Goal: Task Accomplishment & Management: Manage account settings

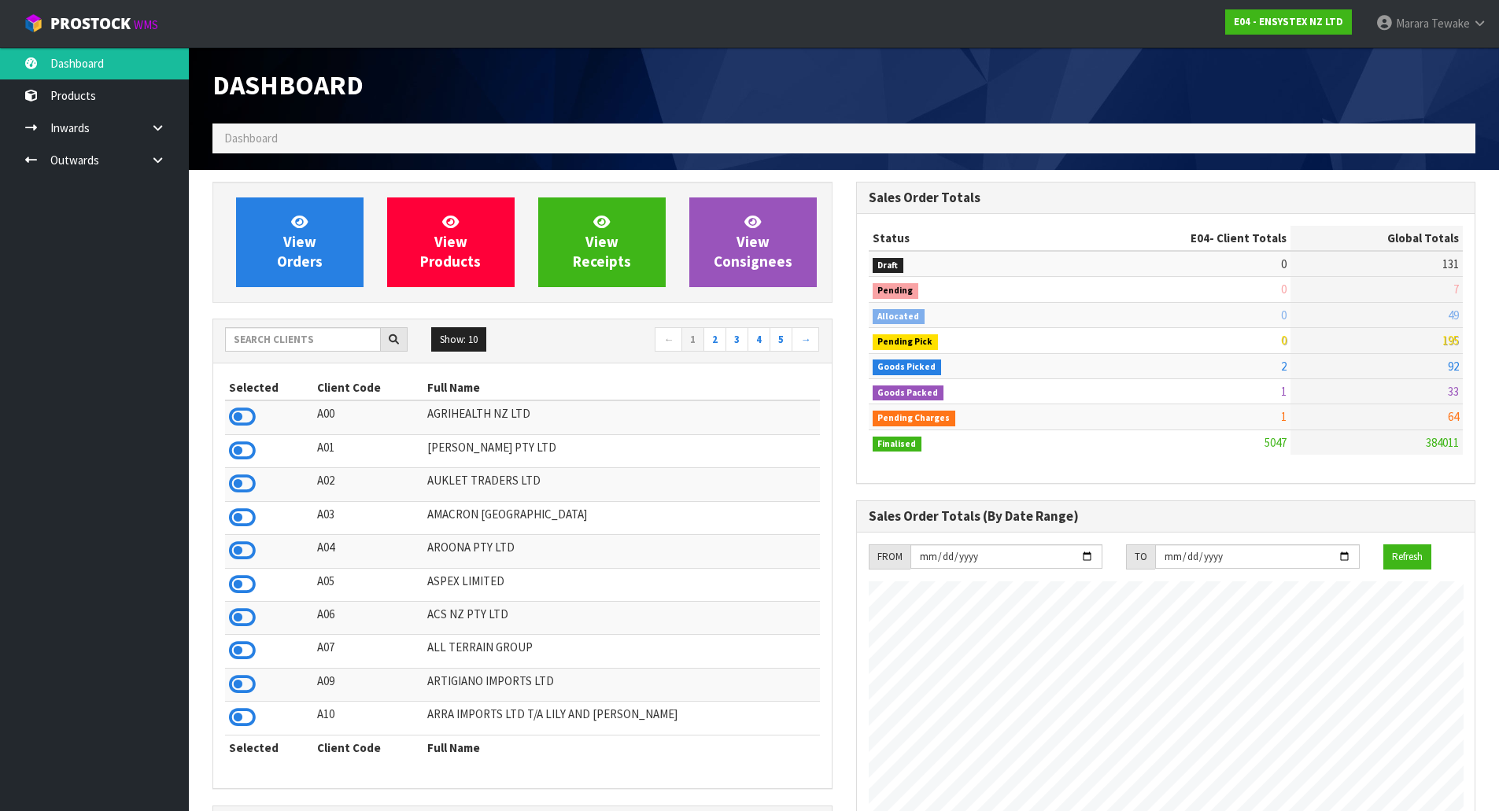
scroll to position [1192, 643]
click at [279, 338] on input "text" at bounding box center [303, 339] width 156 height 24
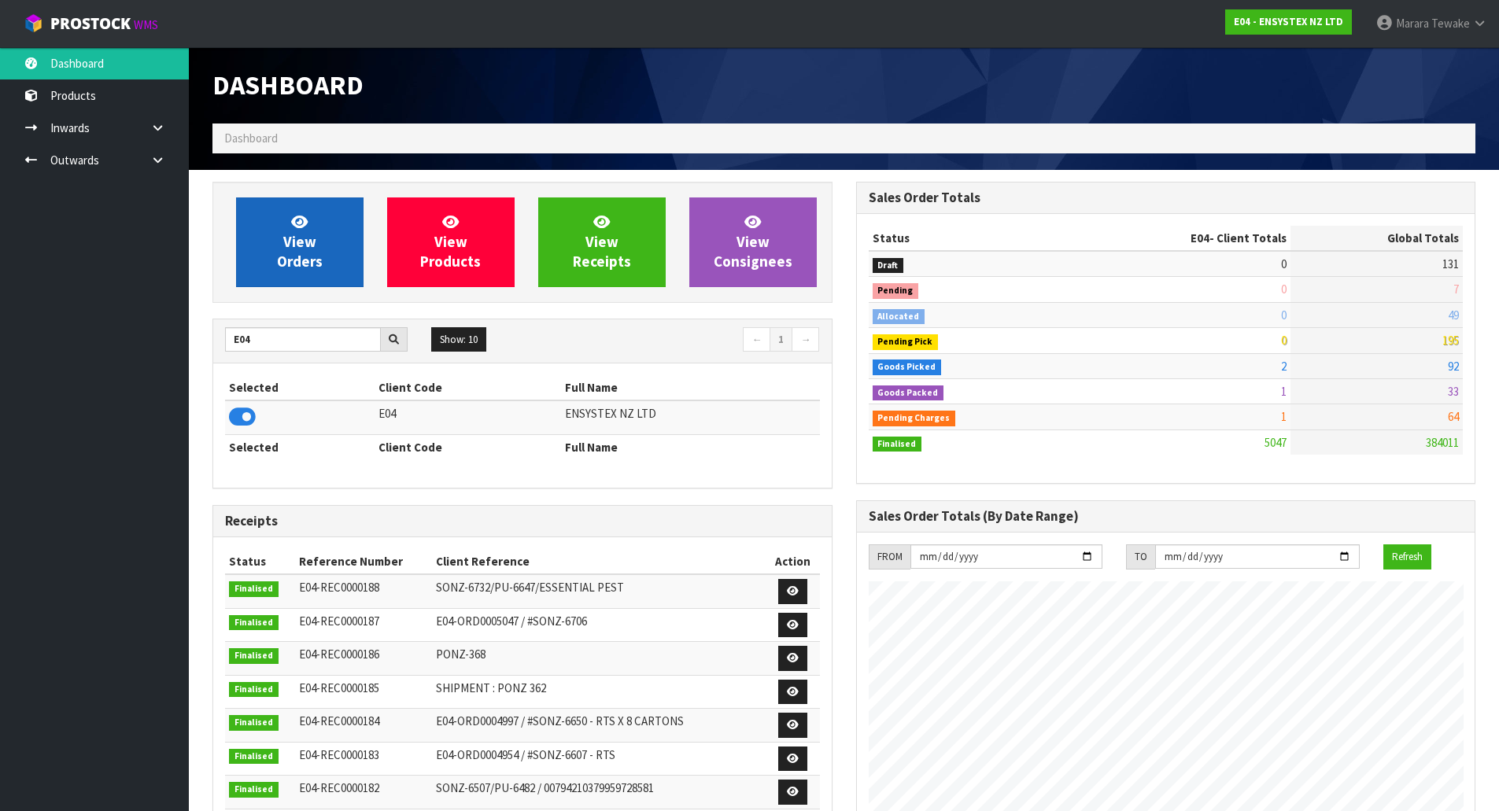
type input "E04"
click at [282, 275] on link "View Orders" at bounding box center [299, 243] width 127 height 90
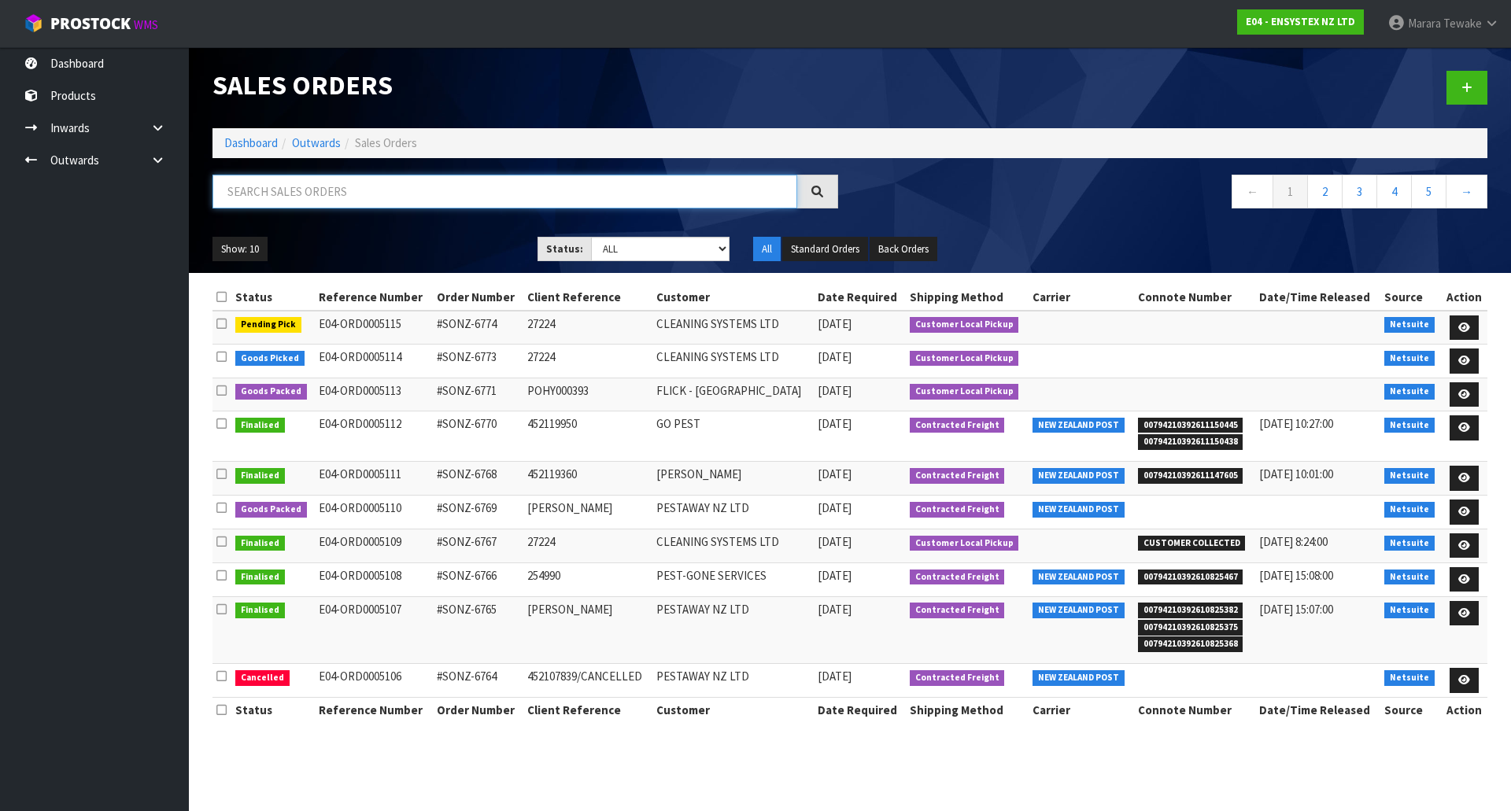
click at [285, 186] on input "text" at bounding box center [504, 192] width 585 height 34
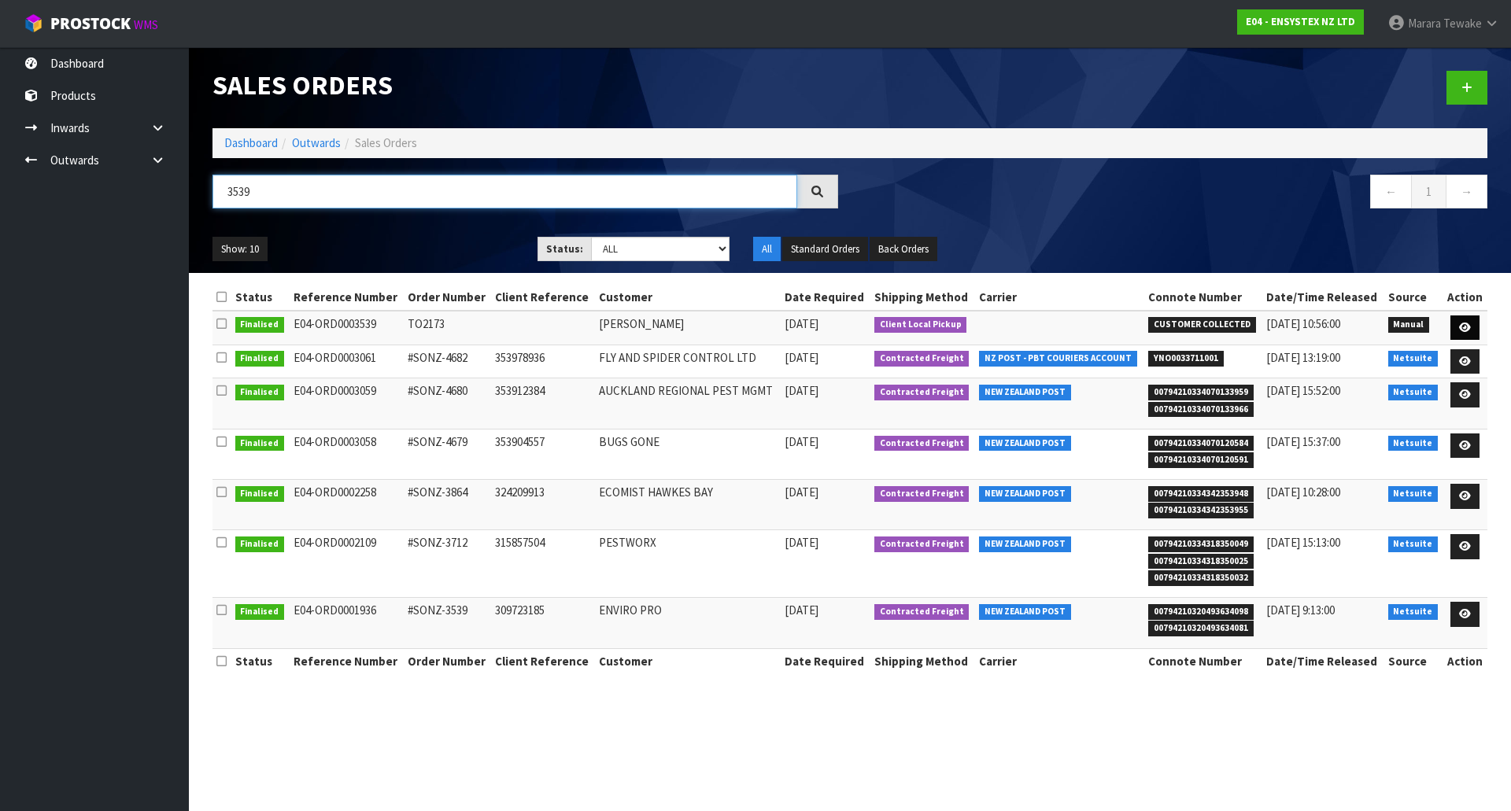
type input "3539"
click at [1463, 328] on icon at bounding box center [1465, 328] width 12 height 10
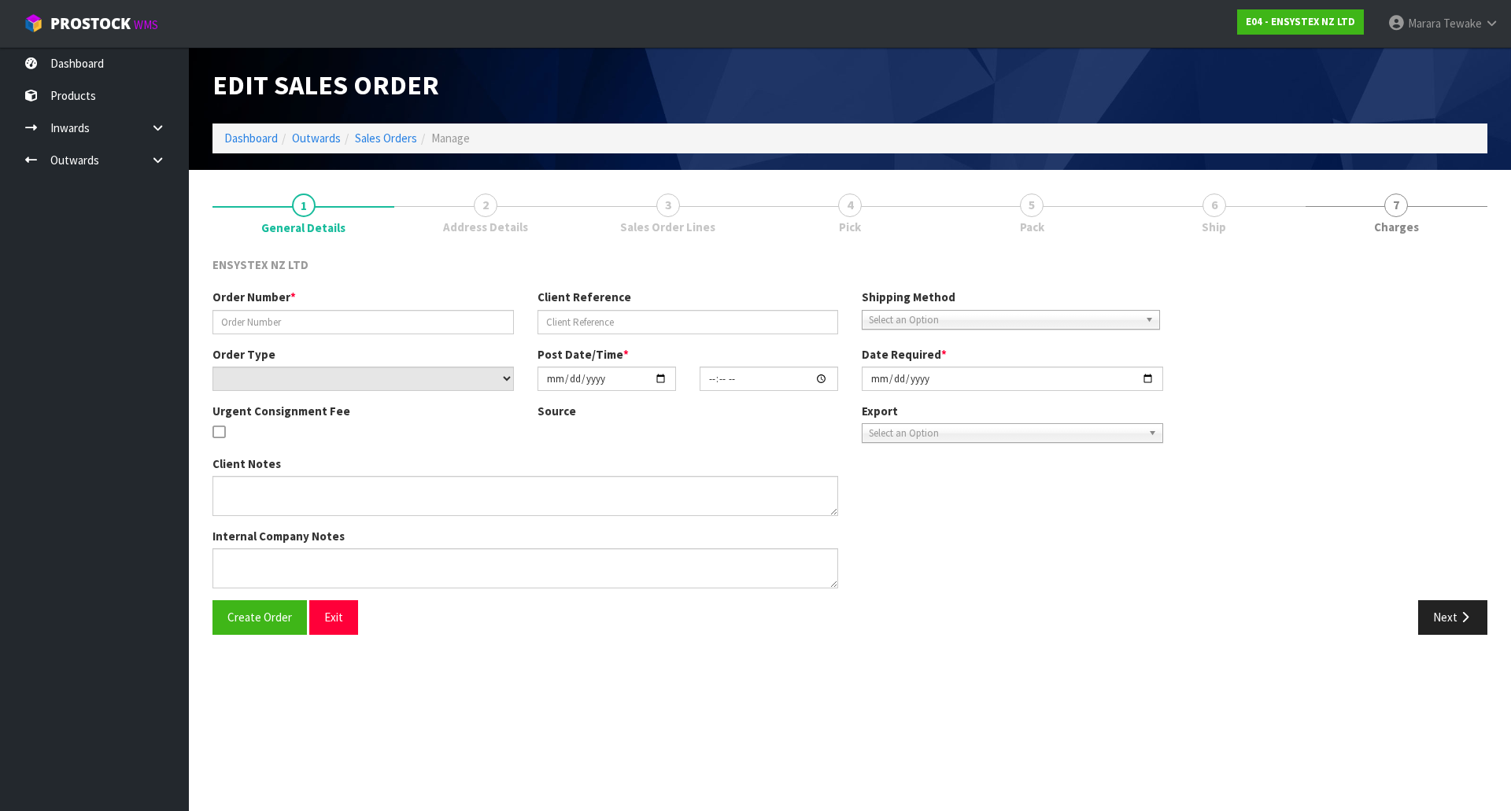
type input "TO2173"
select select "number:0"
type input "[DATE]"
type input "13:38:00.000"
type input "[DATE]"
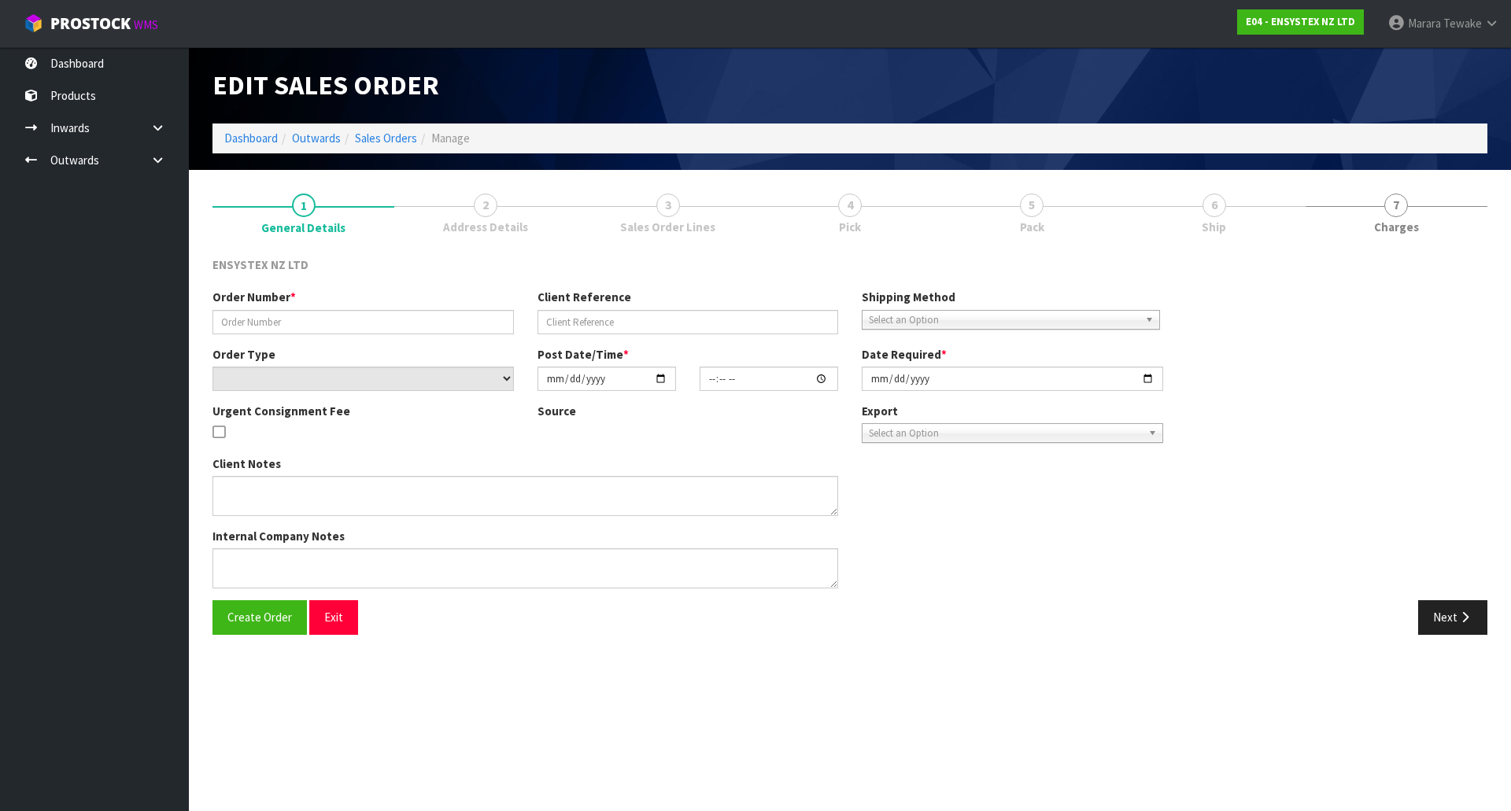
type textarea "PLEASE SEE ATTACHED TRANSFER ORDER TO2173 FOR [PERSON_NAME] TO COLLECT 2 OF THE…"
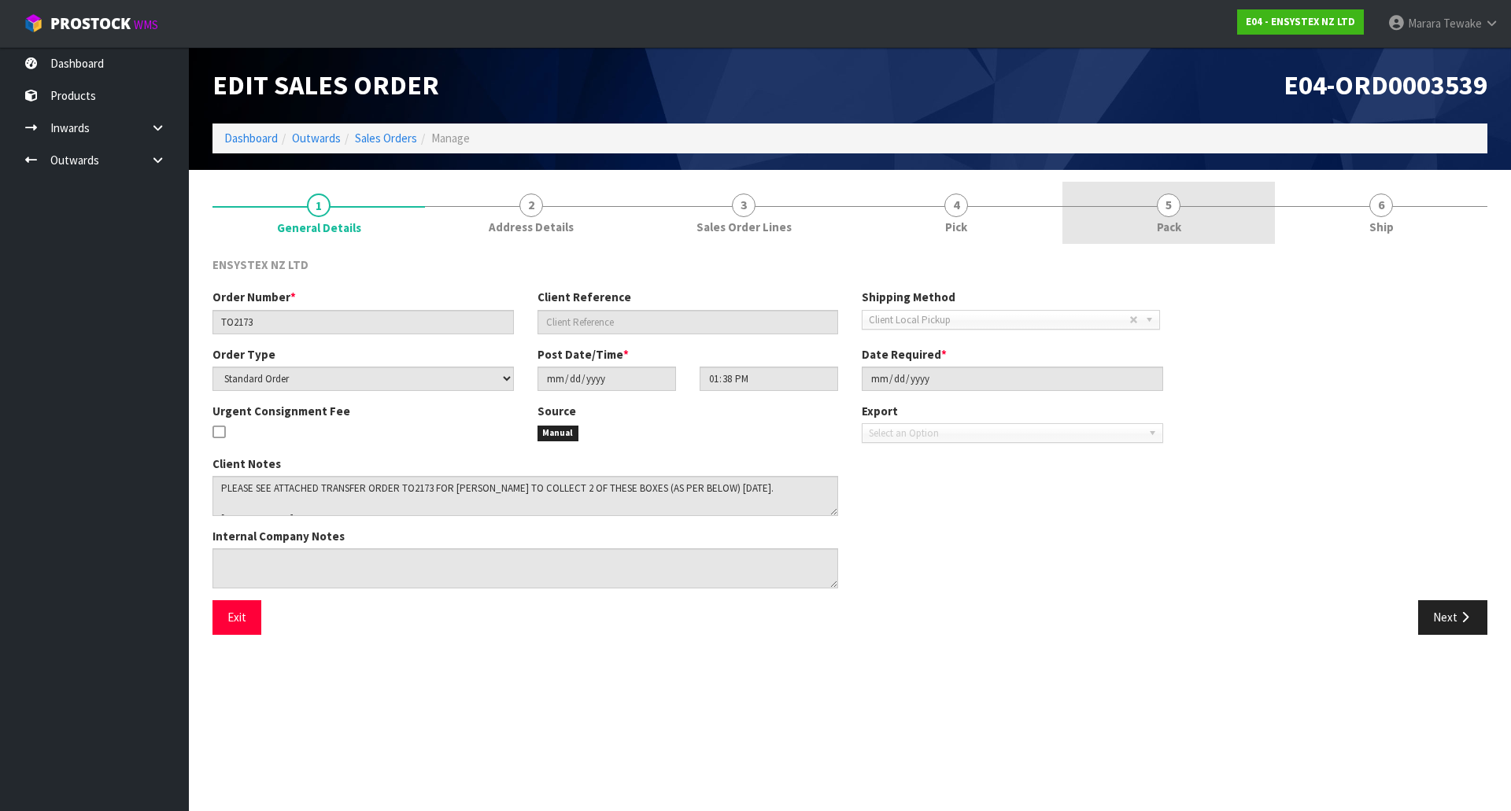
click at [1194, 212] on link "5 Pack" at bounding box center [1168, 213] width 212 height 62
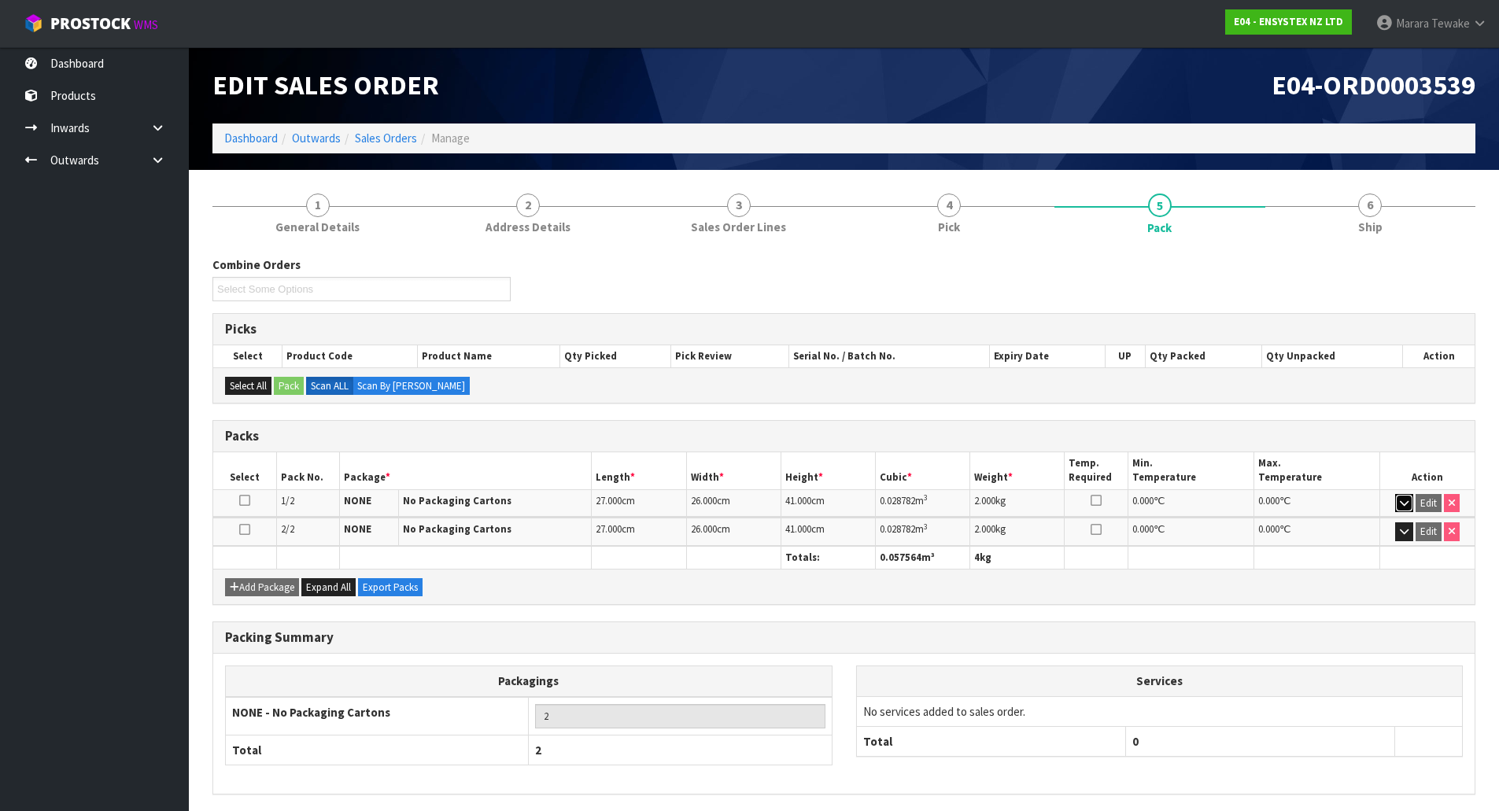
click at [1407, 507] on icon "button" at bounding box center [1404, 503] width 9 height 10
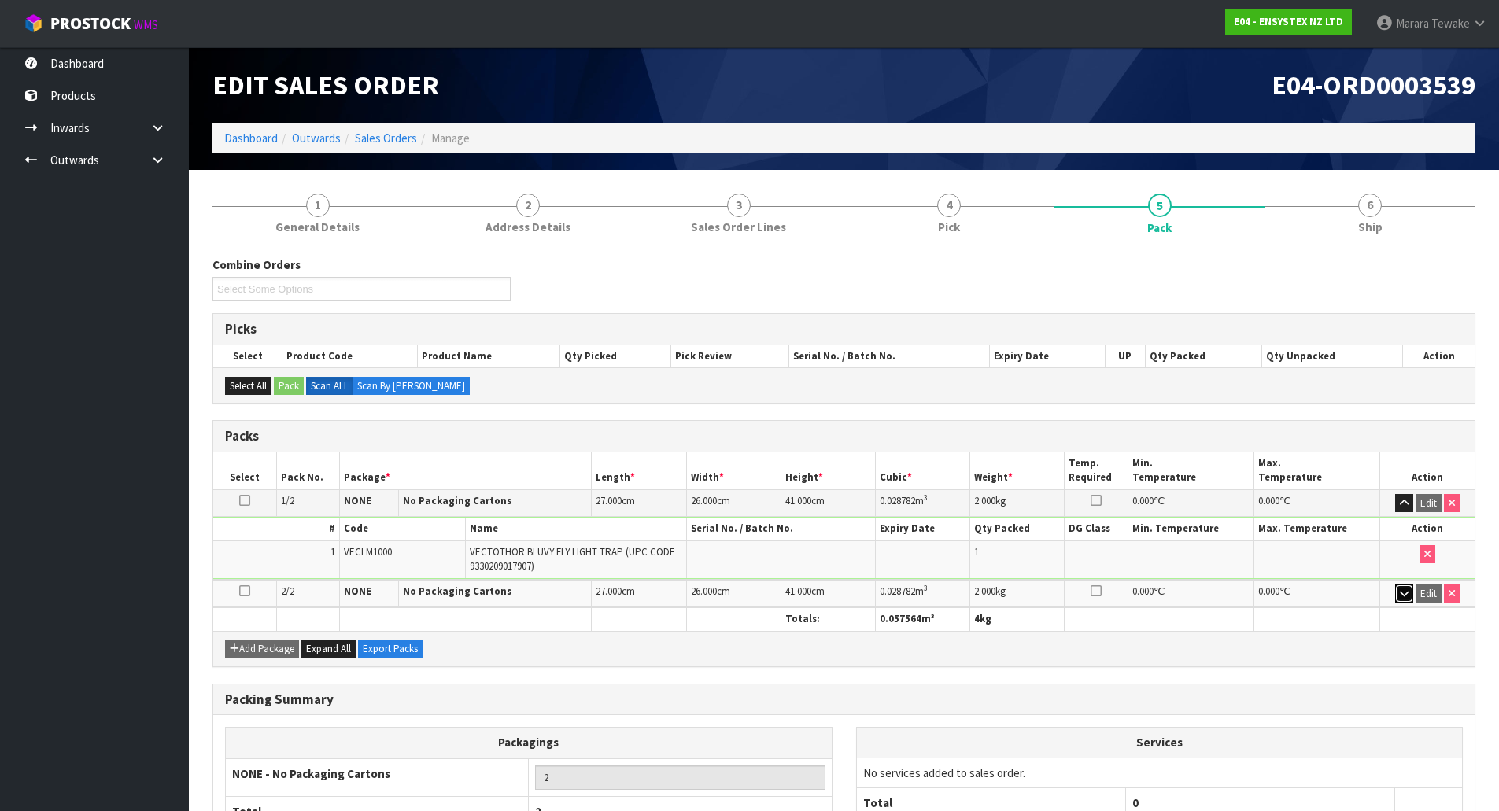
click at [1402, 590] on icon "button" at bounding box center [1404, 594] width 9 height 10
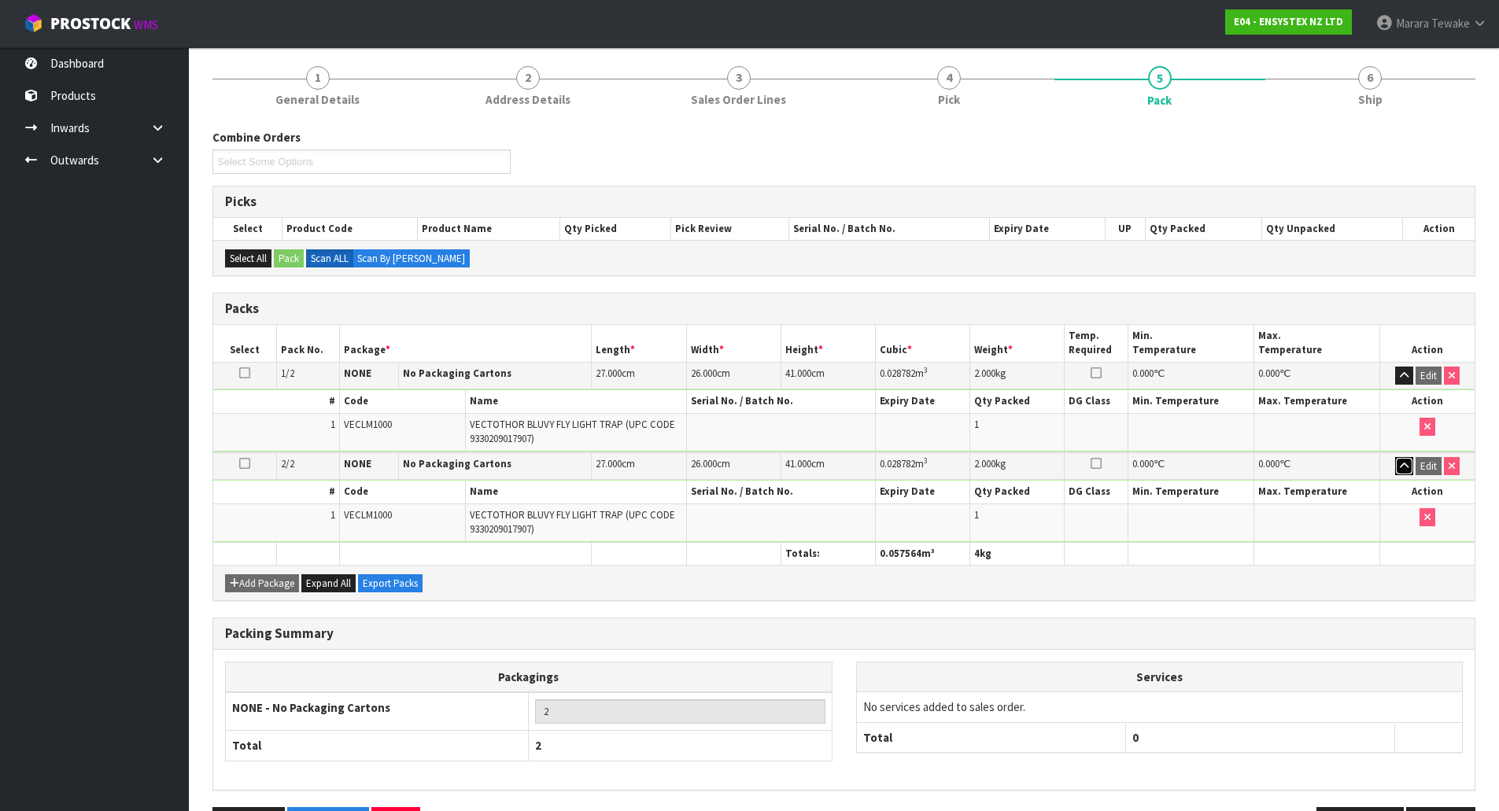
scroll to position [24, 0]
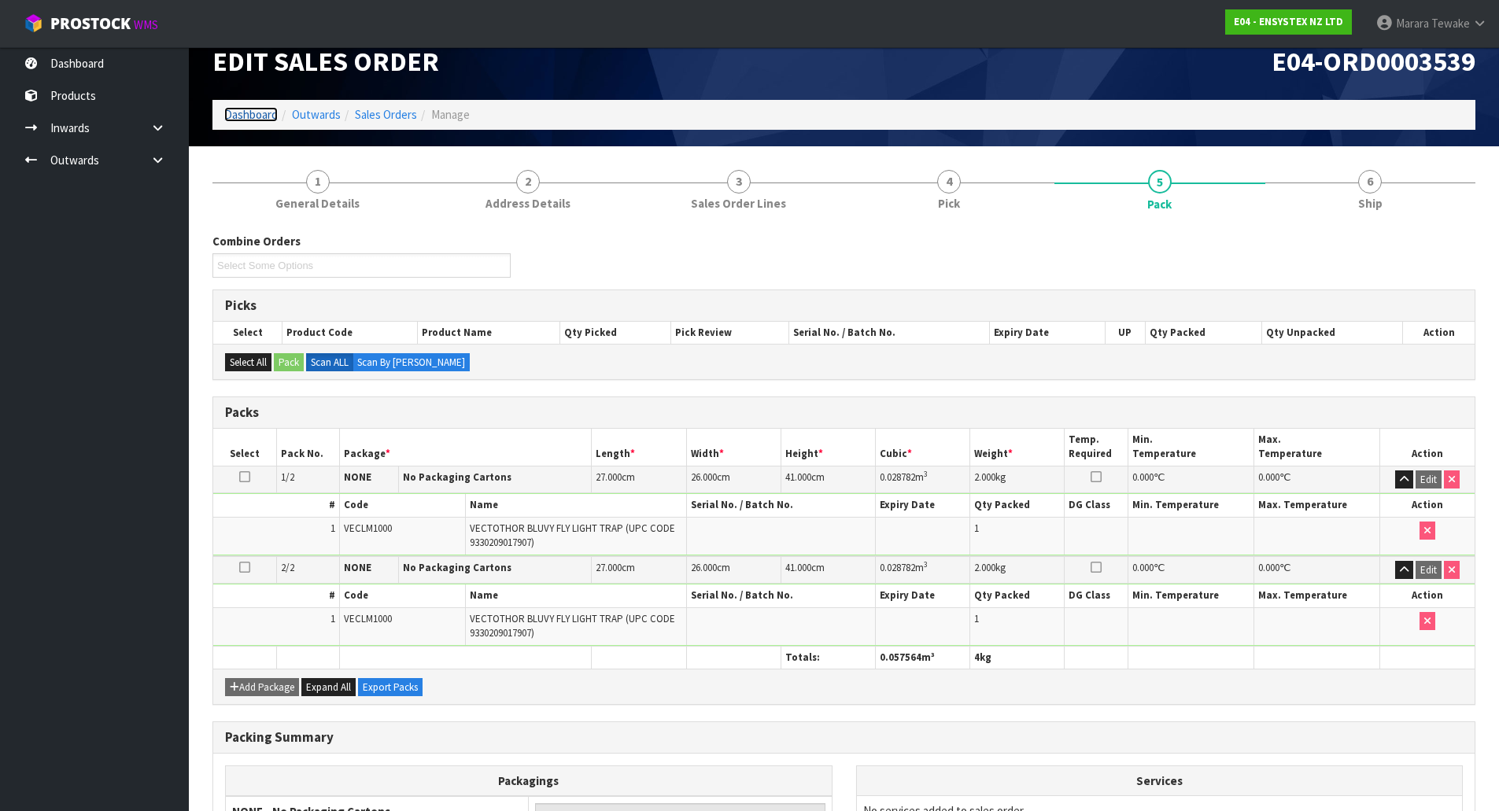
click at [240, 117] on link "Dashboard" at bounding box center [251, 114] width 54 height 15
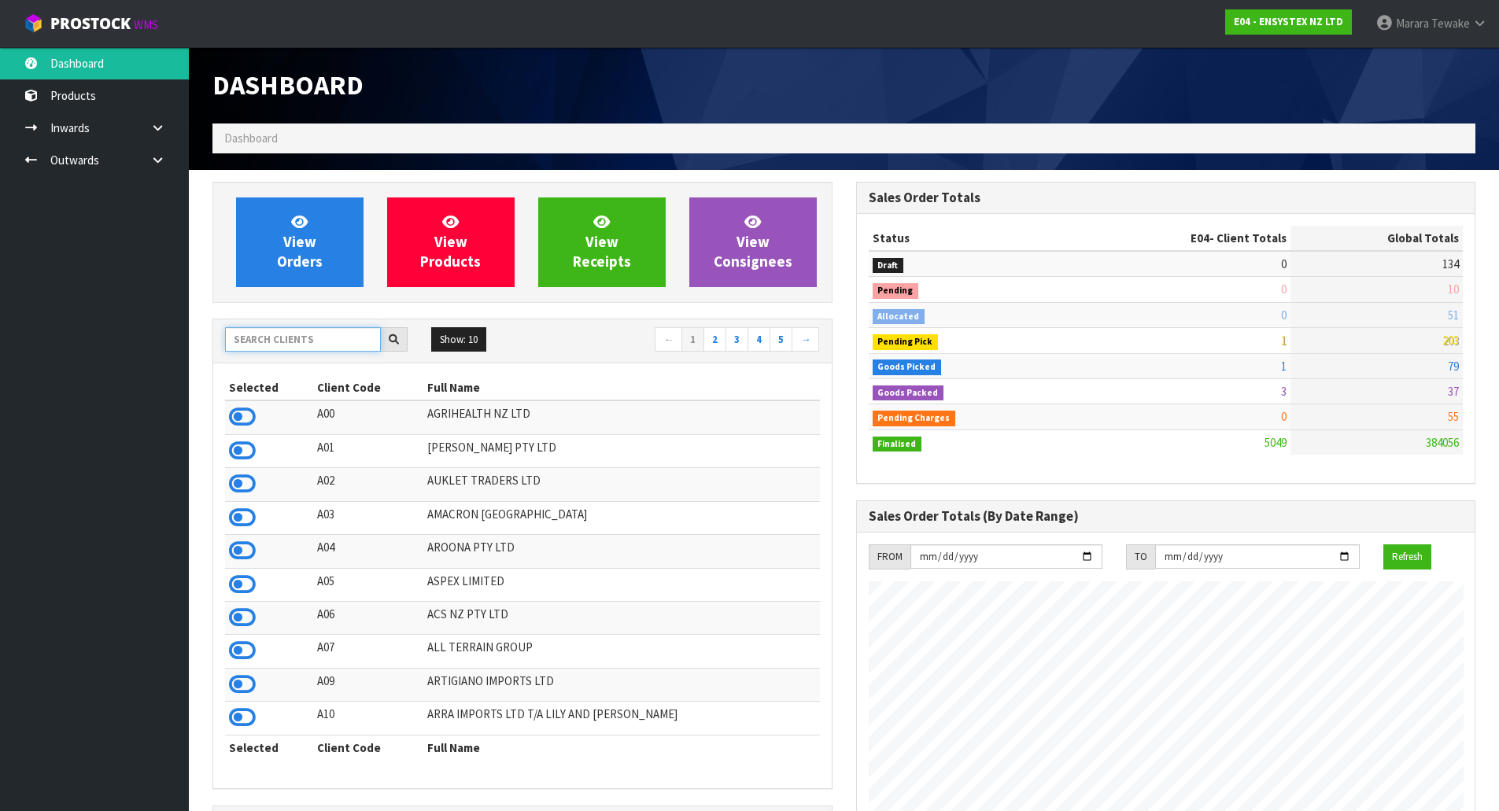
click at [299, 338] on input "text" at bounding box center [303, 339] width 156 height 24
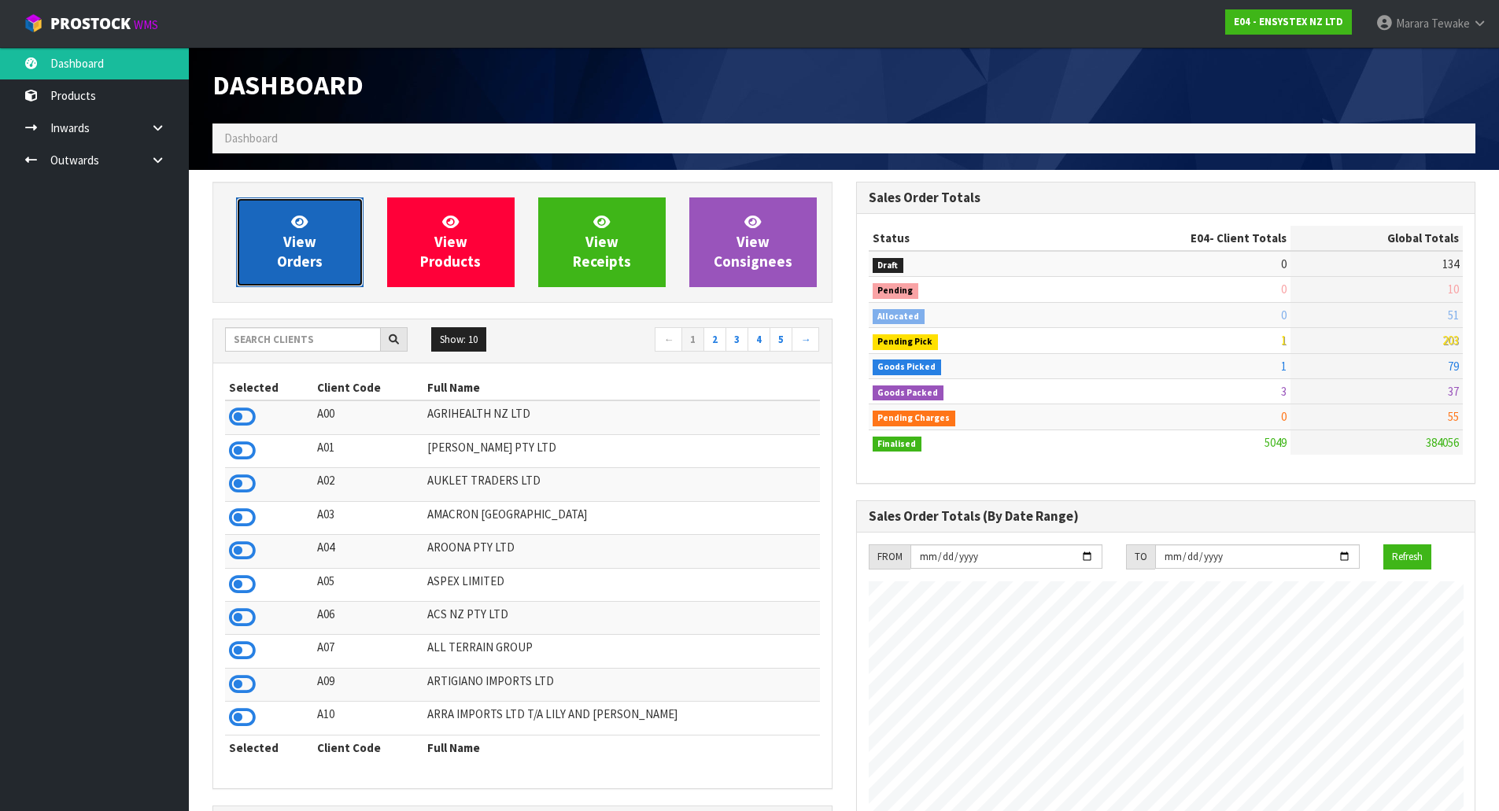
click at [321, 240] on link "View Orders" at bounding box center [299, 243] width 127 height 90
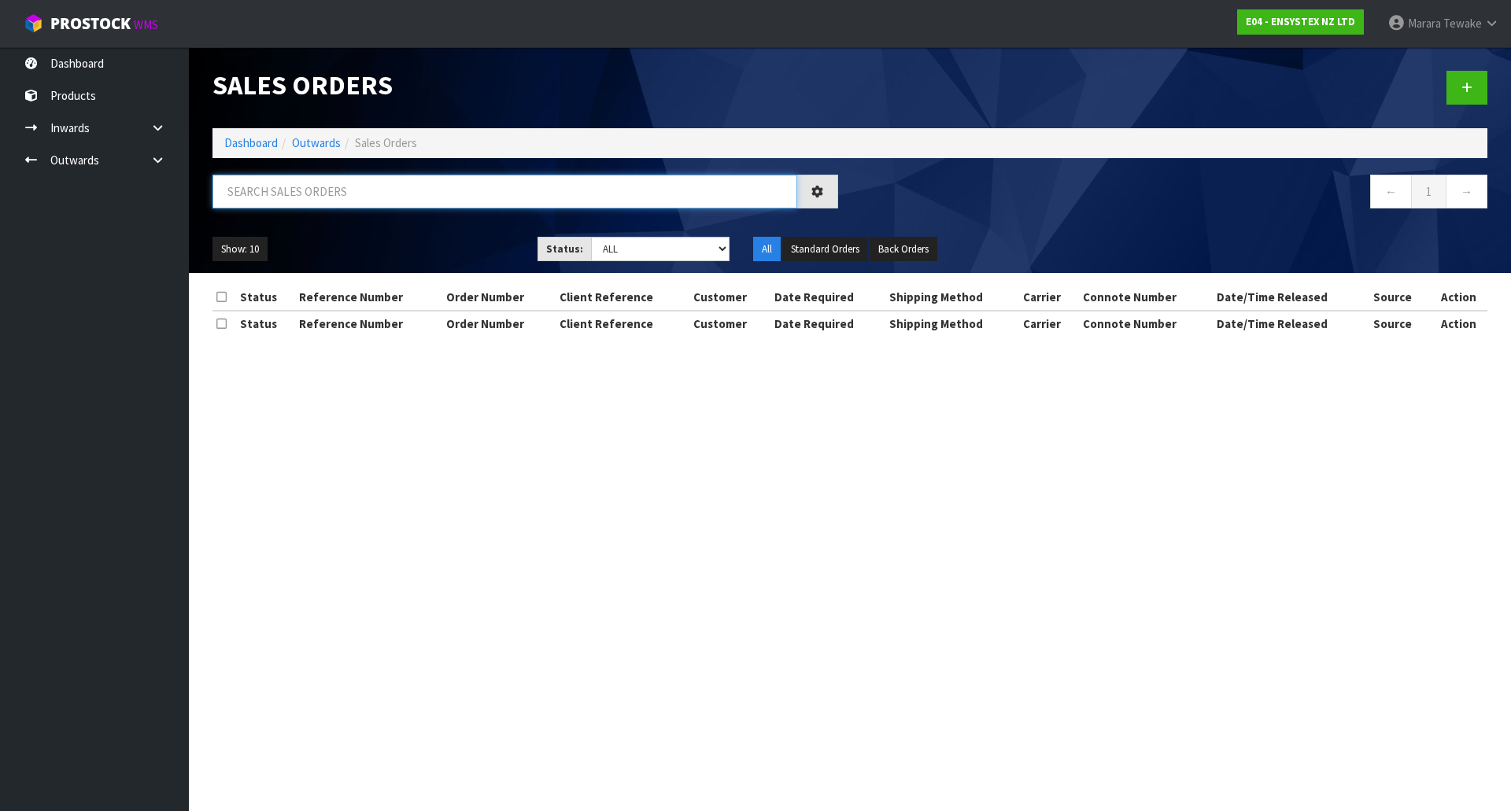
click at [325, 194] on input "text" at bounding box center [504, 192] width 585 height 34
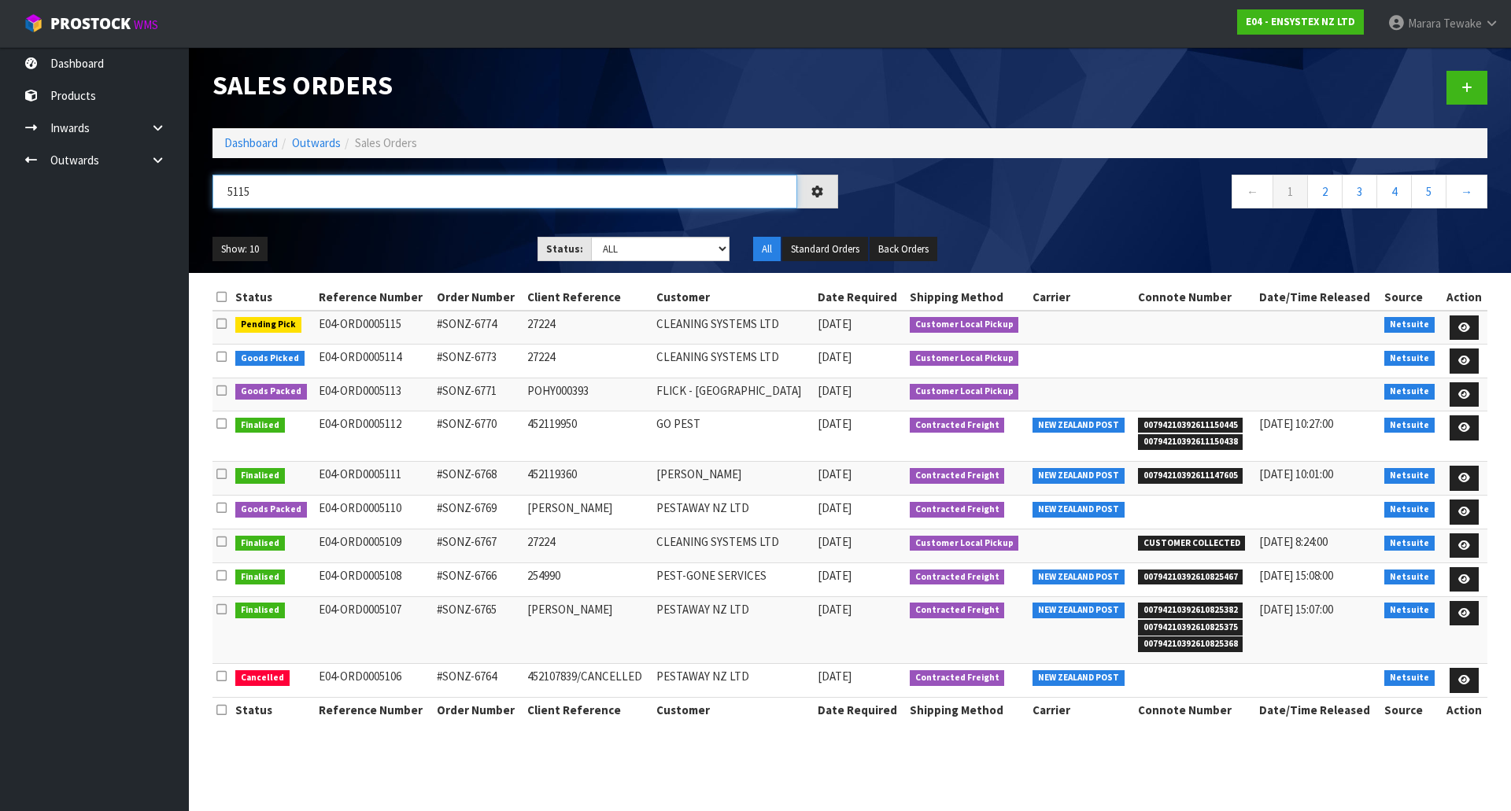
type input "5115"
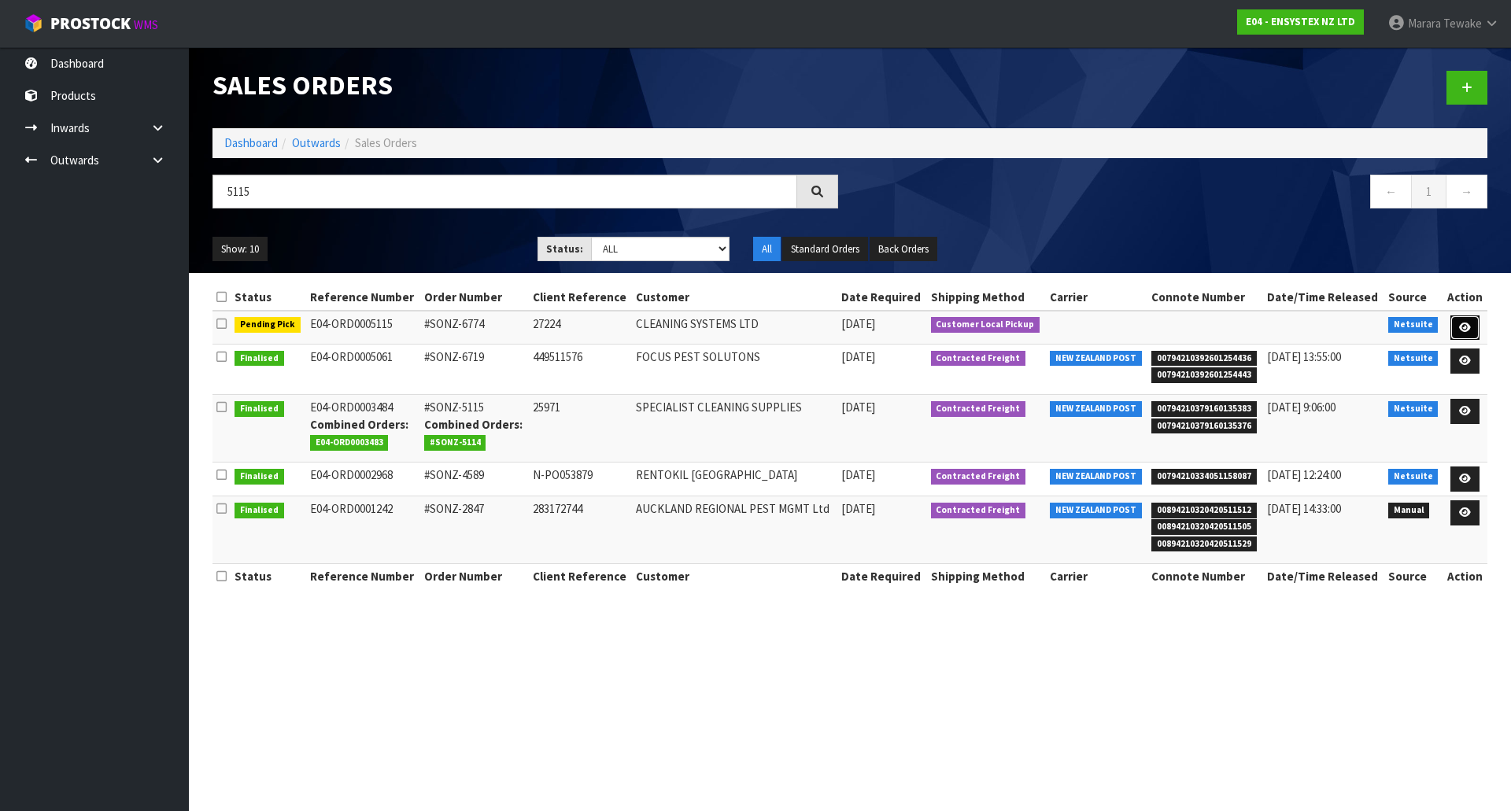
click at [1470, 325] on icon at bounding box center [1465, 328] width 12 height 10
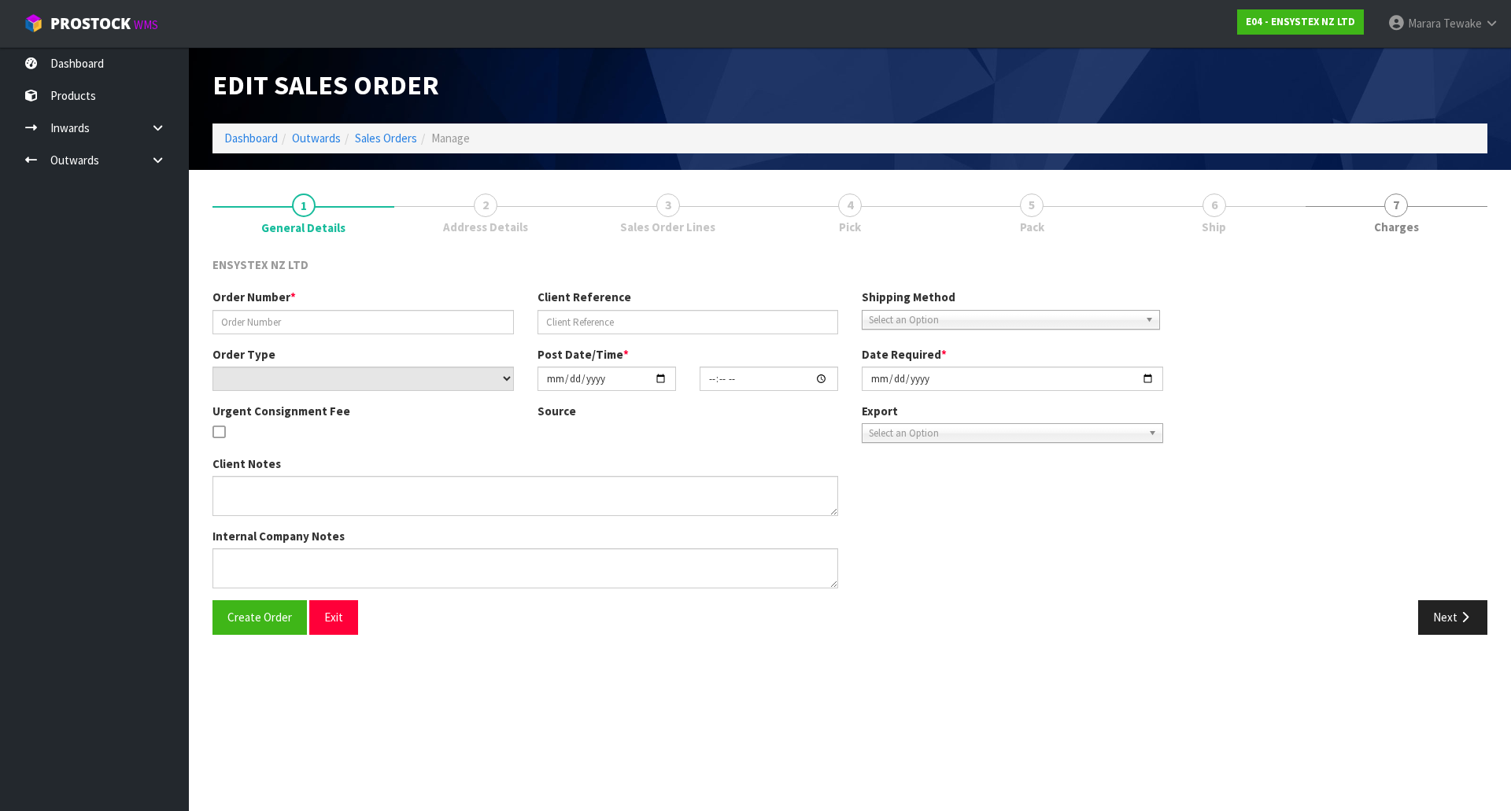
type input "#SONZ-6774"
type input "27224"
select select "number:0"
type input "[DATE]"
type input "11:30:13.000"
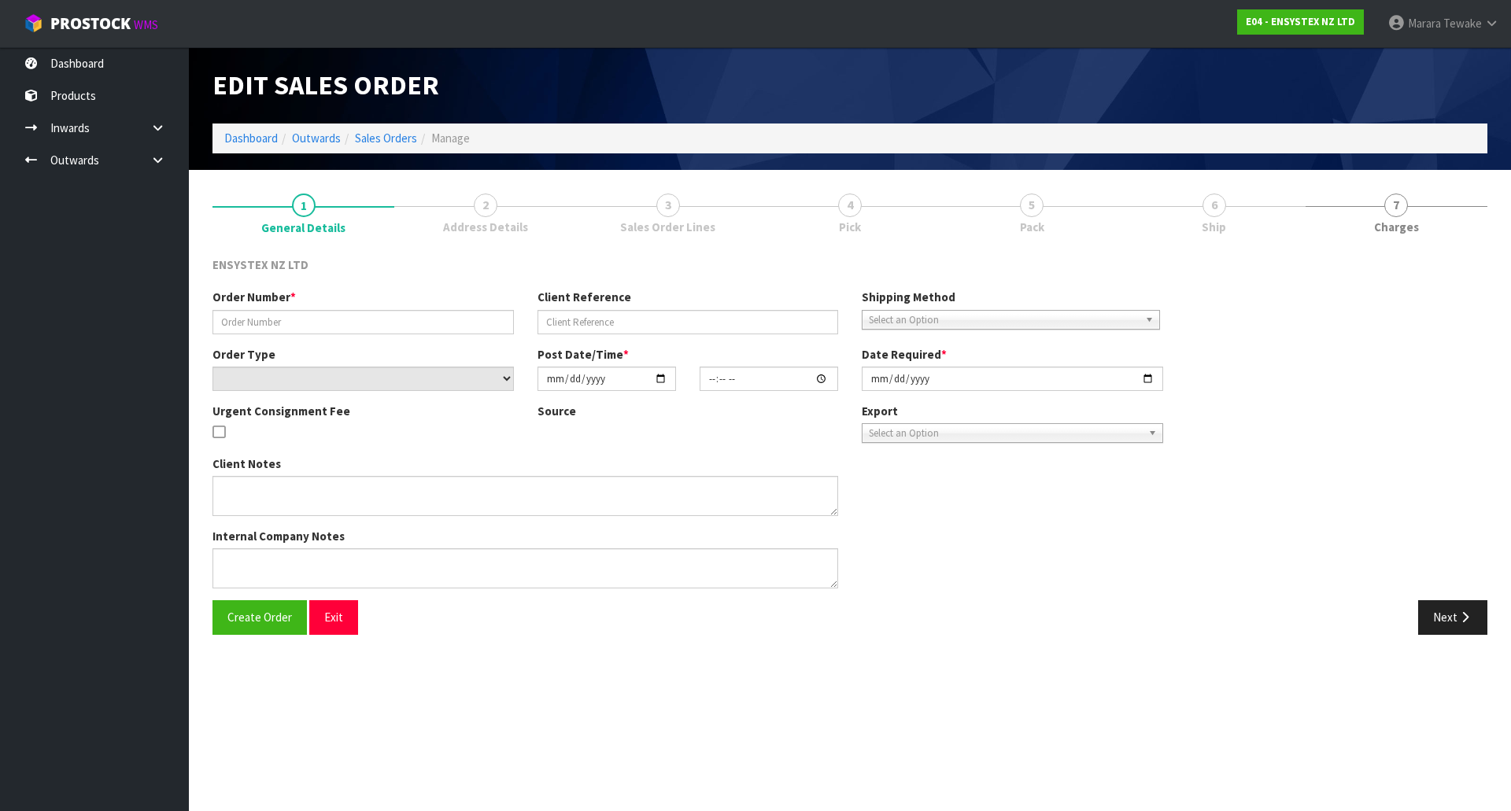
type input "[DATE]"
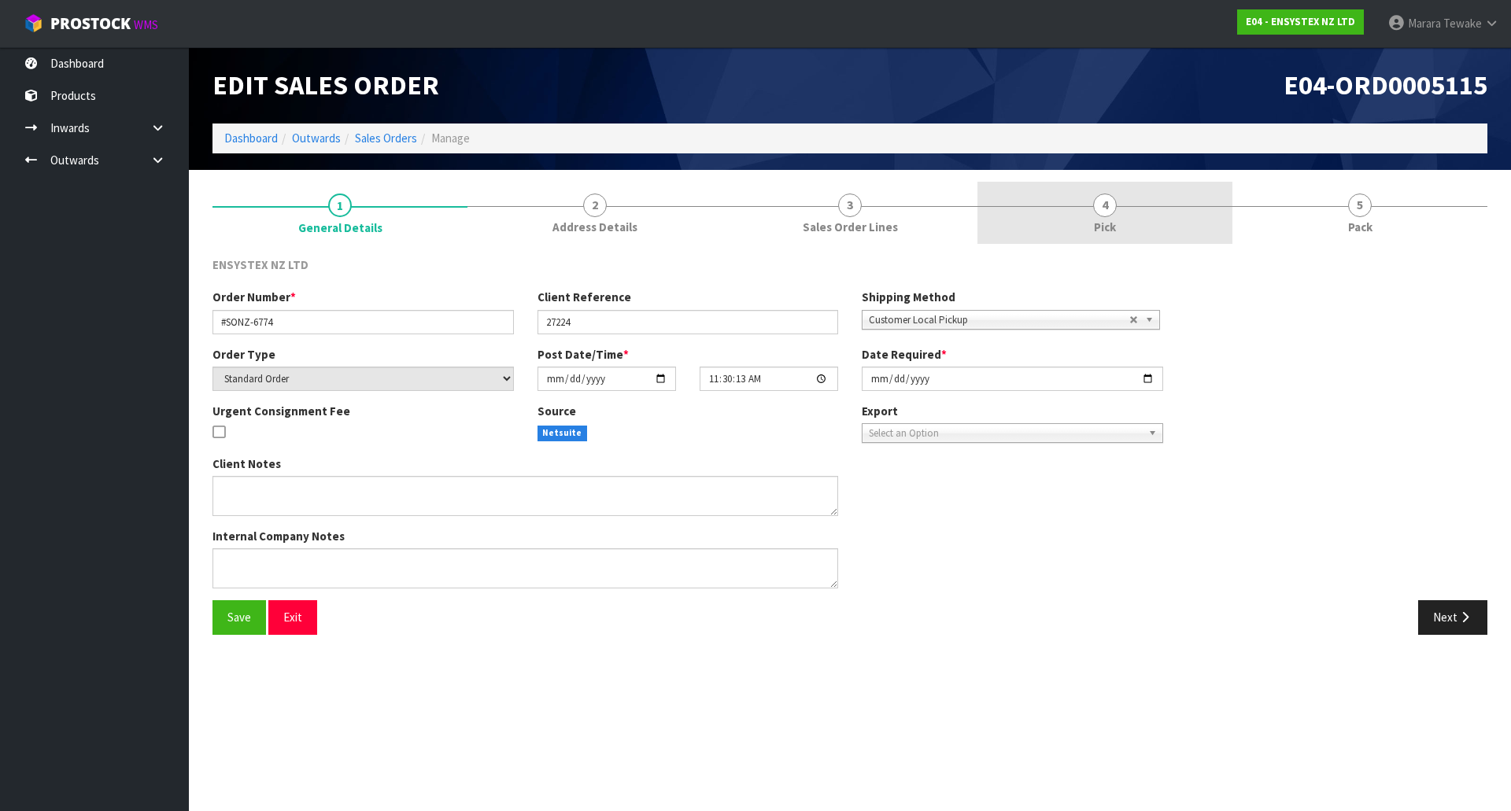
click at [1170, 213] on link "4 Pick" at bounding box center [1104, 213] width 255 height 62
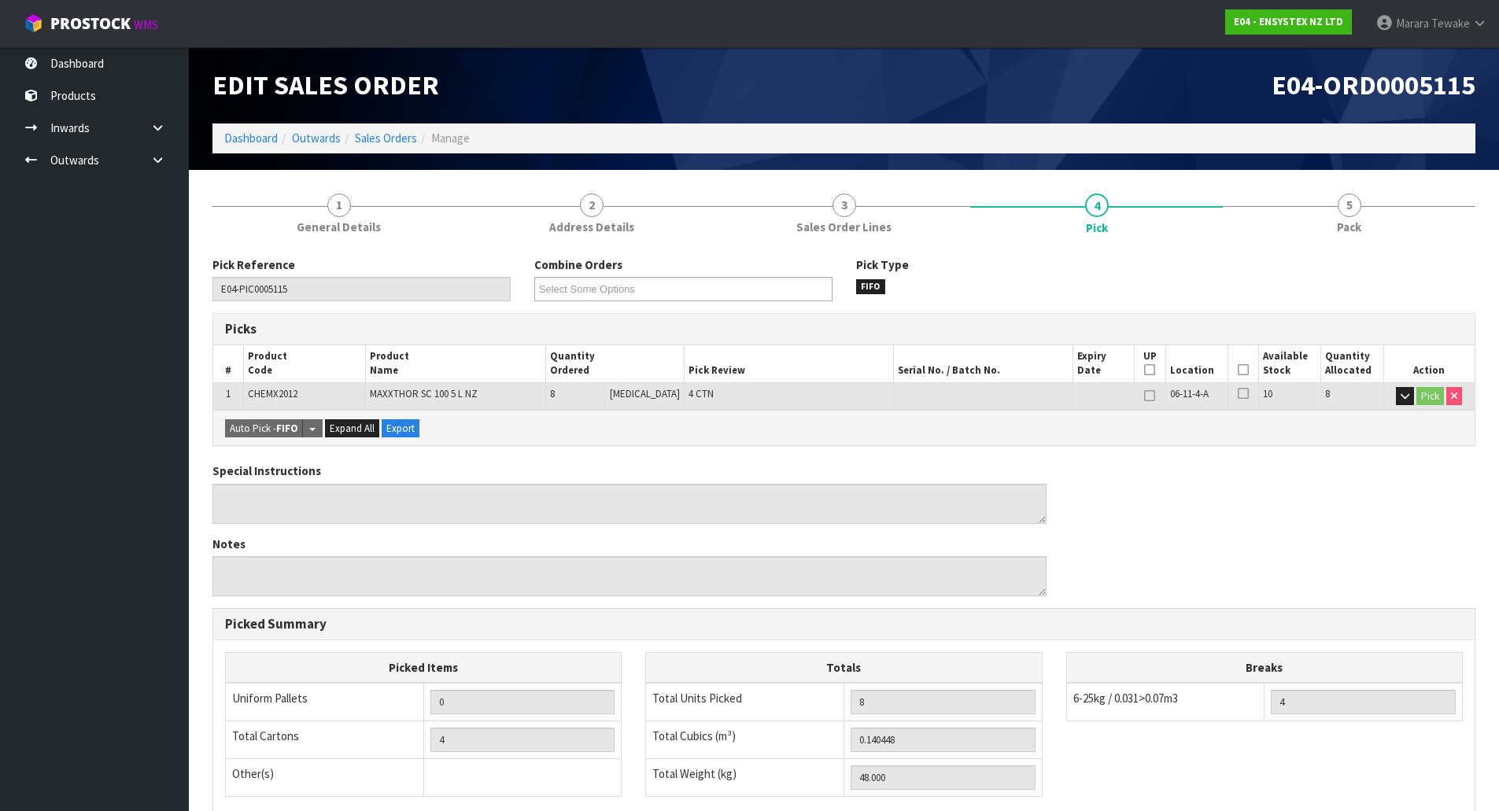
click at [1239, 370] on icon at bounding box center [1243, 370] width 11 height 1
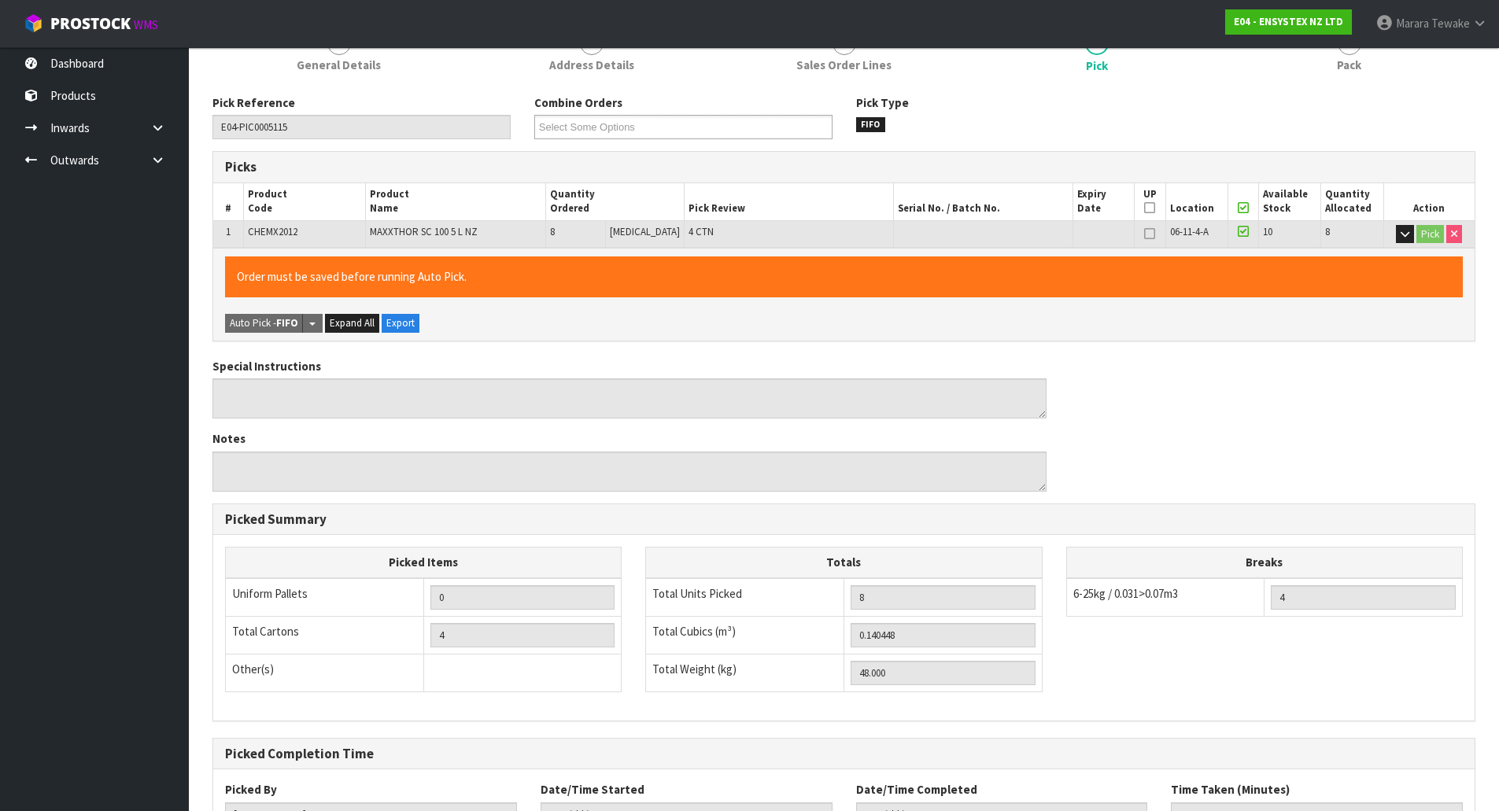
scroll to position [288, 0]
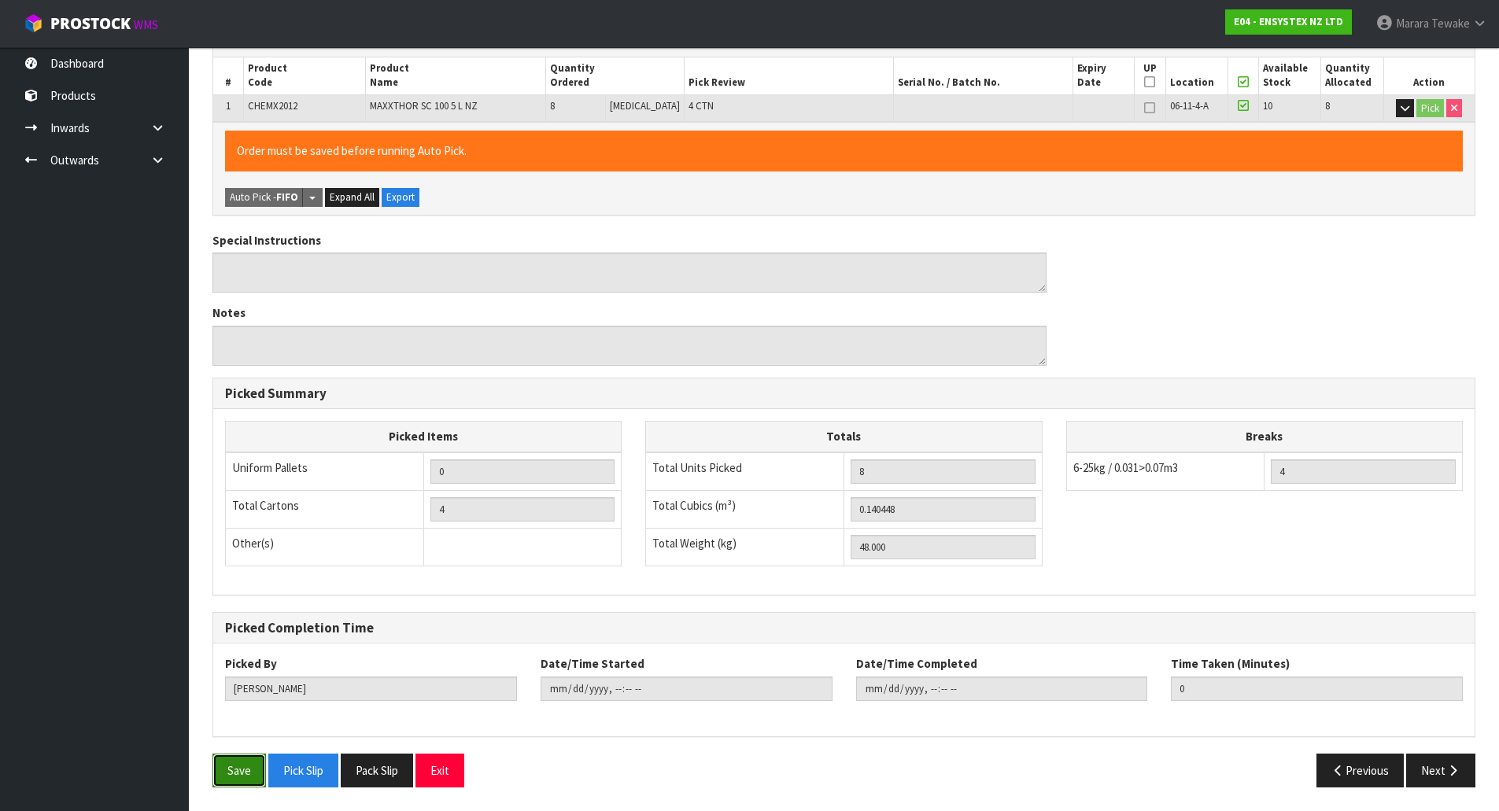
click at [242, 763] on button "Save" at bounding box center [239, 771] width 54 height 34
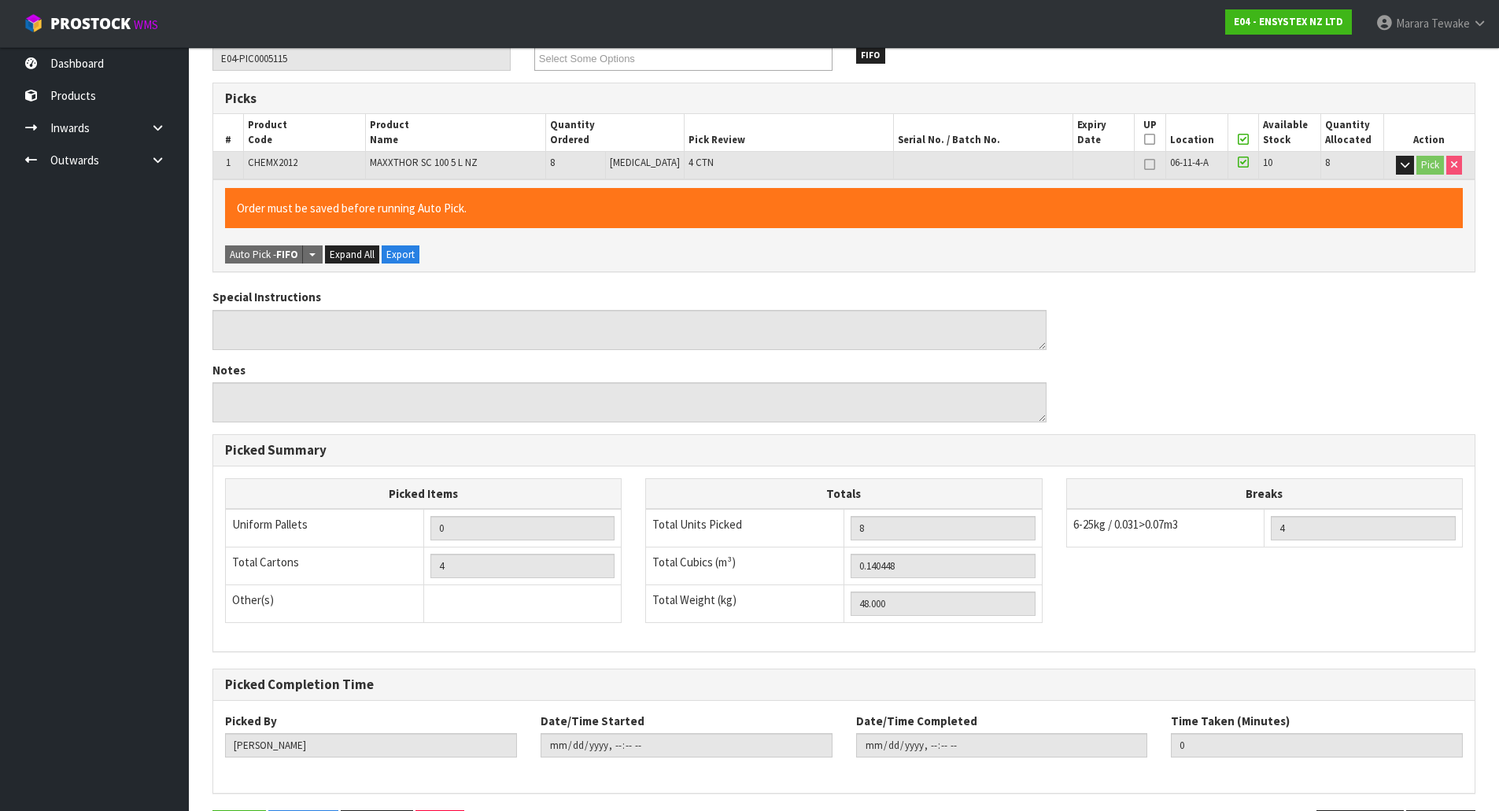
scroll to position [0, 0]
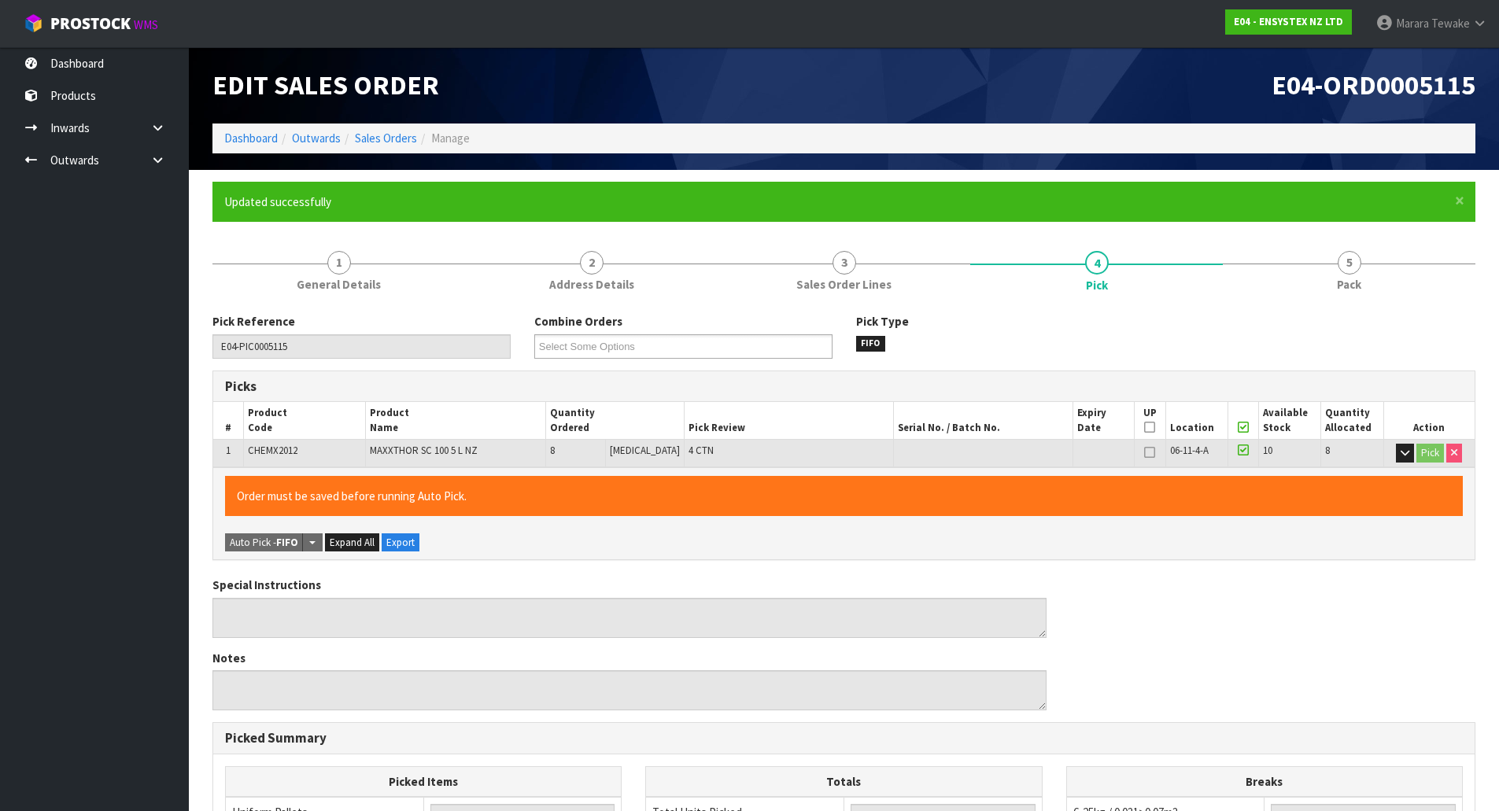
type input "[PERSON_NAME]"
type input "[DATE]T12:17:53"
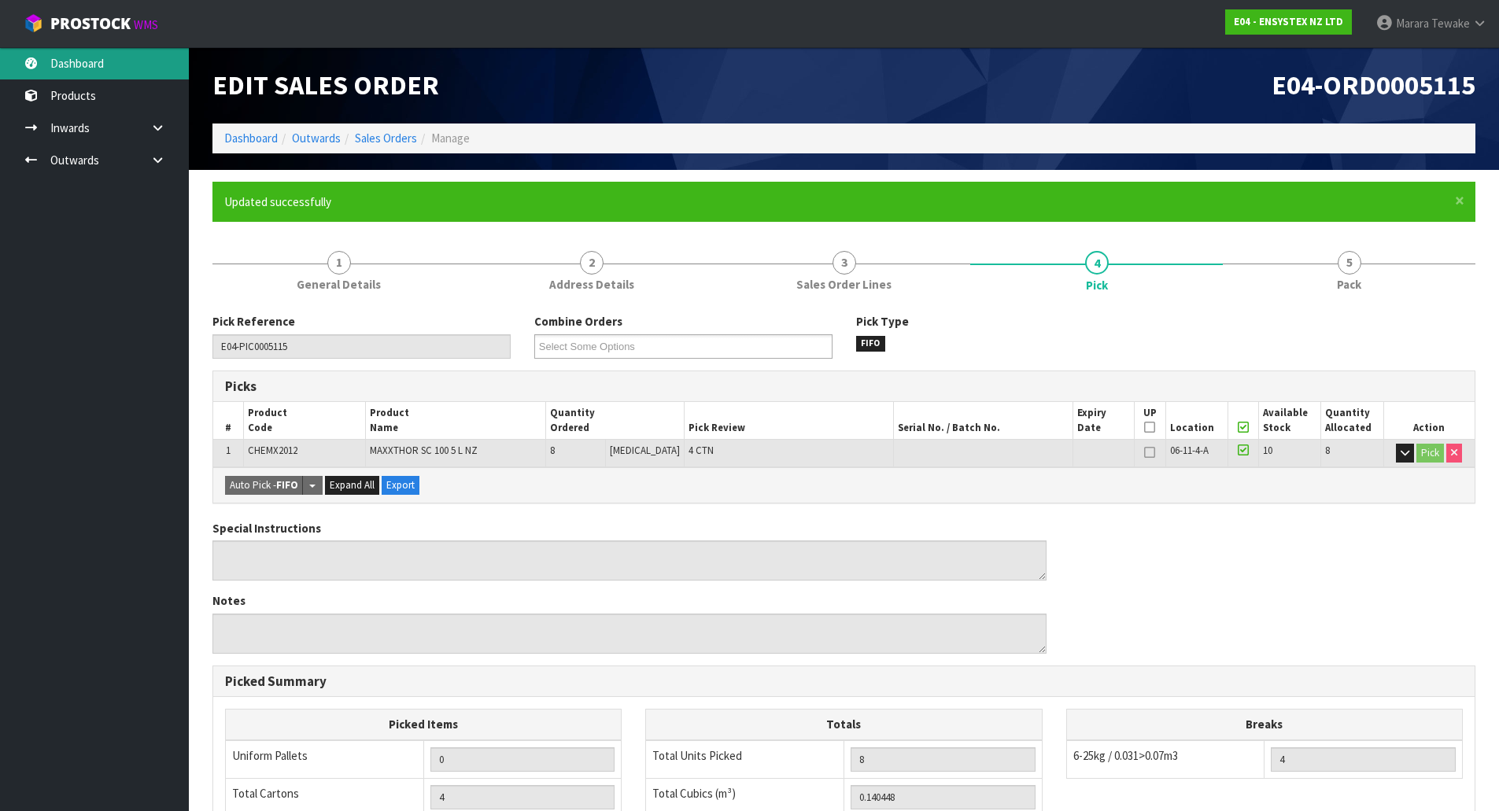
click at [132, 66] on link "Dashboard" at bounding box center [94, 63] width 189 height 32
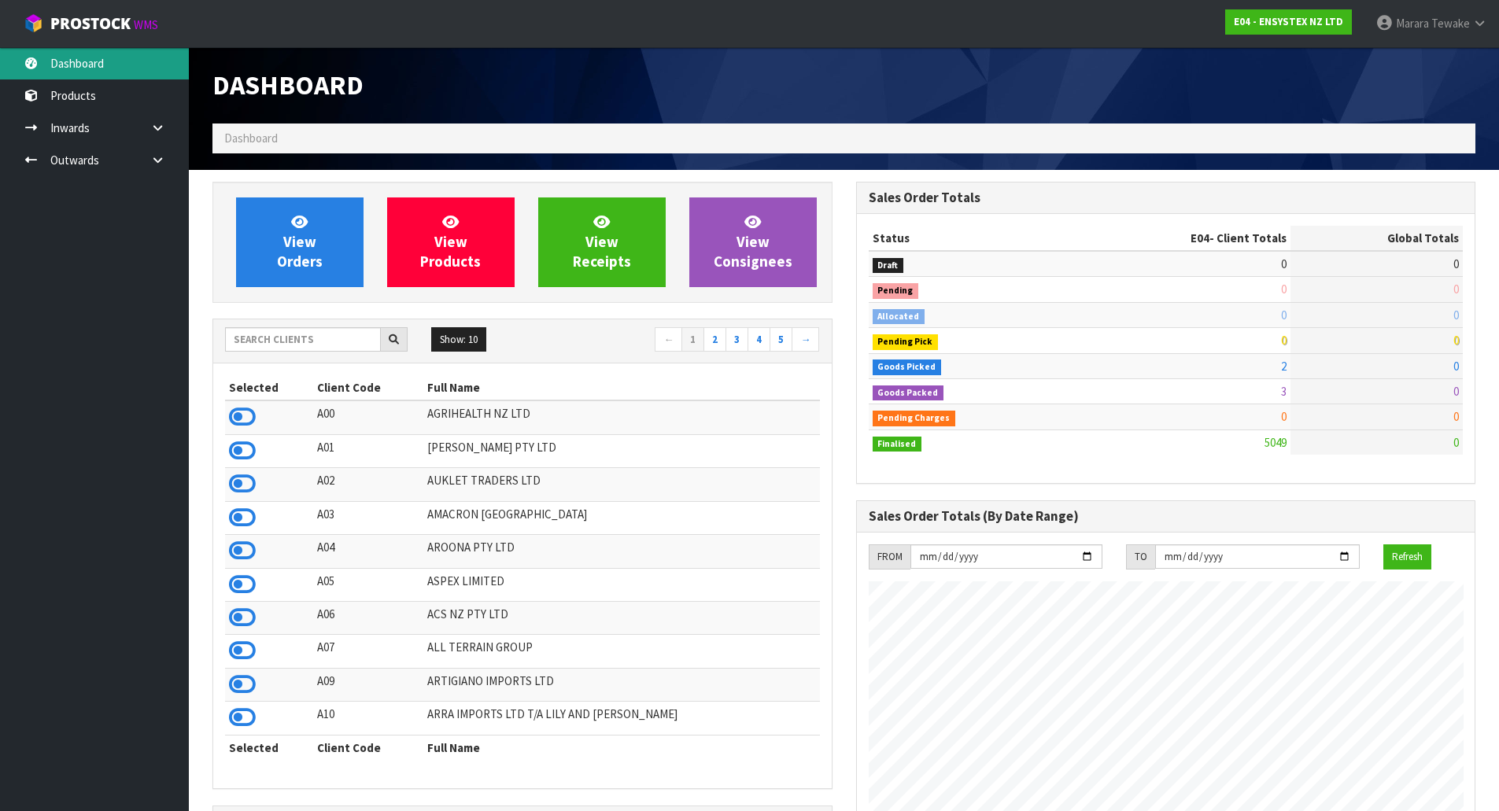
scroll to position [1192, 643]
click at [286, 341] on input "text" at bounding box center [303, 339] width 156 height 24
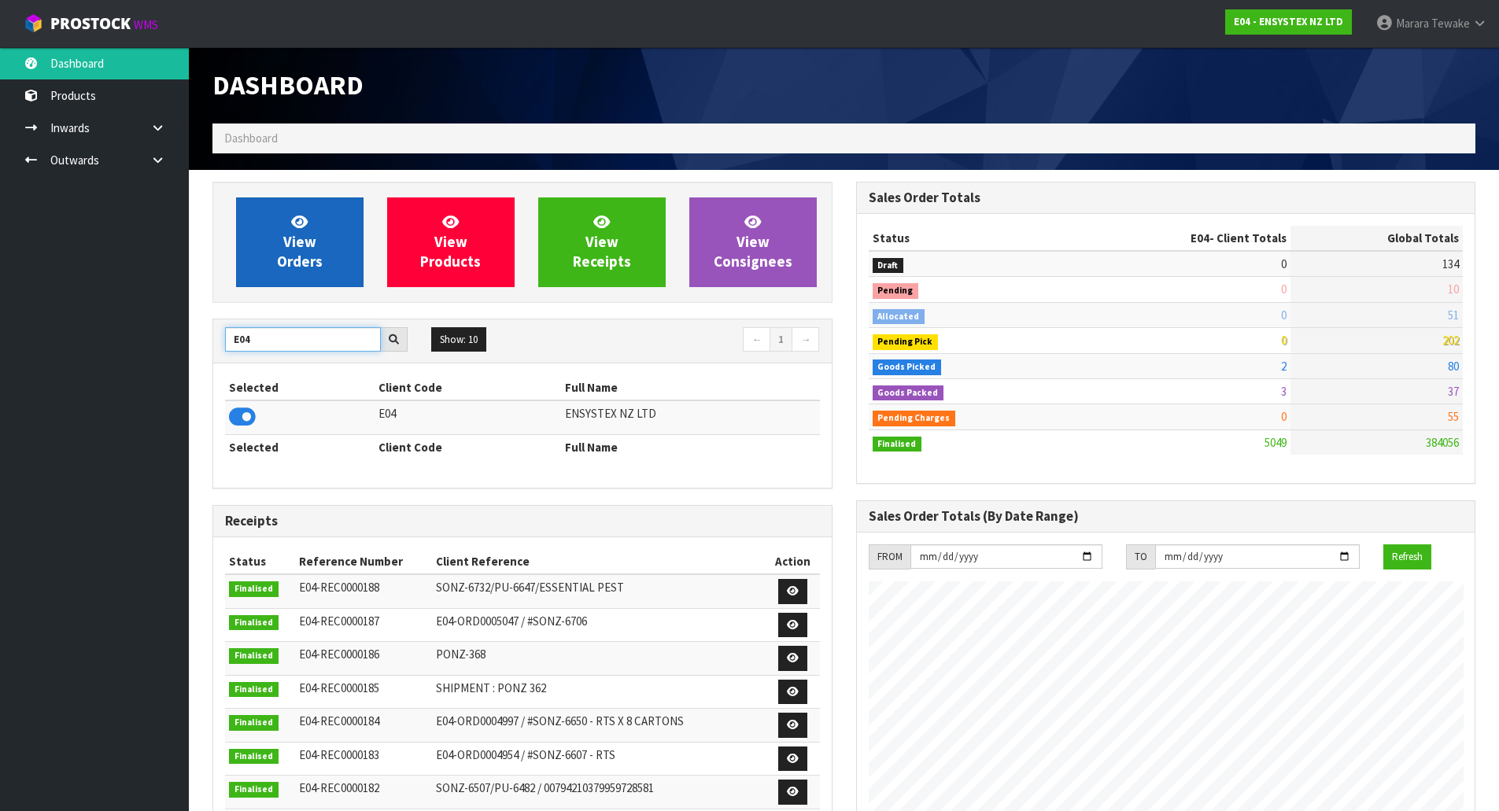
type input "E04"
click at [308, 245] on span "View Orders" at bounding box center [300, 241] width 46 height 59
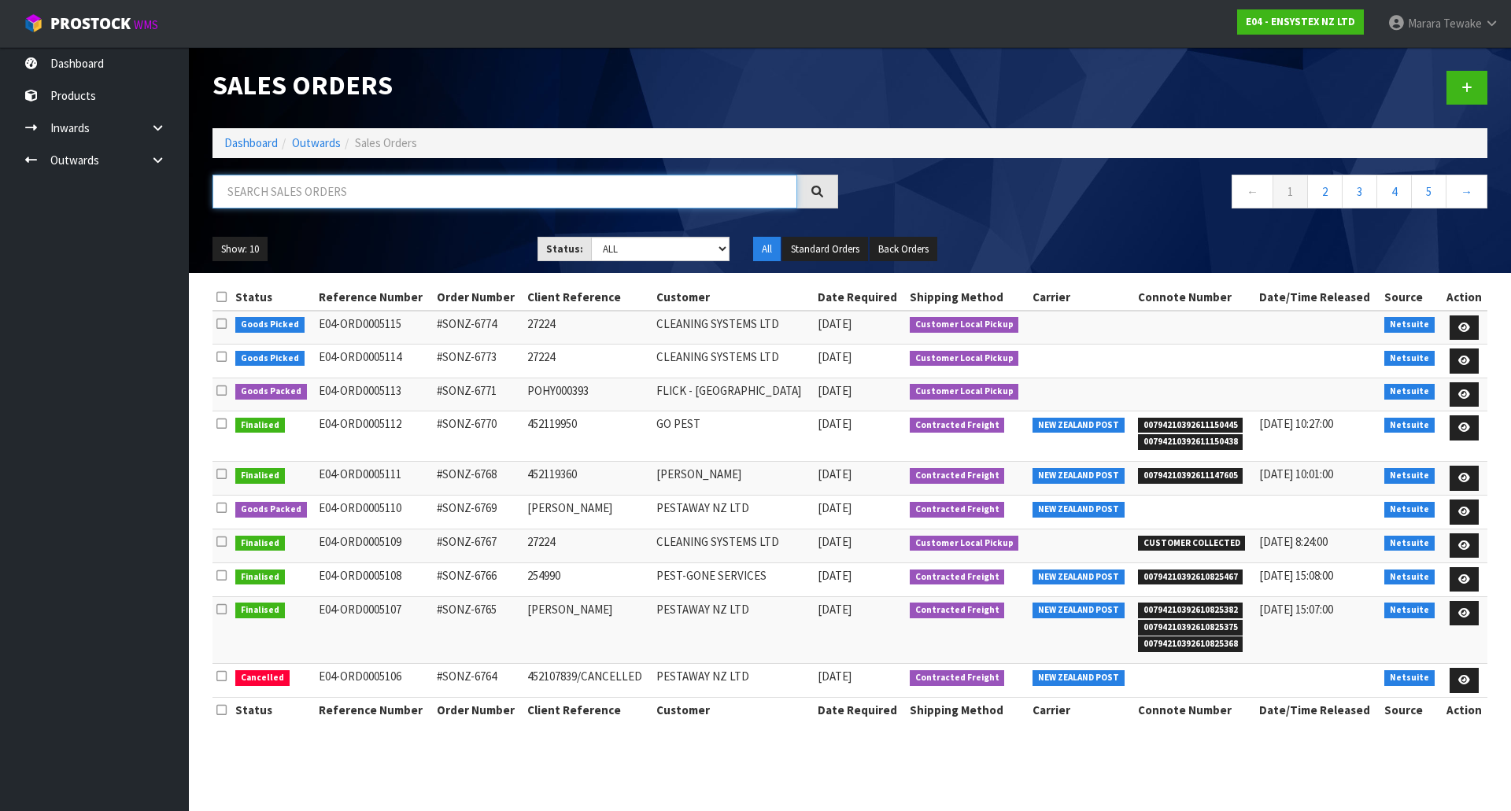
click at [304, 189] on input "text" at bounding box center [504, 192] width 585 height 34
click at [1467, 316] on link at bounding box center [1463, 328] width 29 height 25
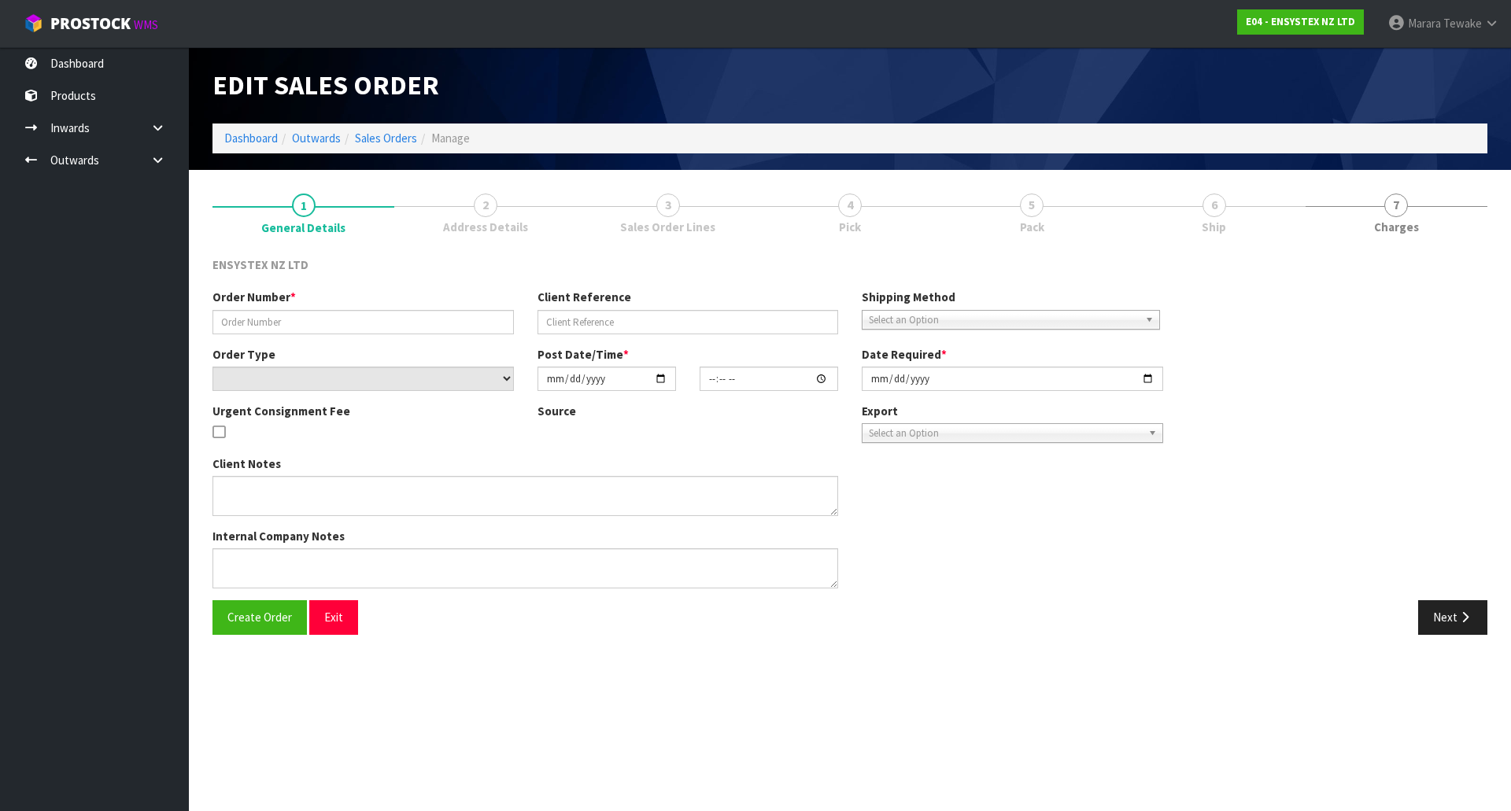
type input "#SONZ-6774"
type input "27224"
select select "number:0"
type input "[DATE]"
type input "11:30:13.000"
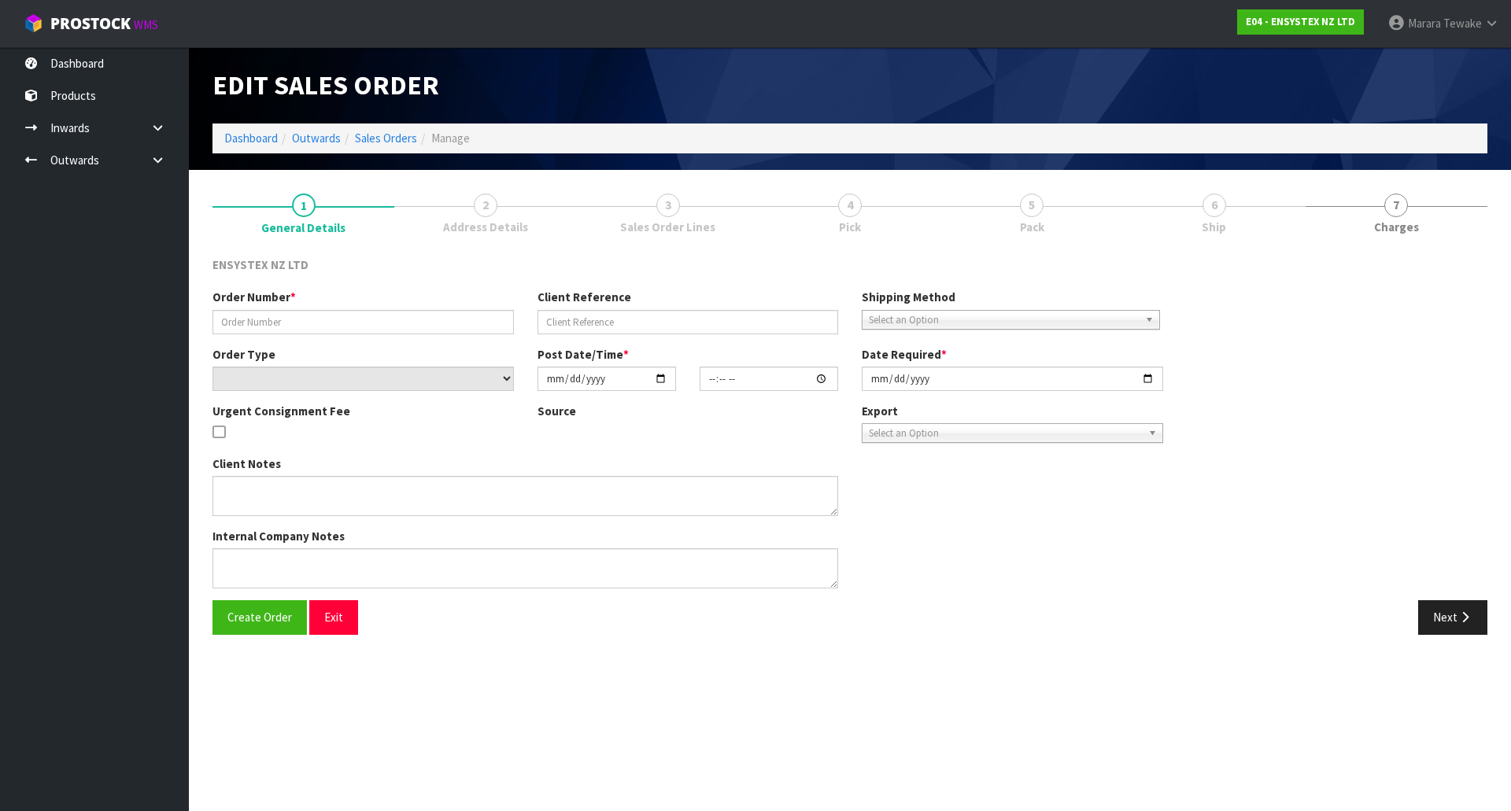
type input "[DATE]"
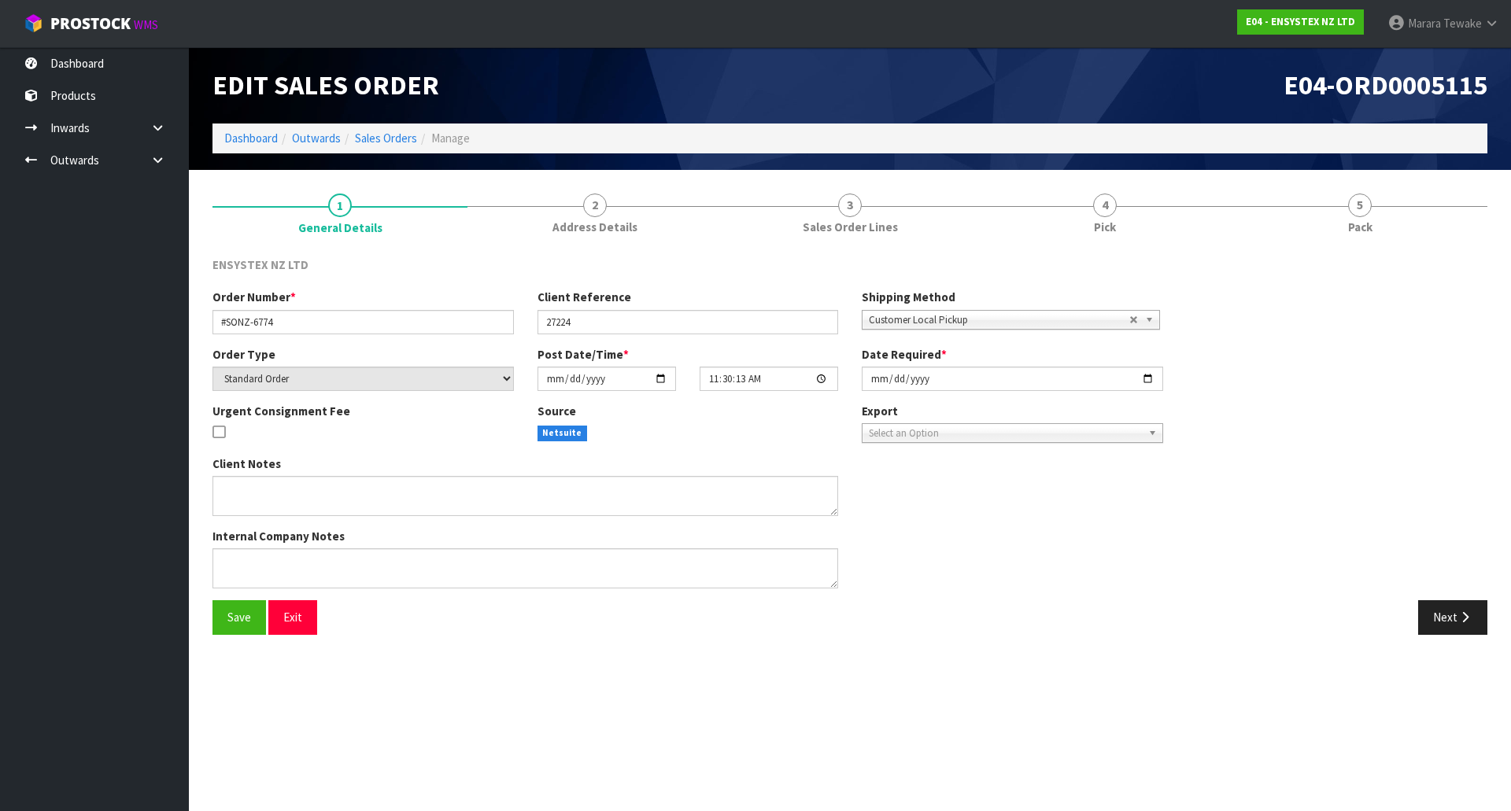
click at [1198, 165] on div "Edit Sales Order E04-ORD0005115 Dashboard Outwards Sales Orders Manage" at bounding box center [850, 108] width 1298 height 123
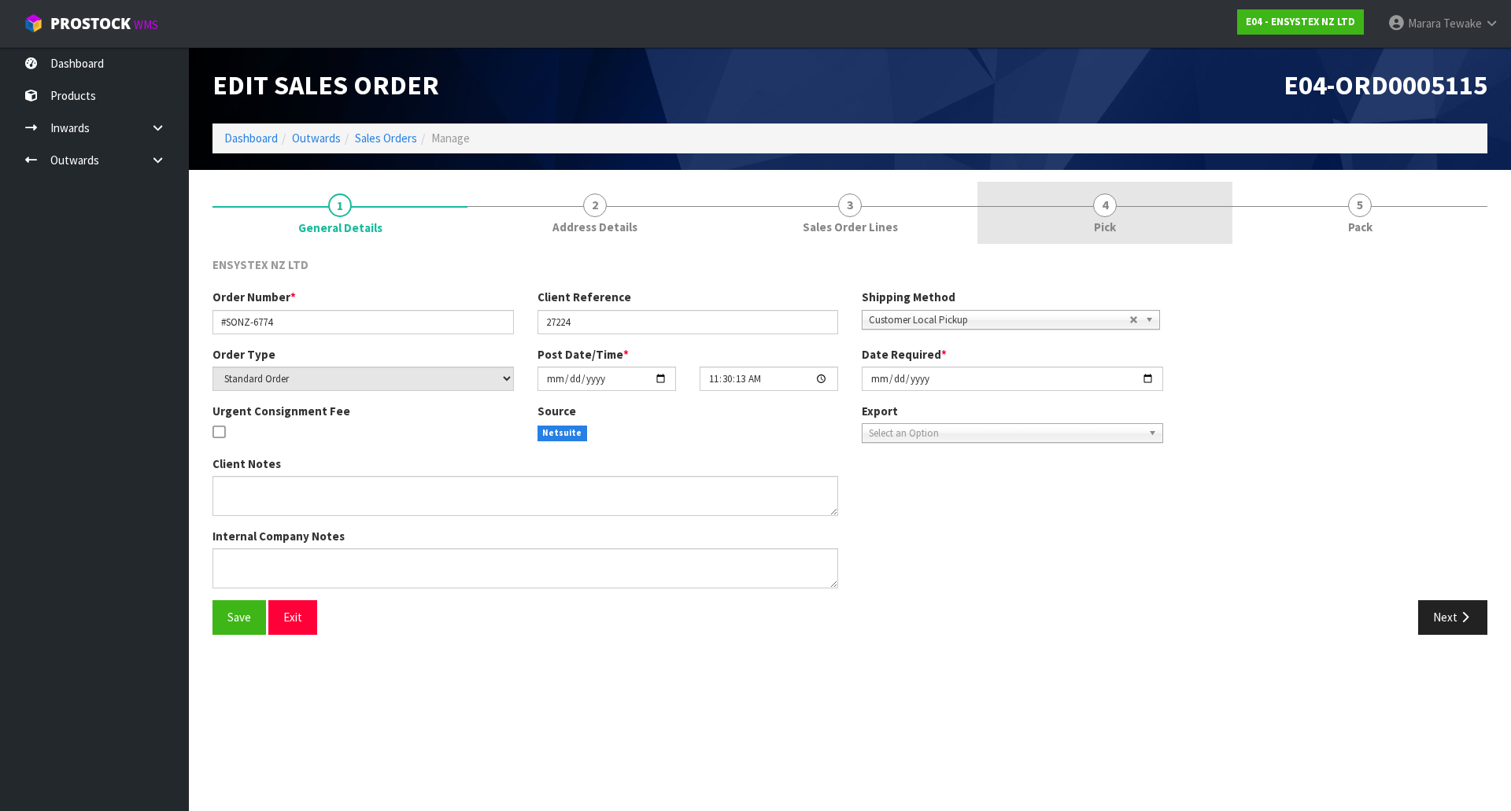
click at [1142, 219] on link "4 Pick" at bounding box center [1104, 213] width 255 height 62
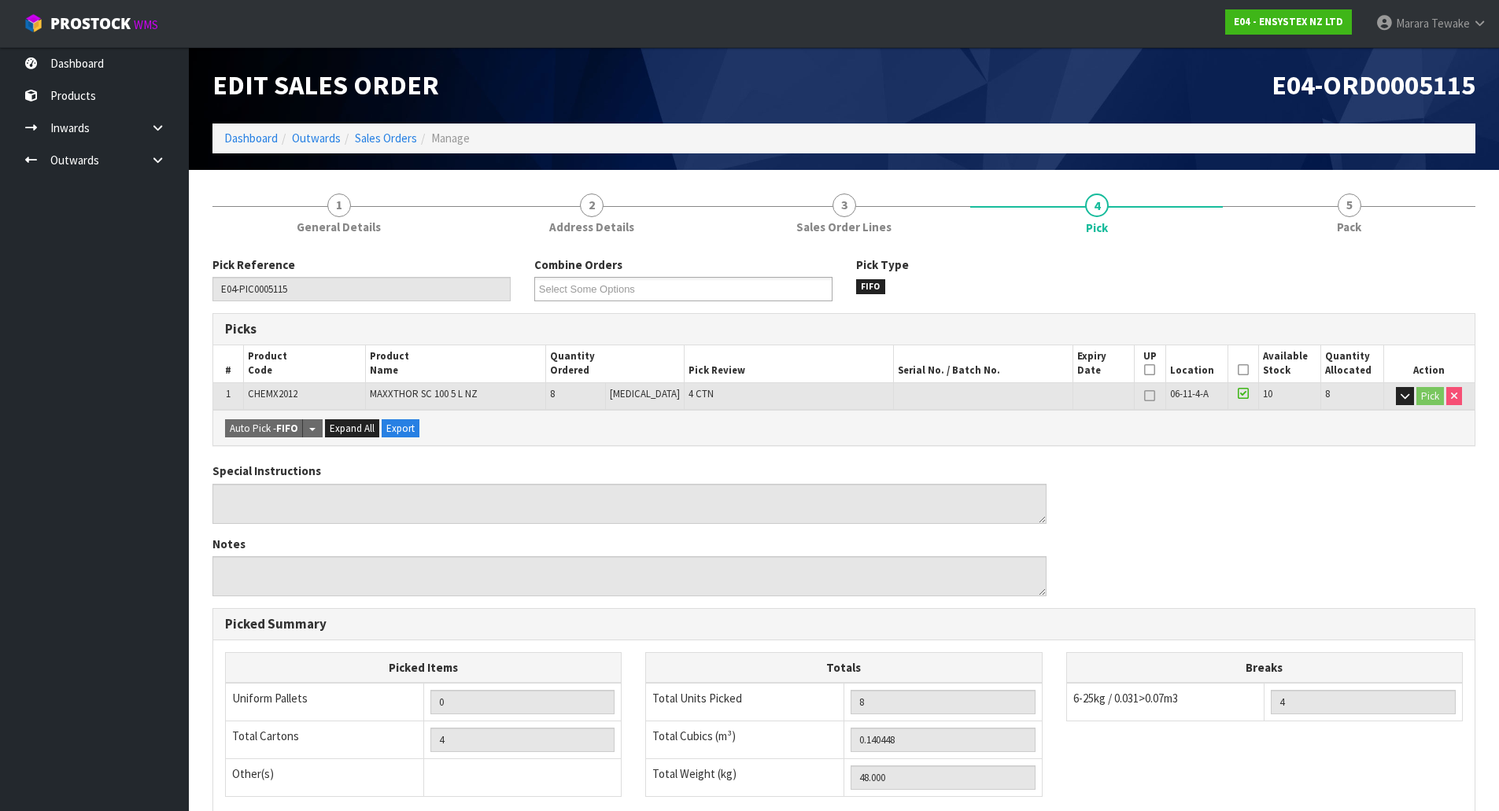
click at [1240, 370] on icon at bounding box center [1243, 370] width 11 height 1
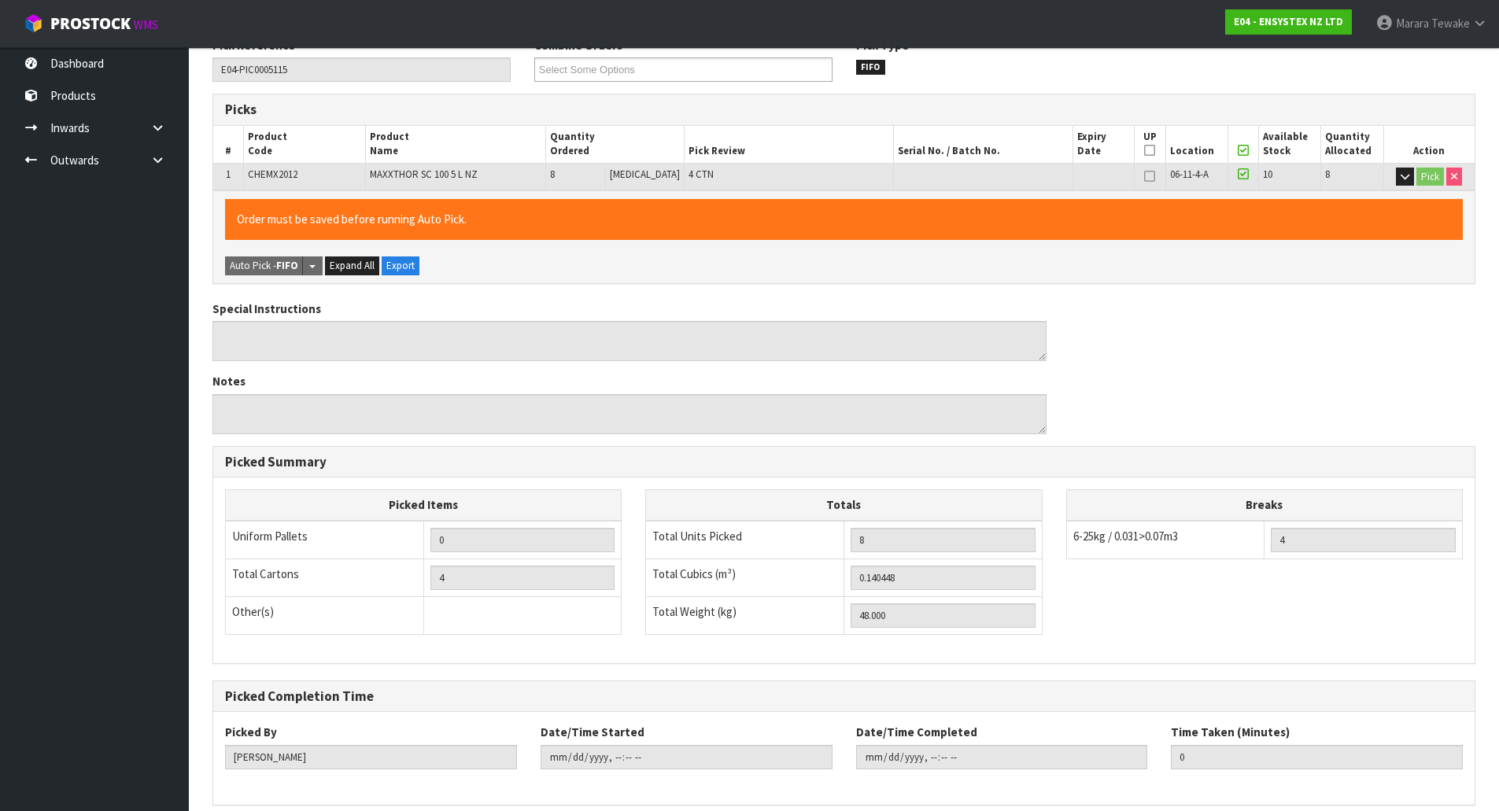
scroll to position [288, 0]
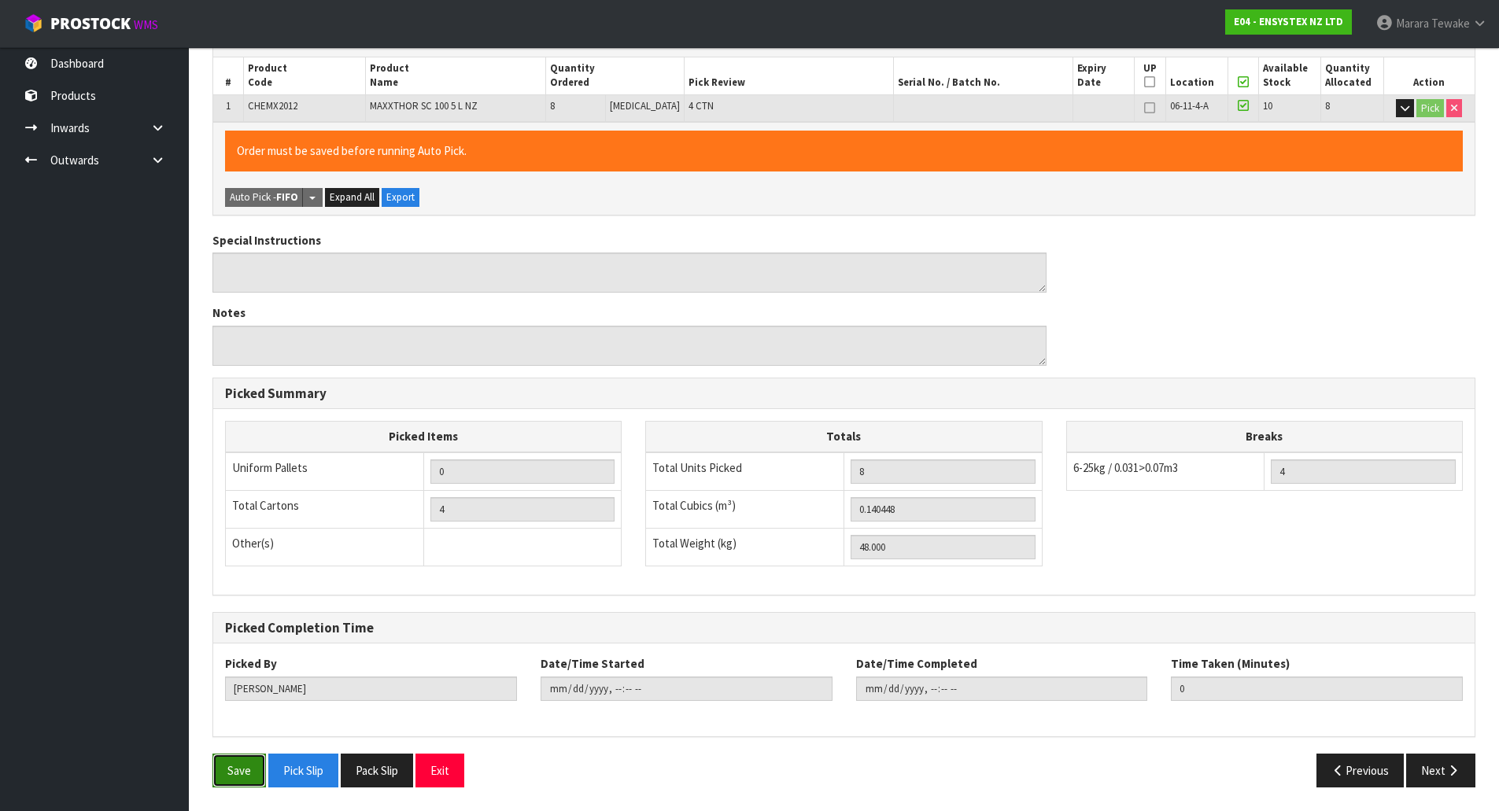
click at [241, 763] on button "Save" at bounding box center [239, 771] width 54 height 34
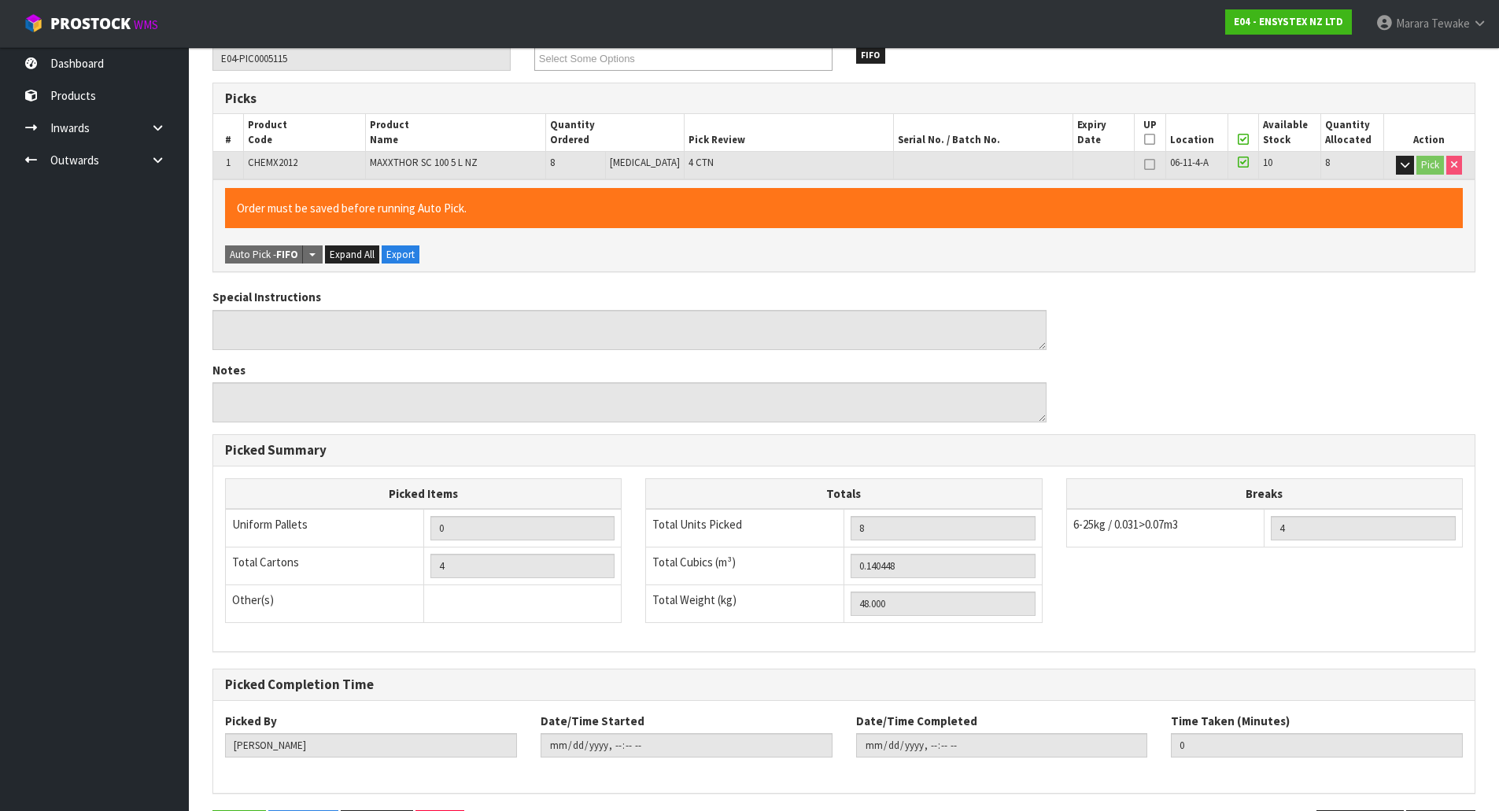
scroll to position [0, 0]
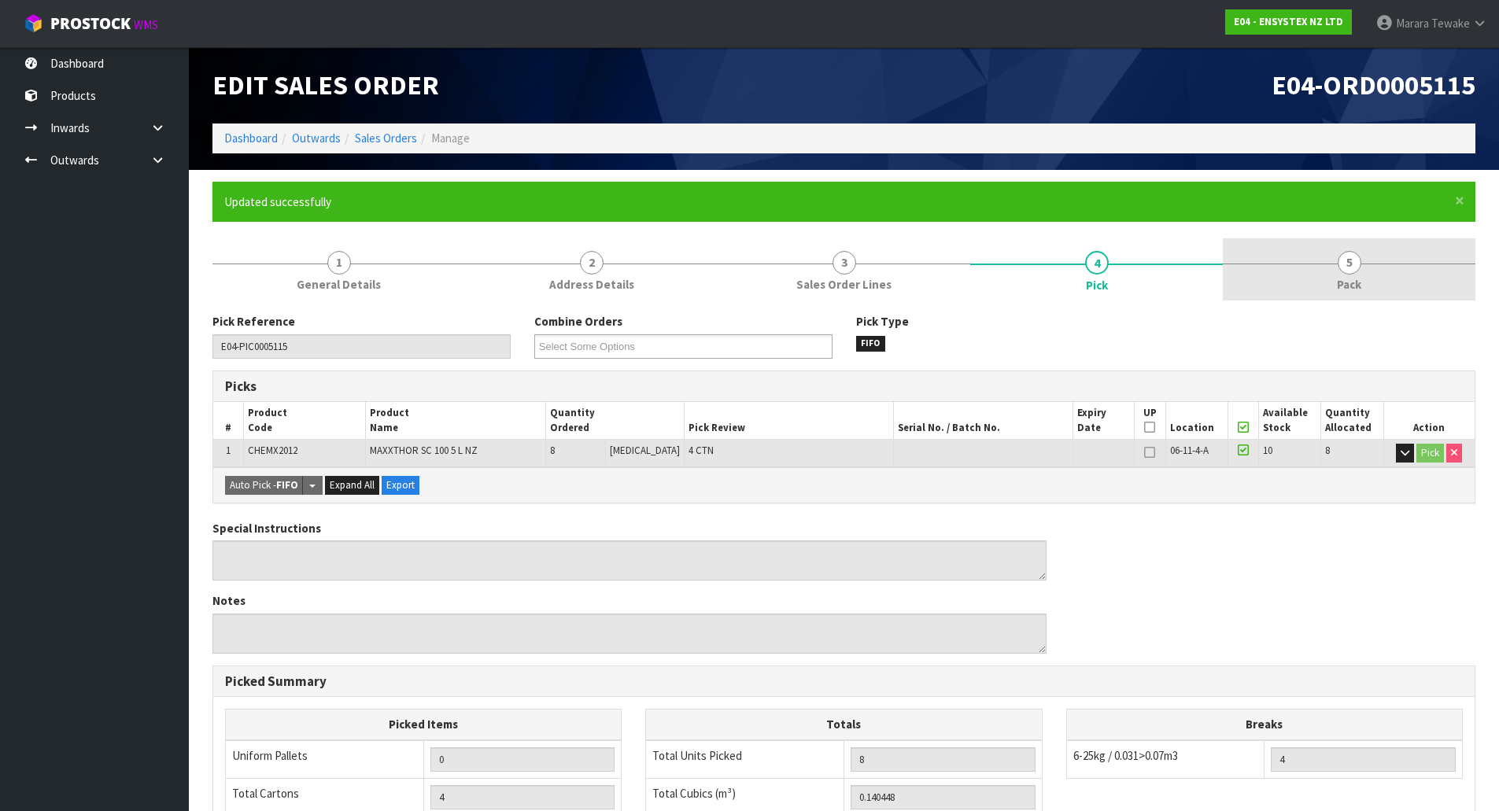
click at [1347, 269] on span "5" at bounding box center [1350, 263] width 24 height 24
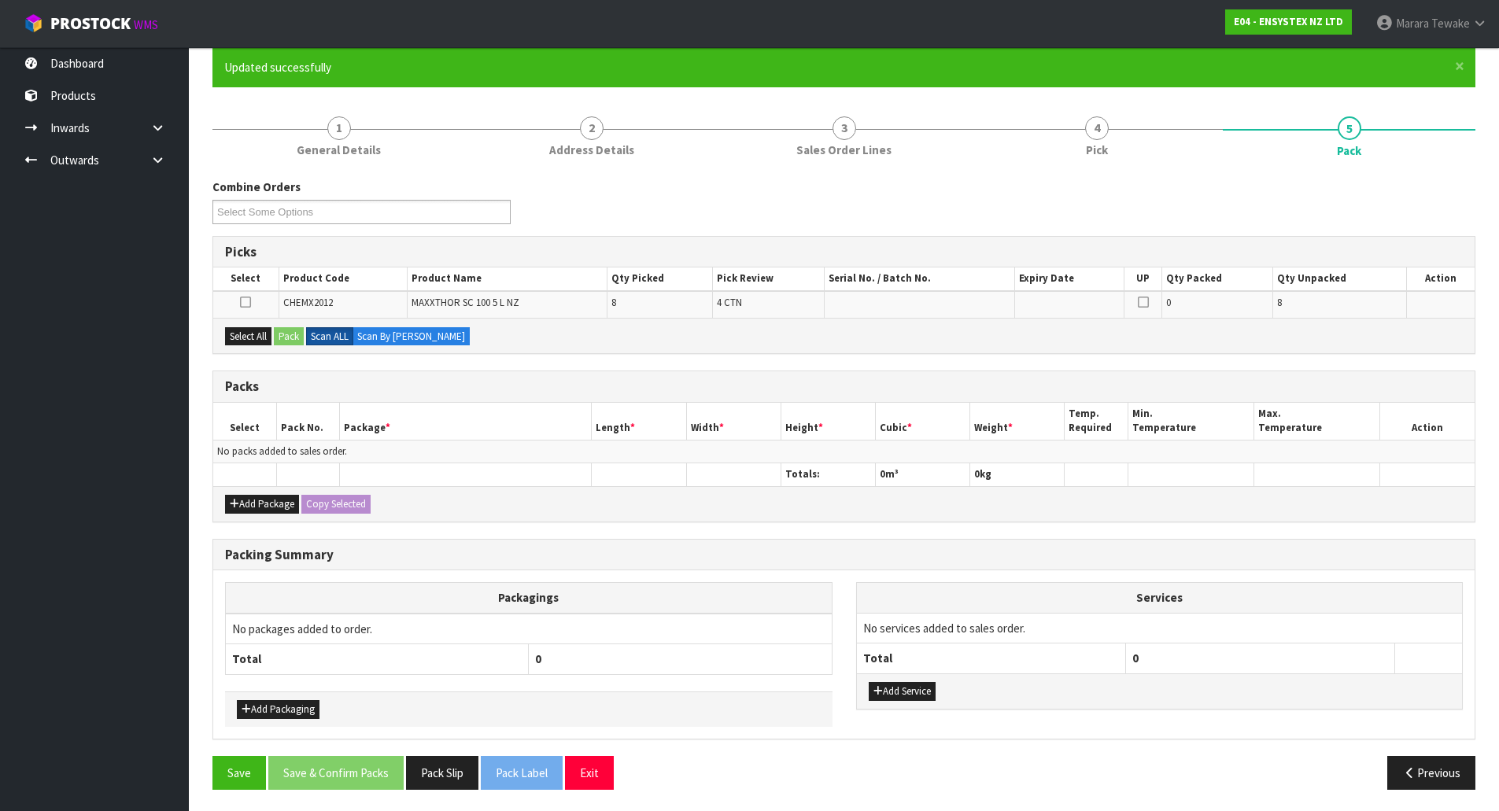
scroll to position [137, 0]
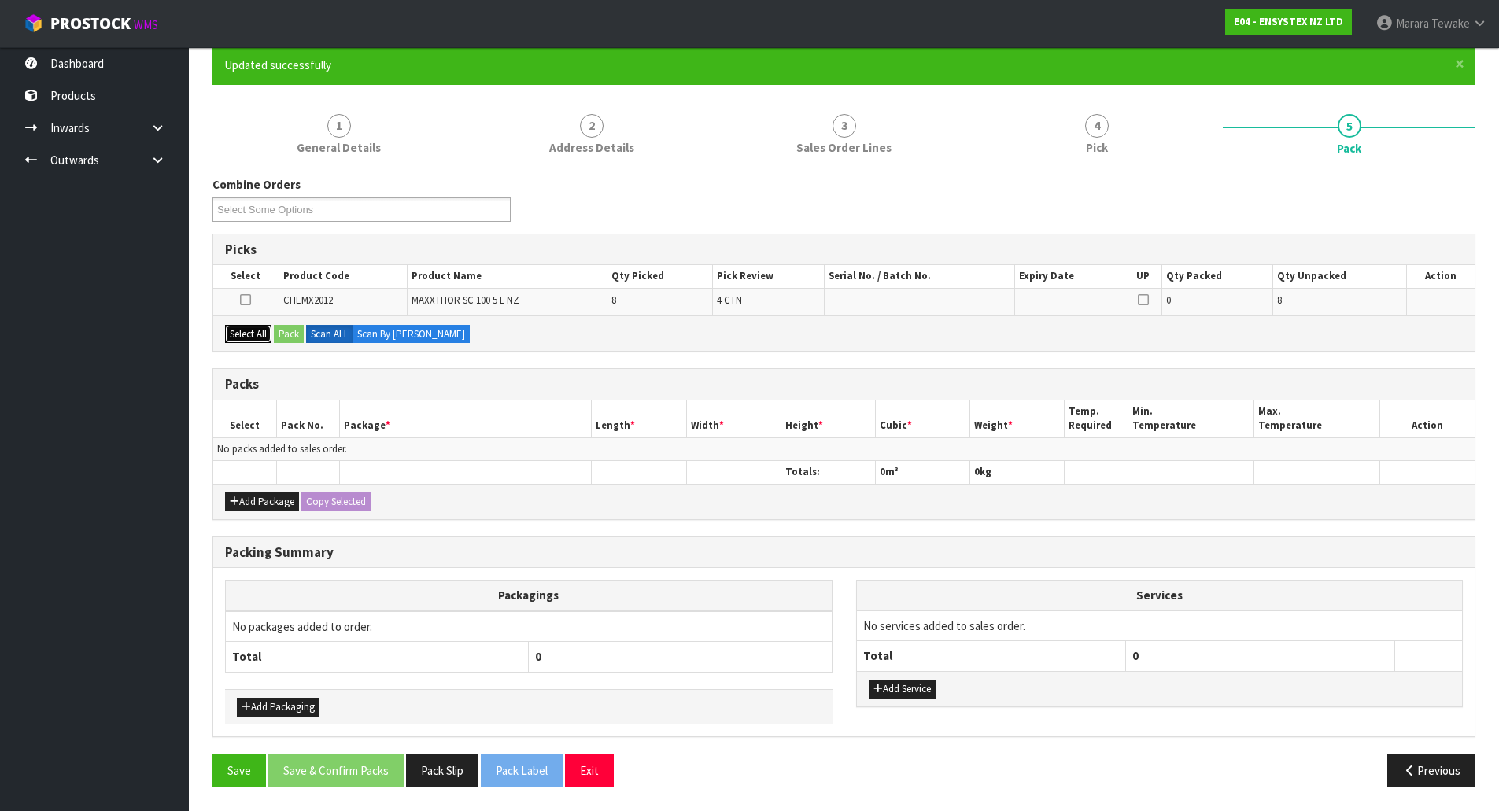
drag, startPoint x: 249, startPoint y: 327, endPoint x: 269, endPoint y: 330, distance: 20.1
click at [249, 328] on button "Select All" at bounding box center [248, 334] width 46 height 19
click at [294, 330] on button "Pack" at bounding box center [289, 334] width 30 height 19
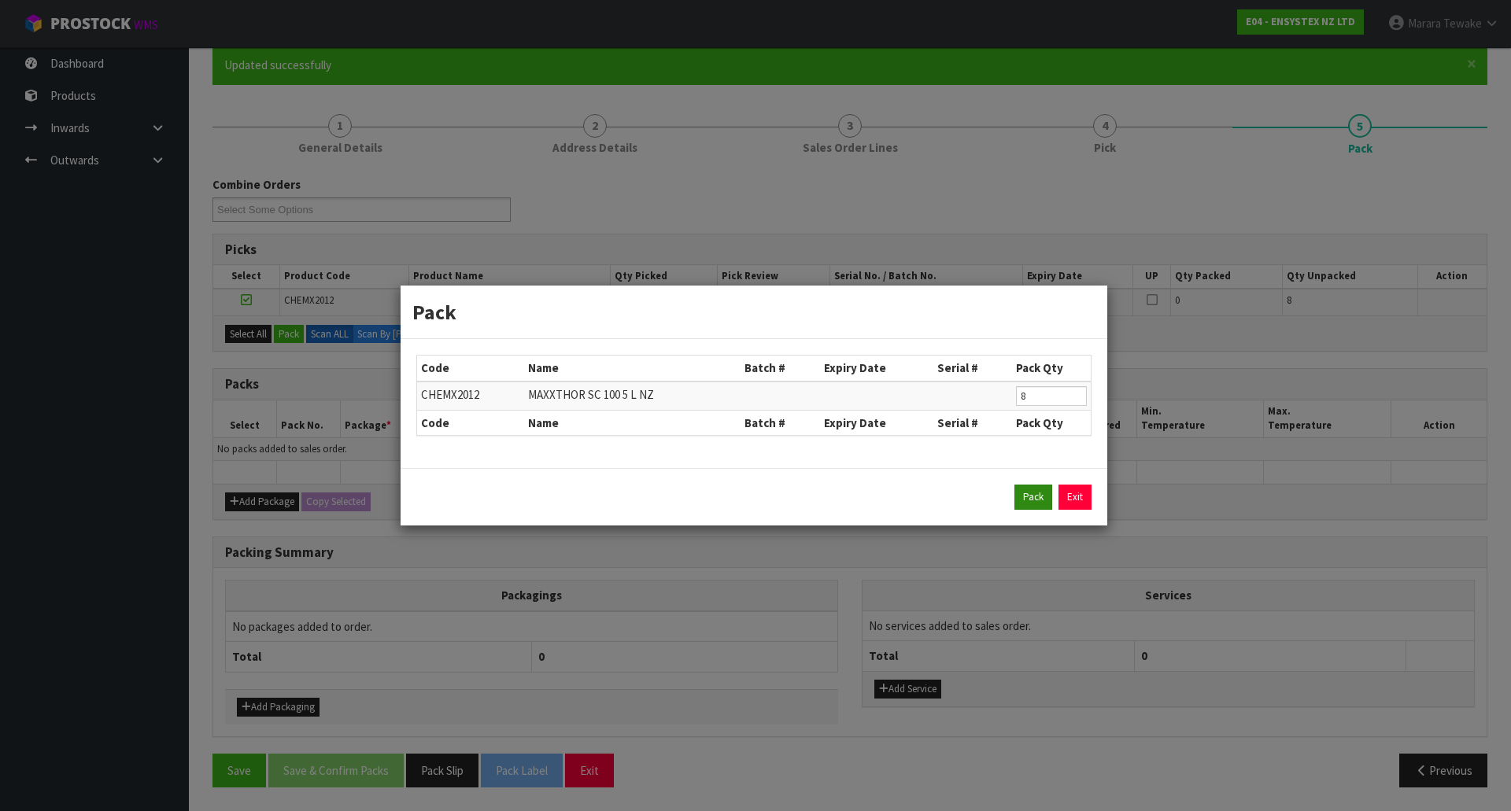
click at [1037, 486] on div "Pack Exit" at bounding box center [754, 496] width 707 height 57
click at [1029, 498] on button "Pack" at bounding box center [1033, 497] width 38 height 25
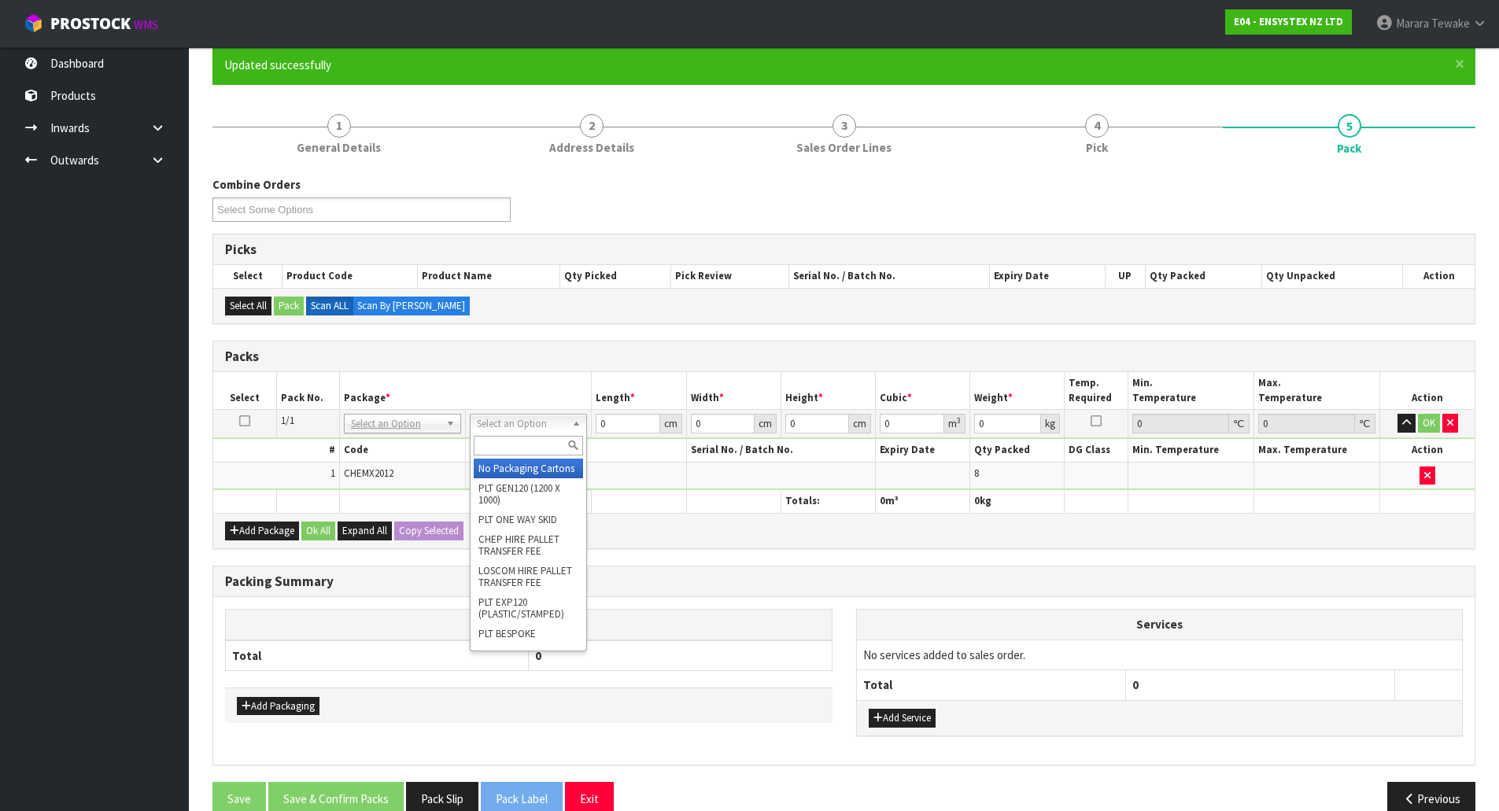
click at [501, 440] on input "text" at bounding box center [528, 446] width 109 height 20
type input "return"
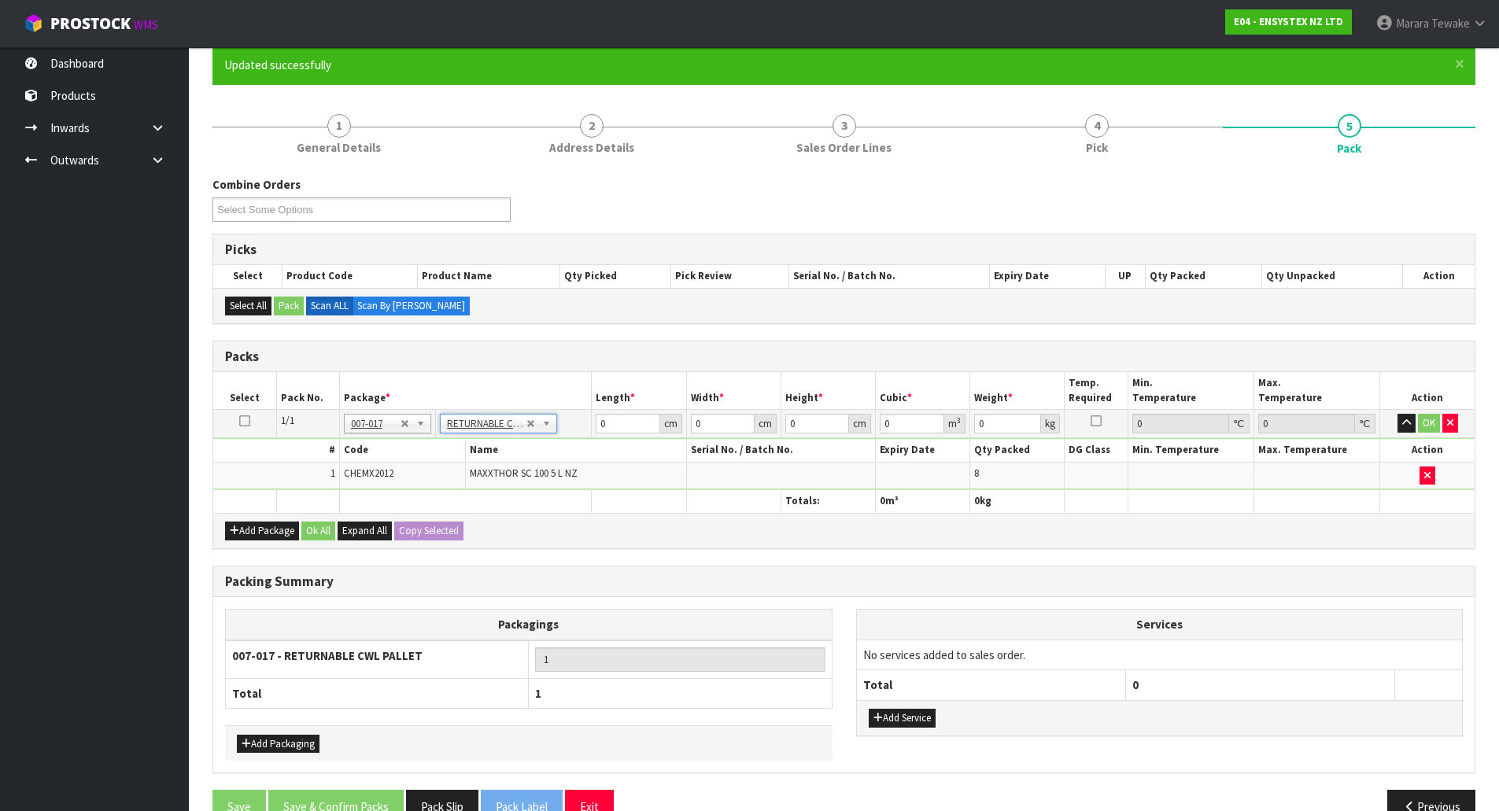
type input "48"
drag, startPoint x: 622, startPoint y: 424, endPoint x: 566, endPoint y: 383, distance: 69.3
click at [559, 399] on table "Select Pack No. Package * Length * Width * Height * Cubic * Weight * Temp. Requ…" at bounding box center [843, 442] width 1261 height 140
type input "120"
type input "100"
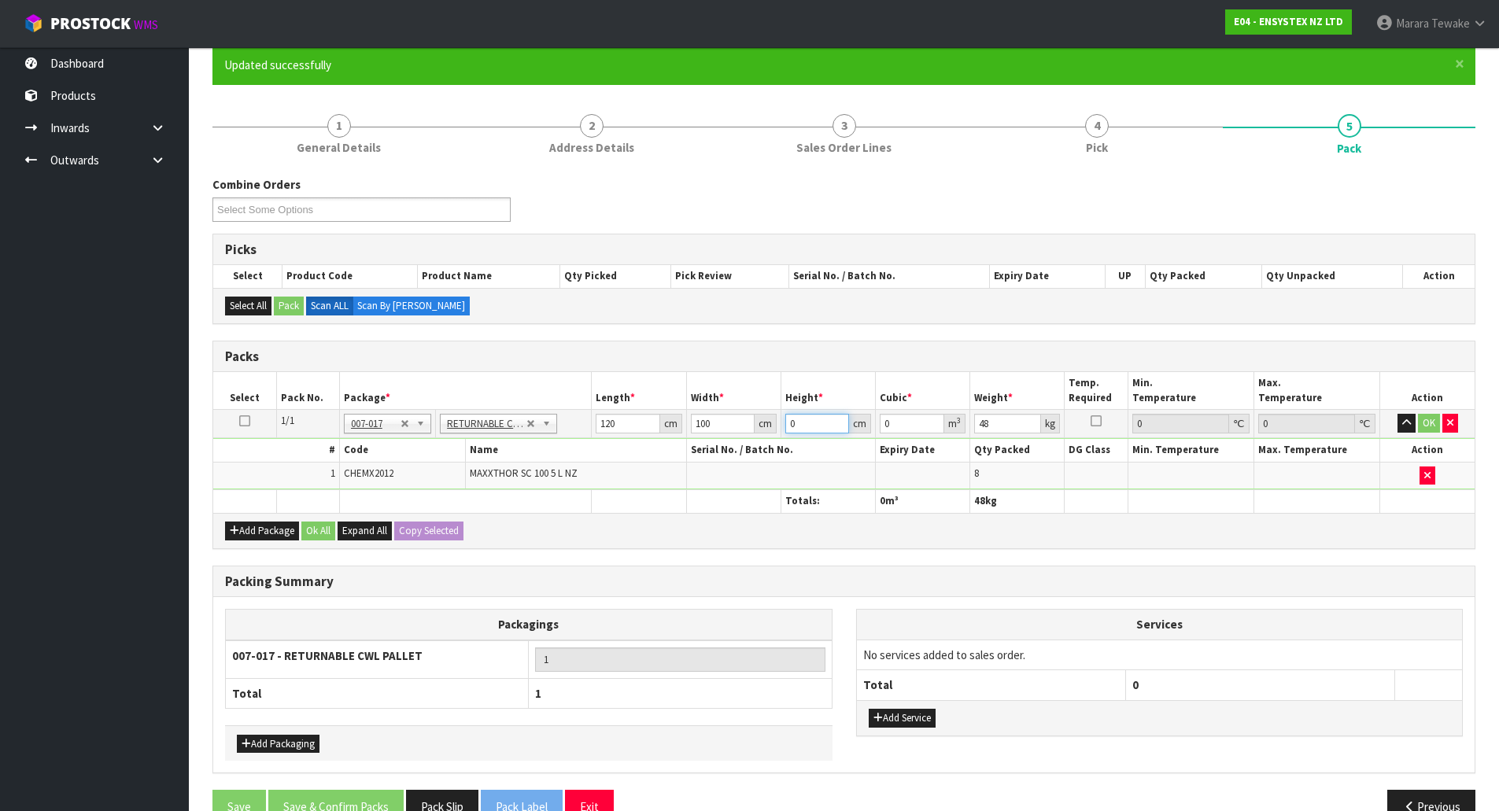
type input "3"
type input "0.036"
type input "30"
type input "0.36"
type input "30"
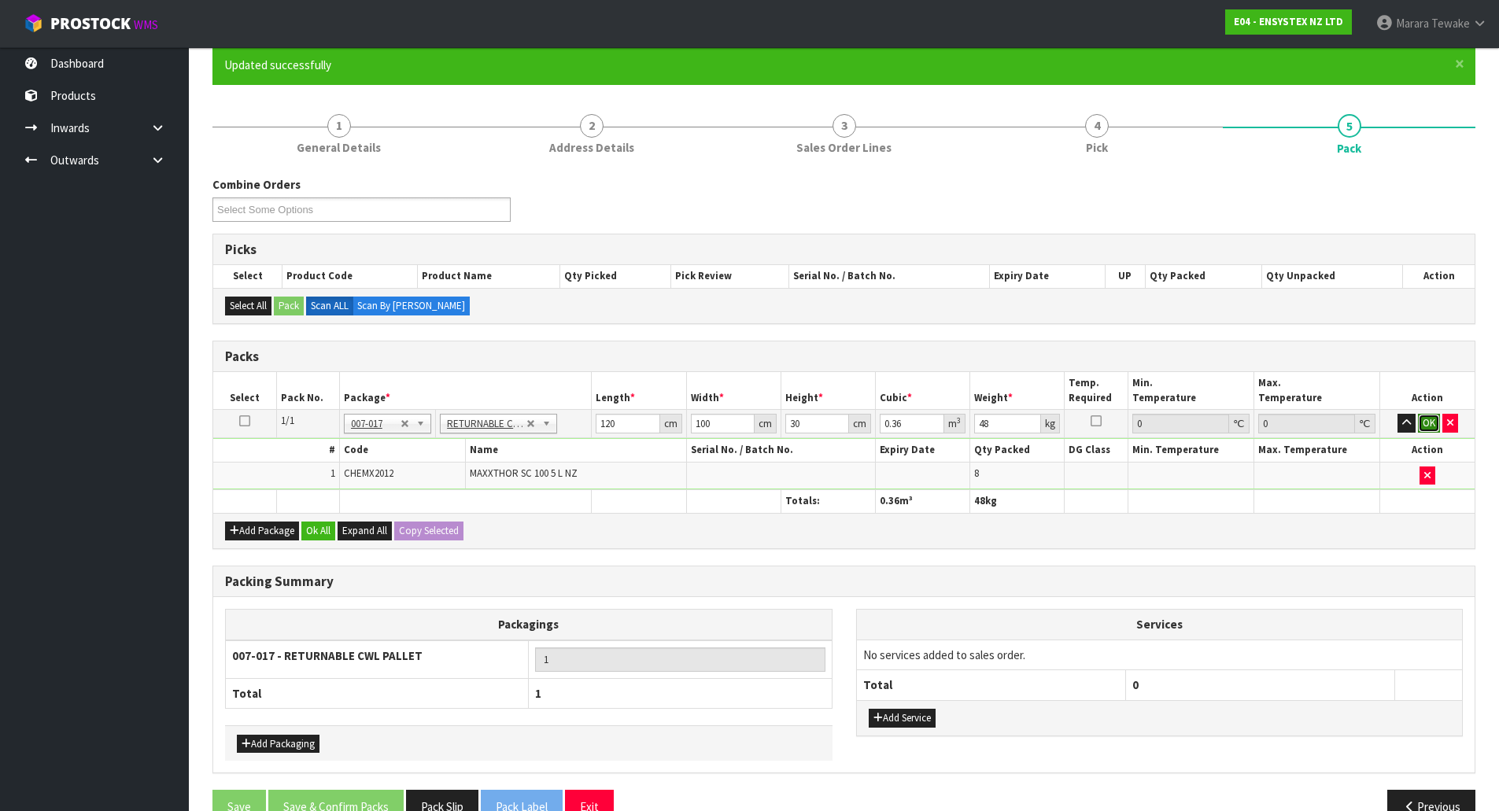
click at [1423, 423] on button "OK" at bounding box center [1429, 423] width 22 height 19
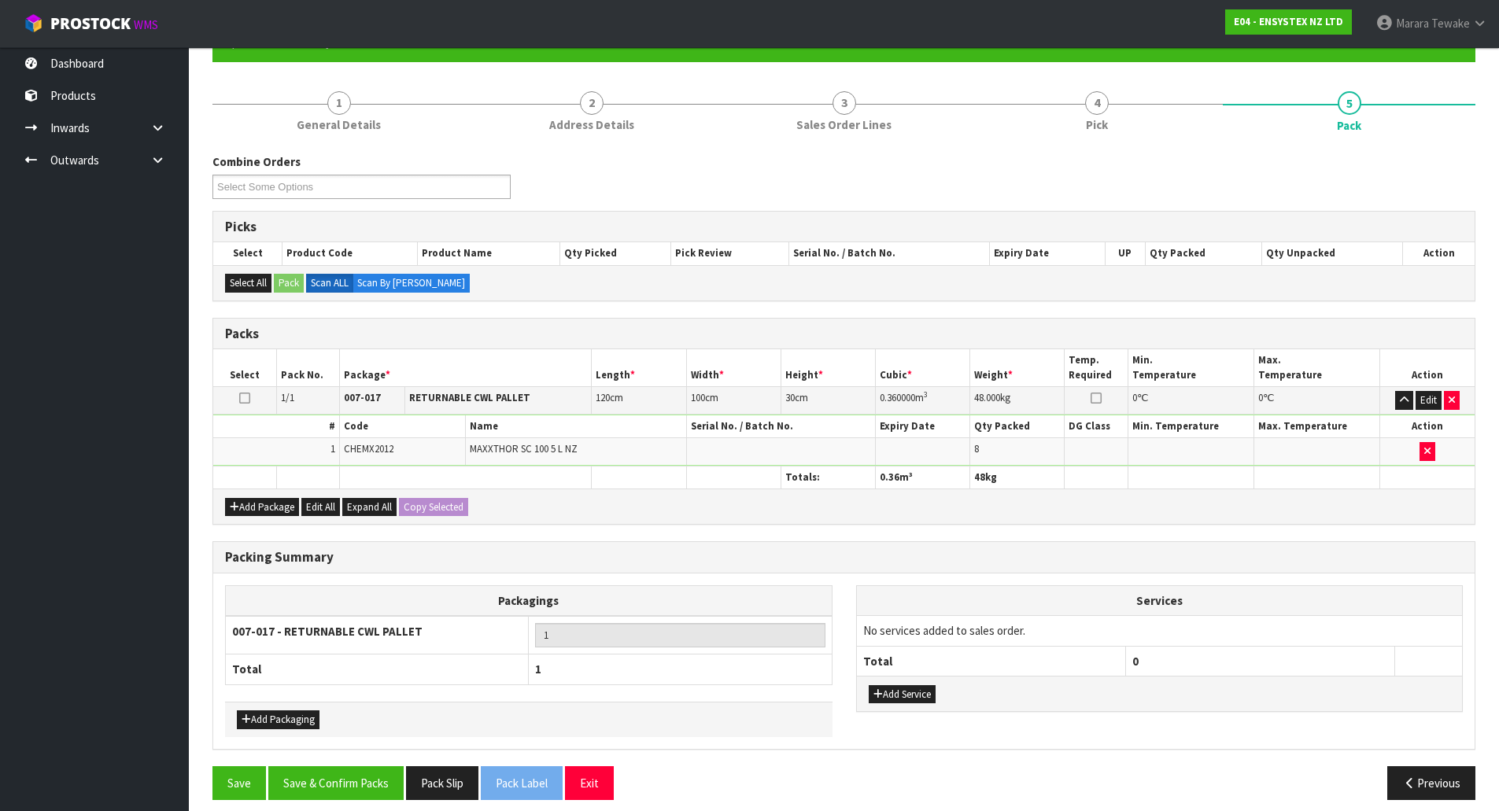
scroll to position [172, 0]
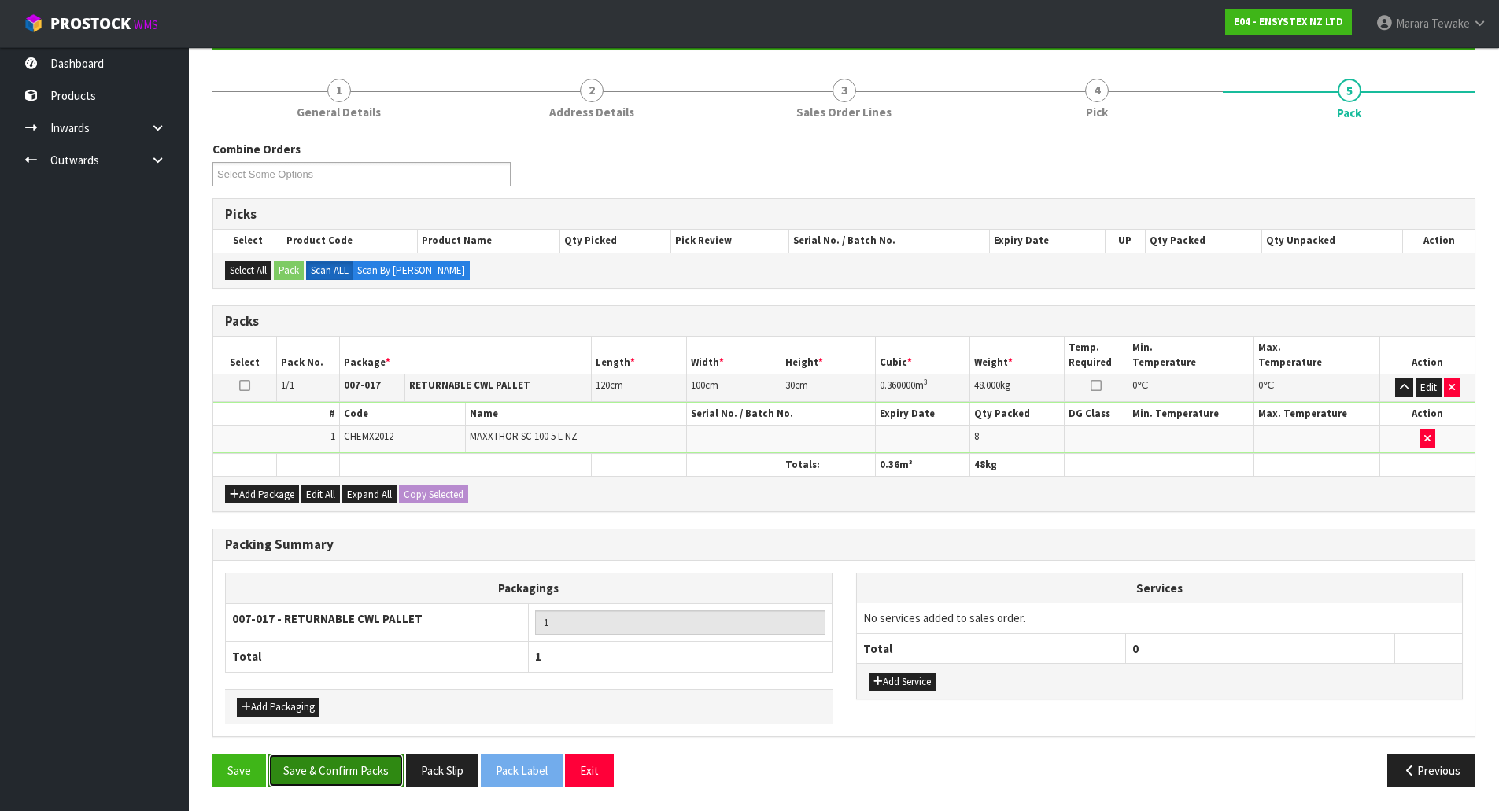
click at [360, 780] on button "Save & Confirm Packs" at bounding box center [335, 771] width 135 height 34
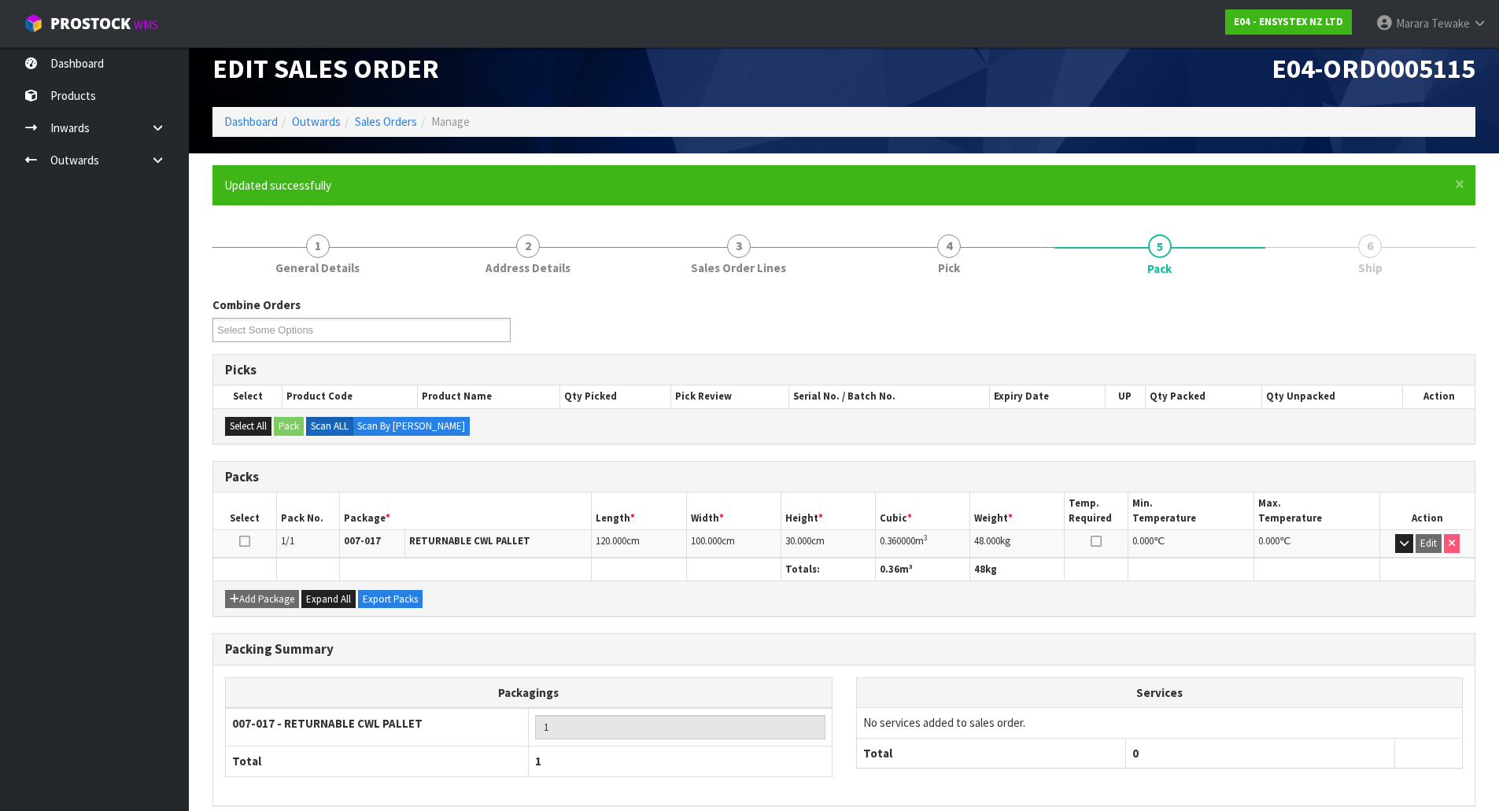
scroll to position [86, 0]
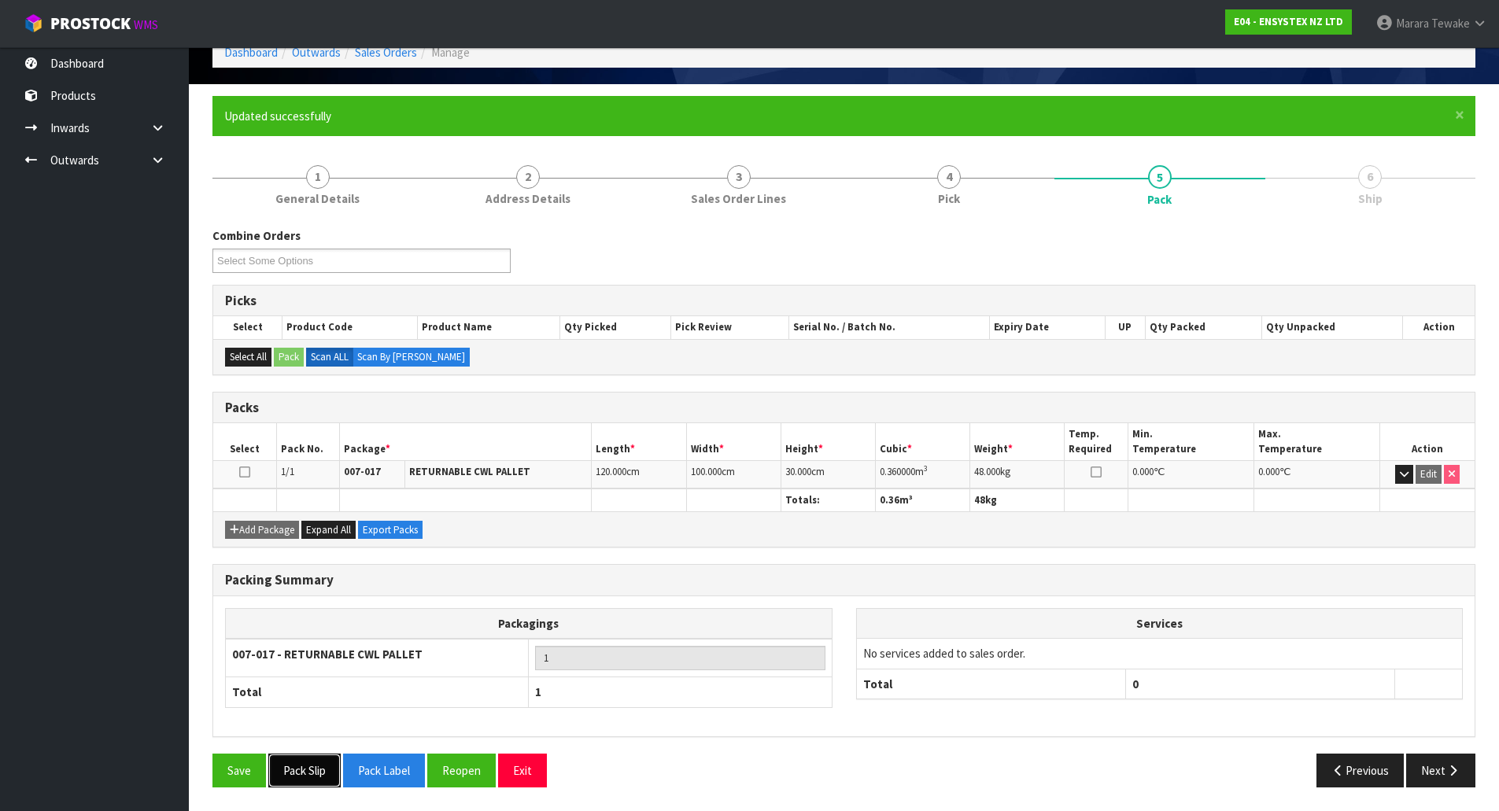
click at [330, 772] on button "Pack Slip" at bounding box center [304, 771] width 72 height 34
click at [1404, 468] on button "button" at bounding box center [1404, 474] width 18 height 19
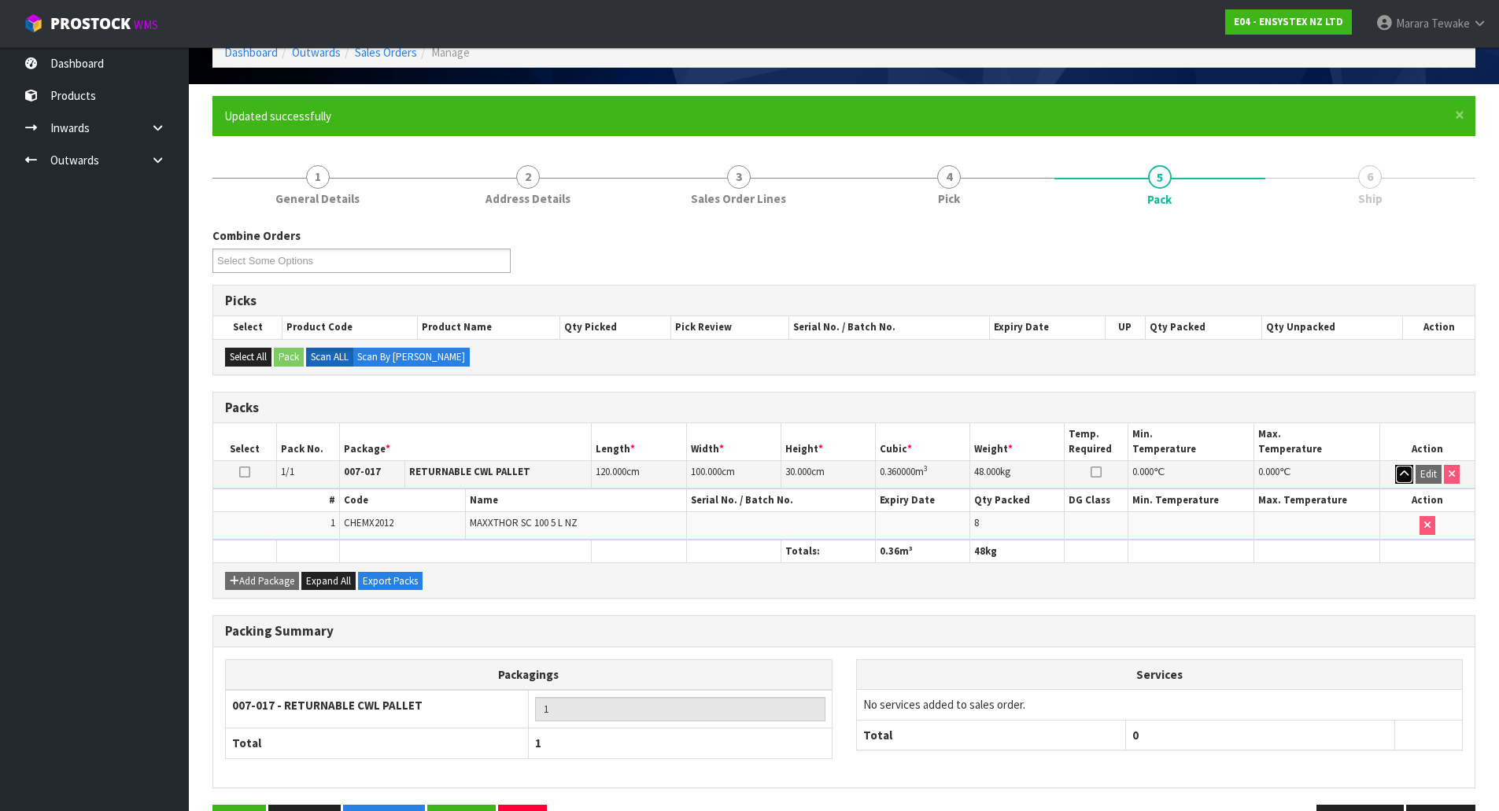
click at [1404, 468] on button "button" at bounding box center [1404, 474] width 18 height 19
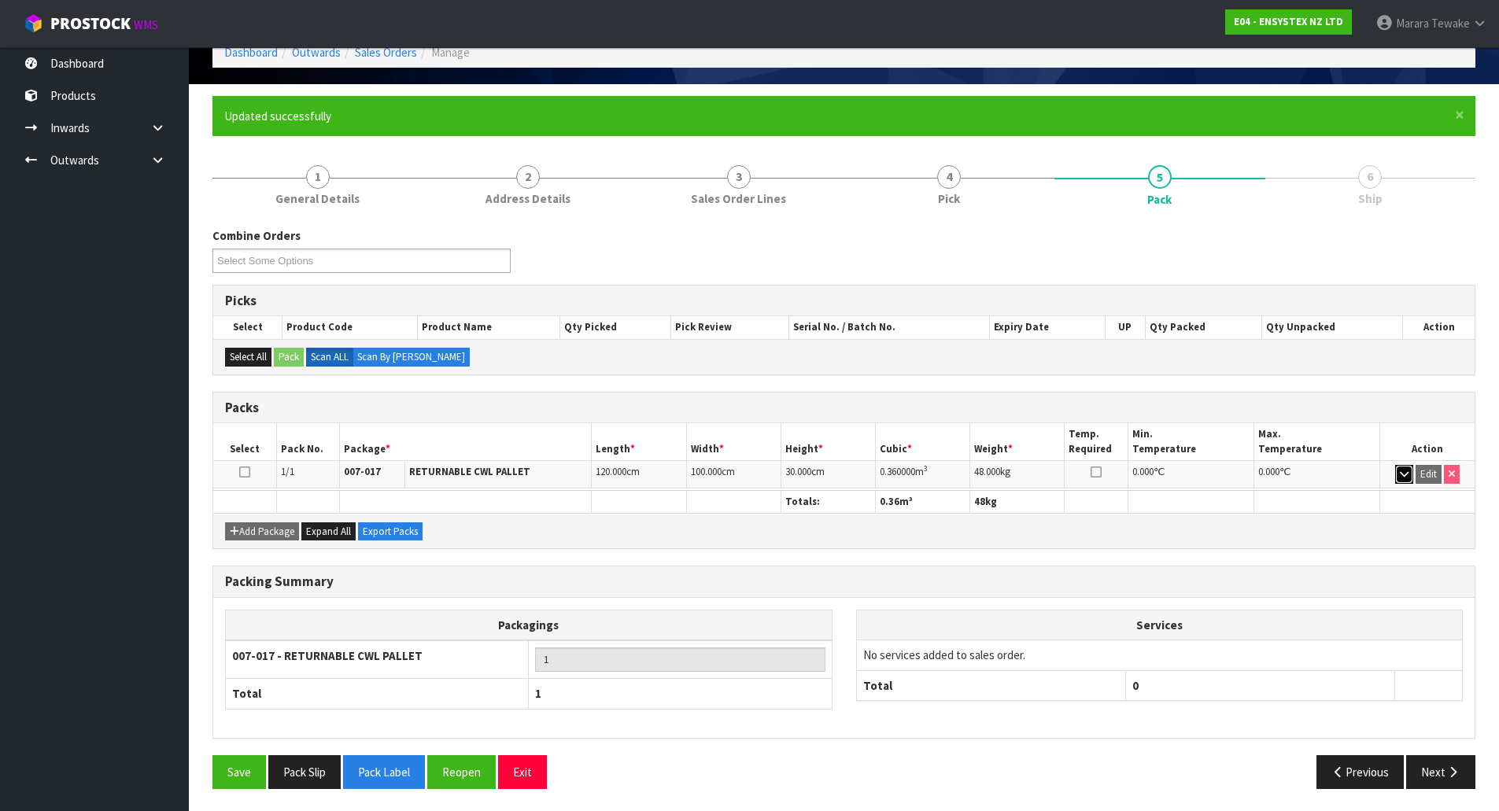
click at [1404, 468] on button "button" at bounding box center [1404, 474] width 18 height 19
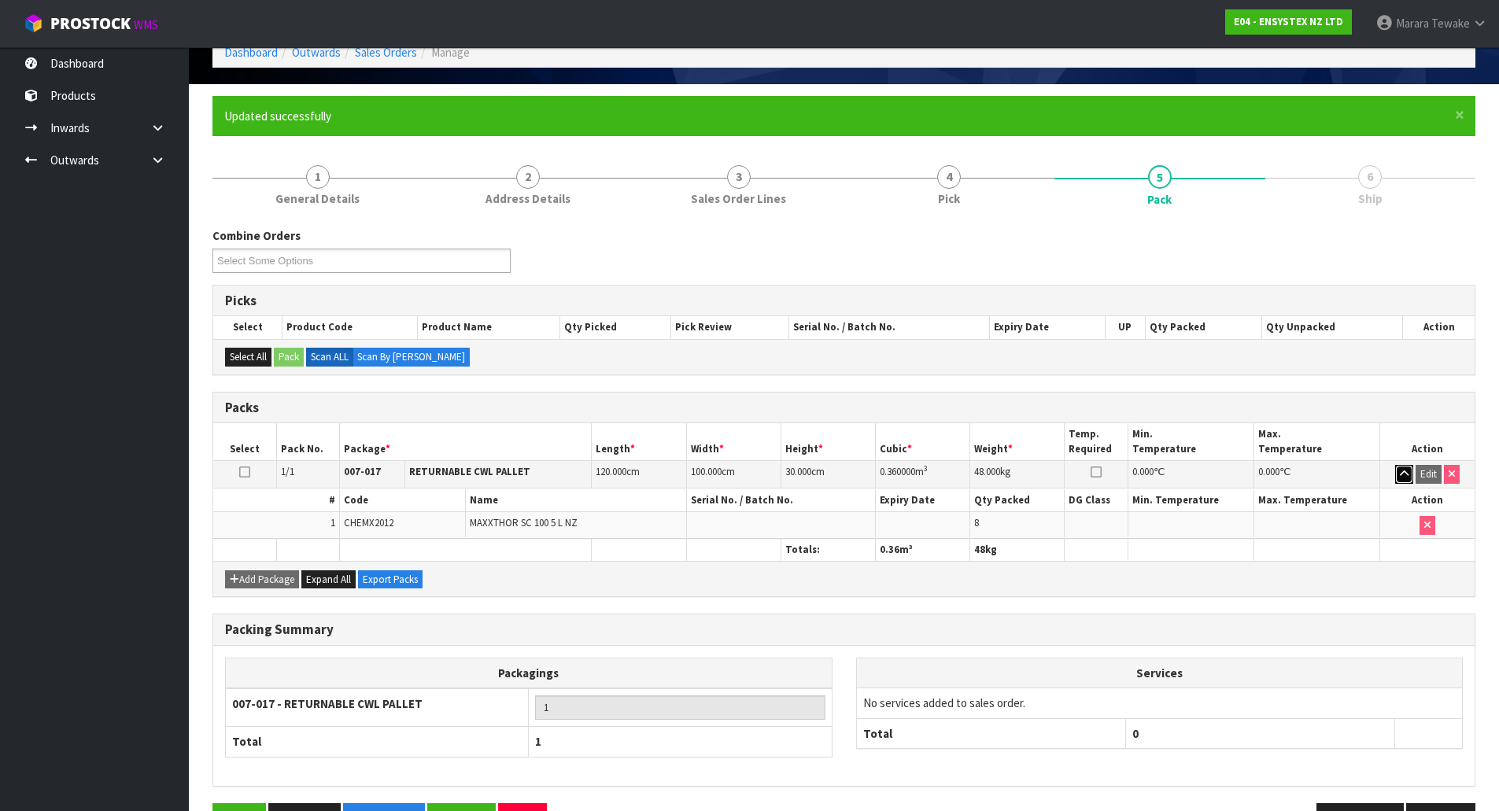
click at [1404, 468] on button "button" at bounding box center [1404, 474] width 18 height 19
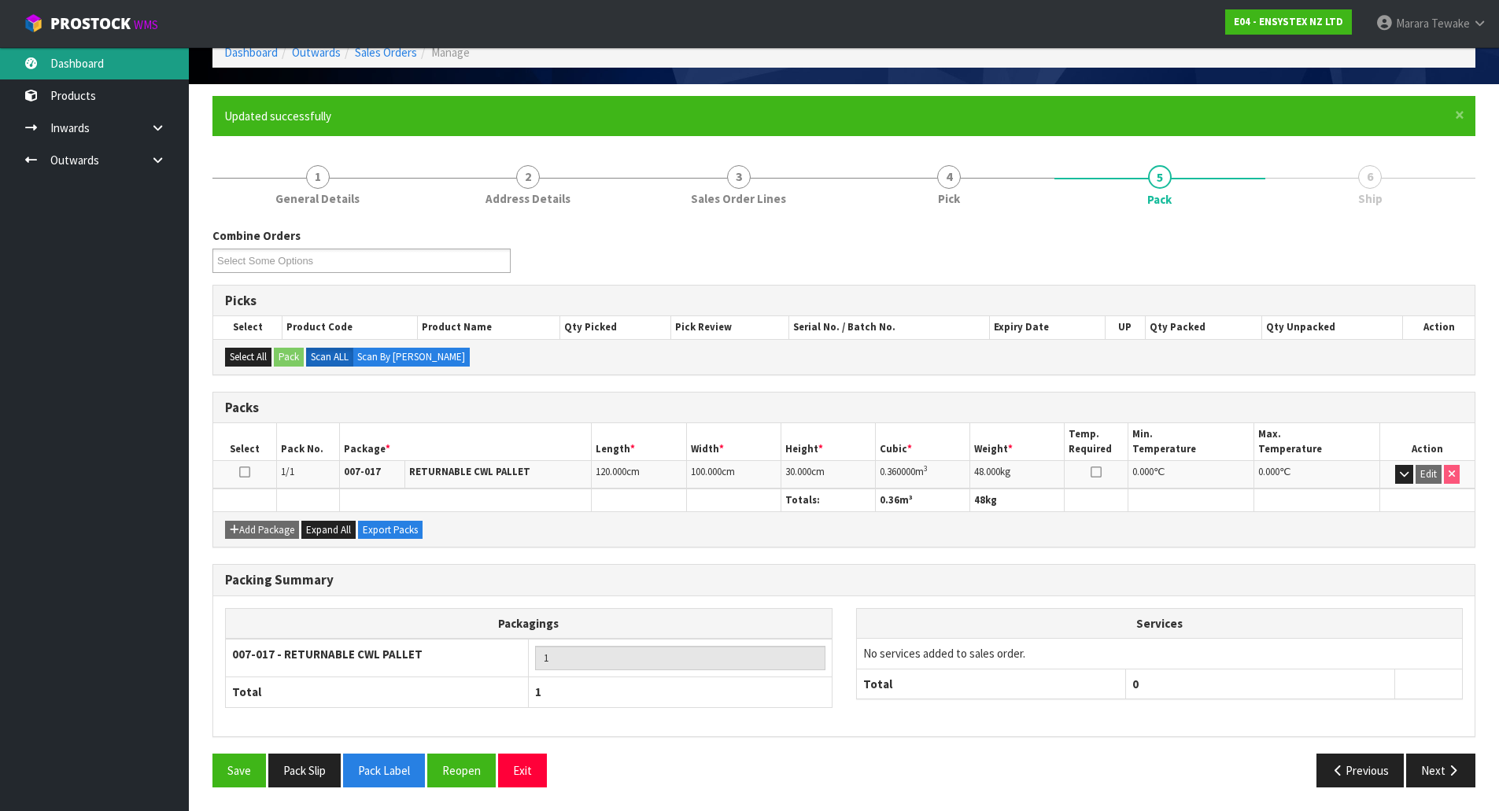
click at [131, 63] on link "Dashboard" at bounding box center [94, 63] width 189 height 32
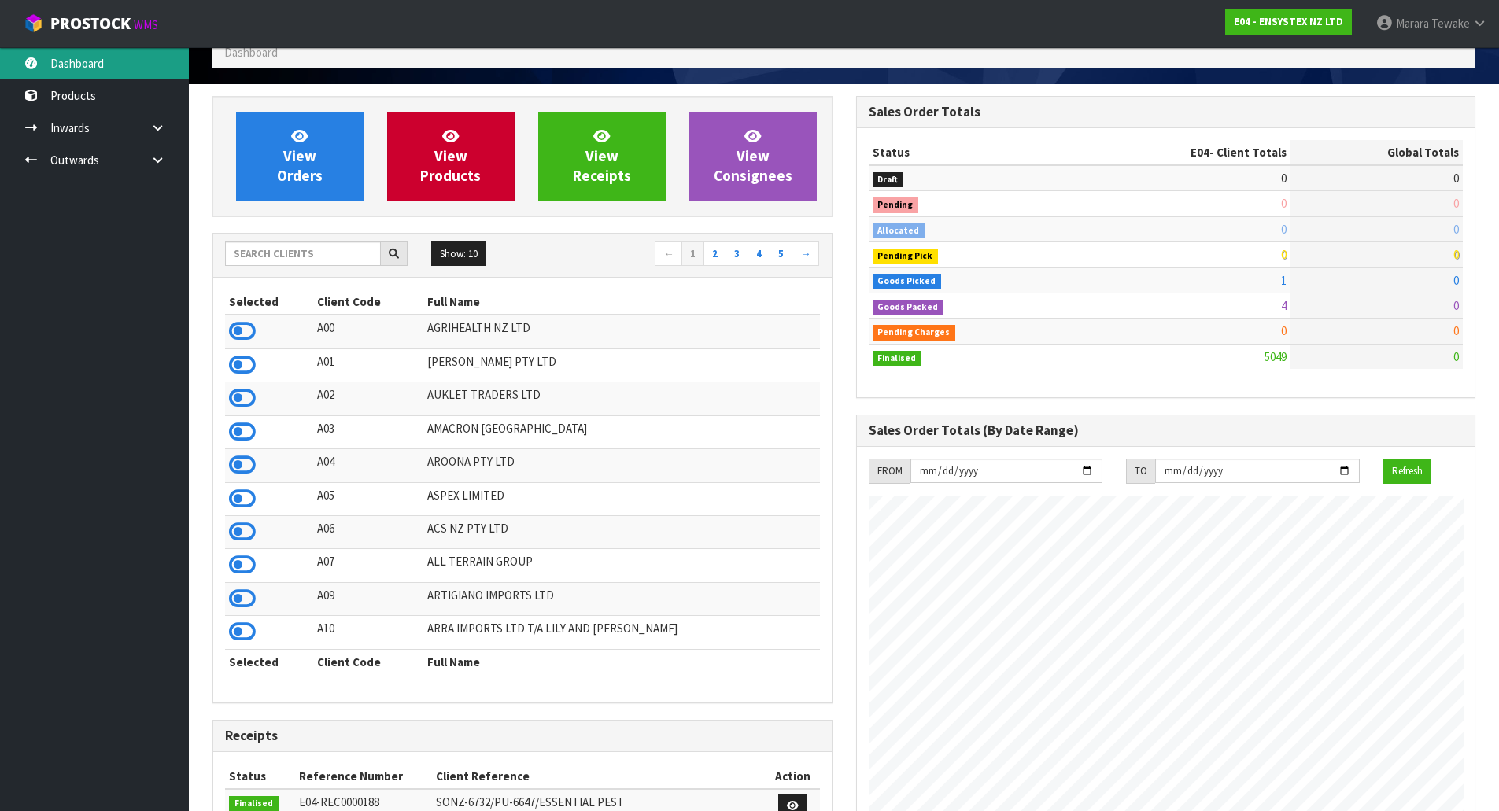
scroll to position [1192, 643]
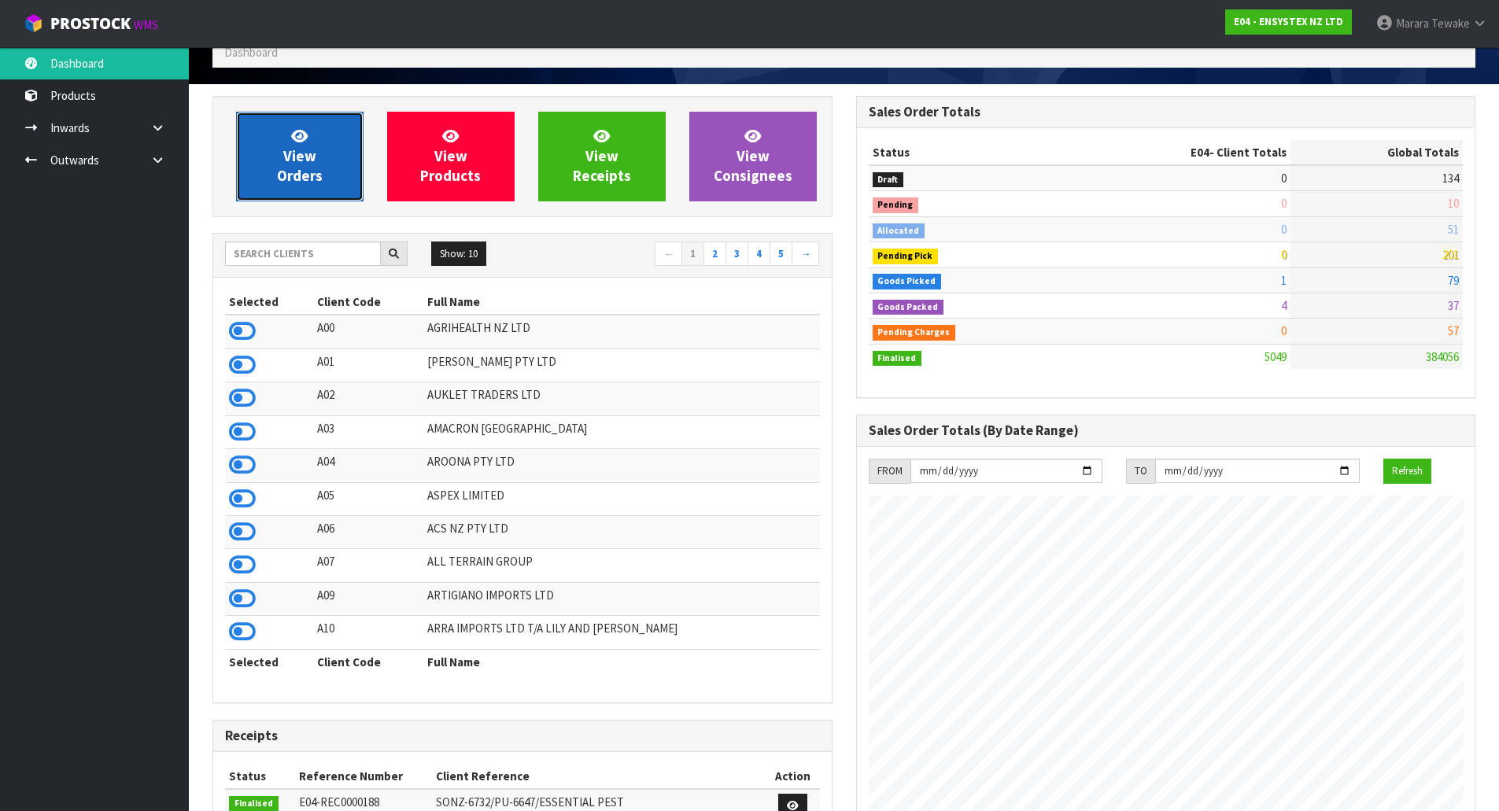
click at [301, 158] on span "View Orders" at bounding box center [300, 156] width 46 height 59
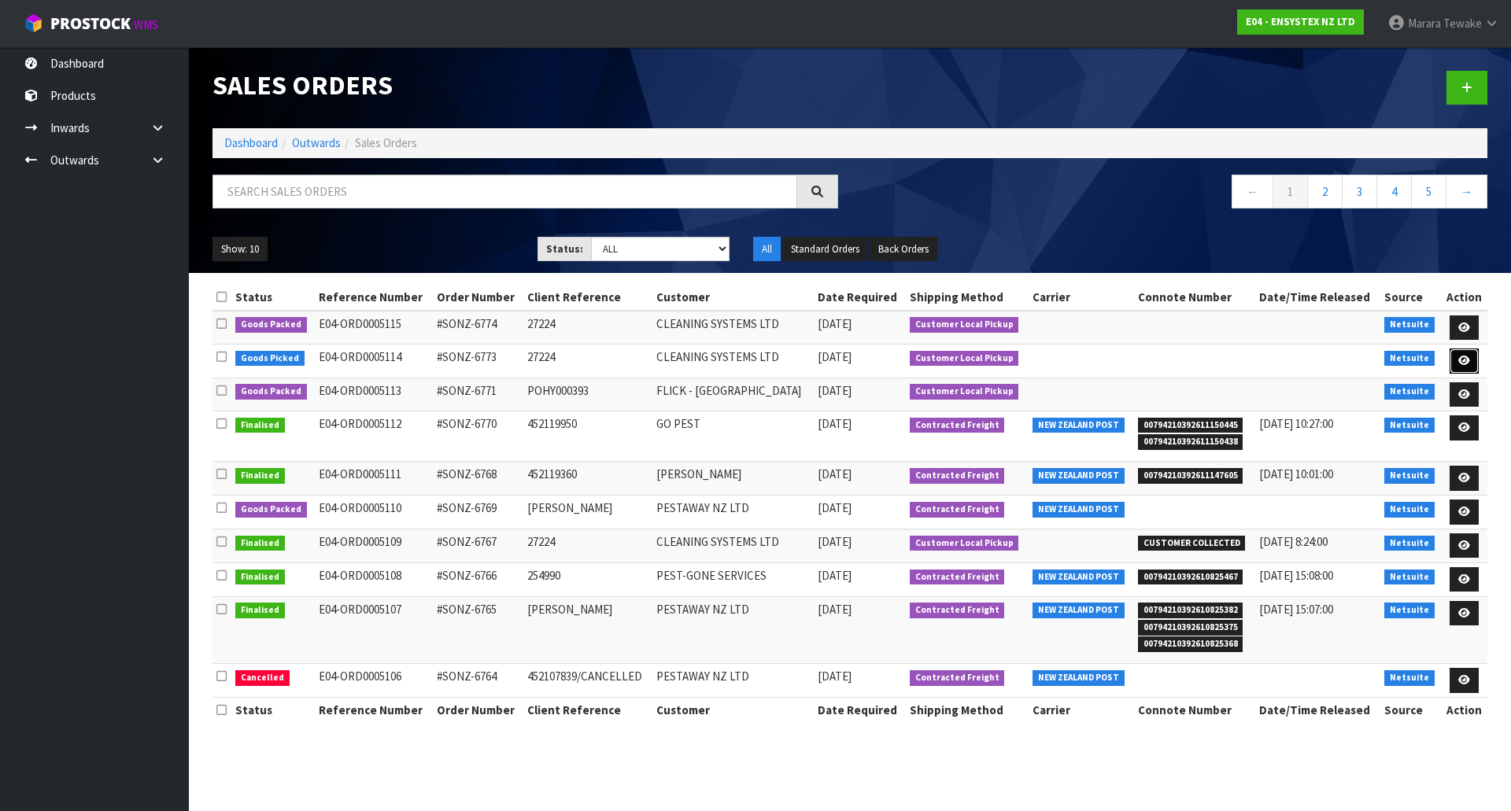
click at [1455, 361] on link at bounding box center [1463, 361] width 29 height 25
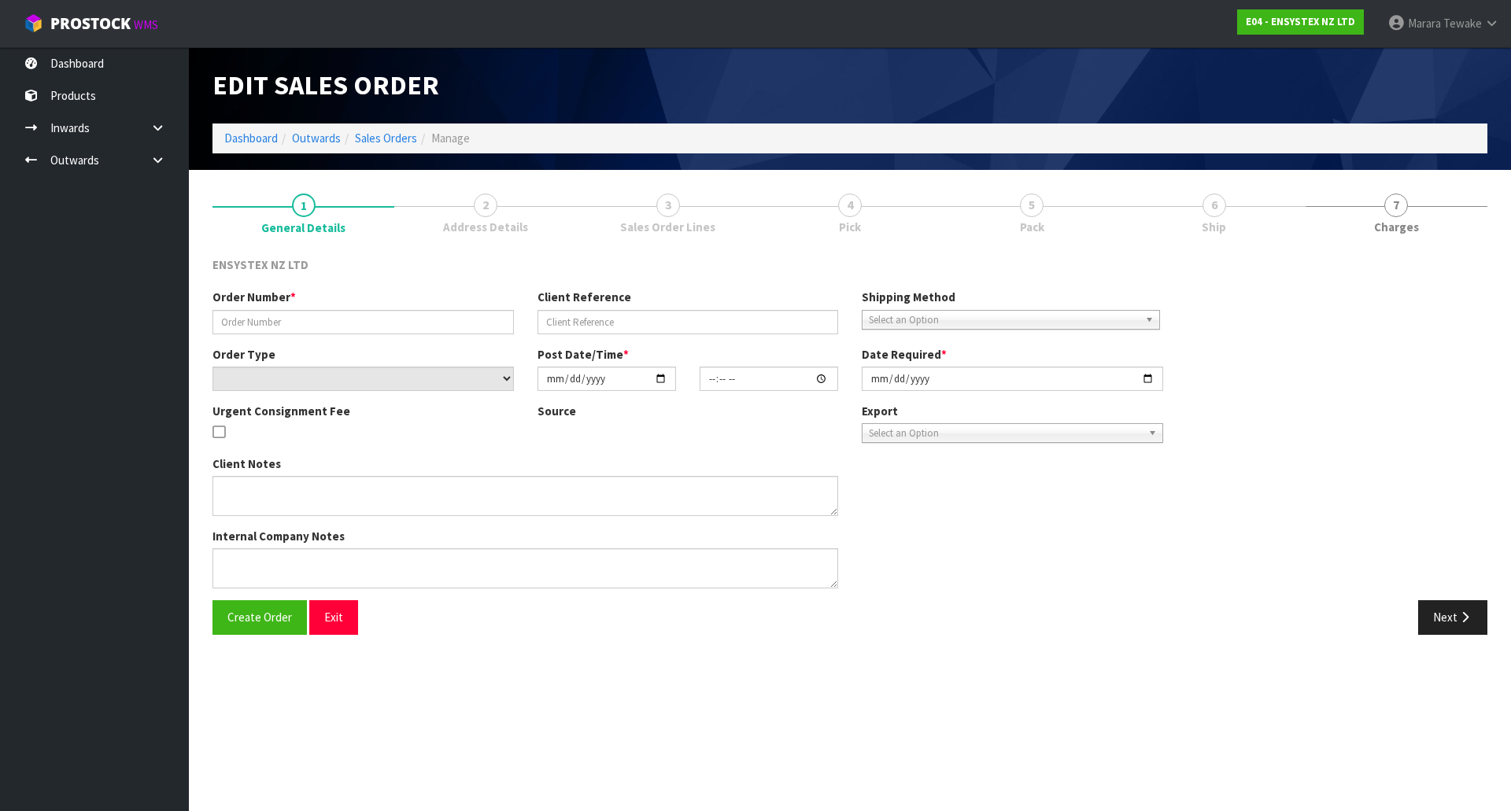
type input "#SONZ-6773"
type input "27224"
select select "number:0"
type input "[DATE]"
type input "11:15:23.000"
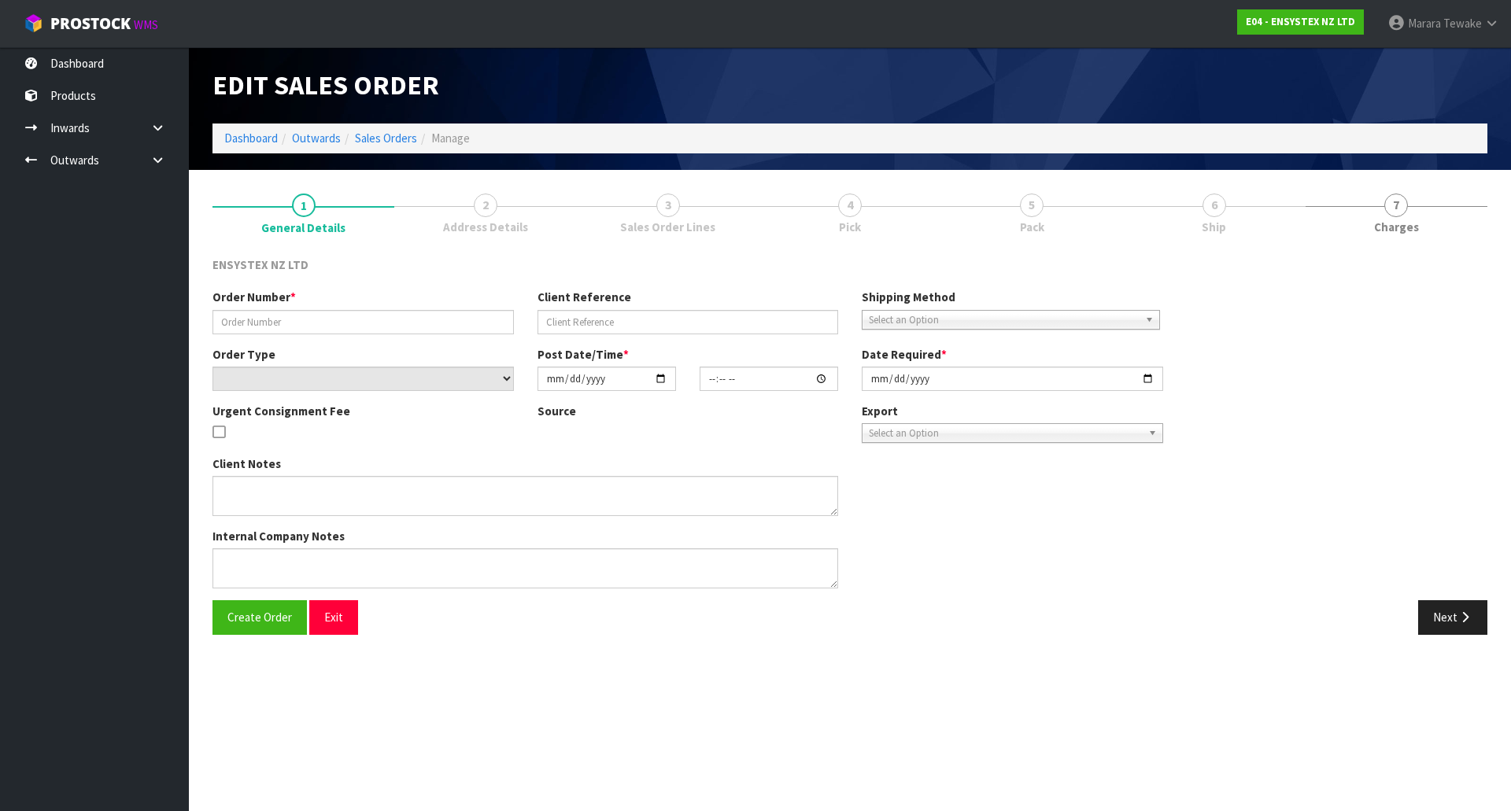
type input "[DATE]"
type textarea "URGENT CONSIGNMENT FEE"
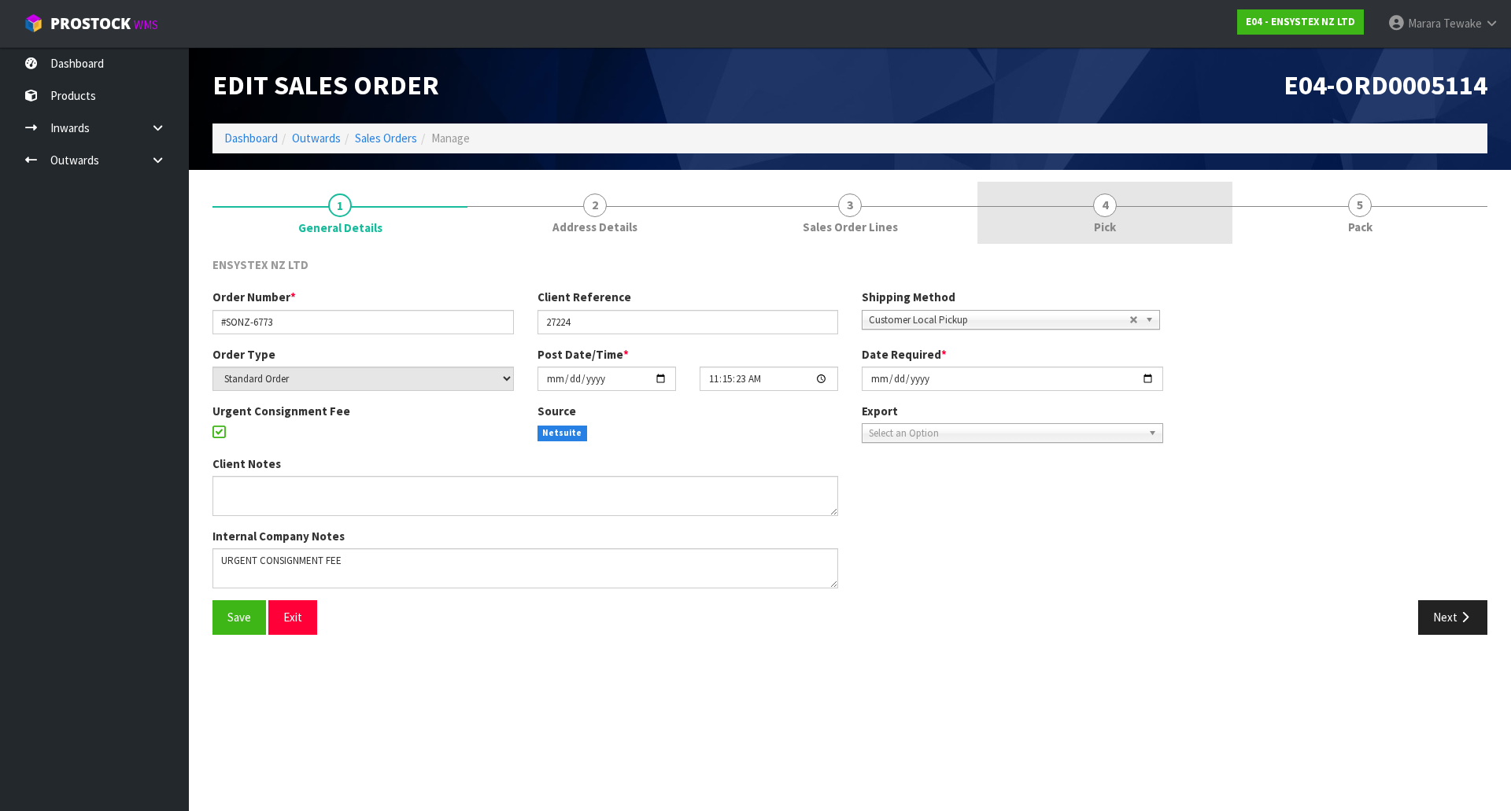
click at [1059, 217] on link "4 Pick" at bounding box center [1104, 213] width 255 height 62
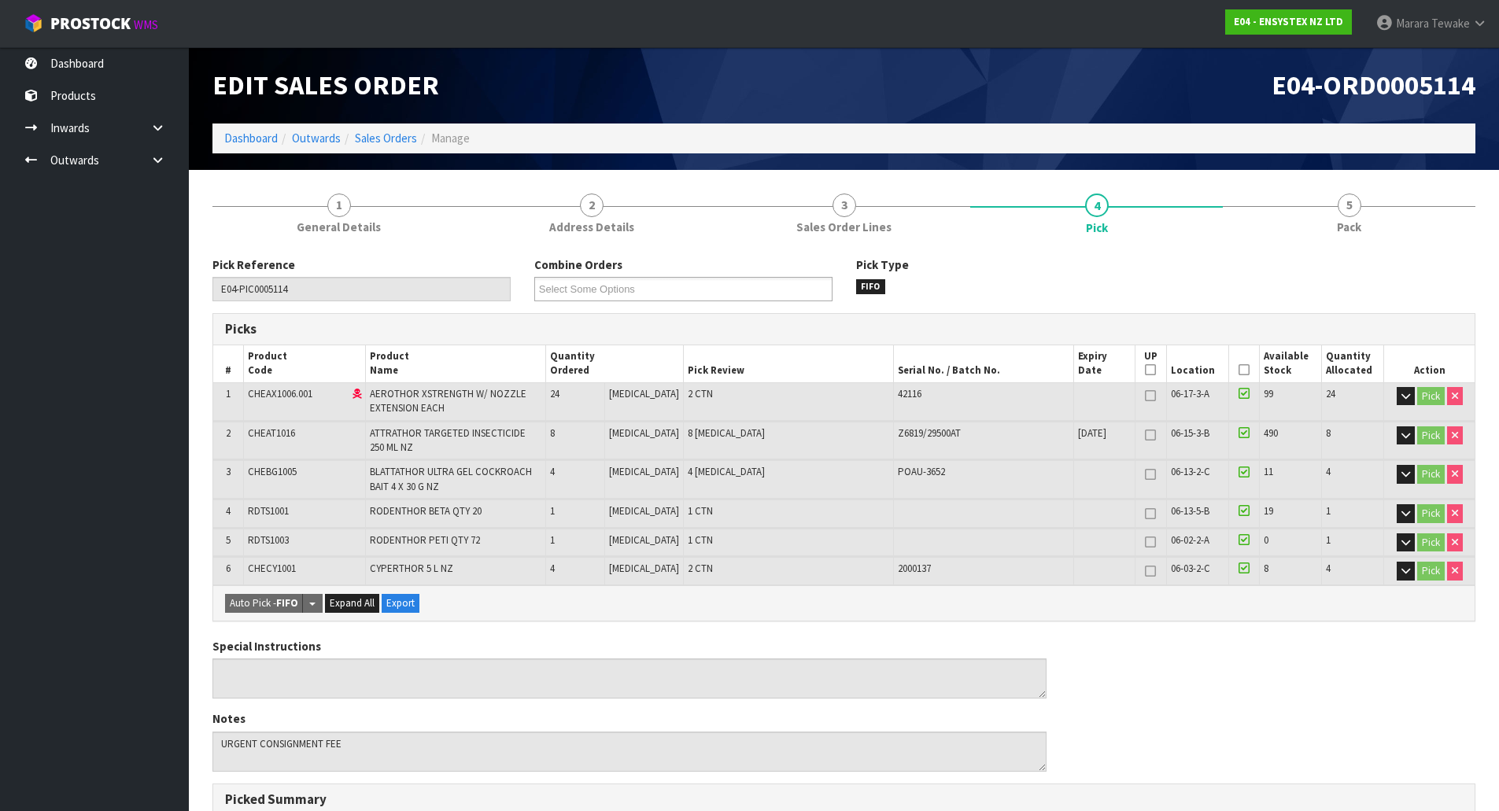
click at [1239, 371] on icon at bounding box center [1244, 370] width 11 height 1
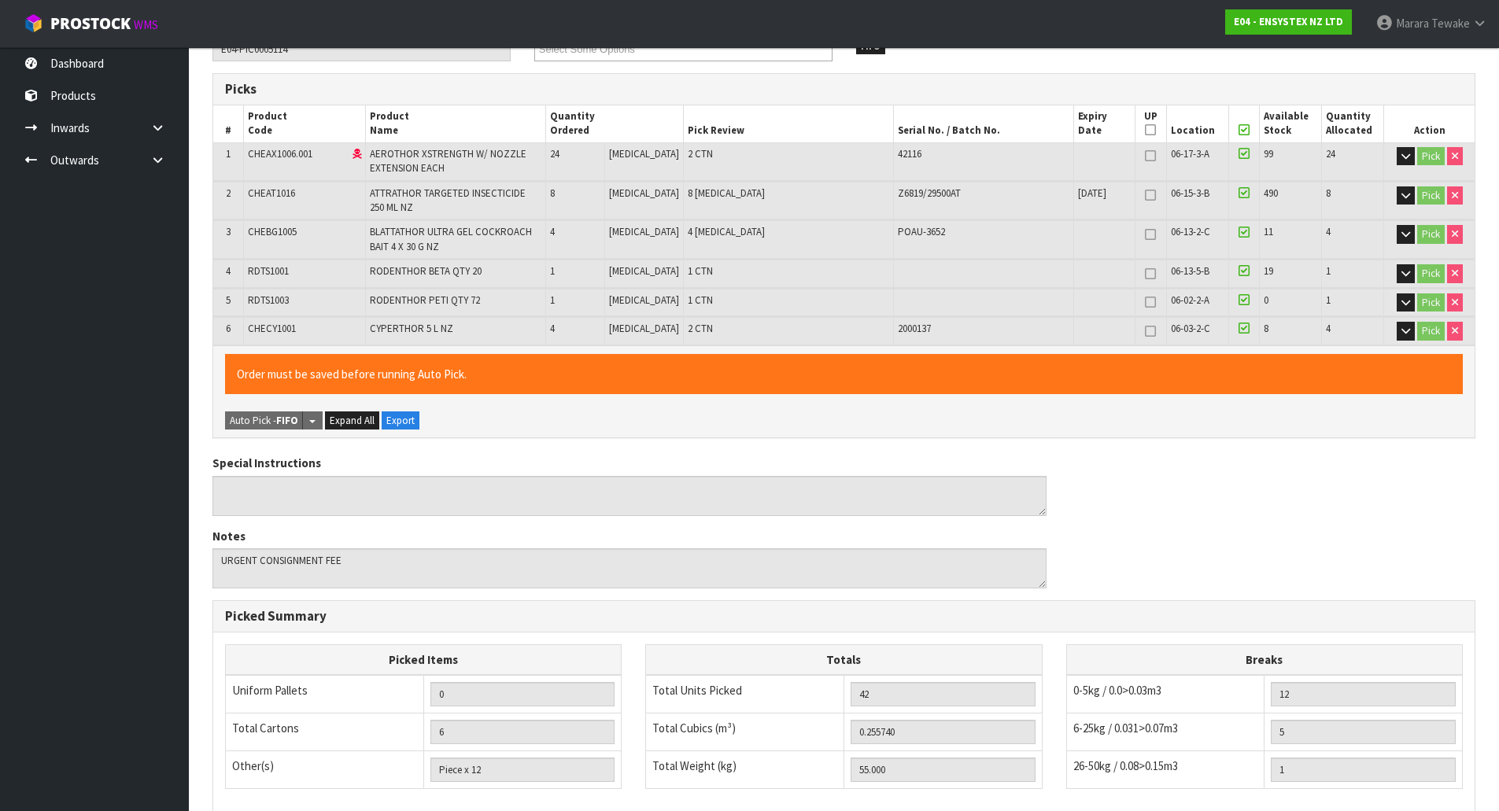
scroll to position [463, 0]
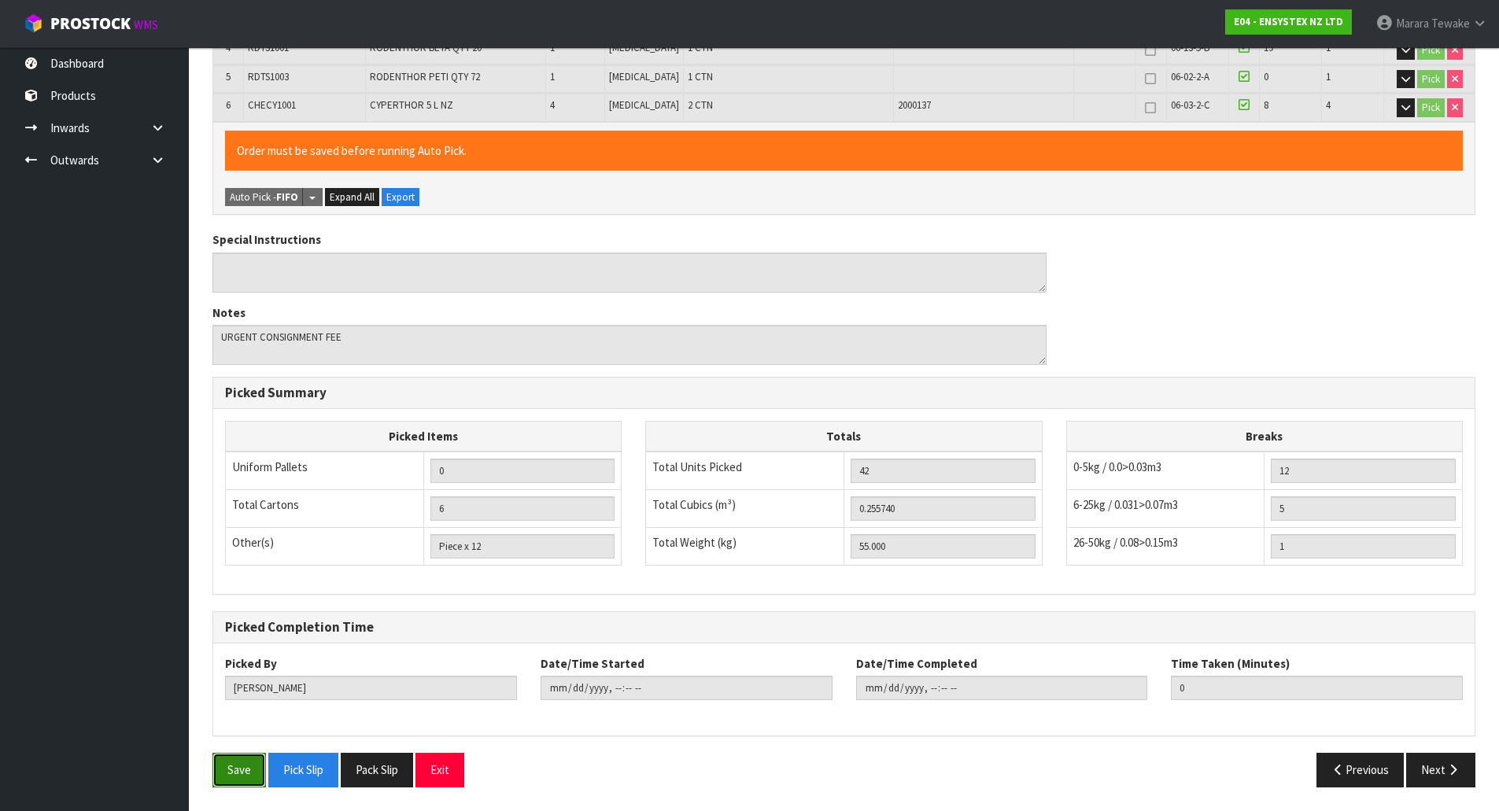
click at [244, 765] on button "Save" at bounding box center [239, 770] width 54 height 34
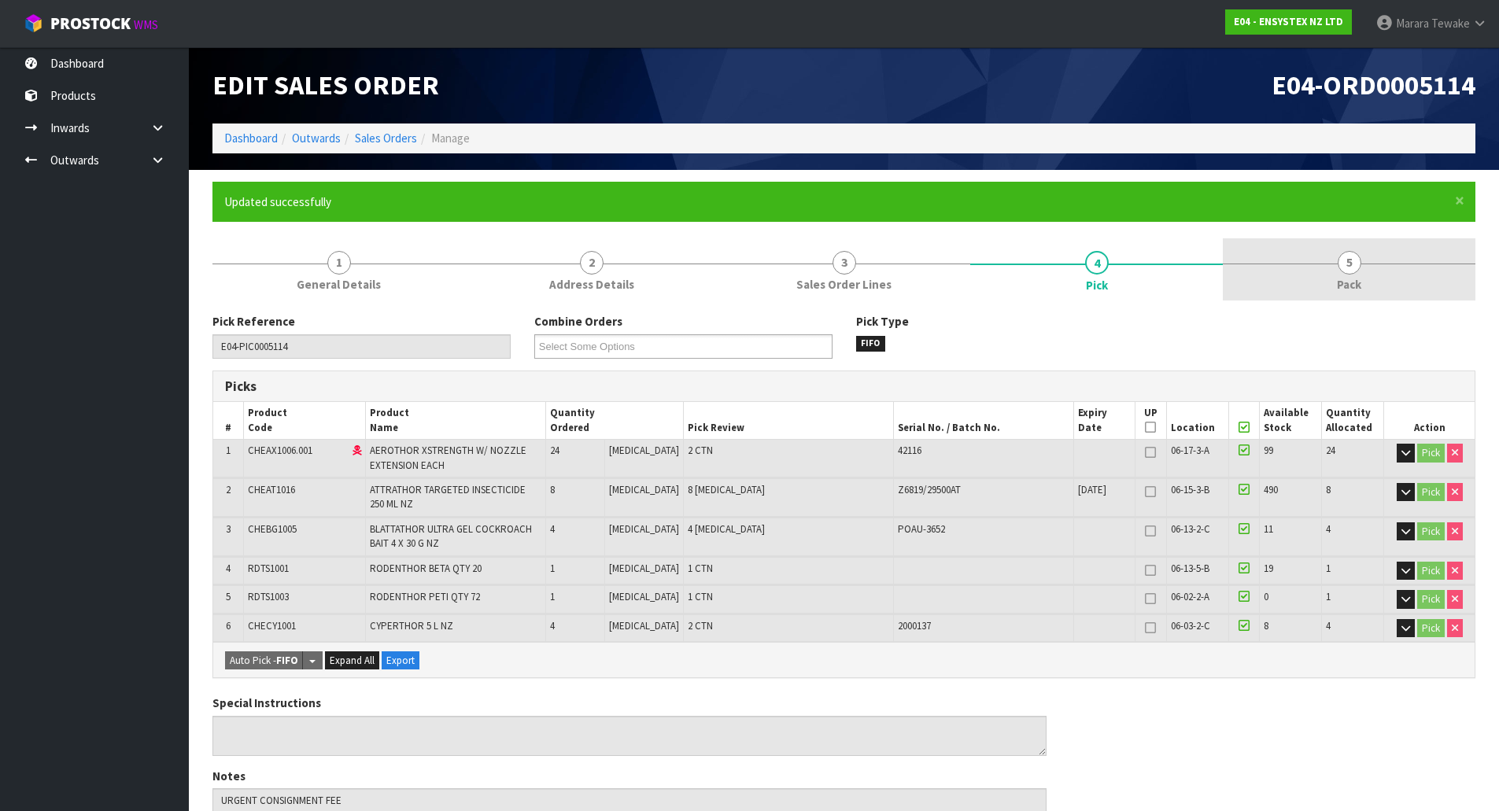
click at [1350, 251] on span "5" at bounding box center [1350, 263] width 24 height 24
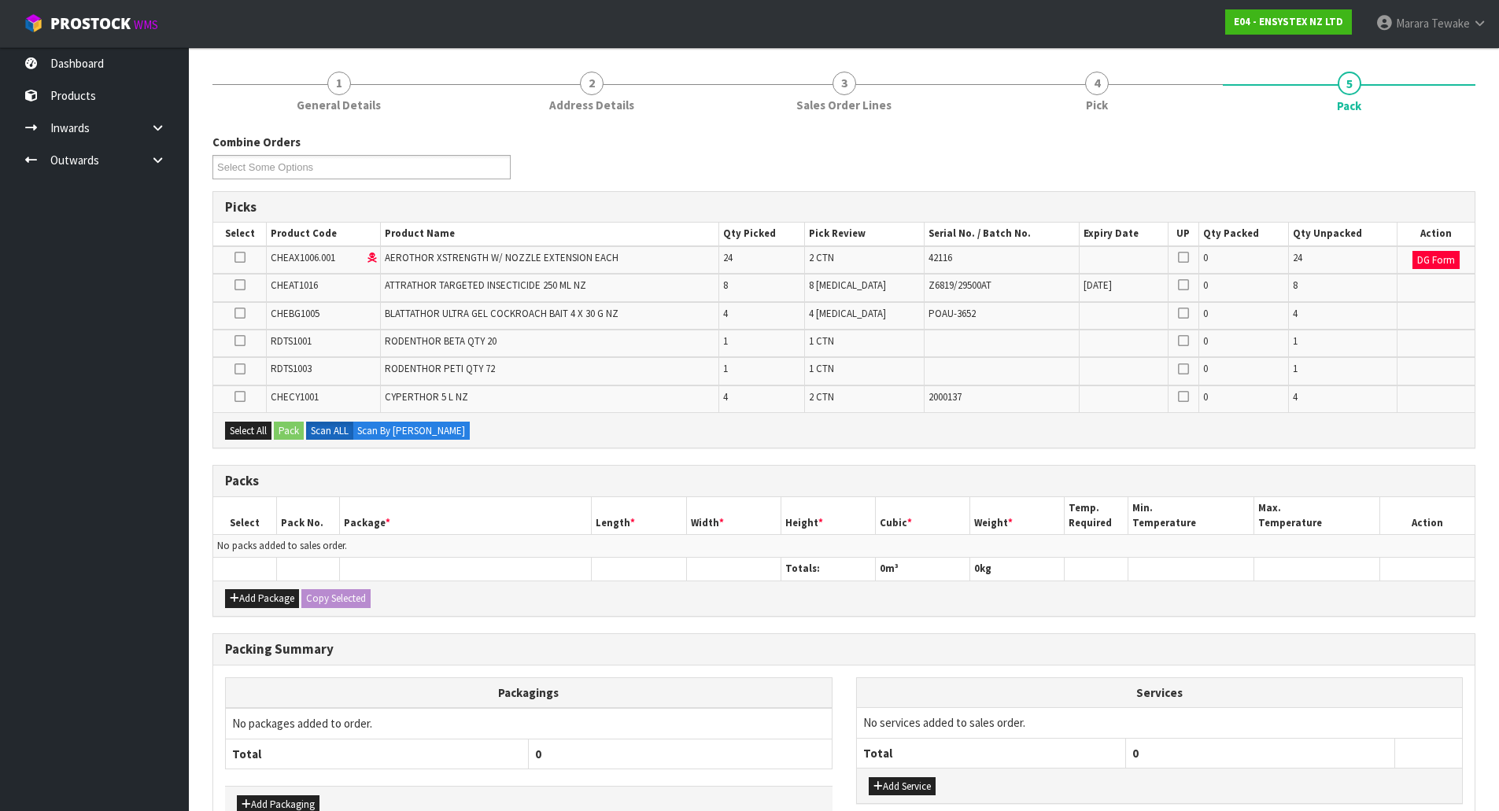
scroll to position [276, 0]
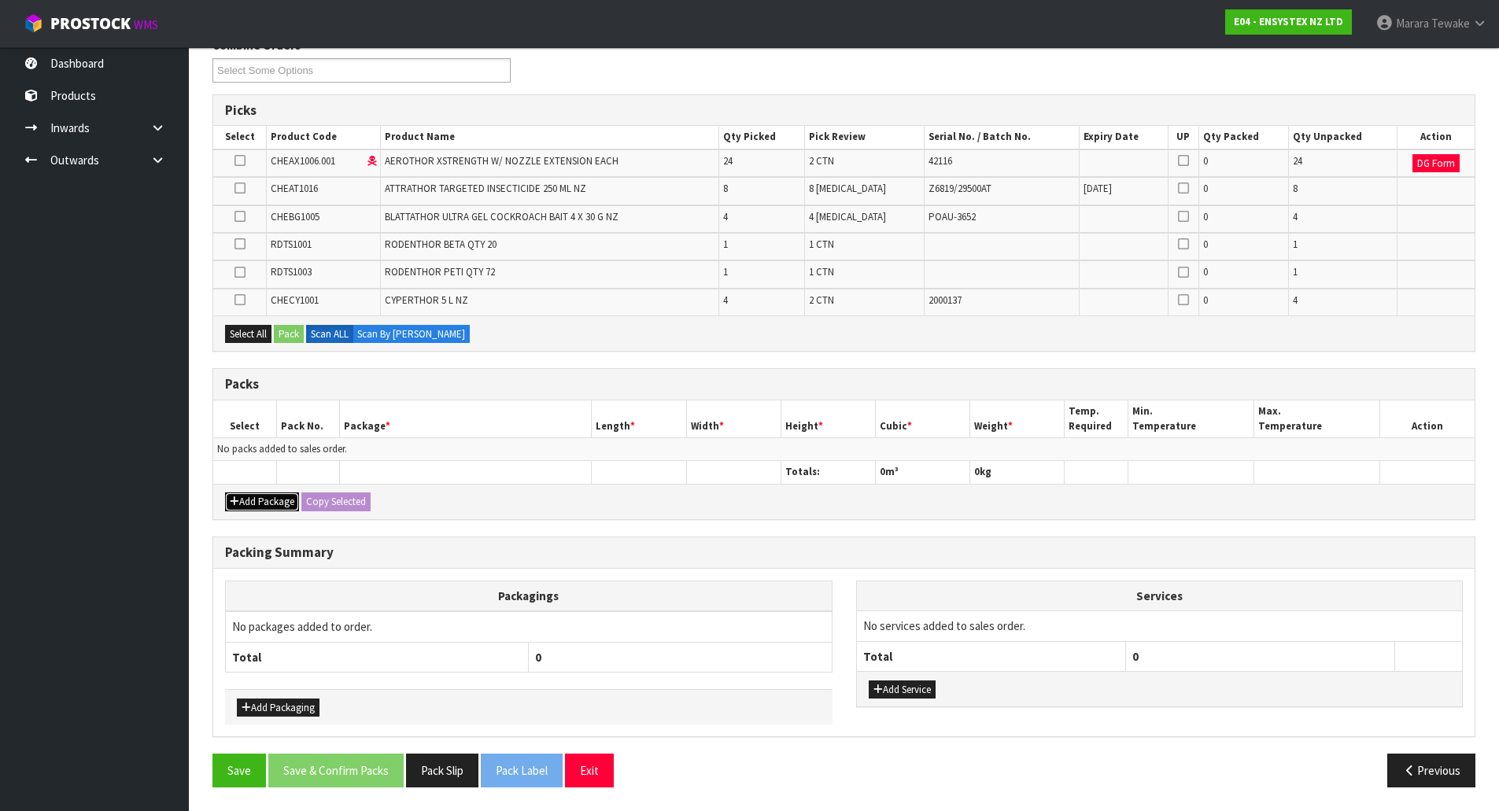
click at [244, 503] on button "Add Package" at bounding box center [262, 502] width 74 height 19
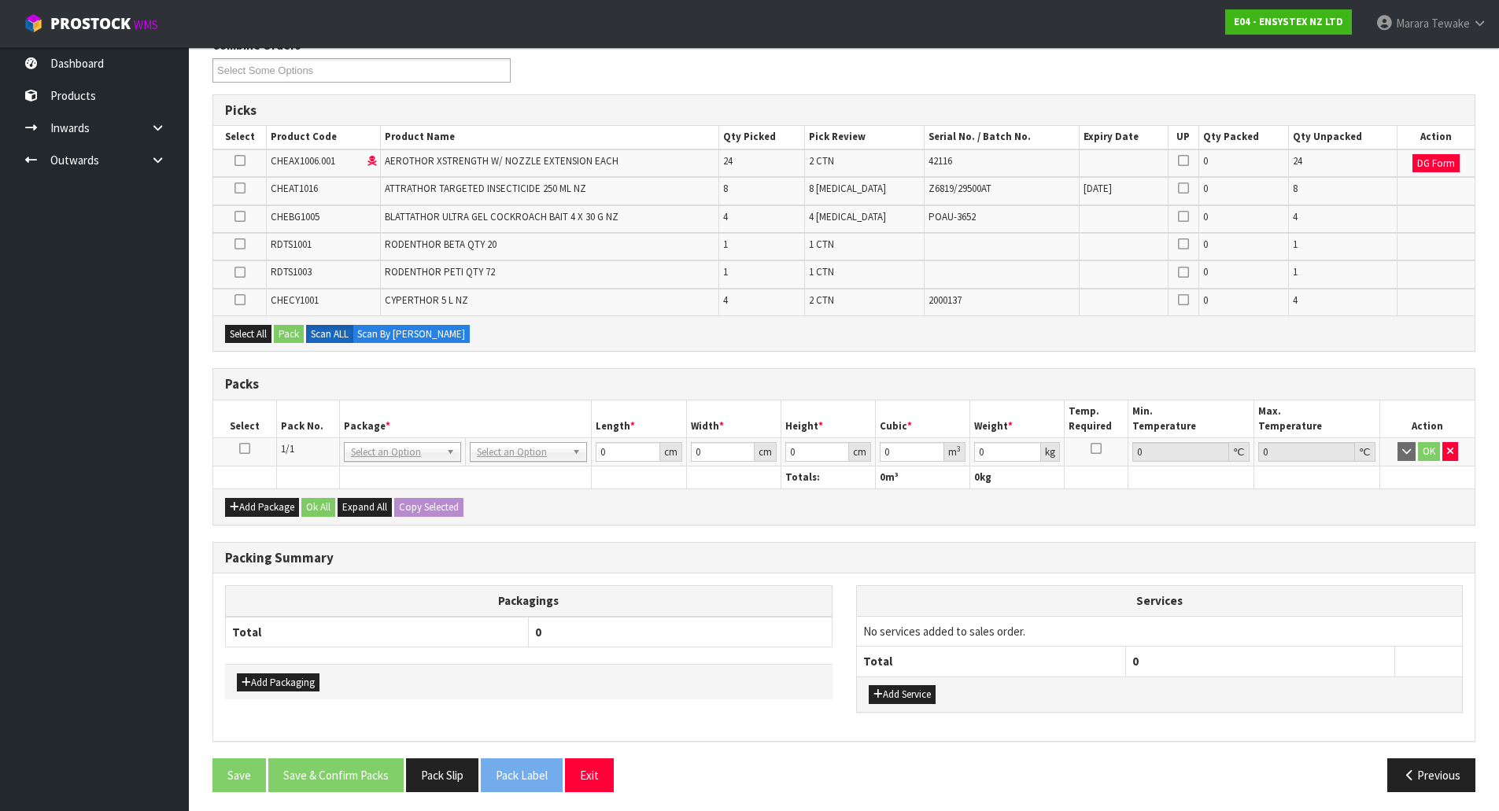
click at [245, 449] on icon at bounding box center [244, 449] width 11 height 1
drag, startPoint x: 247, startPoint y: 341, endPoint x: 278, endPoint y: 341, distance: 30.7
click at [250, 340] on button "Select All" at bounding box center [248, 334] width 46 height 19
click at [281, 341] on button "Pack" at bounding box center [289, 334] width 30 height 19
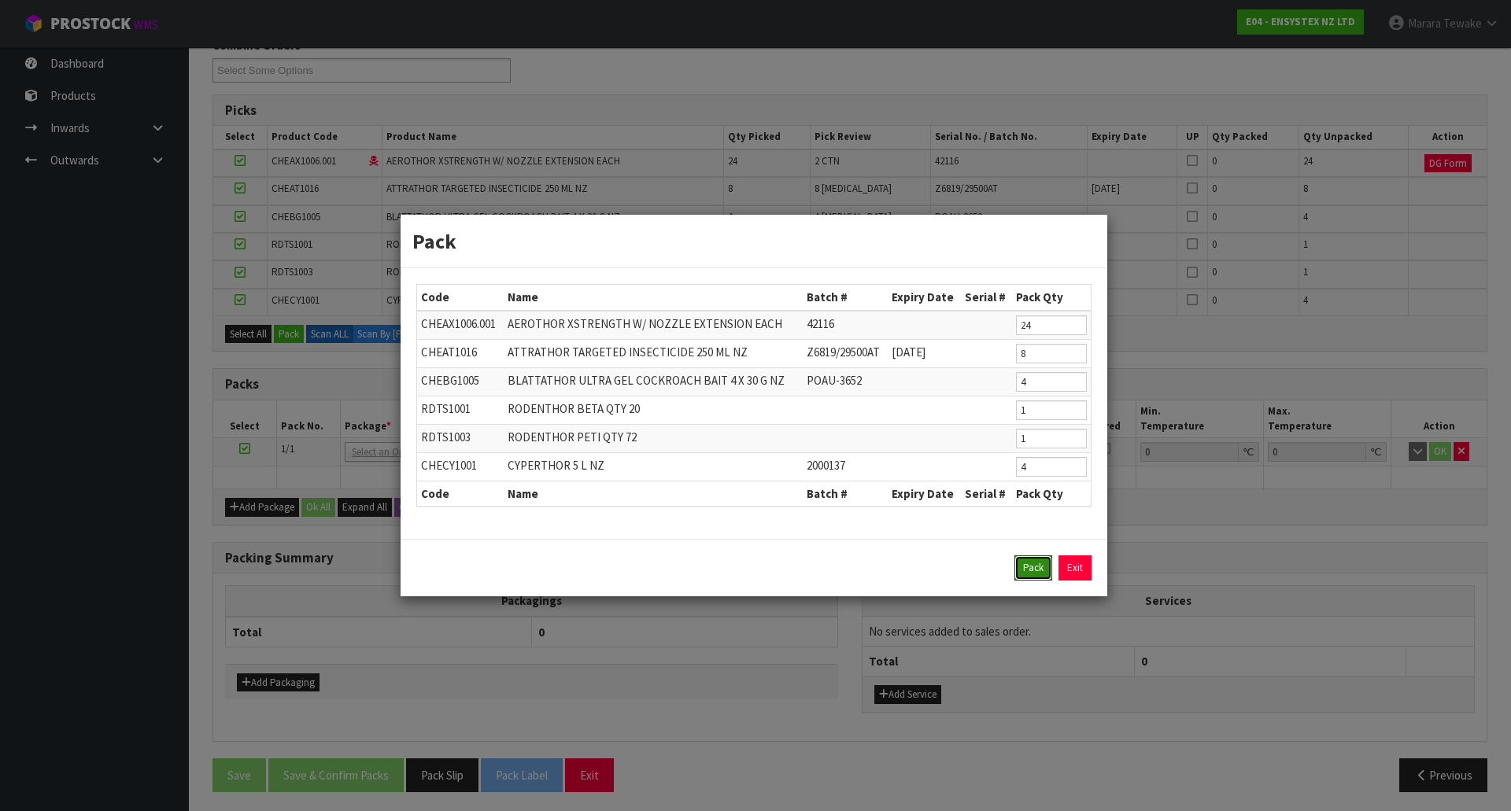
click at [1034, 566] on button "Pack" at bounding box center [1033, 568] width 38 height 25
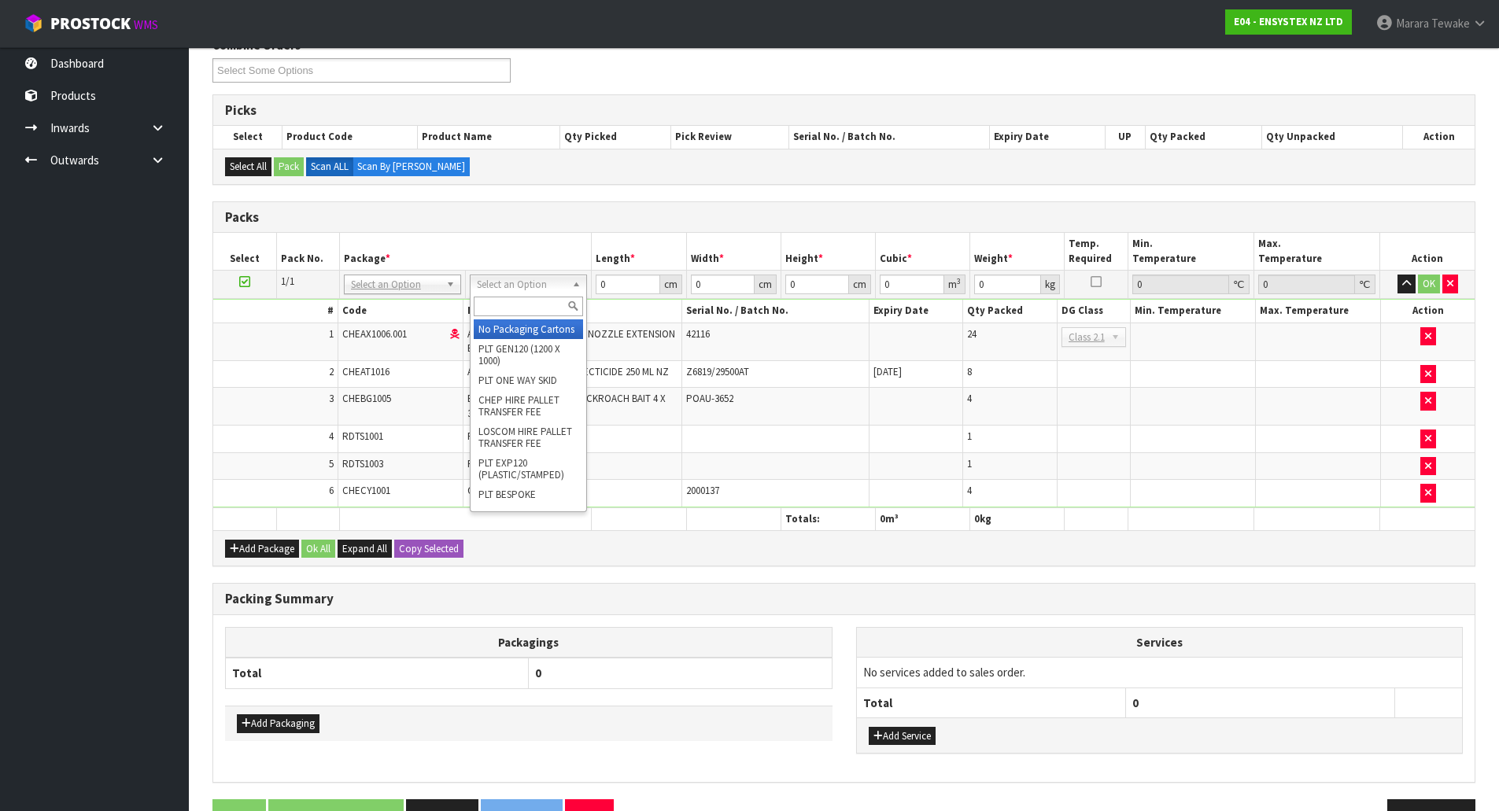
drag, startPoint x: 517, startPoint y: 282, endPoint x: 515, endPoint y: 321, distance: 39.4
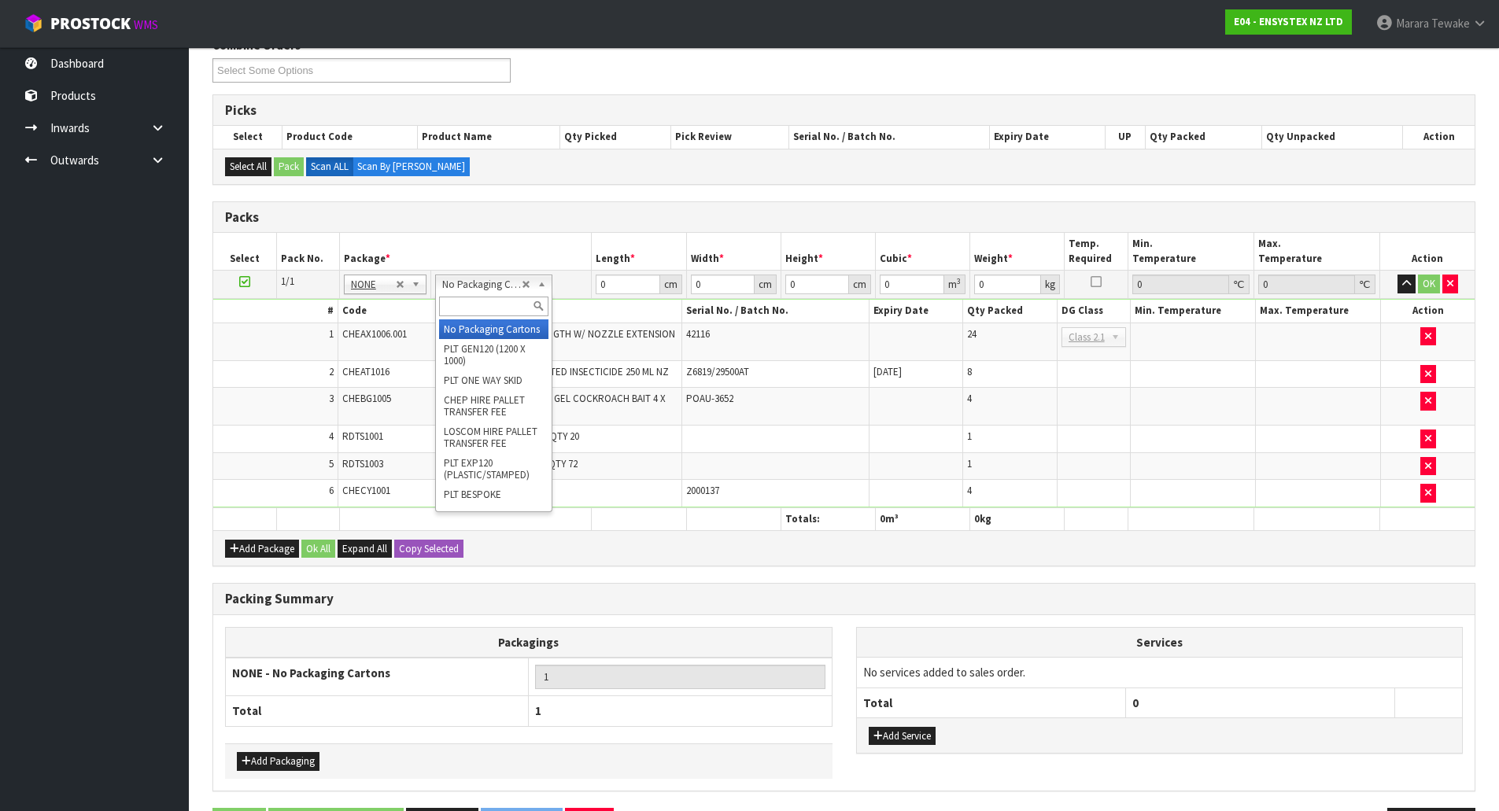
click at [492, 305] on input "text" at bounding box center [493, 307] width 109 height 20
type input "return"
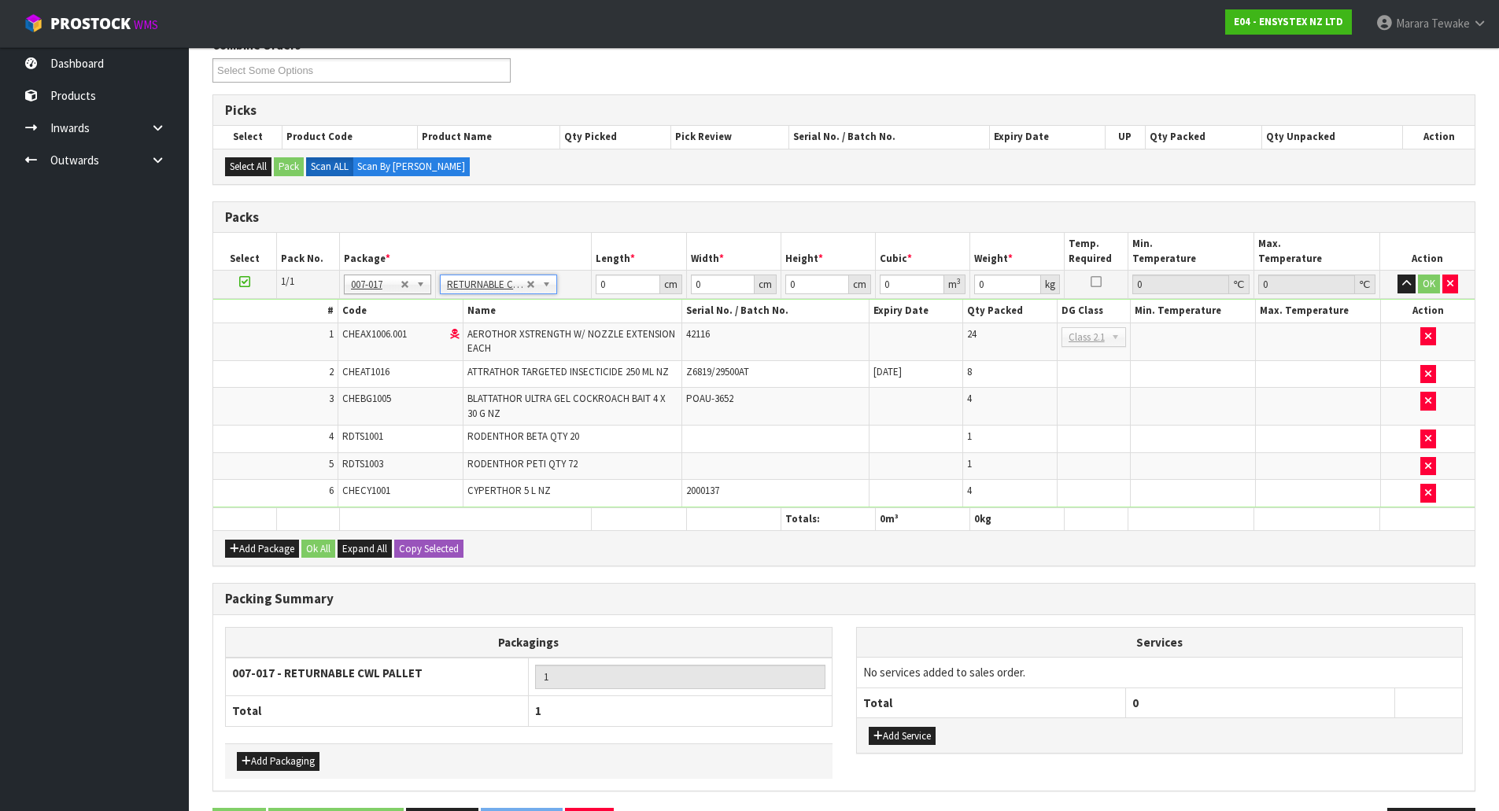
type input "55"
drag, startPoint x: 619, startPoint y: 286, endPoint x: 641, endPoint y: 183, distance: 105.4
click at [556, 275] on tr "1/1 NONE 007-001 007-002 007-004 007-009 007-013 007-014 007-015 007-017 007-01…" at bounding box center [843, 285] width 1261 height 28
type input "120"
type input "100"
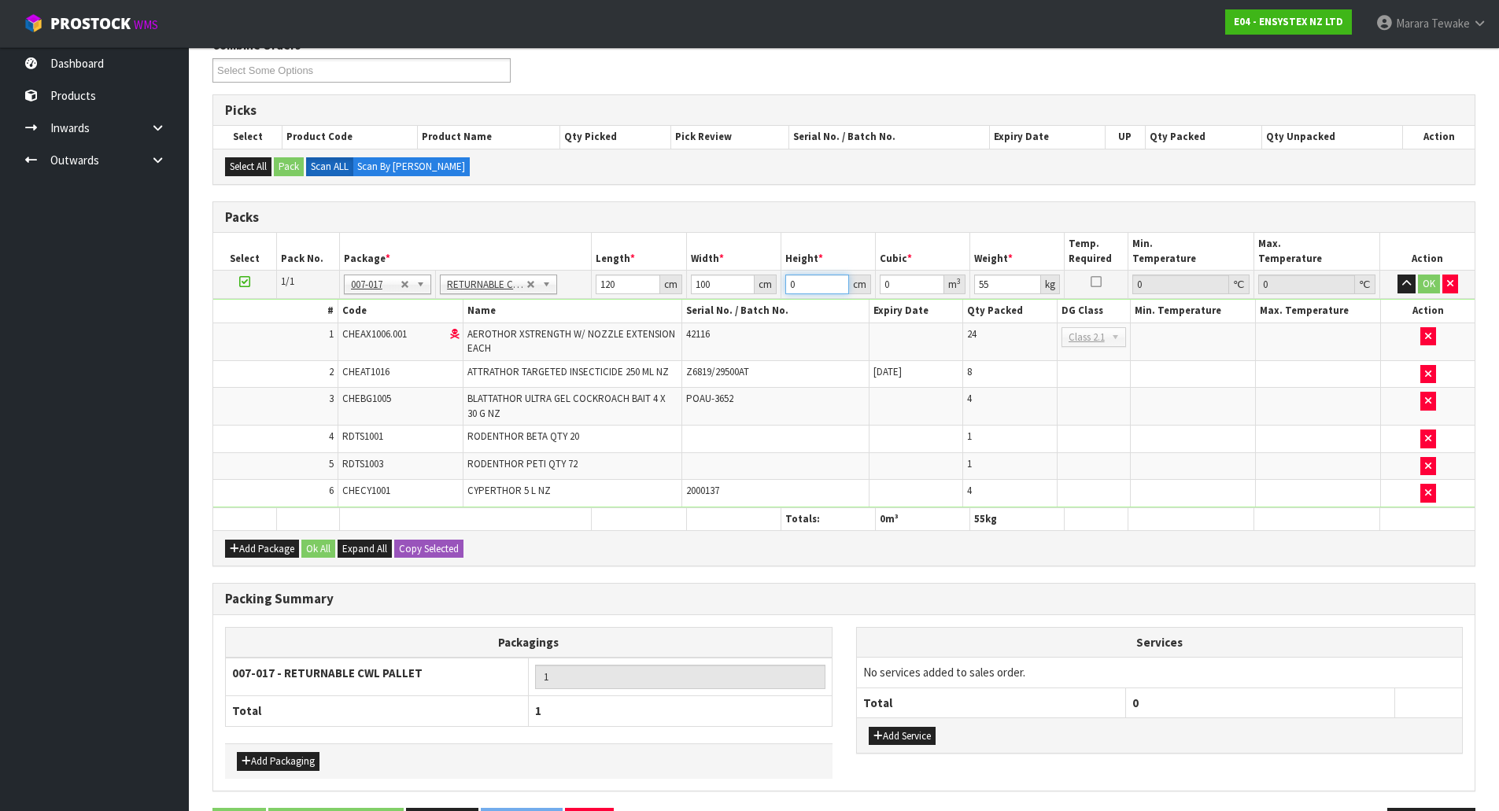
type input "3"
type input "0.036"
type input "35"
type input "0.42"
type input "35"
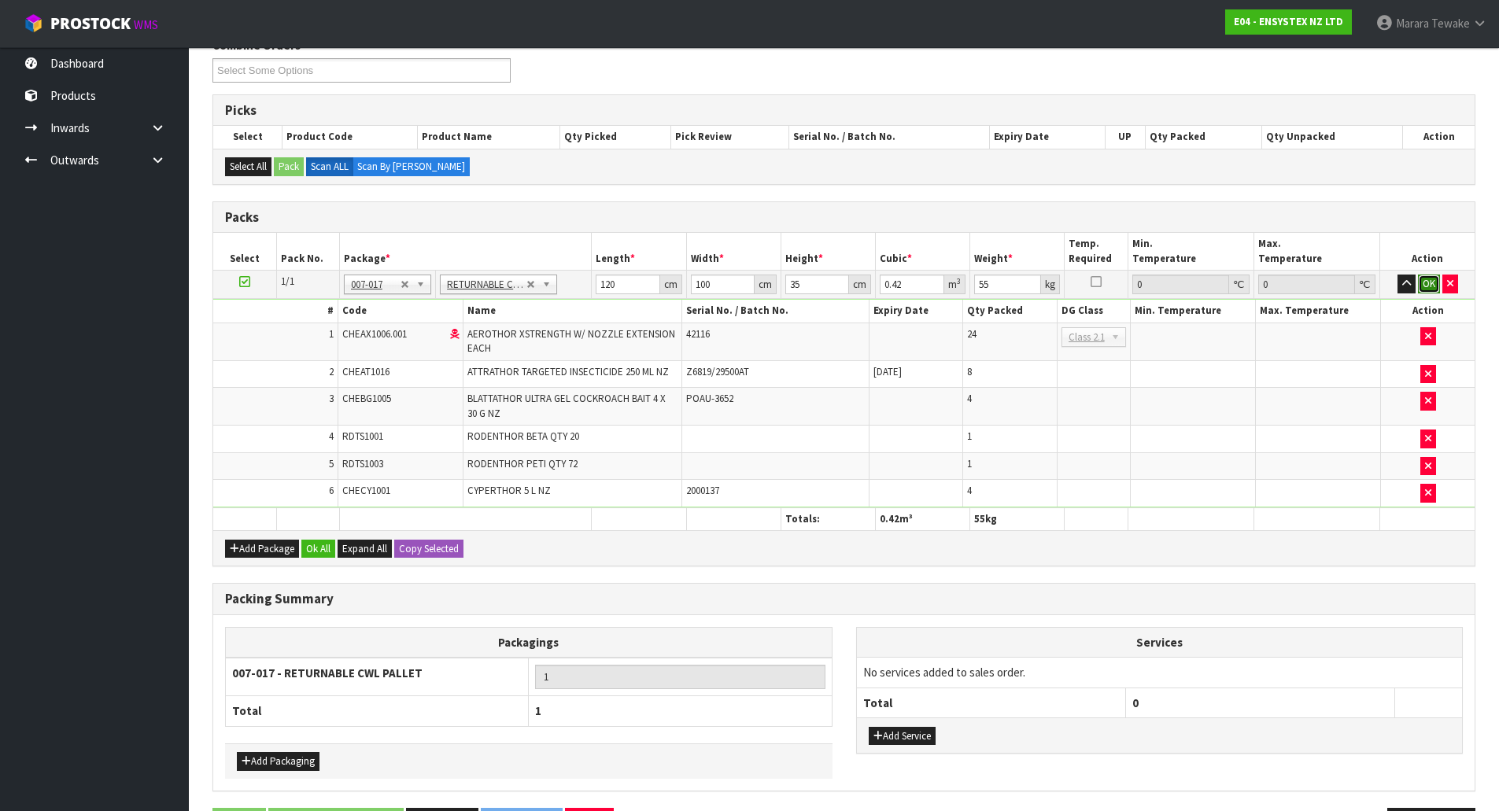
click at [1428, 279] on button "OK" at bounding box center [1429, 284] width 22 height 19
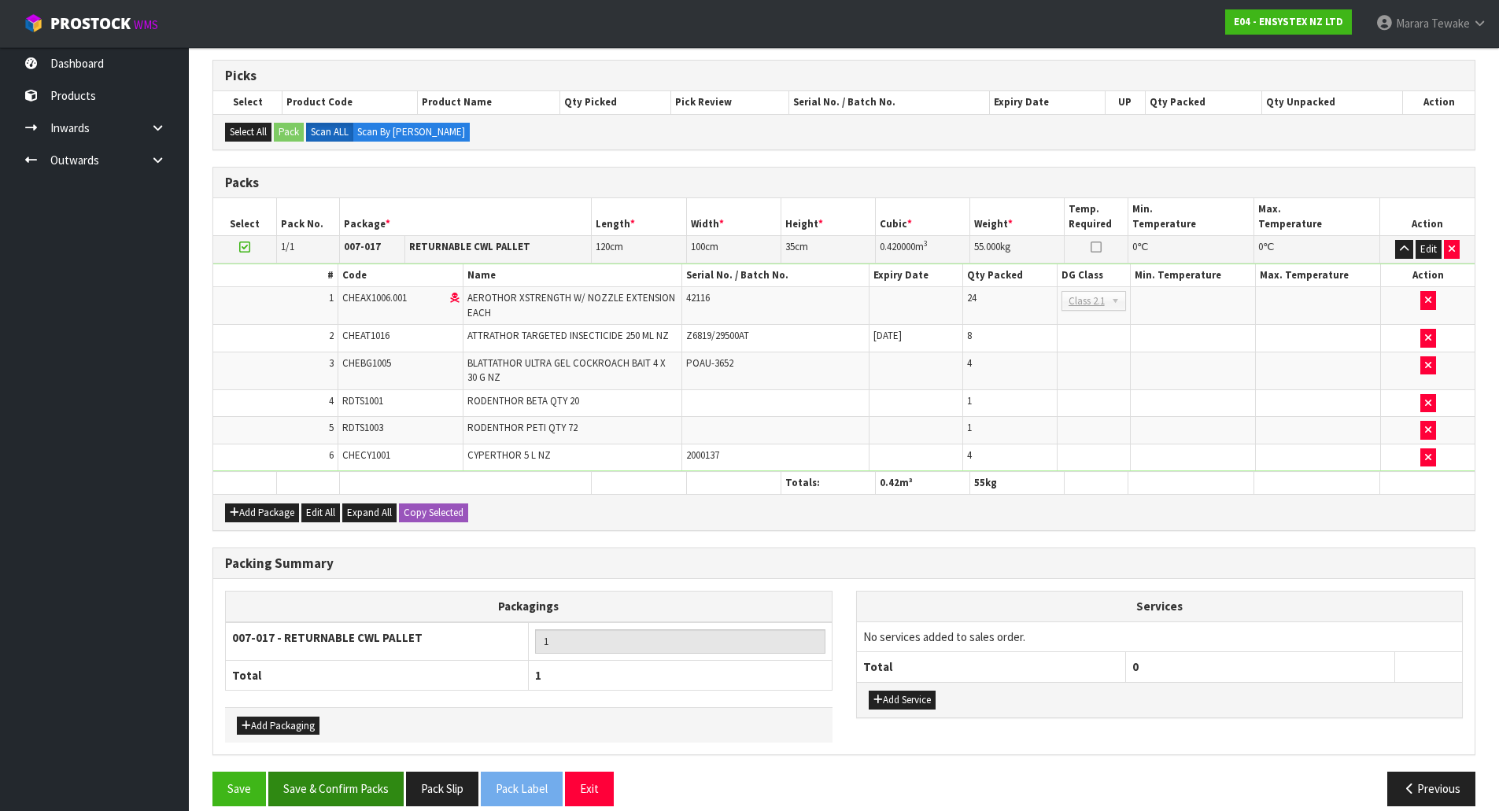
scroll to position [330, 0]
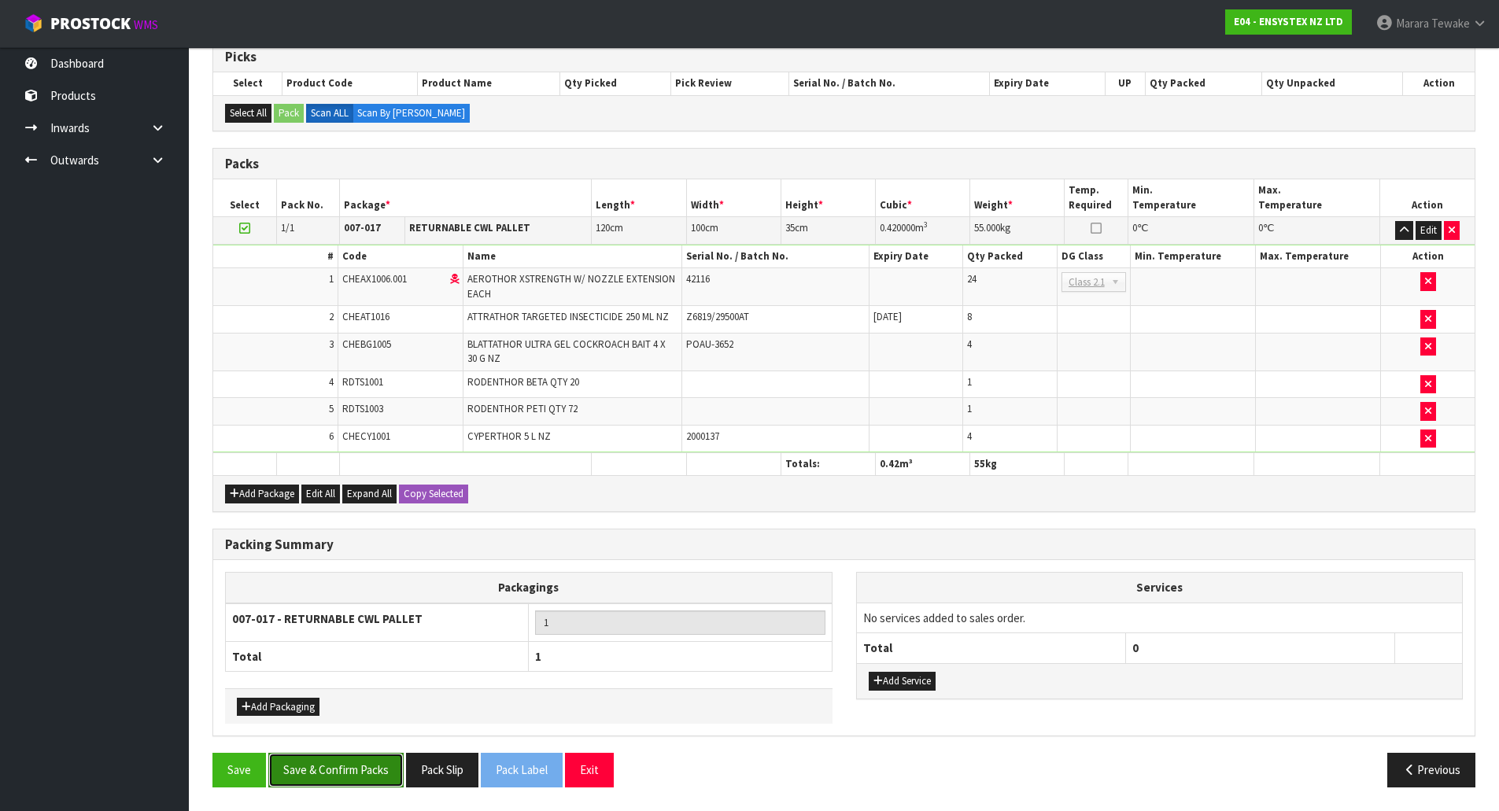
click at [369, 773] on button "Save & Confirm Packs" at bounding box center [335, 770] width 135 height 34
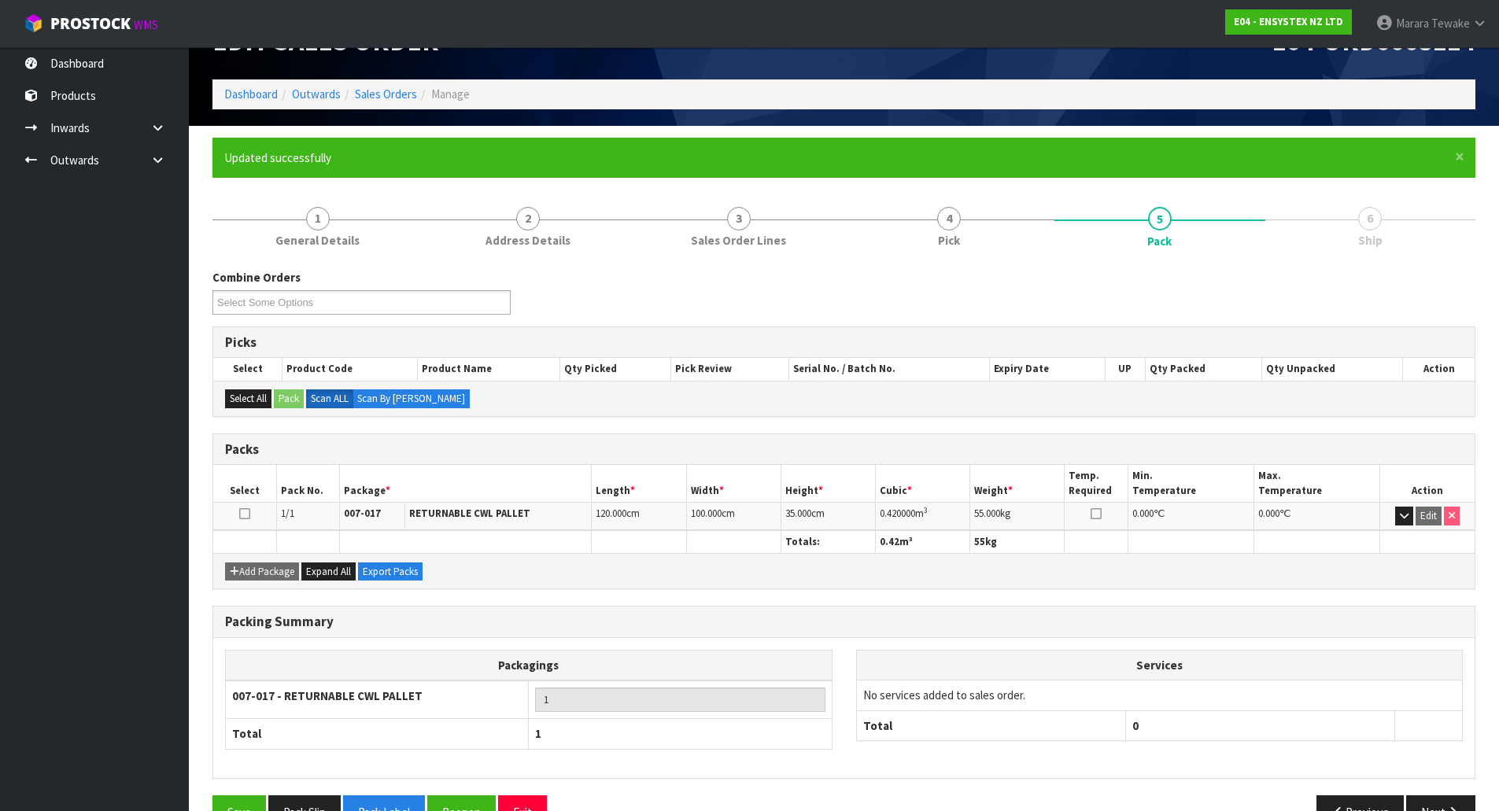
scroll to position [86, 0]
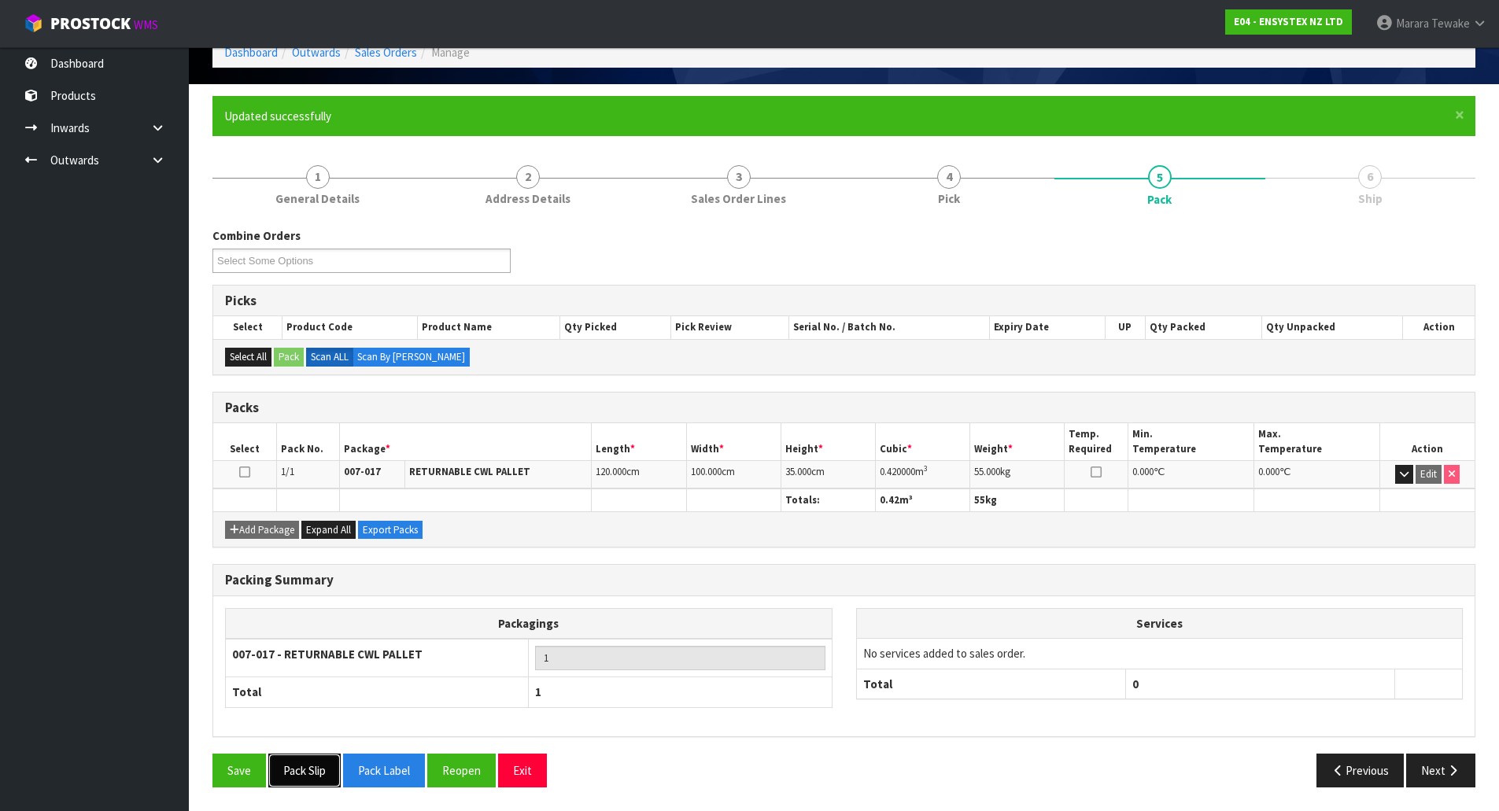
click at [300, 773] on button "Pack Slip" at bounding box center [304, 771] width 72 height 34
click at [93, 60] on link "Dashboard" at bounding box center [94, 63] width 189 height 32
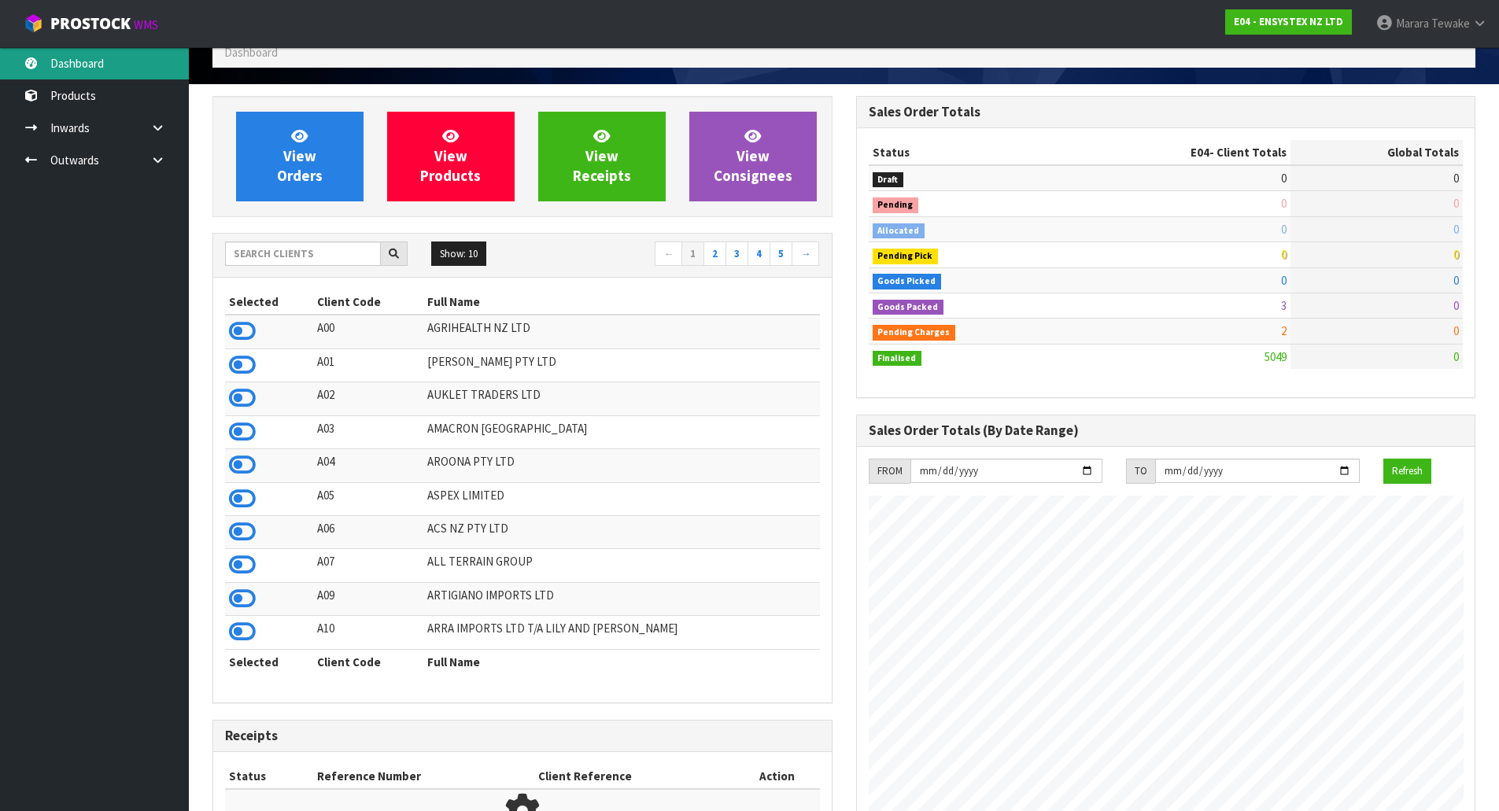
scroll to position [1192, 643]
click at [95, 64] on link "Dashboard" at bounding box center [94, 63] width 189 height 32
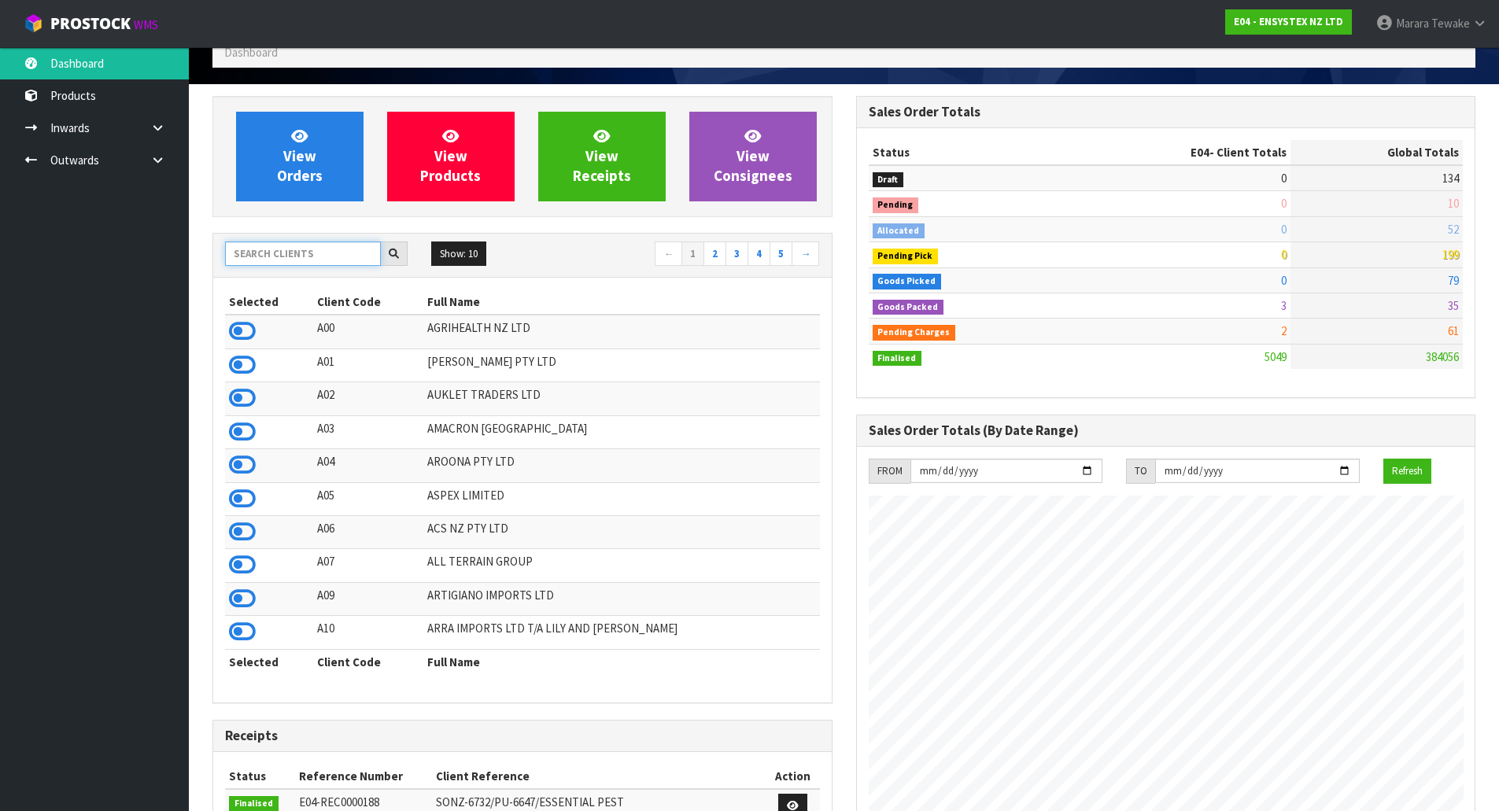
click at [286, 259] on input "text" at bounding box center [303, 254] width 156 height 24
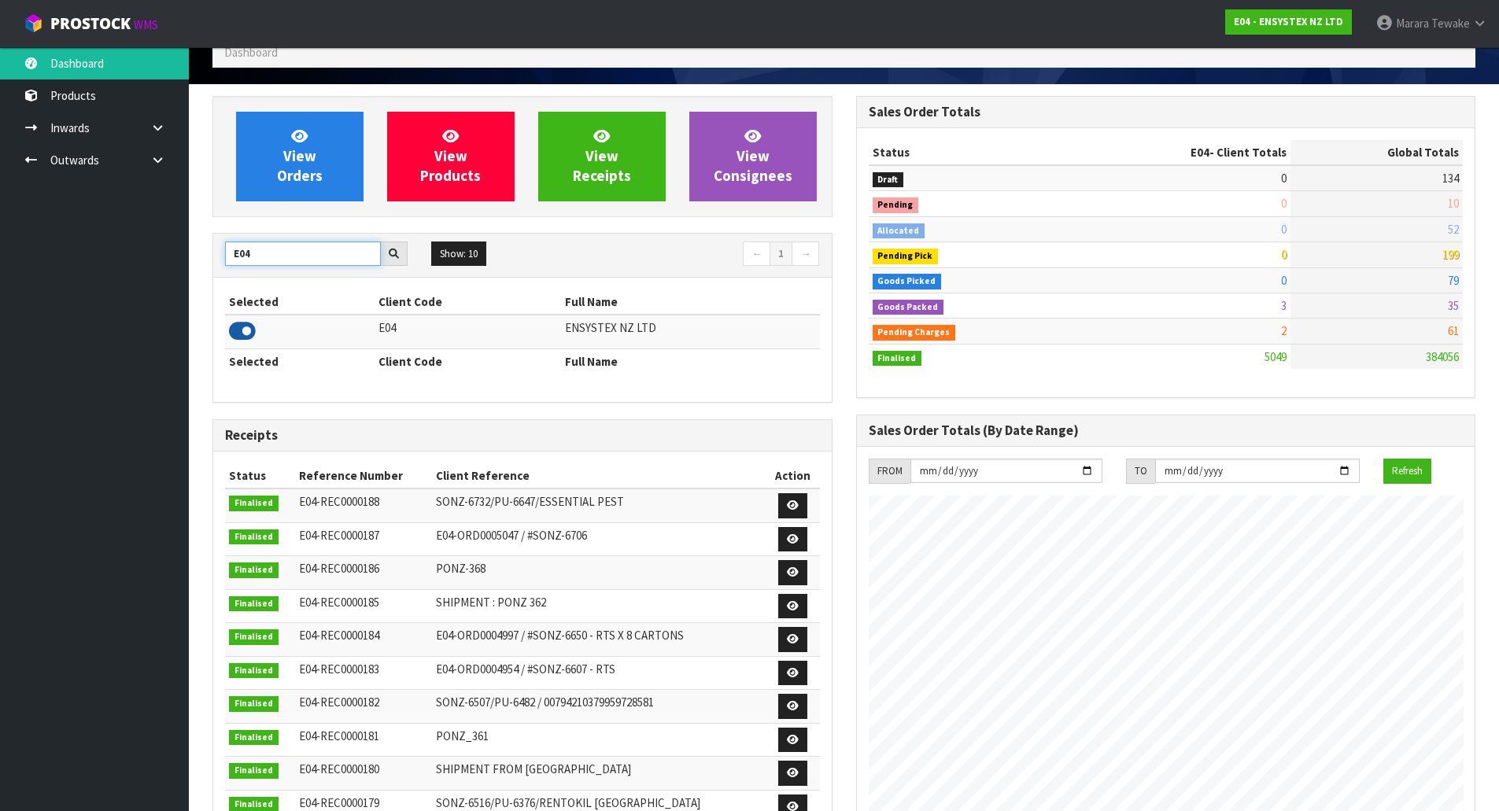
type input "E04"
click at [242, 337] on icon at bounding box center [242, 331] width 27 height 24
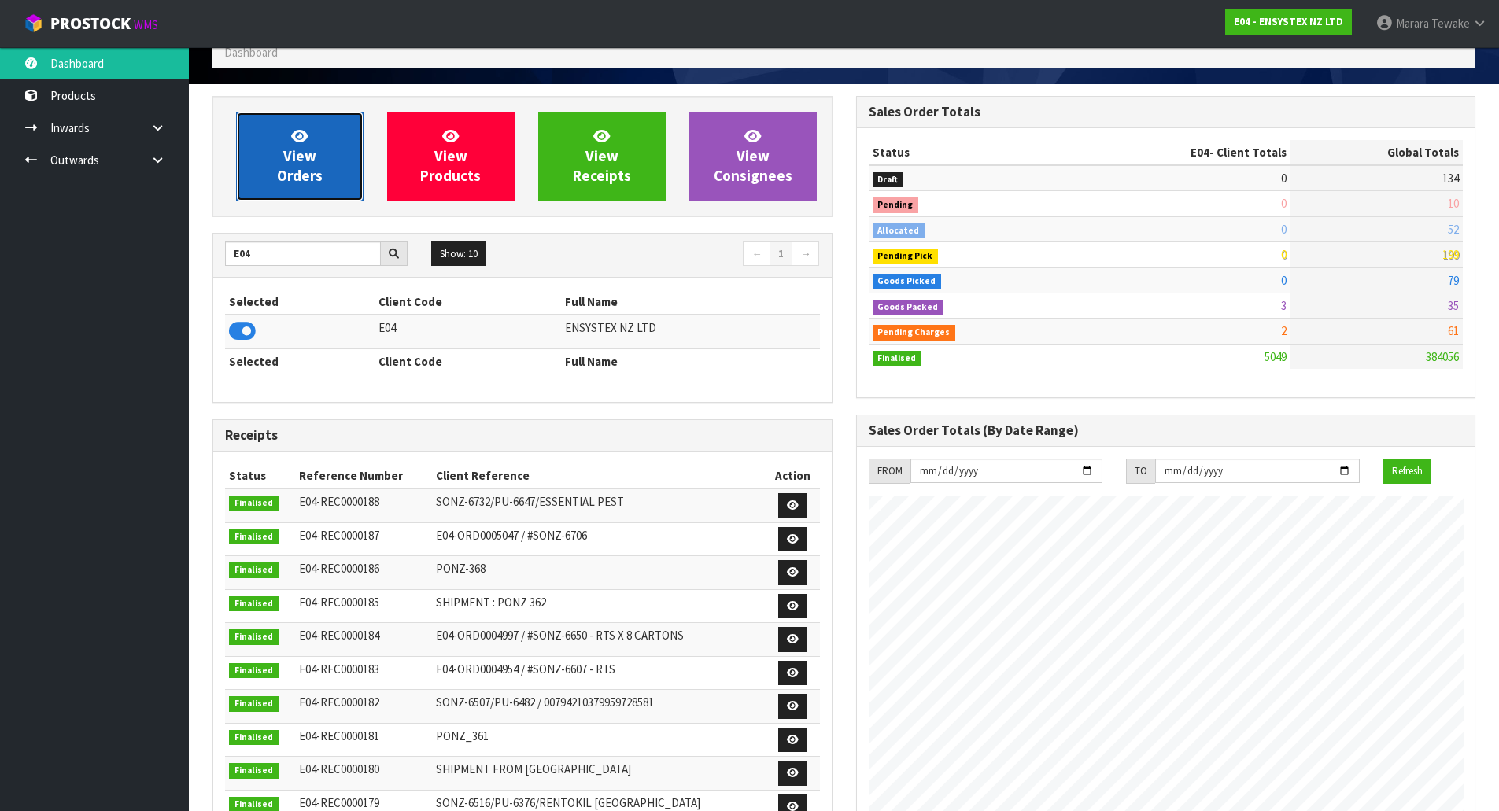
click at [312, 165] on link "View Orders" at bounding box center [299, 157] width 127 height 90
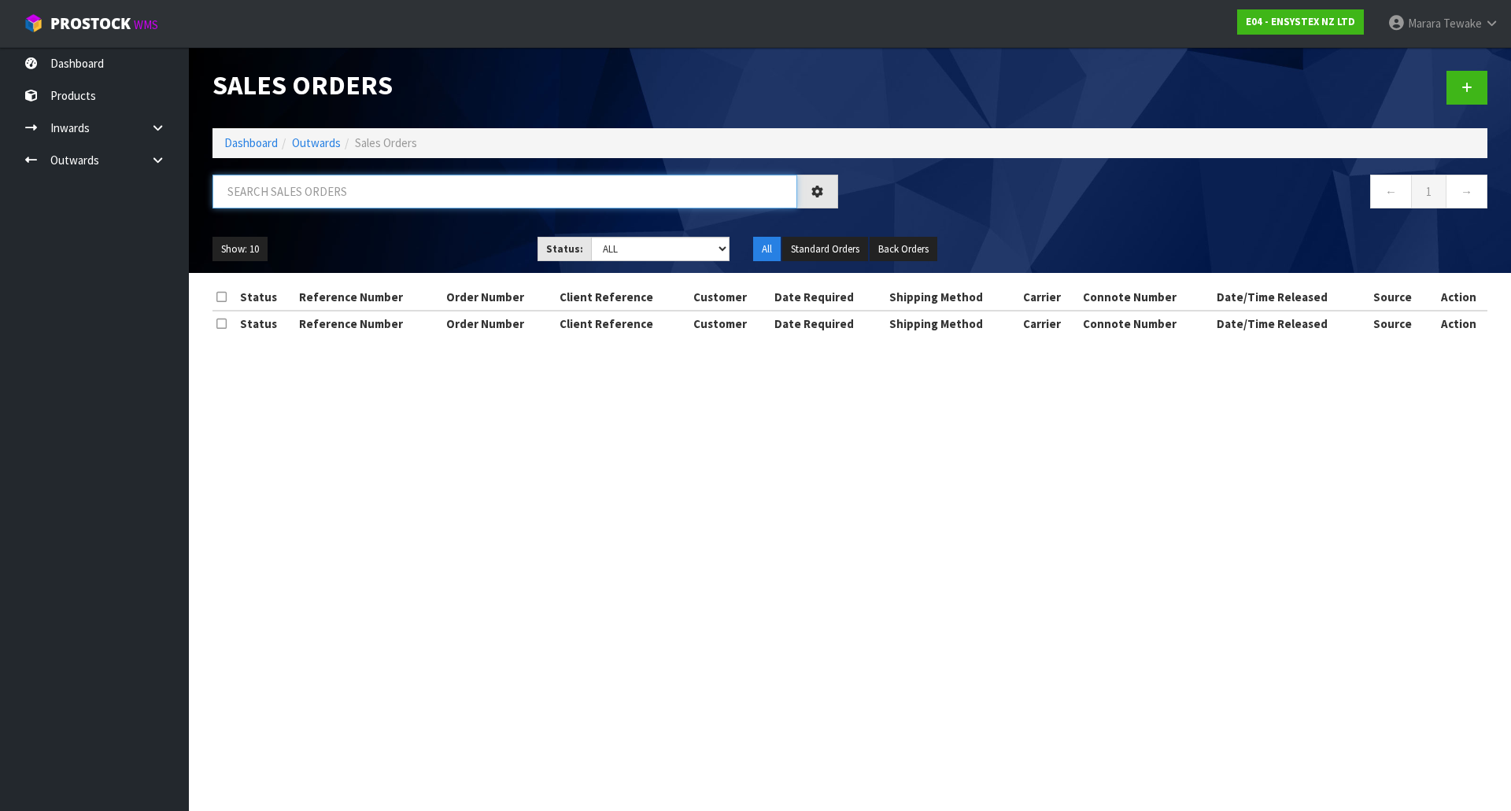
click at [325, 194] on input "text" at bounding box center [504, 192] width 585 height 34
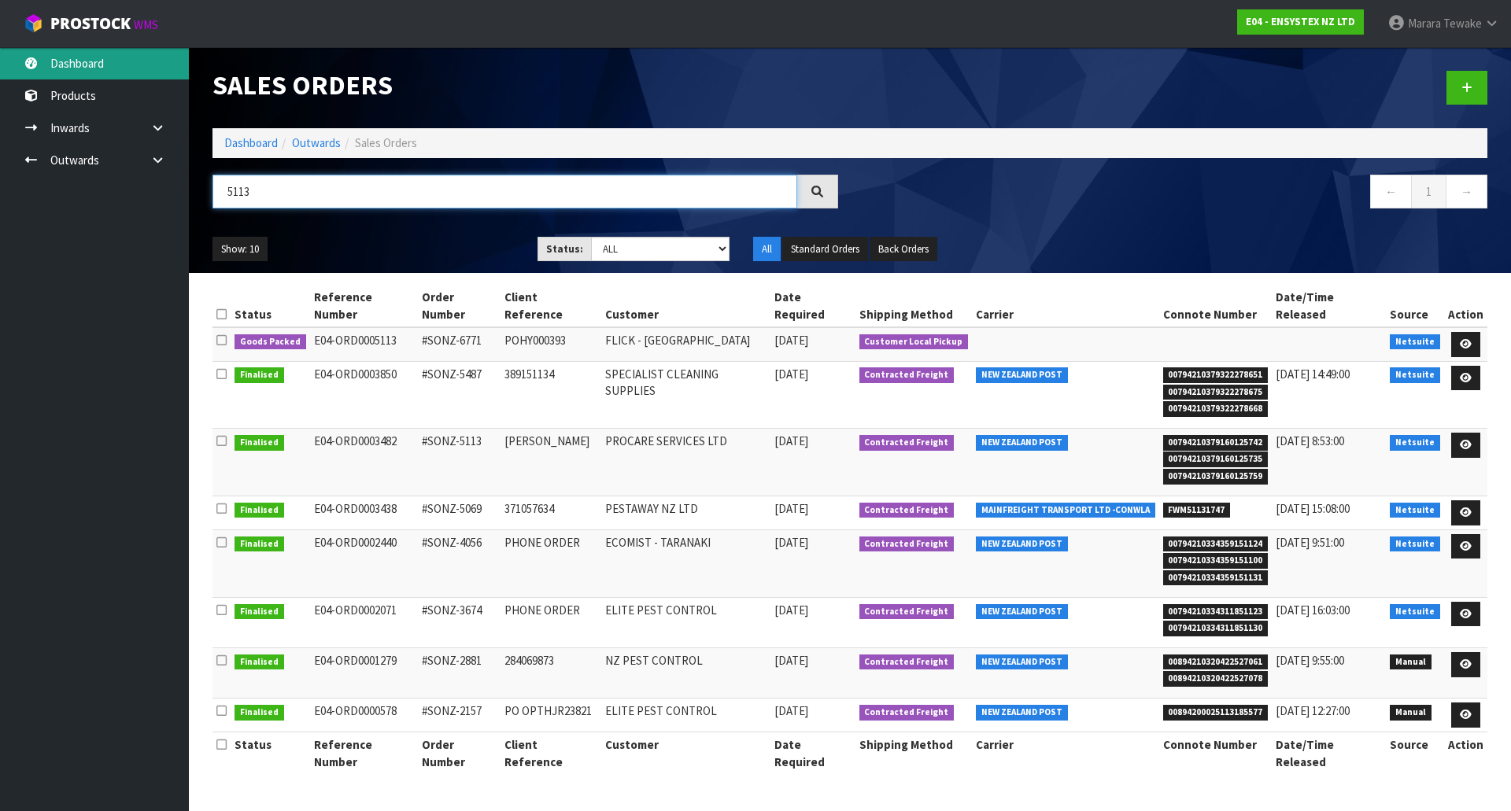
type input "5113"
click at [105, 55] on link "Dashboard" at bounding box center [94, 63] width 189 height 32
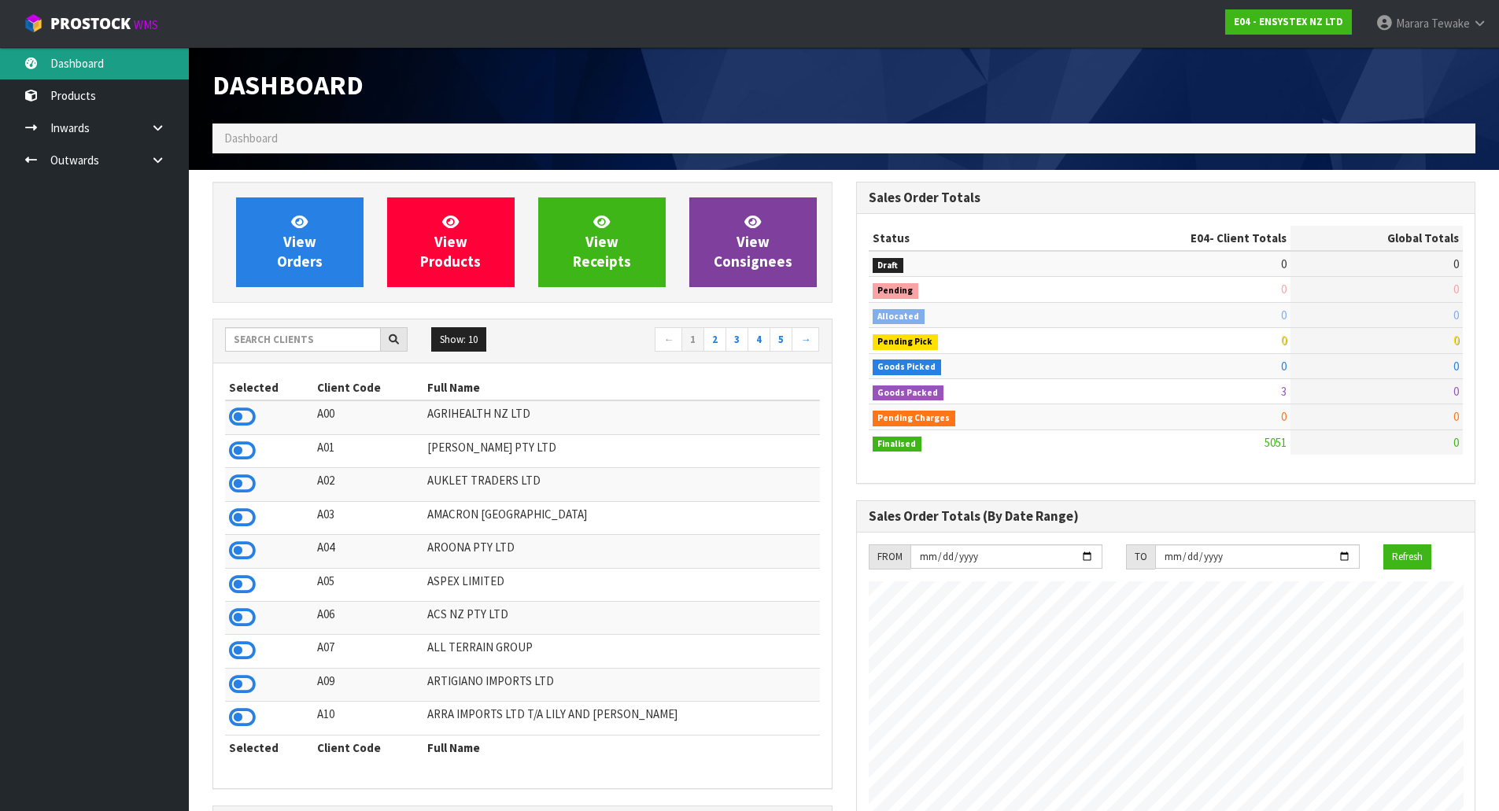
scroll to position [1192, 643]
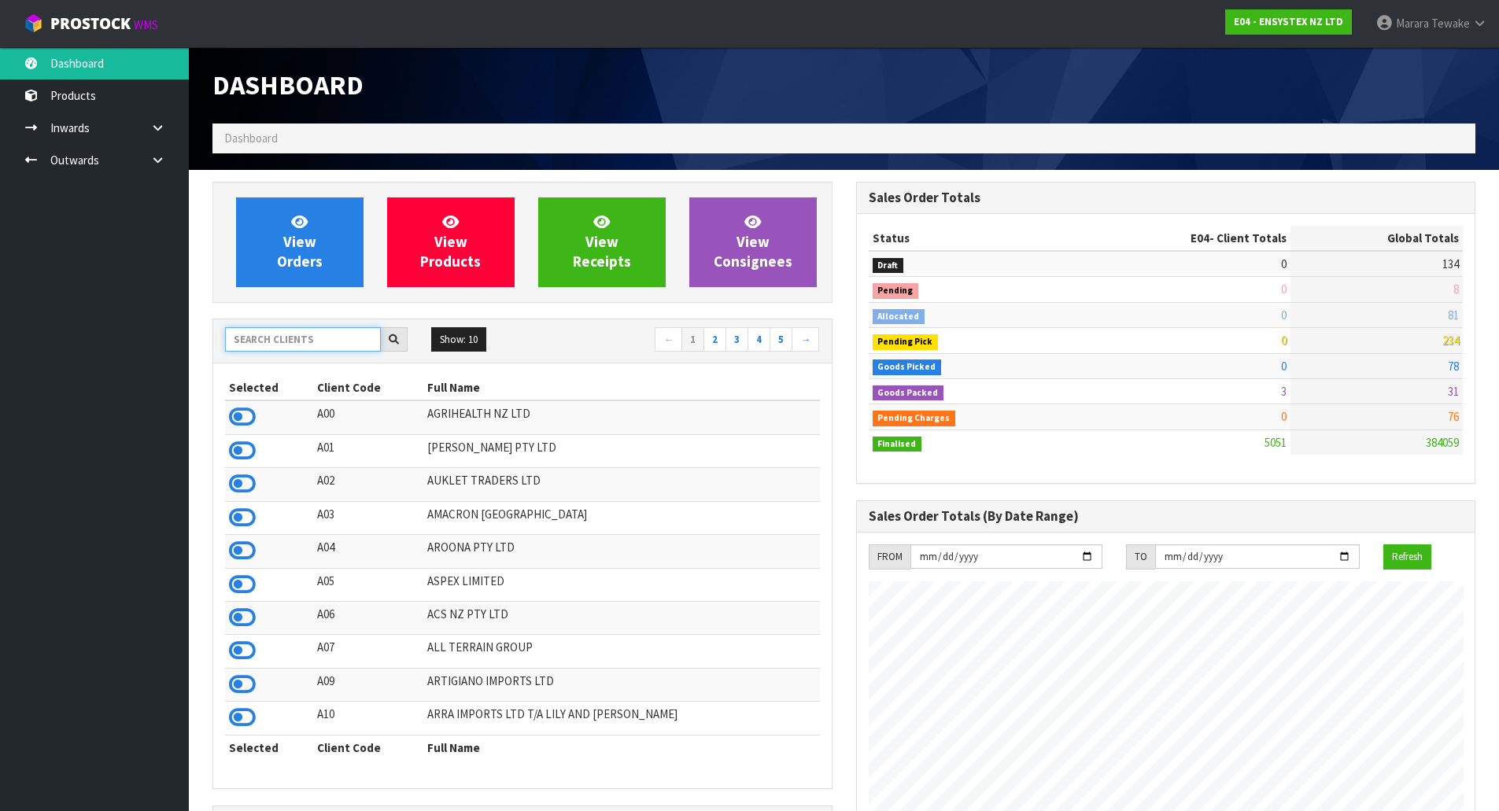
click at [342, 341] on input "text" at bounding box center [303, 339] width 156 height 24
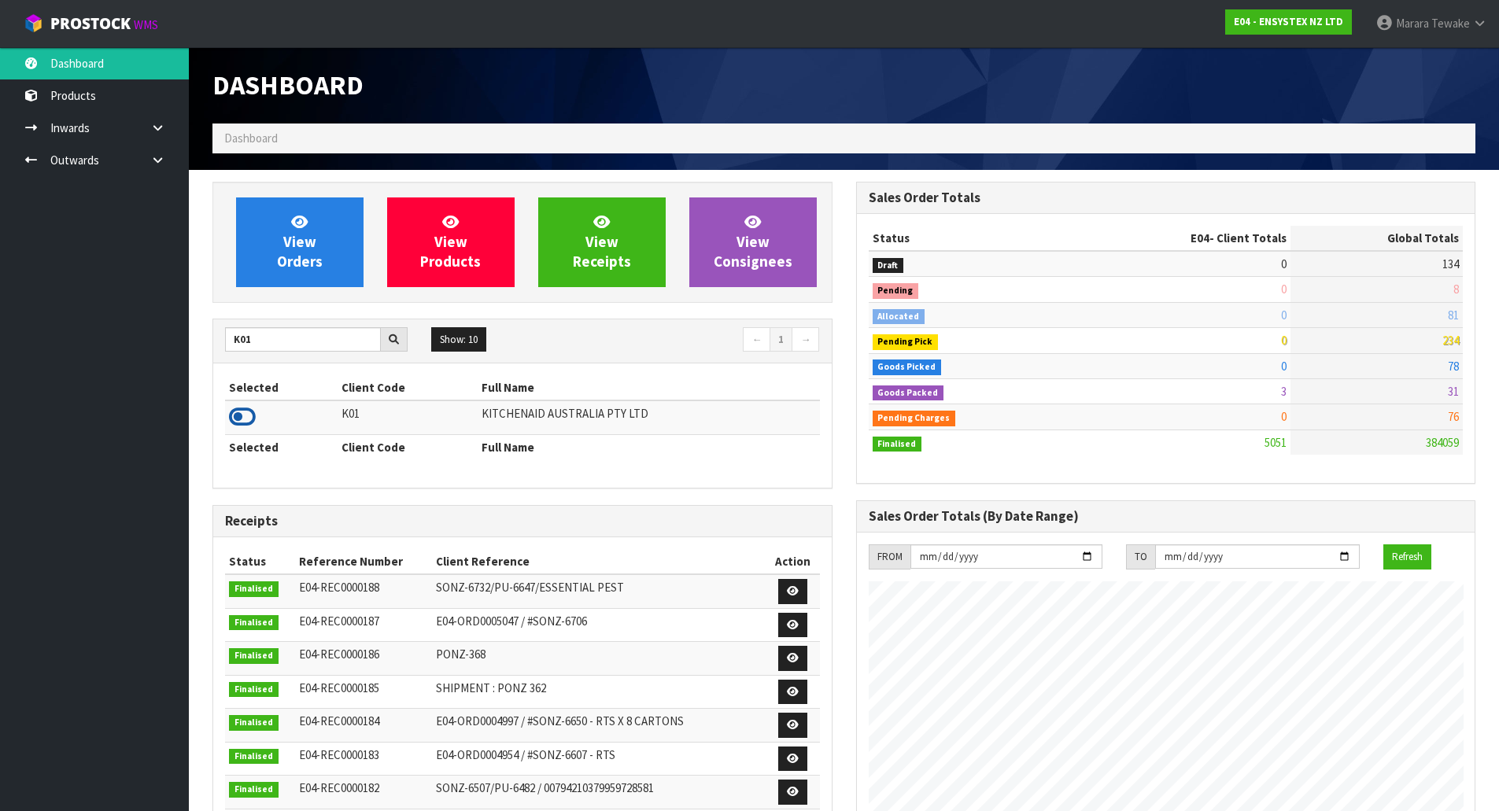
click at [236, 419] on icon at bounding box center [242, 417] width 27 height 24
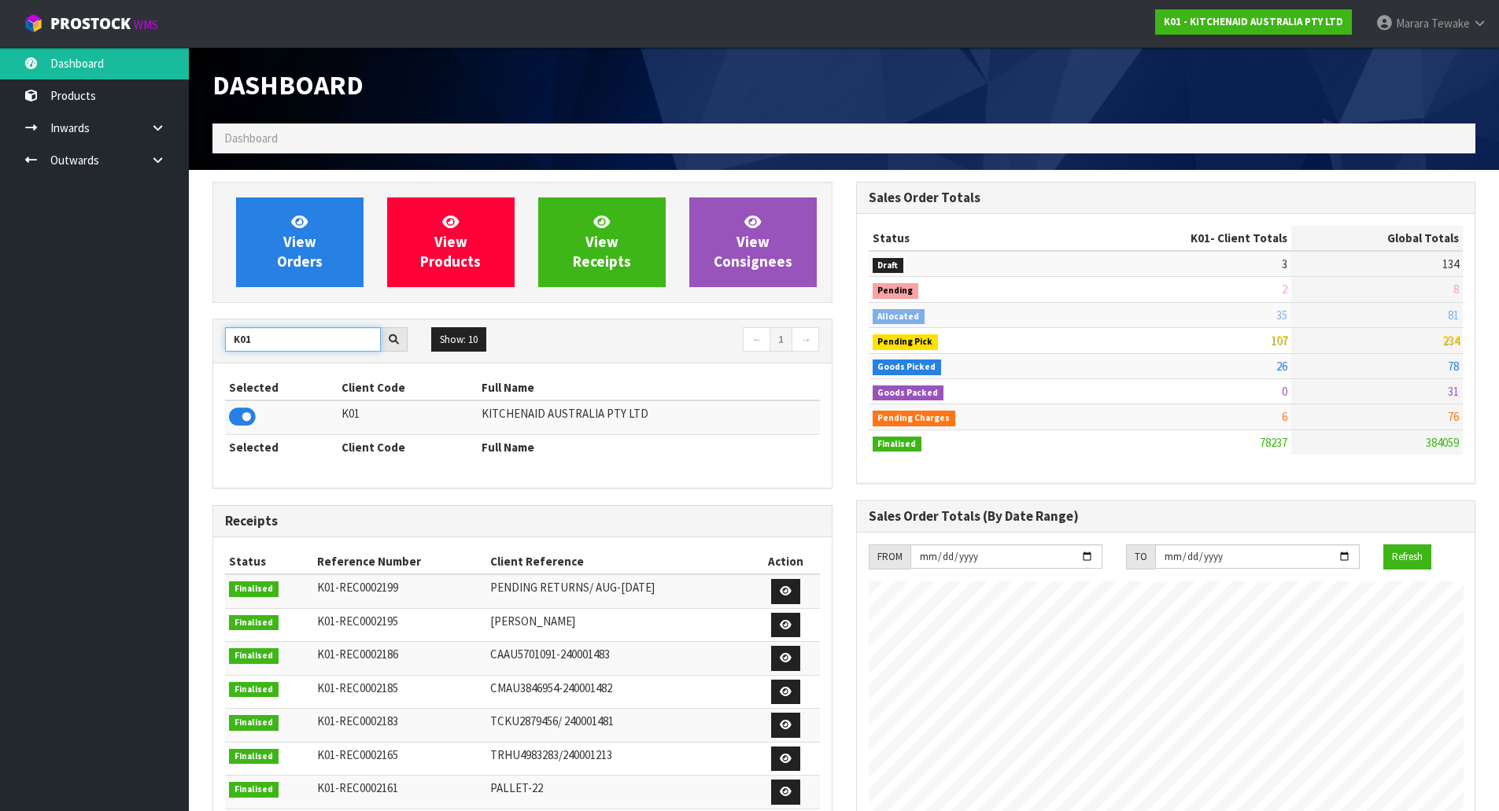
drag, startPoint x: 276, startPoint y: 341, endPoint x: 201, endPoint y: 311, distance: 80.5
click at [220, 319] on div "K01 Show: 10 5 10 25 50 ← 1 → Selected Client Code Full Name K01 KITCHENAID AUS…" at bounding box center [522, 404] width 620 height 170
type input "S08"
click at [249, 418] on icon at bounding box center [242, 417] width 27 height 24
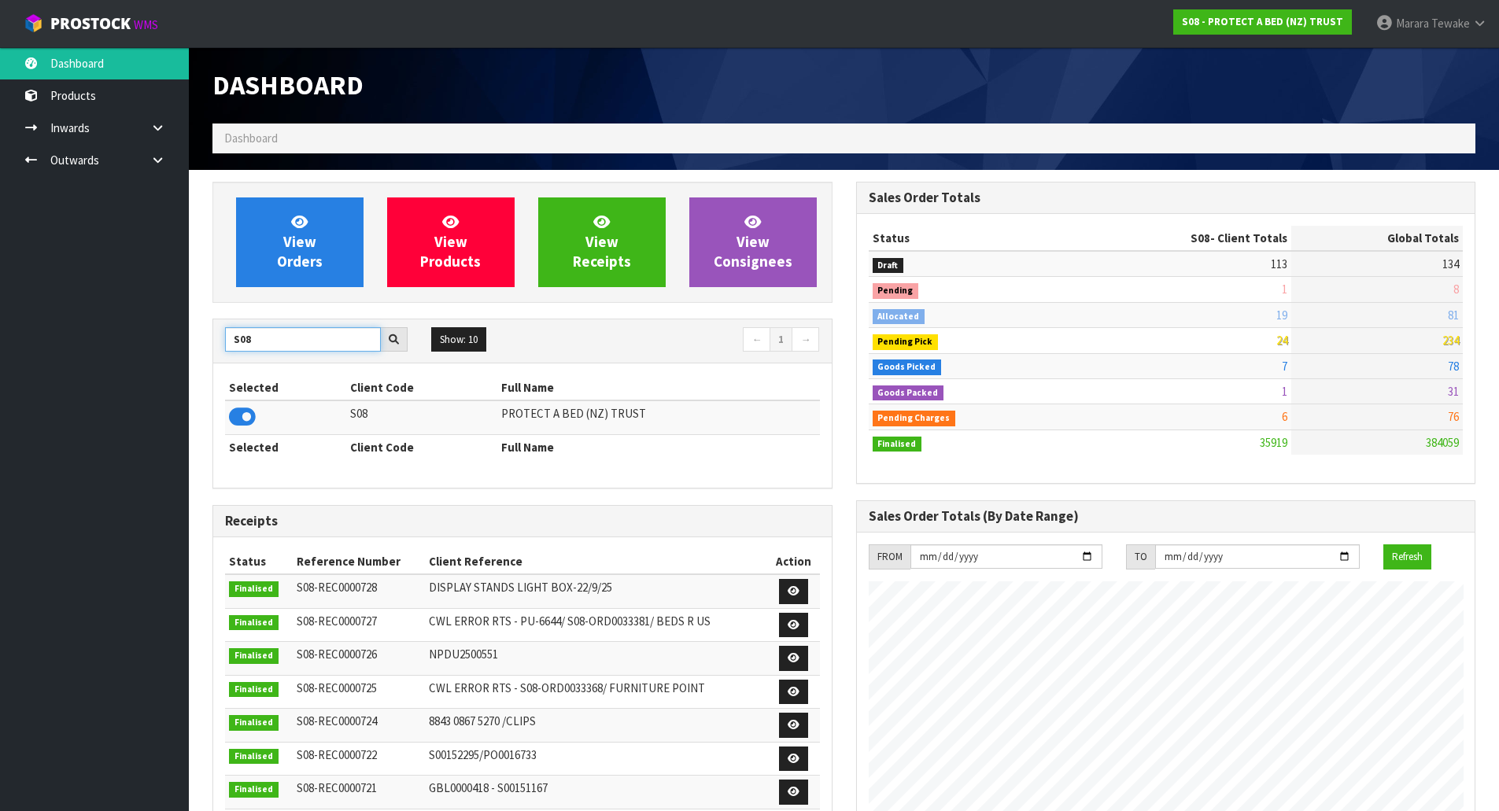
click at [201, 324] on div "View Orders View Products View Receipts View Consignees S08 Show: 10 5 10 25 50…" at bounding box center [523, 639] width 644 height 914
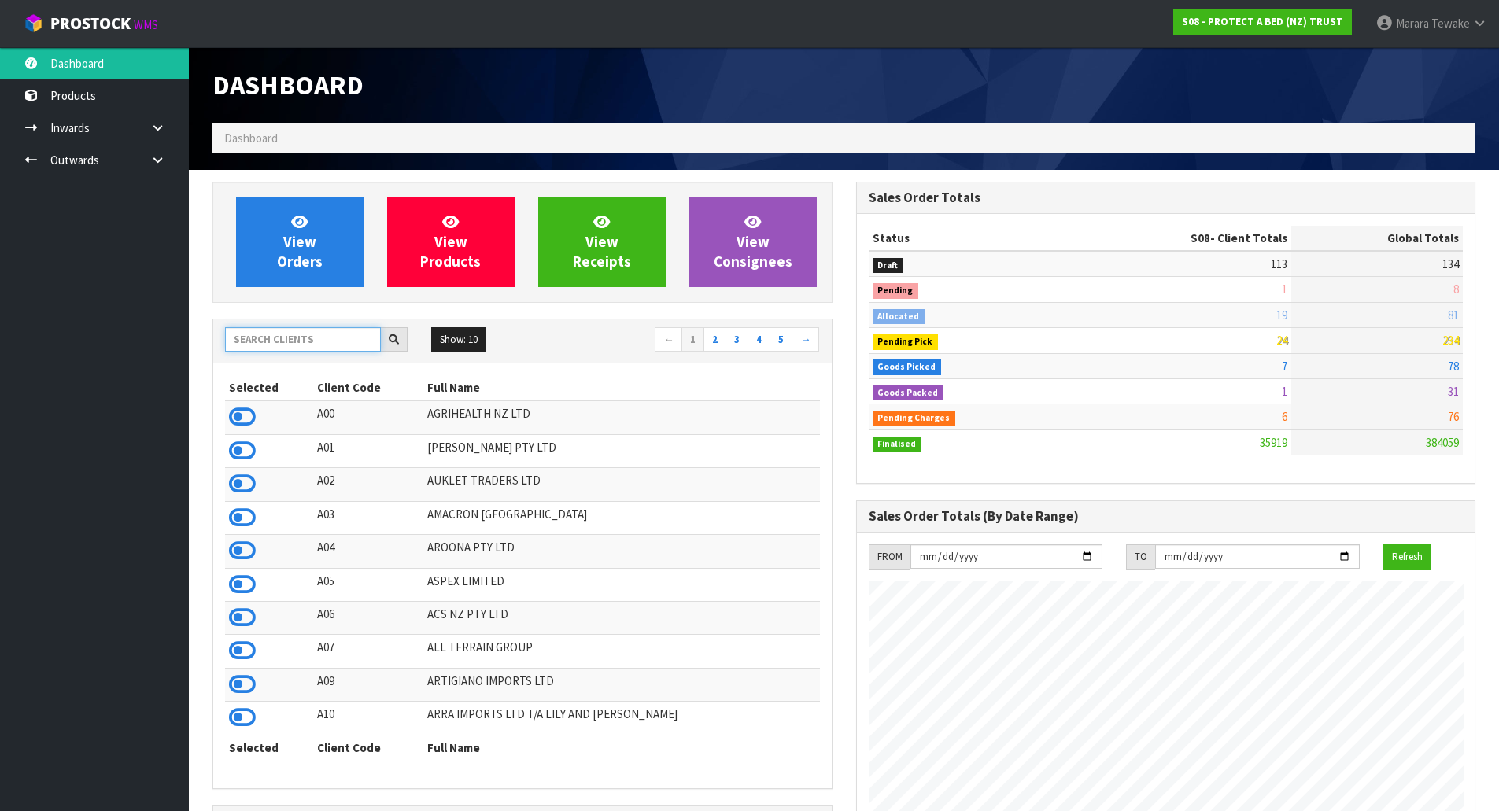
click at [288, 330] on input "text" at bounding box center [303, 339] width 156 height 24
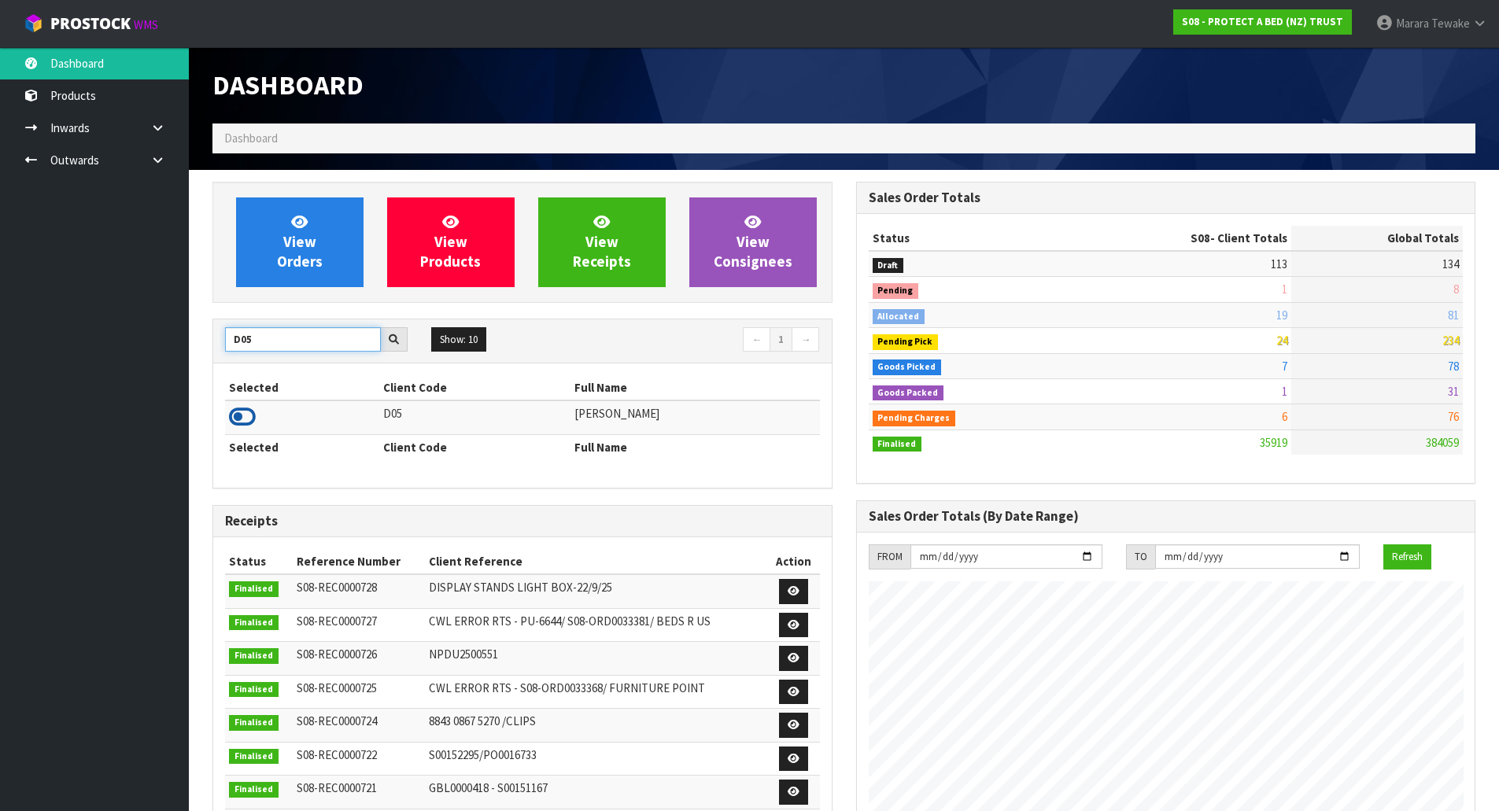
type input "D05"
click at [233, 412] on icon at bounding box center [242, 417] width 27 height 24
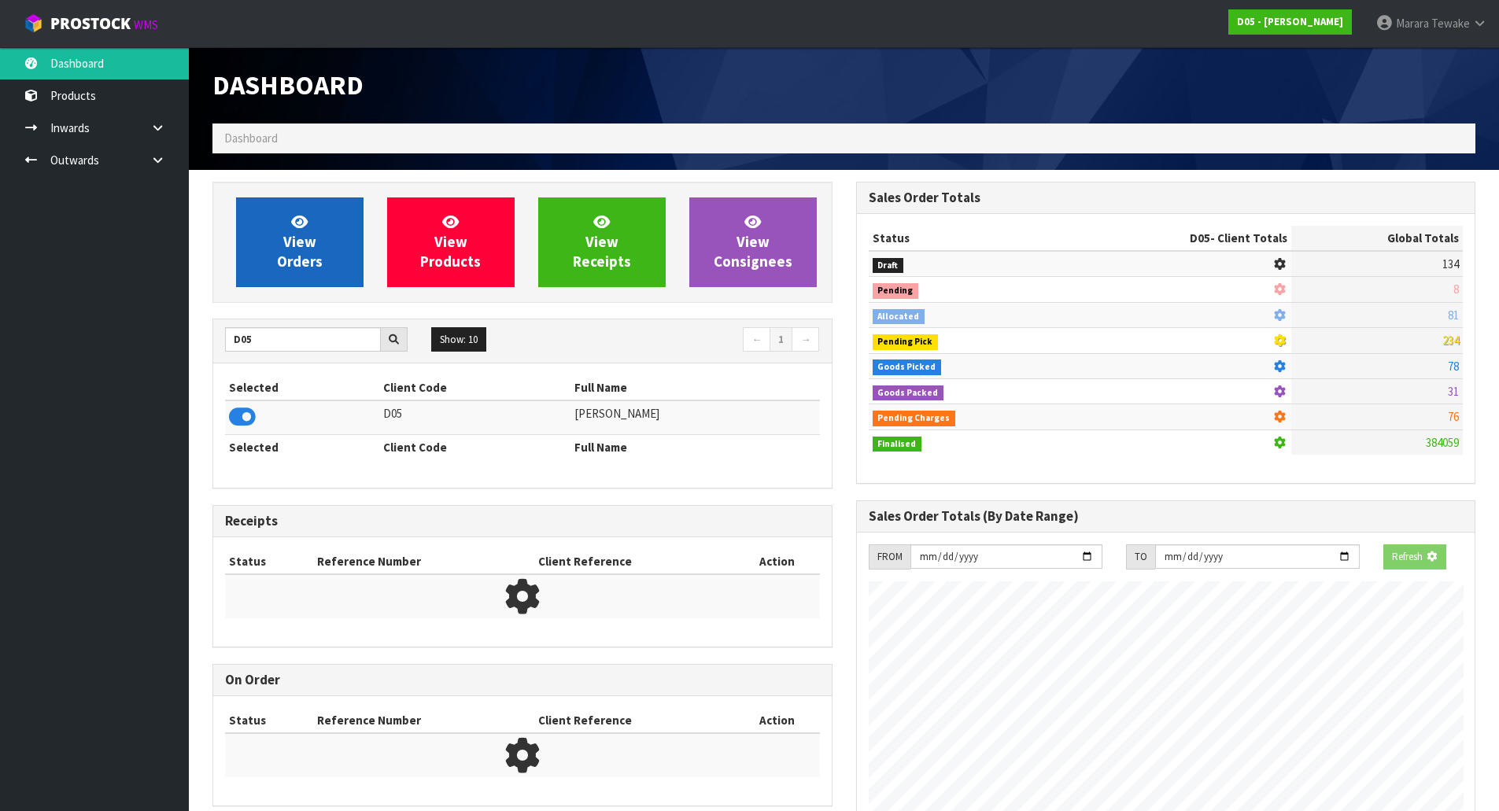
scroll to position [1039, 643]
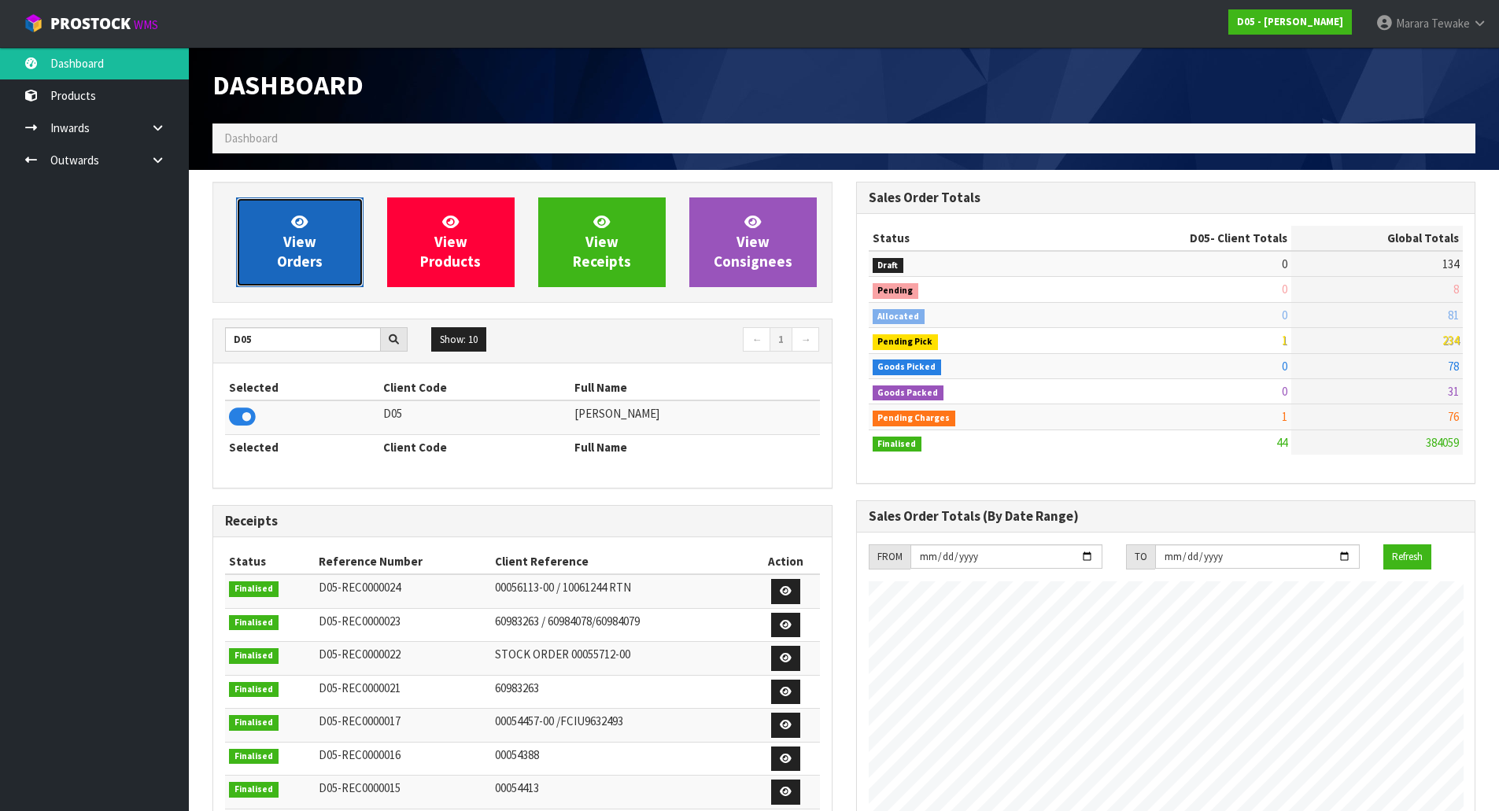
click at [285, 216] on link "View Orders" at bounding box center [299, 243] width 127 height 90
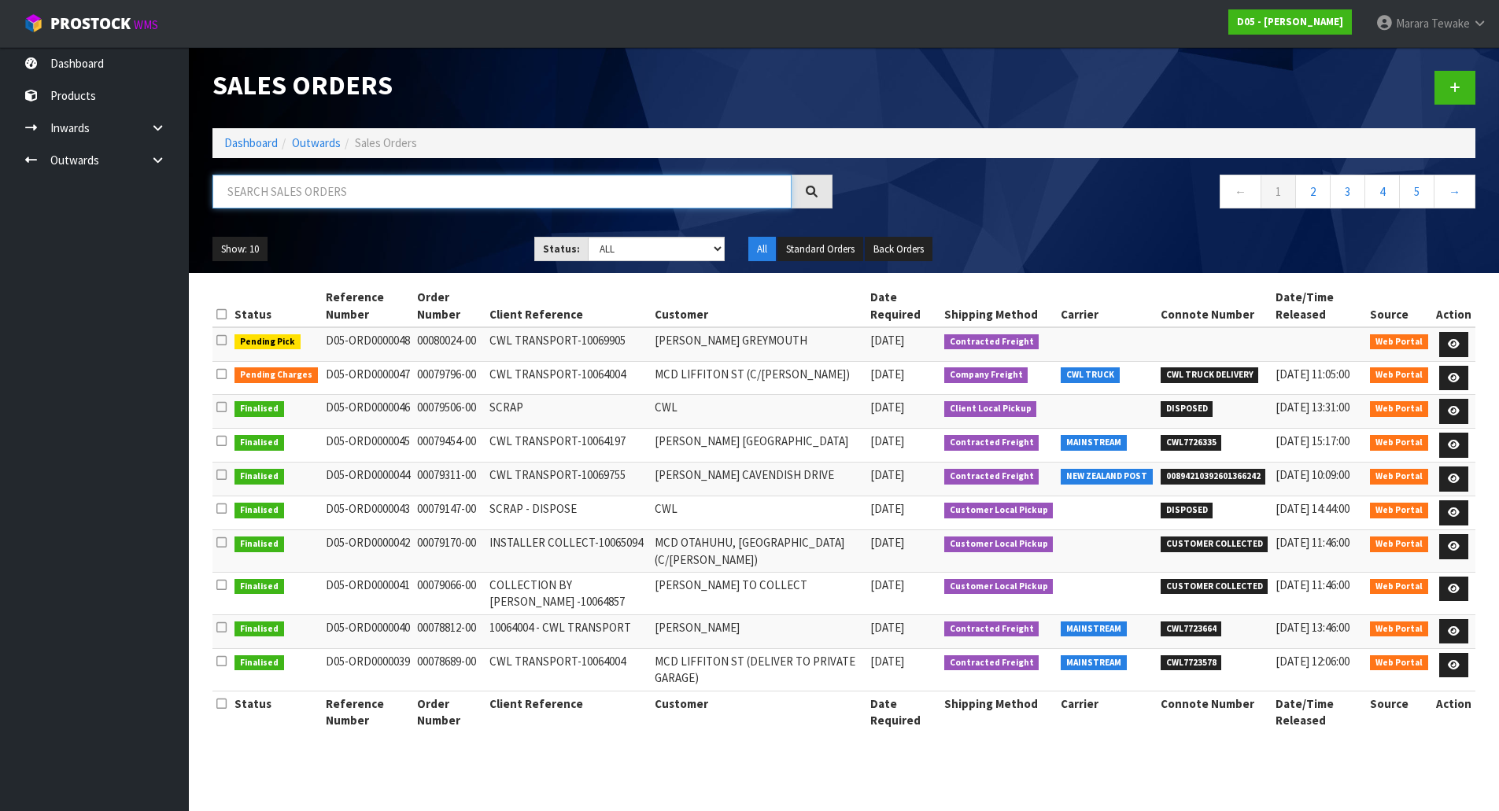
click at [314, 189] on input "text" at bounding box center [501, 192] width 579 height 34
type input "JOB-0415509"
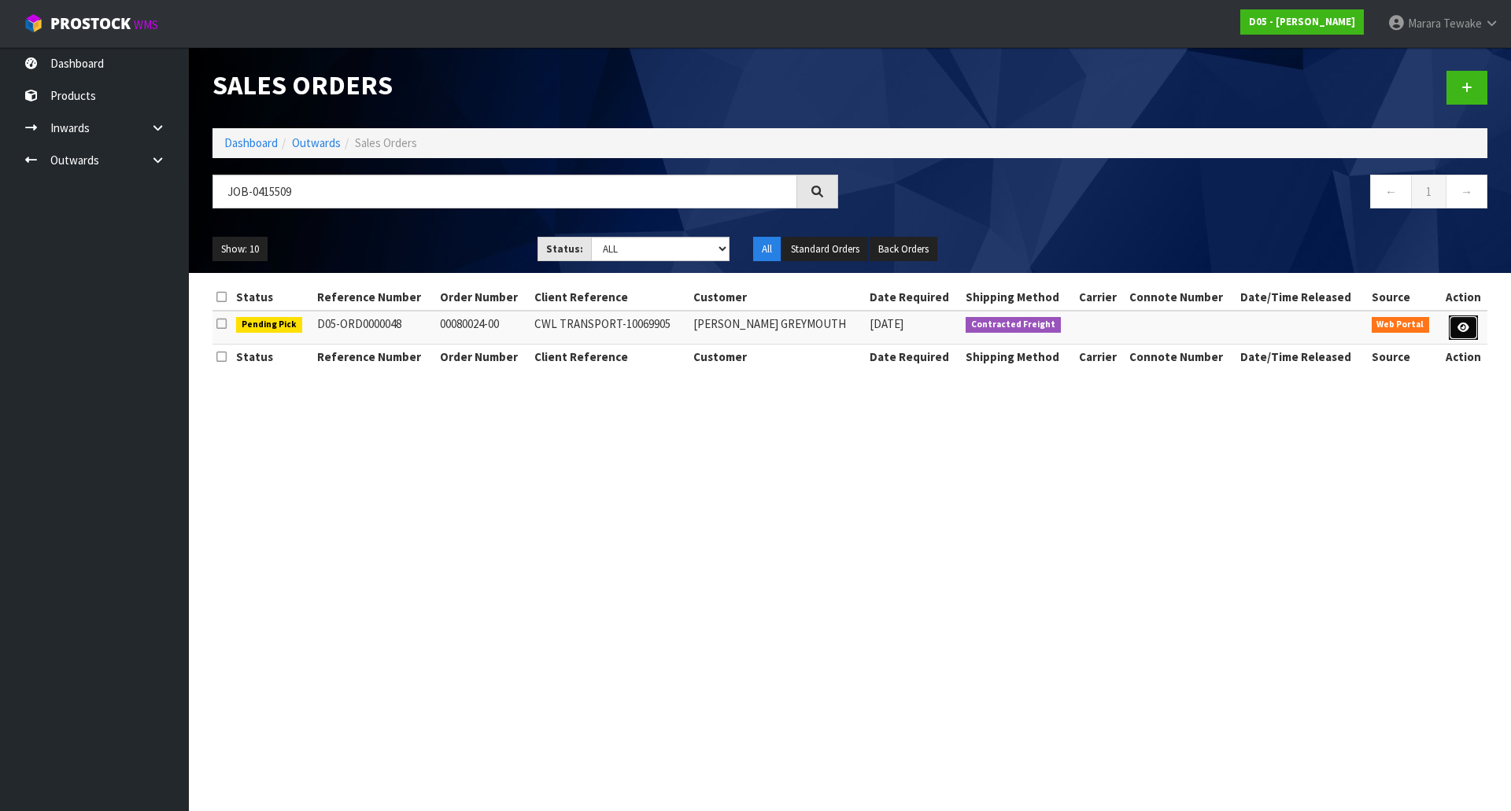
click at [1468, 326] on icon at bounding box center [1463, 328] width 12 height 10
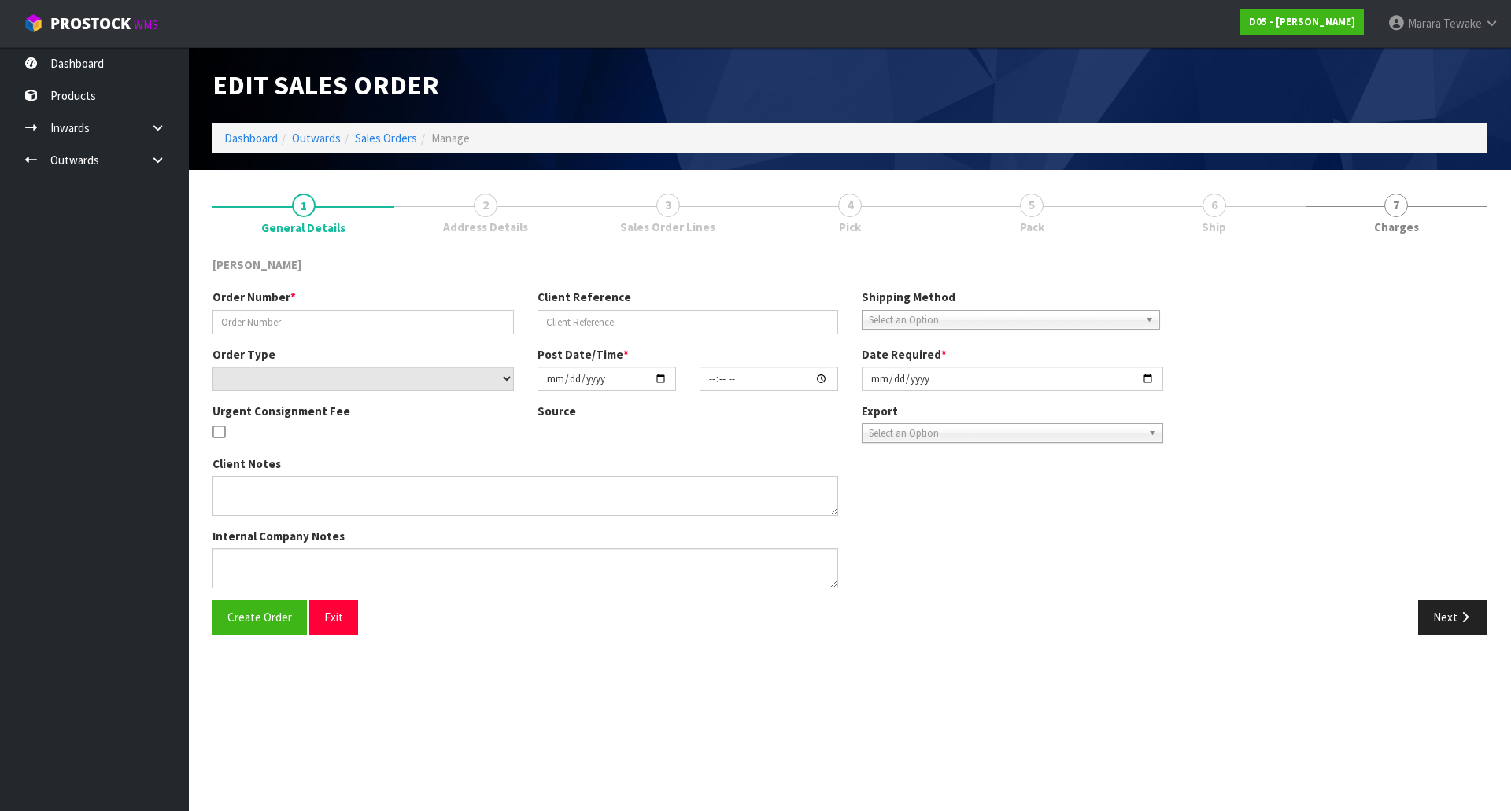
type input "00080024-00"
type input "CWL TRANSPORT-10069905"
select select "number:0"
type input "[DATE]"
type input "17:49:00.000"
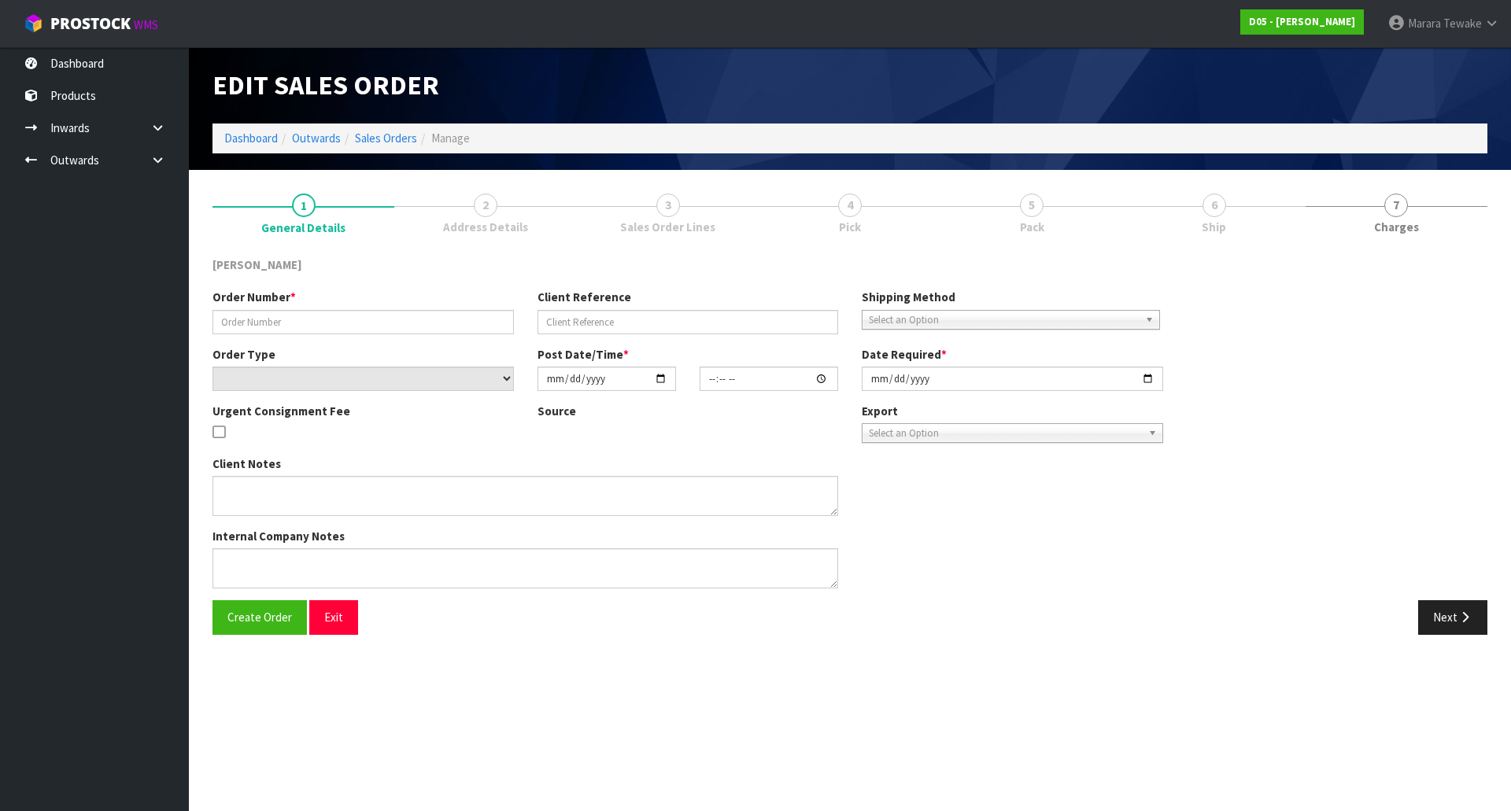
type input "[DATE]"
type textarea "PLEASE DELIVER TO SITE, HAND UNLOAD REQUIRED"
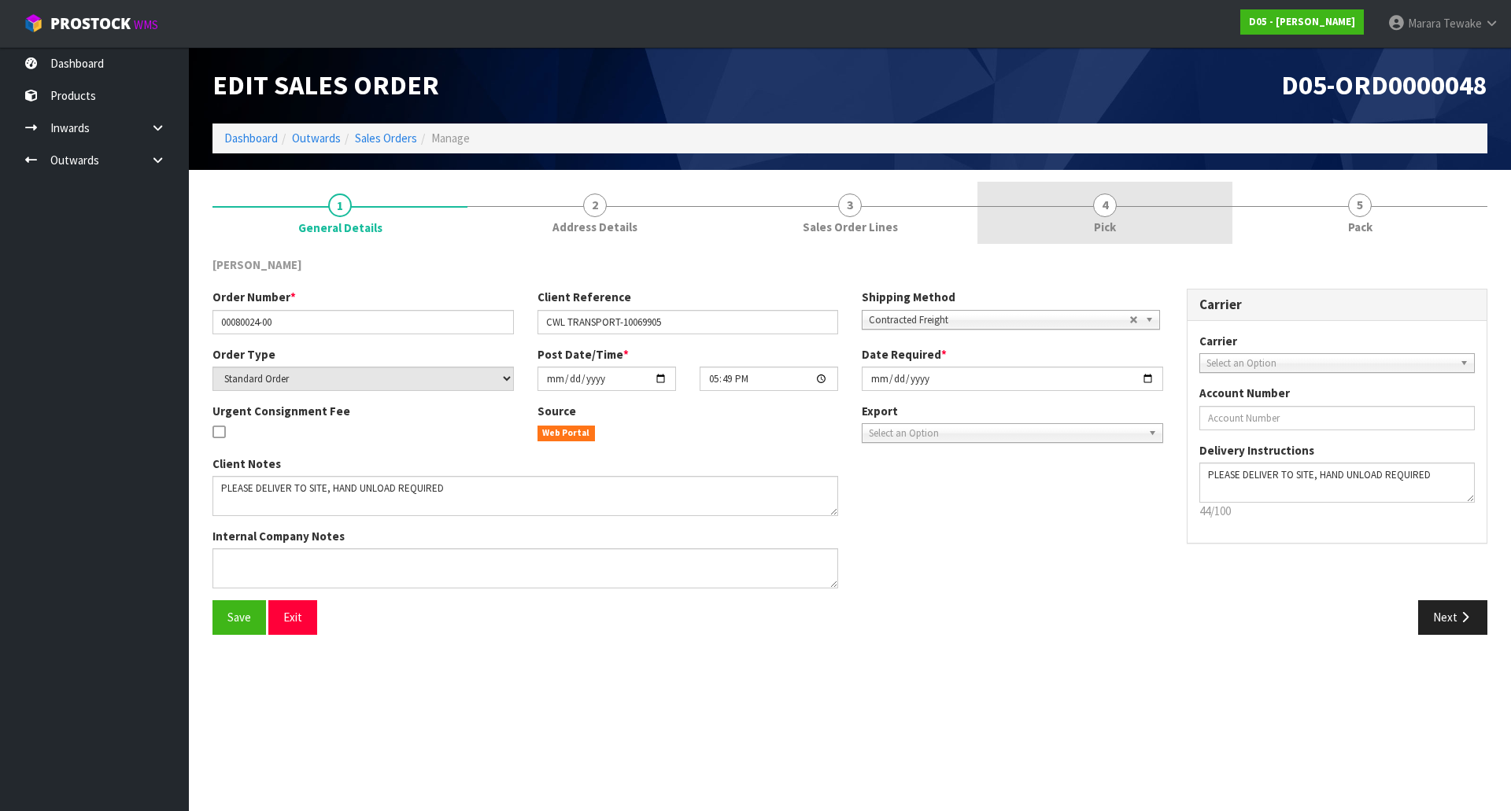
click at [1159, 219] on link "4 Pick" at bounding box center [1104, 213] width 255 height 62
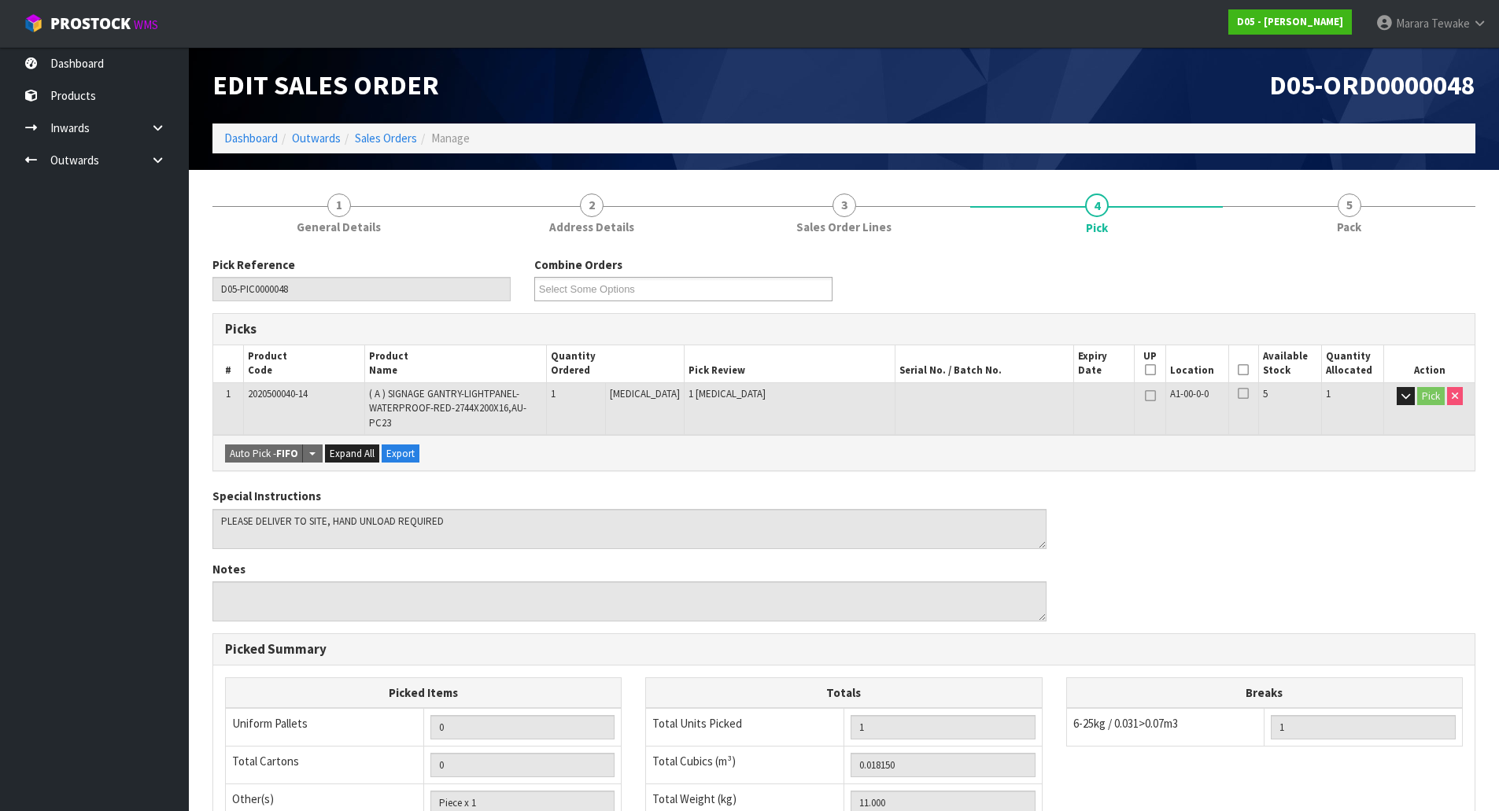
click at [1239, 370] on icon at bounding box center [1243, 370] width 11 height 1
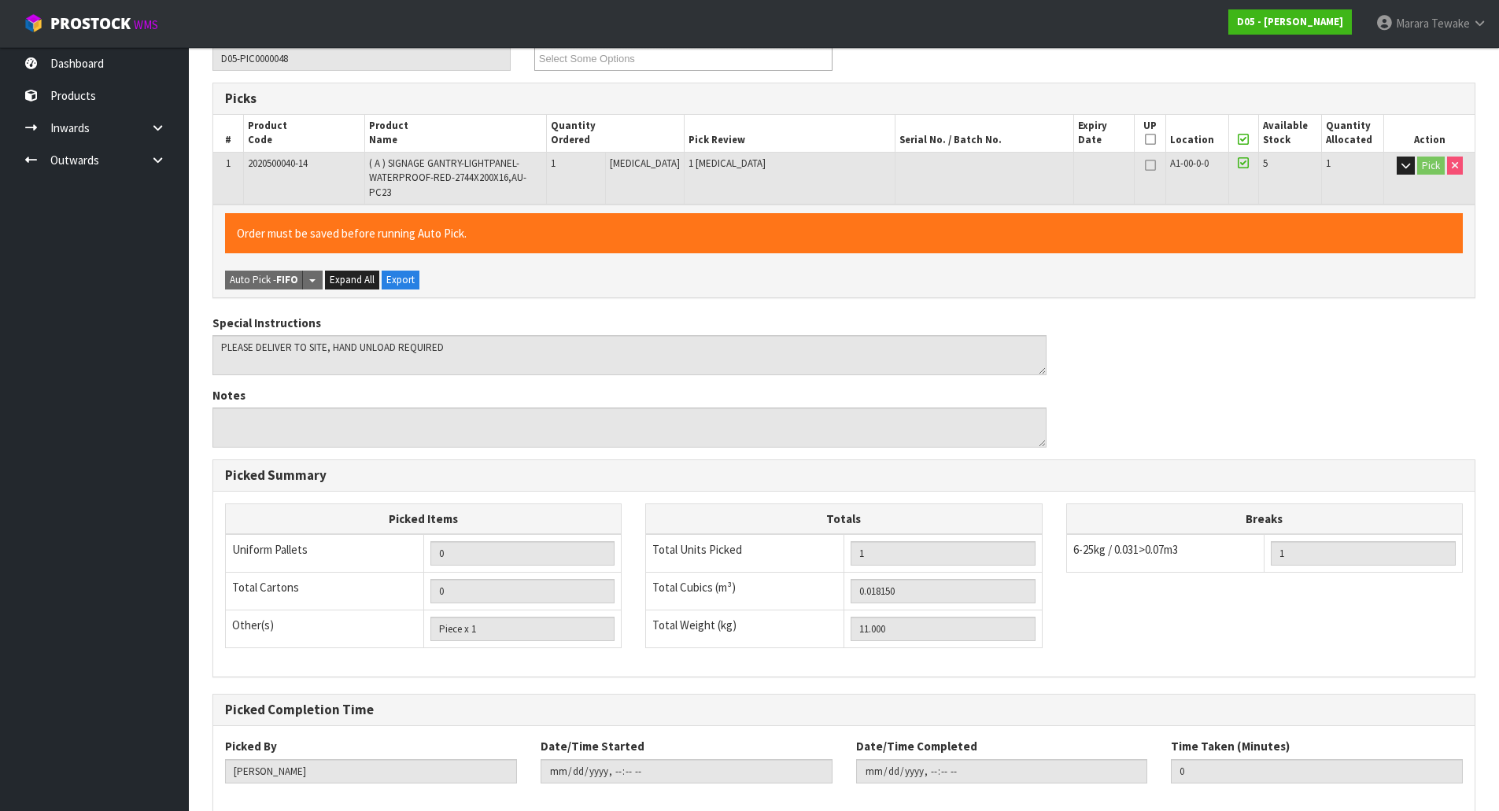
scroll to position [299, 0]
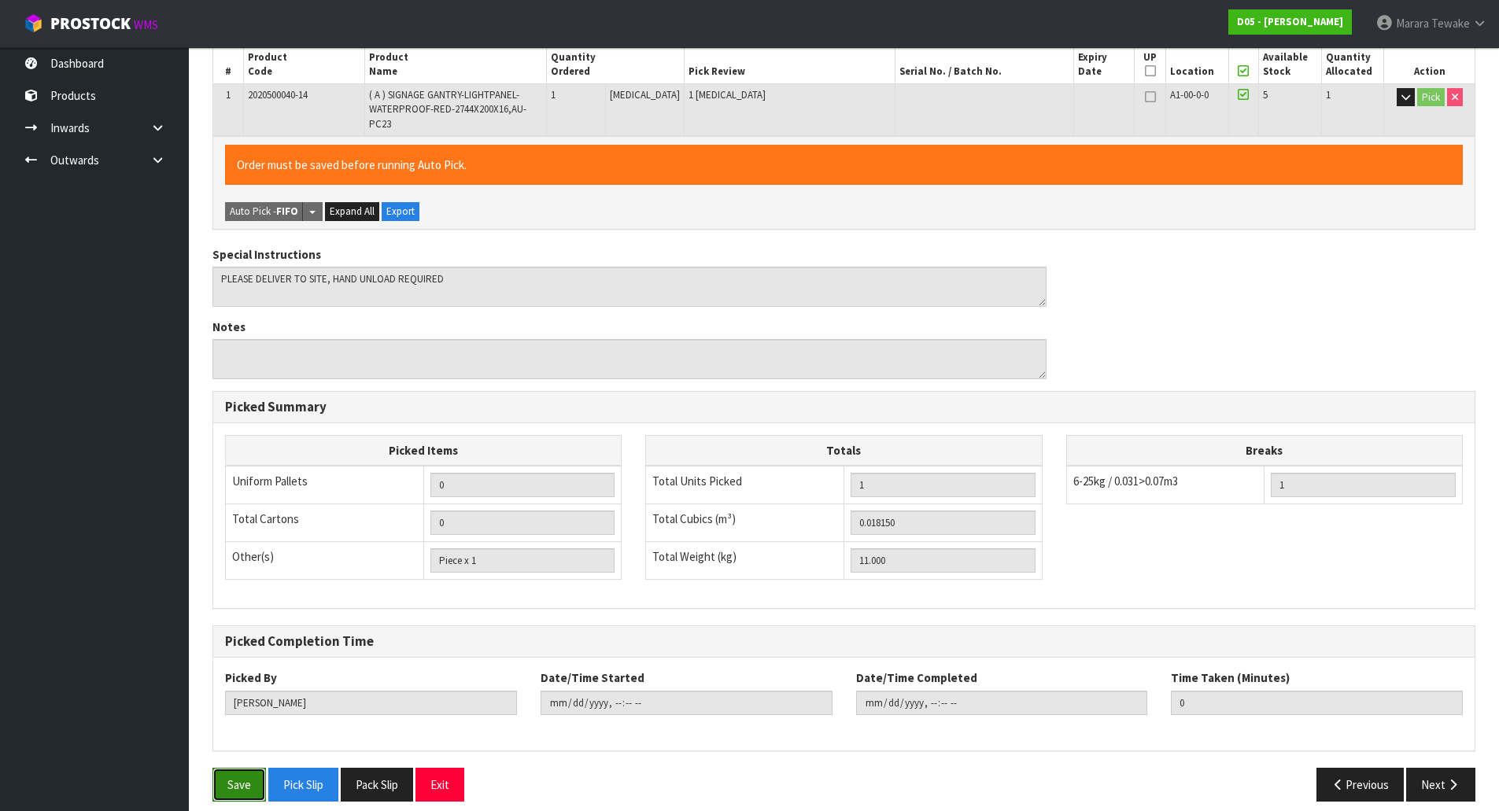
click at [246, 768] on button "Save" at bounding box center [239, 785] width 54 height 34
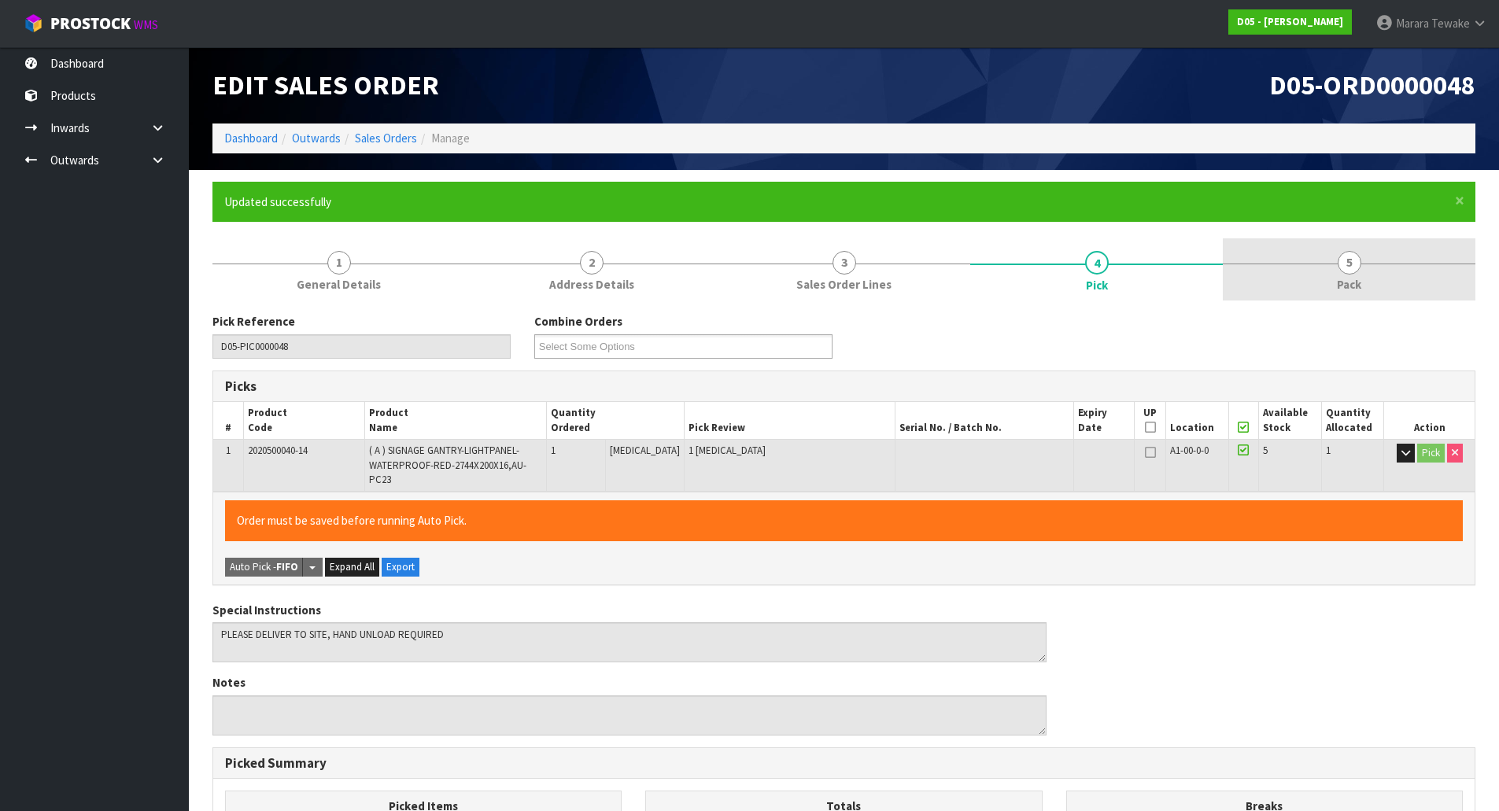
type input "[PERSON_NAME]"
type input "[DATE]T13:31:16"
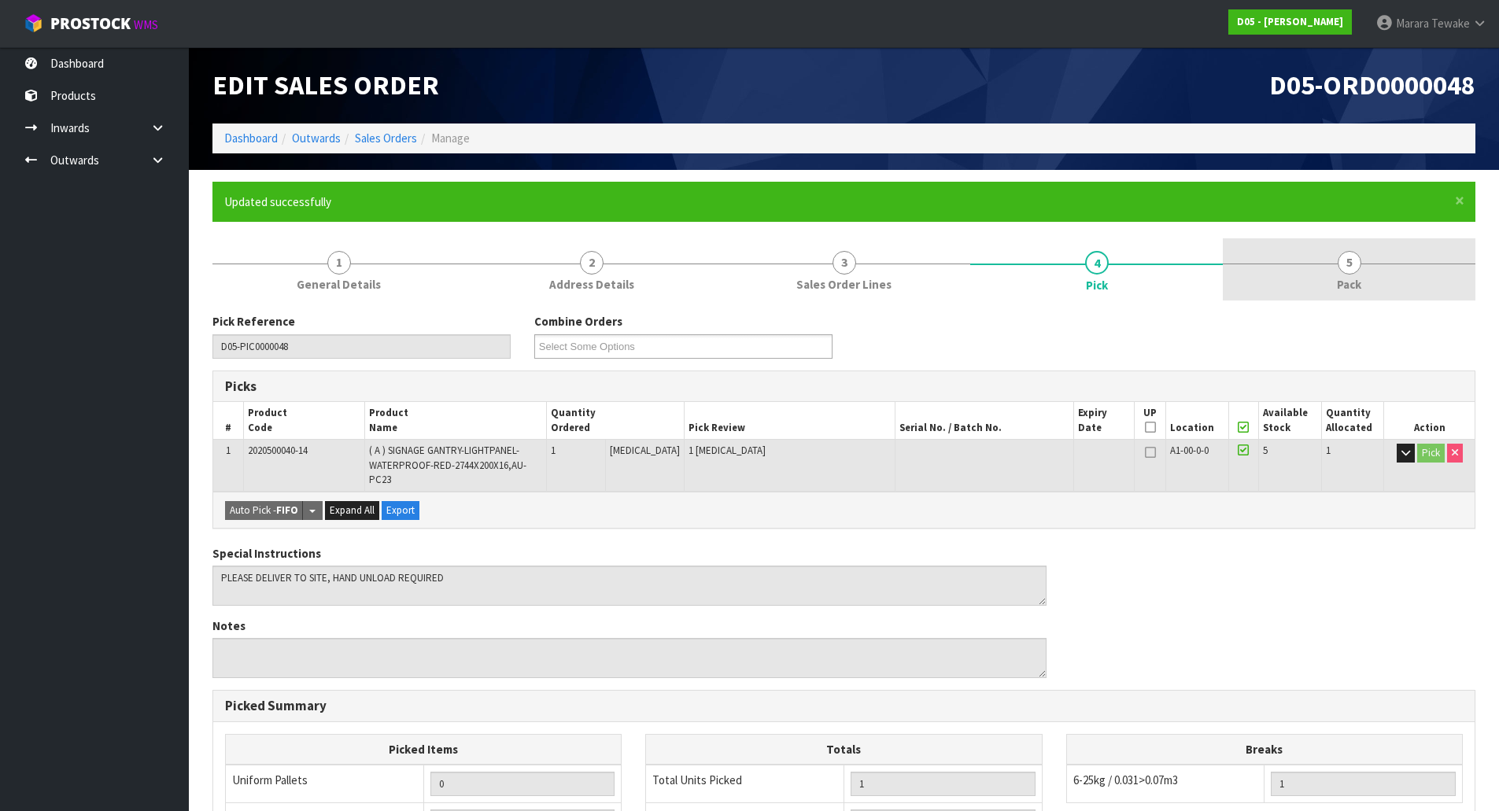
click at [1353, 271] on span "5" at bounding box center [1350, 263] width 24 height 24
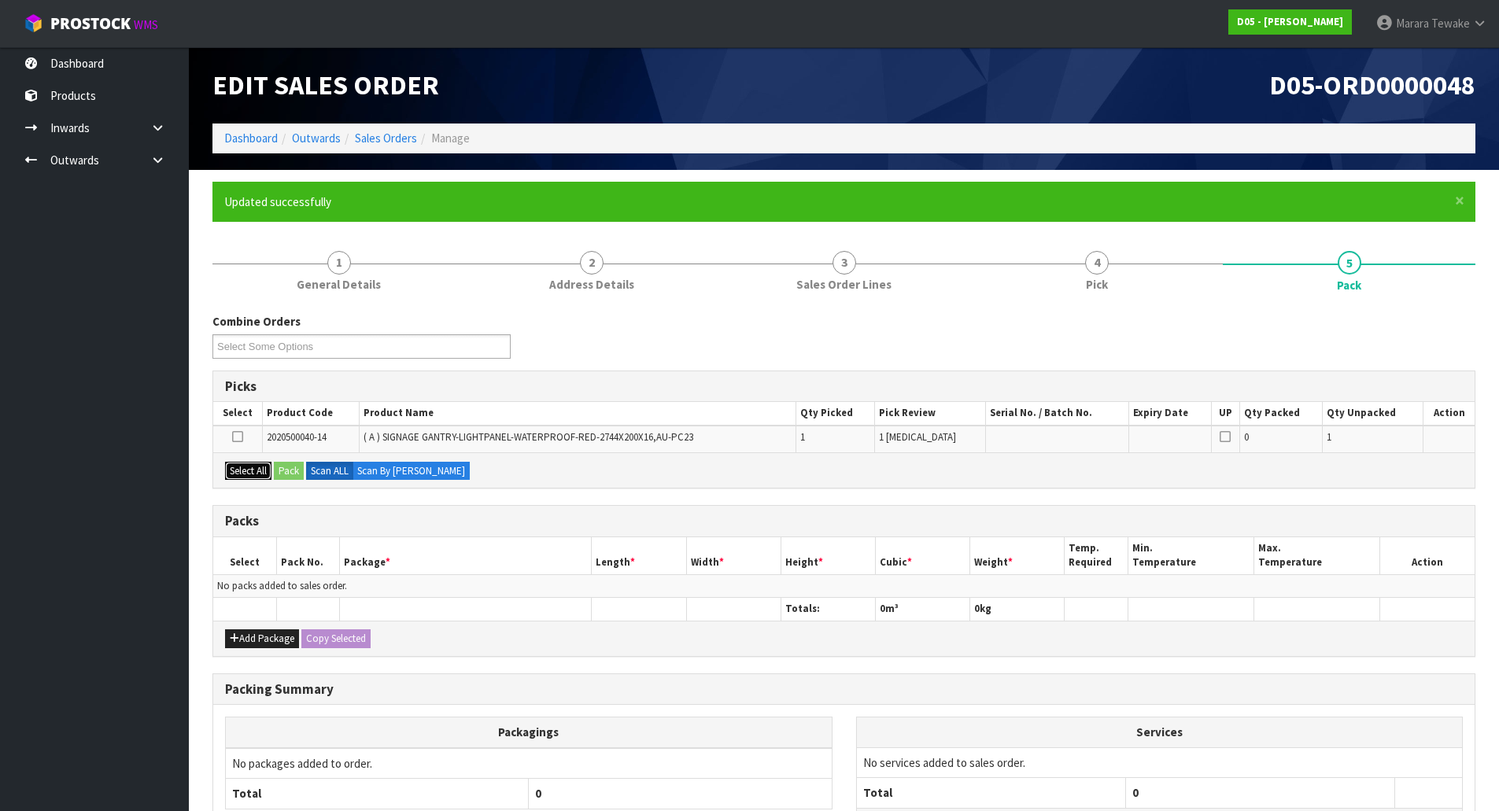
click at [247, 463] on button "Select All" at bounding box center [248, 471] width 46 height 19
click at [295, 469] on button "Pack" at bounding box center [289, 471] width 30 height 19
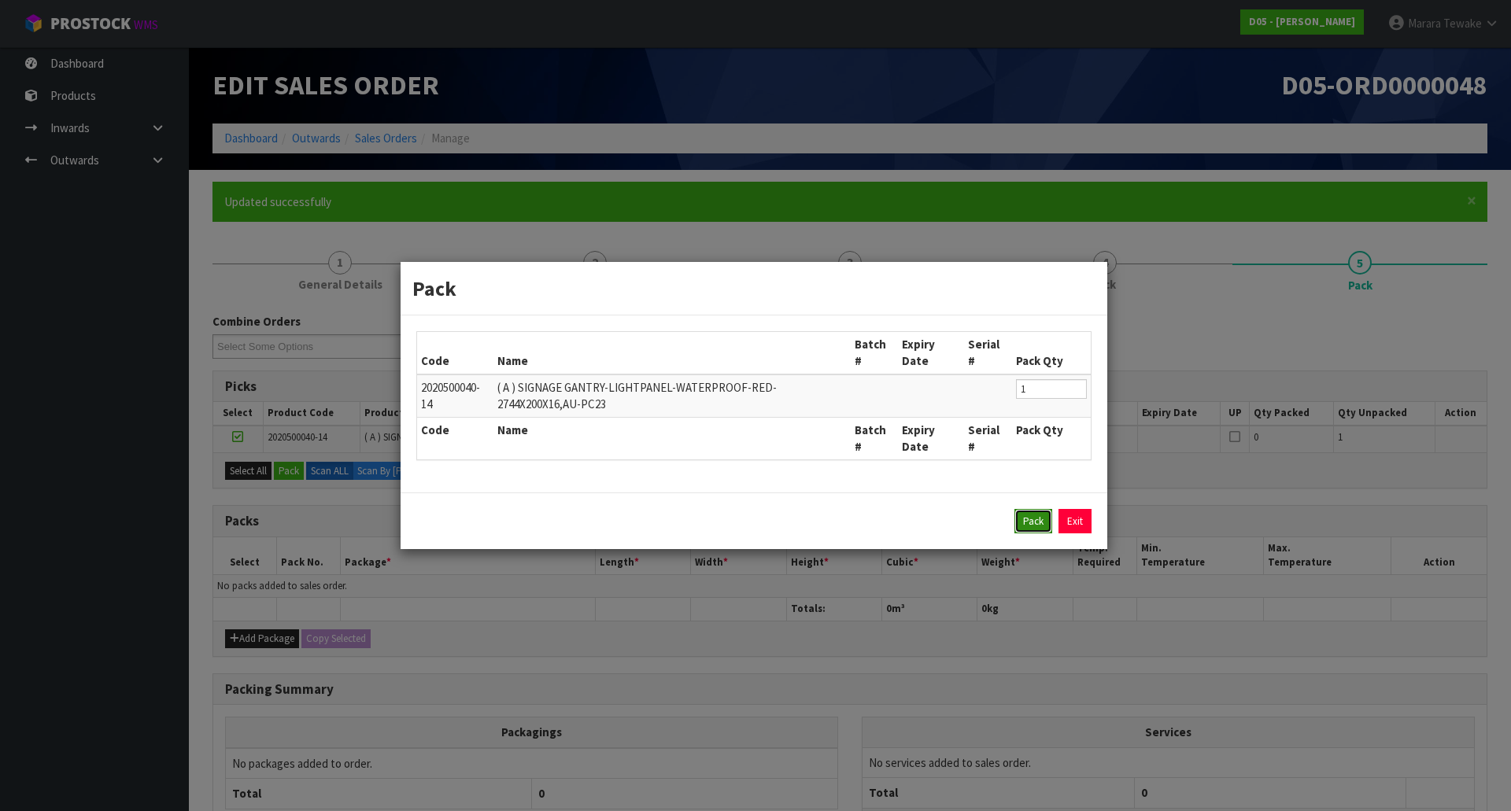
click at [1029, 519] on button "Pack" at bounding box center [1033, 521] width 38 height 25
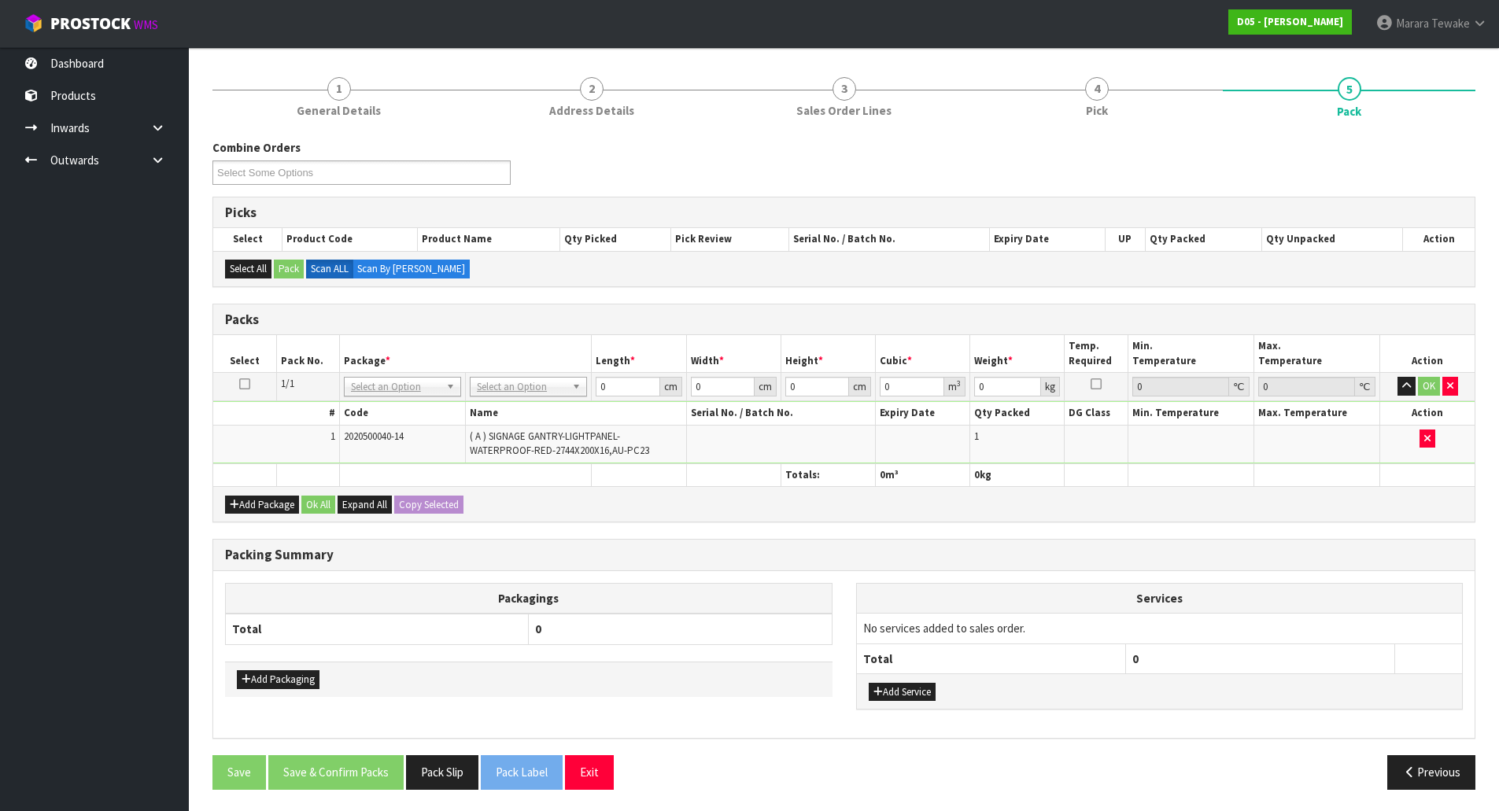
scroll to position [176, 0]
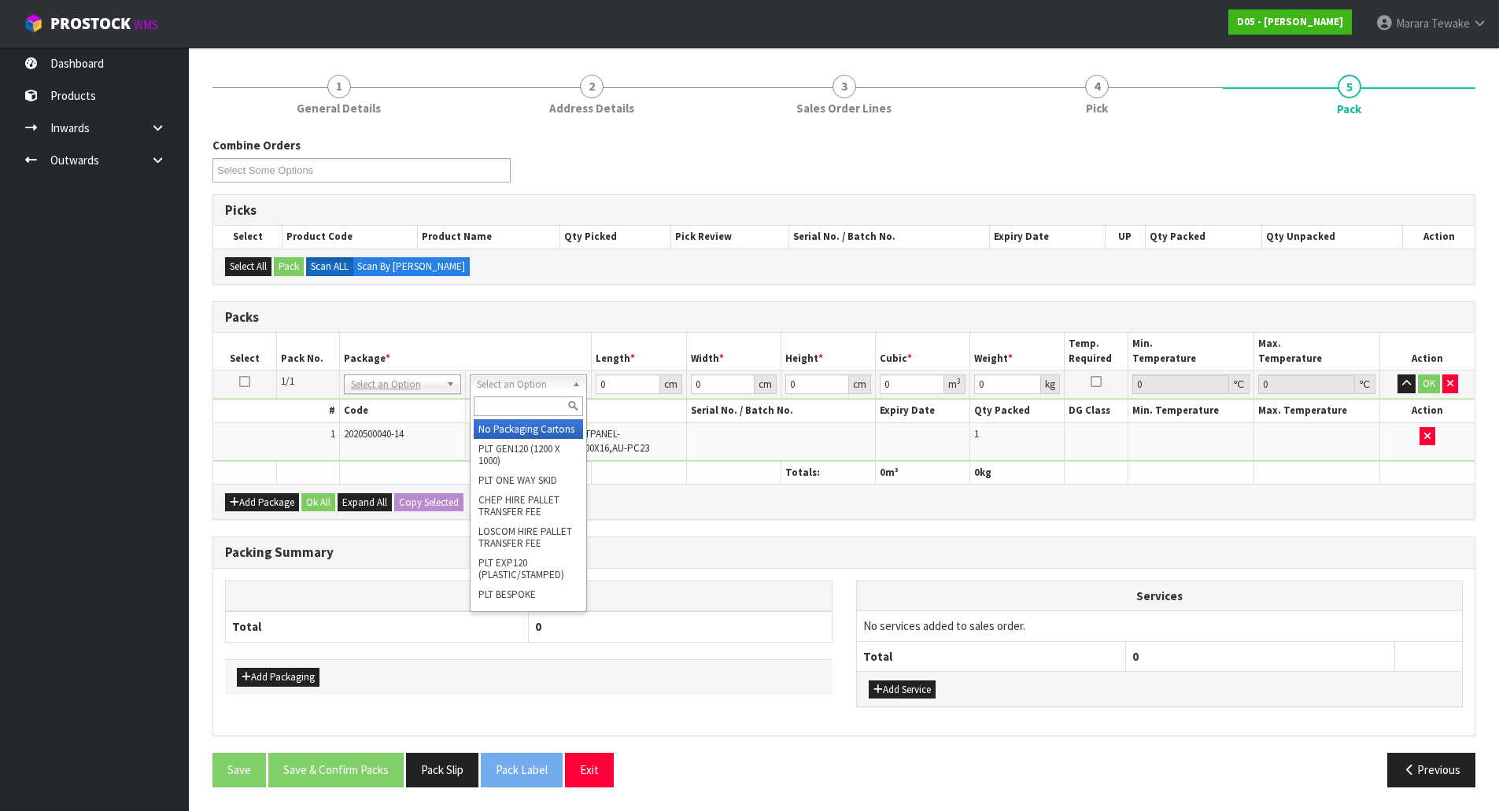
drag, startPoint x: 513, startPoint y: 430, endPoint x: 588, endPoint y: 424, distance: 75.0
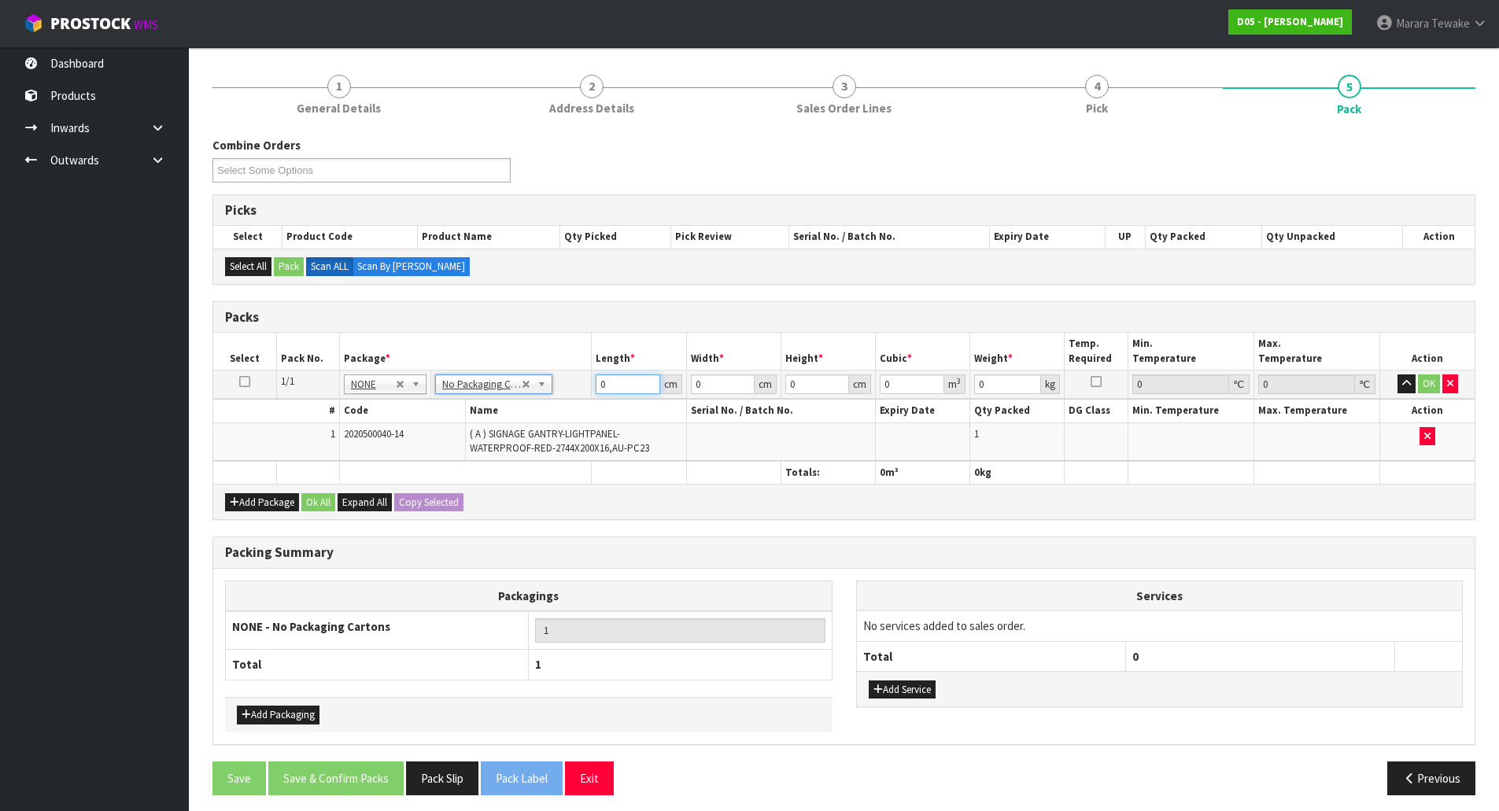
drag, startPoint x: 619, startPoint y: 389, endPoint x: 584, endPoint y: 356, distance: 47.3
click at [582, 378] on tr "1/1 NONE 007-001 007-002 007-004 007-009 007-013 007-014 007-015 007-017 007-01…" at bounding box center [843, 385] width 1261 height 28
click at [886, 93] on link "3 Sales Order Lines" at bounding box center [844, 93] width 253 height 62
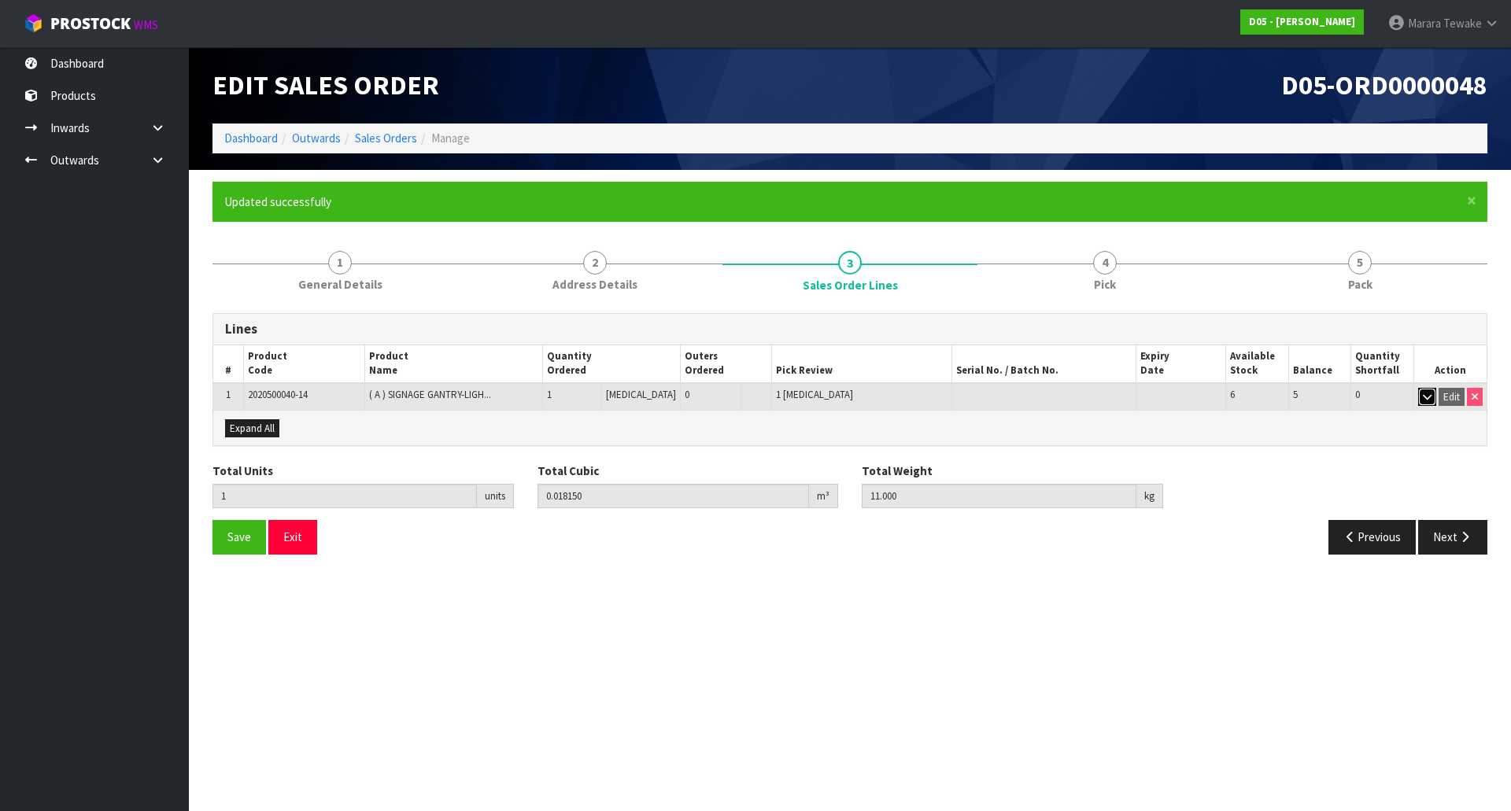
click at [1424, 394] on icon "button" at bounding box center [1427, 397] width 9 height 10
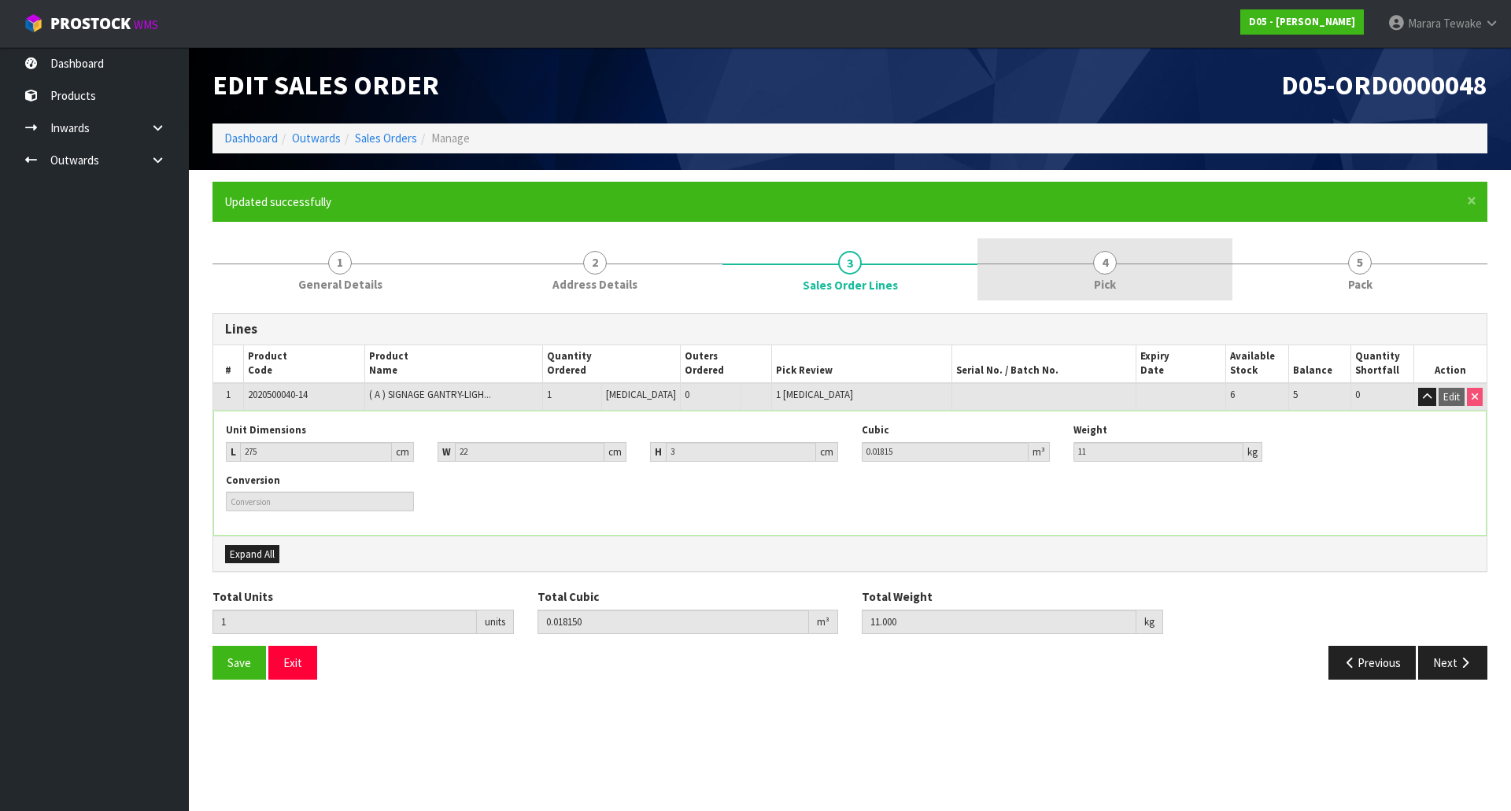
click at [1103, 255] on span "4" at bounding box center [1105, 263] width 24 height 24
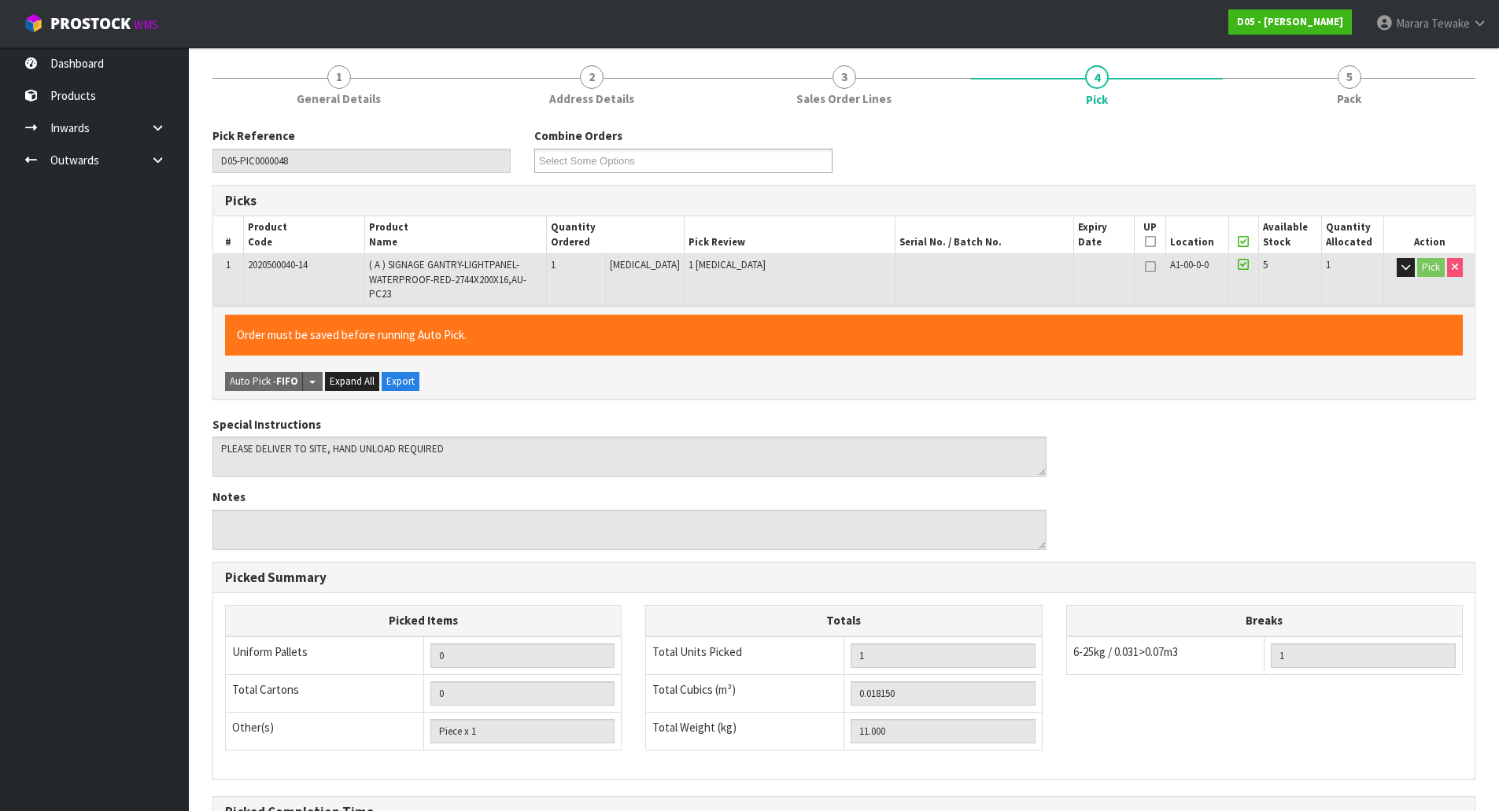
scroll to position [41, 0]
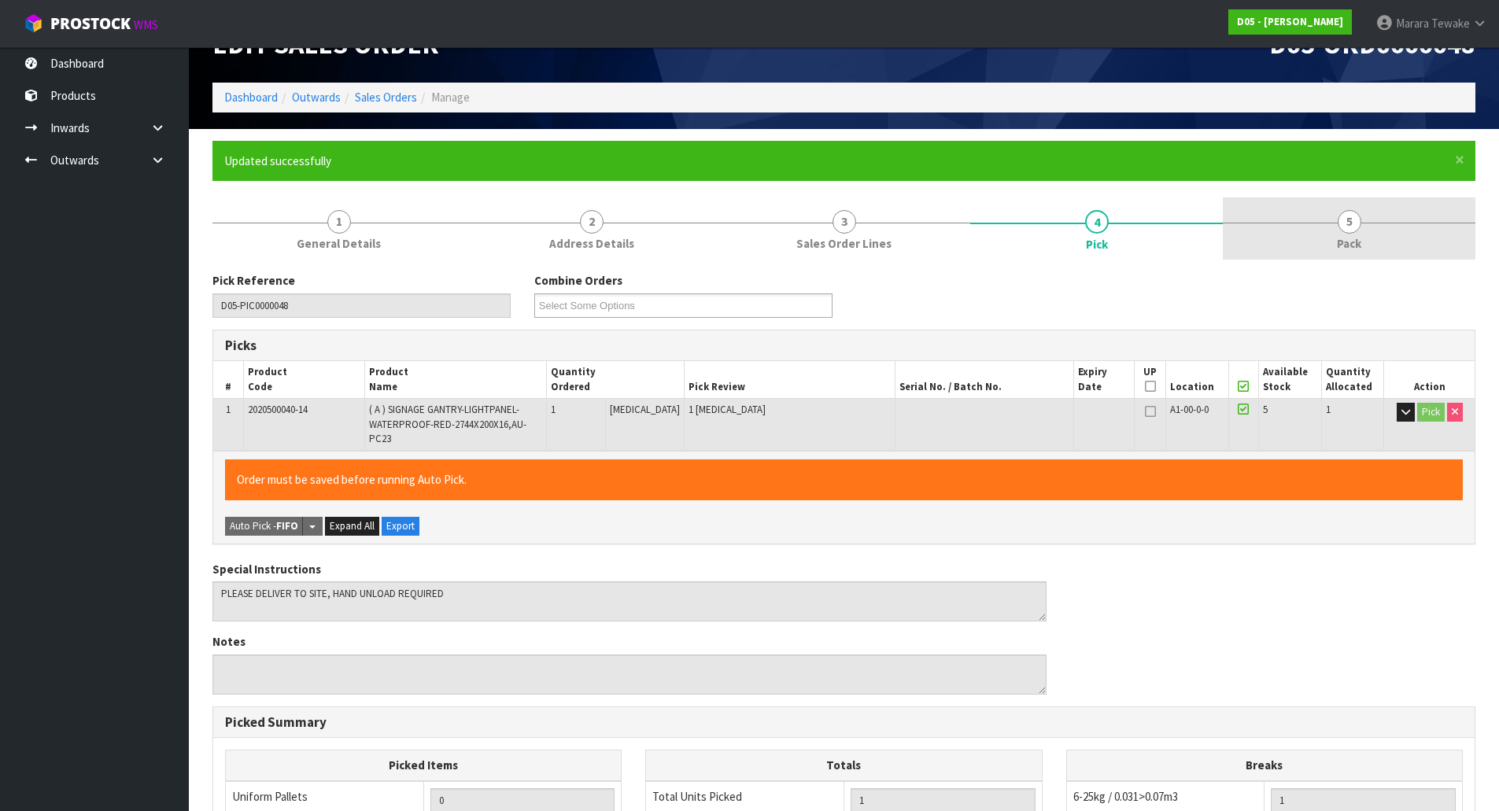
click at [1353, 230] on span "5" at bounding box center [1350, 222] width 24 height 24
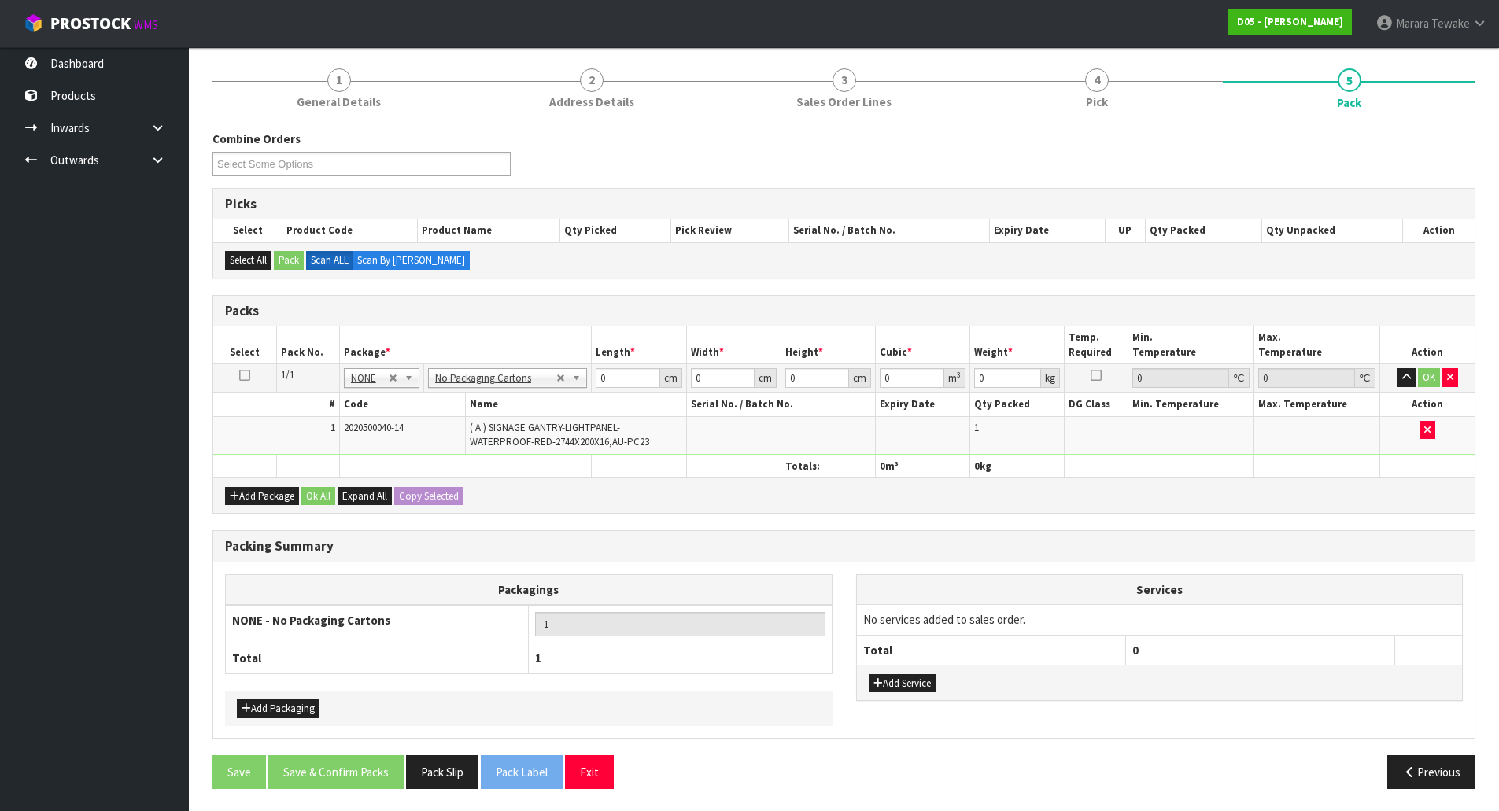
scroll to position [184, 0]
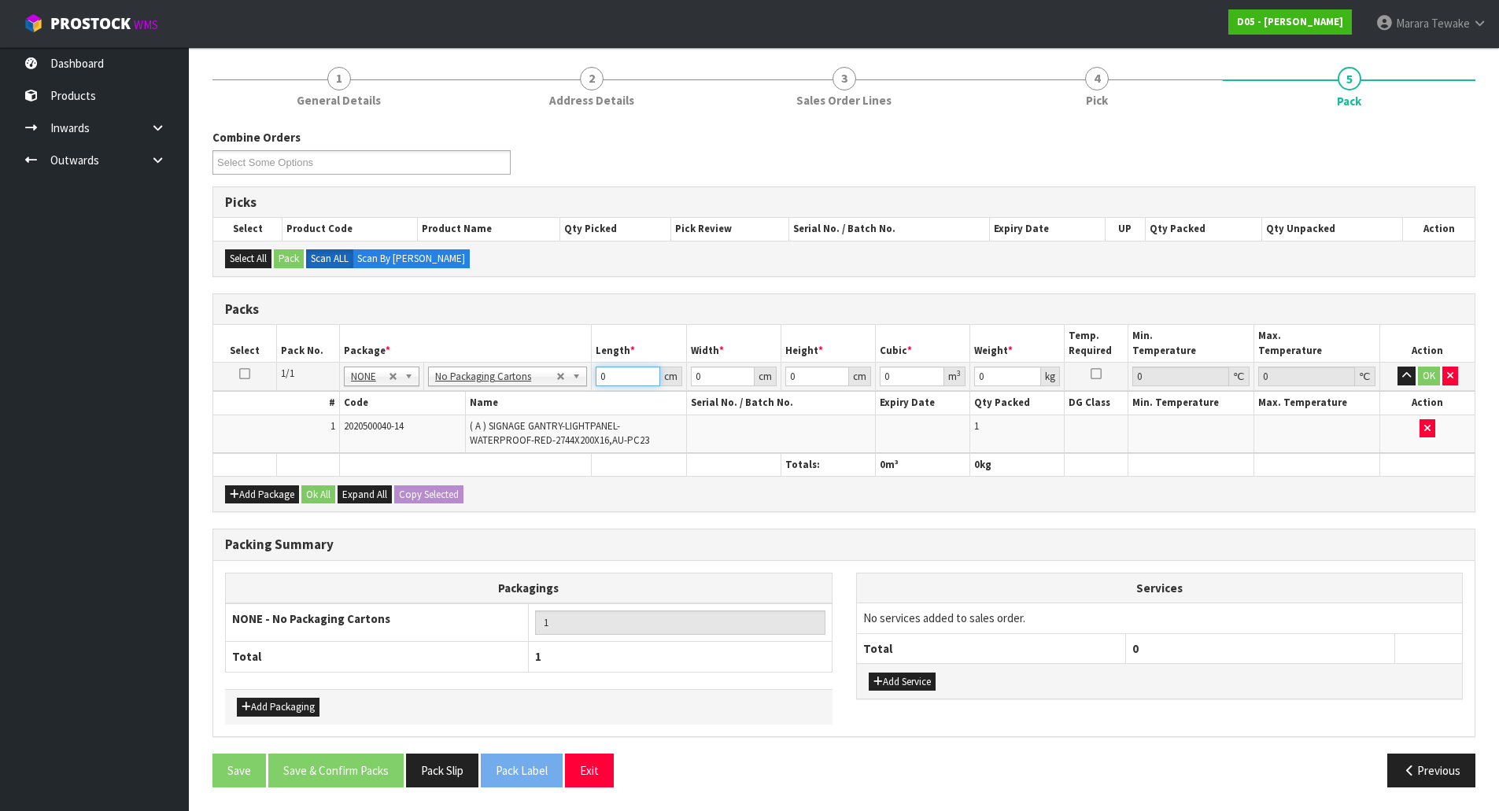
drag, startPoint x: 619, startPoint y: 381, endPoint x: 517, endPoint y: 338, distance: 110.4
click at [543, 358] on table "Select Pack No. Package * Length * Width * Height * Cubic * Weight * Temp. Requ…" at bounding box center [843, 400] width 1261 height 151
type input "275"
type input "22"
type input "3"
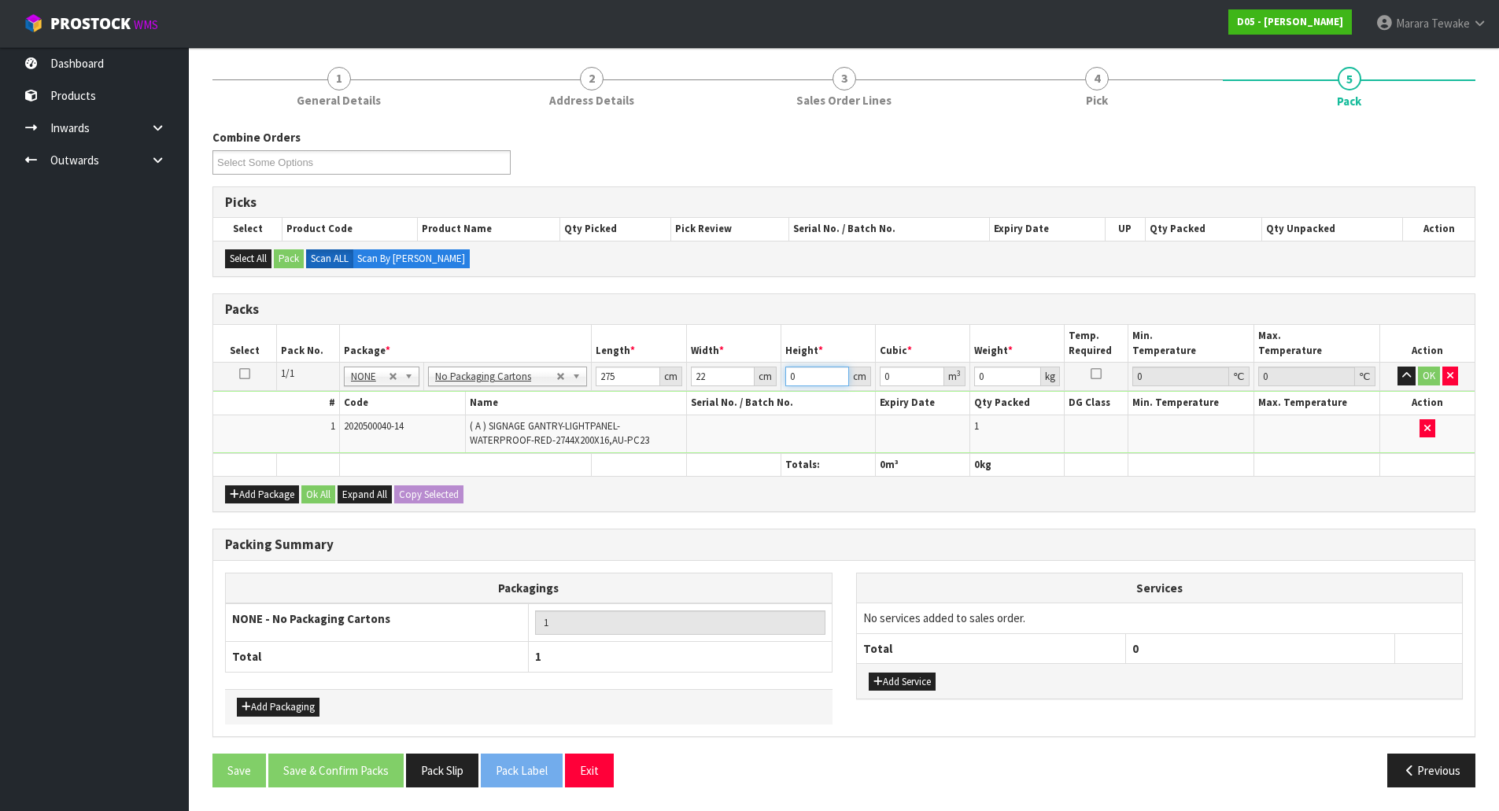
type input "0.01815"
type input "3"
type input "11"
click at [1423, 375] on button "OK" at bounding box center [1429, 376] width 22 height 19
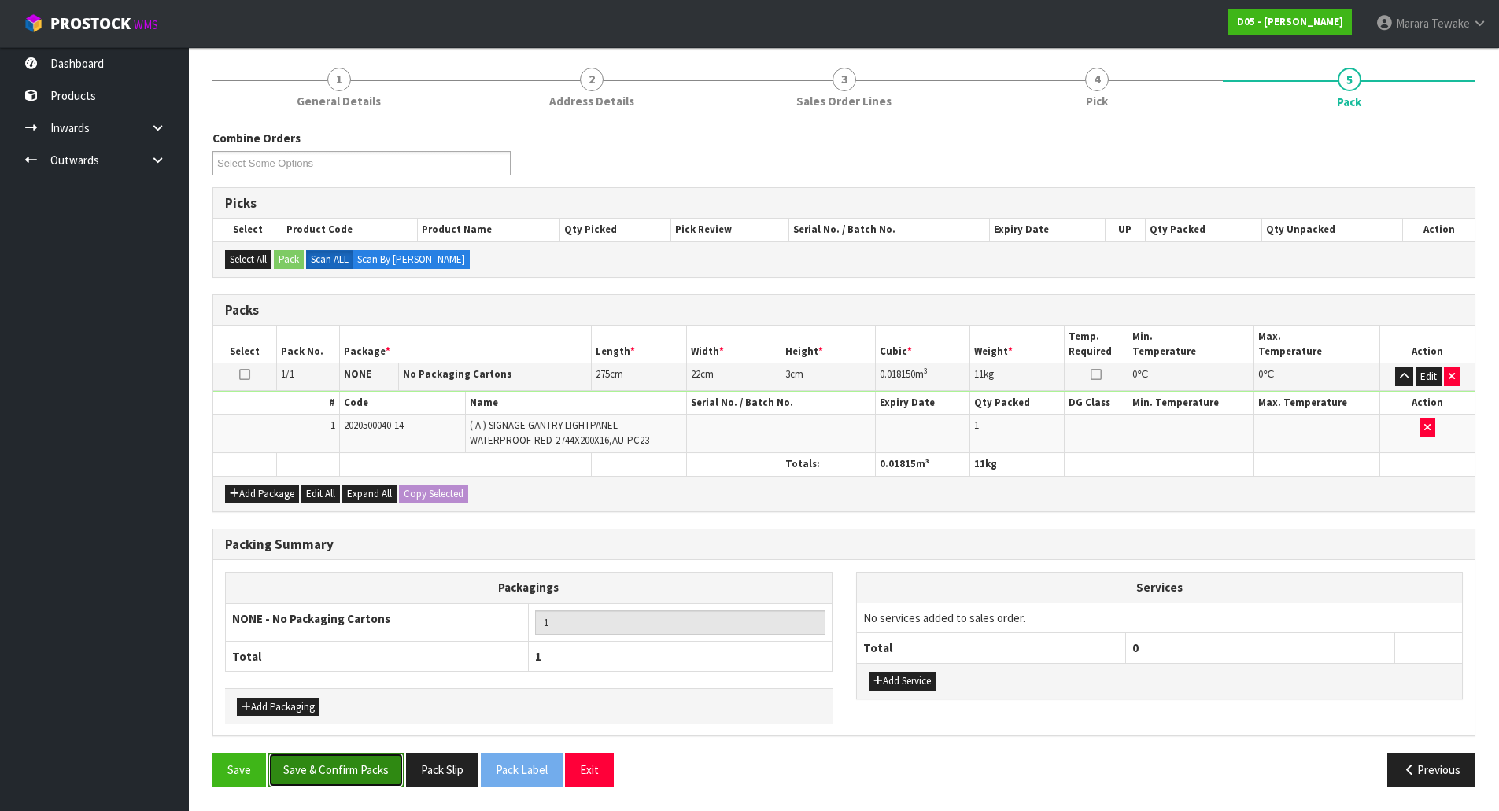
click at [334, 776] on button "Save & Confirm Packs" at bounding box center [335, 770] width 135 height 34
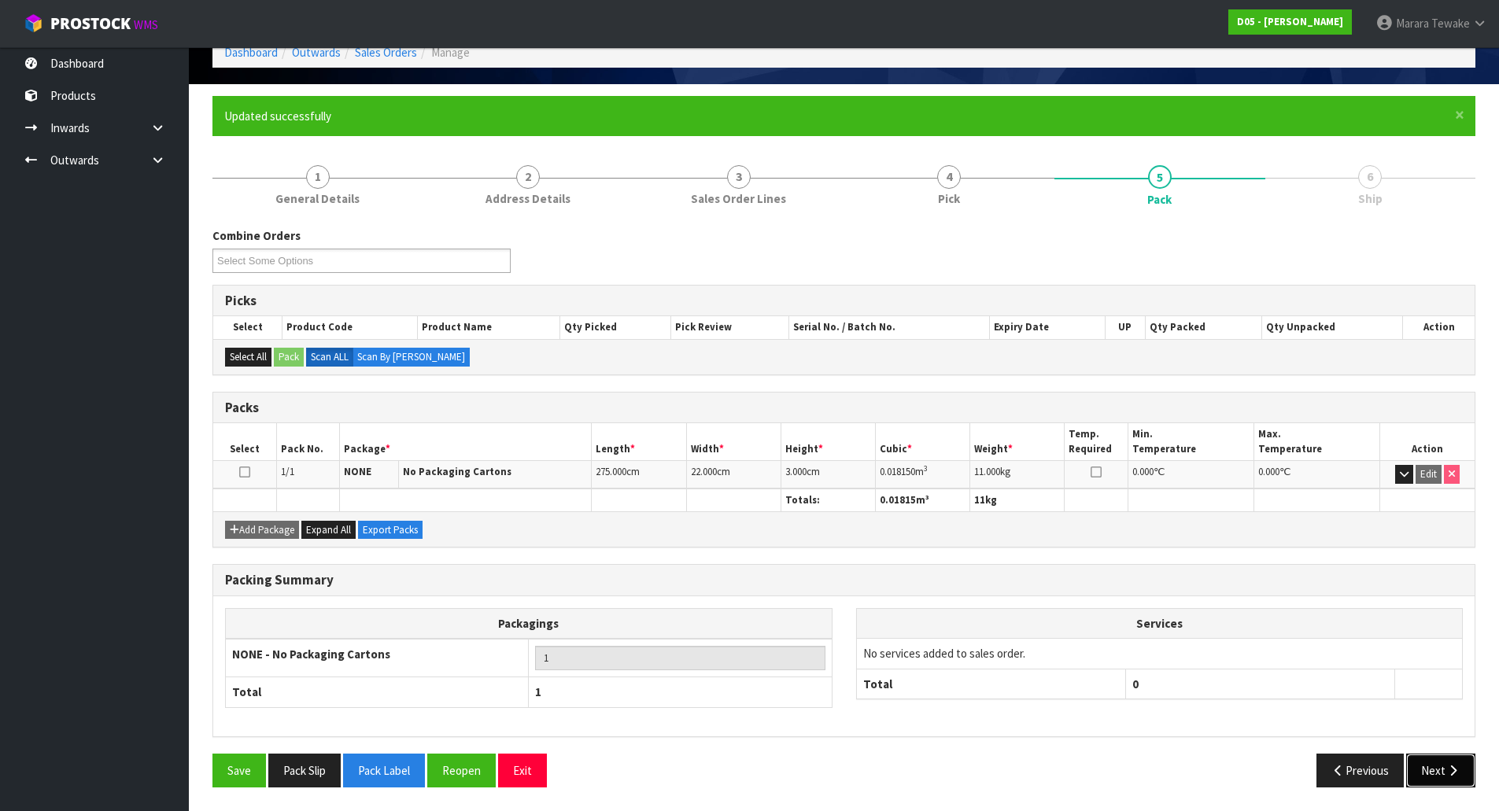
click at [1438, 761] on button "Next" at bounding box center [1440, 771] width 69 height 34
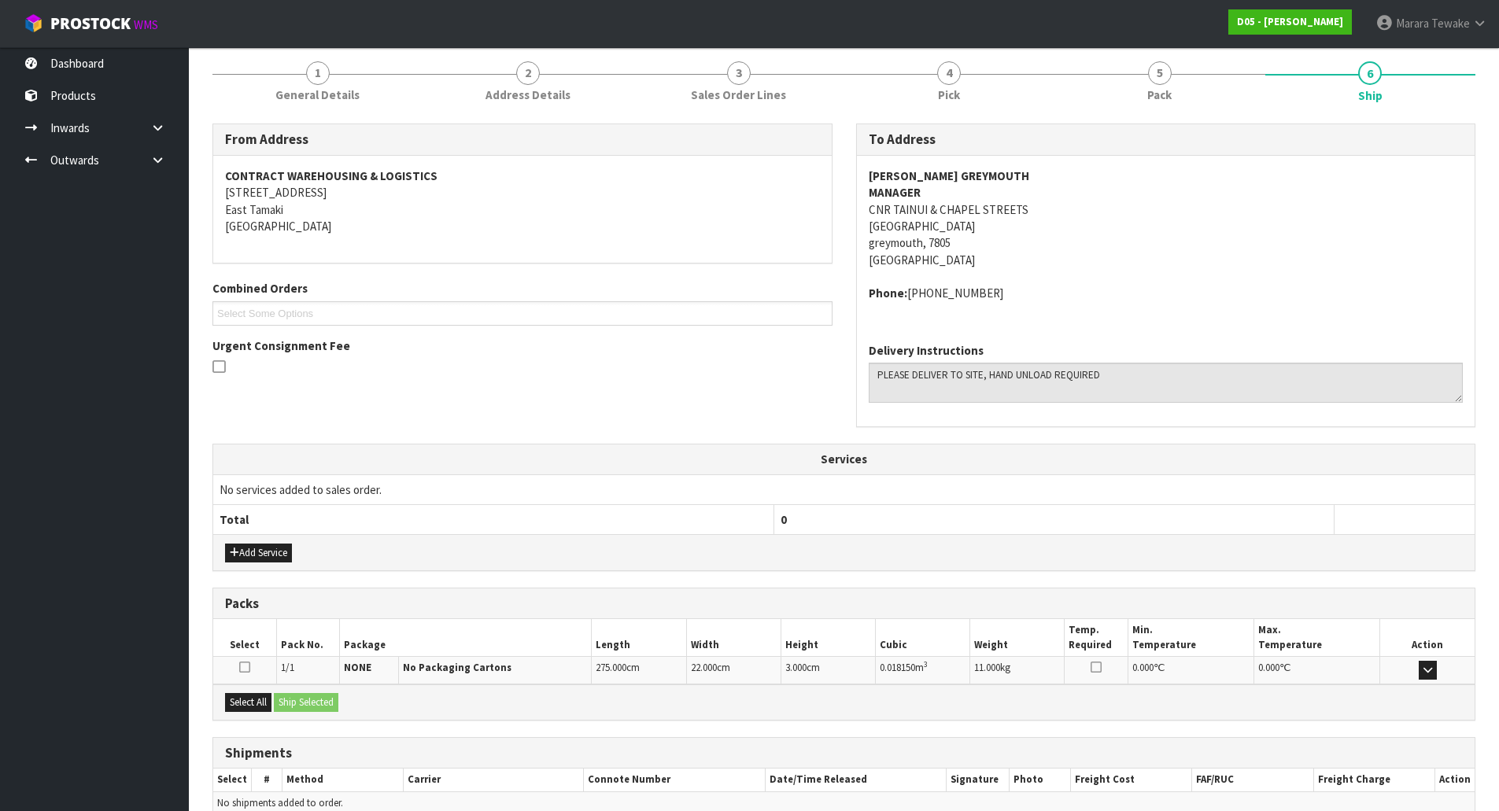
scroll to position [268, 0]
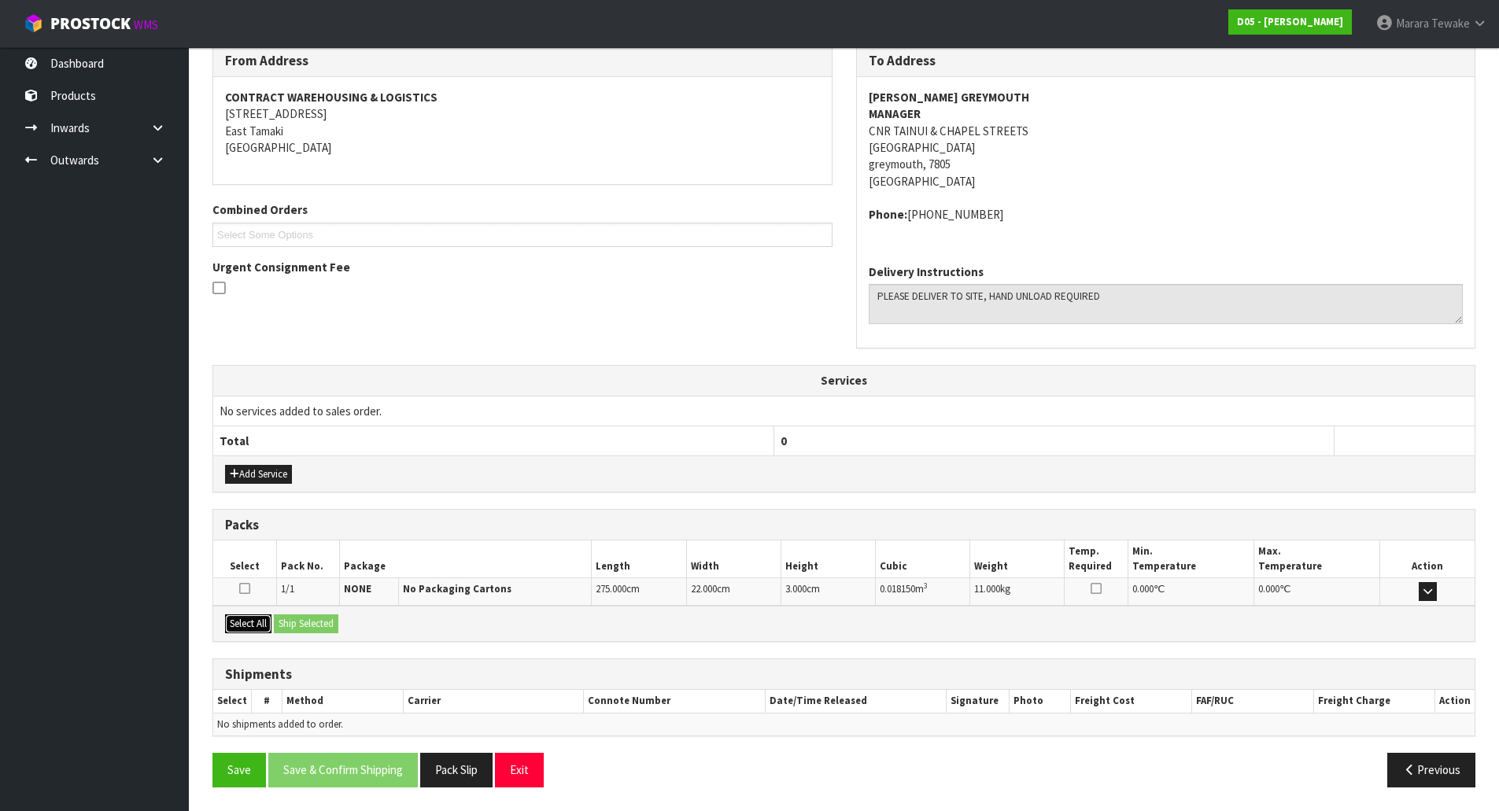
drag, startPoint x: 244, startPoint y: 627, endPoint x: 276, endPoint y: 626, distance: 32.3
click at [267, 626] on button "Select All" at bounding box center [248, 624] width 46 height 19
click at [289, 626] on button "Ship Selected" at bounding box center [306, 624] width 65 height 19
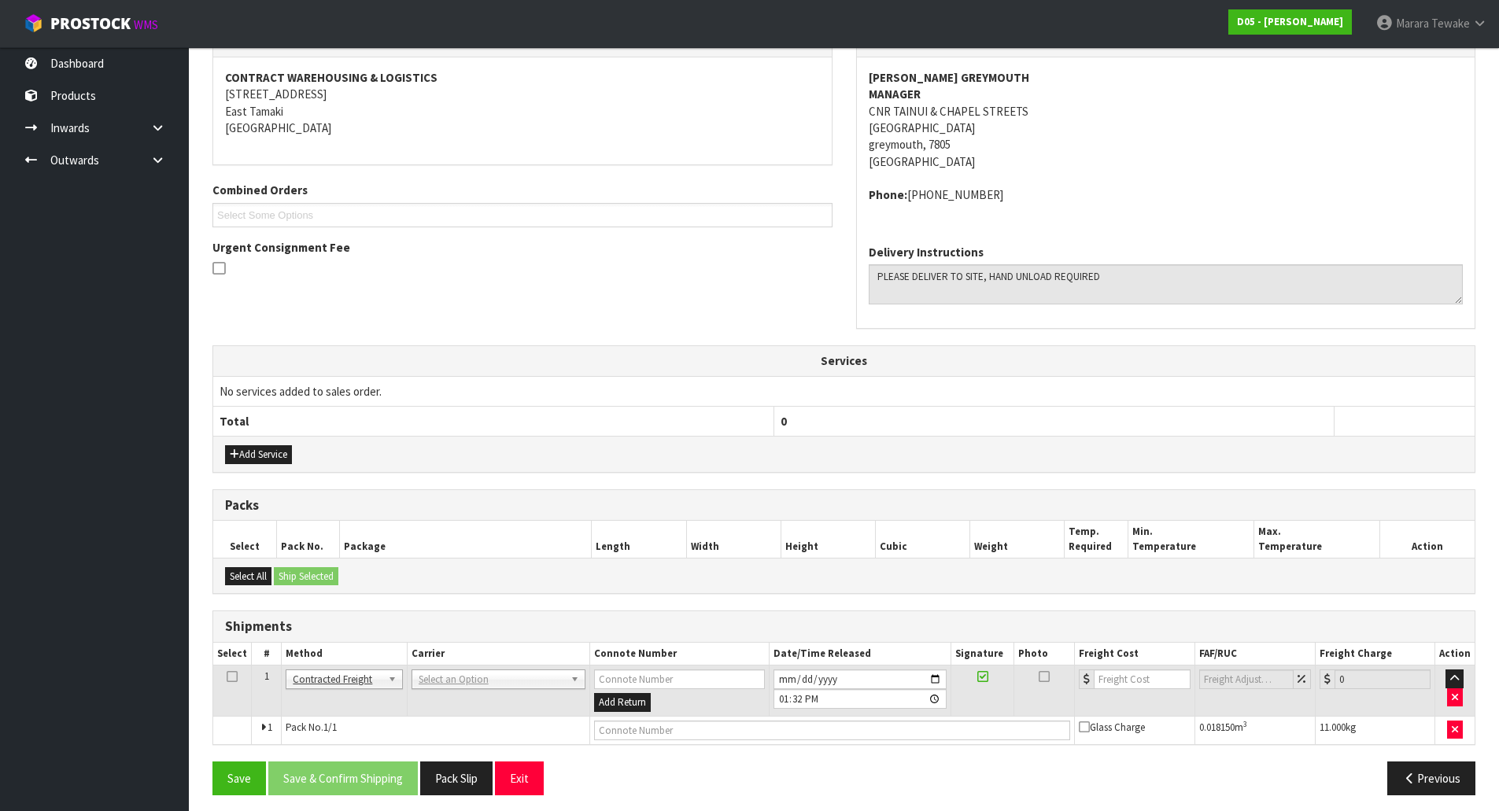
scroll to position [296, 0]
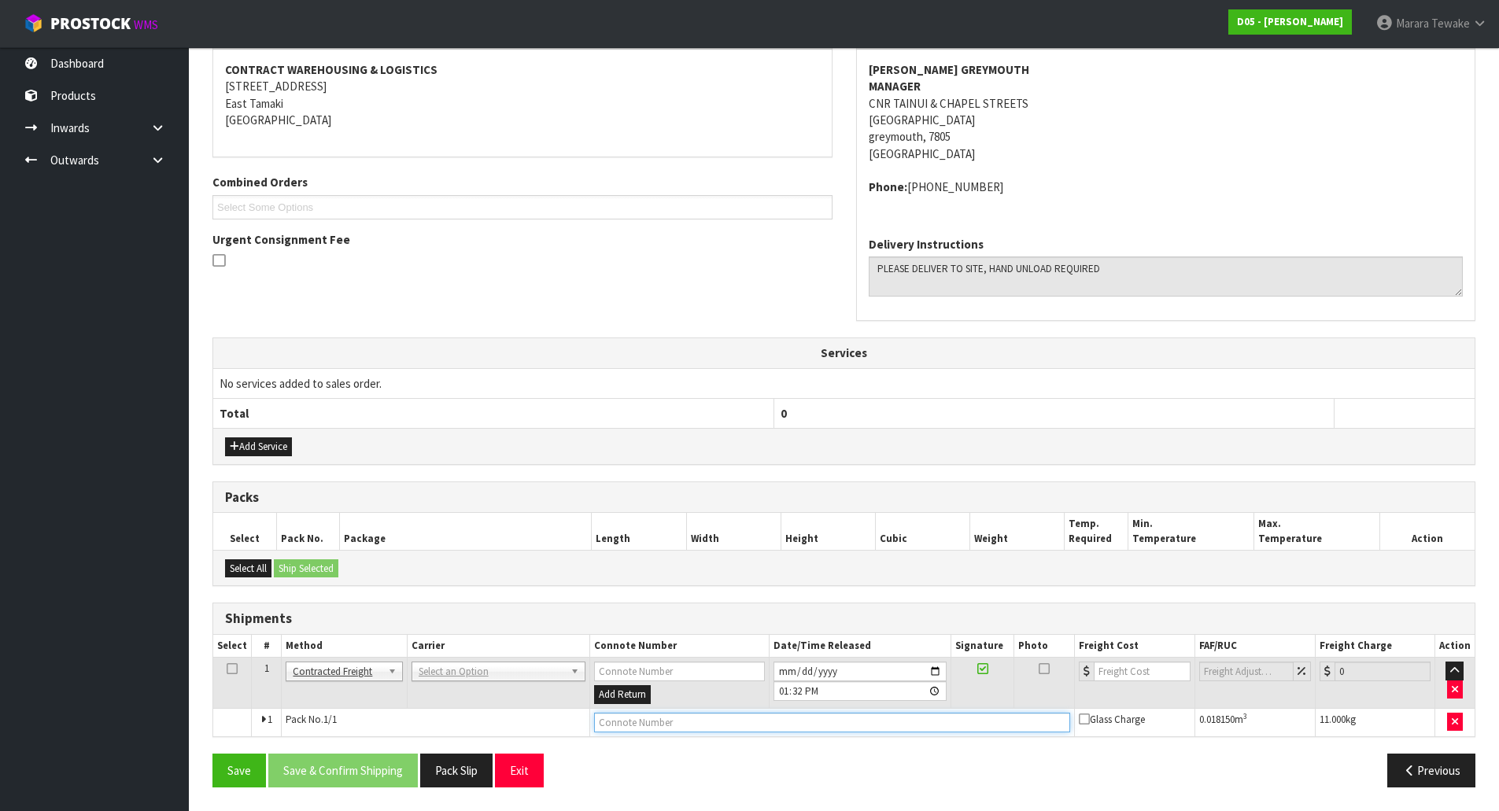
click at [626, 722] on input "text" at bounding box center [832, 723] width 477 height 20
type input "DELIVERED TO WAREHOUSE 2 BY [PERSON_NAME]"
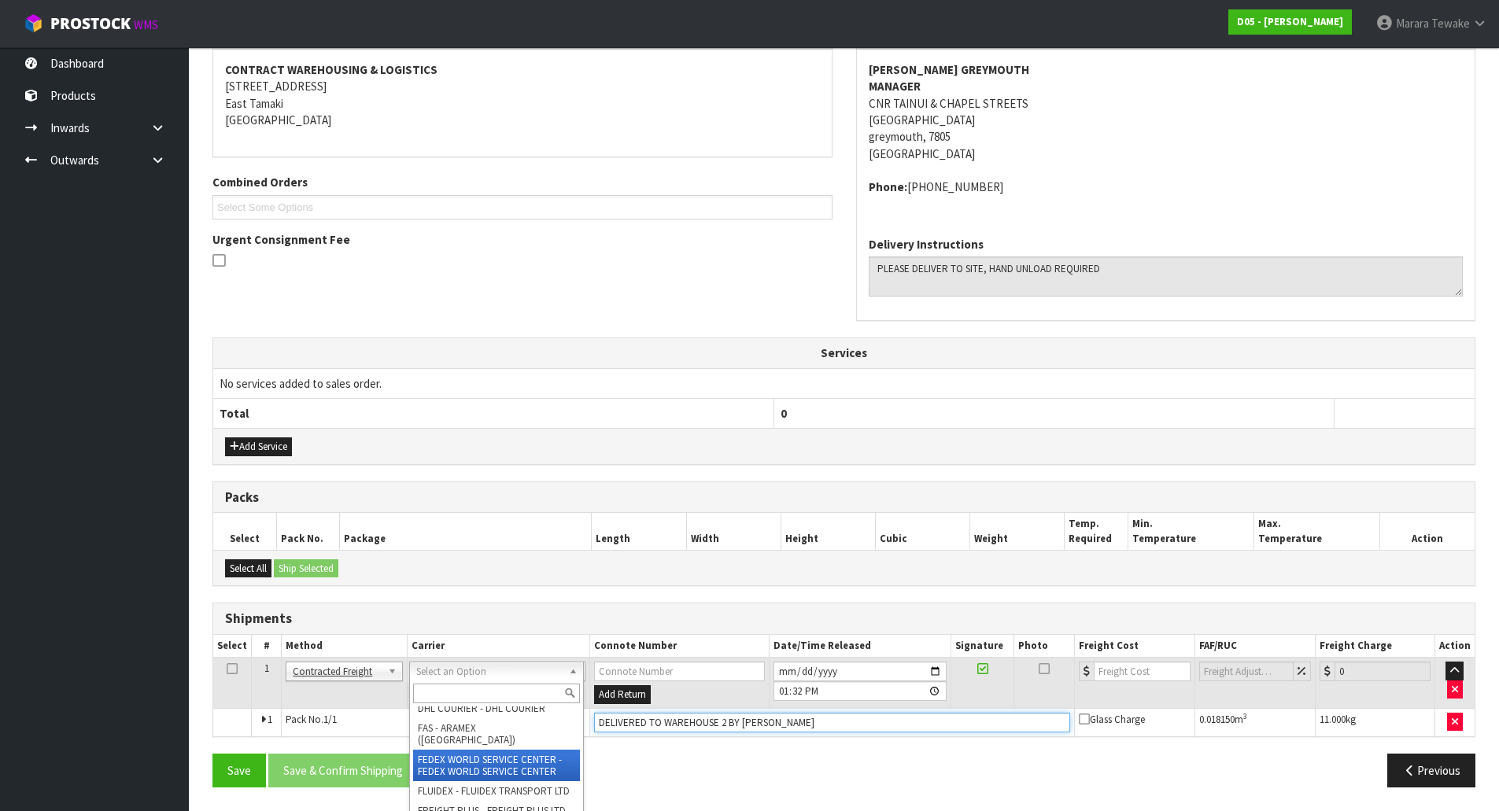
scroll to position [71, 0]
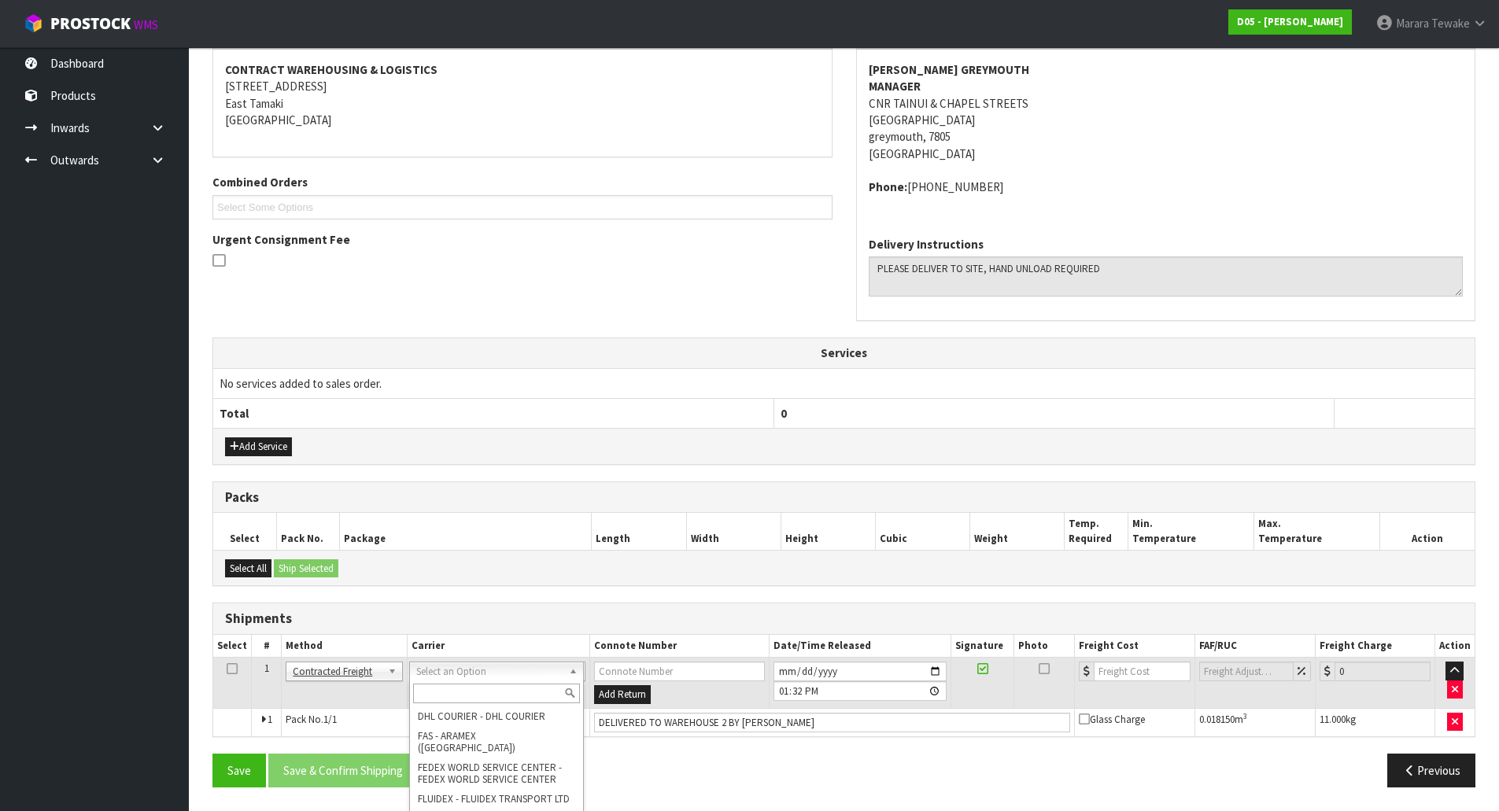
click at [474, 685] on input "text" at bounding box center [496, 694] width 167 height 20
type input "C"
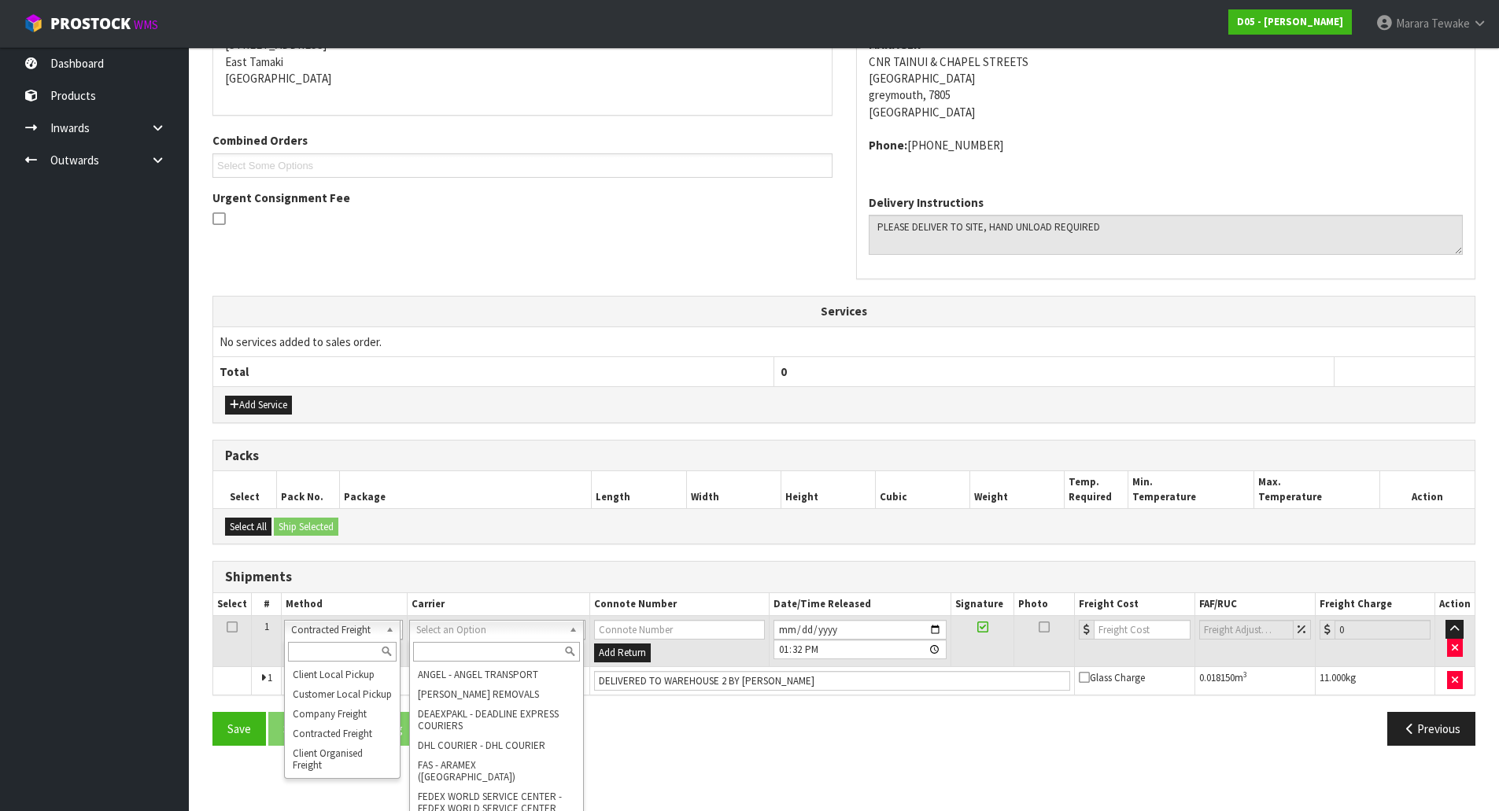
scroll to position [384, 0]
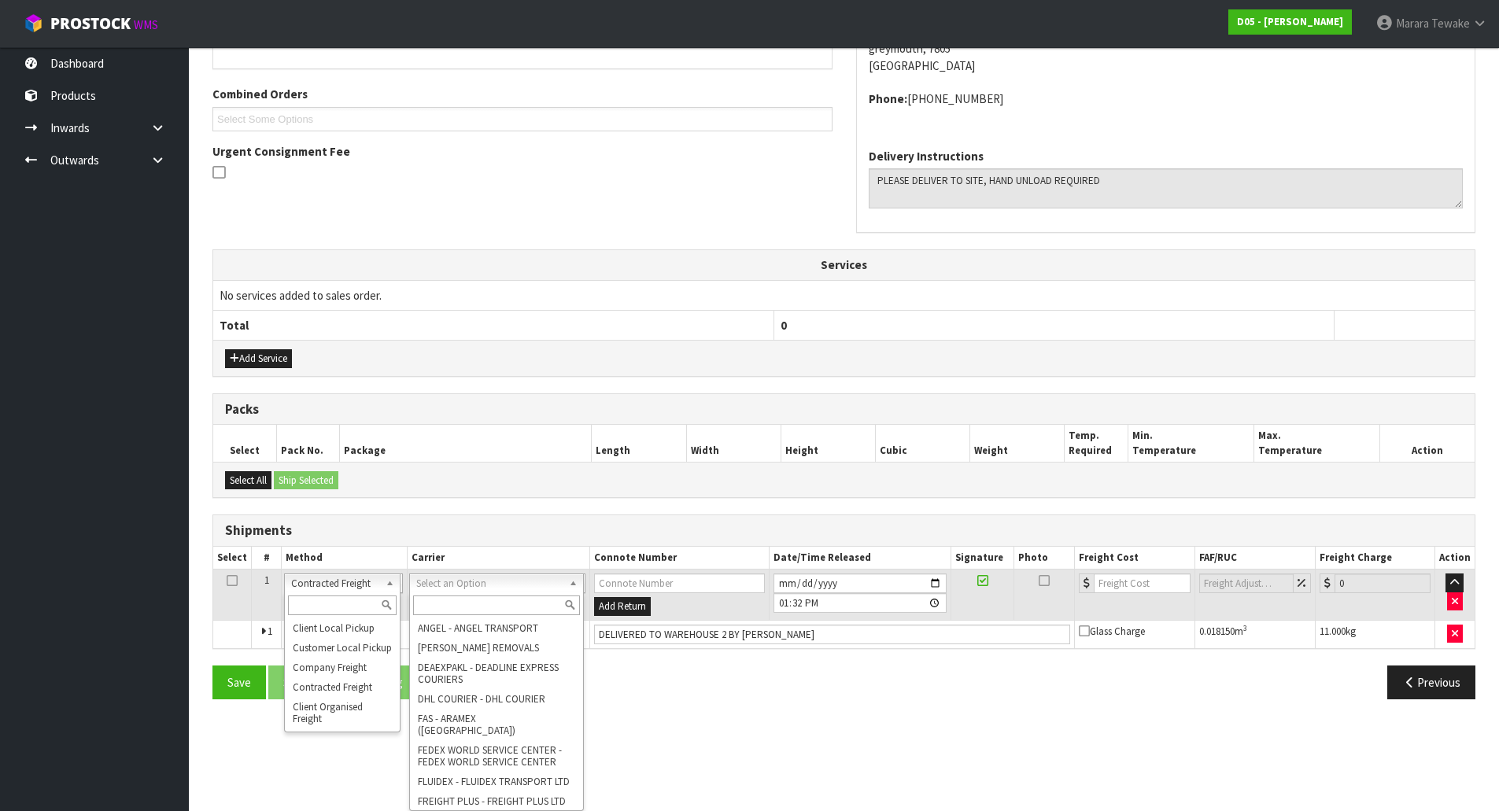
click at [307, 427] on html "Toggle navigation ProStock WMS D05 - [PERSON_NAME] Marara Tewake Logout Dashboa…" at bounding box center [749, 21] width 1499 height 811
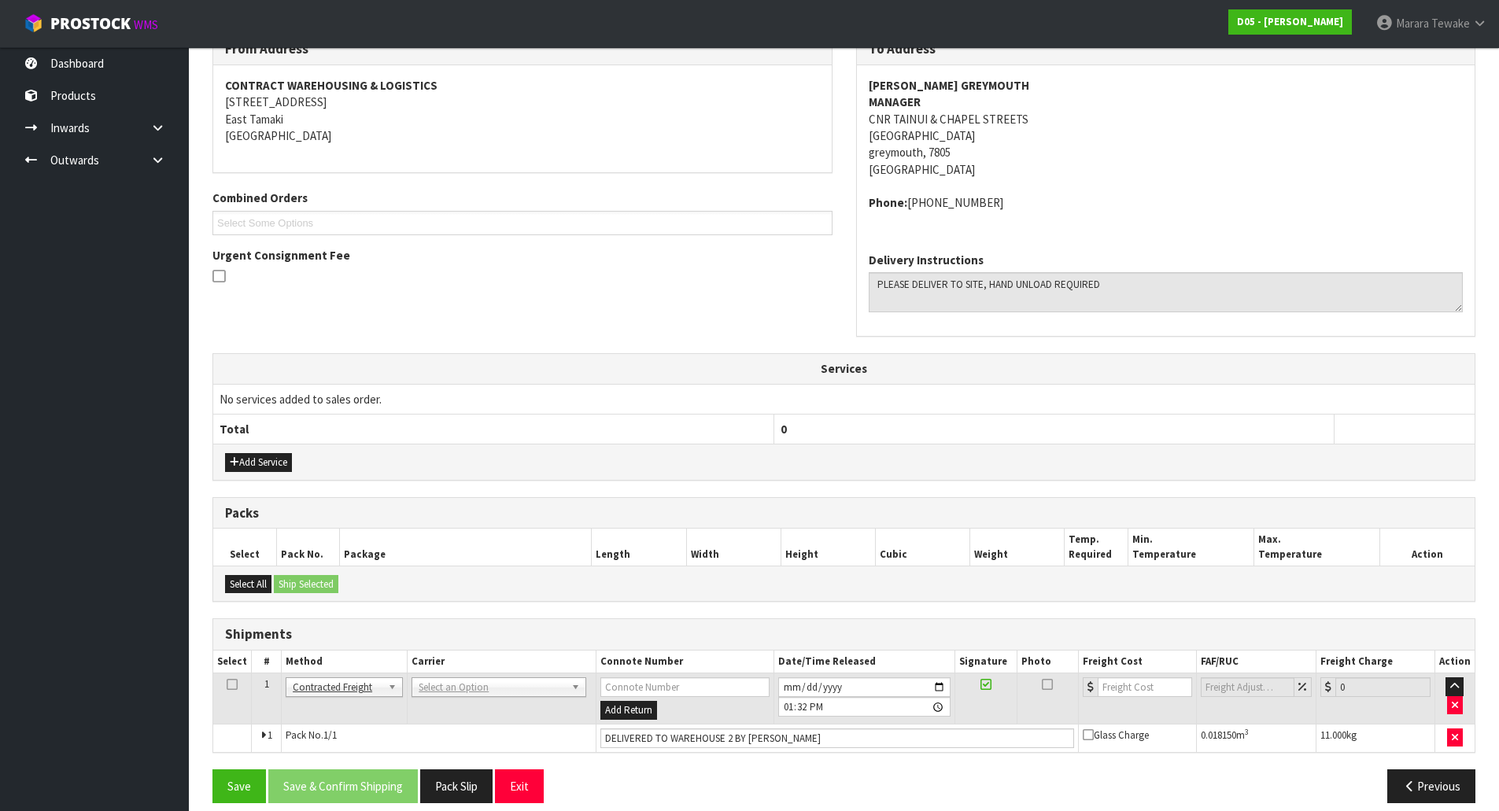
scroll to position [296, 0]
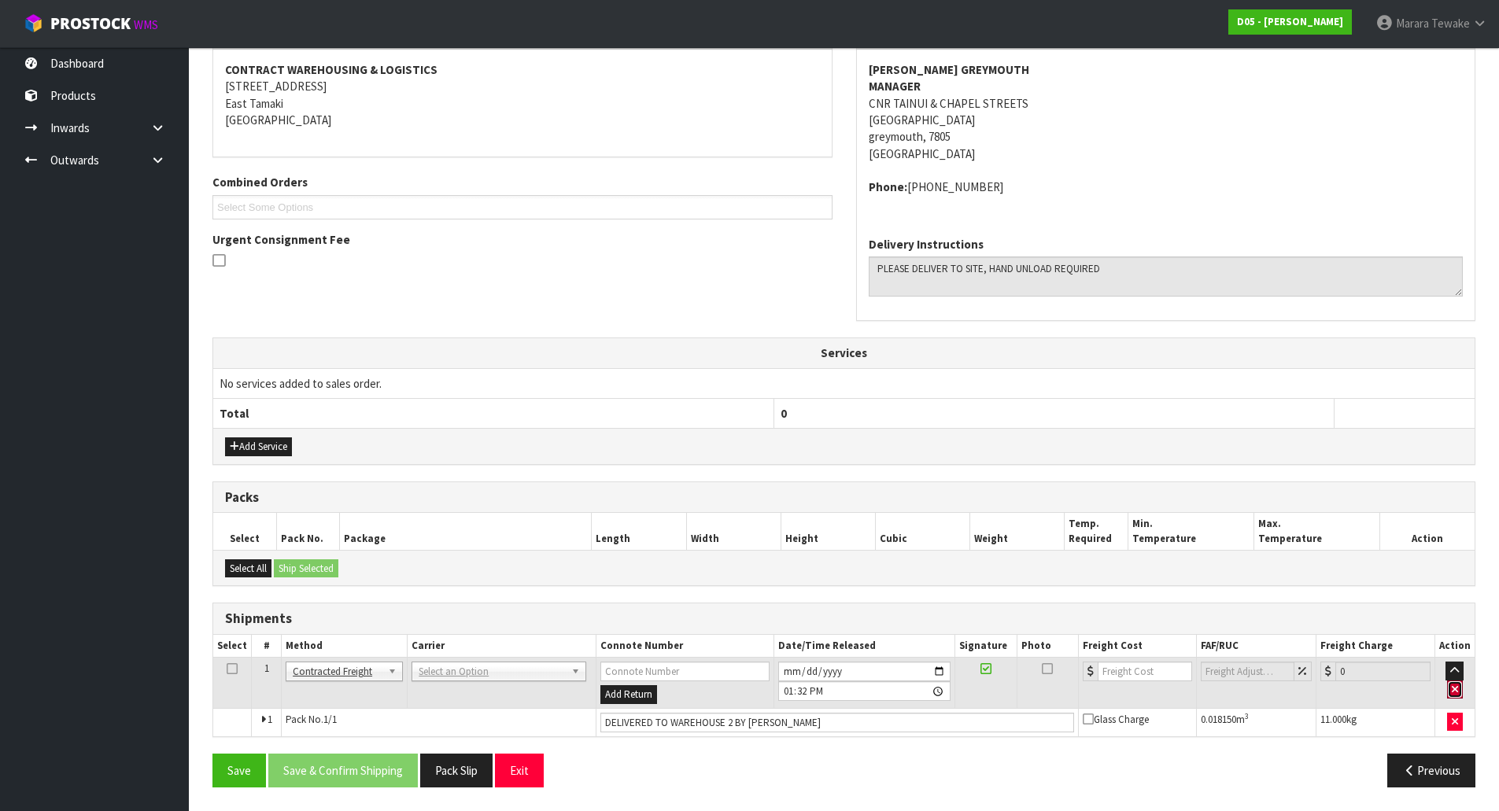
click at [1457, 692] on icon "button" at bounding box center [1455, 690] width 6 height 10
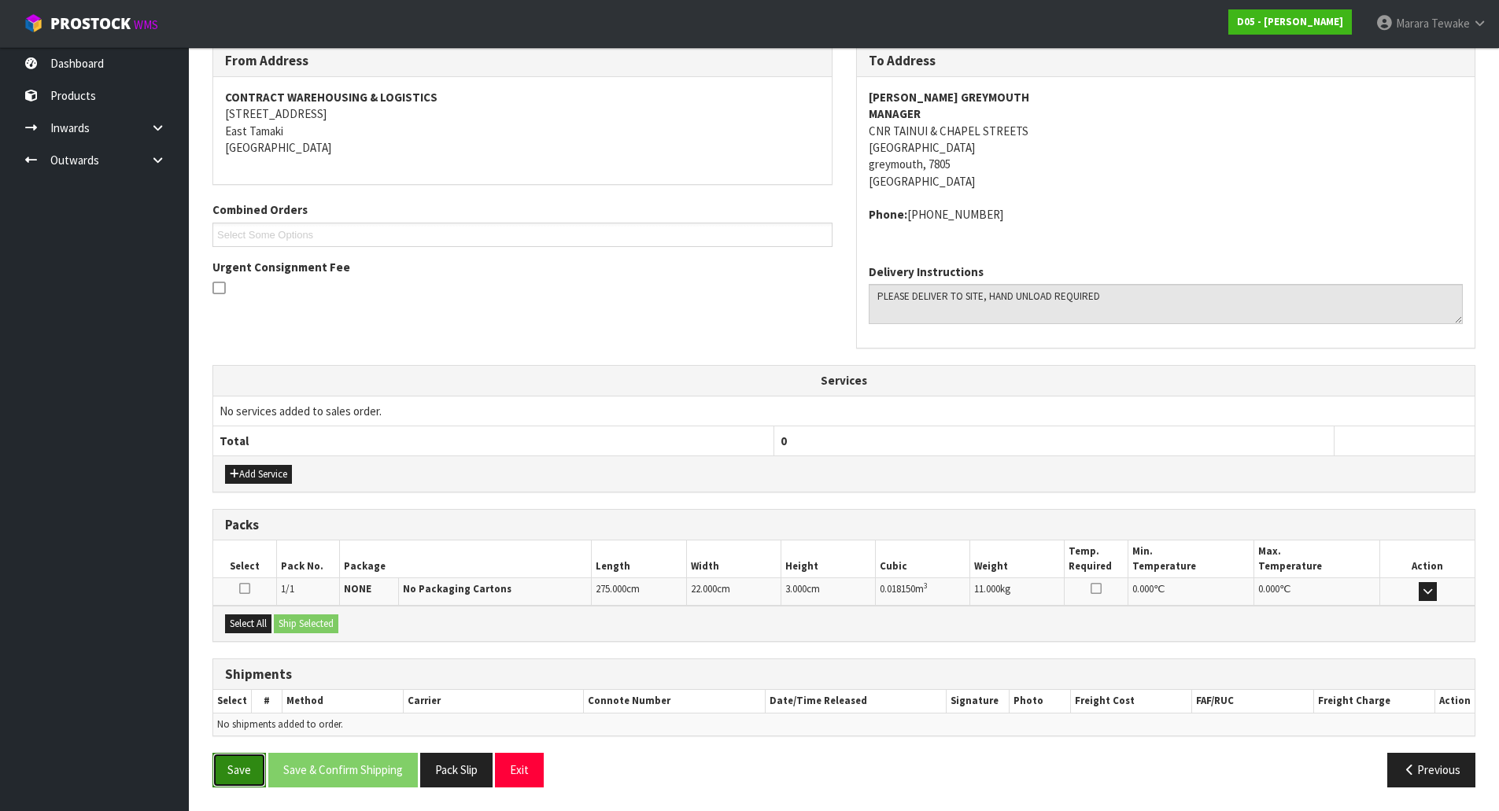
click at [243, 762] on button "Save" at bounding box center [239, 770] width 54 height 34
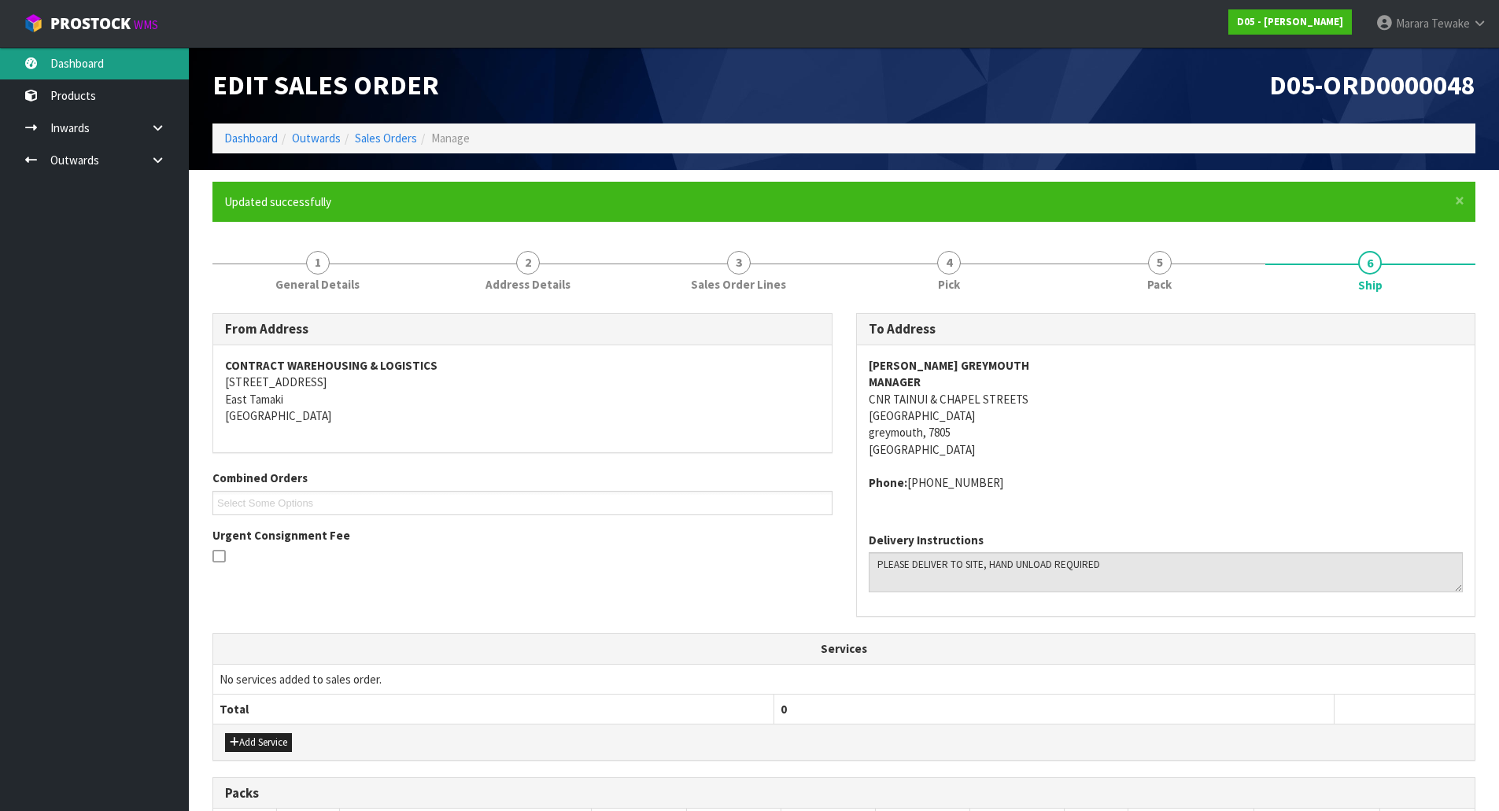
click at [119, 72] on link "Dashboard" at bounding box center [94, 63] width 189 height 32
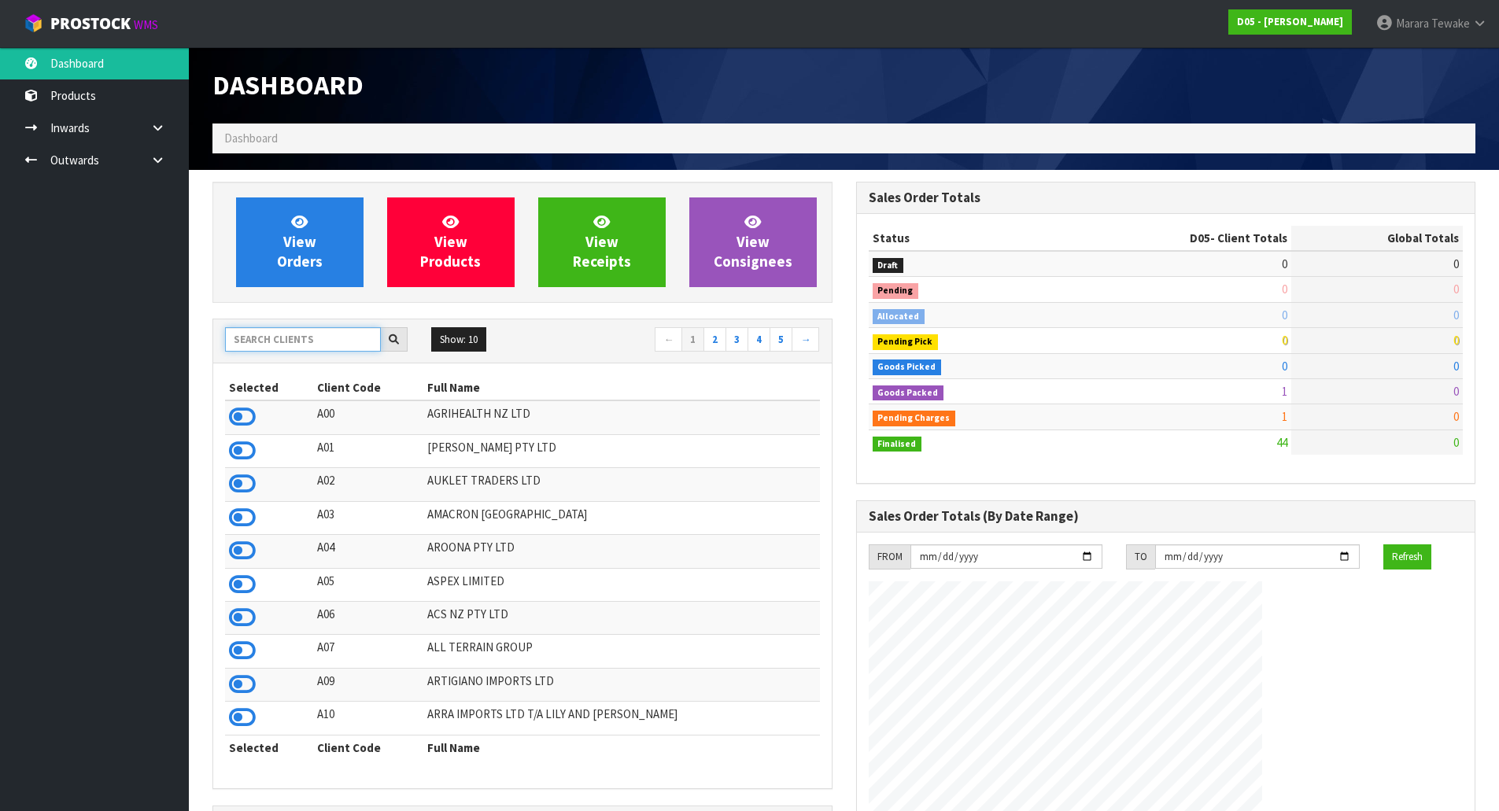
click at [331, 342] on input "text" at bounding box center [303, 339] width 156 height 24
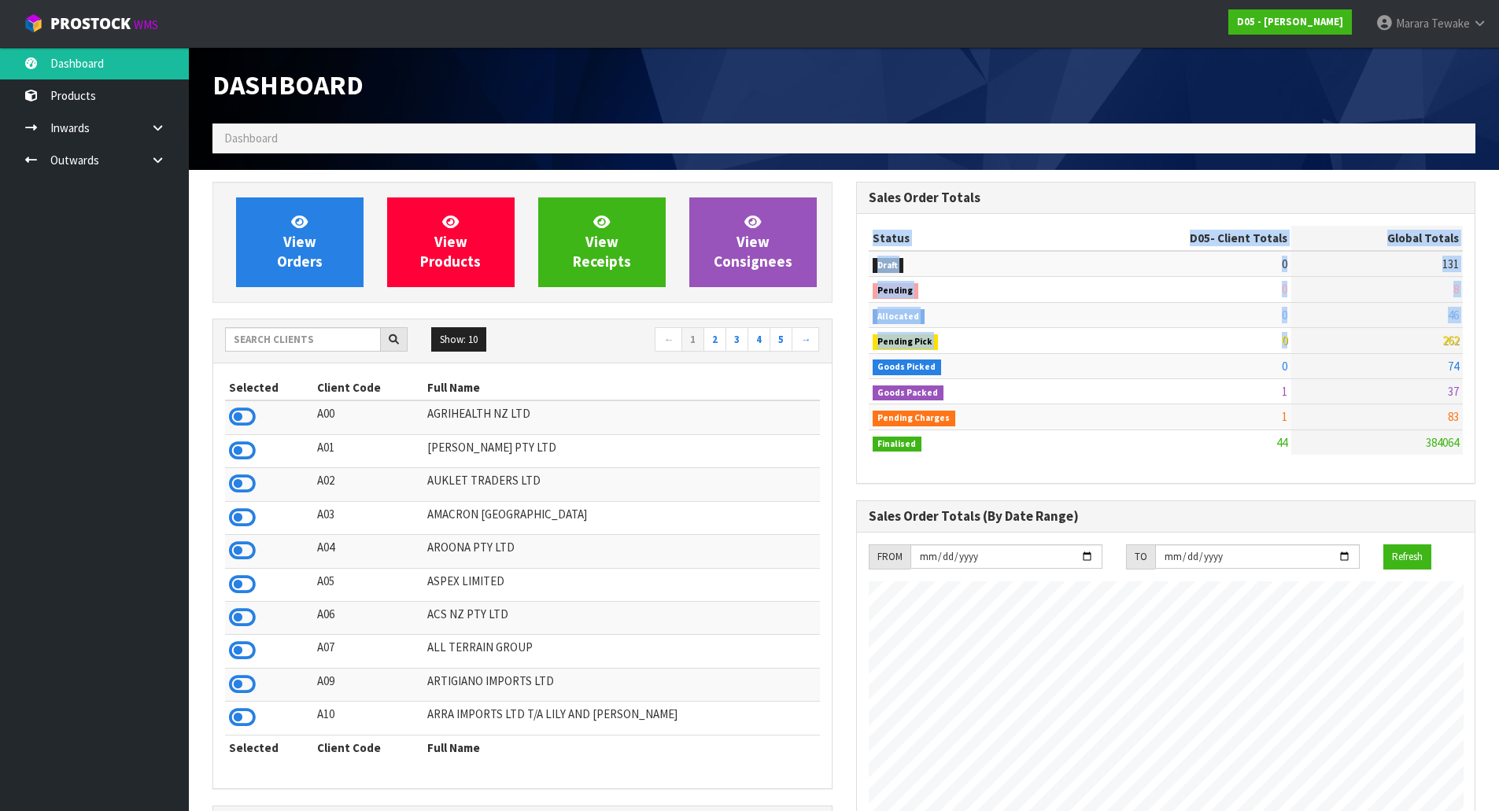
drag, startPoint x: 1439, startPoint y: 340, endPoint x: 1499, endPoint y: 336, distance: 59.9
click at [1498, 336] on html "Toggle navigation ProStock WMS D05 - [PERSON_NAME] Marara Tewake Logout Dashboa…" at bounding box center [749, 405] width 1499 height 811
click at [1477, 336] on div "Sales Order Totals Status D05 - Client Totals Global Totals Draft 0 131 Pending…" at bounding box center [1166, 701] width 644 height 1039
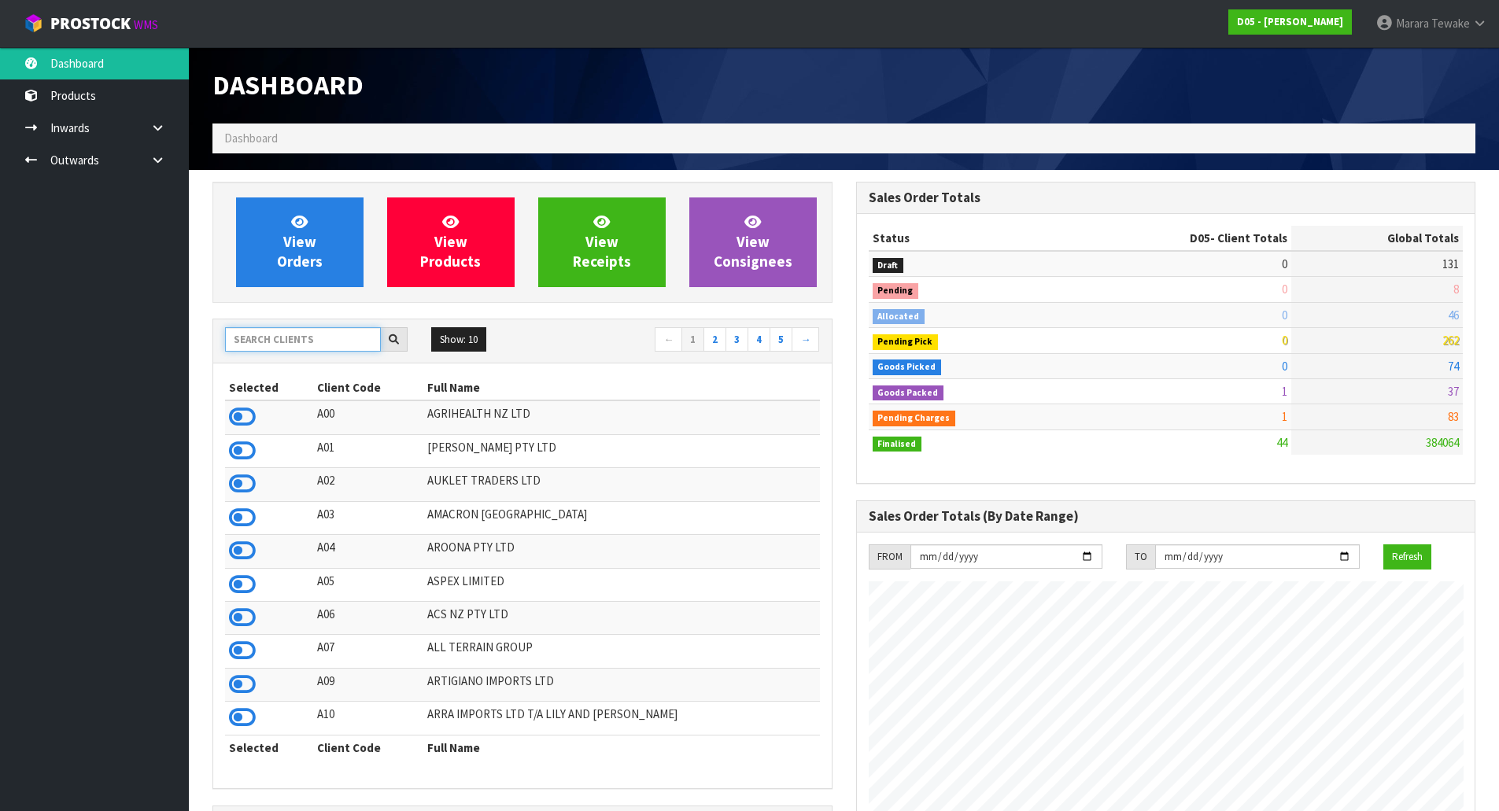
click at [335, 340] on input "text" at bounding box center [303, 339] width 156 height 24
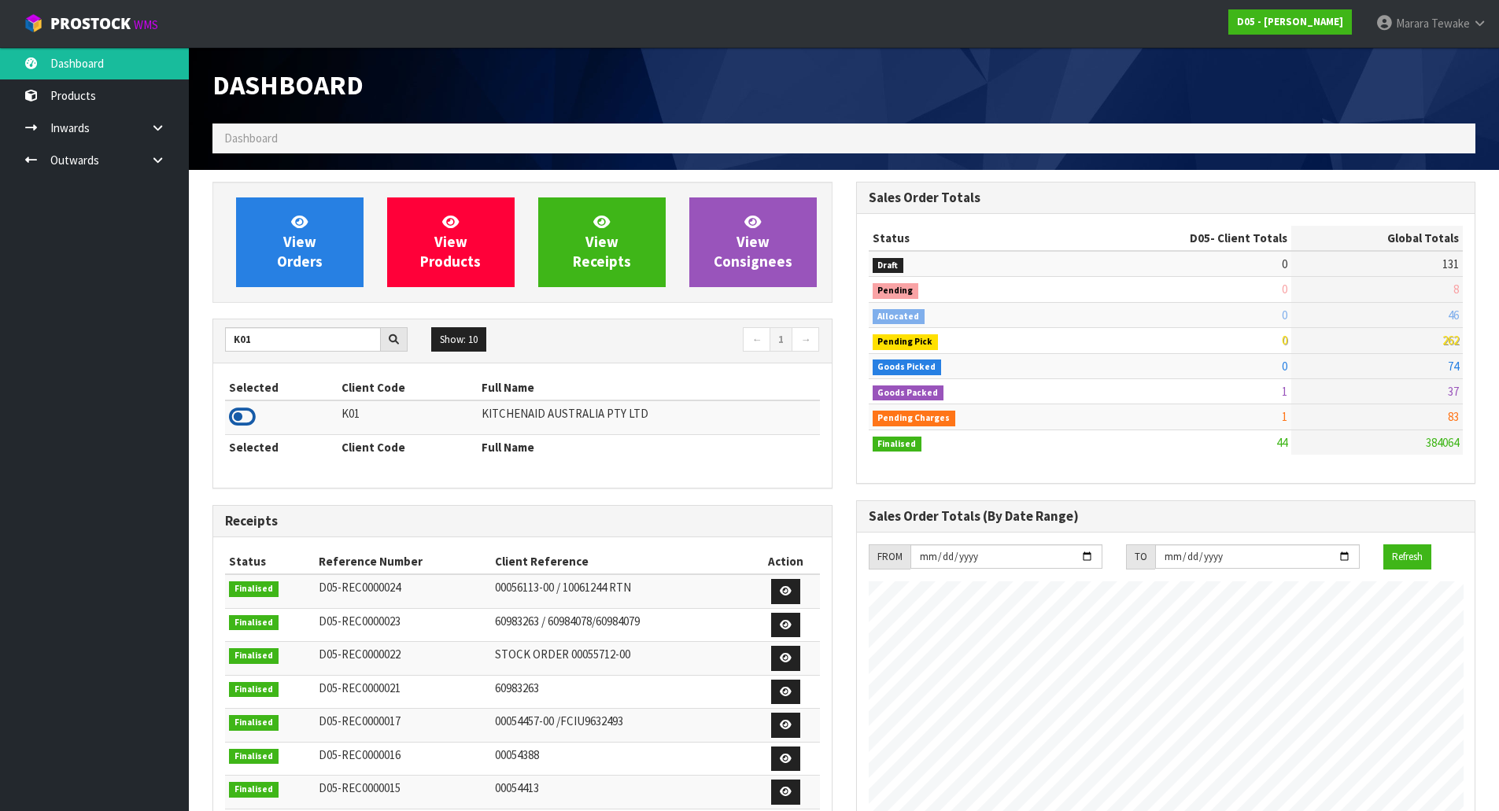
click at [242, 417] on icon at bounding box center [242, 417] width 27 height 24
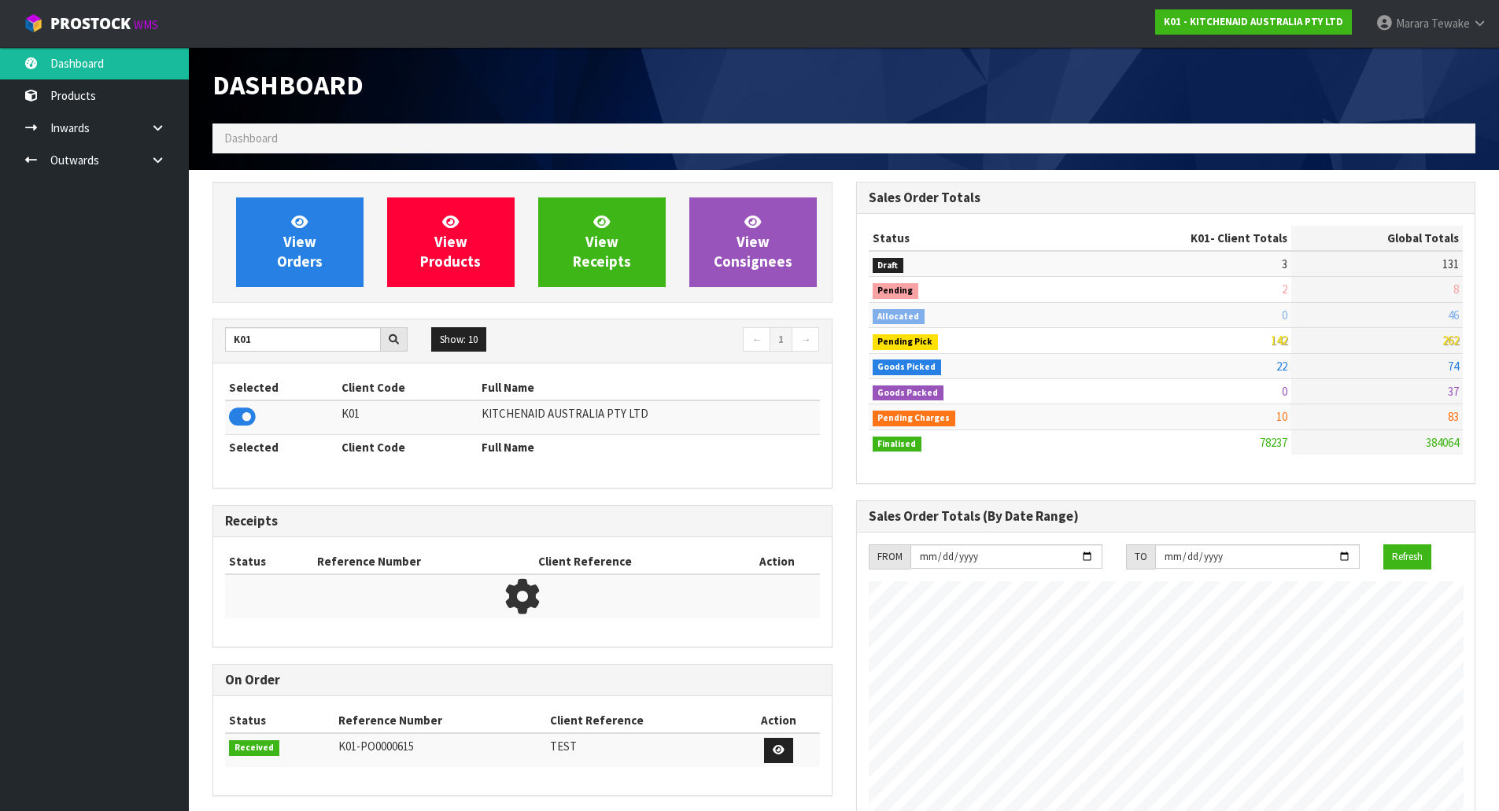
scroll to position [1192, 643]
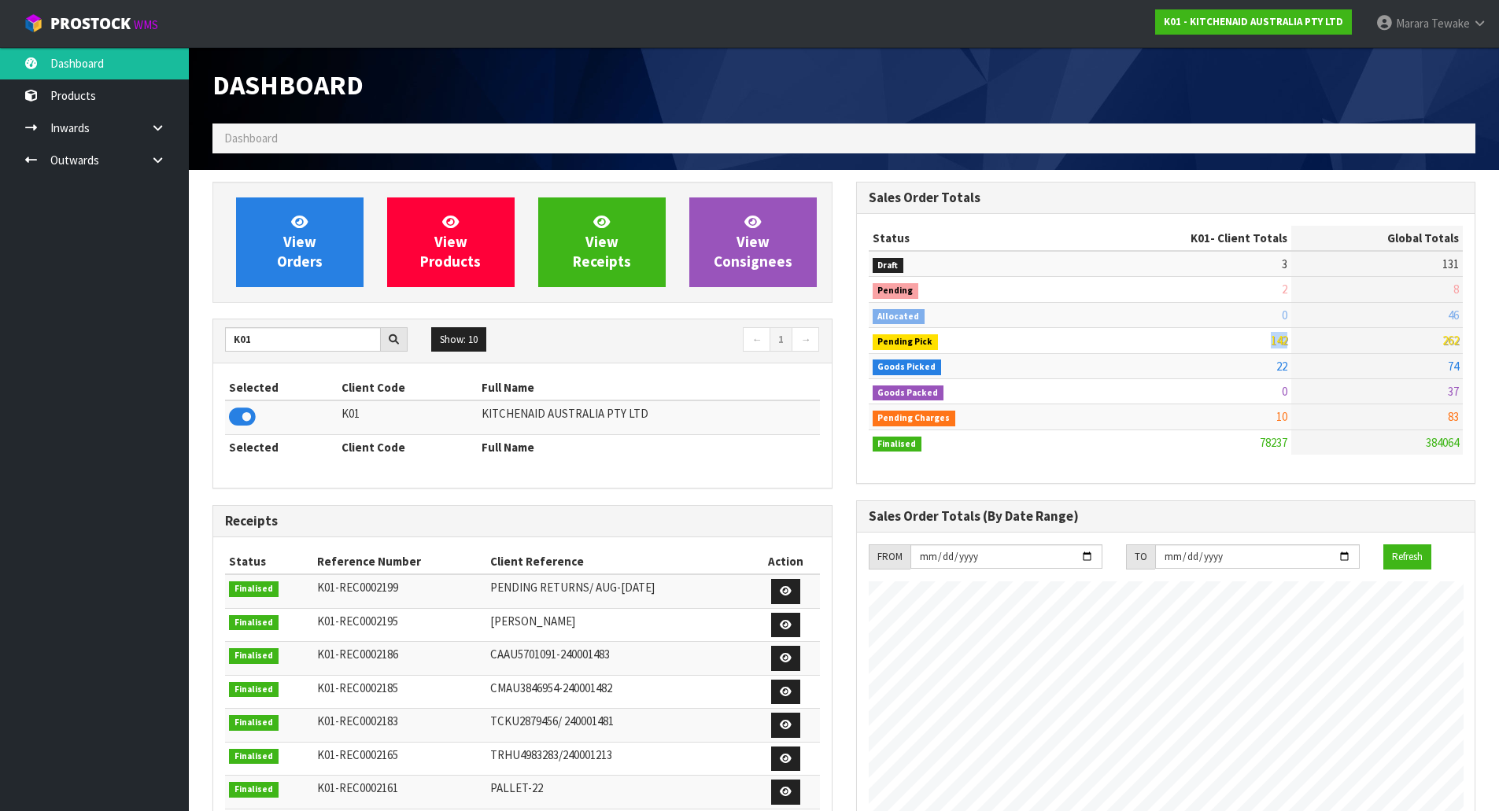
drag, startPoint x: 1243, startPoint y: 339, endPoint x: 1325, endPoint y: 334, distance: 82.0
click at [1317, 334] on tr "Pending Pick 142 262" at bounding box center [1166, 340] width 595 height 25
click at [259, 338] on input "K01" at bounding box center [303, 339] width 156 height 24
drag, startPoint x: 260, startPoint y: 341, endPoint x: 168, endPoint y: 316, distance: 95.2
click at [175, 320] on body "Toggle navigation ProStock WMS K01 - KITCHENAID AUSTRALIA PTY LTD Marara Tewake…" at bounding box center [749, 405] width 1499 height 811
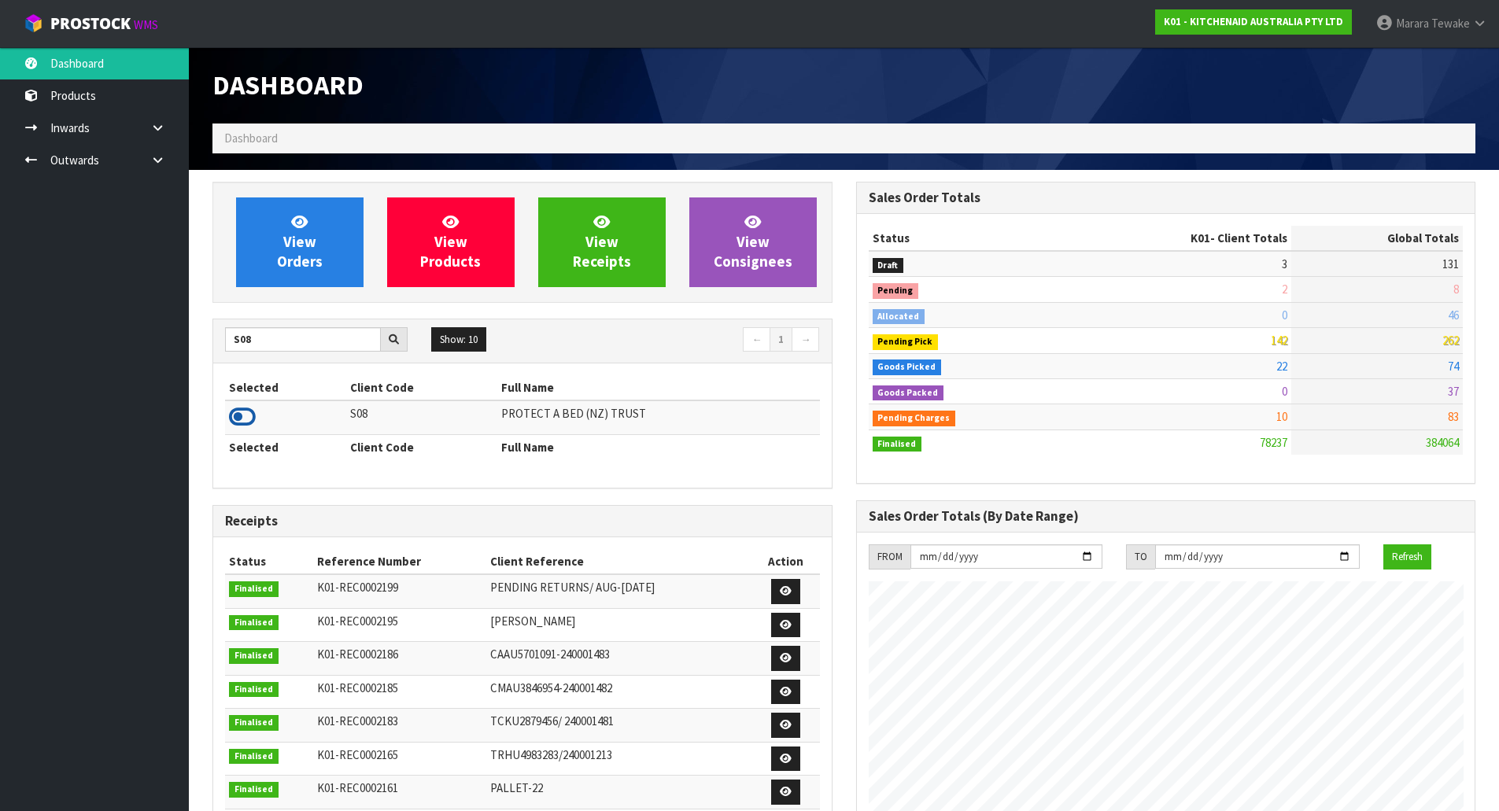
click at [246, 420] on icon at bounding box center [242, 417] width 27 height 24
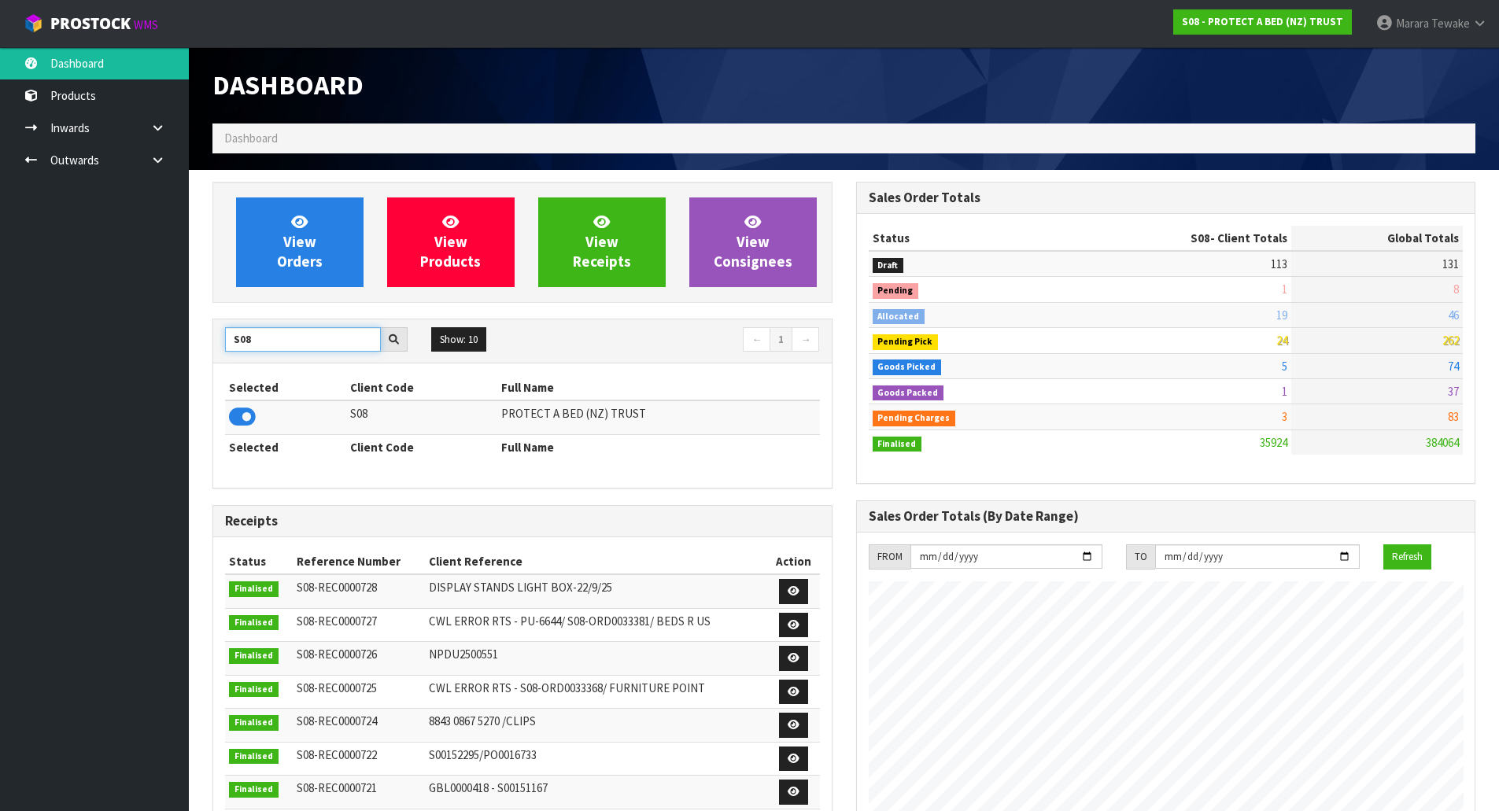
drag, startPoint x: 264, startPoint y: 342, endPoint x: 184, endPoint y: 323, distance: 82.3
click at [194, 327] on section "View Orders View Products View Receipts View Consignees S08 Show: 10 5 10 25 50…" at bounding box center [844, 778] width 1310 height 1217
click at [243, 419] on icon at bounding box center [242, 417] width 27 height 24
drag, startPoint x: 222, startPoint y: 342, endPoint x: 179, endPoint y: 338, distance: 43.4
click at [179, 339] on body "Toggle navigation ProStock WMS C11 - LIFETIME BRANDS NZ PTY LTD Marara Tewake L…" at bounding box center [749, 405] width 1499 height 811
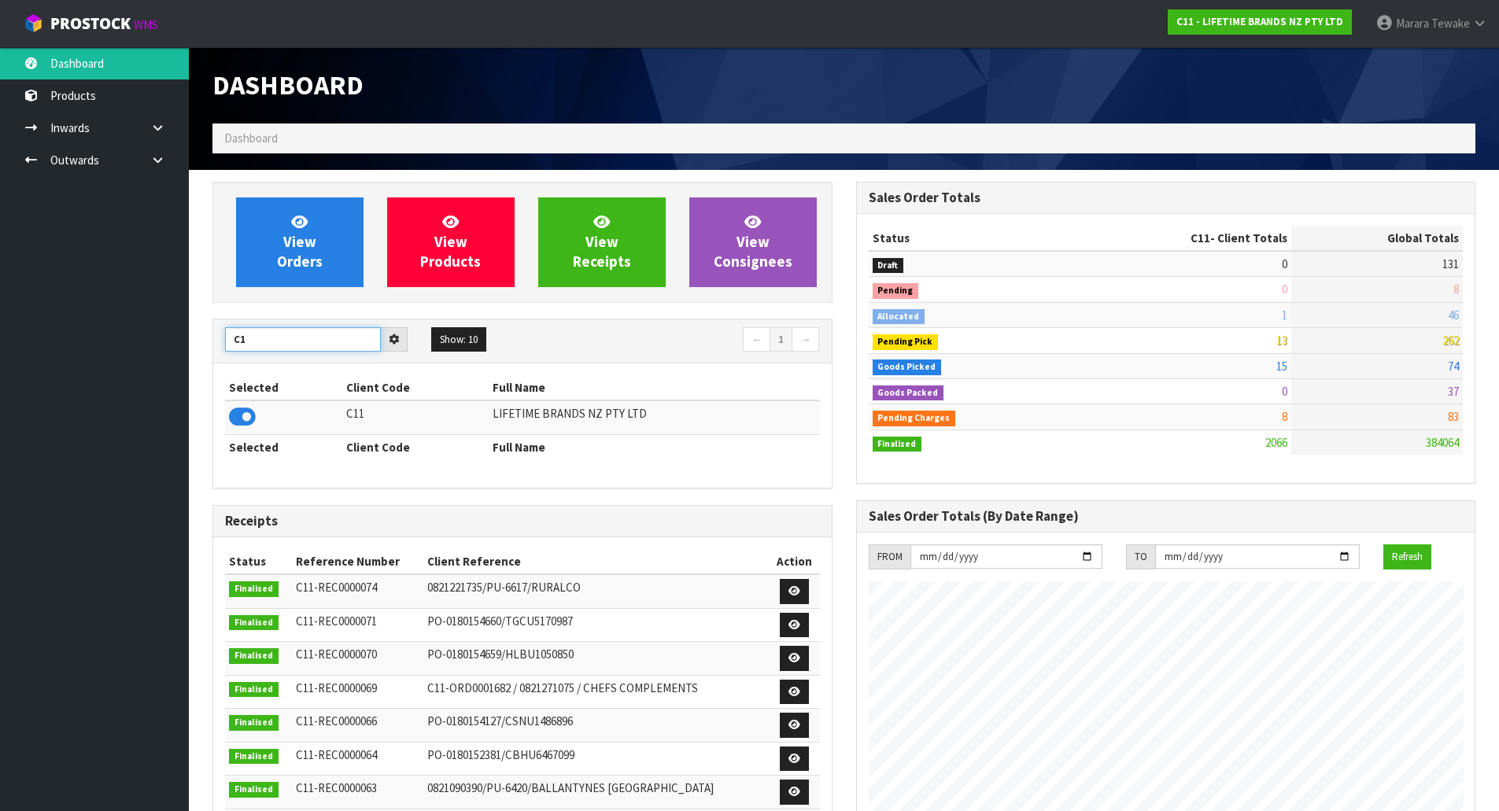
type input "C"
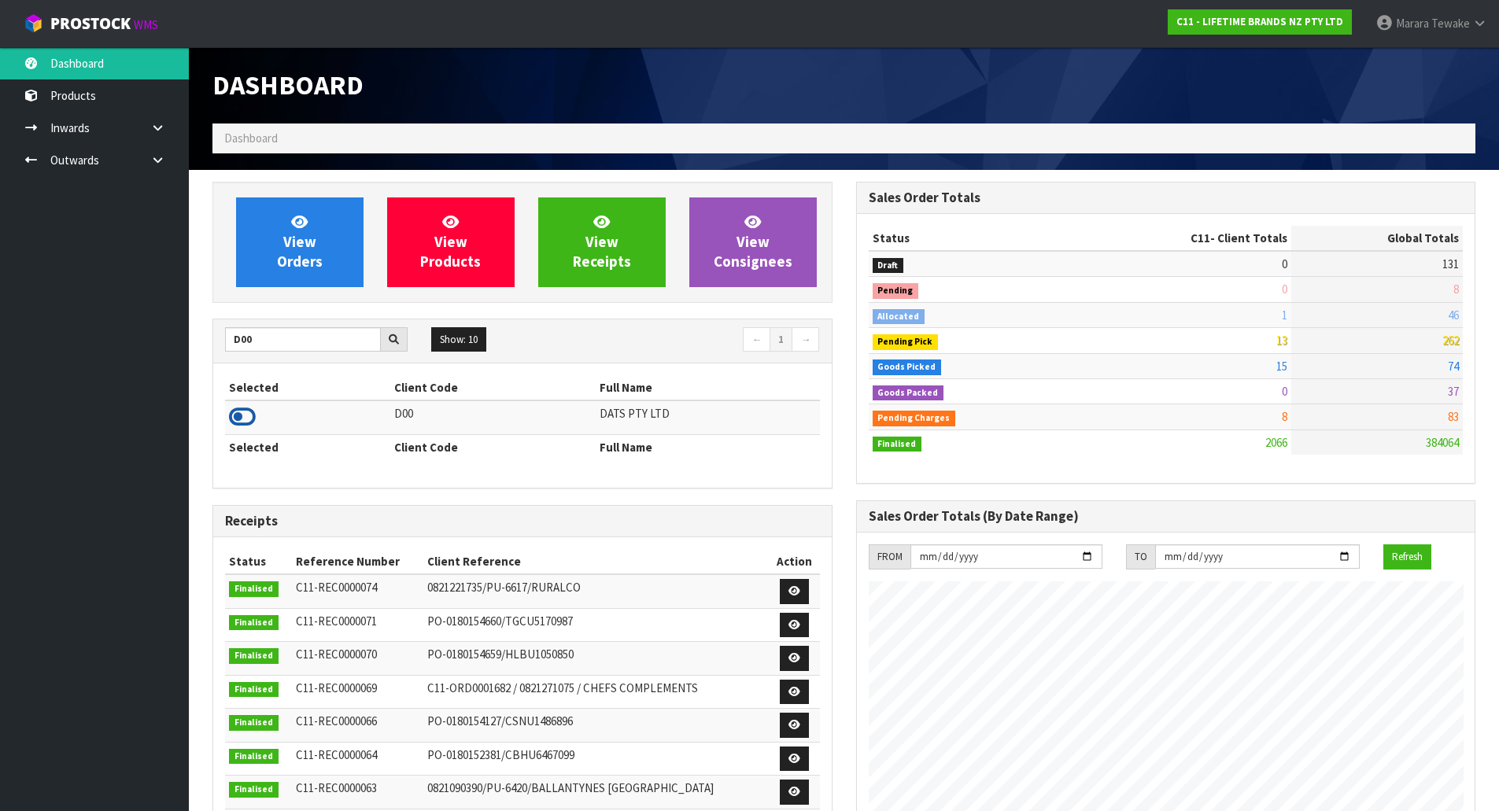
click at [246, 419] on icon at bounding box center [242, 417] width 27 height 24
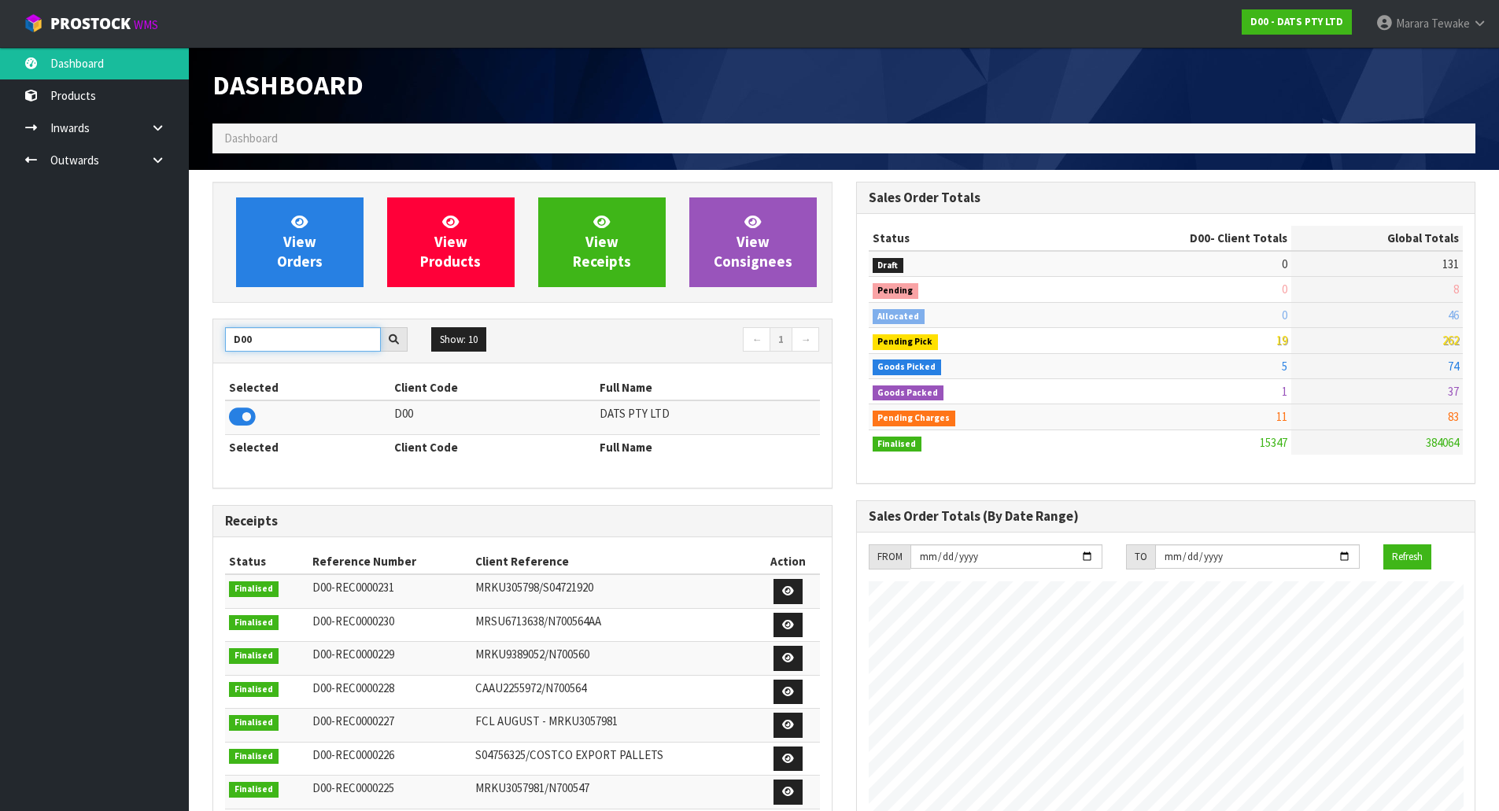
drag, startPoint x: 268, startPoint y: 336, endPoint x: 197, endPoint y: 319, distance: 72.9
click at [200, 322] on section "View Orders View Products View Receipts View Consignees D00 Show: 10 5 10 25 50…" at bounding box center [844, 778] width 1310 height 1217
click at [241, 412] on icon at bounding box center [242, 417] width 27 height 24
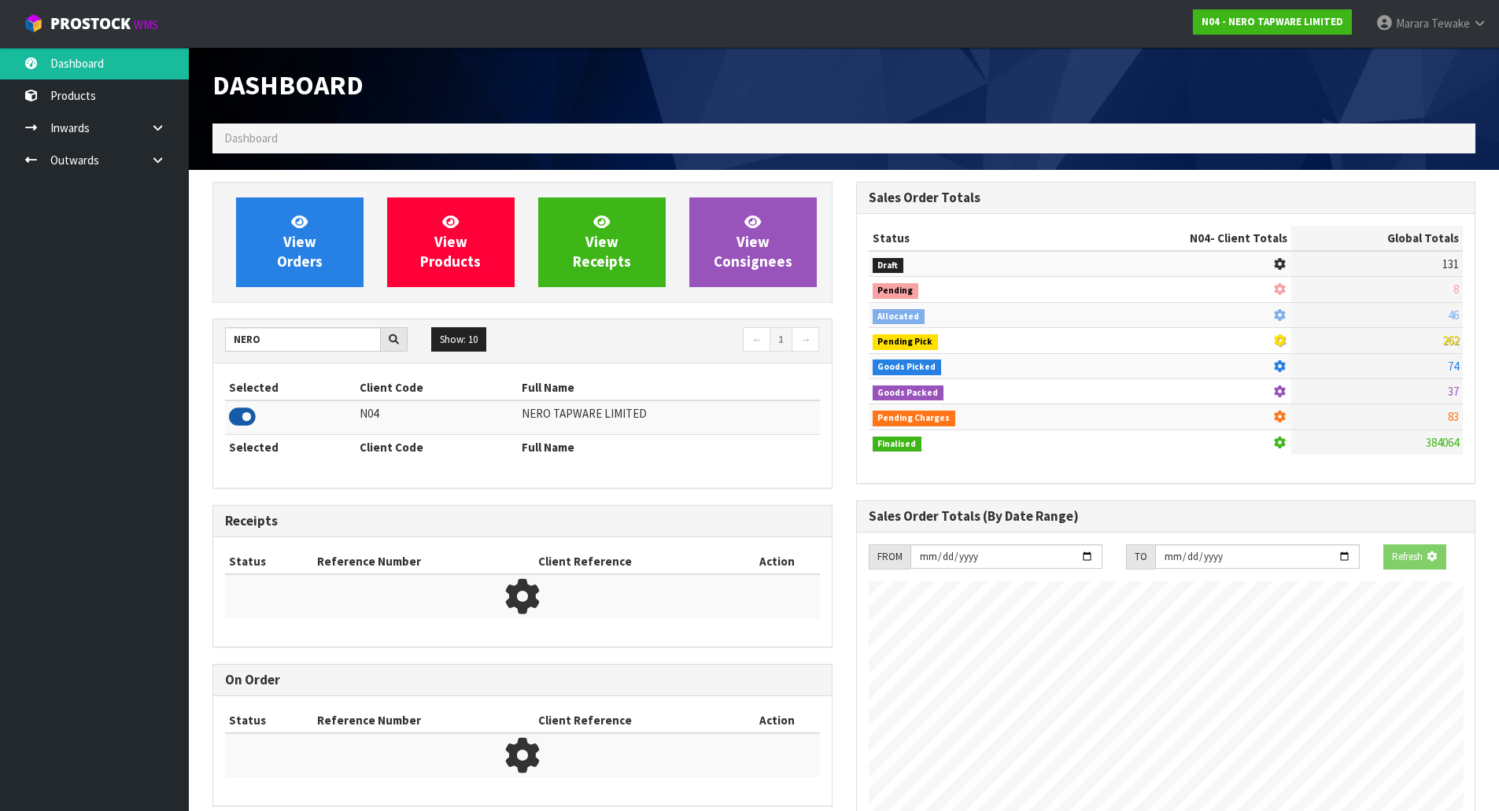
scroll to position [1226, 643]
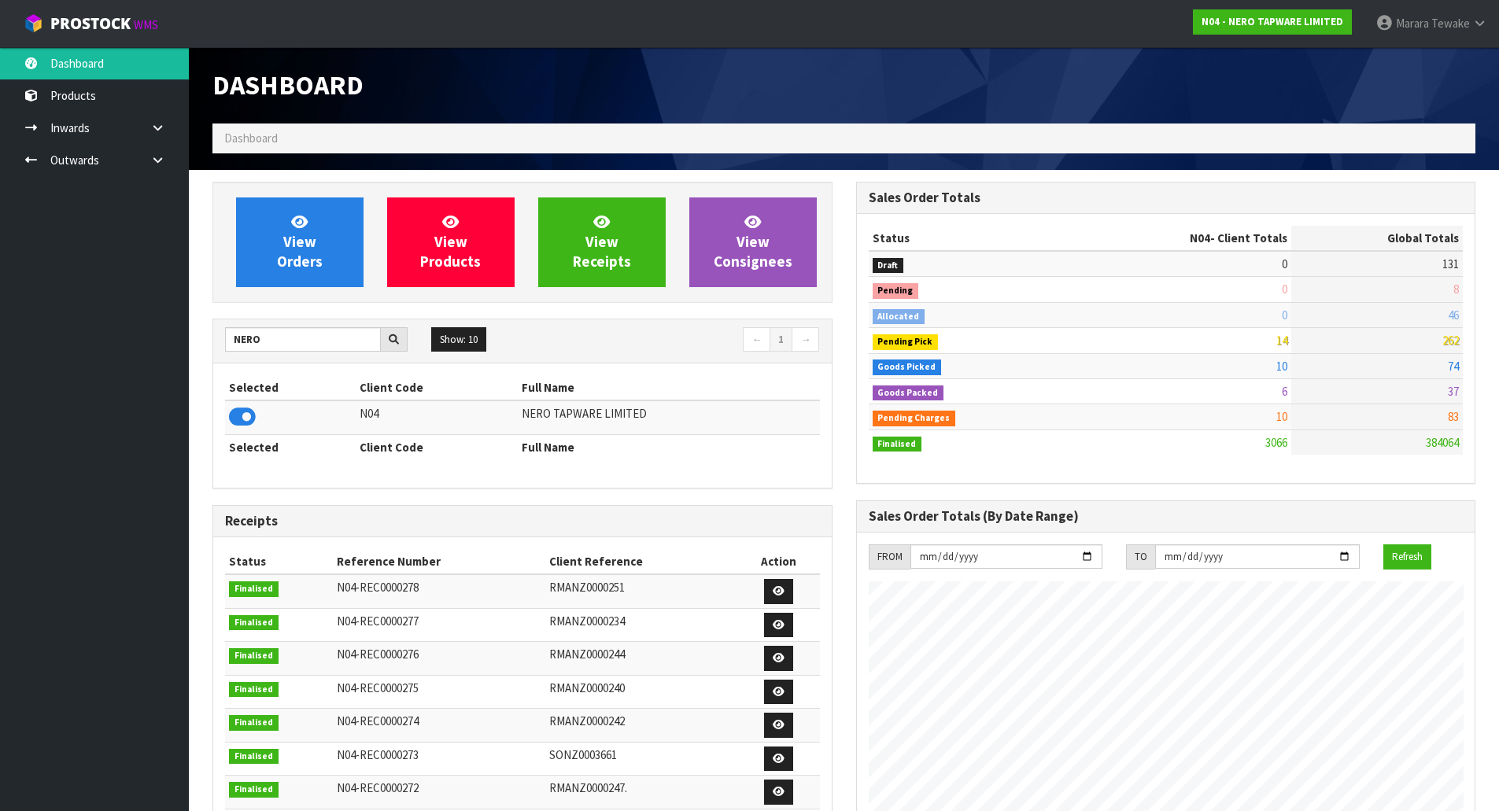
click at [112, 313] on ul "Dashboard Products Categories Serial Numbers Kitsets Packagings Inwards Purchas…" at bounding box center [94, 429] width 189 height 764
drag, startPoint x: 271, startPoint y: 341, endPoint x: 5, endPoint y: 220, distance: 292.0
click at [86, 262] on body "Toggle navigation ProStock WMS N04 - NERO TAPWARE LIMITED Marara Tewake Logout …" at bounding box center [749, 405] width 1499 height 811
type input "G08"
click at [242, 410] on icon at bounding box center [242, 417] width 27 height 24
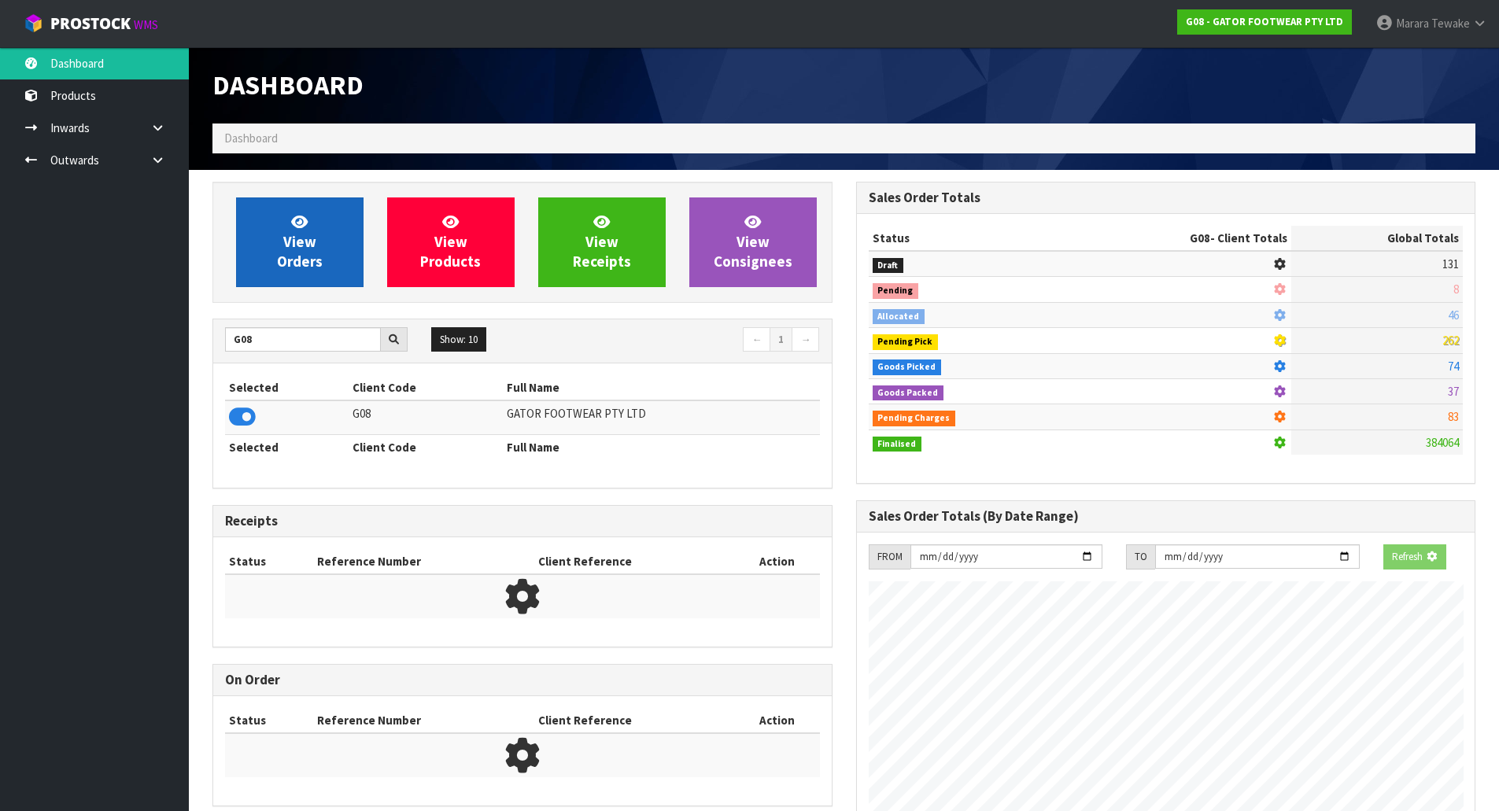
scroll to position [785923, 786260]
click at [275, 242] on link "View Orders" at bounding box center [299, 243] width 127 height 90
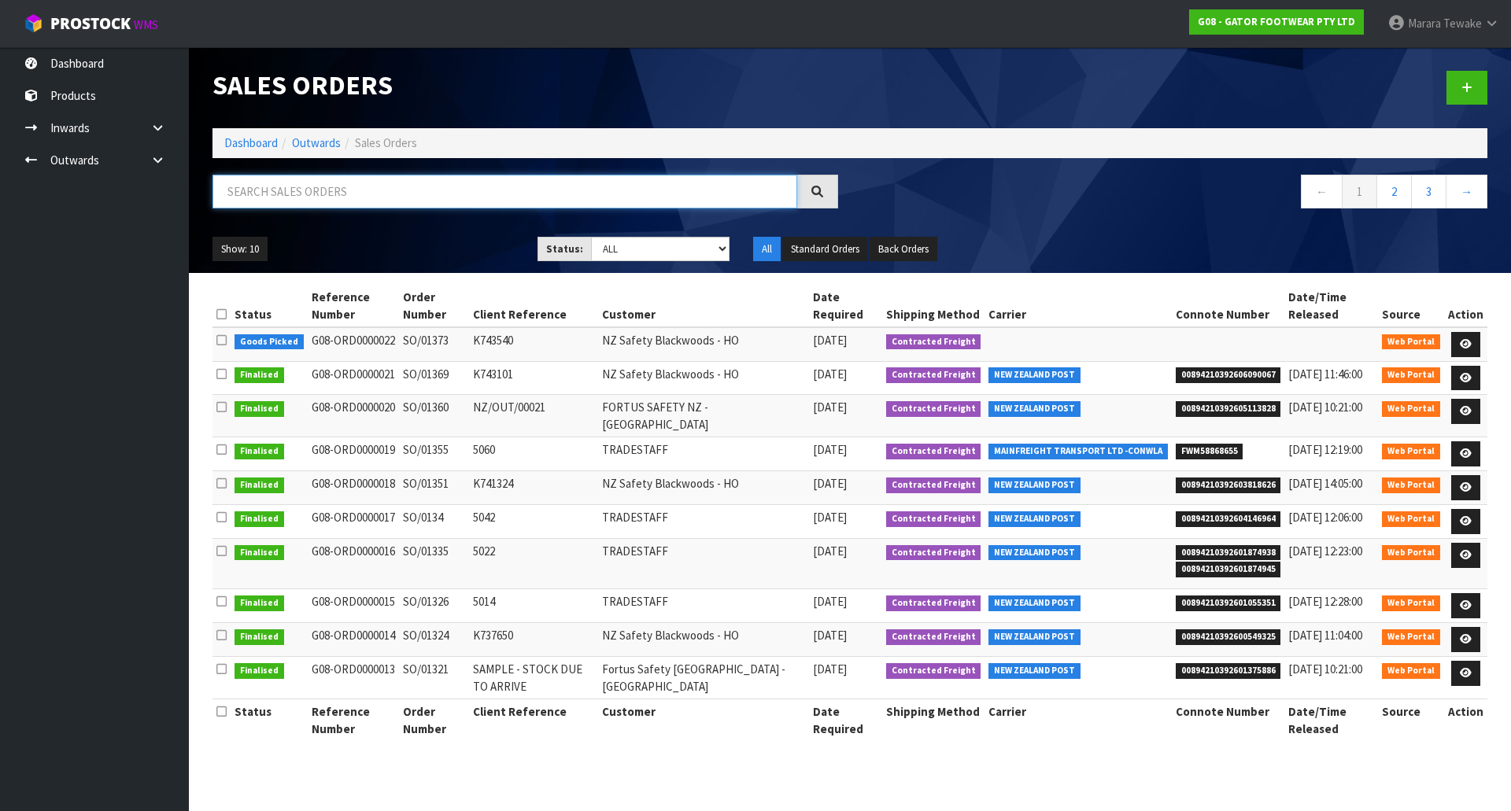
click at [295, 195] on input "text" at bounding box center [504, 192] width 585 height 34
type input "JOB-0415660"
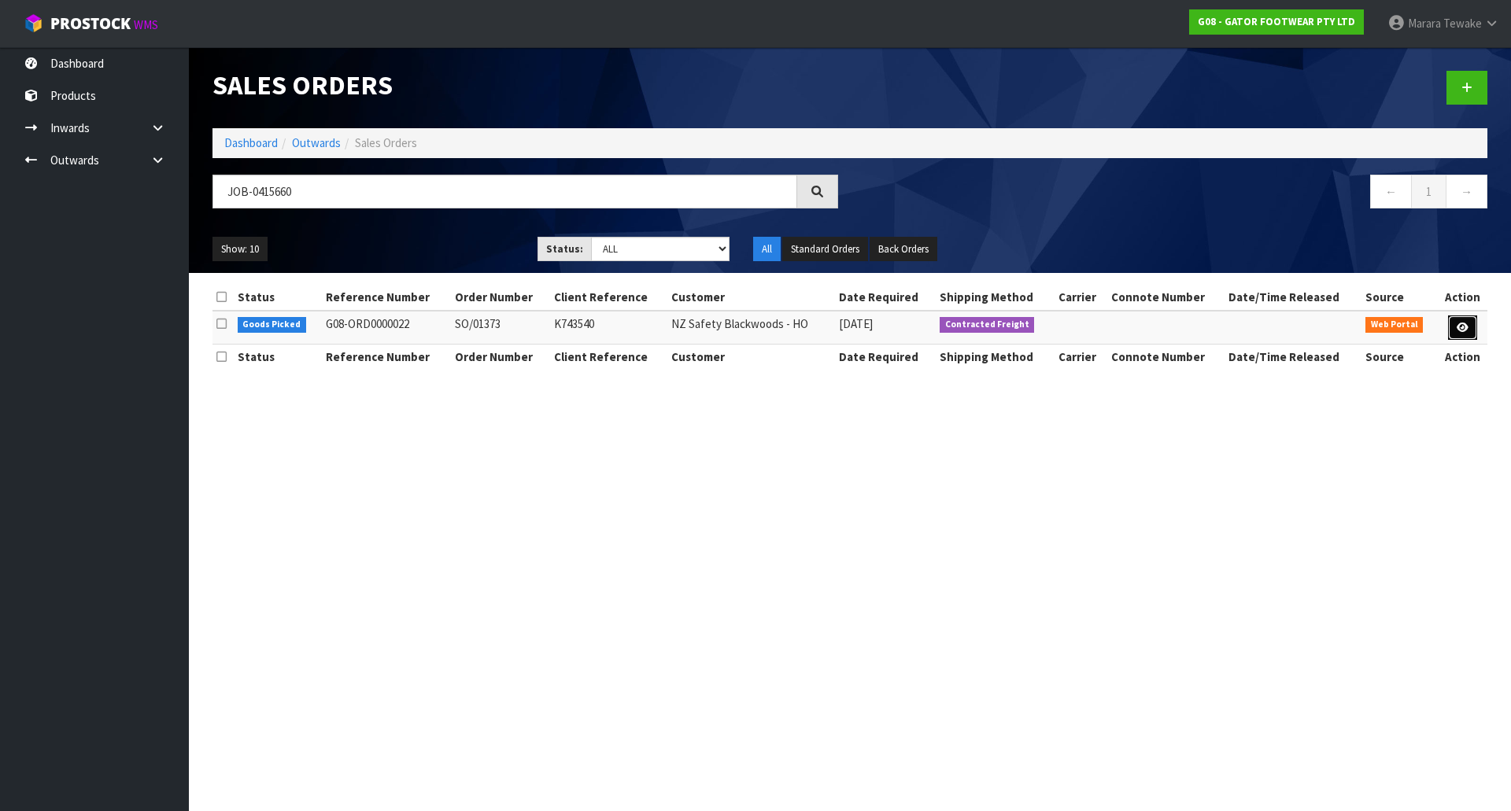
click at [1460, 326] on icon at bounding box center [1463, 328] width 12 height 10
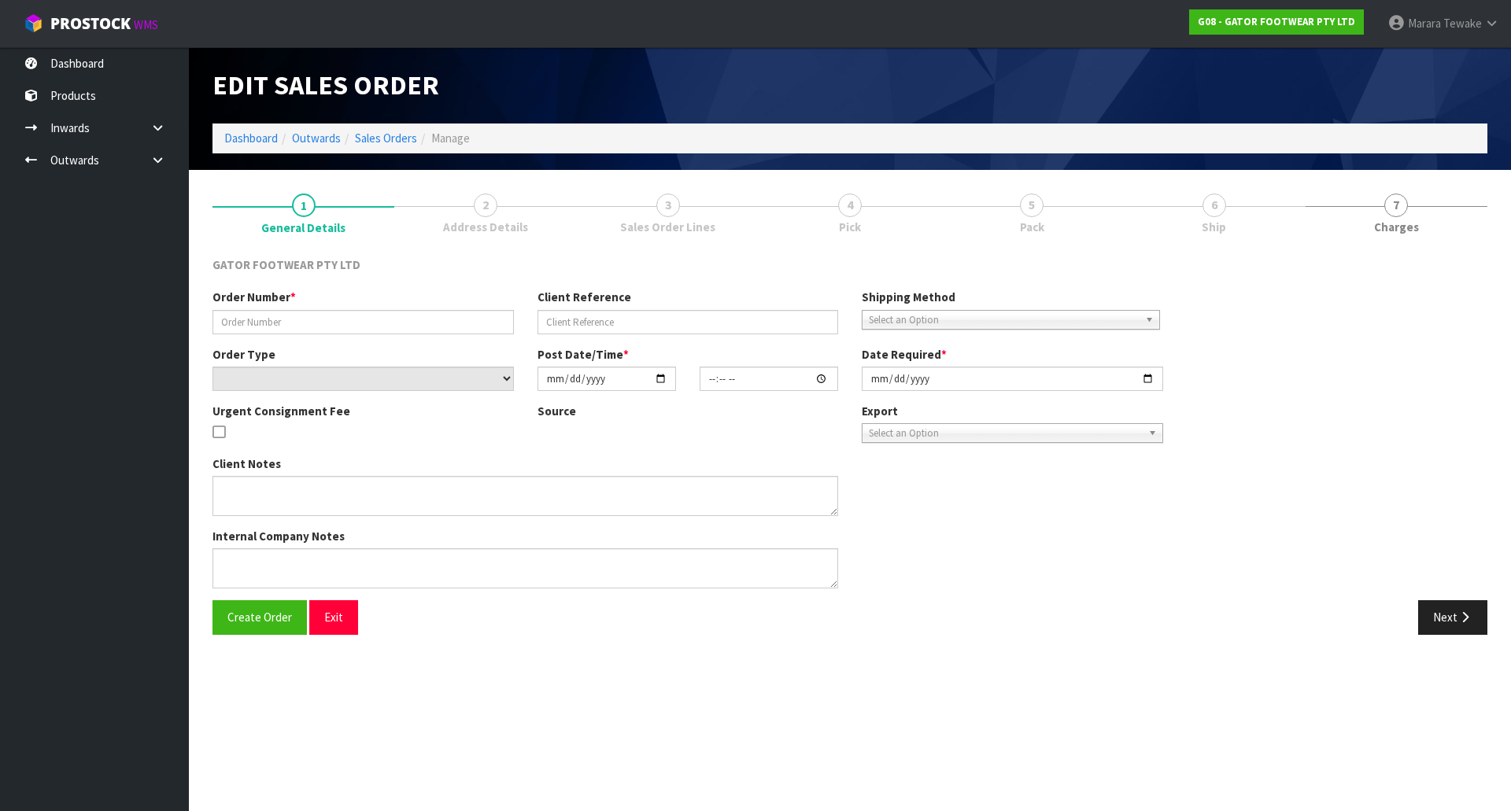
type input "SO/01373"
type input "K743540"
select select "number:0"
type input "[DATE]"
type input "19:29:00.000"
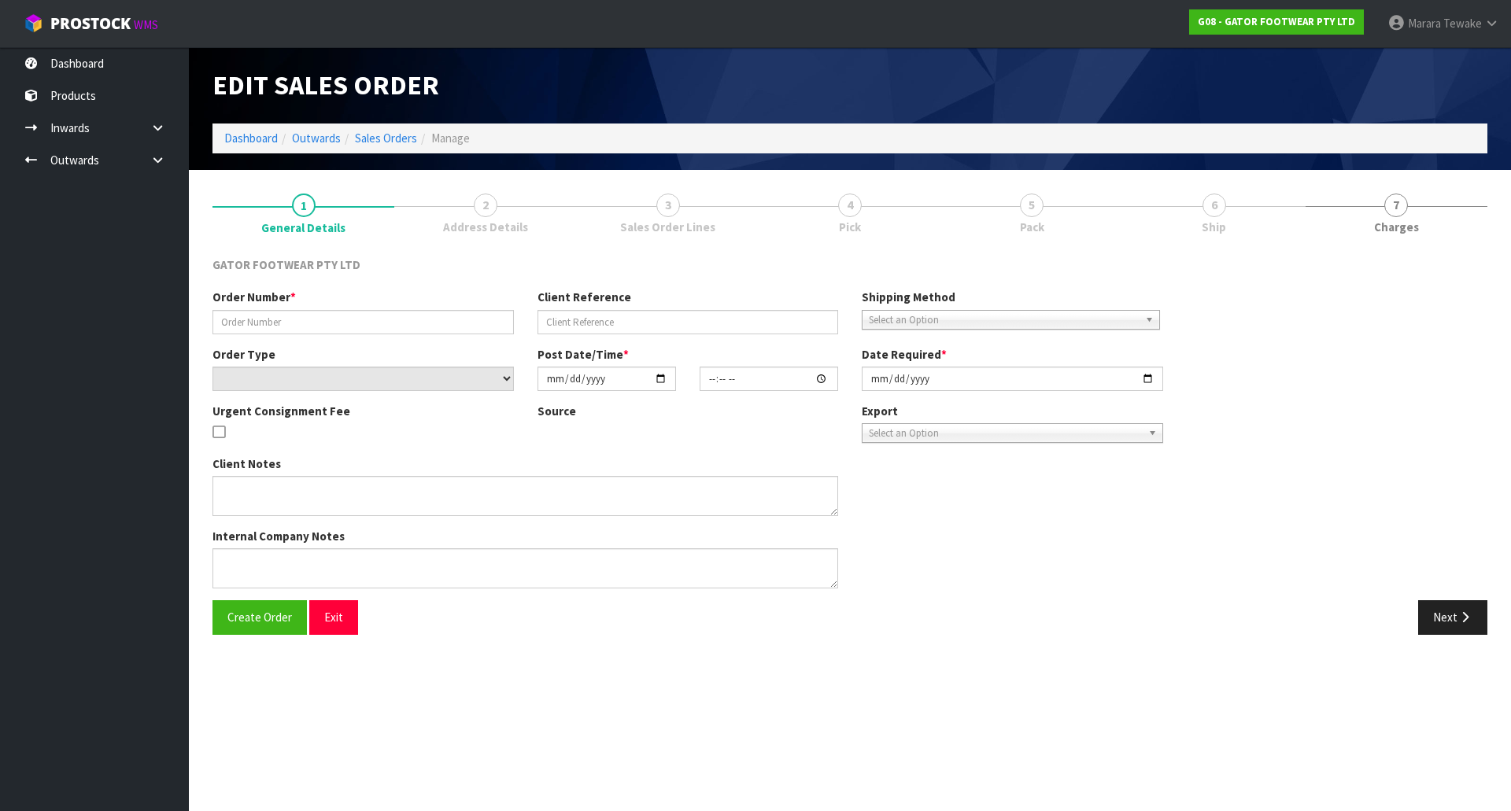
type input "[DATE]"
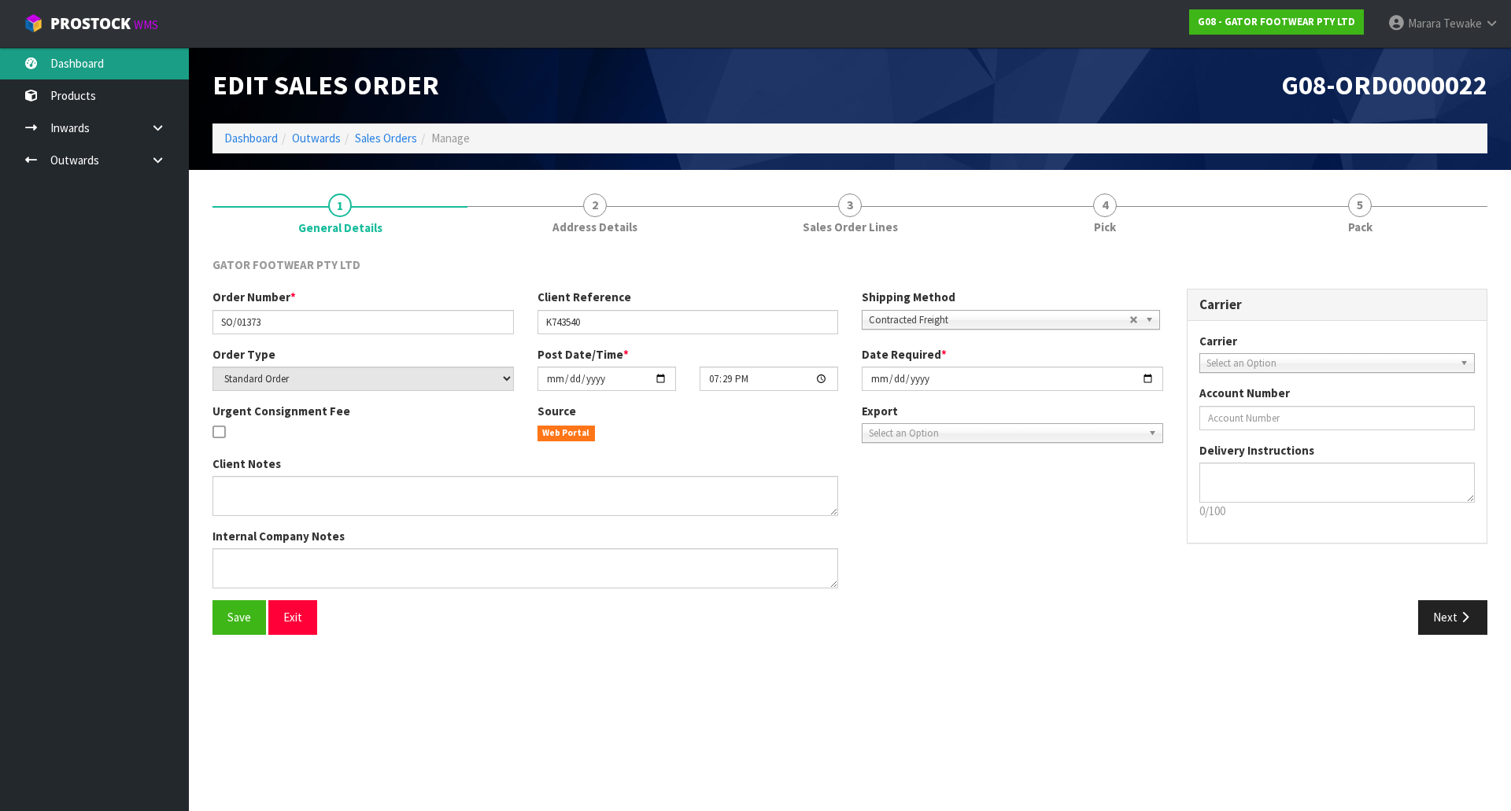
click at [103, 62] on link "Dashboard" at bounding box center [94, 63] width 189 height 32
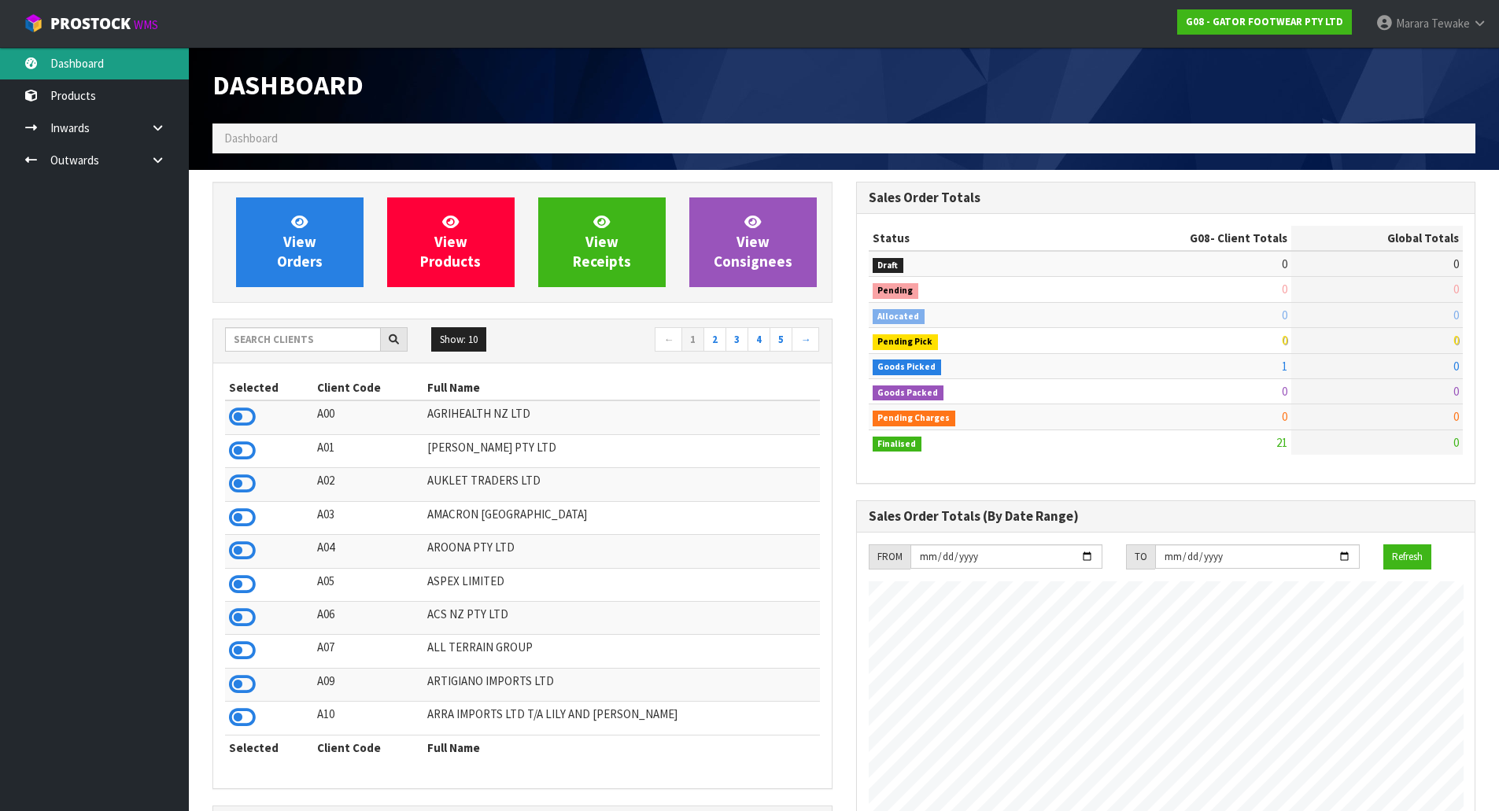
scroll to position [1091, 643]
click at [334, 344] on input "text" at bounding box center [303, 339] width 156 height 24
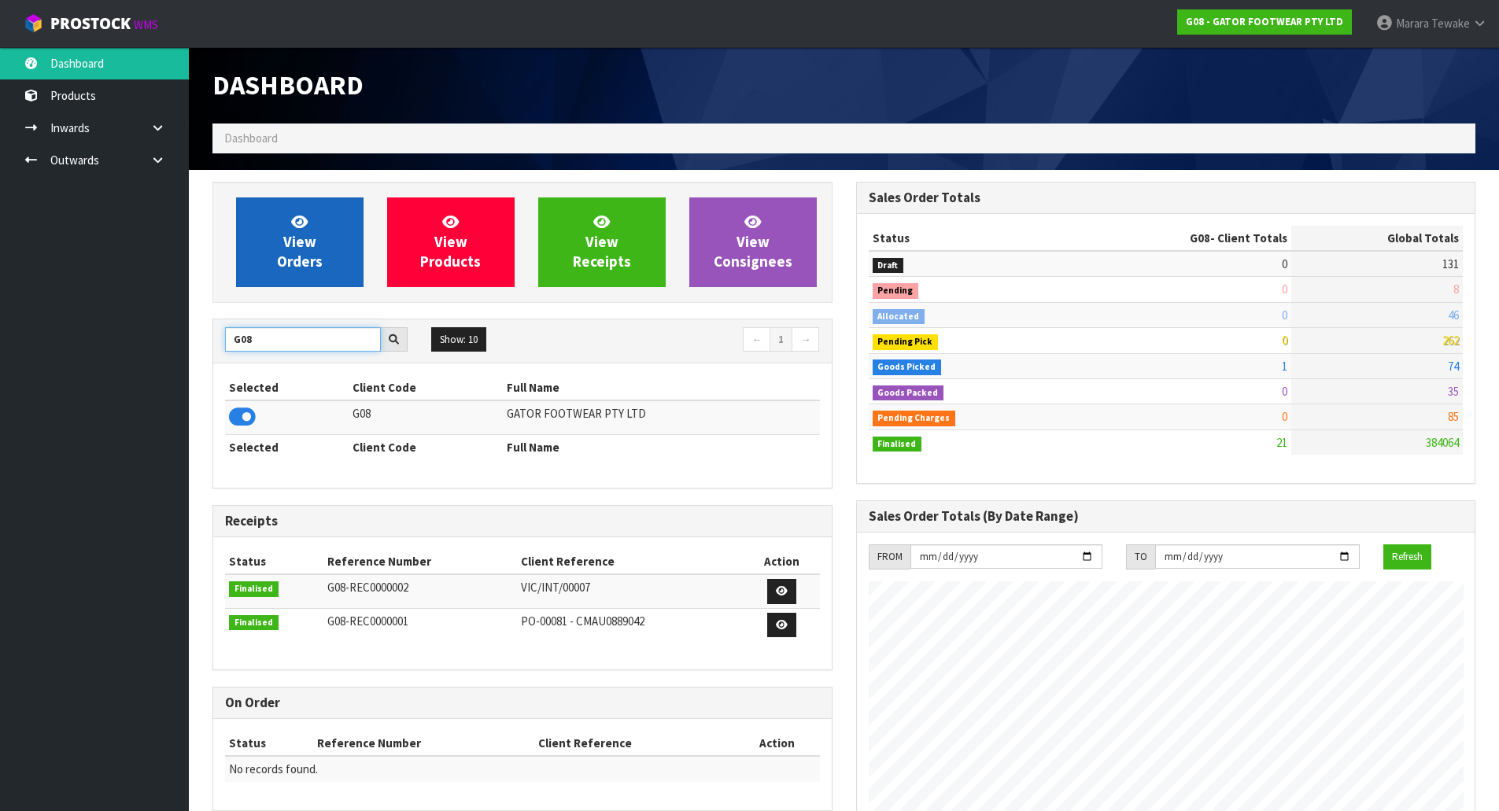
type input "G08"
click at [258, 264] on link "View Orders" at bounding box center [299, 243] width 127 height 90
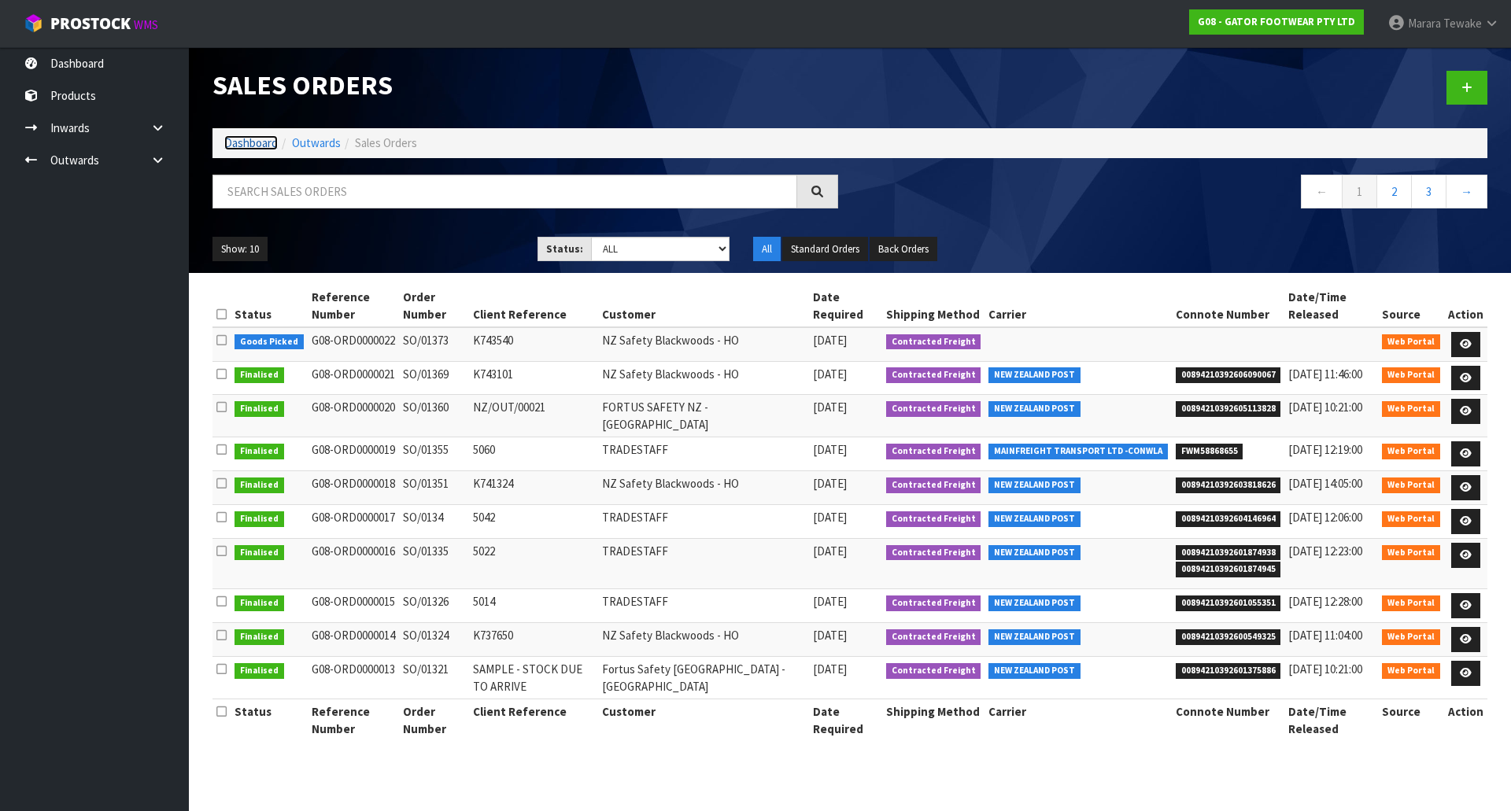
click at [264, 146] on link "Dashboard" at bounding box center [251, 142] width 54 height 15
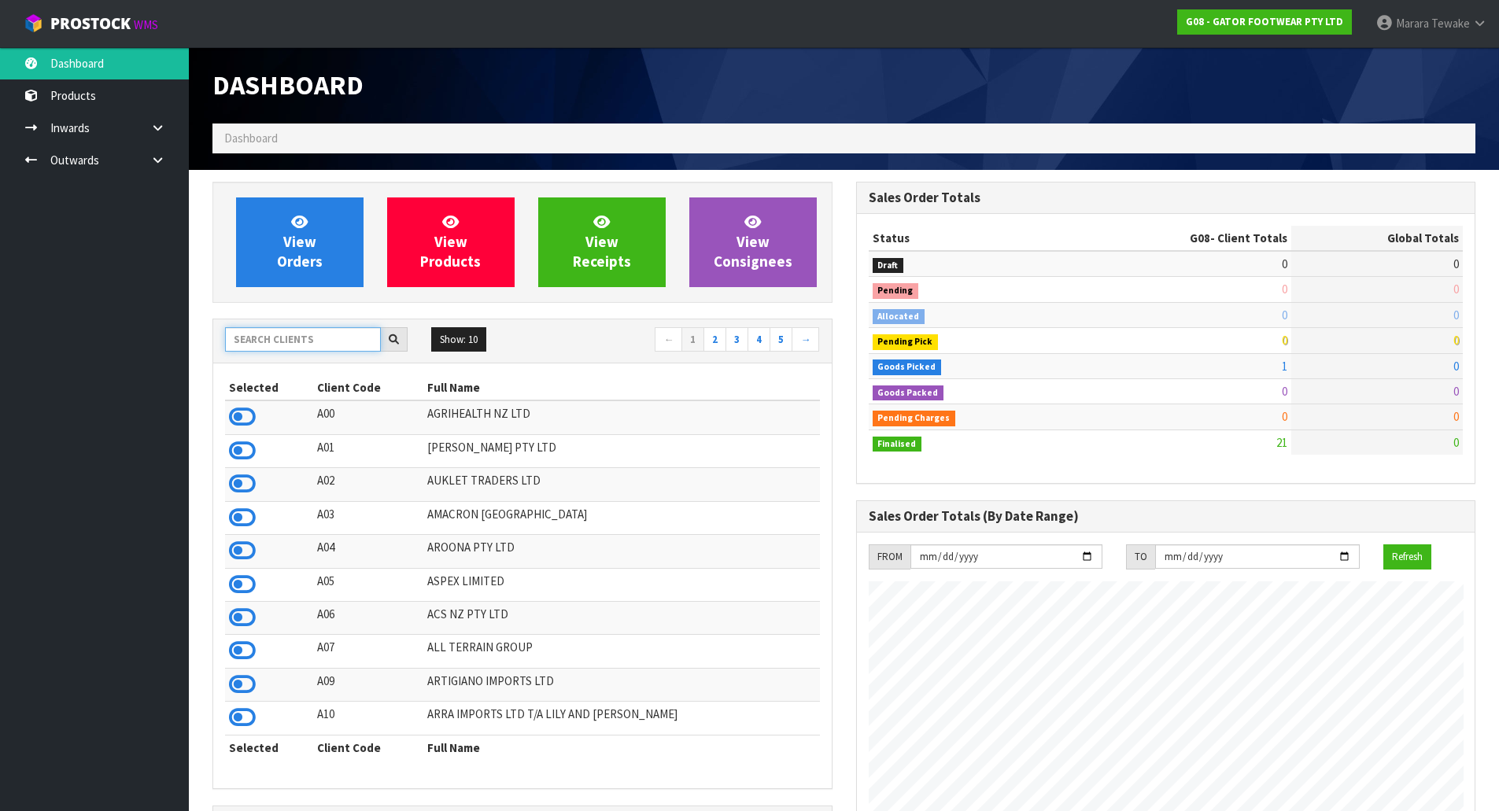
scroll to position [1091, 643]
click at [294, 345] on input "text" at bounding box center [303, 339] width 156 height 24
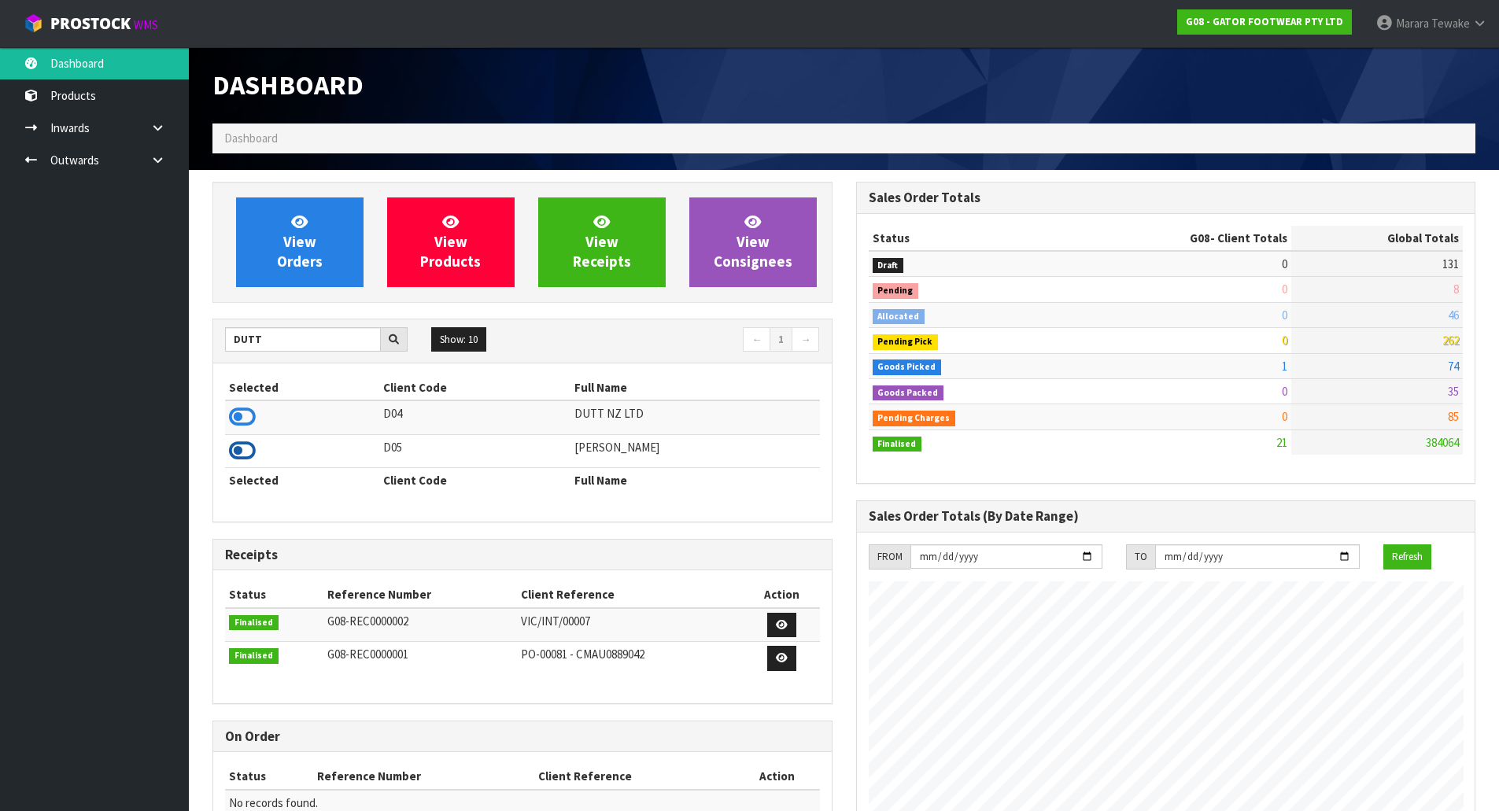
click at [248, 455] on icon at bounding box center [242, 451] width 27 height 24
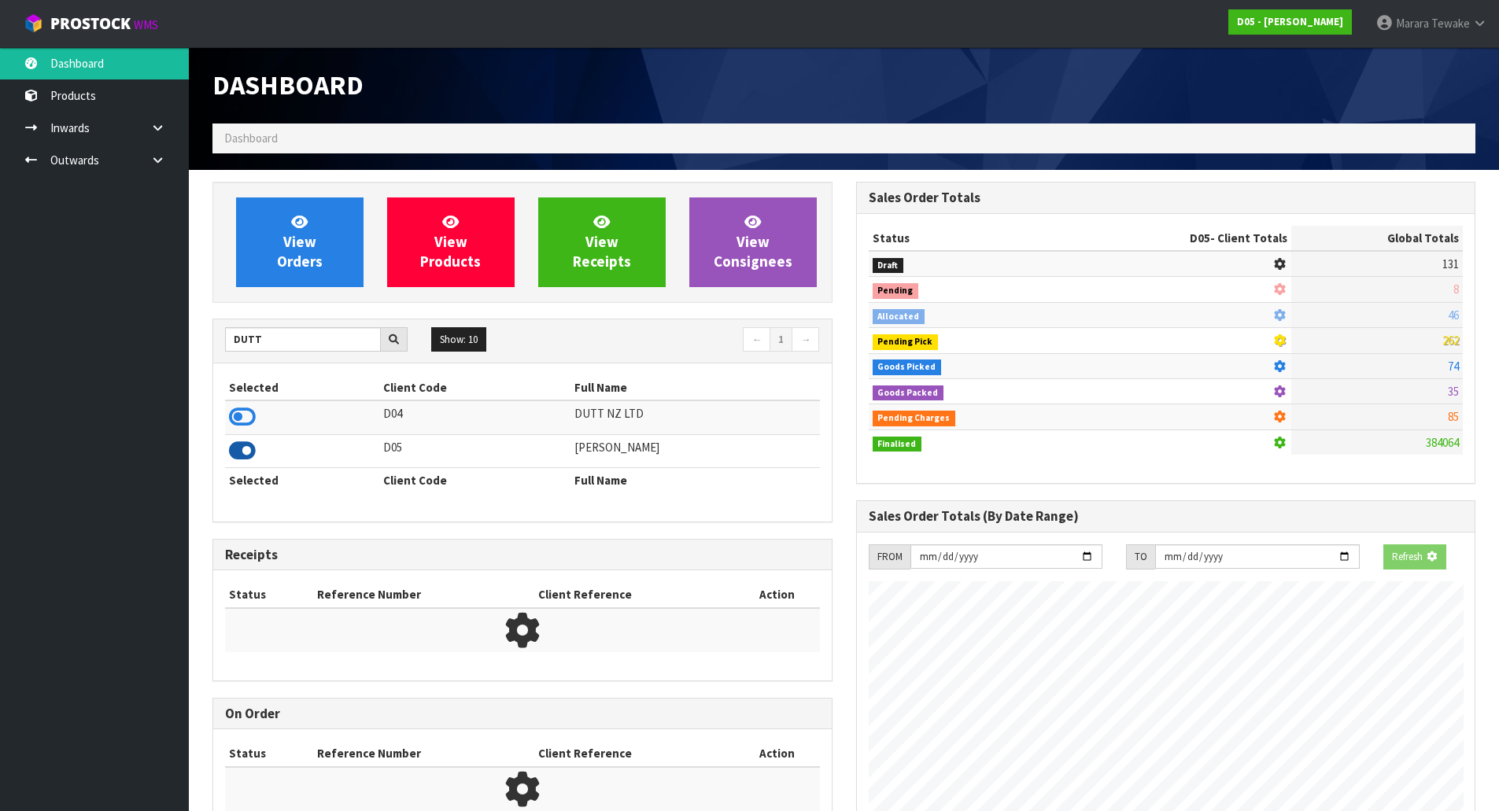
scroll to position [1039, 643]
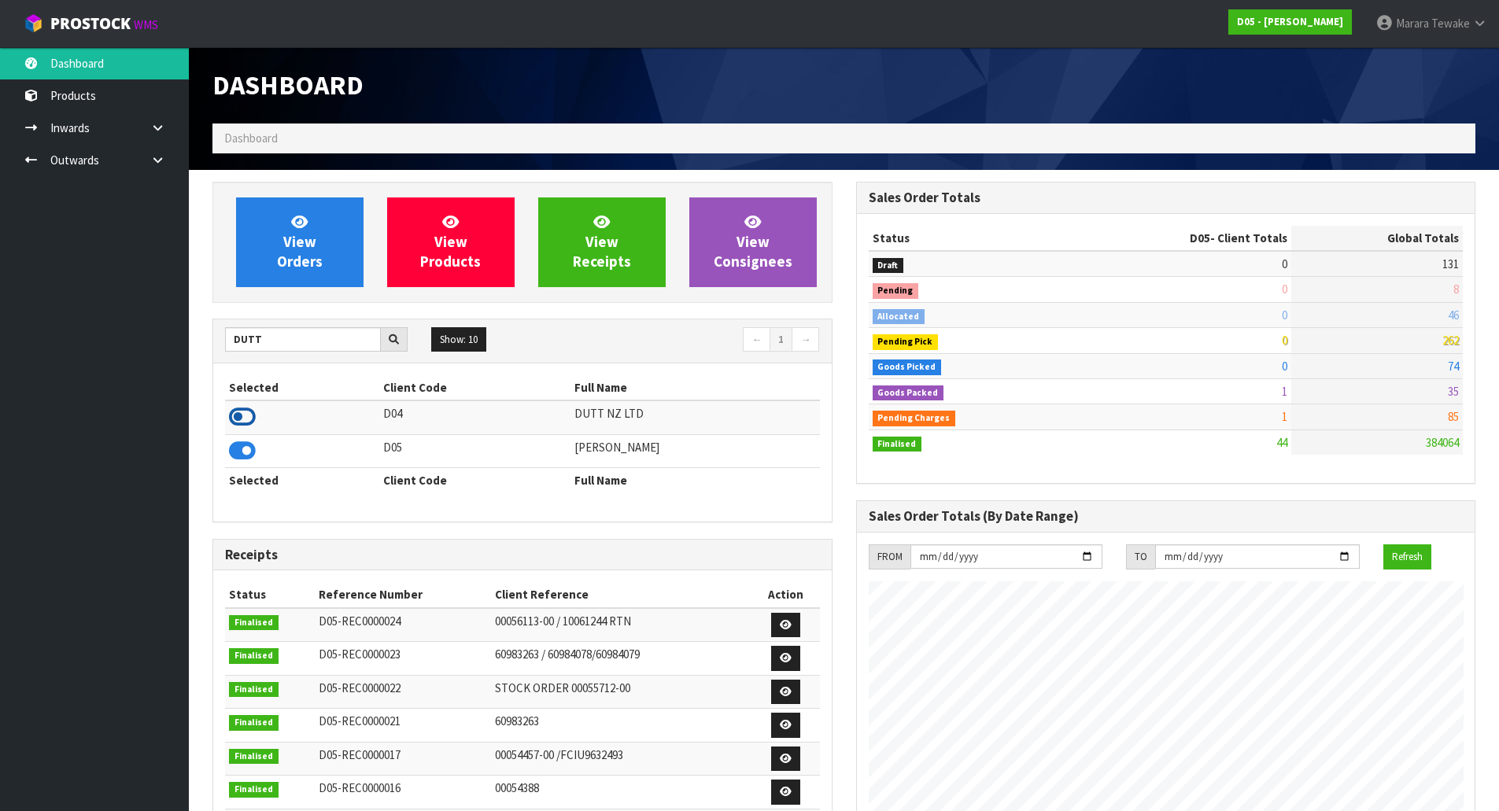
click at [242, 427] on icon at bounding box center [242, 417] width 27 height 24
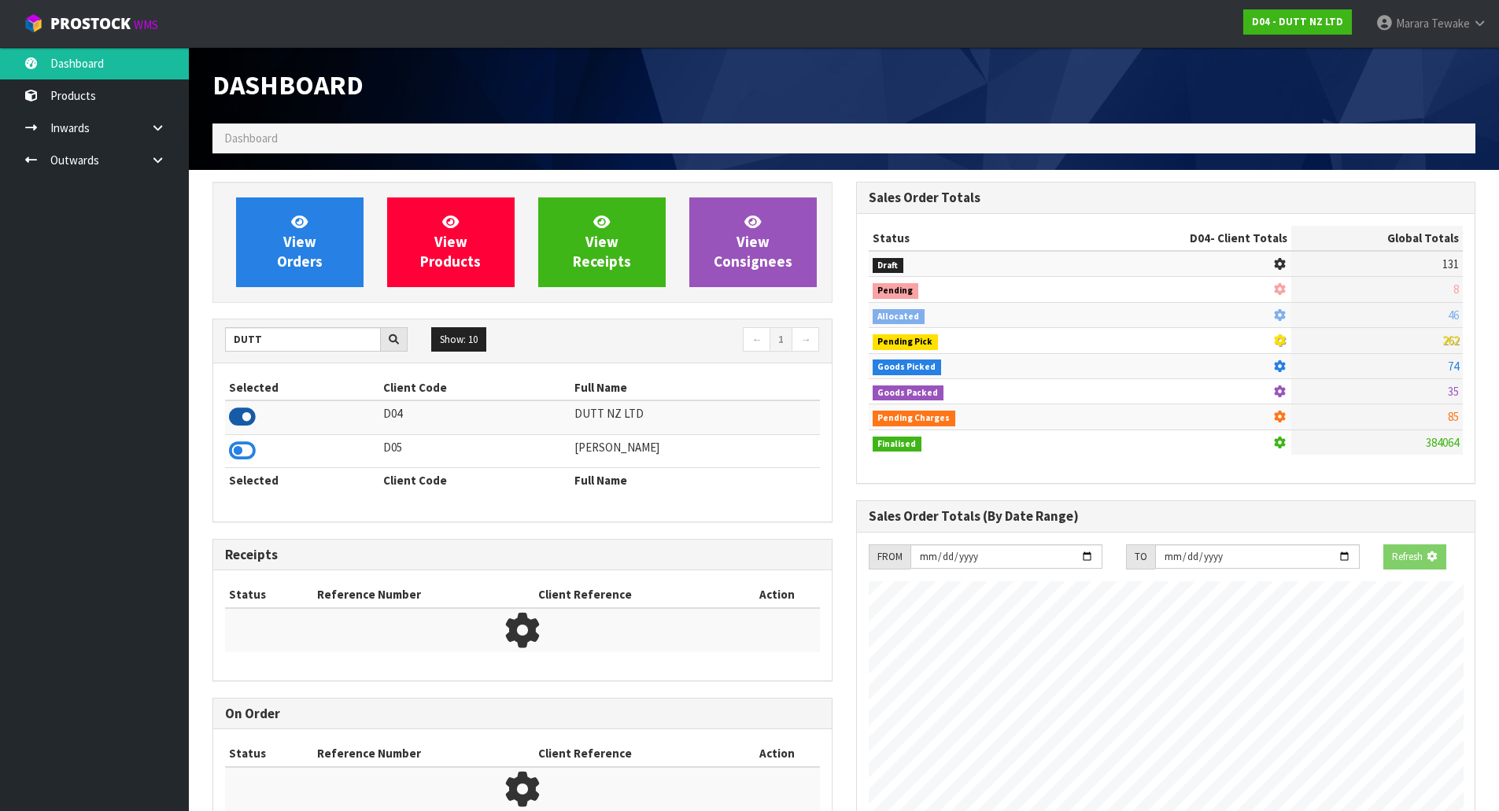
scroll to position [1166, 643]
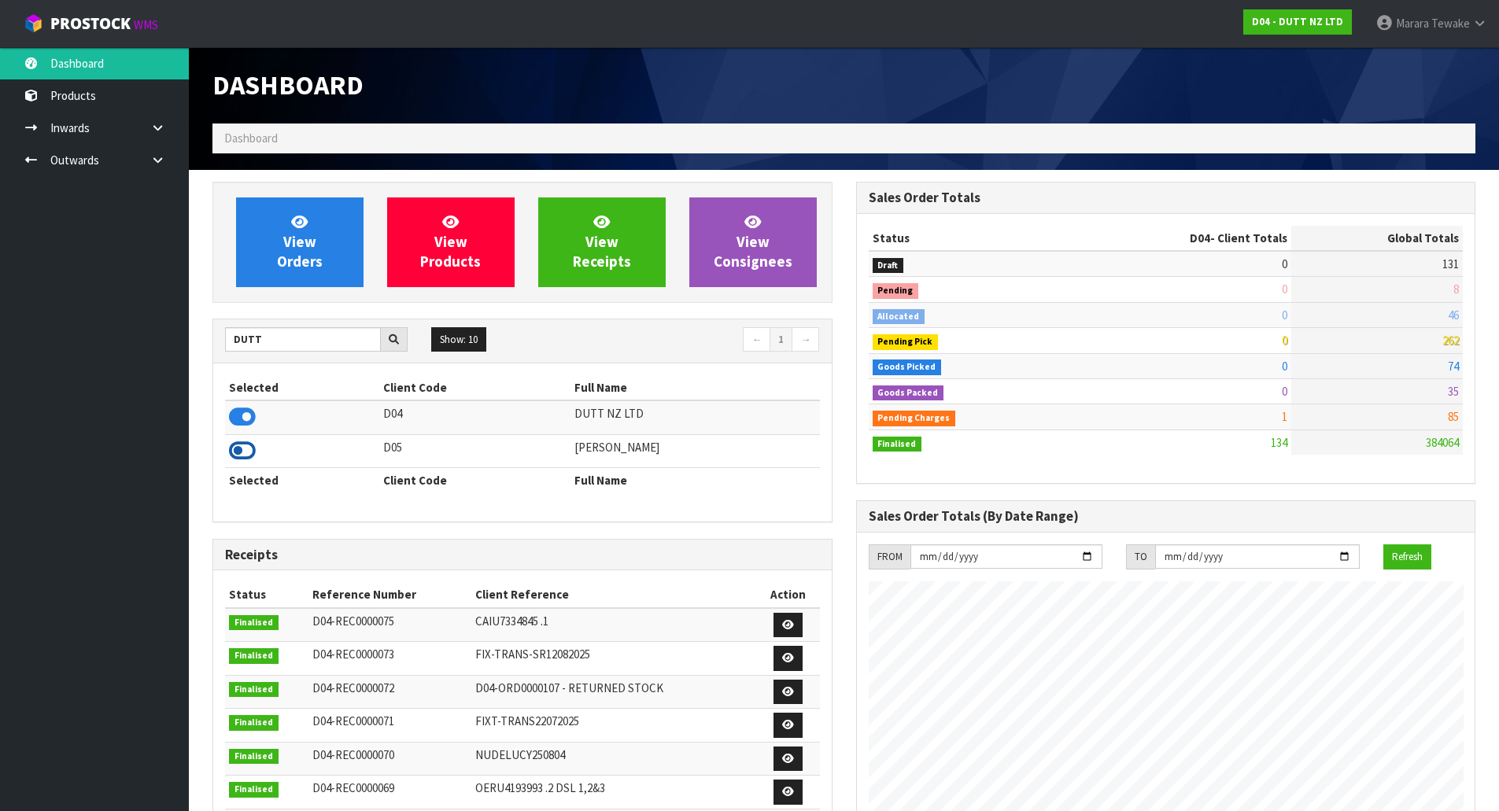
click at [238, 453] on icon at bounding box center [242, 451] width 27 height 24
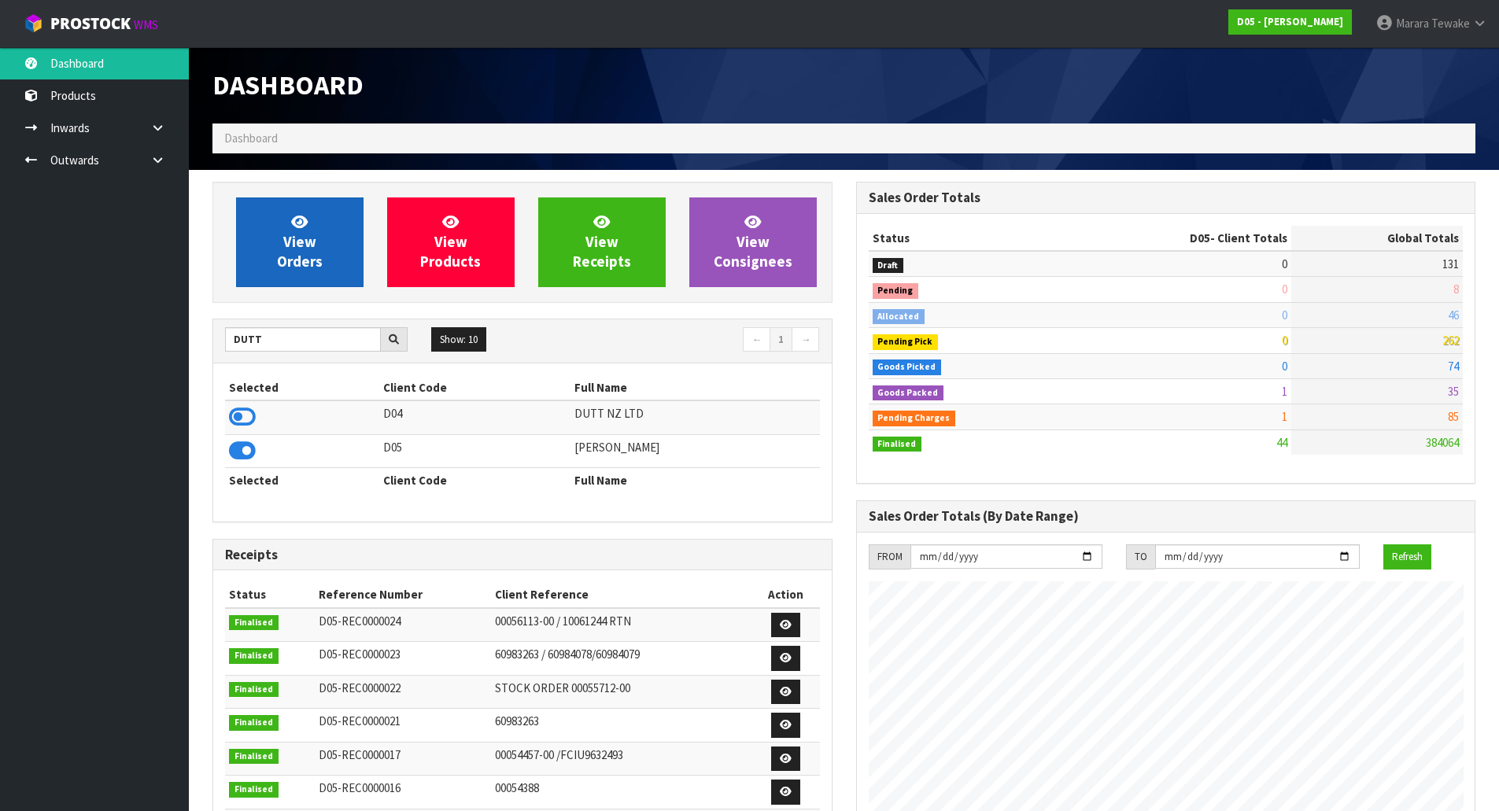
scroll to position [1039, 643]
drag, startPoint x: 269, startPoint y: 344, endPoint x: 115, endPoint y: 310, distance: 157.9
click at [150, 330] on body "Toggle navigation ProStock WMS D05 - [PERSON_NAME] Marara Tewake Logout Dashboa…" at bounding box center [749, 405] width 1499 height 811
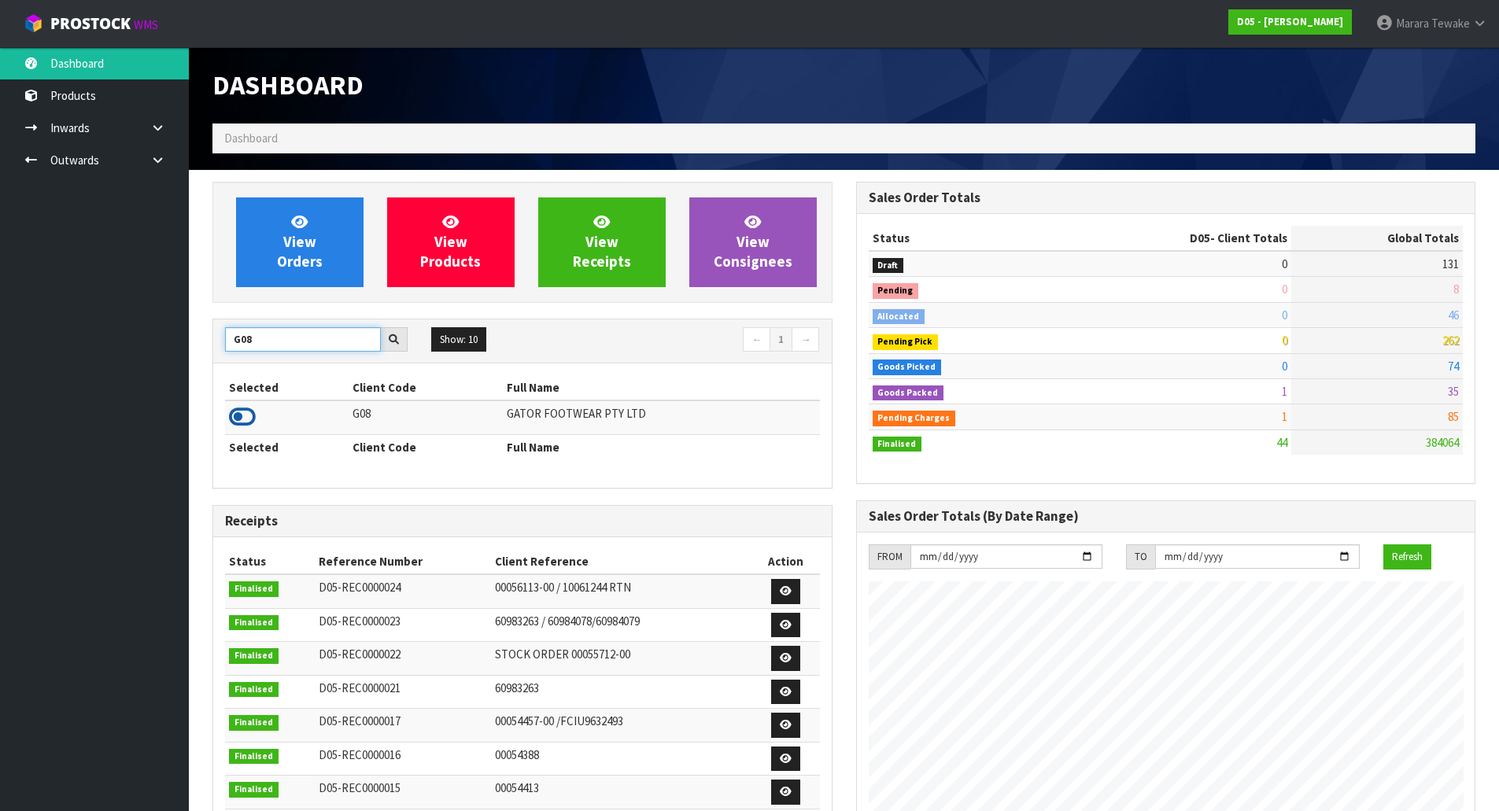
type input "G08"
click at [253, 414] on icon at bounding box center [242, 417] width 27 height 24
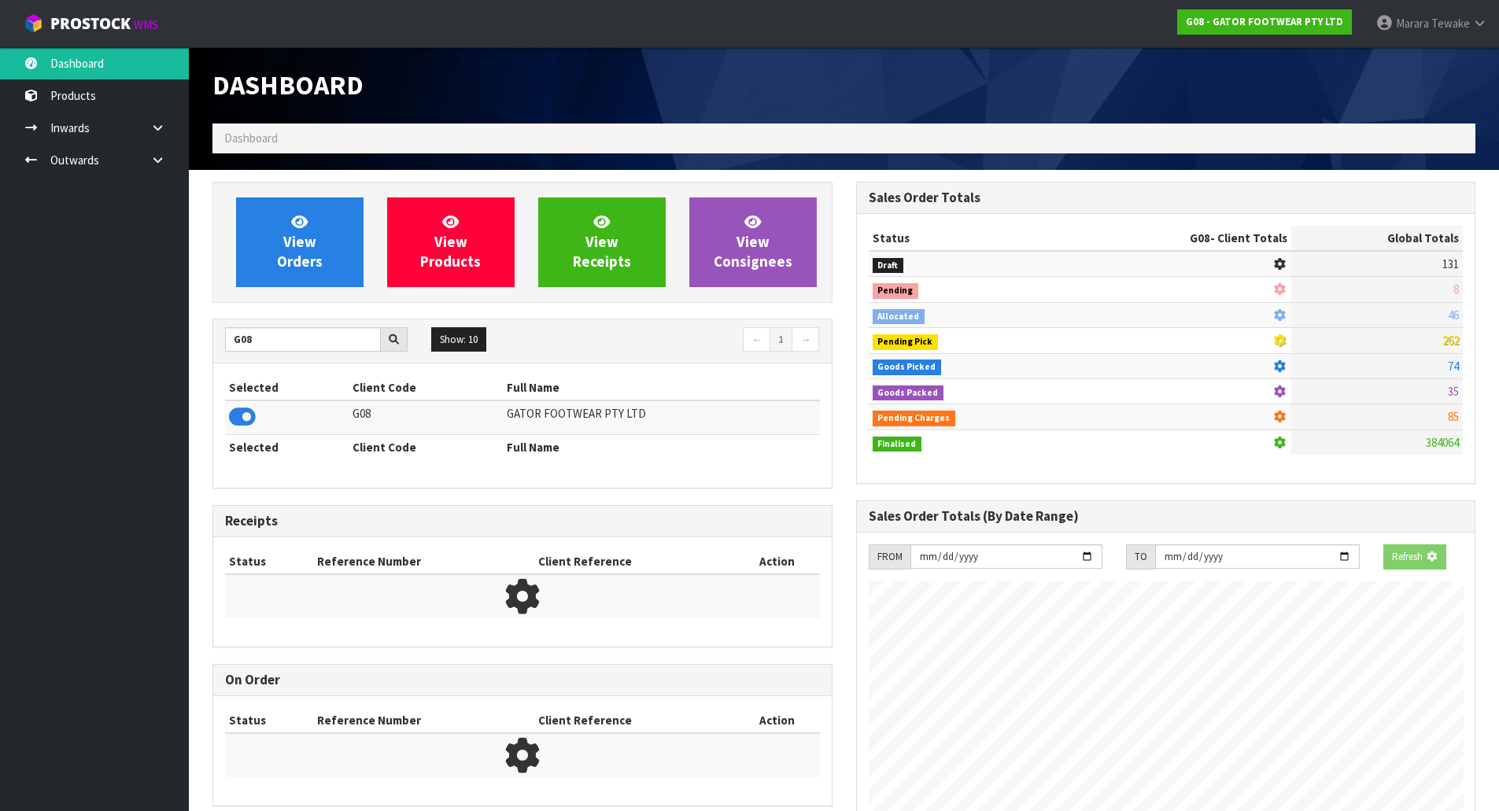
scroll to position [1091, 643]
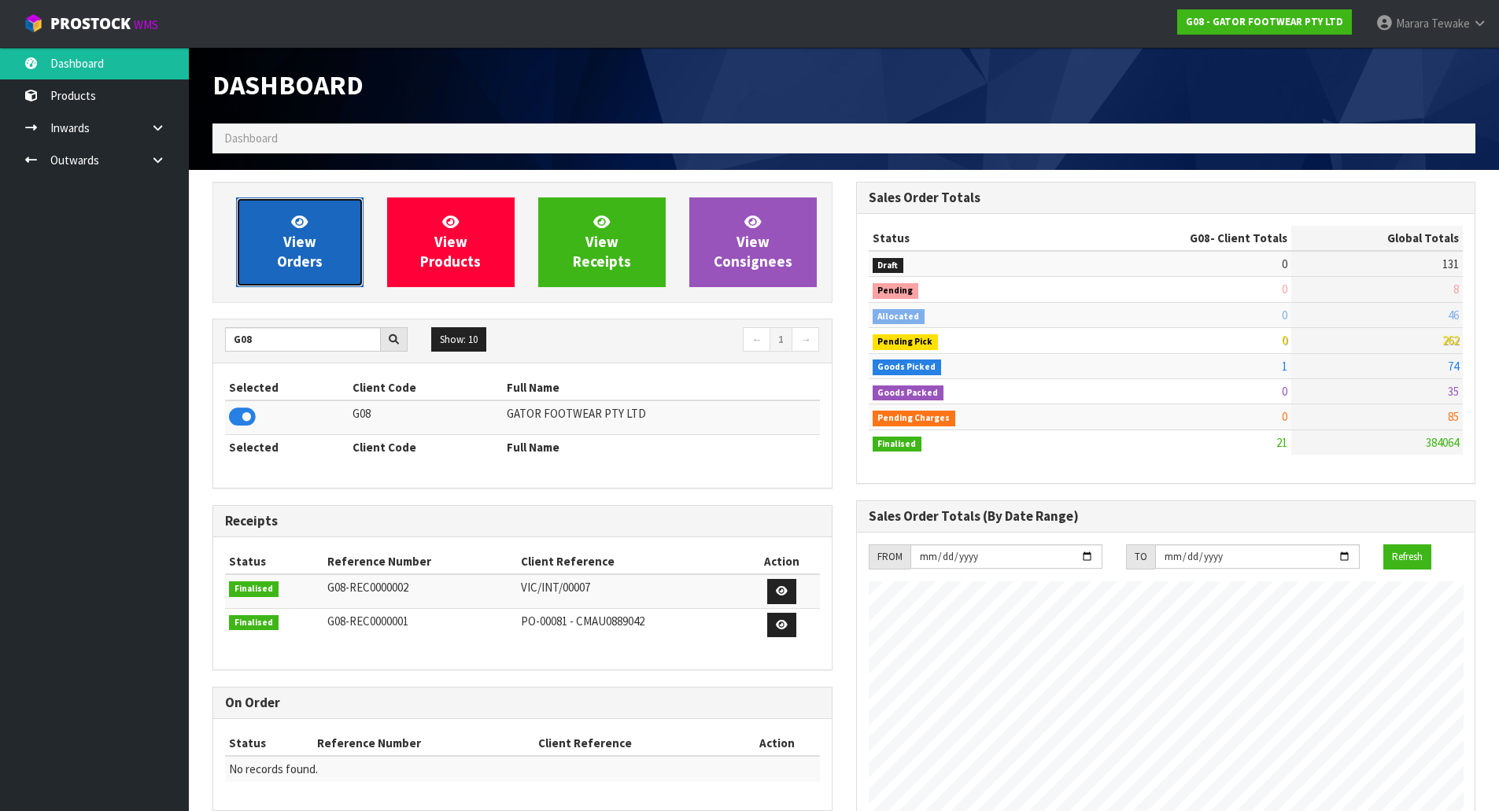
click at [259, 234] on link "View Orders" at bounding box center [299, 243] width 127 height 90
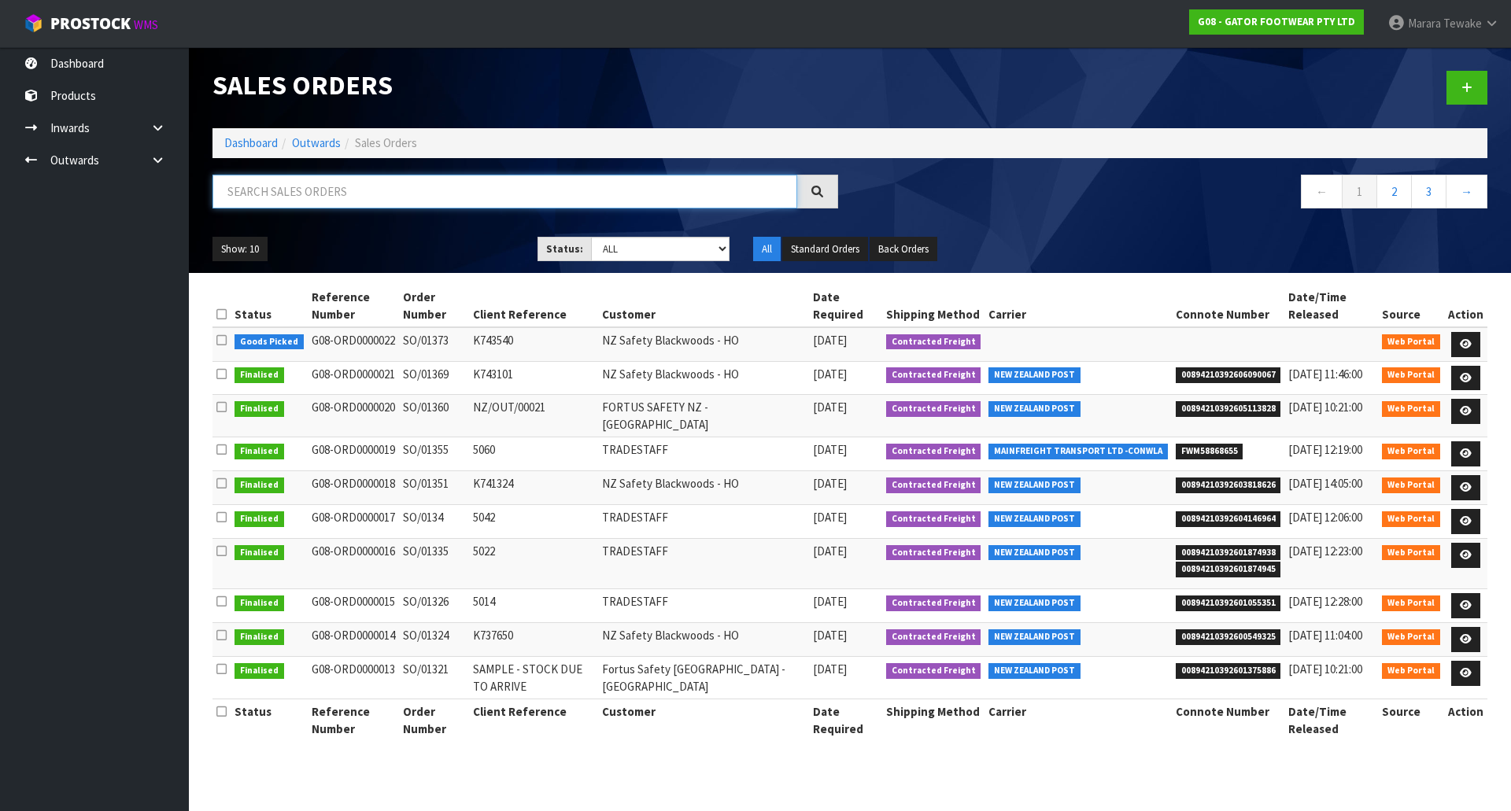
click at [282, 196] on input "text" at bounding box center [504, 192] width 585 height 34
type input "JOB-0415660"
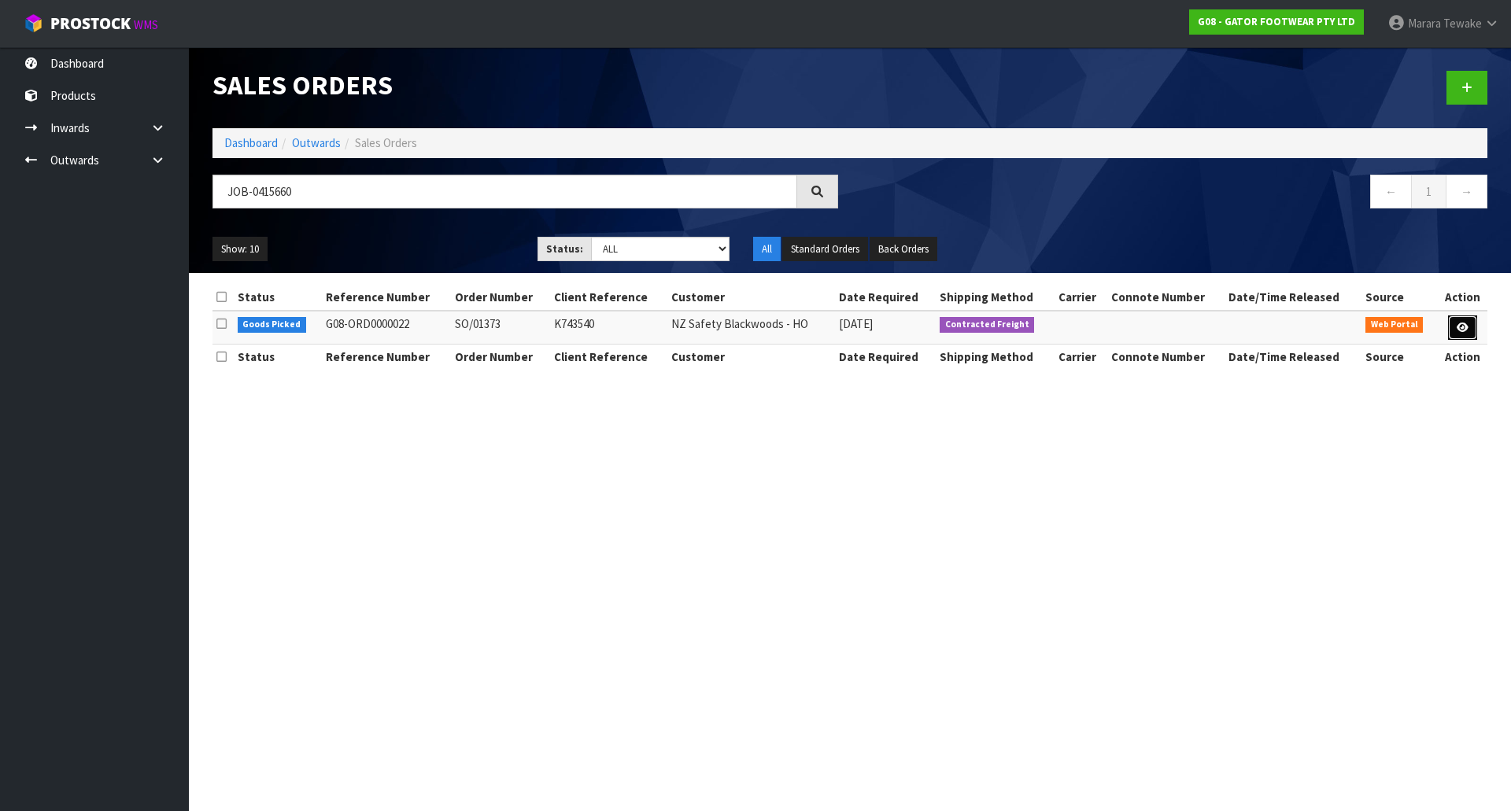
click at [1453, 336] on link at bounding box center [1462, 328] width 29 height 25
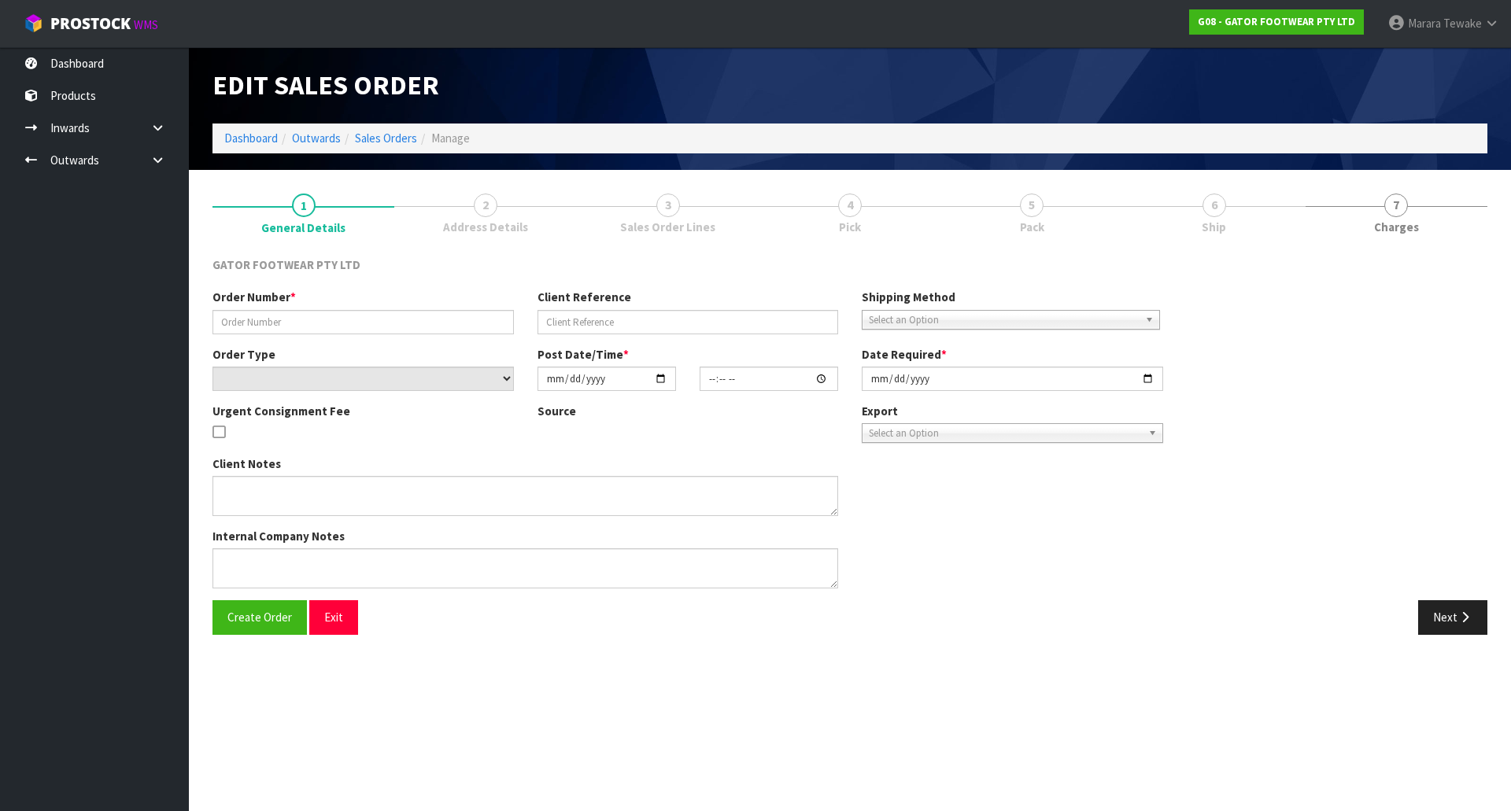
type input "SO/01373"
type input "K743540"
select select "number:0"
type input "[DATE]"
type input "19:29:00.000"
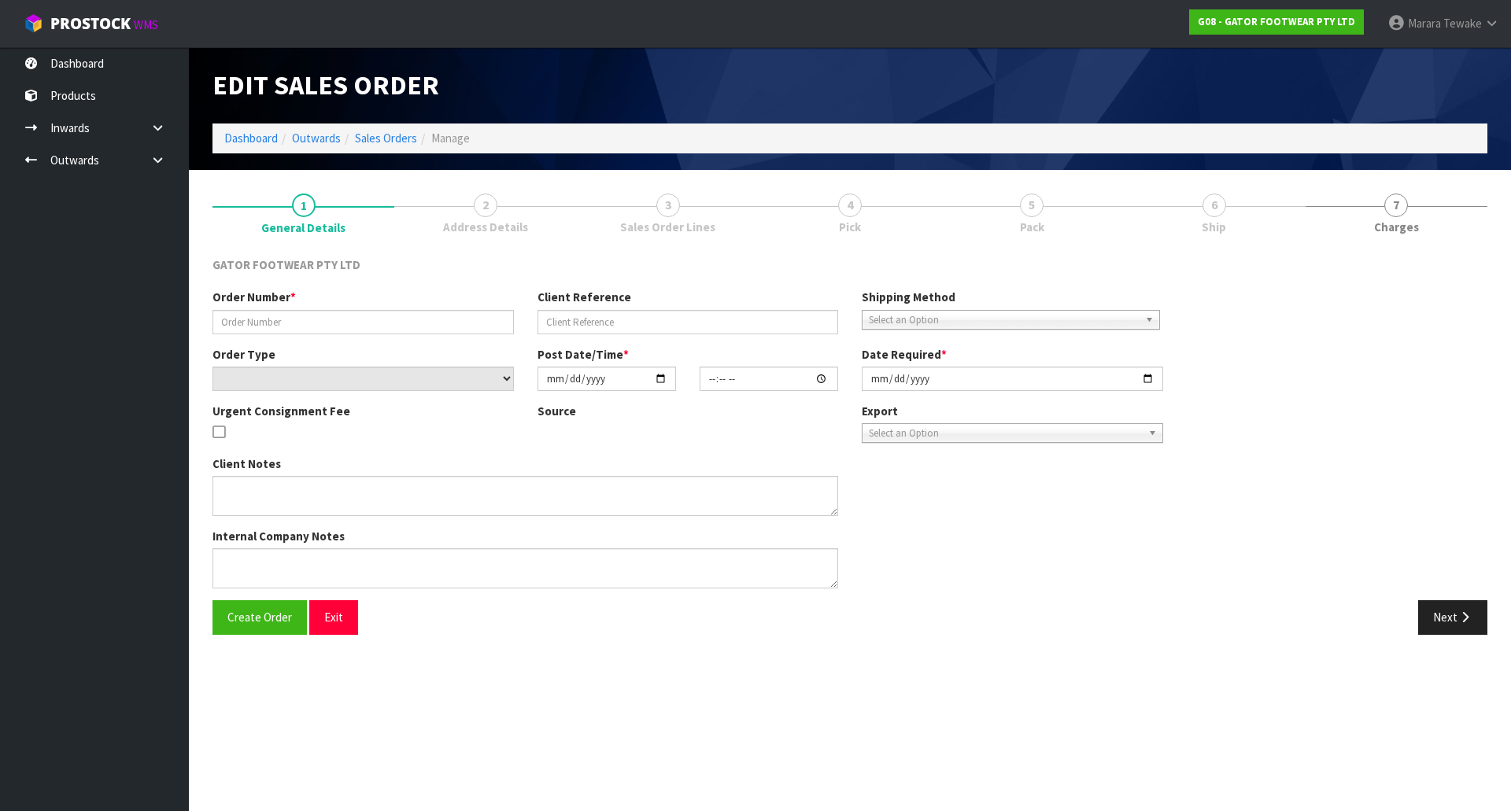
type input "[DATE]"
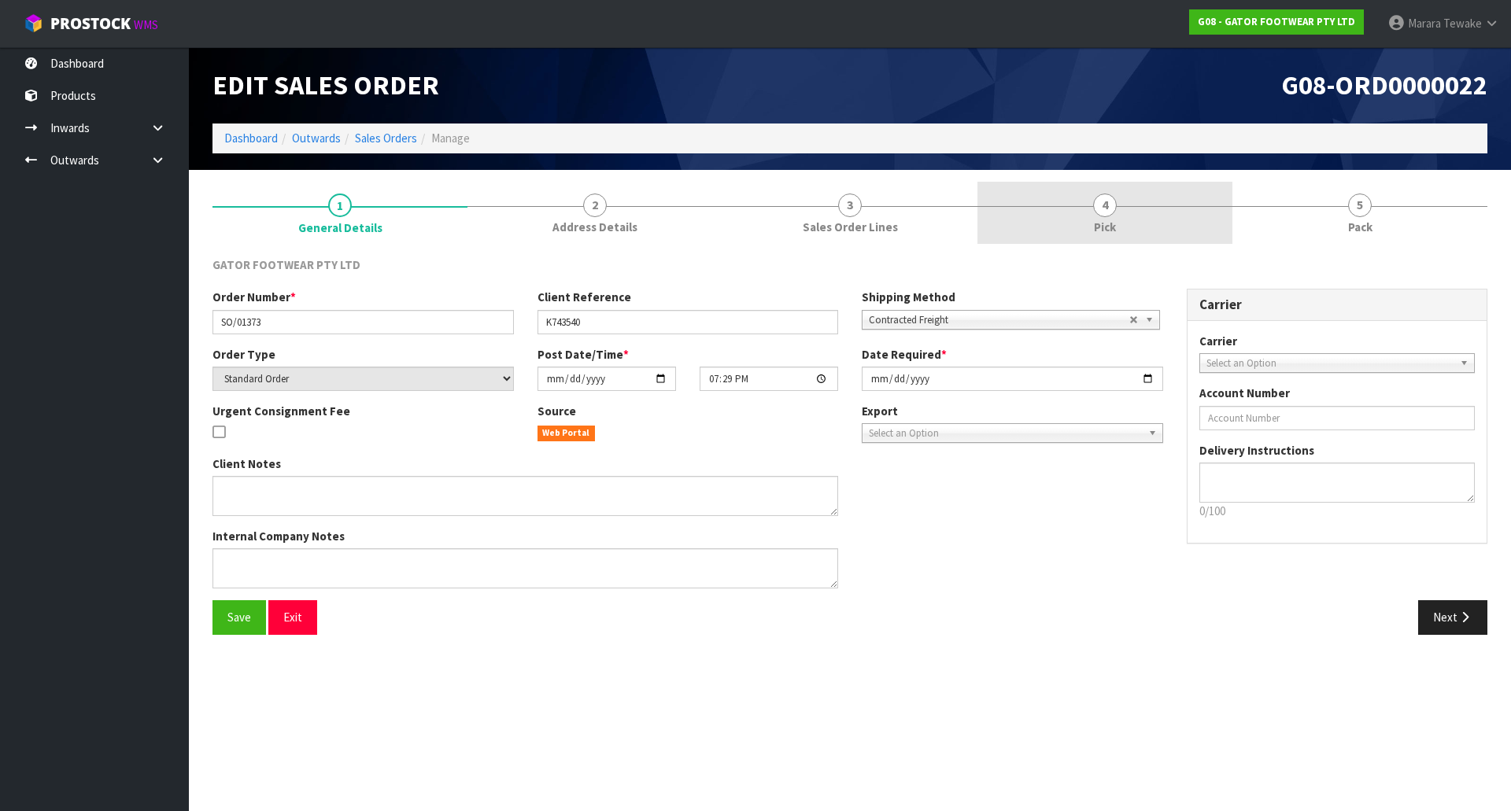
click at [1116, 207] on span "4" at bounding box center [1105, 206] width 24 height 24
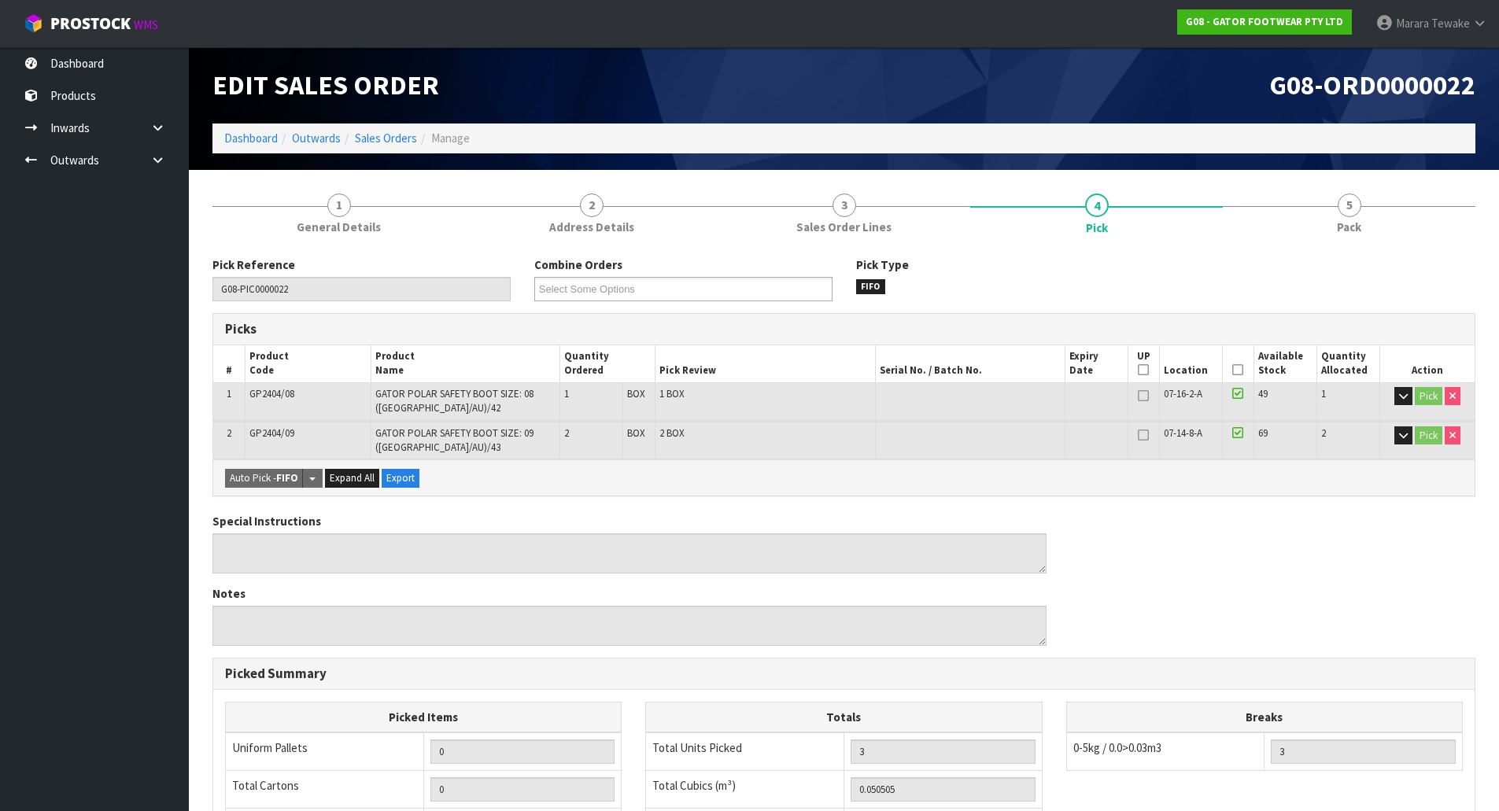
click at [1233, 370] on th "Picked" at bounding box center [1237, 363] width 31 height 37
click at [1240, 370] on icon at bounding box center [1237, 370] width 11 height 1
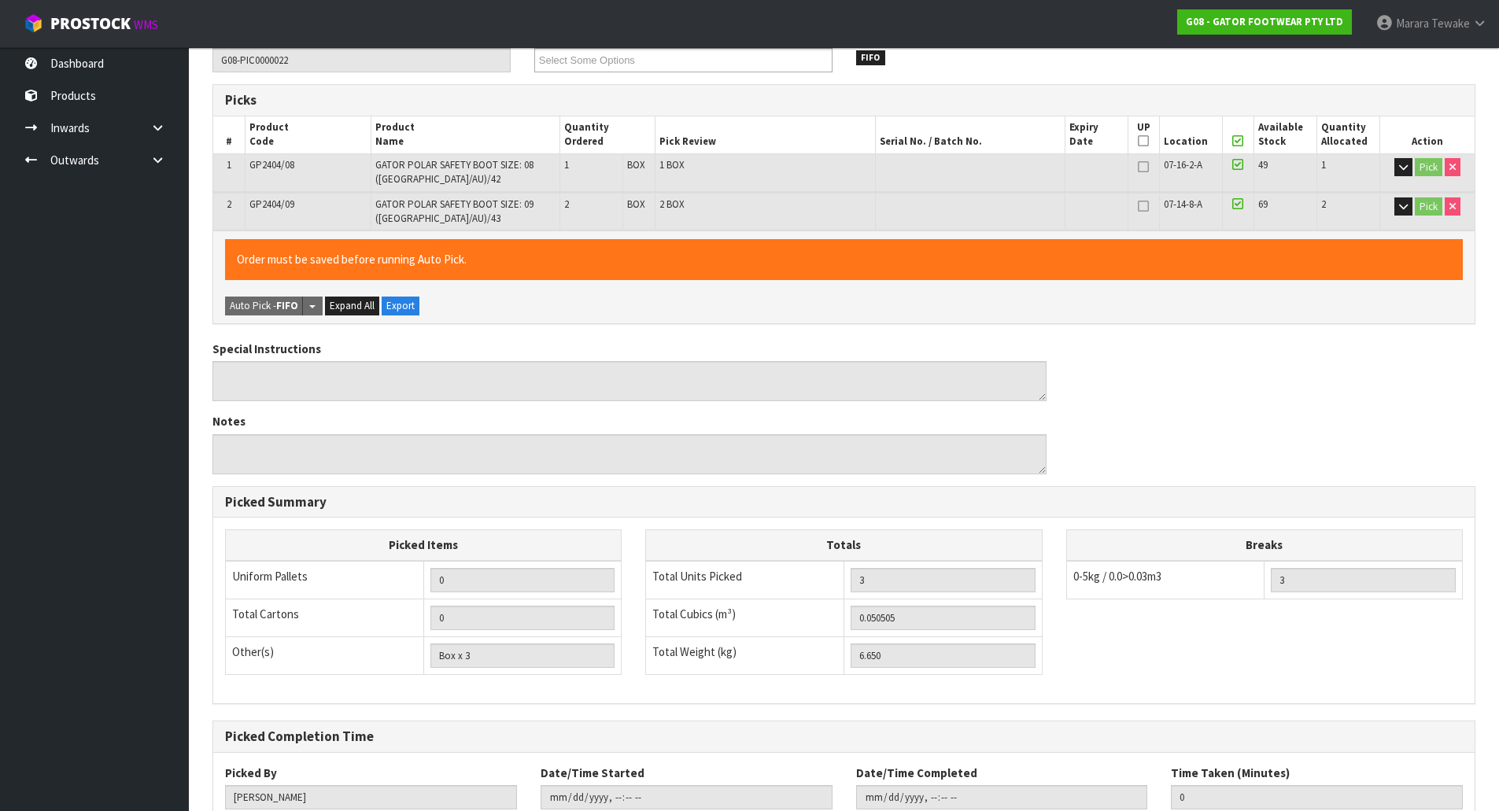
scroll to position [338, 0]
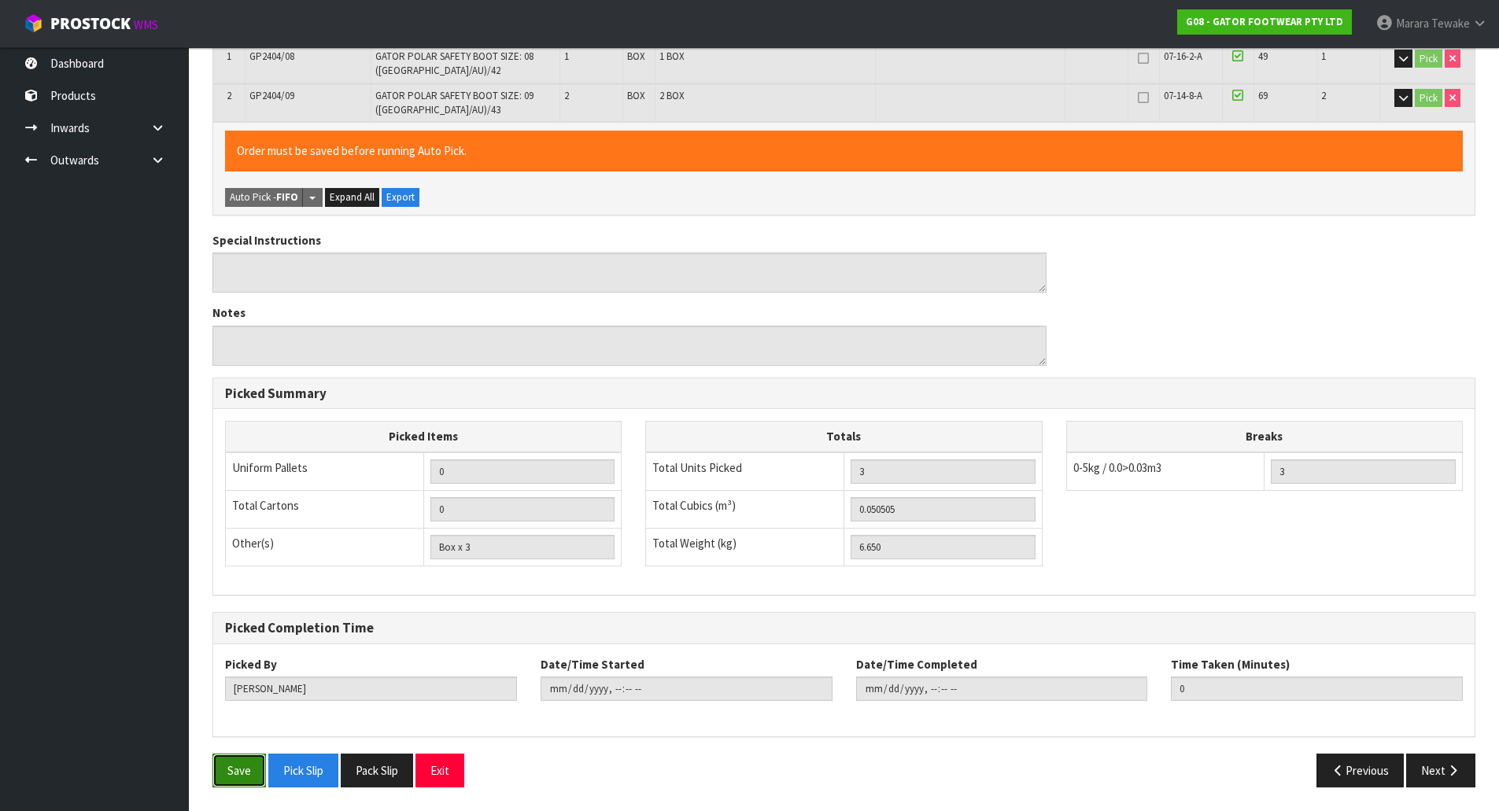
click at [248, 759] on button "Save" at bounding box center [239, 771] width 54 height 34
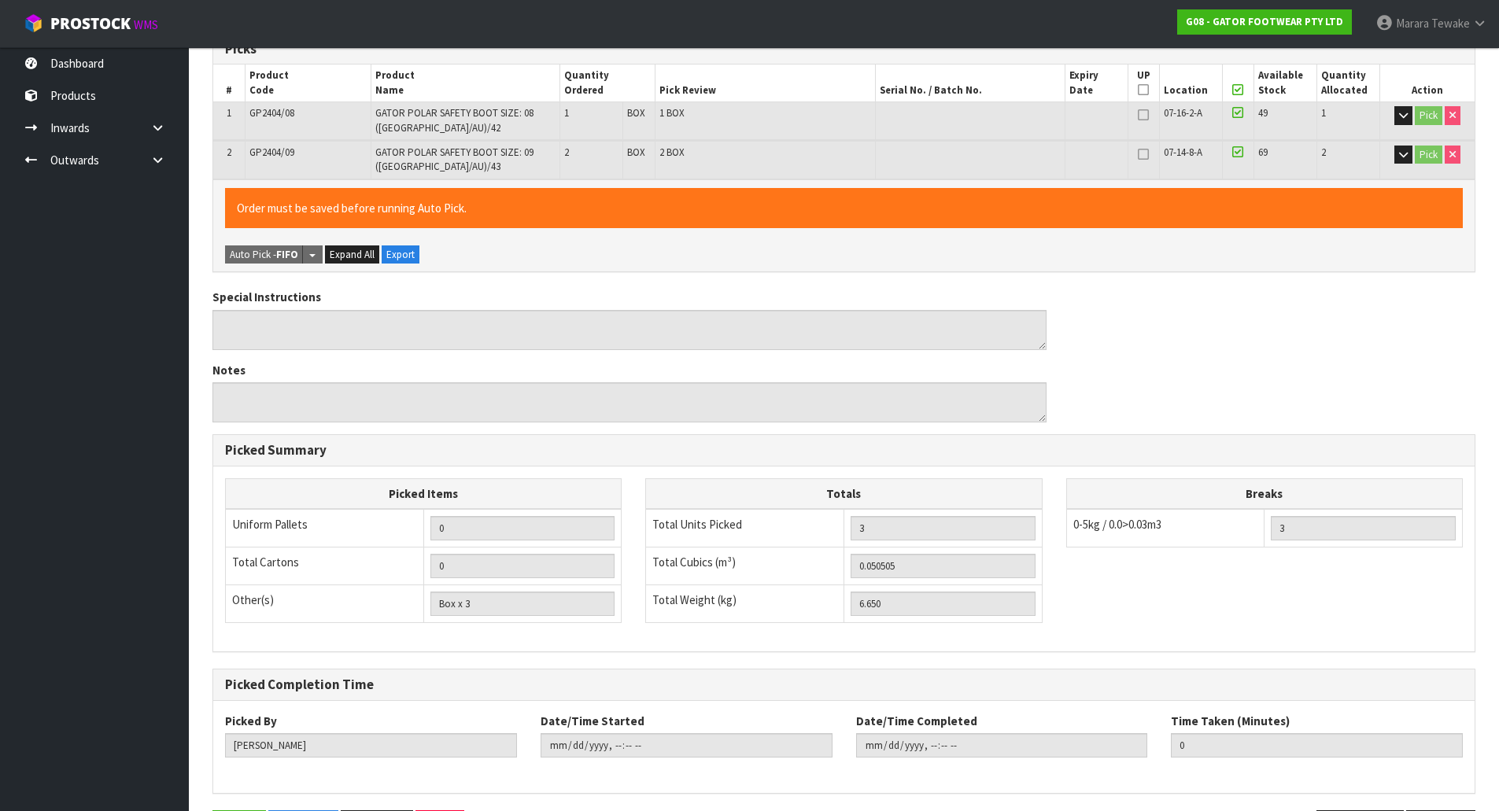
scroll to position [0, 0]
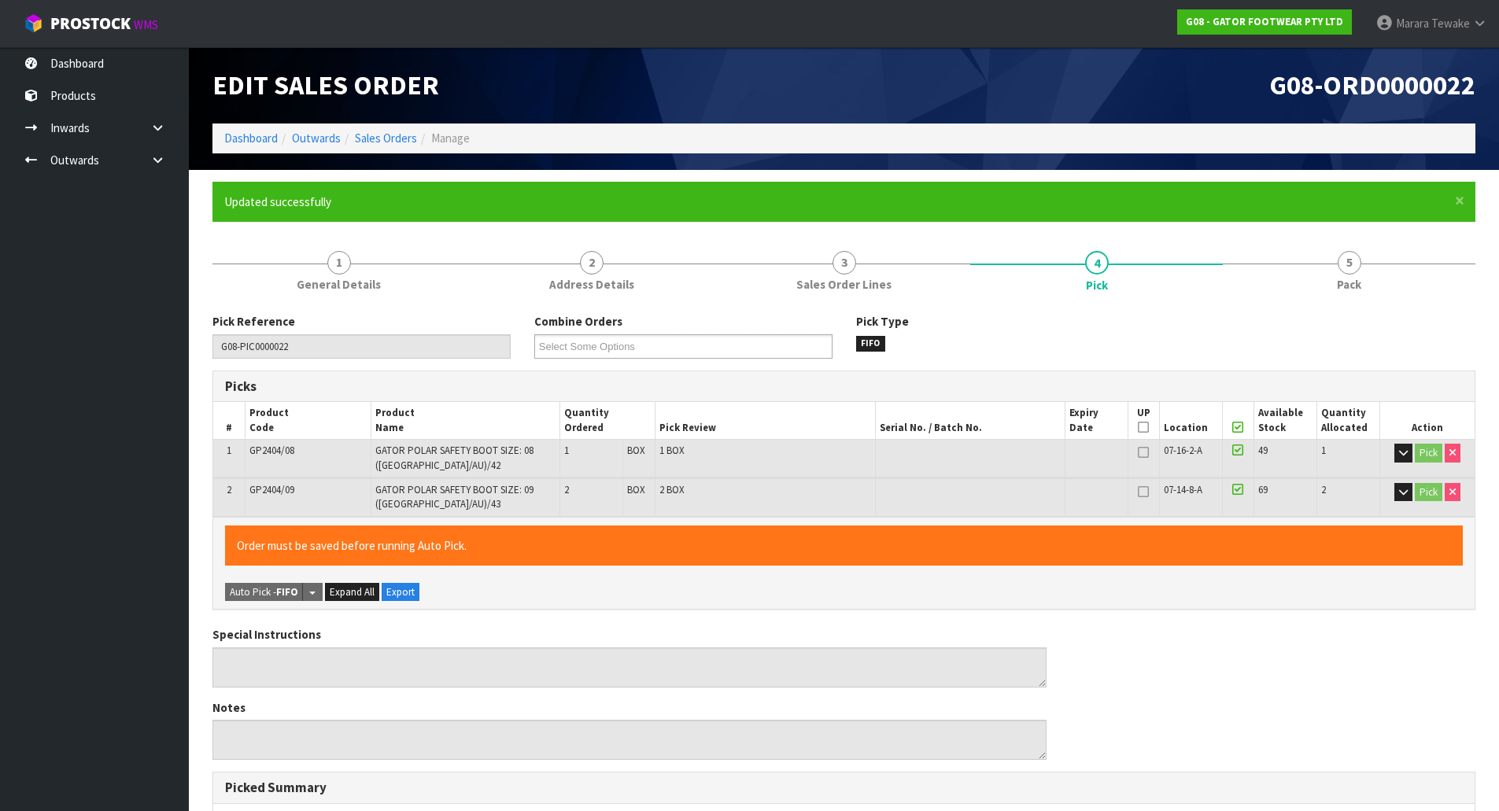
type input "[PERSON_NAME]"
type input "[DATE]T13:42:07"
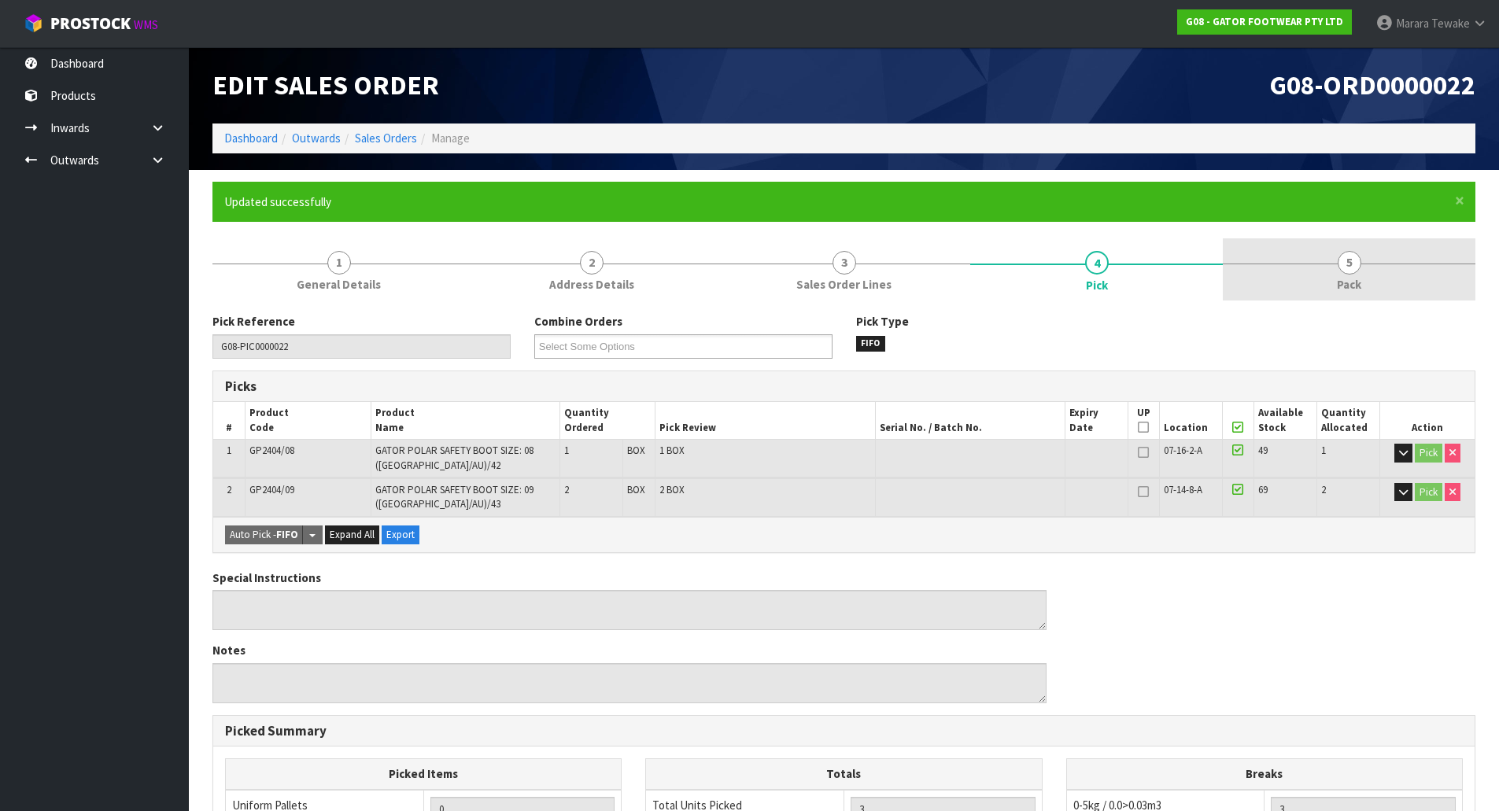
click at [1361, 263] on span "5" at bounding box center [1350, 263] width 24 height 24
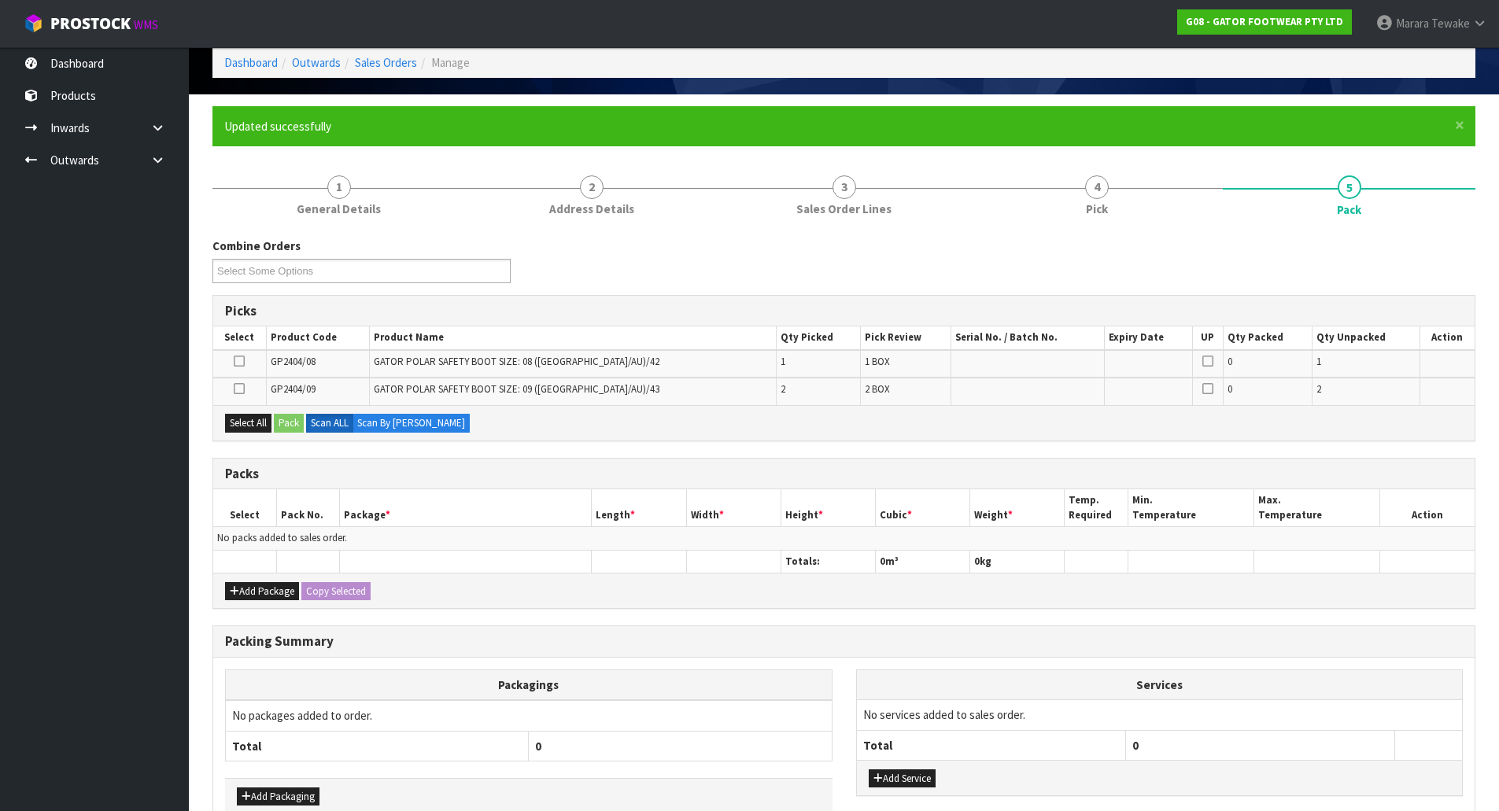
scroll to position [165, 0]
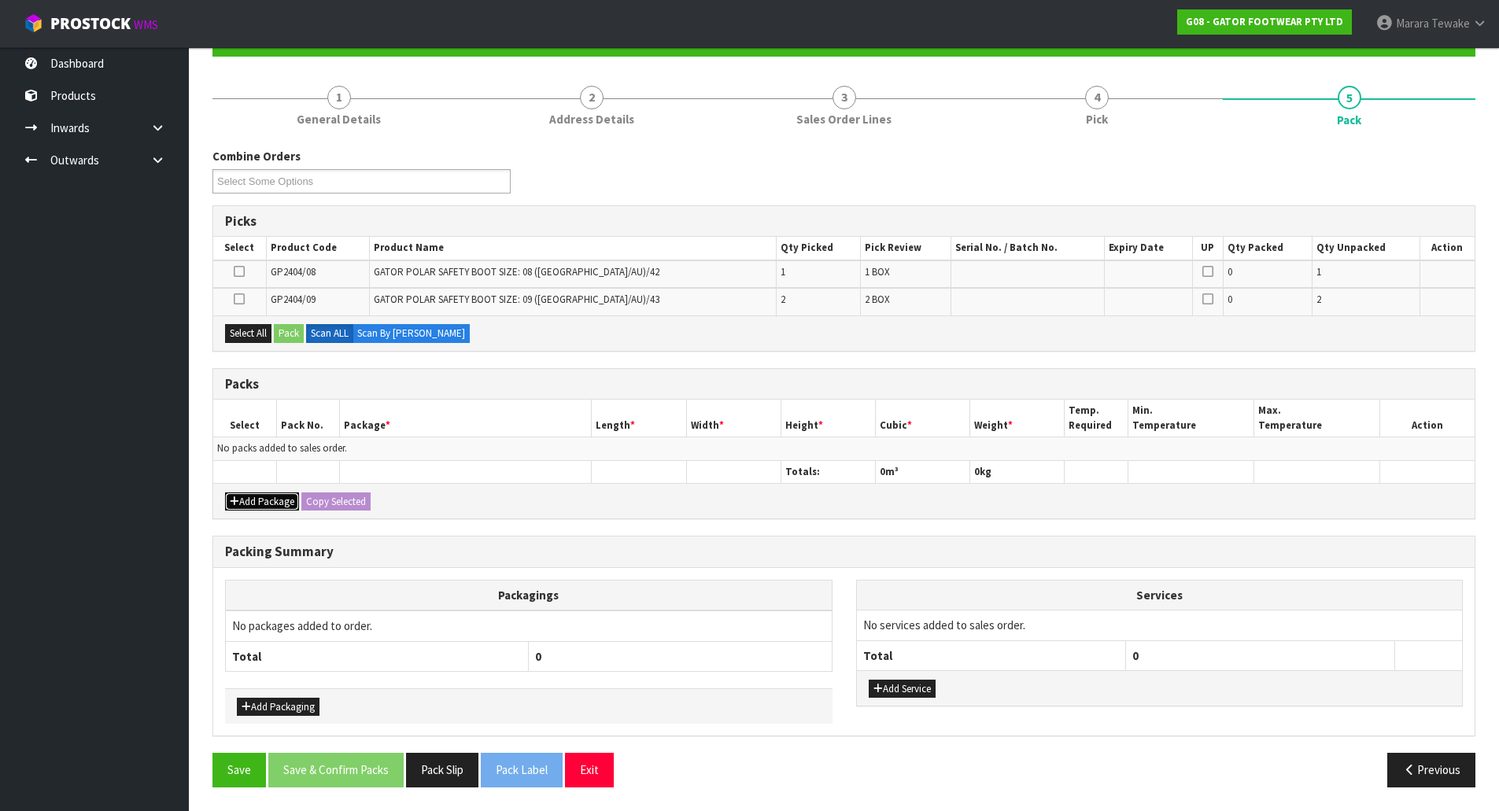
drag, startPoint x: 263, startPoint y: 504, endPoint x: 246, endPoint y: 485, distance: 25.1
click at [263, 503] on button "Add Package" at bounding box center [262, 502] width 74 height 19
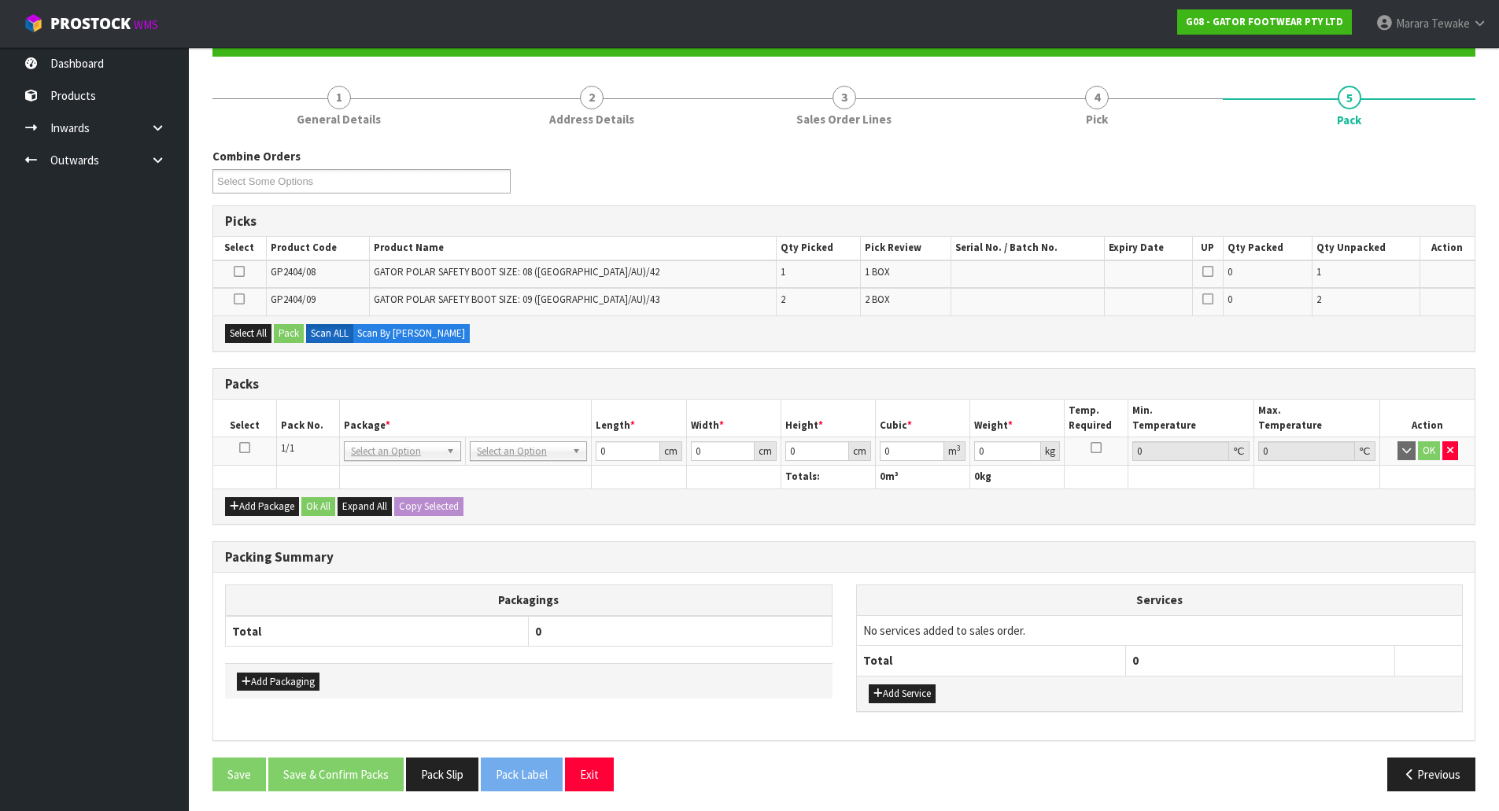
click at [244, 448] on icon at bounding box center [244, 448] width 11 height 1
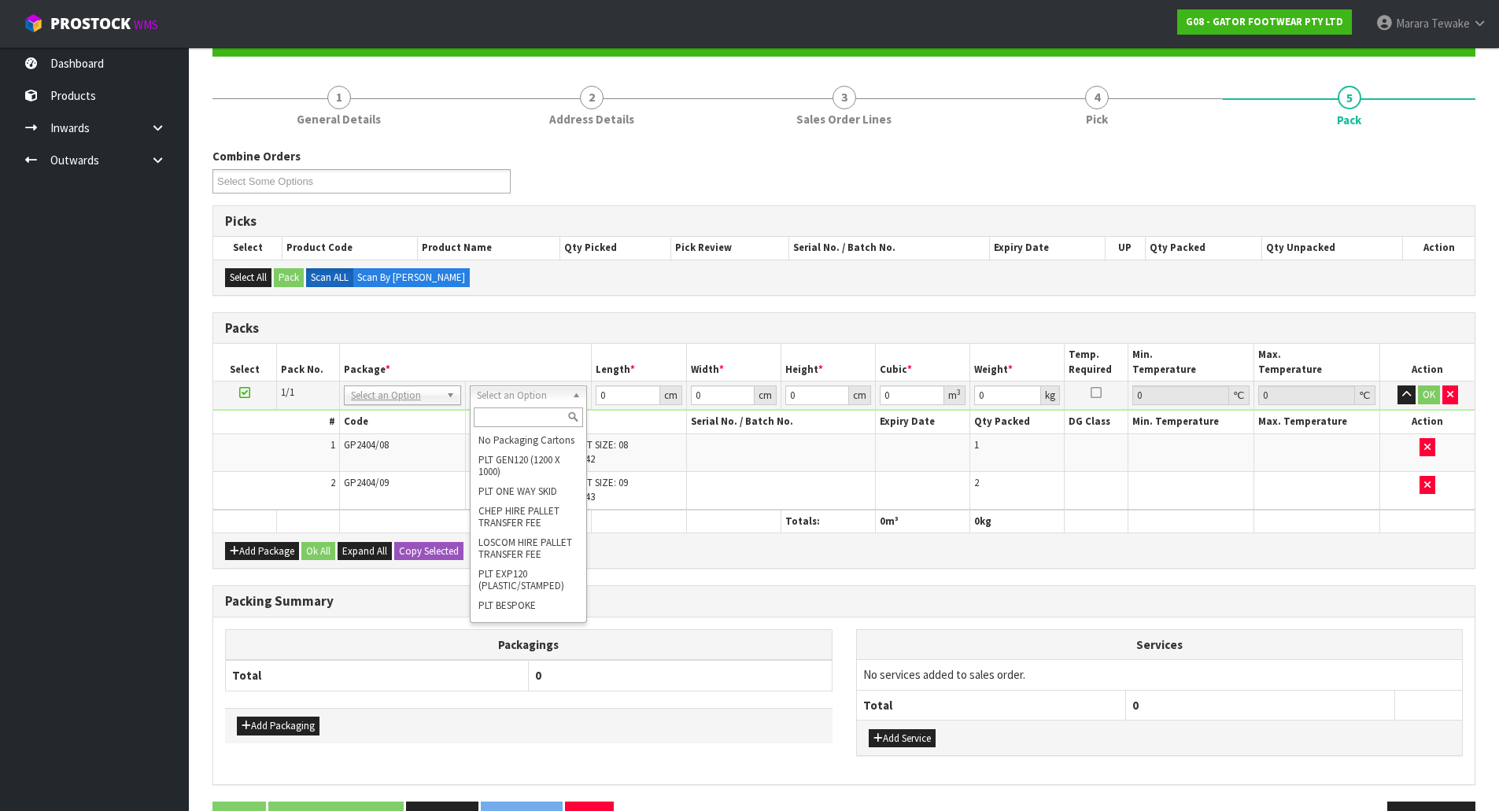
drag, startPoint x: 534, startPoint y: 422, endPoint x: 516, endPoint y: 423, distance: 17.4
click at [534, 421] on input "text" at bounding box center [528, 418] width 109 height 20
type input "CTN7"
drag, startPoint x: 549, startPoint y: 439, endPoint x: 544, endPoint y: 428, distance: 12.3
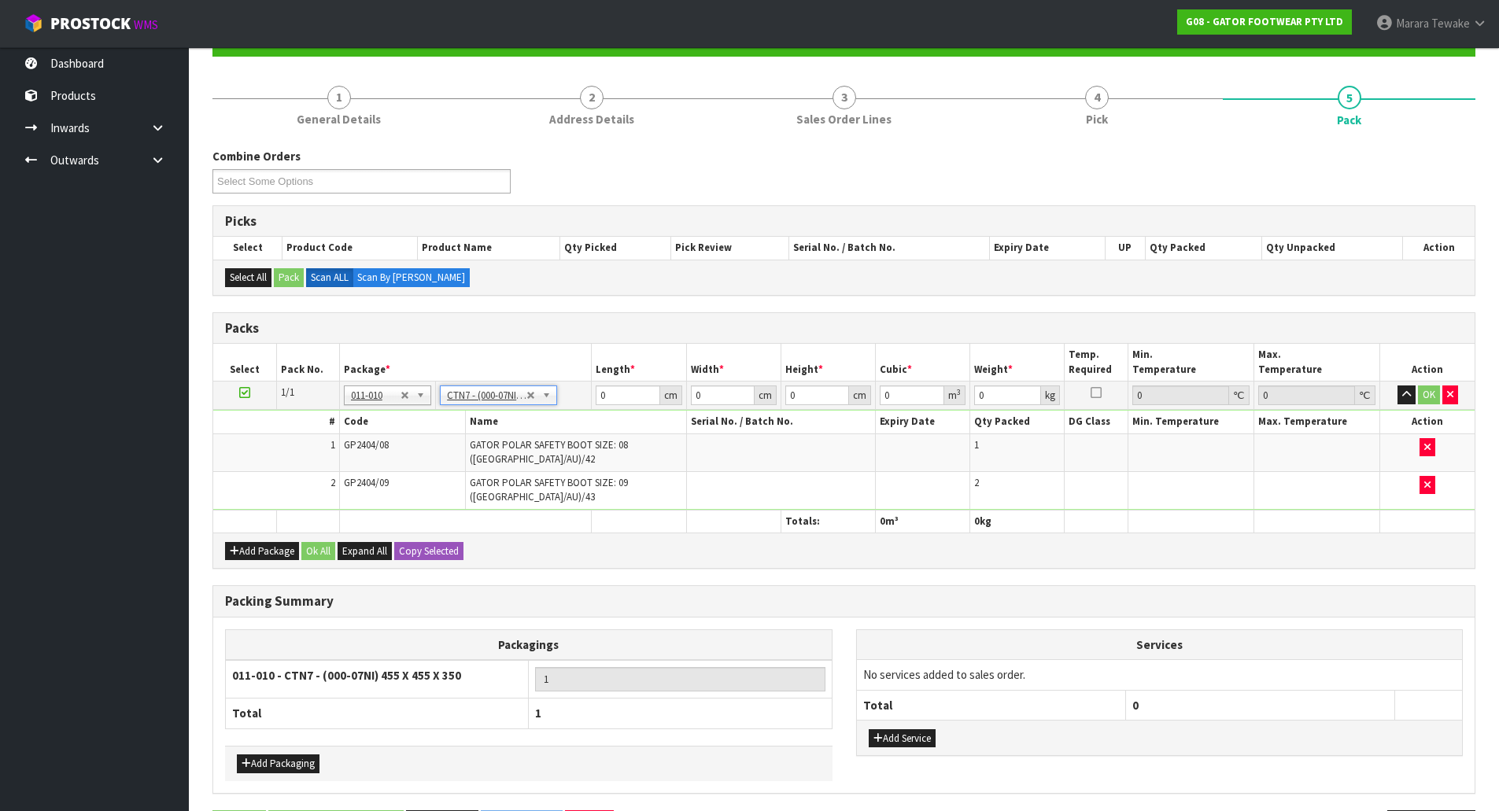
type input "45.5"
type input "35"
type input "0.072459"
type input "6.85"
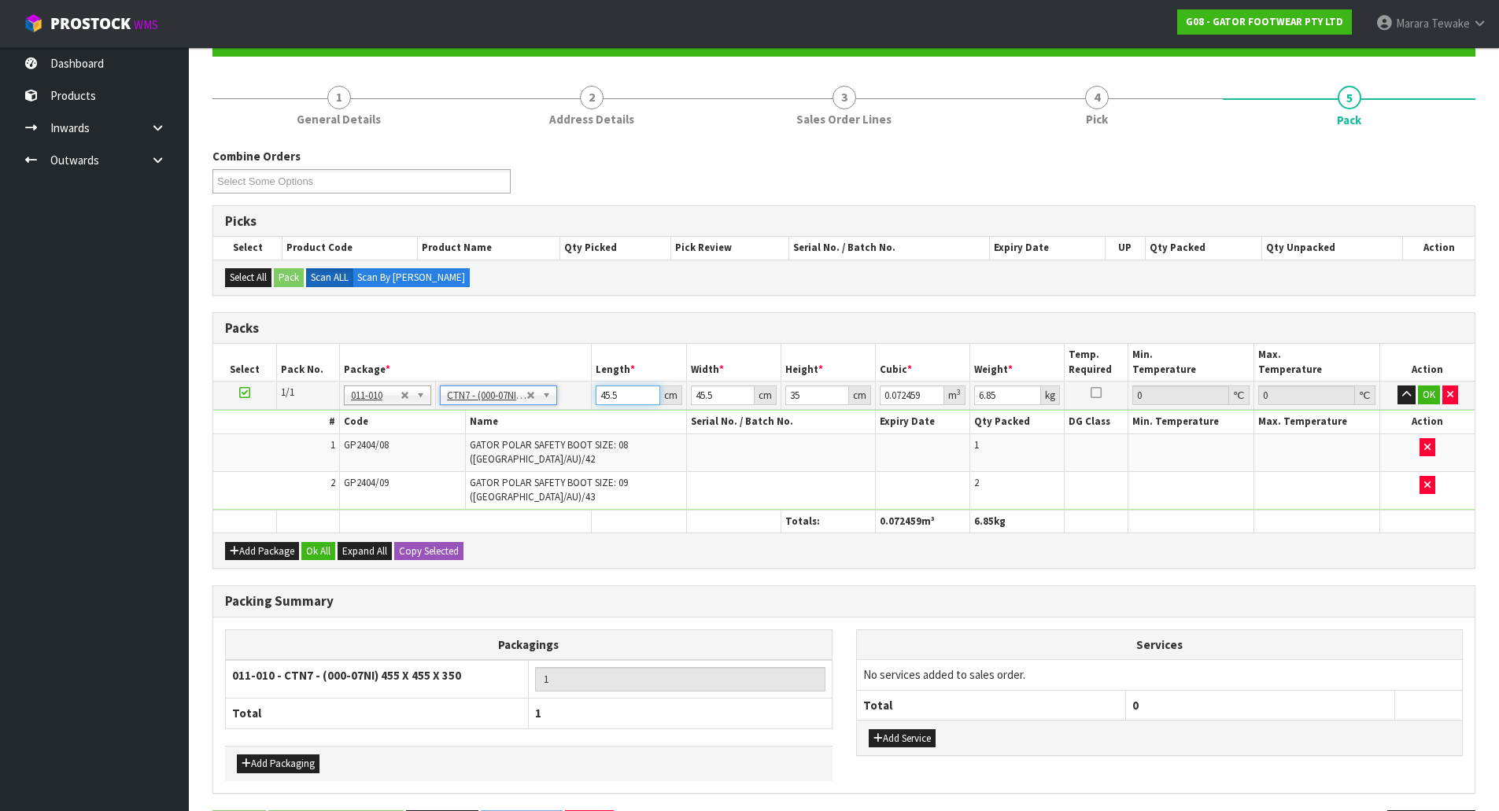
drag, startPoint x: 615, startPoint y: 393, endPoint x: 524, endPoint y: 353, distance: 98.7
click at [548, 361] on table "Select Pack No. Package * Length * Width * Height * Cubic * Weight * Temp. Requ…" at bounding box center [843, 438] width 1261 height 189
type input "4"
type input "0.00637"
type input "48"
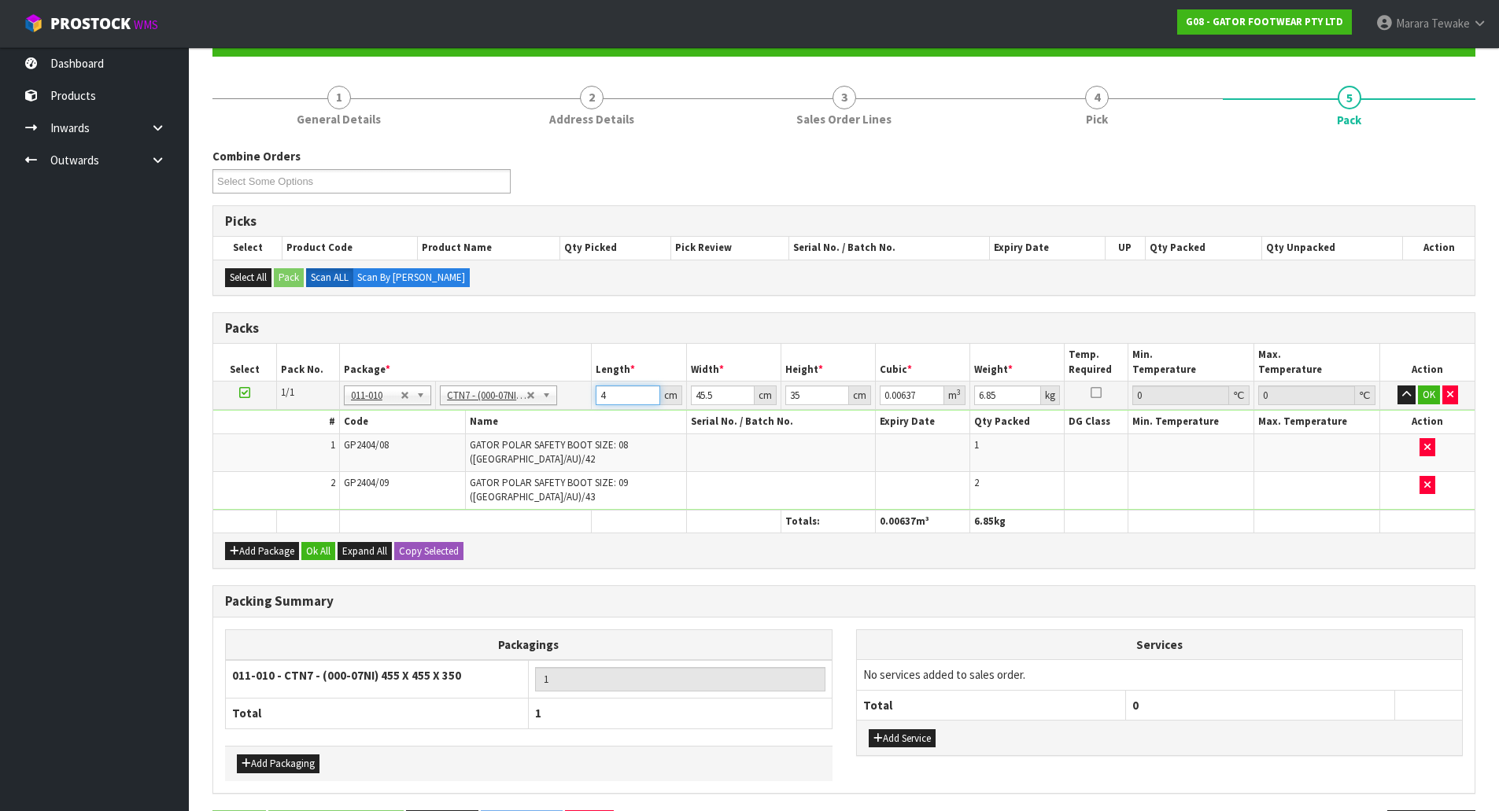
type input "0.07644"
type input "48"
type input "4"
type input "0.00672"
type input "47"
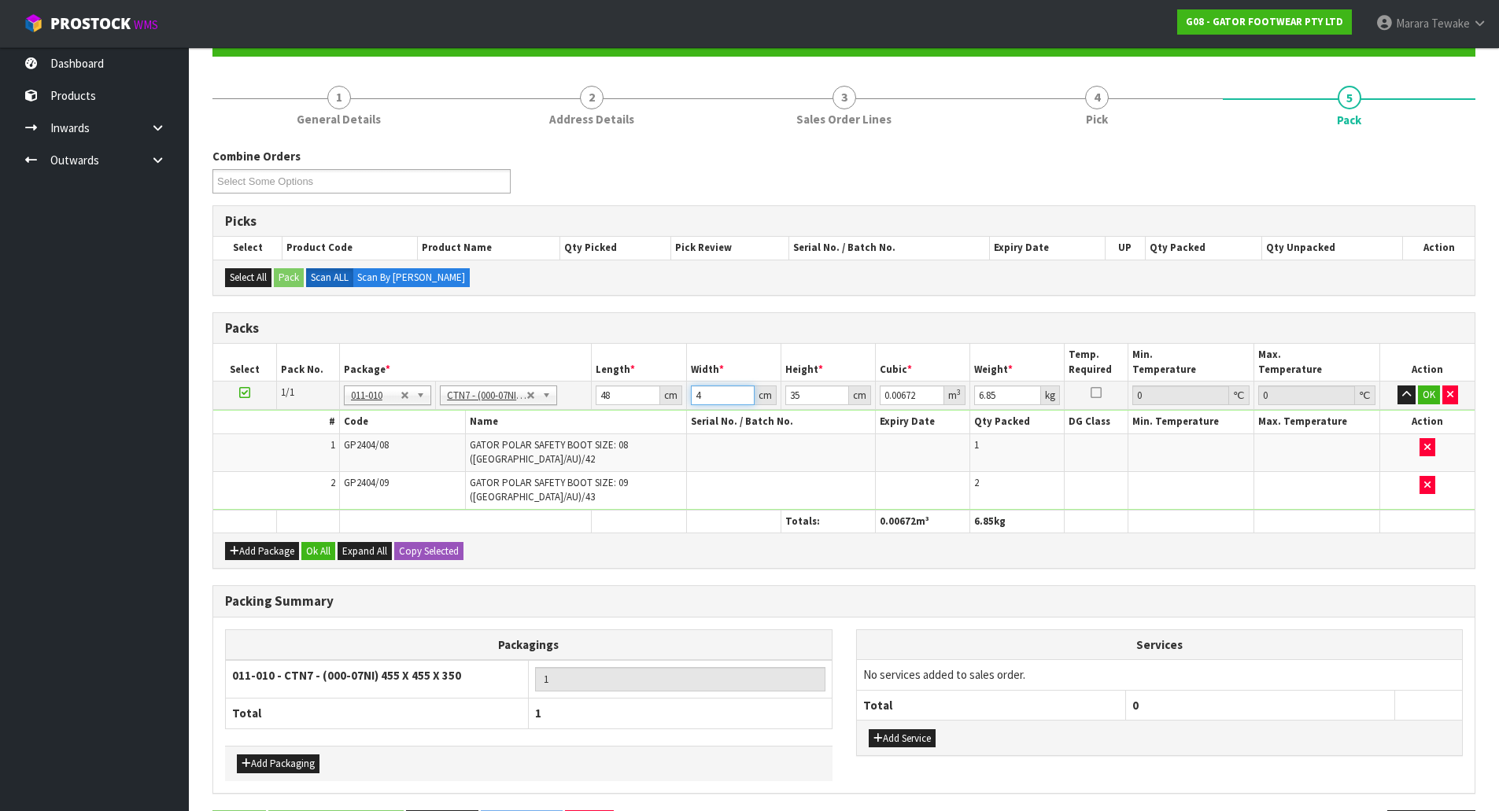
type input "0.07896"
type input "47"
type input "3"
type input "0.006768"
type input "37"
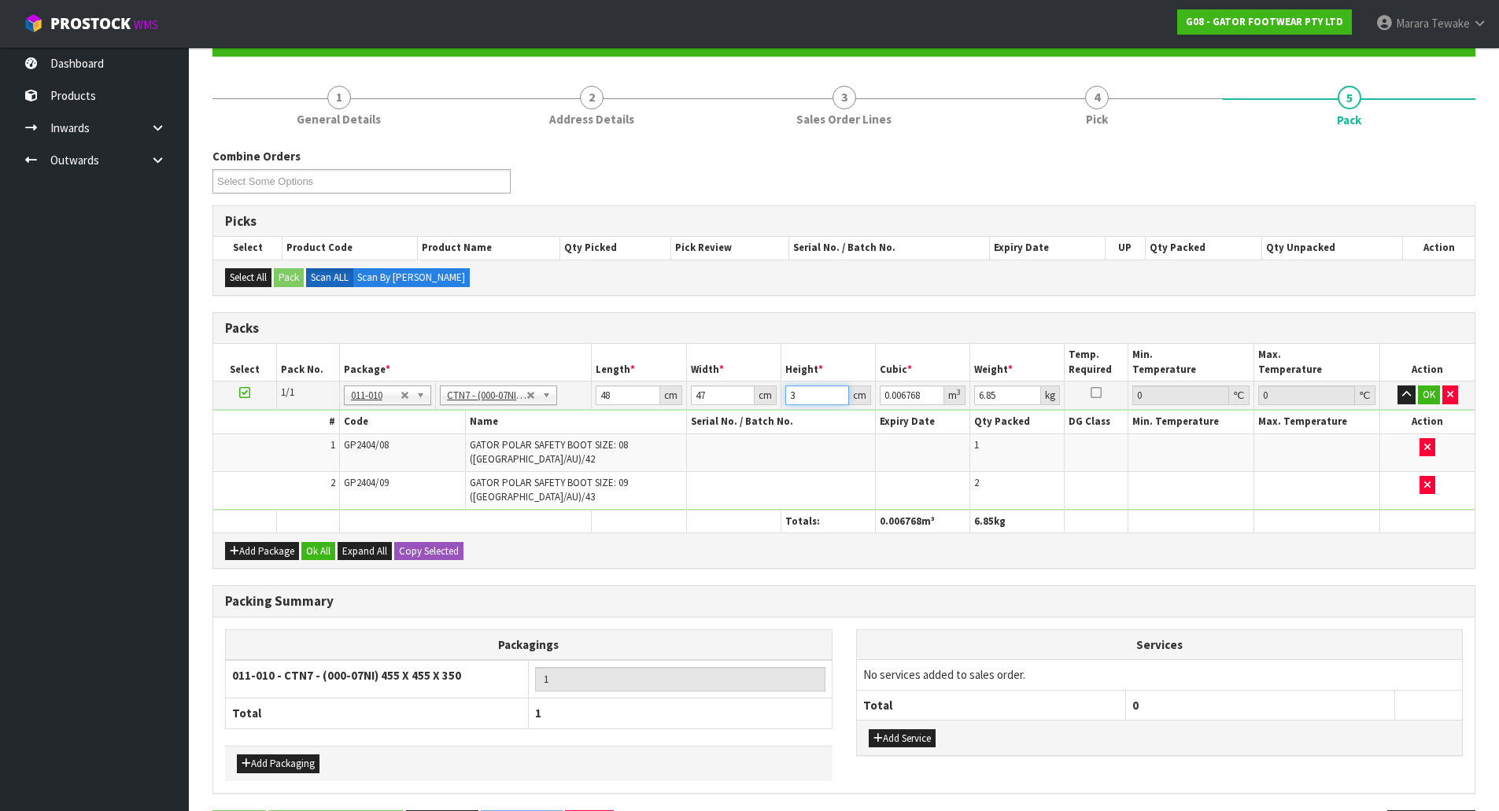
type input "0.083472"
type input "374"
type input "0.843744"
type input "37"
type input "0.083472"
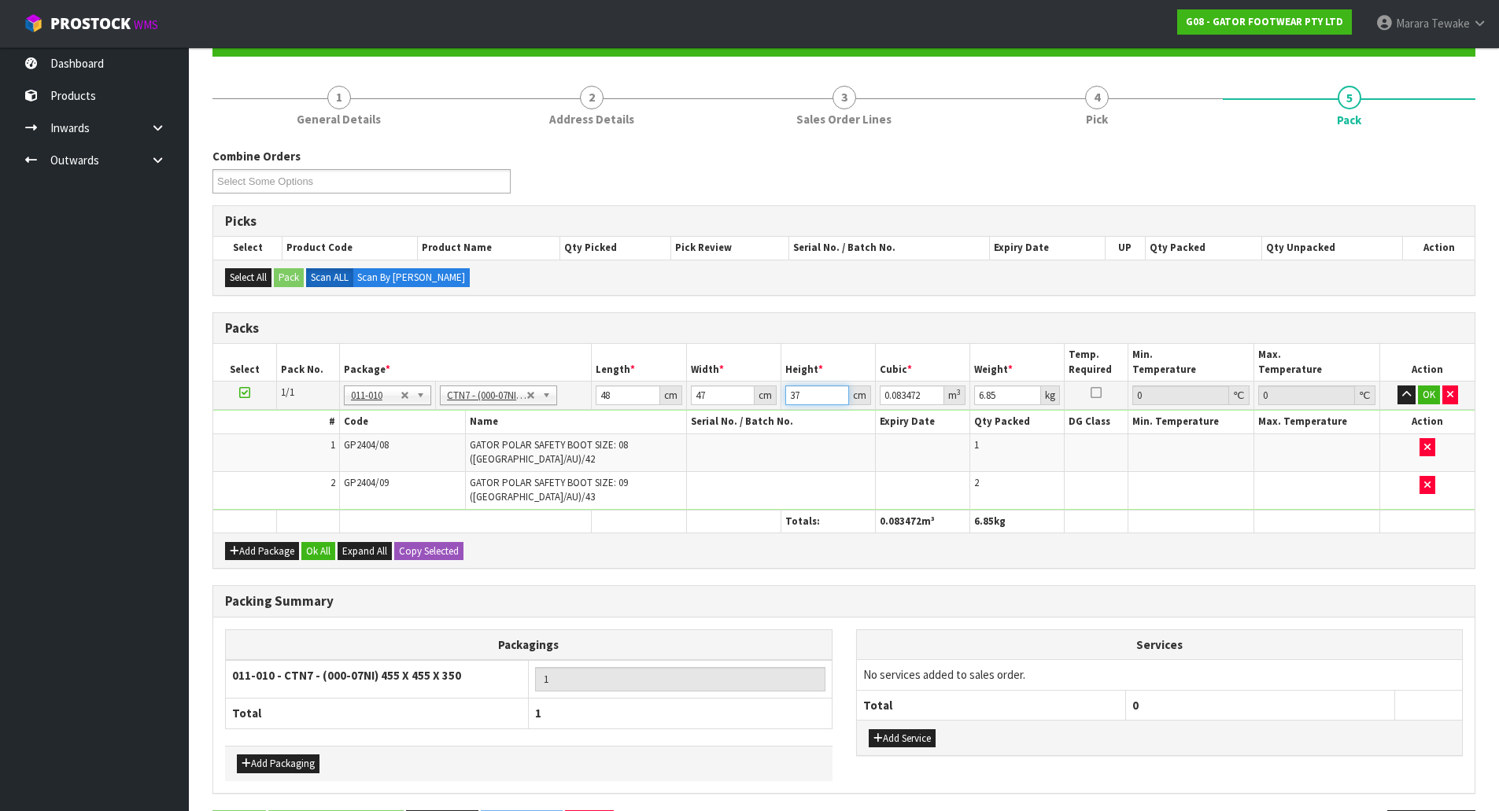
type input "37"
type input "8"
click at [1435, 395] on button "OK" at bounding box center [1429, 395] width 22 height 19
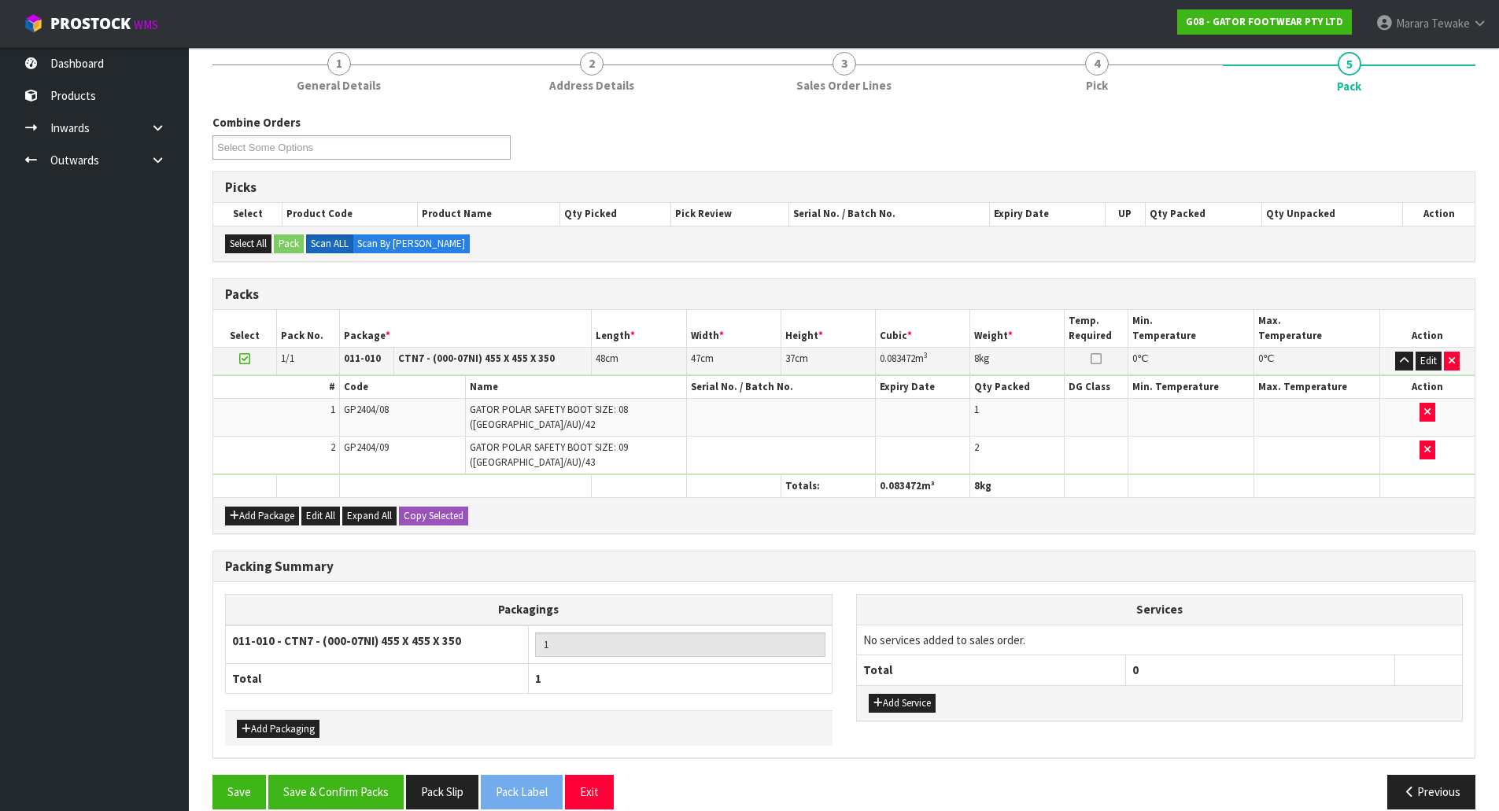
scroll to position [200, 0]
click at [314, 774] on button "Save & Confirm Packs" at bounding box center [335, 791] width 135 height 34
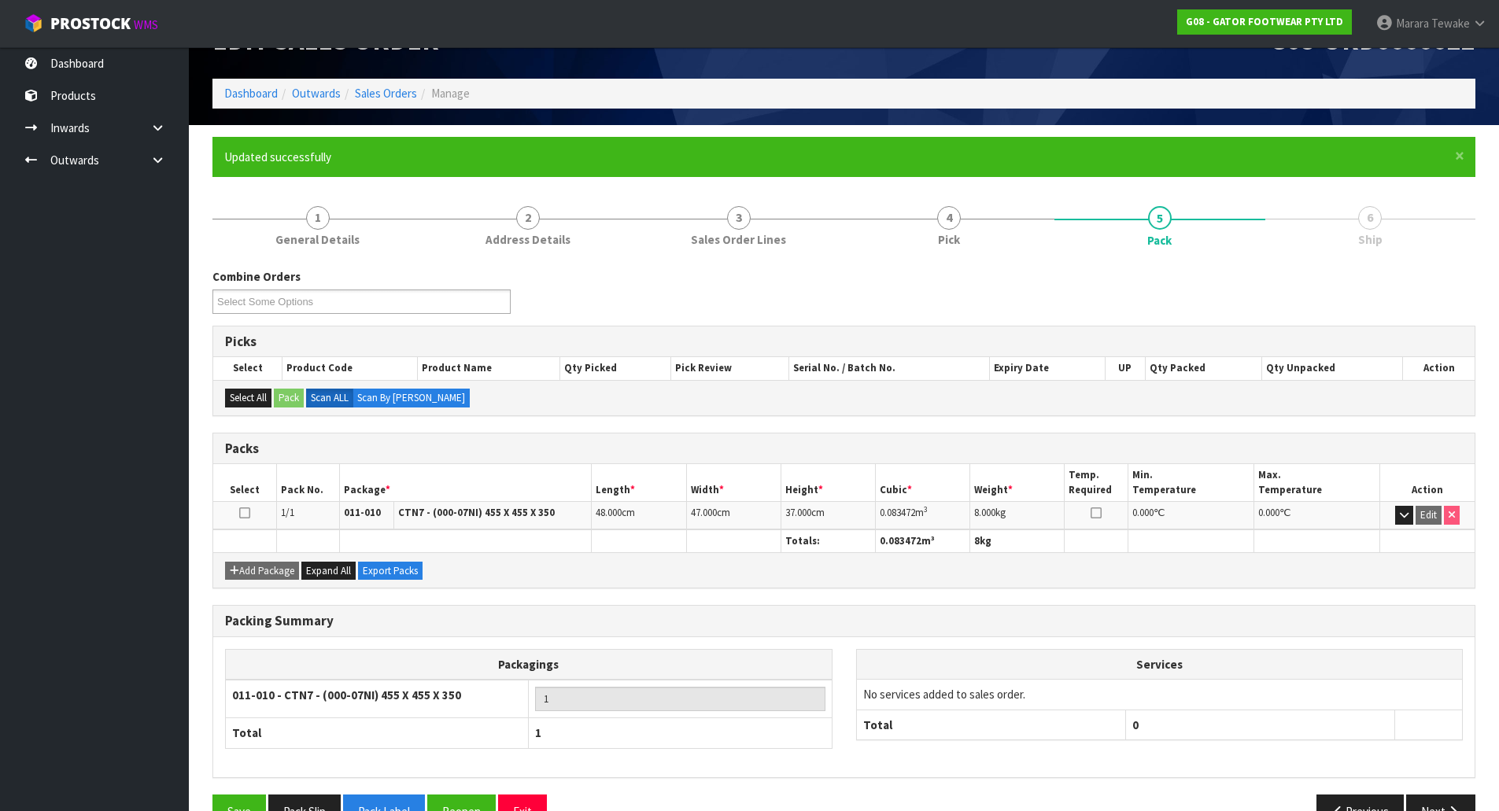
scroll to position [86, 0]
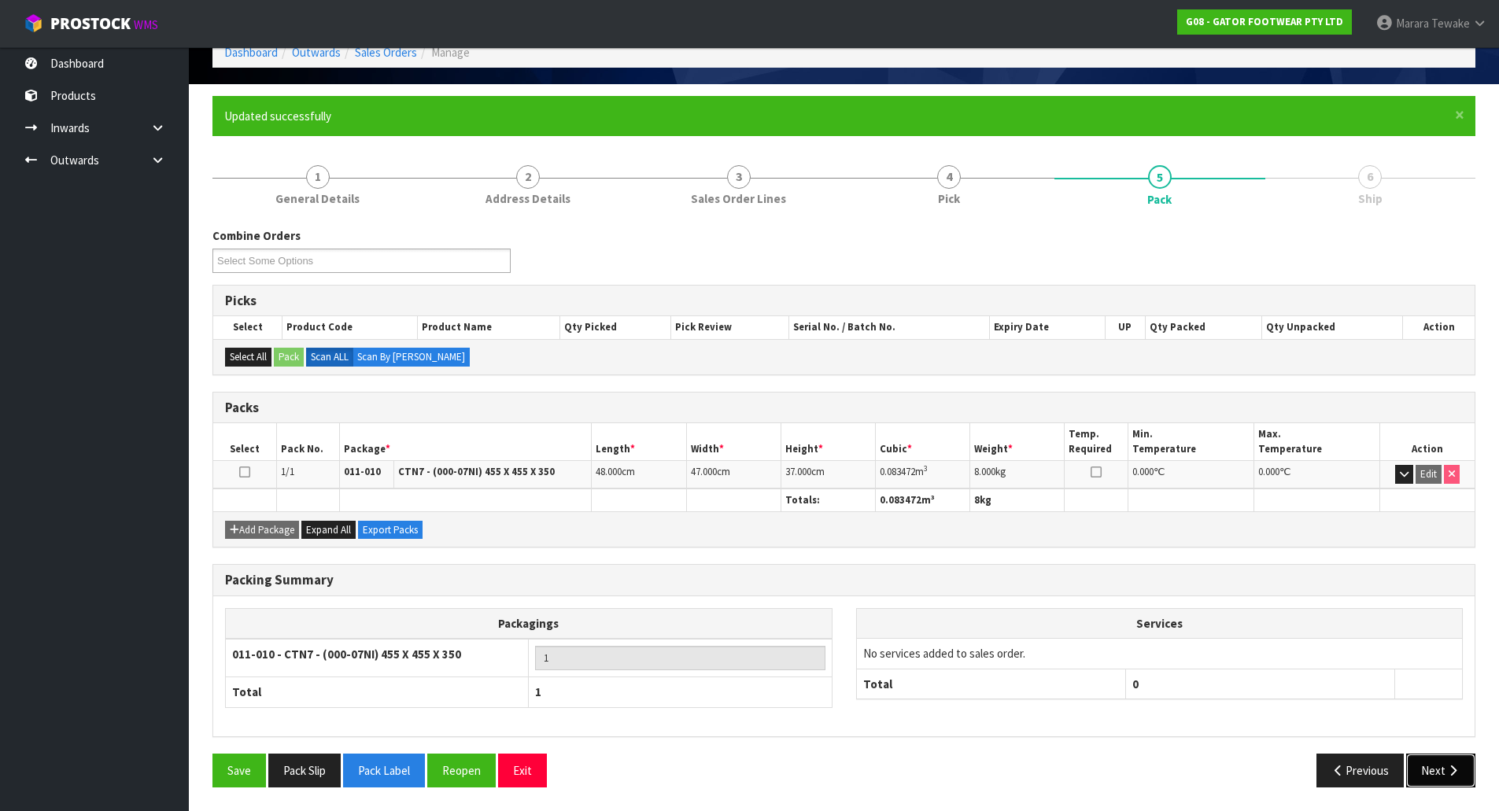
click at [1435, 773] on button "Next" at bounding box center [1440, 771] width 69 height 34
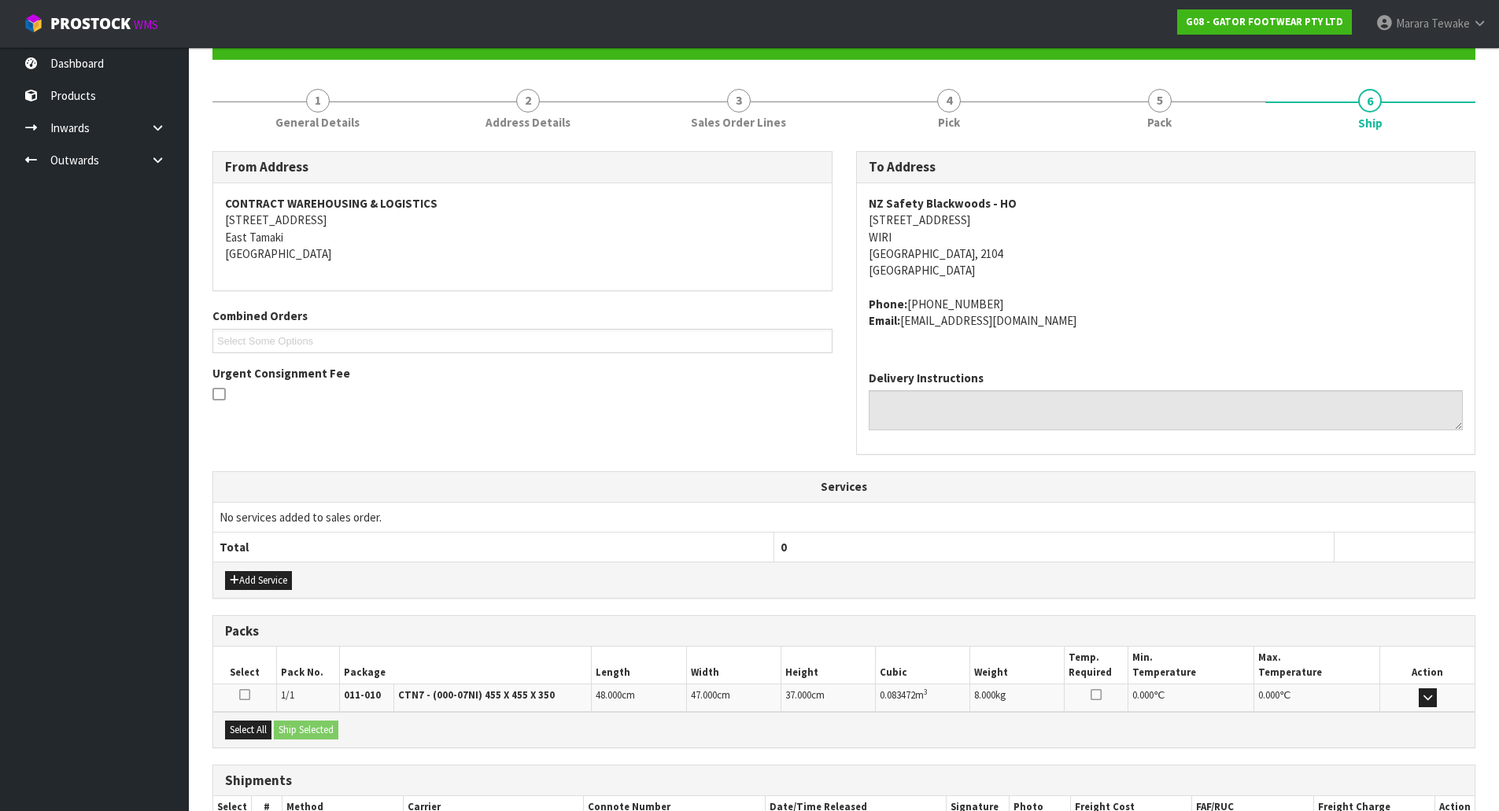
scroll to position [268, 0]
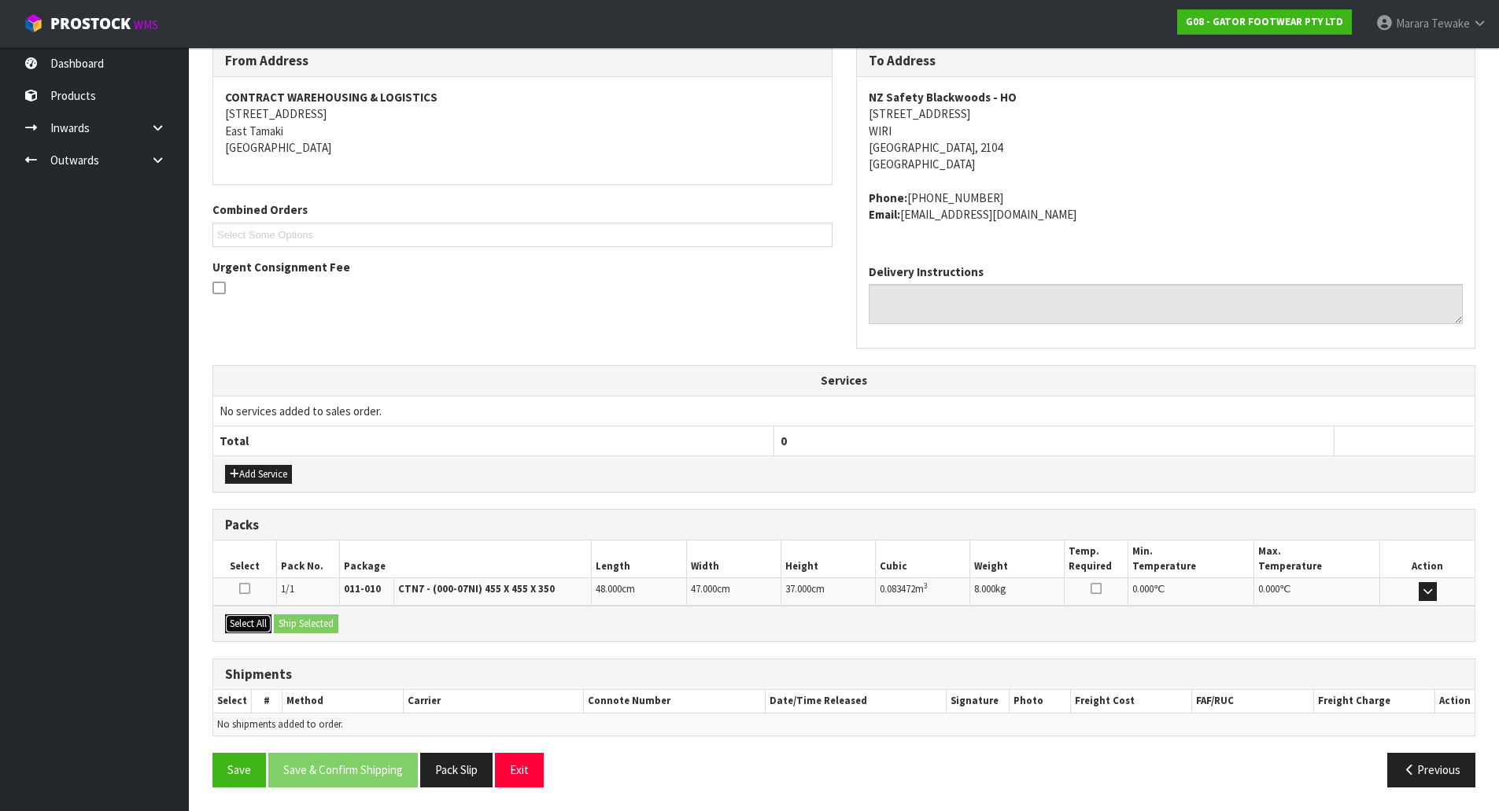
click at [258, 623] on button "Select All" at bounding box center [248, 624] width 46 height 19
click at [283, 623] on button "Ship Selected" at bounding box center [306, 624] width 65 height 19
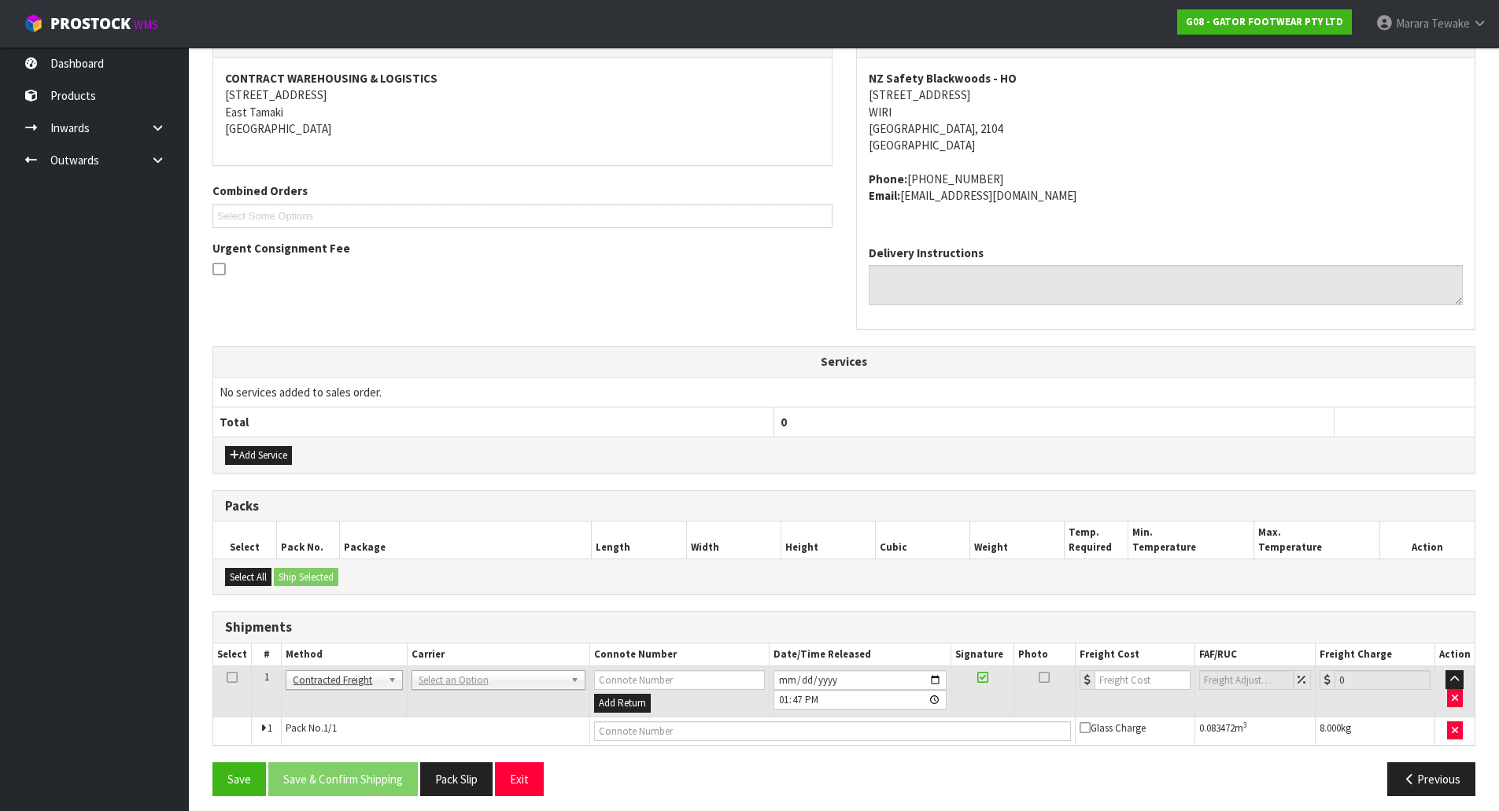
scroll to position [296, 0]
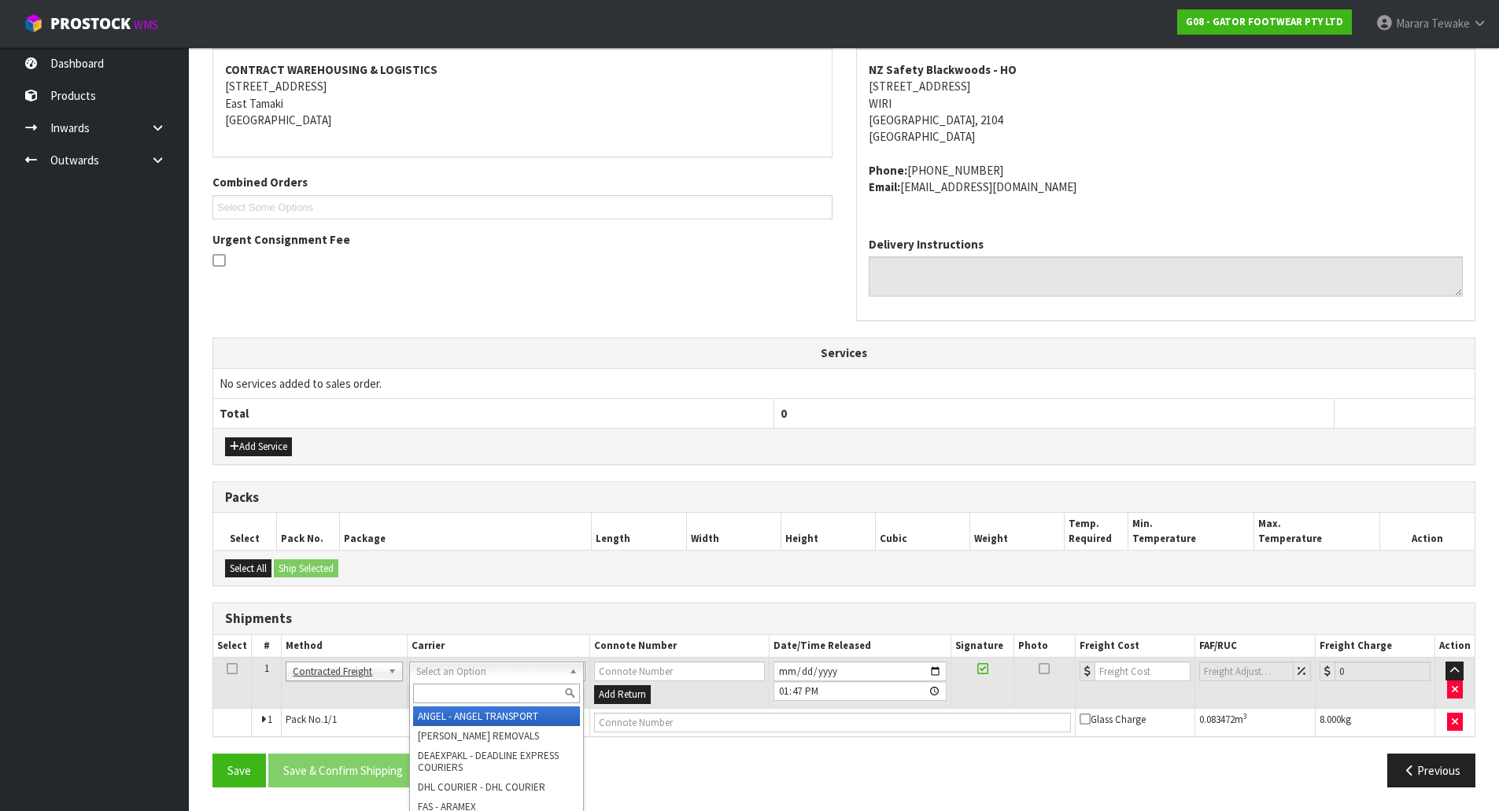
click at [438, 696] on input "text" at bounding box center [496, 694] width 167 height 20
type input "NZP"
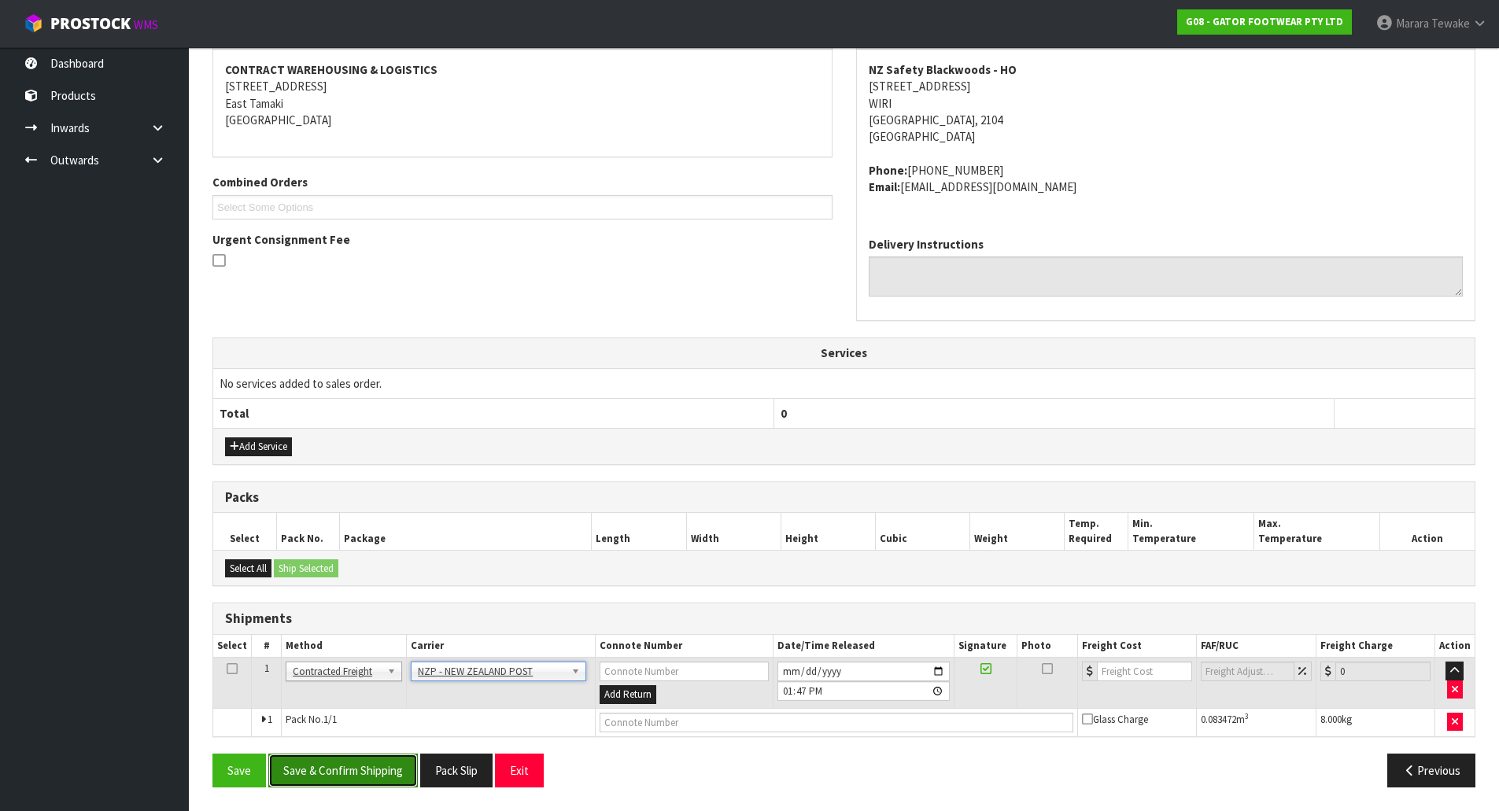
click at [379, 770] on button "Save & Confirm Shipping" at bounding box center [343, 771] width 150 height 34
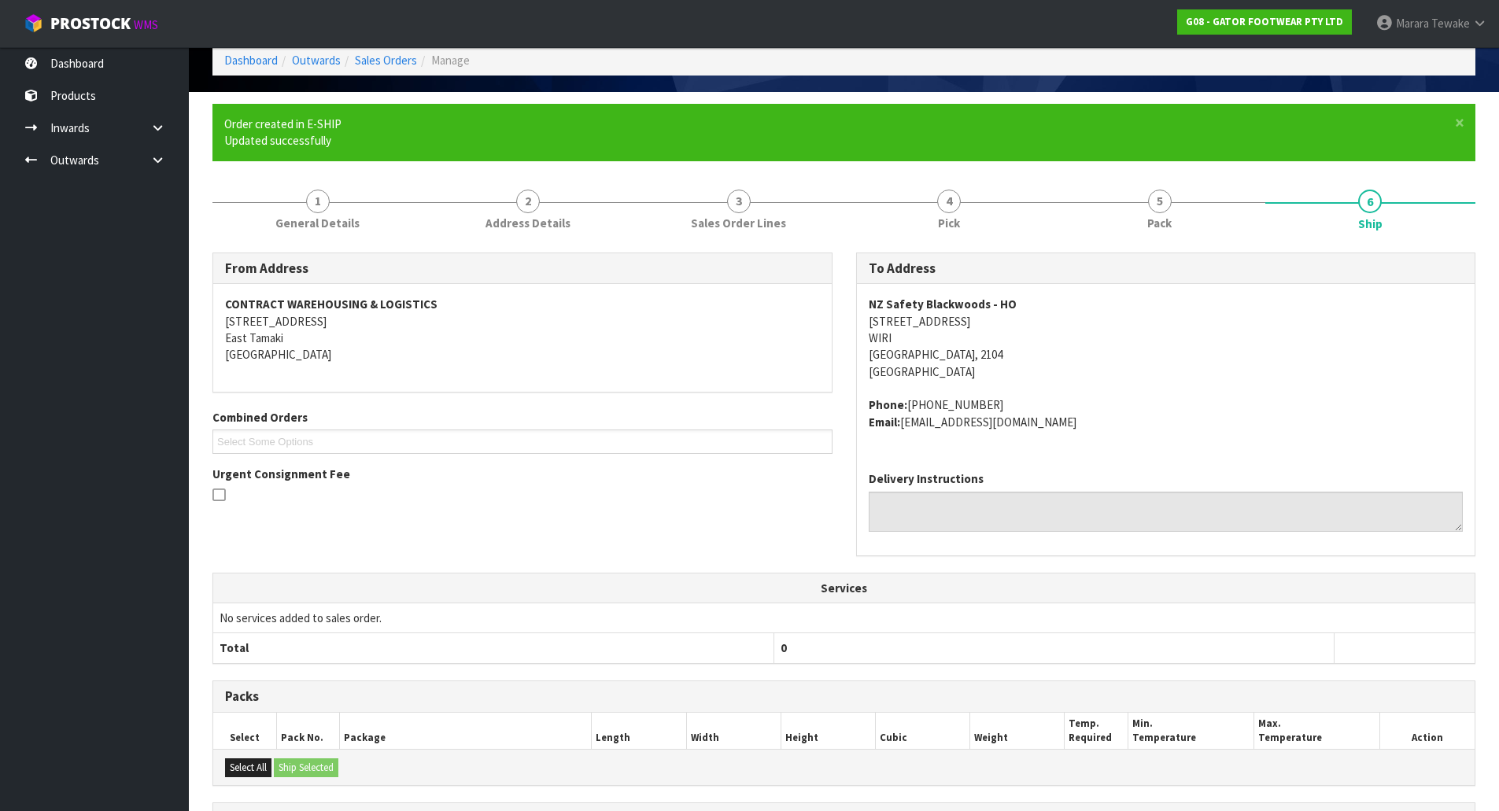
scroll to position [274, 0]
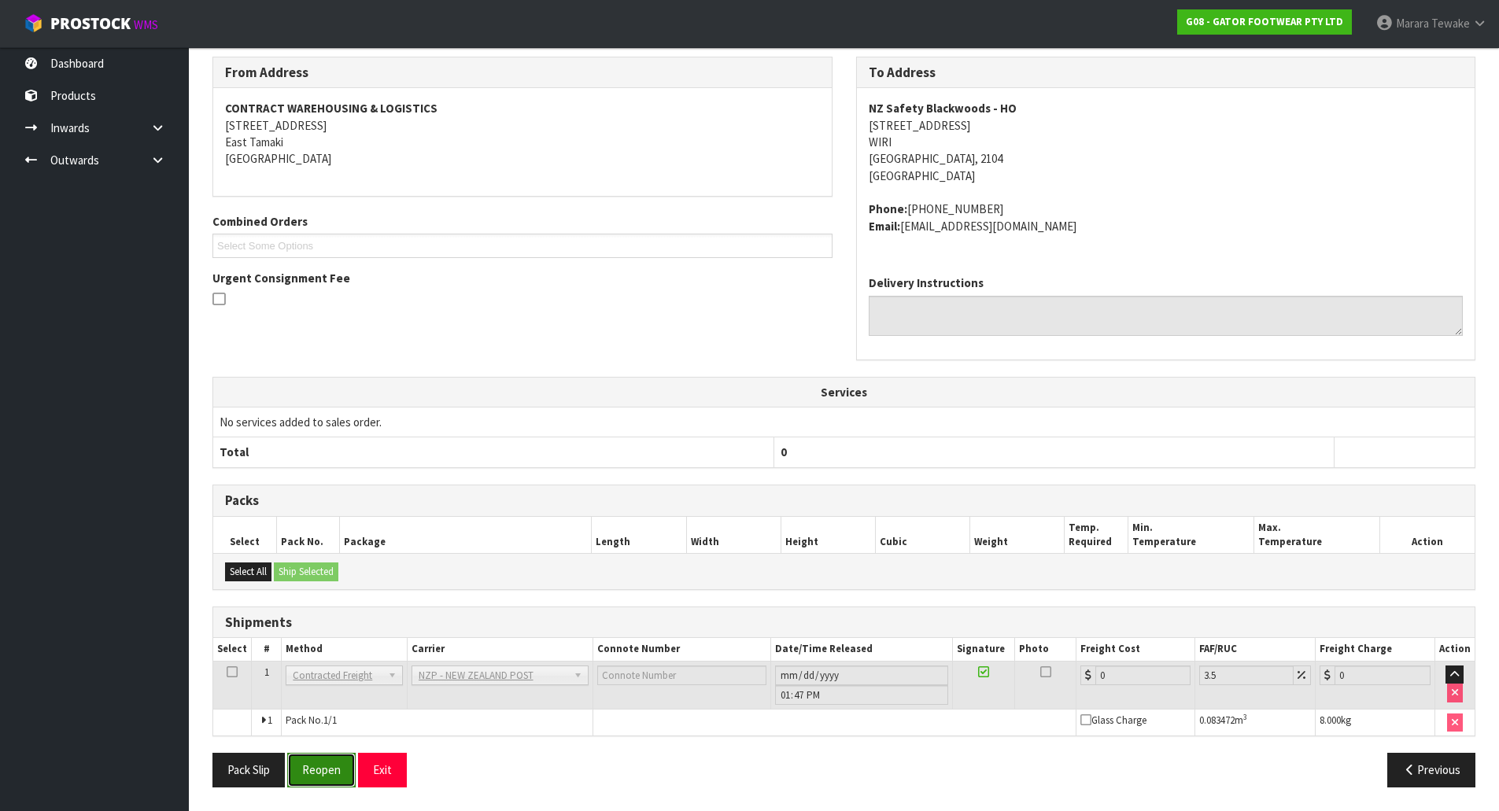
click at [334, 770] on button "Reopen" at bounding box center [321, 770] width 68 height 34
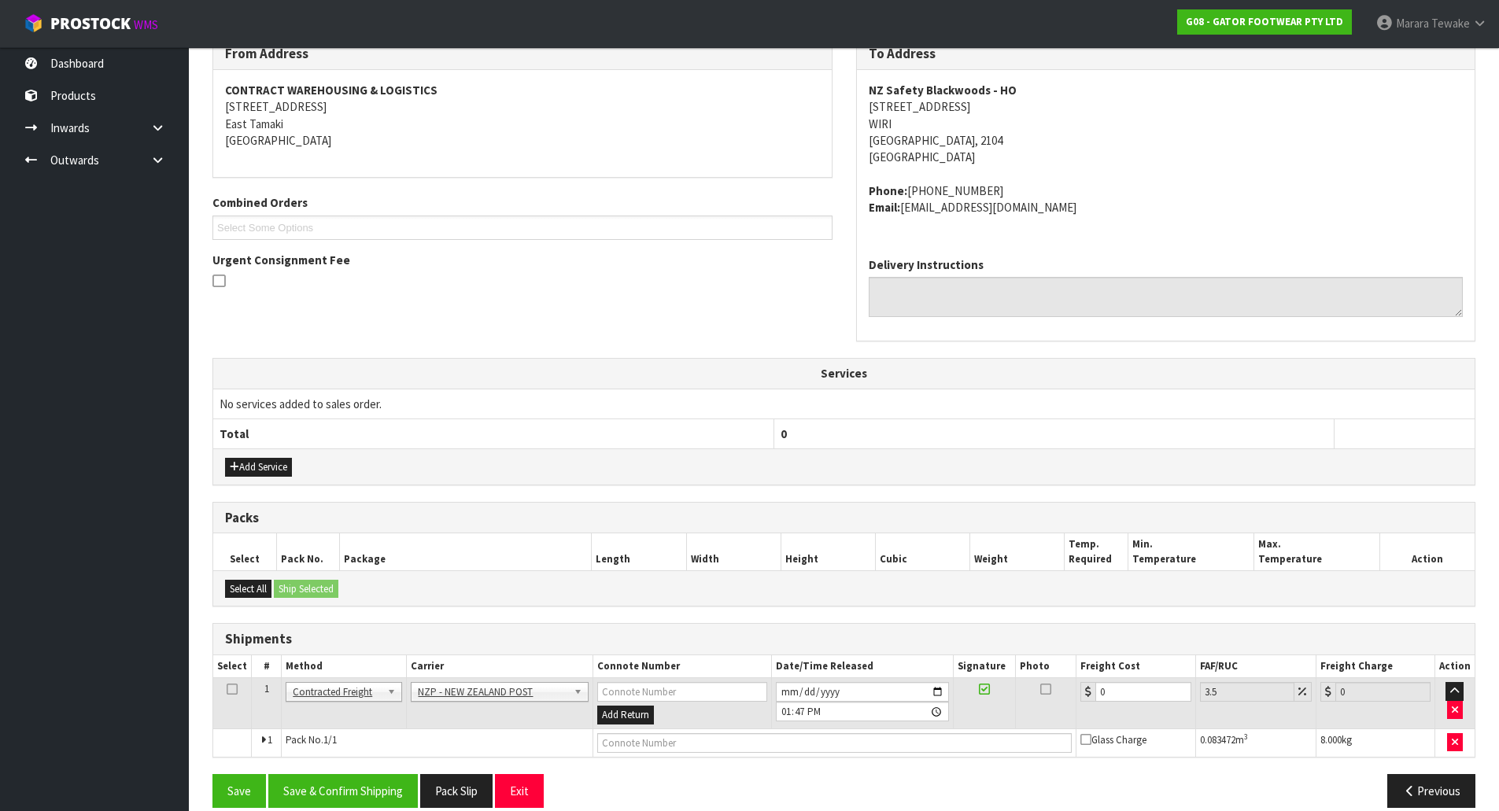
scroll to position [296, 0]
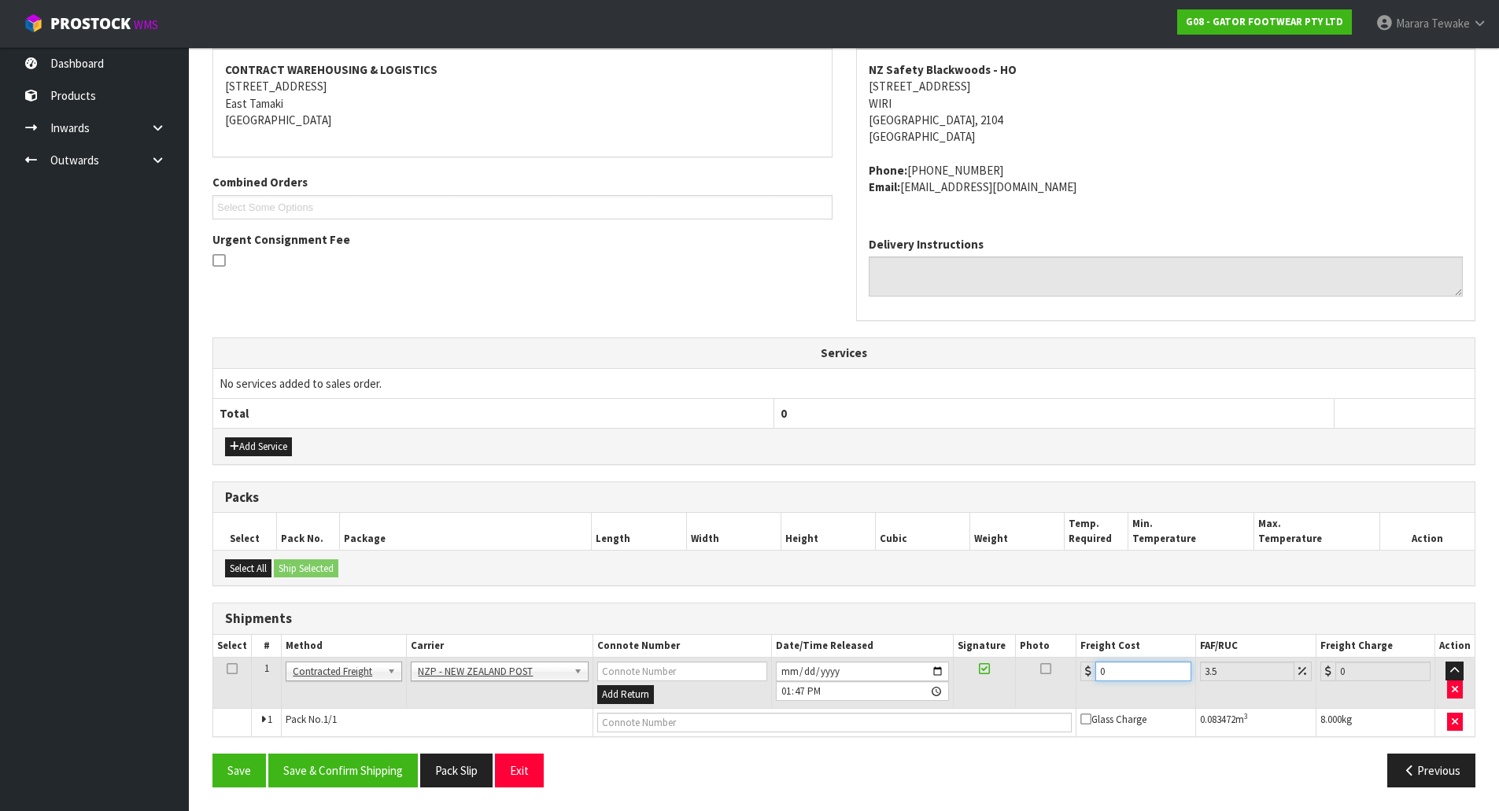
drag, startPoint x: 1117, startPoint y: 666, endPoint x: 1044, endPoint y: 633, distance: 80.0
click at [1062, 653] on table "Select # Method Carrier Connote Number Date/Time Released Signature Photo Freig…" at bounding box center [843, 686] width 1261 height 102
type input "4"
type input "4.14"
type input "4.3"
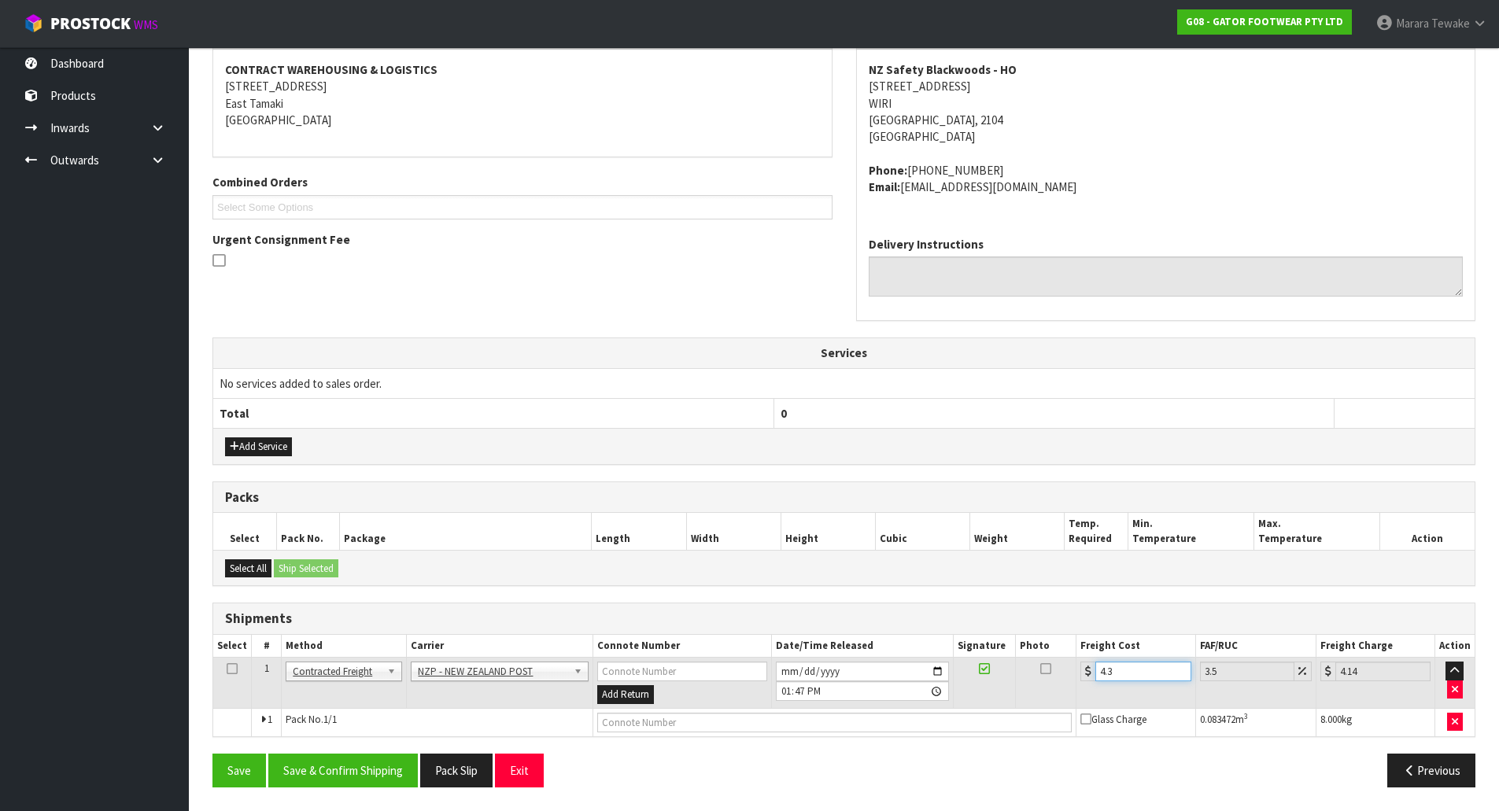
type input "4.45"
type input "4.33"
type input "4.48"
type input "4.33"
click at [370, 764] on button "Save & Confirm Shipping" at bounding box center [343, 771] width 150 height 34
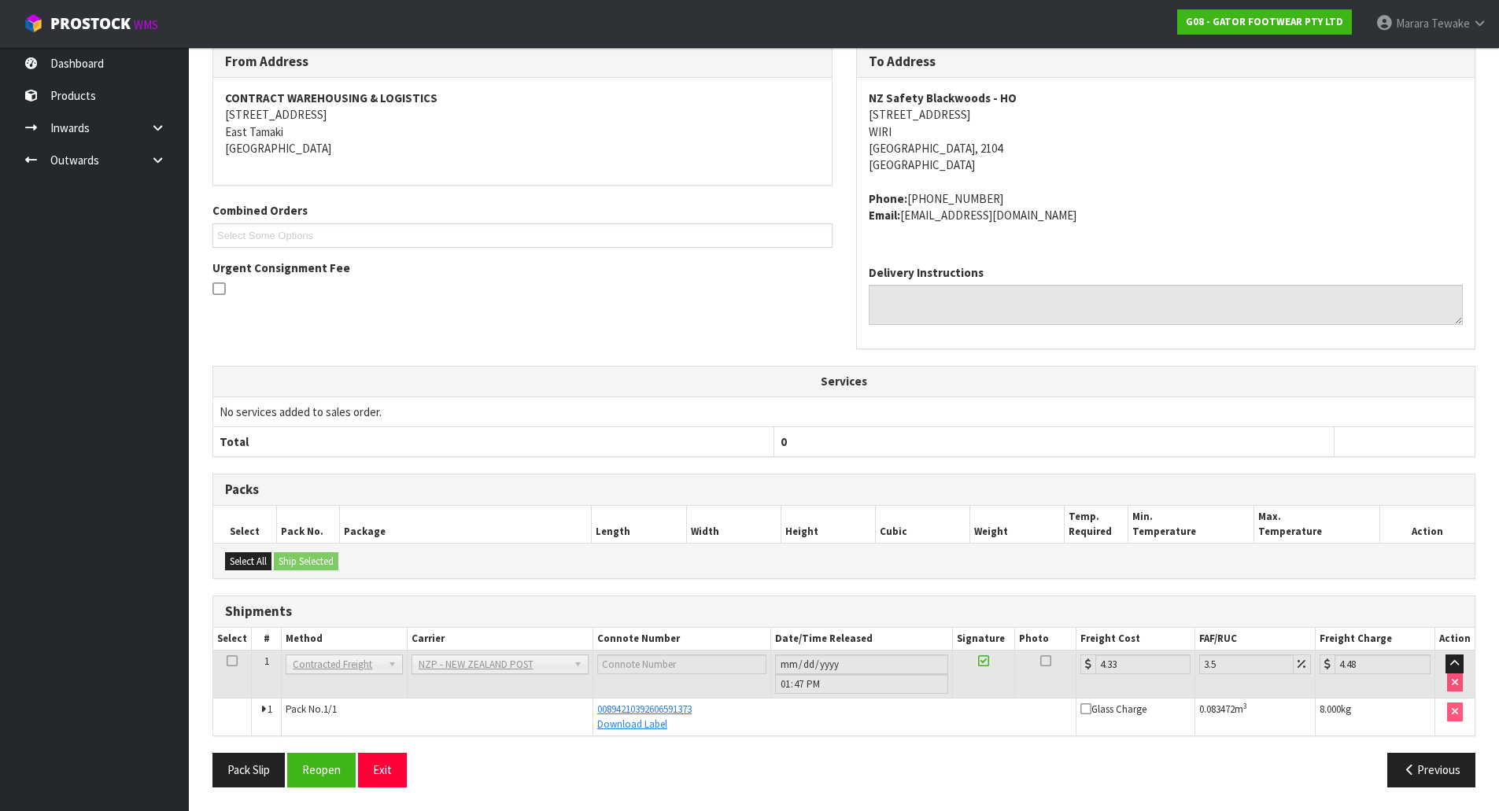
scroll to position [0, 0]
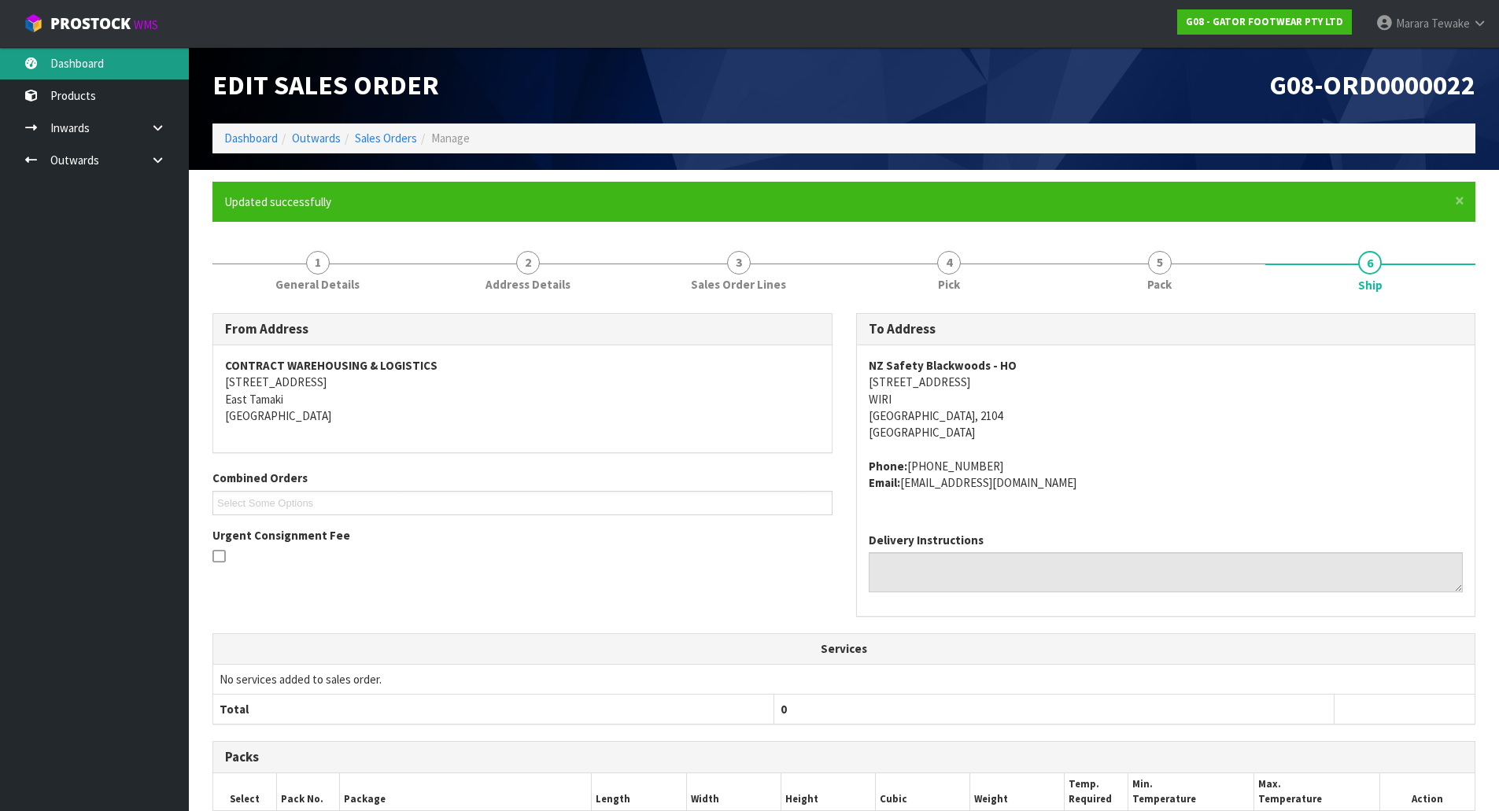
click at [109, 57] on link "Dashboard" at bounding box center [94, 63] width 189 height 32
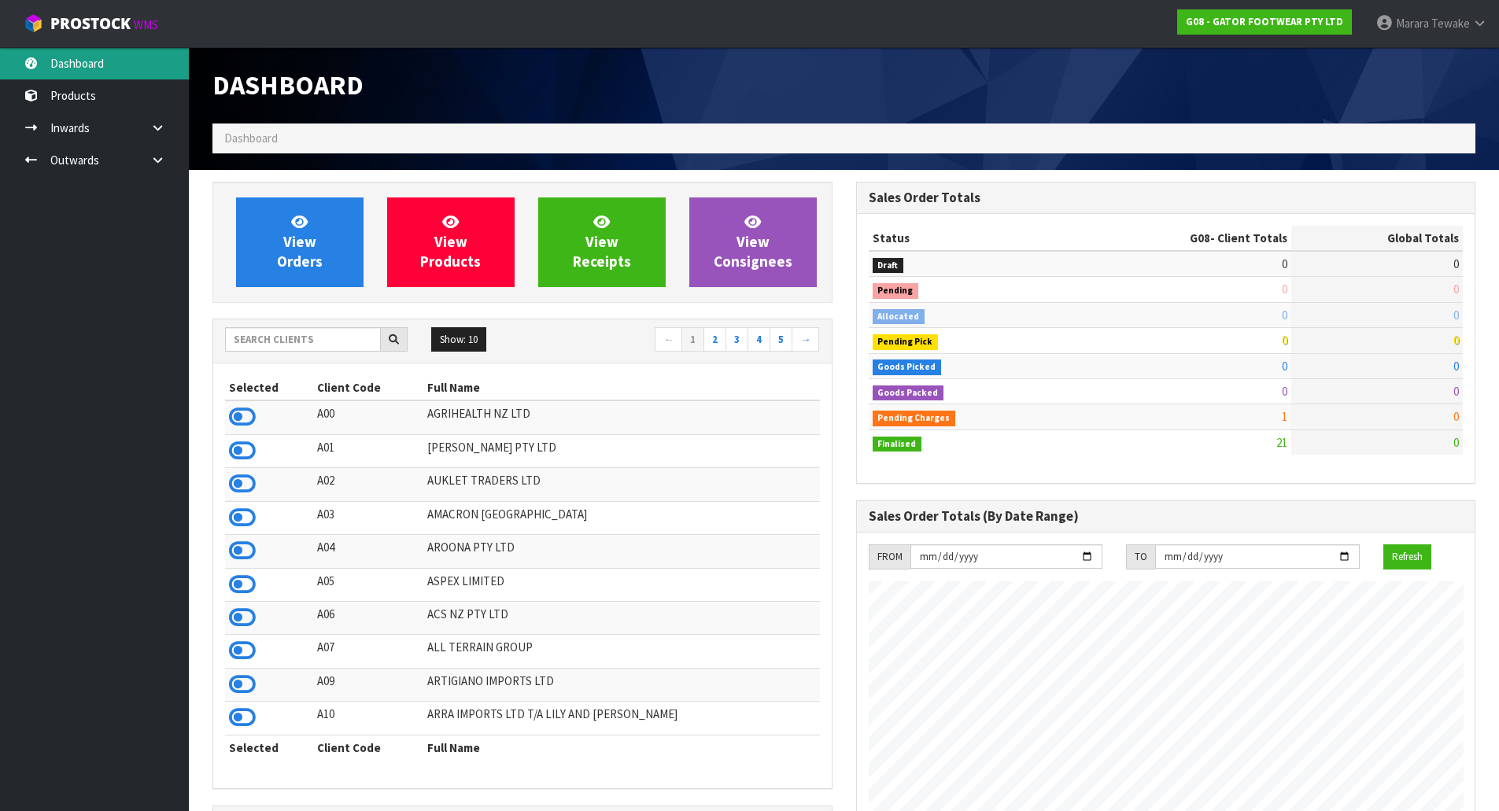
scroll to position [1091, 643]
click at [276, 334] on input "text" at bounding box center [303, 339] width 156 height 24
click at [288, 332] on input "text" at bounding box center [303, 339] width 156 height 24
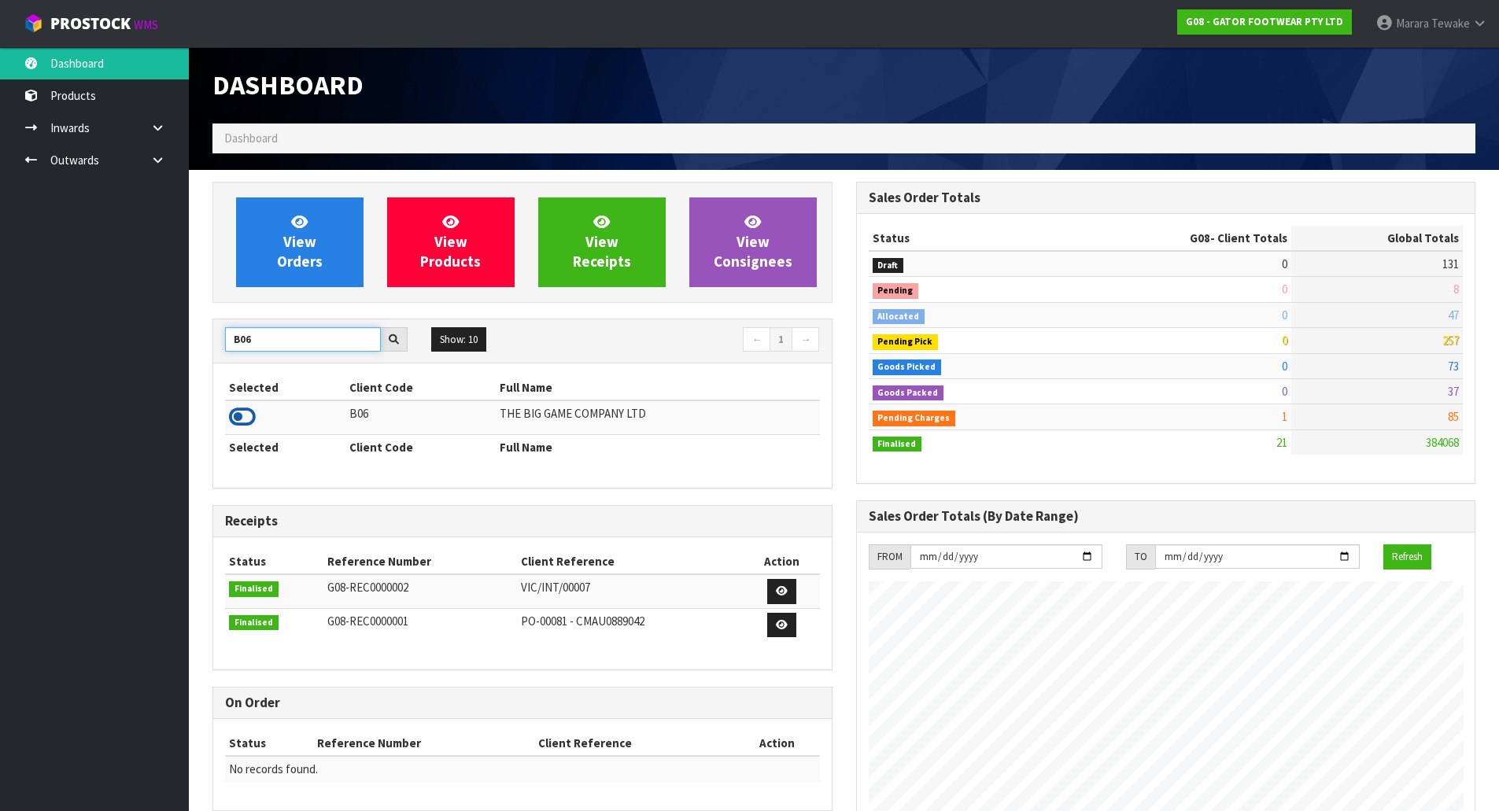
type input "B06"
click at [242, 416] on icon at bounding box center [242, 417] width 27 height 24
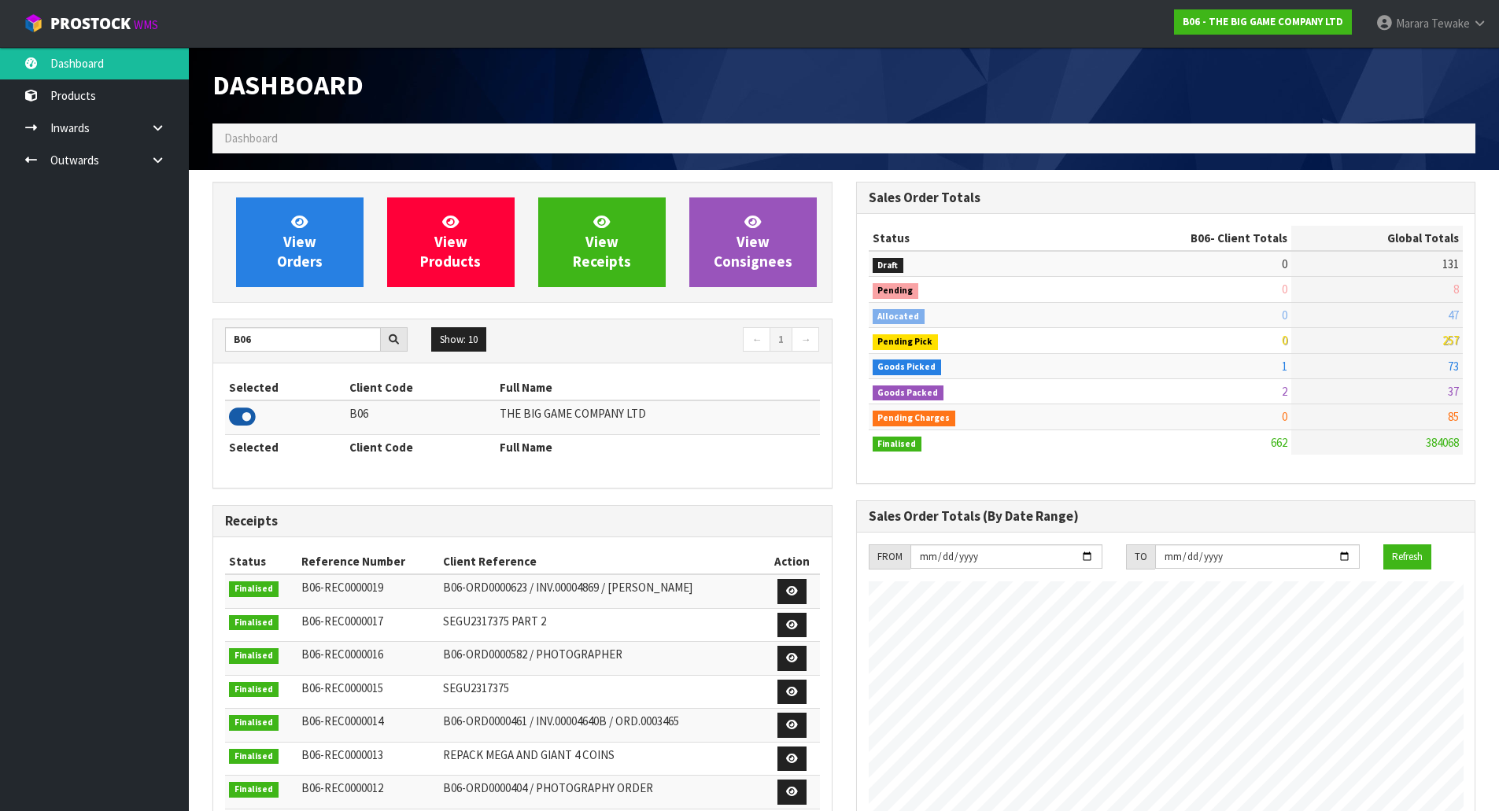
scroll to position [988, 643]
click at [268, 252] on link "View Orders" at bounding box center [299, 243] width 127 height 90
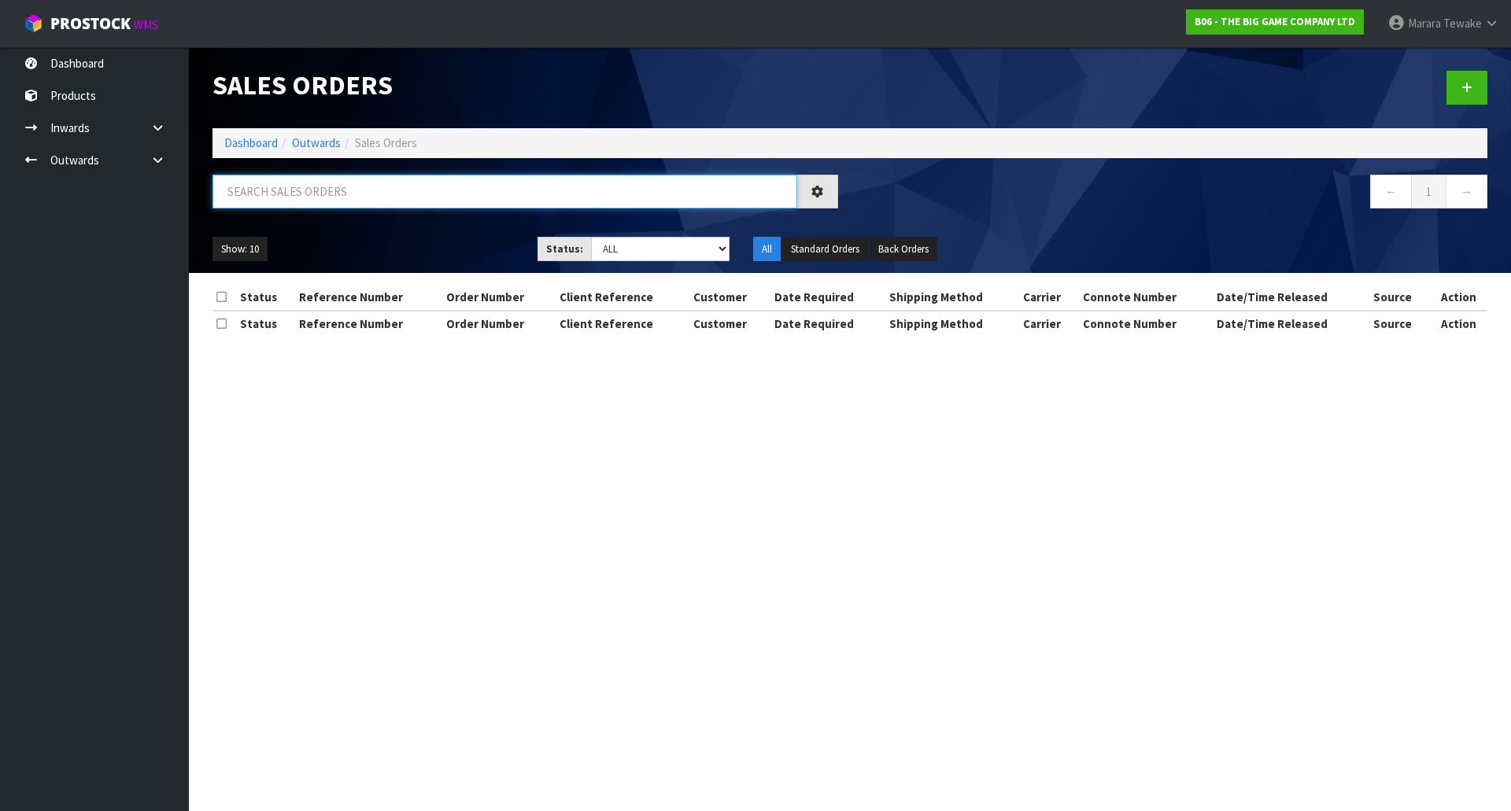
click at [282, 187] on input "text" at bounding box center [504, 192] width 585 height 34
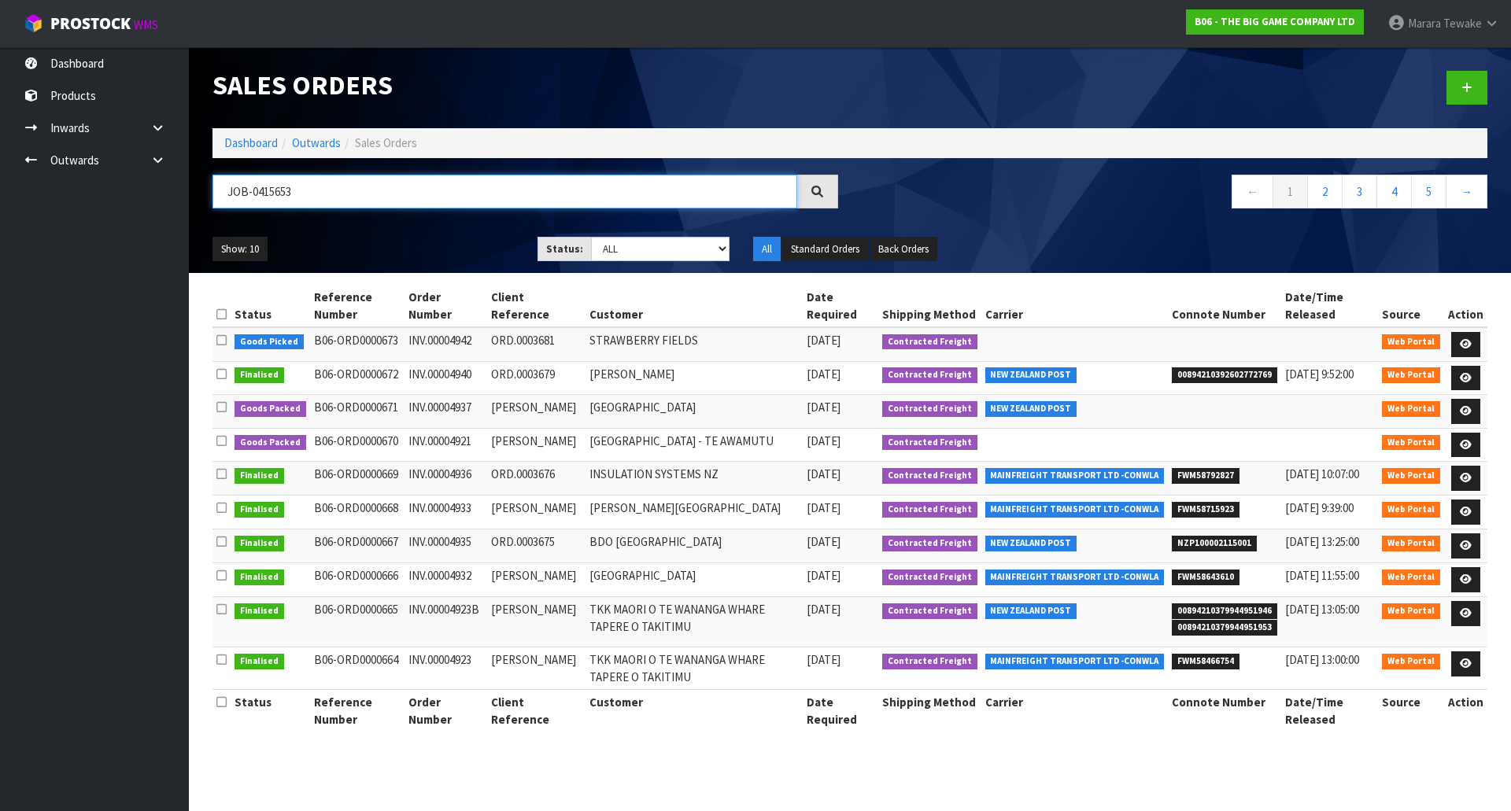
type input "JOB-0415653"
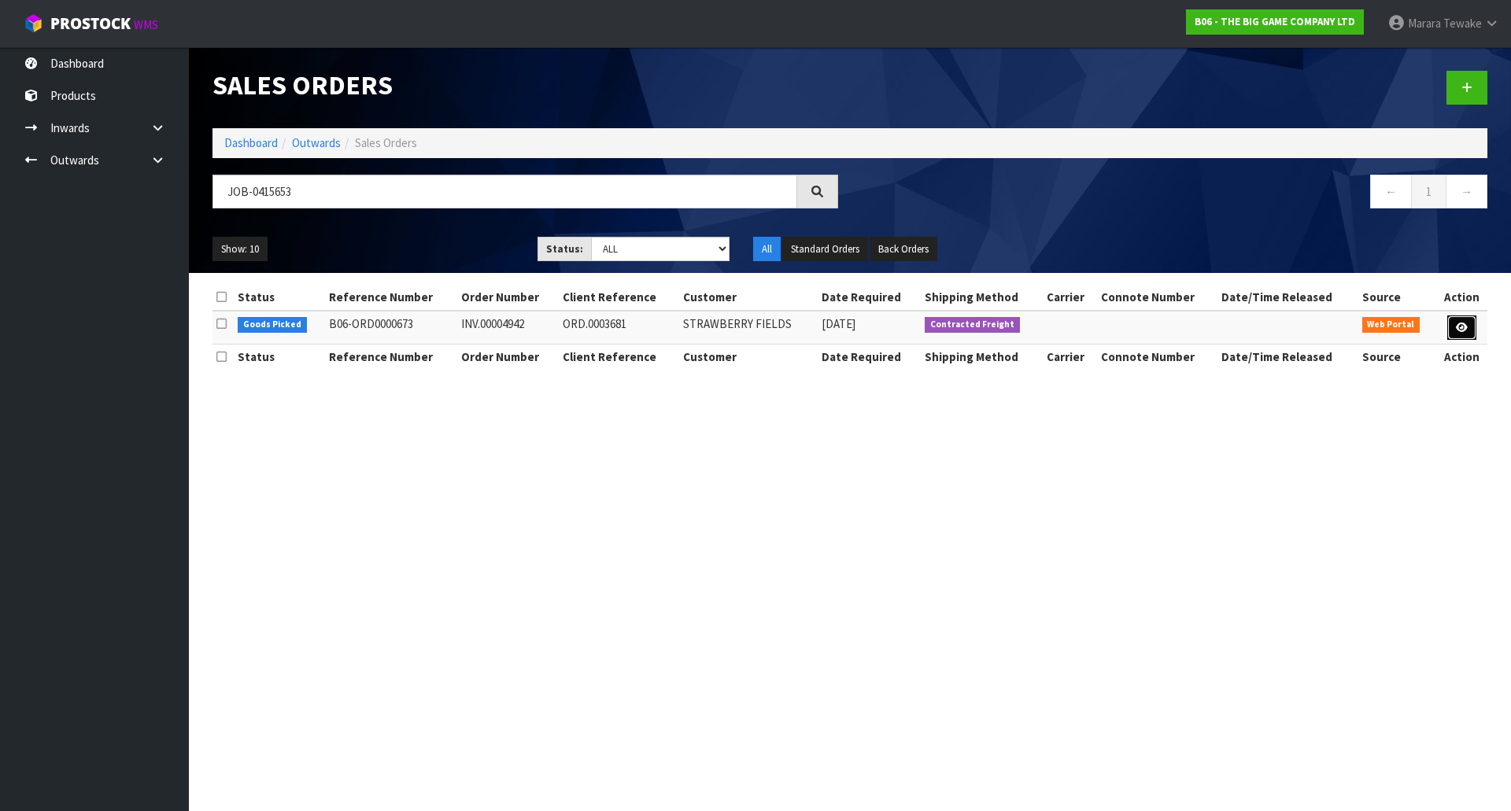
click at [1456, 331] on icon at bounding box center [1462, 328] width 12 height 10
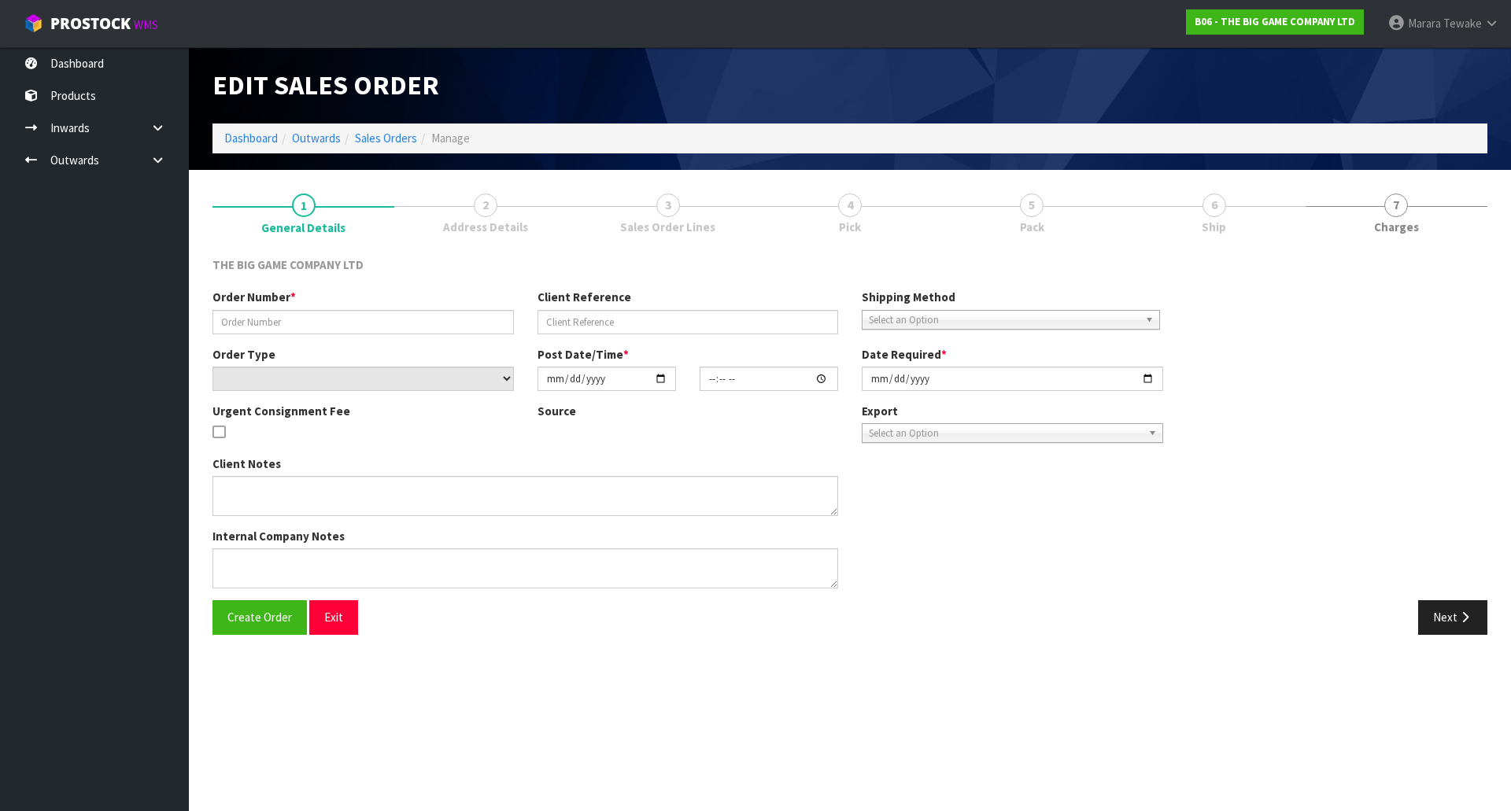
type input "INV.00004942"
type input "ORD.0003681"
select select "number:0"
type input "[DATE]"
type input "13:45:00.000"
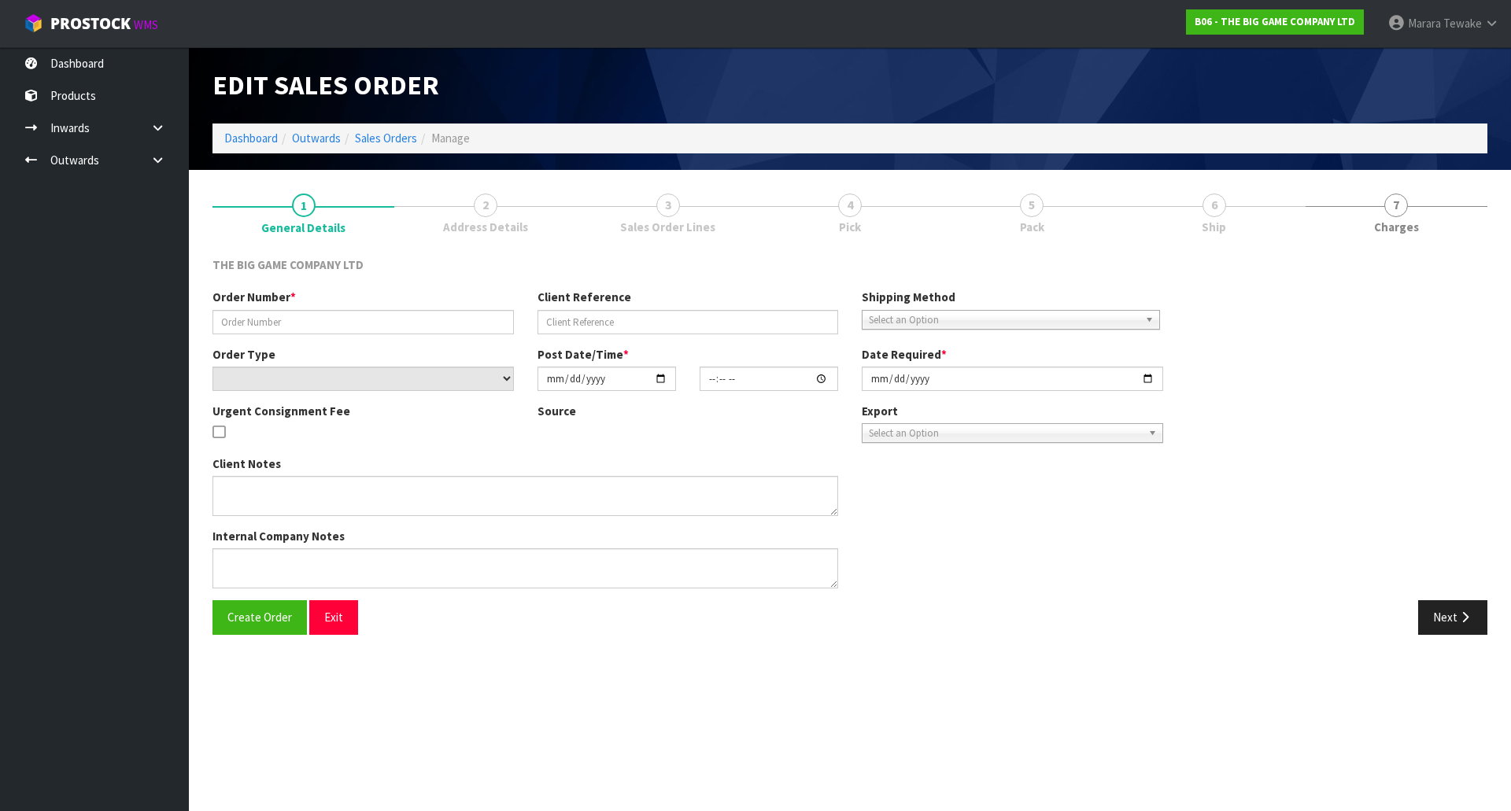
type input "[DATE]"
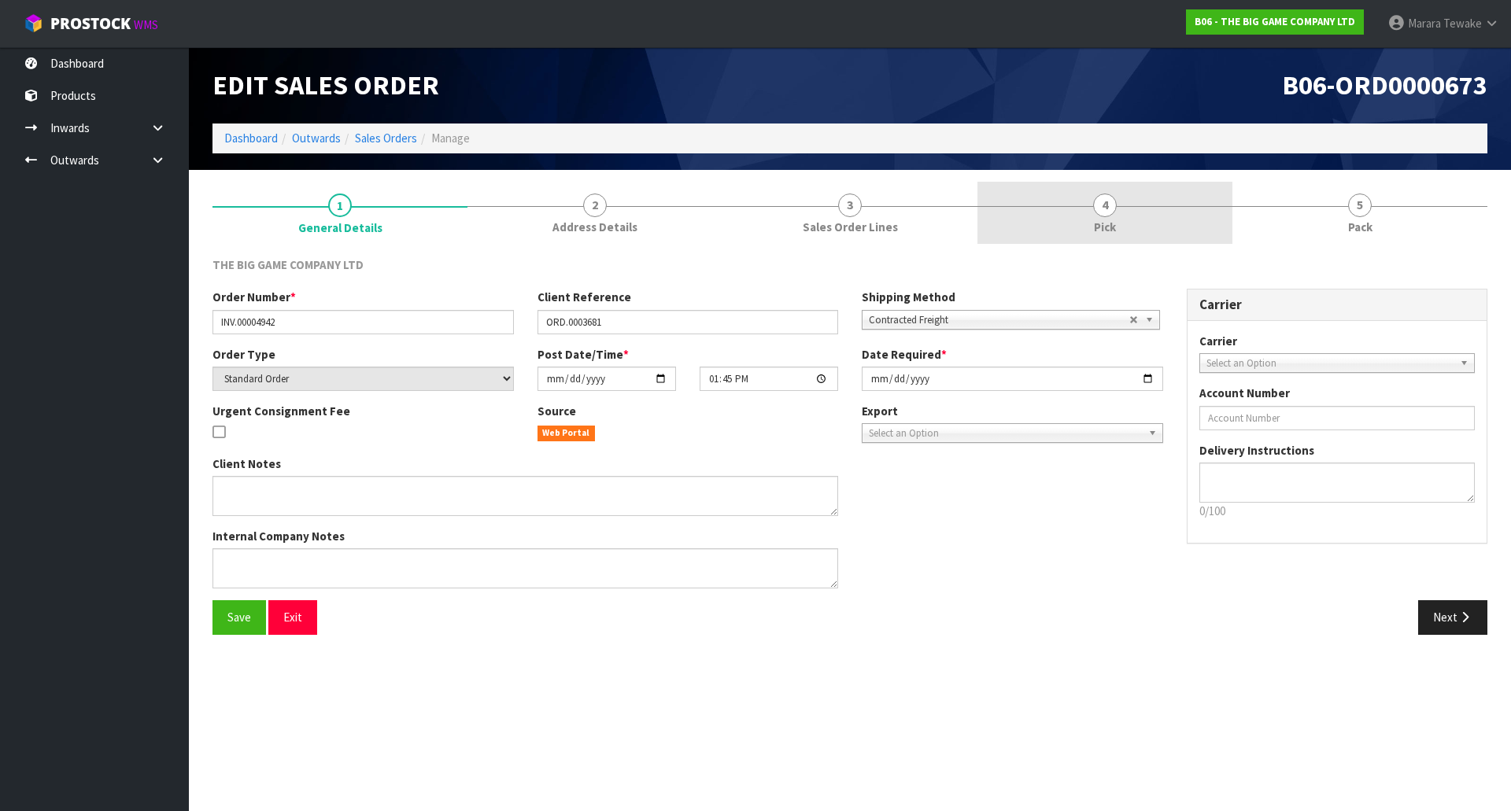
click at [1112, 200] on span "4" at bounding box center [1105, 206] width 24 height 24
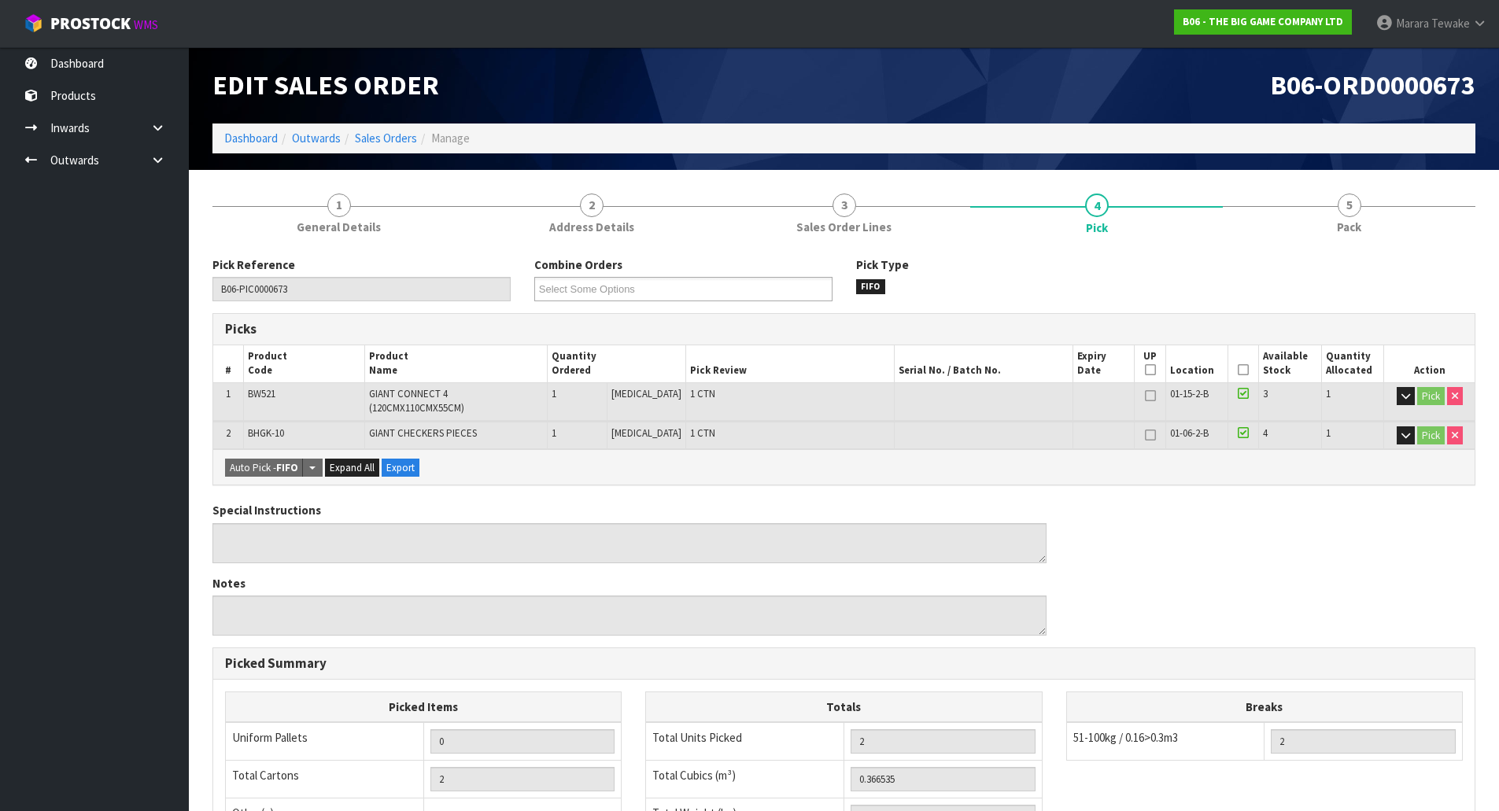
click at [1239, 370] on icon at bounding box center [1243, 370] width 11 height 1
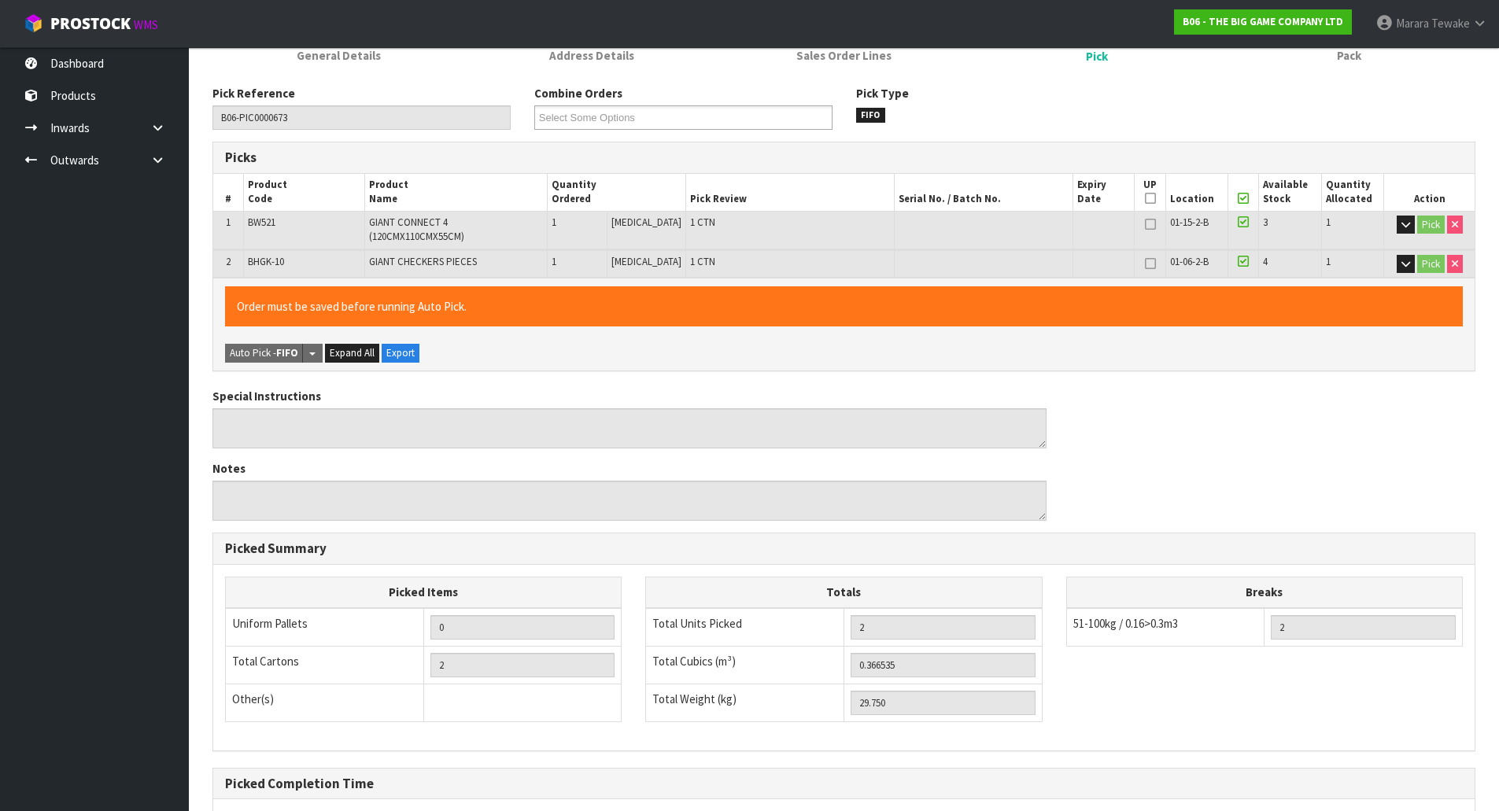
scroll to position [317, 0]
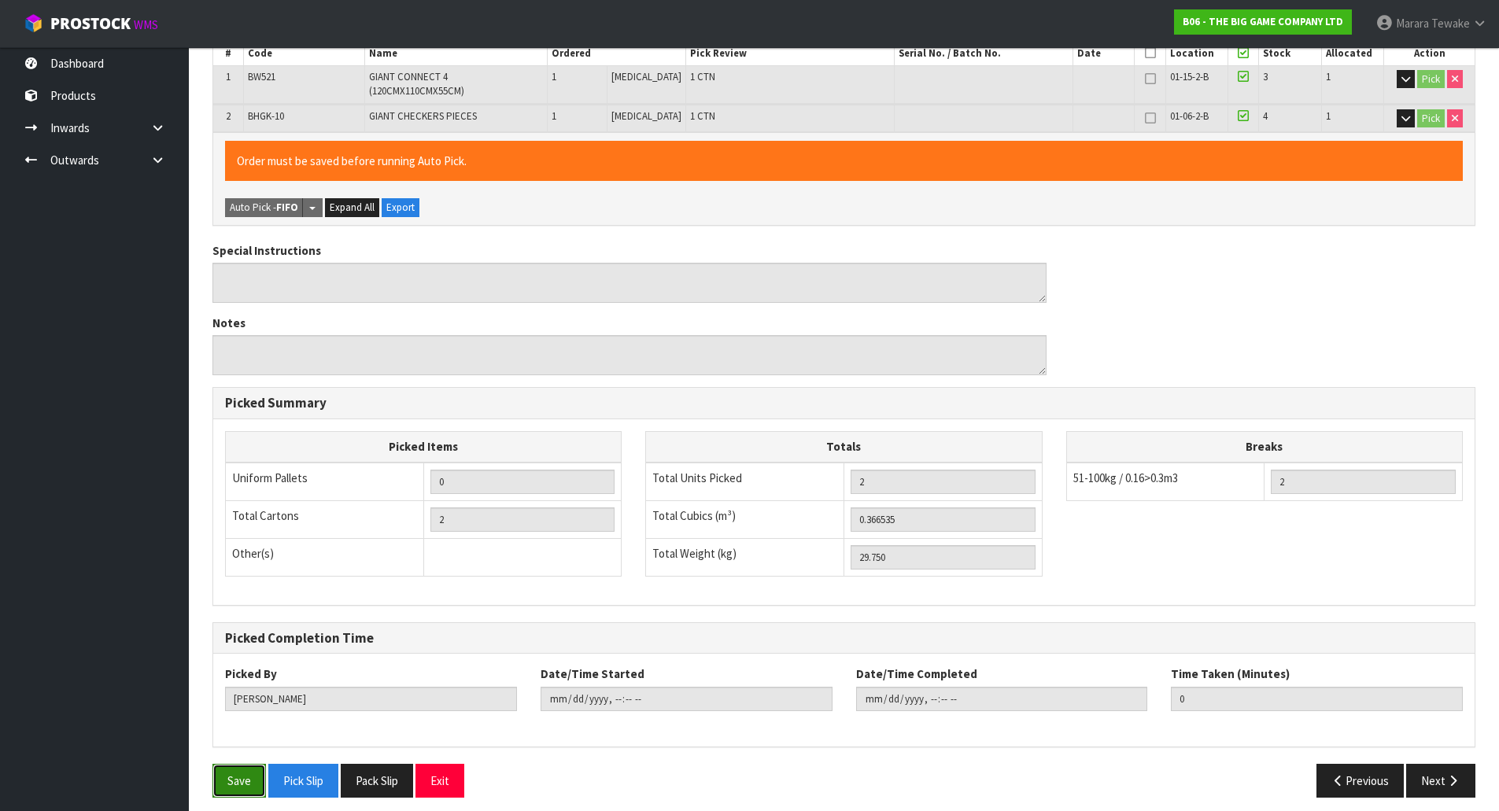
click at [227, 774] on button "Save" at bounding box center [239, 781] width 54 height 34
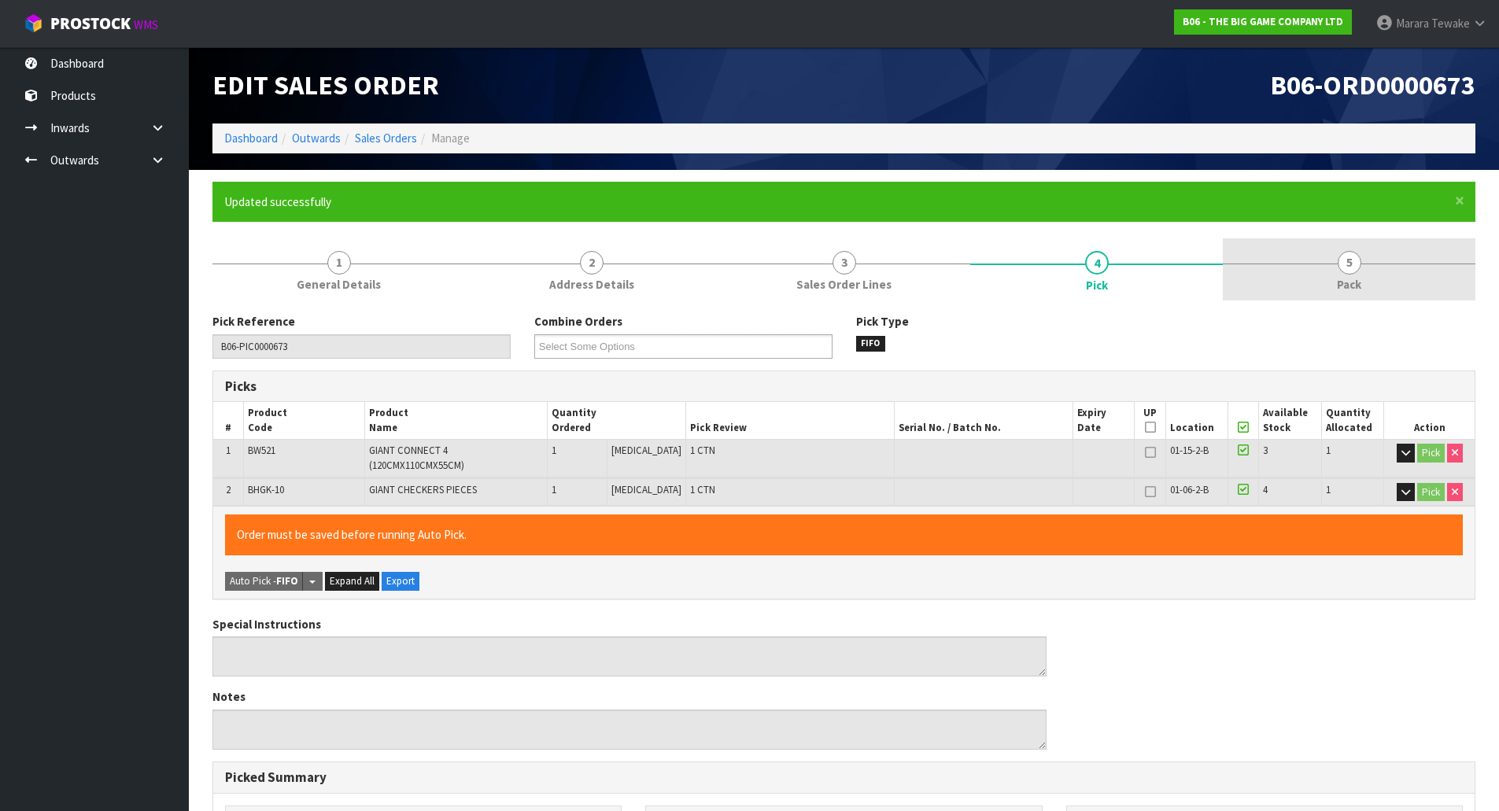
click at [1319, 279] on link "5 Pack" at bounding box center [1349, 269] width 253 height 62
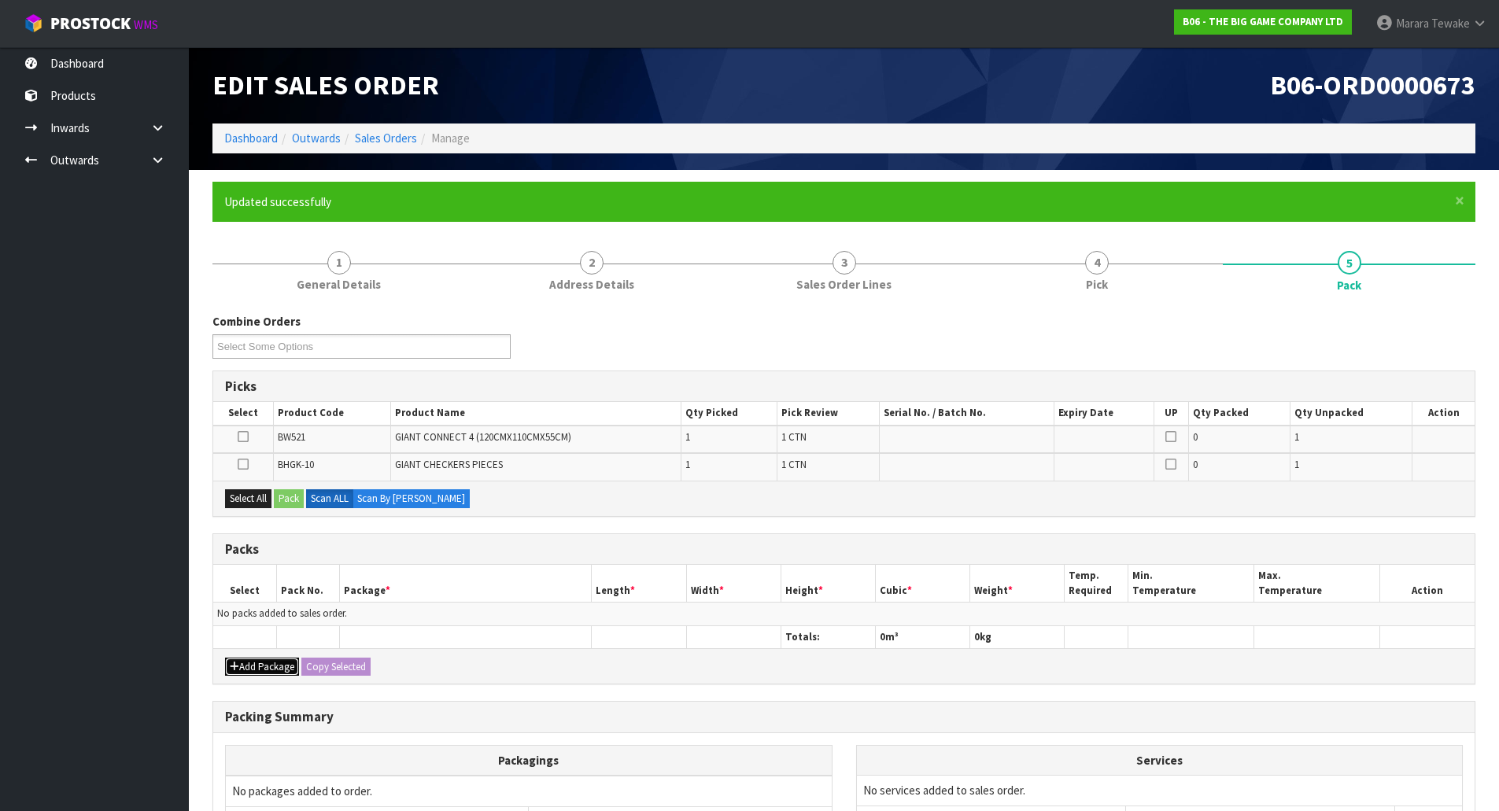
drag, startPoint x: 257, startPoint y: 665, endPoint x: 240, endPoint y: 652, distance: 21.9
click at [257, 663] on button "Add Package" at bounding box center [262, 667] width 74 height 19
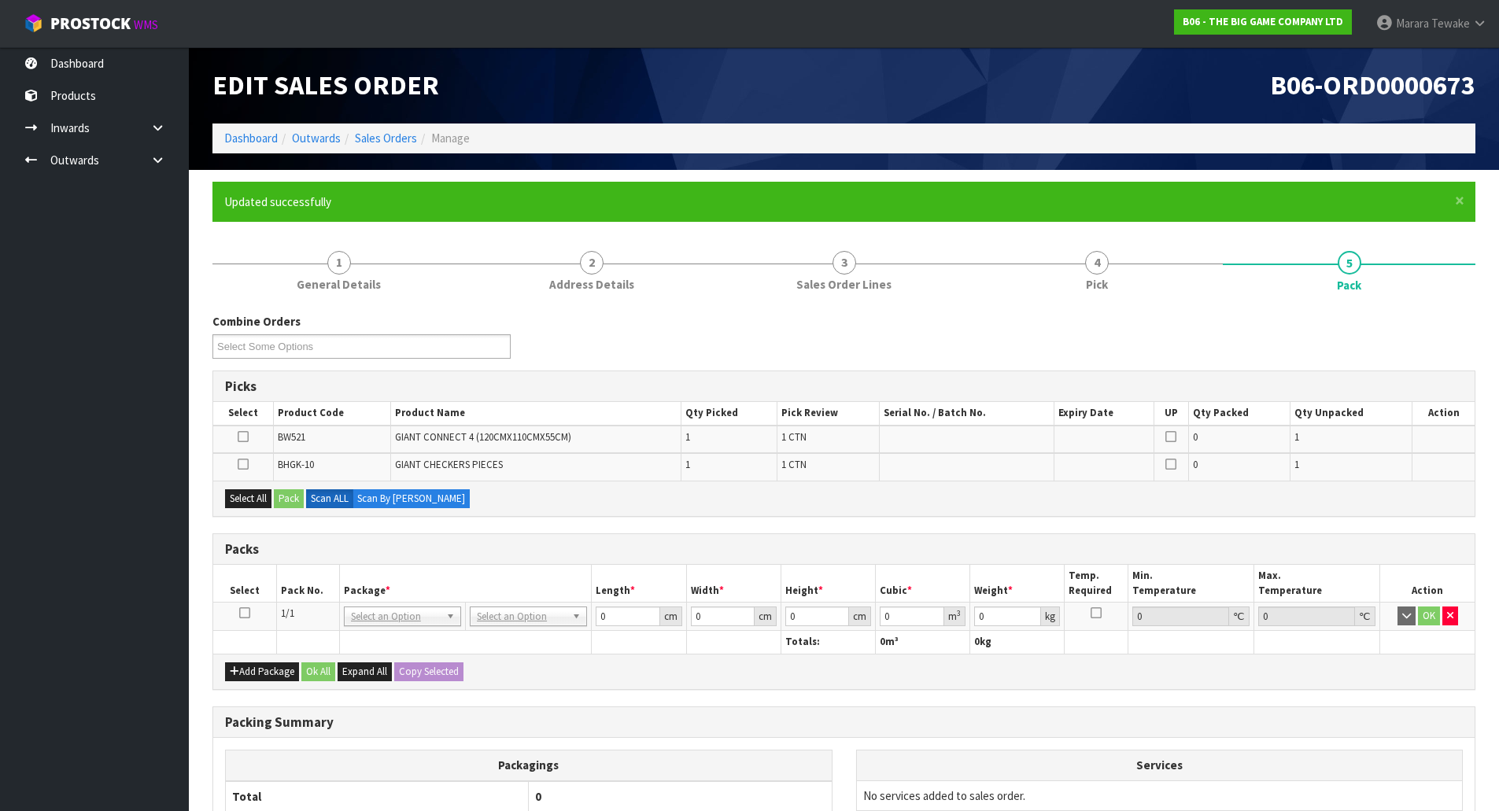
click at [242, 614] on icon at bounding box center [244, 613] width 11 height 1
click at [249, 500] on button "Select All" at bounding box center [248, 498] width 46 height 19
click at [278, 498] on button "Pack" at bounding box center [289, 498] width 30 height 19
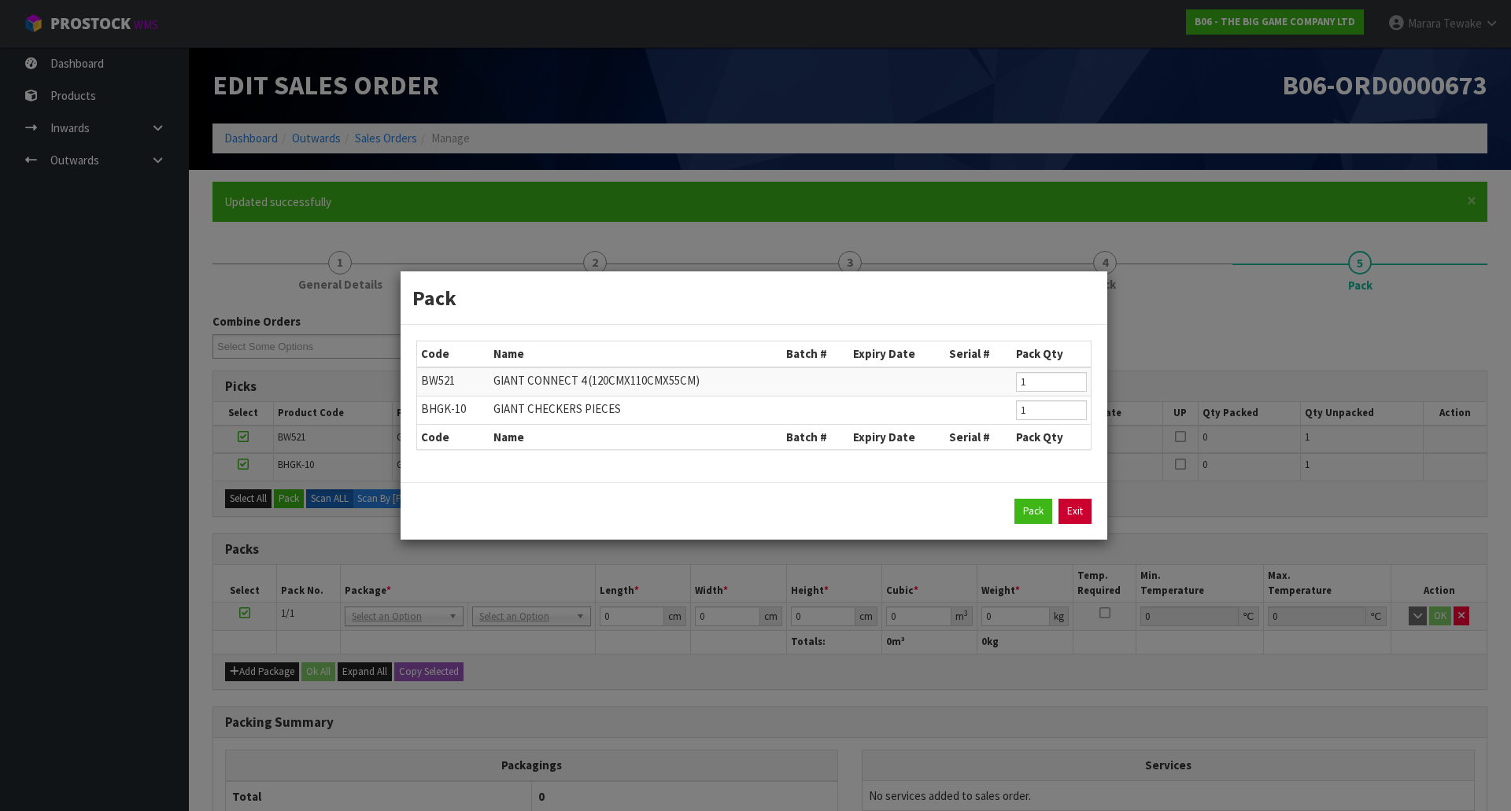
click at [1079, 516] on link "Exit" at bounding box center [1074, 511] width 33 height 25
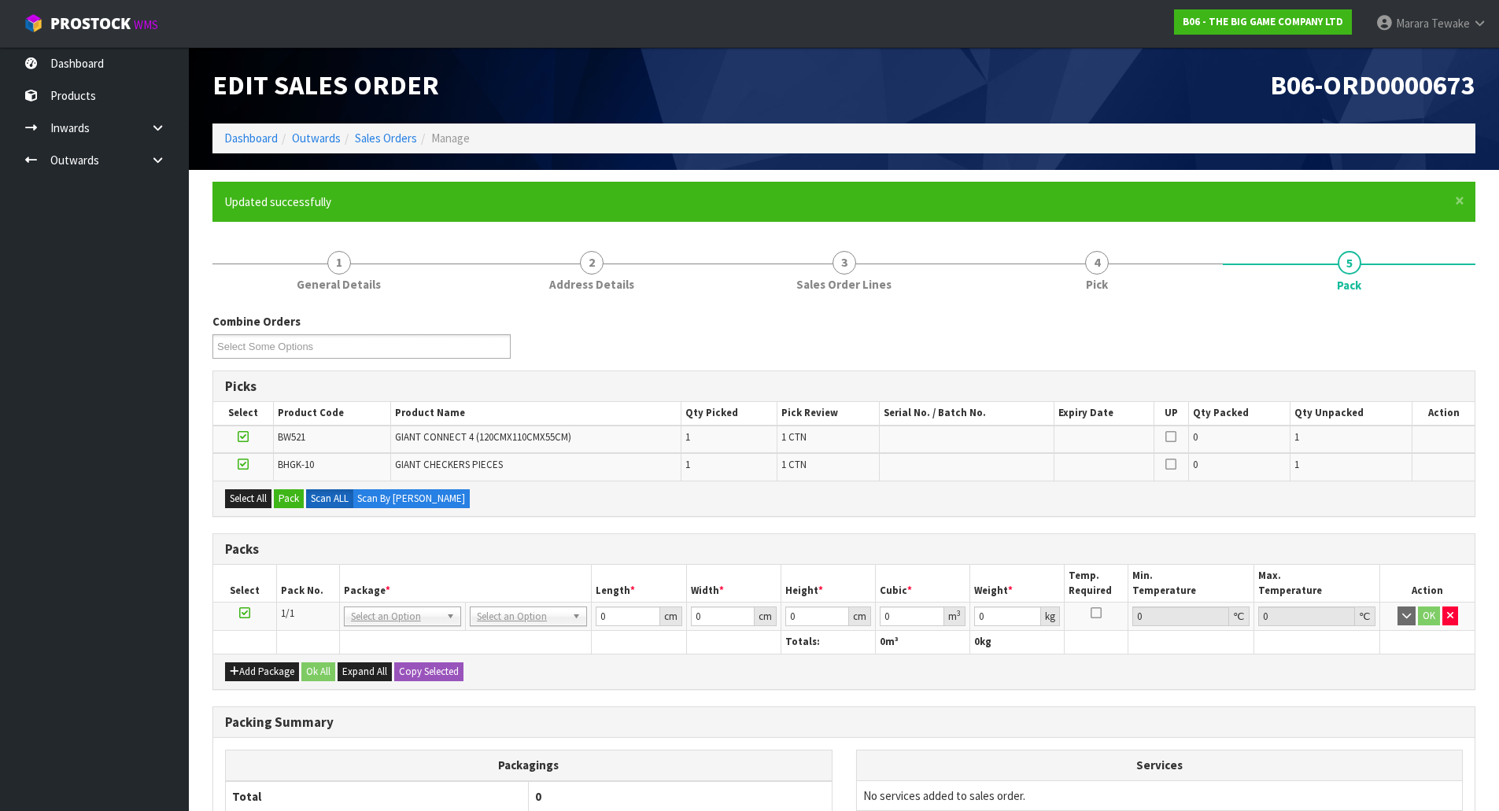
click at [241, 464] on icon at bounding box center [243, 464] width 11 height 1
click at [0, 0] on input "checkbox" at bounding box center [0, 0] width 0 height 0
click at [286, 493] on button "Pack" at bounding box center [289, 498] width 30 height 19
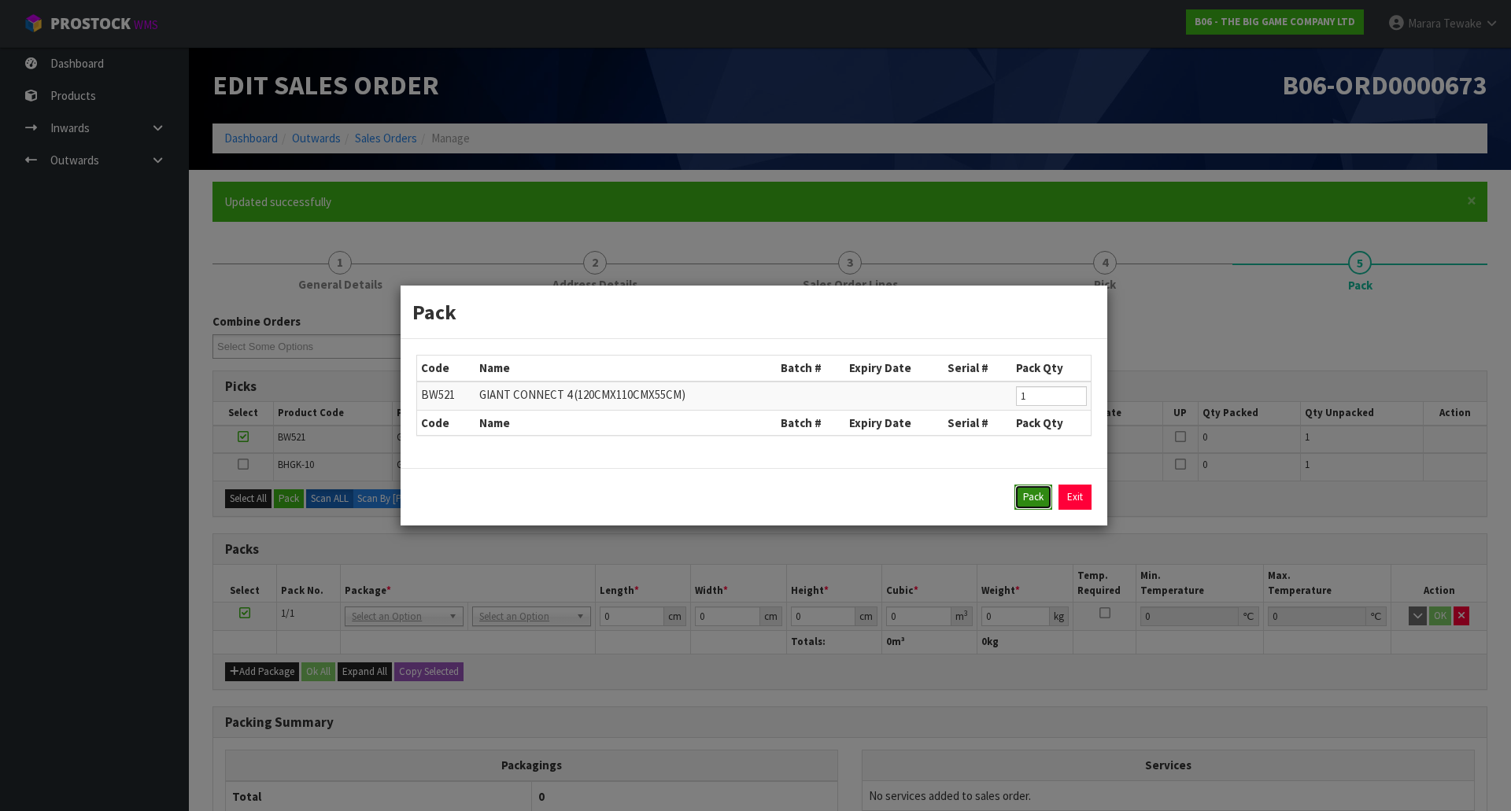
click at [1035, 493] on button "Pack" at bounding box center [1033, 497] width 38 height 25
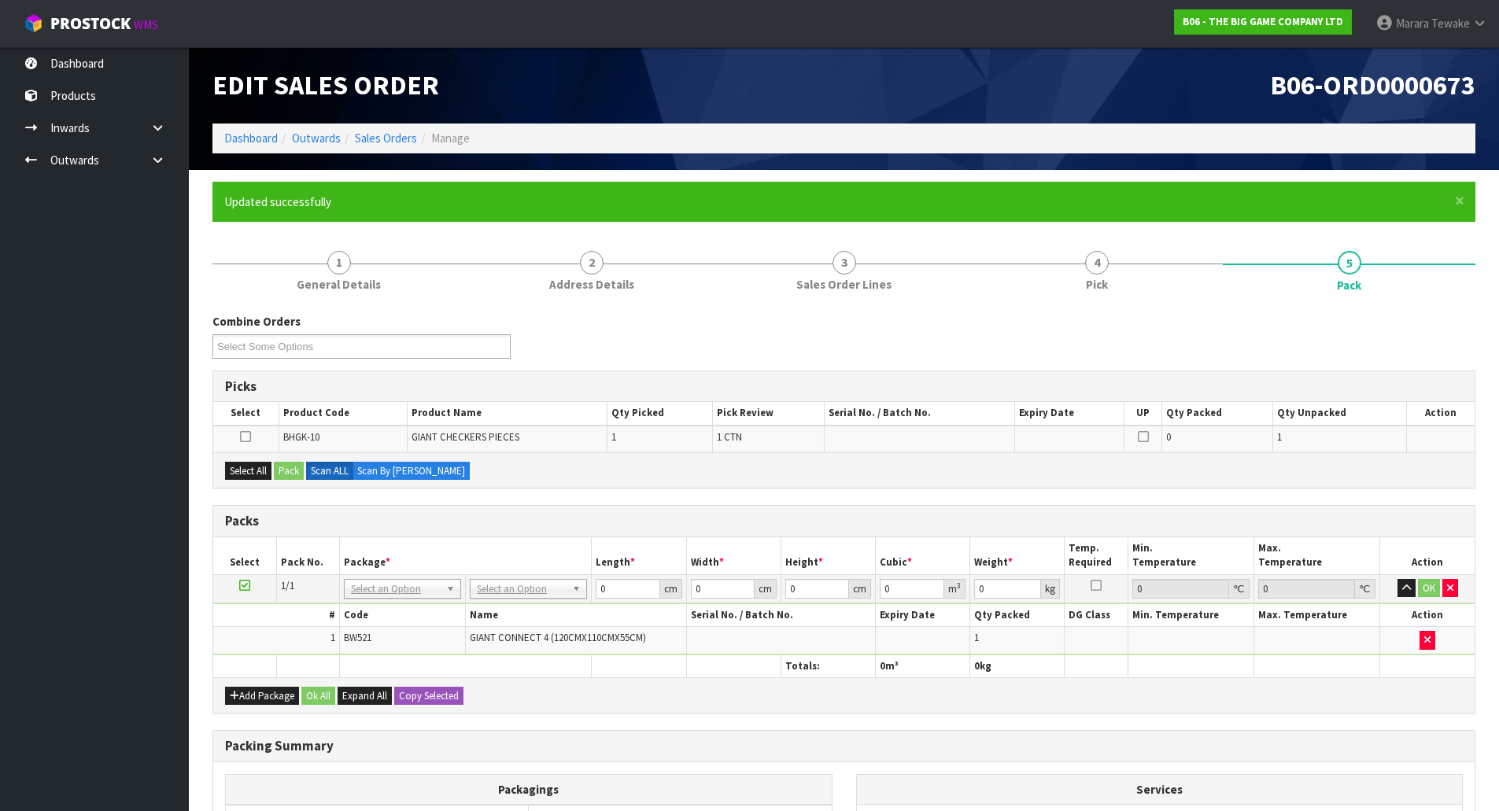
click at [246, 585] on icon at bounding box center [244, 585] width 11 height 1
click at [254, 469] on button "Select All" at bounding box center [248, 471] width 46 height 19
click at [284, 468] on button "Pack" at bounding box center [289, 471] width 30 height 19
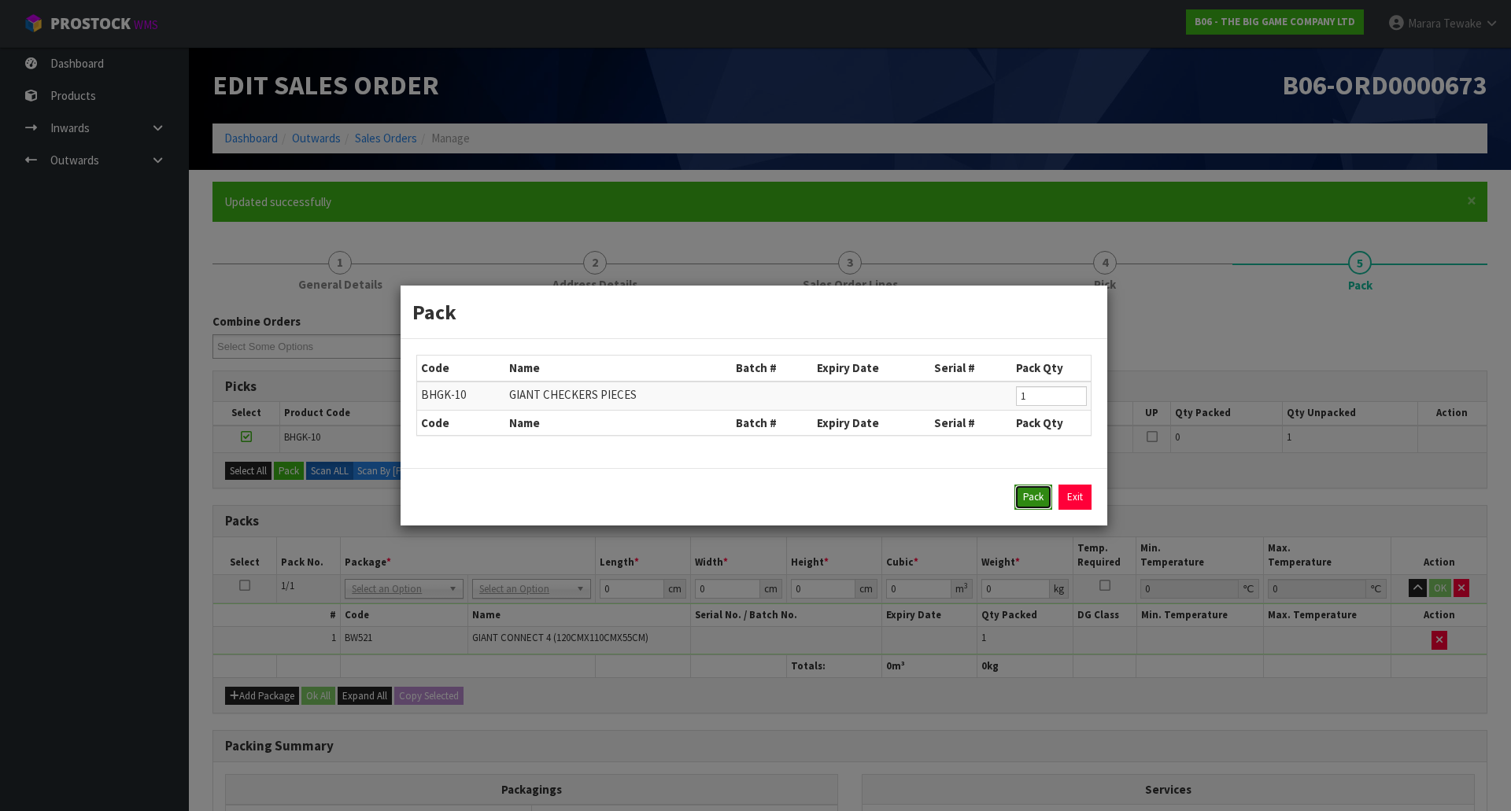
click at [1032, 498] on button "Pack" at bounding box center [1033, 497] width 38 height 25
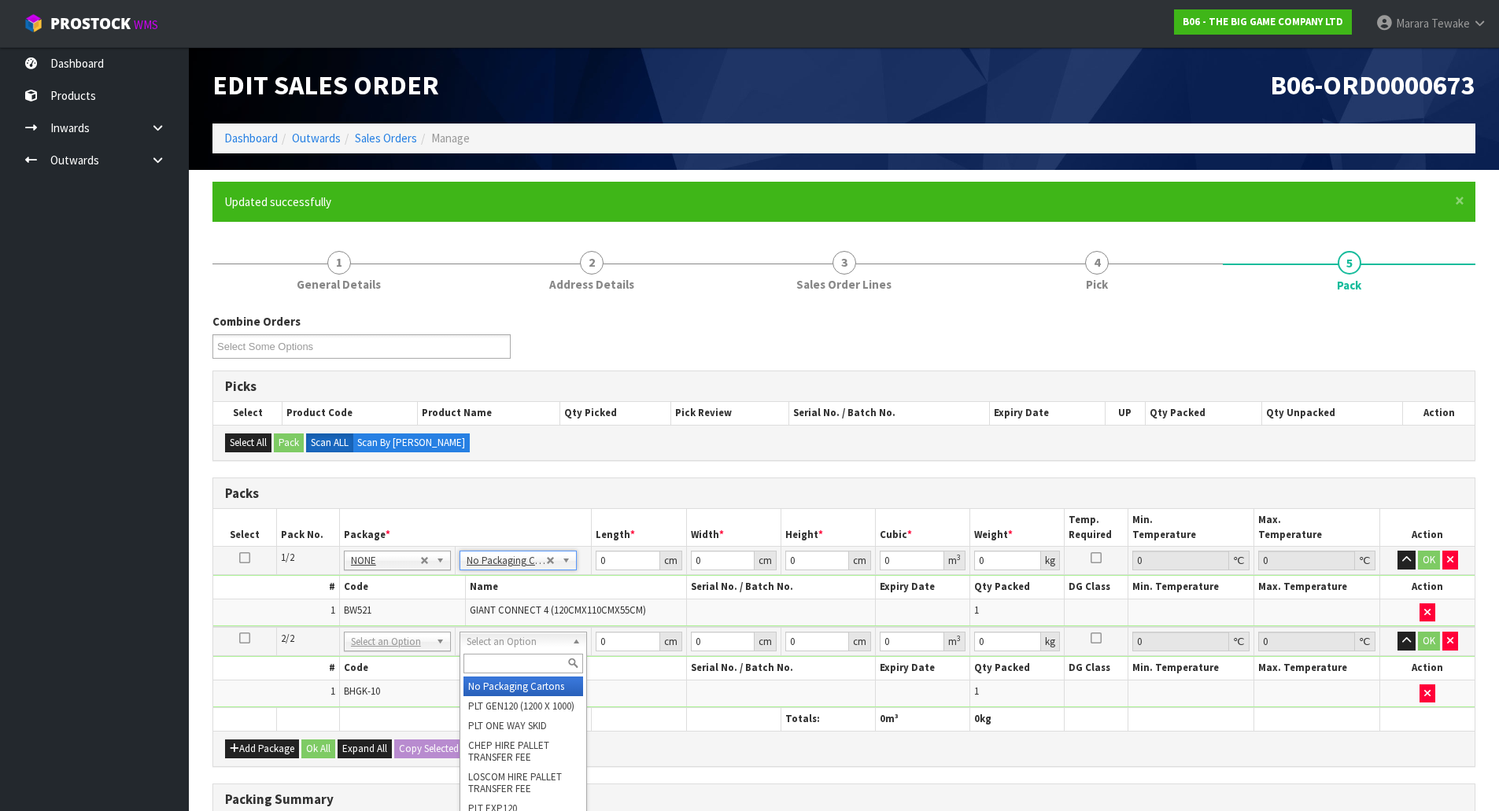
type input "2"
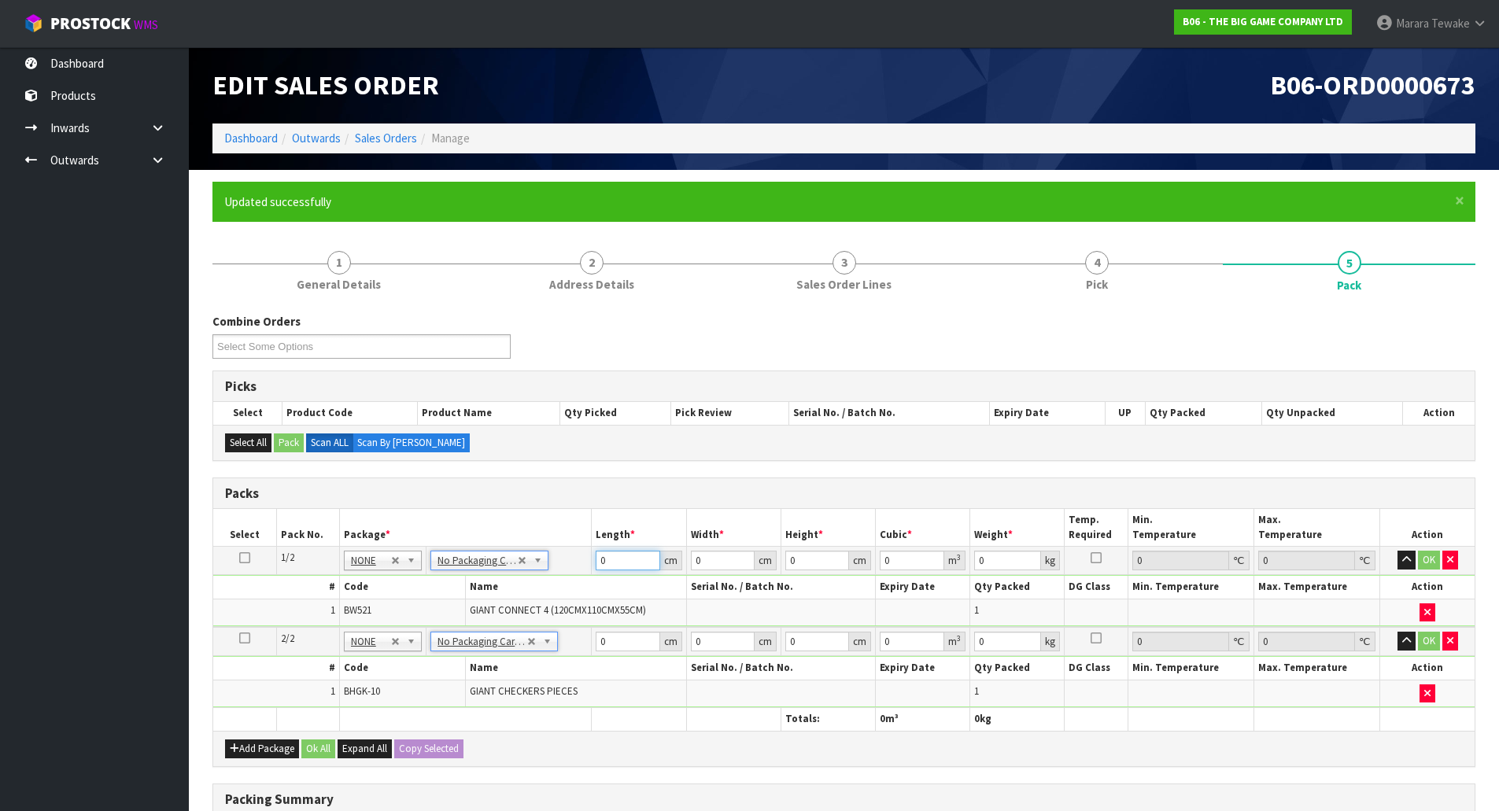
drag, startPoint x: 617, startPoint y: 558, endPoint x: 578, endPoint y: 541, distance: 42.0
click at [583, 543] on table "Select Pack No. Package * Length * Width * Height * Cubic * Weight * Temp. Requ…" at bounding box center [843, 619] width 1261 height 221
type input "120"
type input "30"
type input "5"
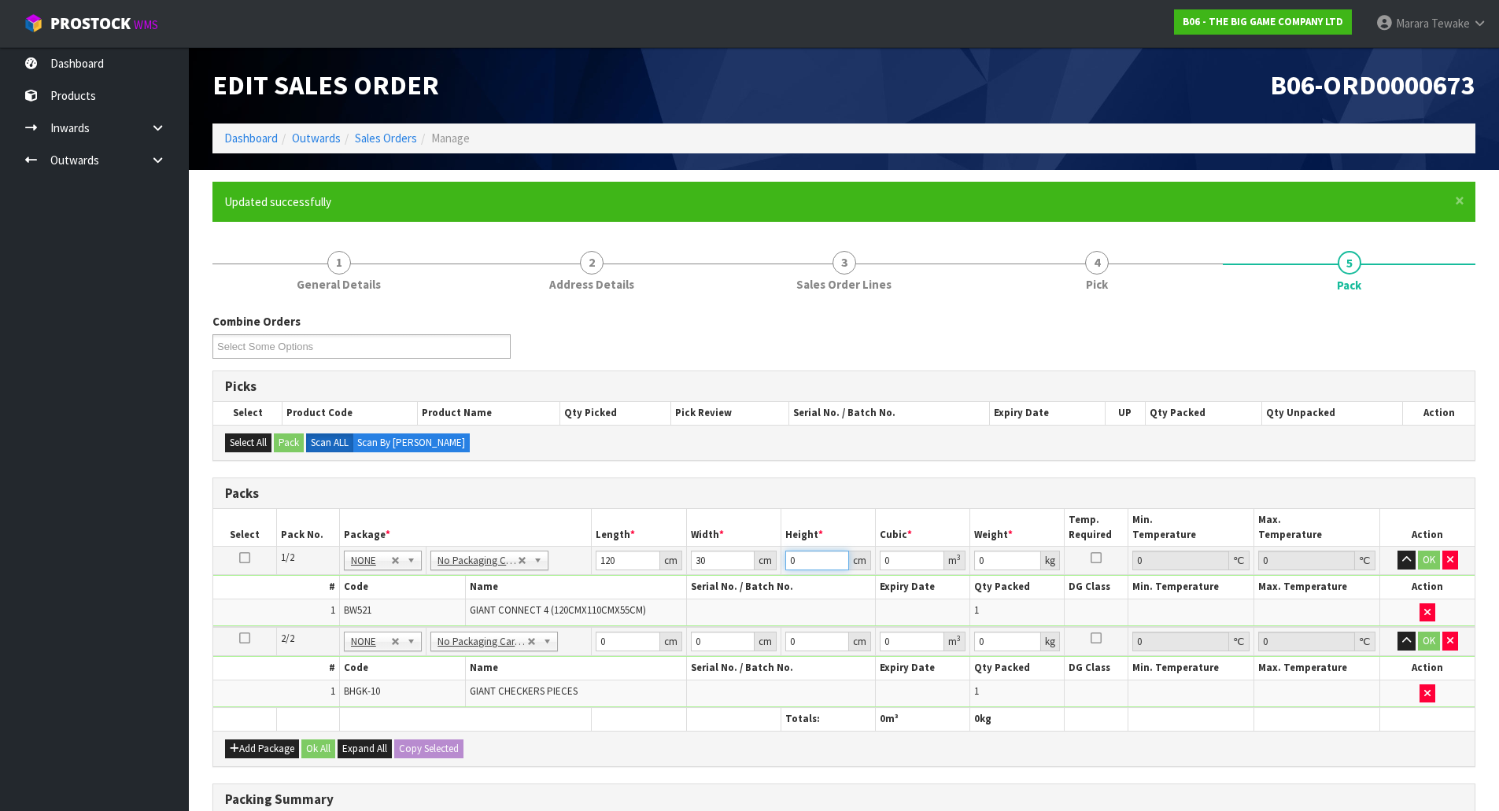
type input "0.018"
type input "58"
type input "0.2088"
type input "58"
type input "16"
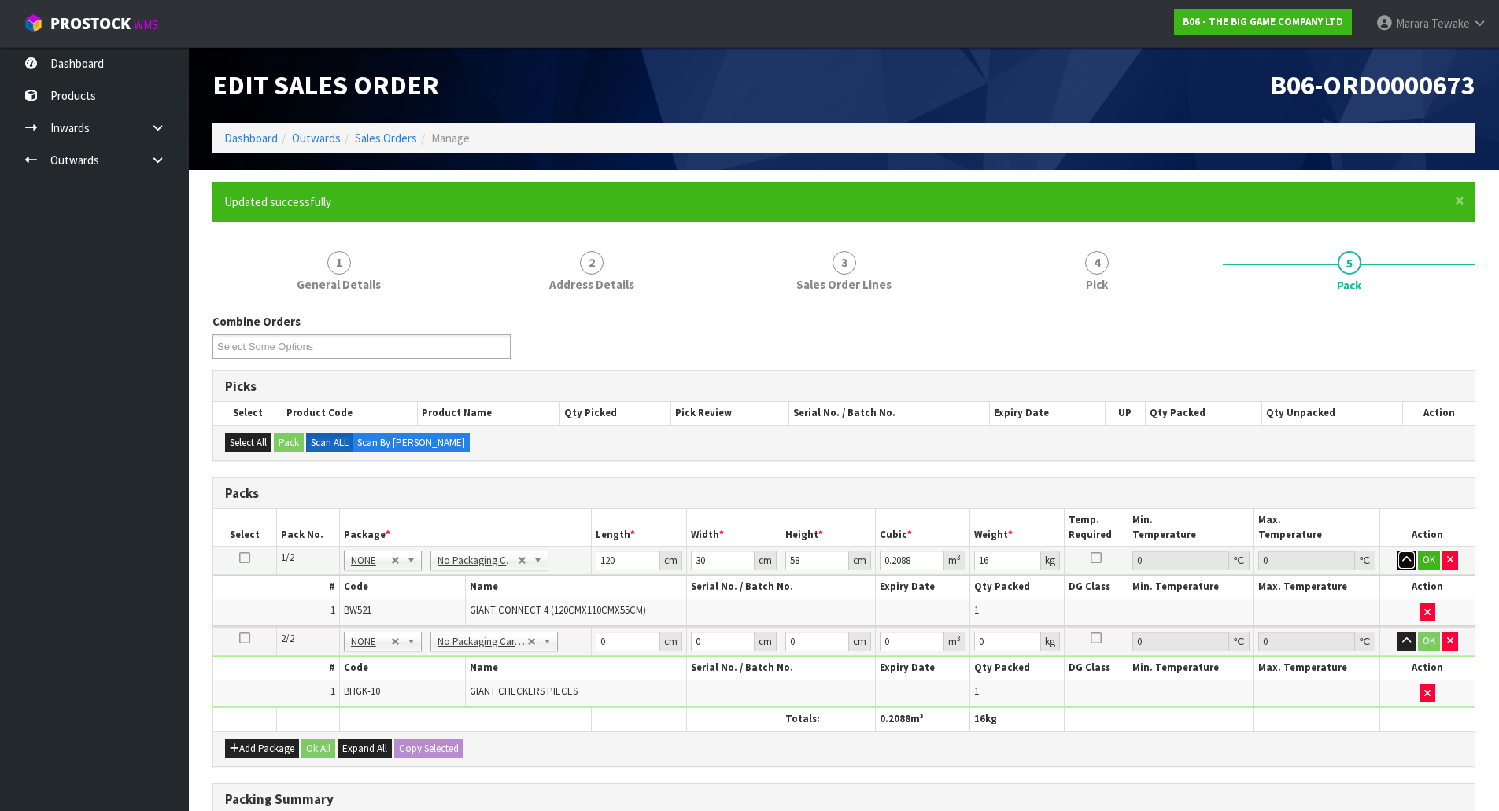
click at [1398, 551] on button "button" at bounding box center [1407, 560] width 18 height 19
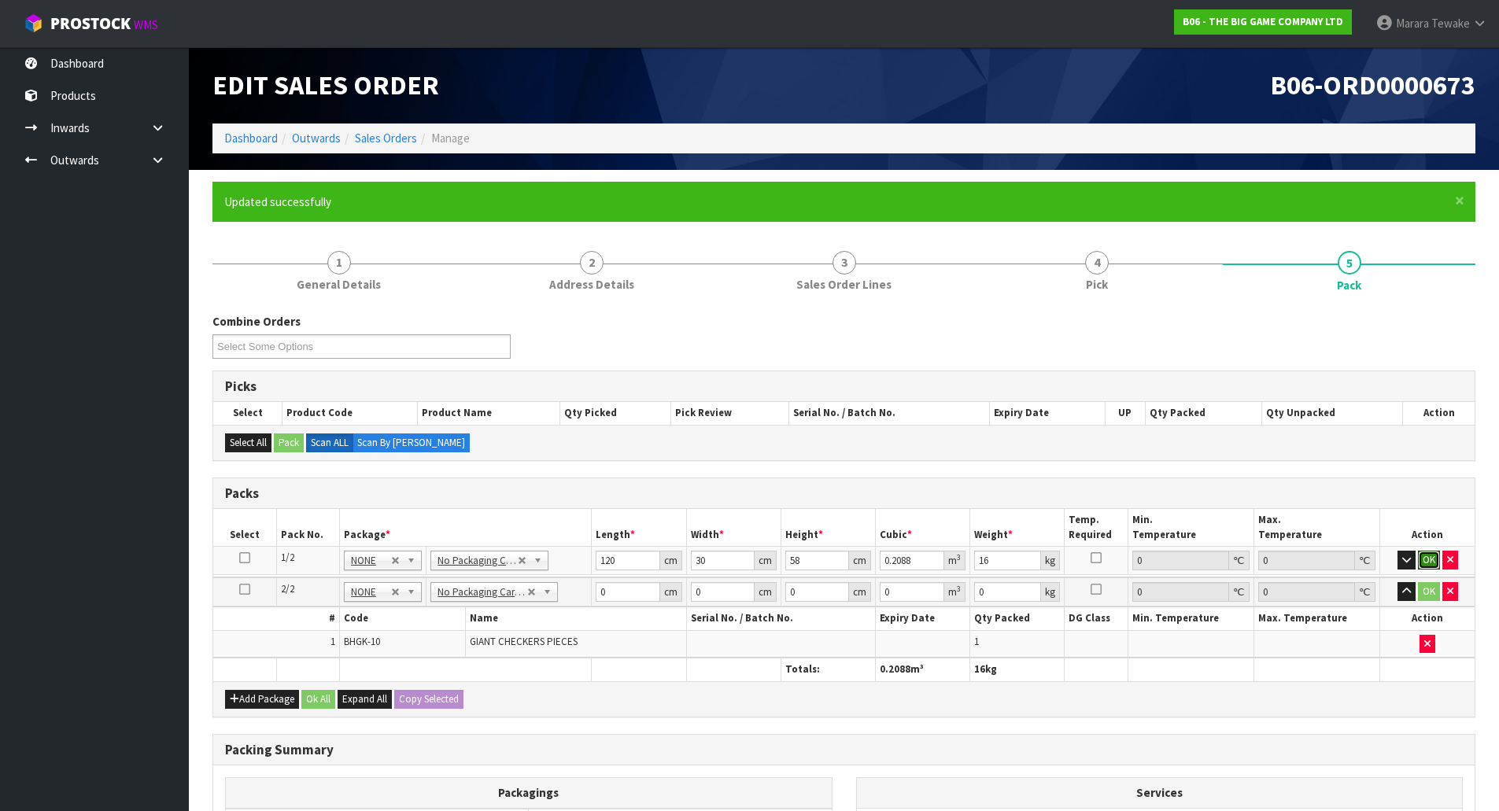
click button "OK" at bounding box center [1429, 560] width 22 height 19
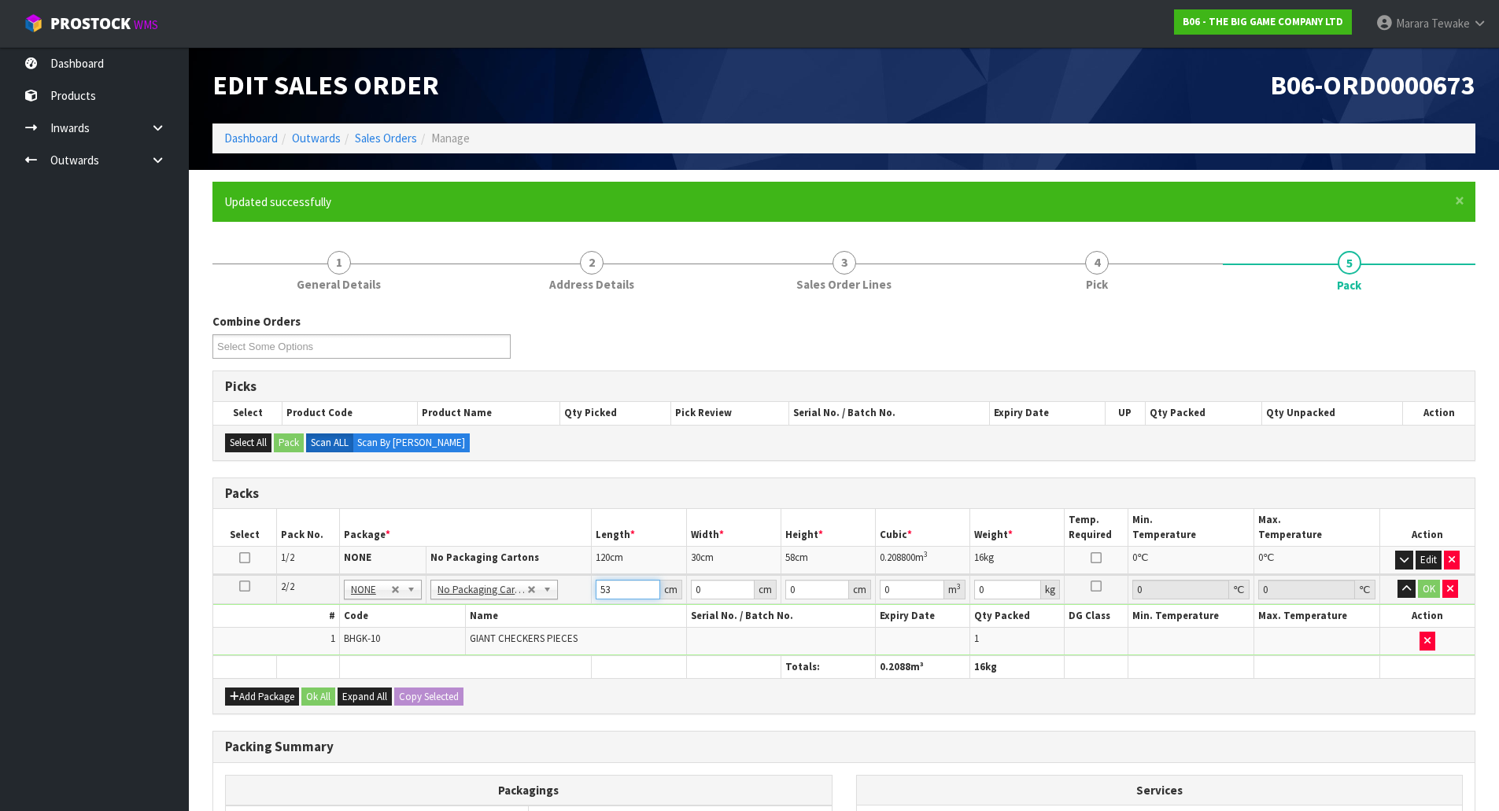
type input "53"
type input "5"
type input "0.014045"
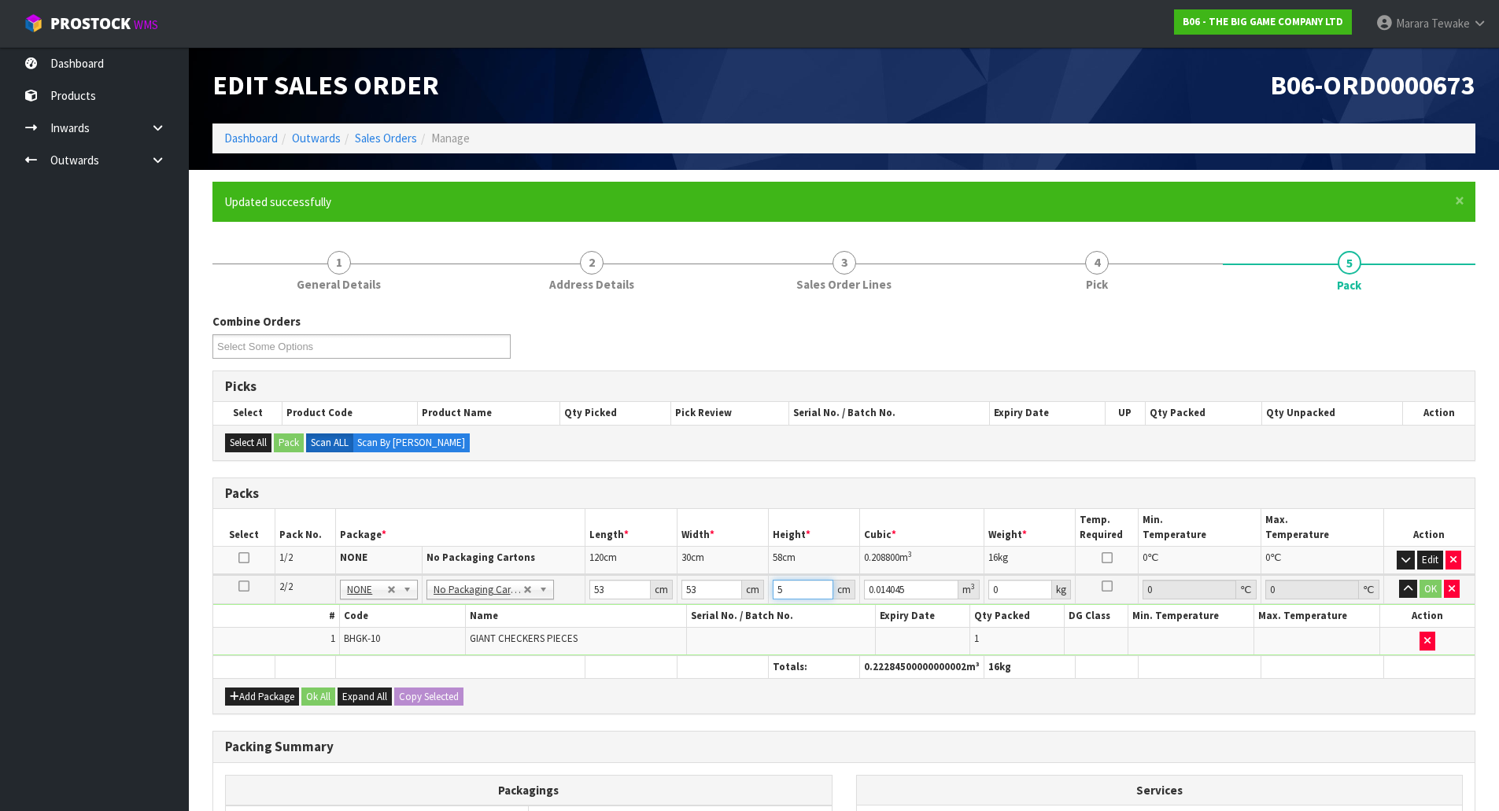
type input "56"
type input "0.157304"
type input "56"
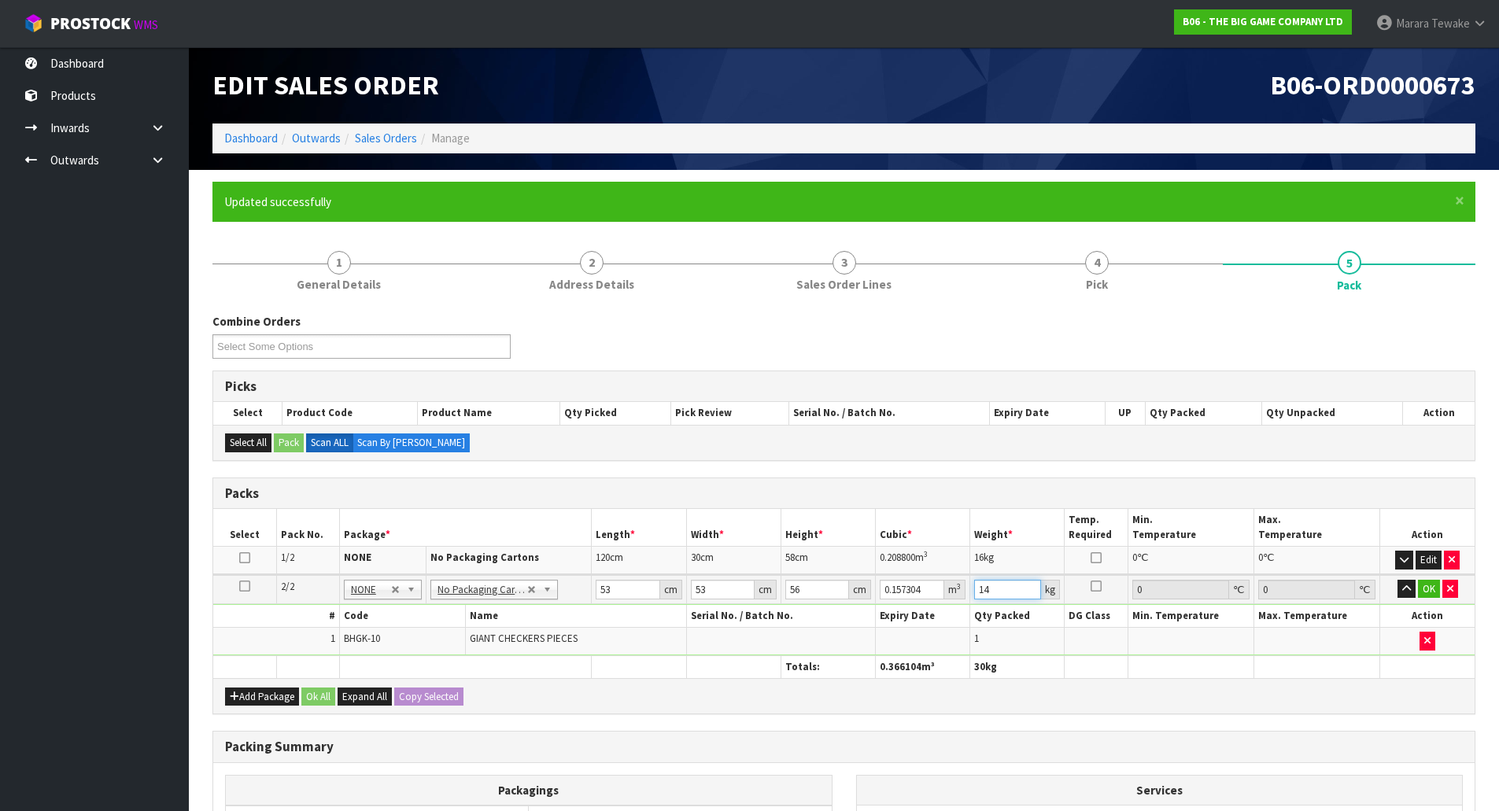
type input "14"
click at [1398, 580] on button "button" at bounding box center [1407, 589] width 18 height 19
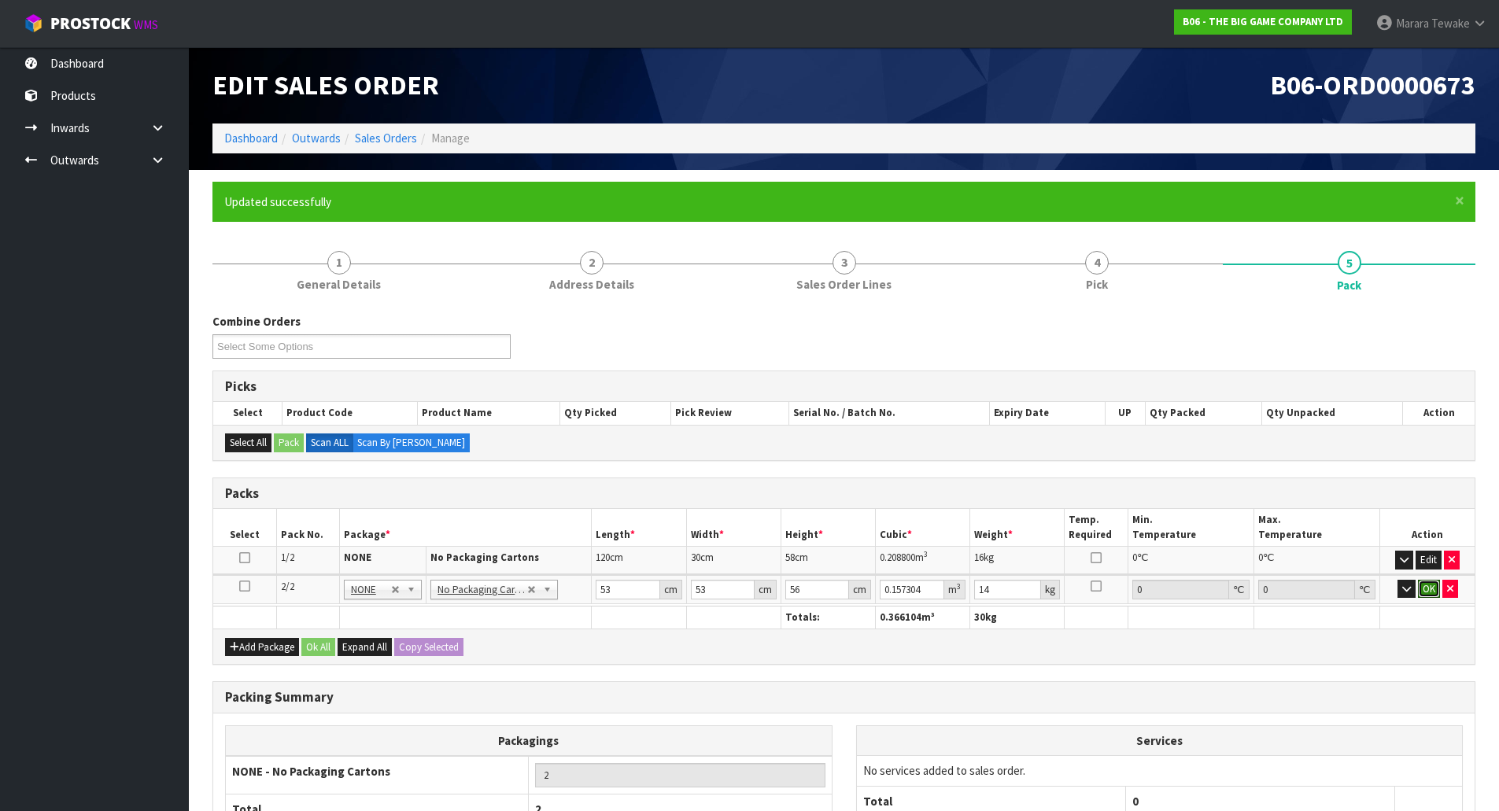
click button "OK" at bounding box center [1429, 589] width 22 height 19
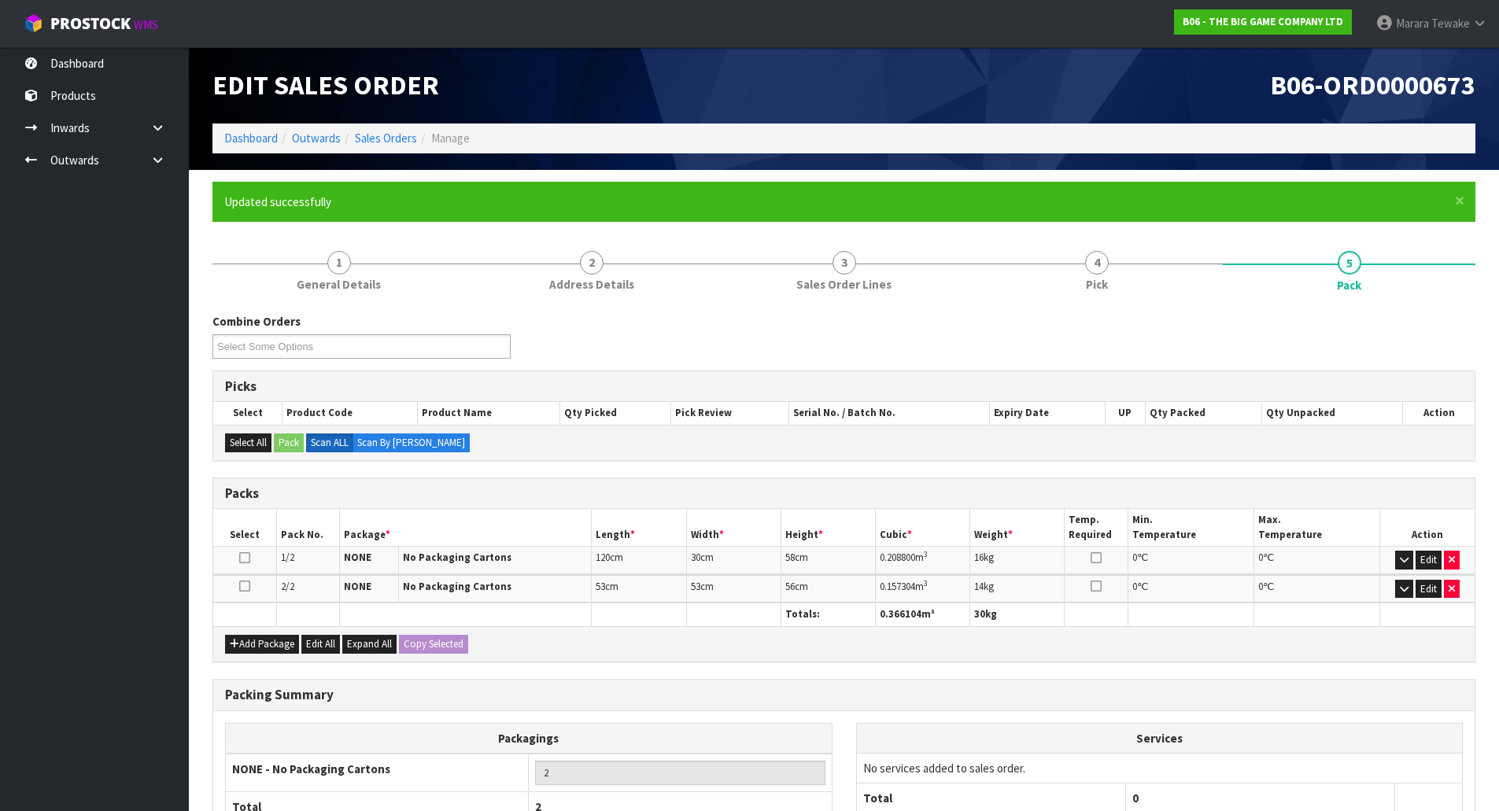
scroll to position [150, 0]
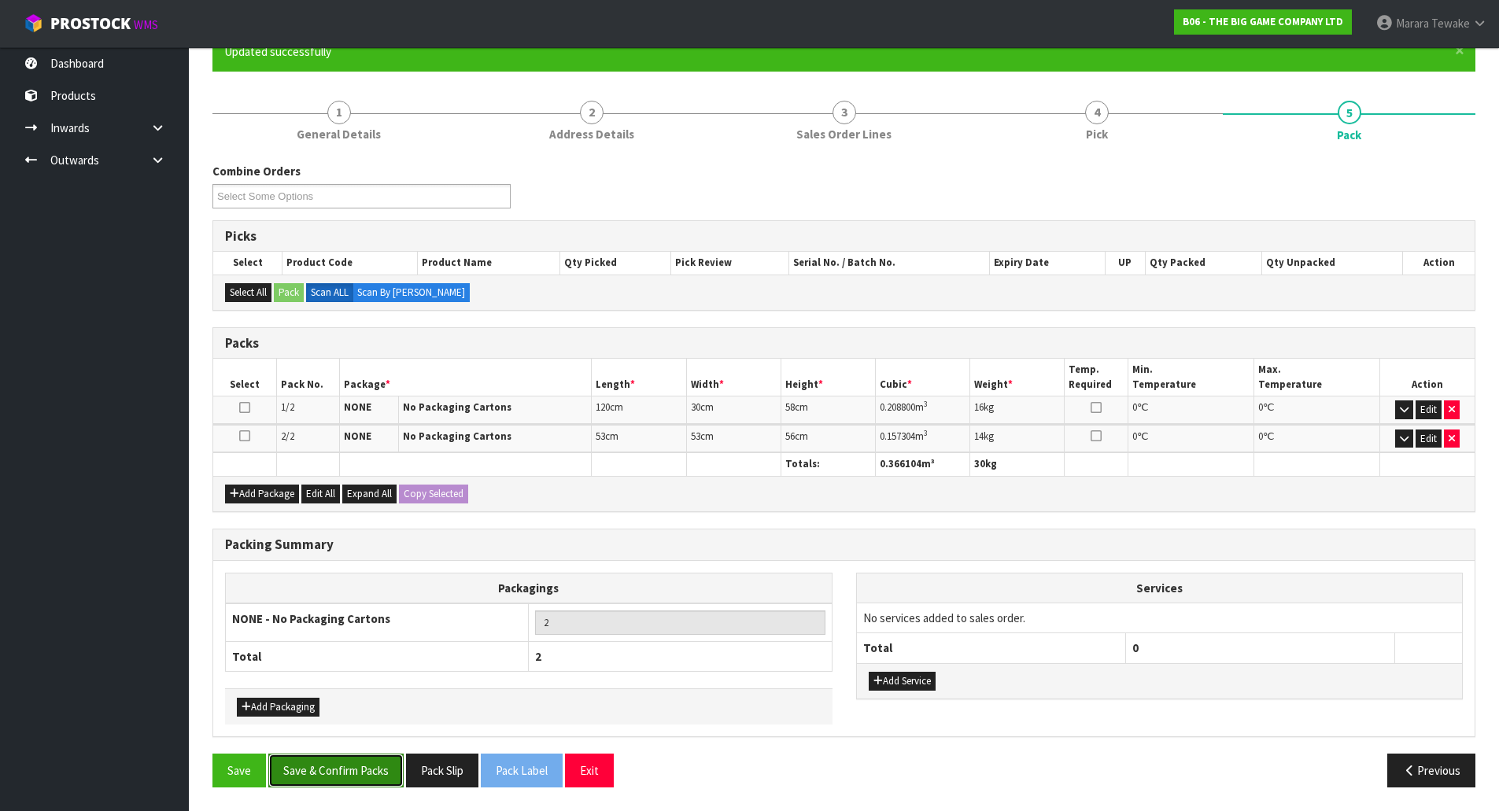
click at [329, 763] on button "Save & Confirm Packs" at bounding box center [335, 771] width 135 height 34
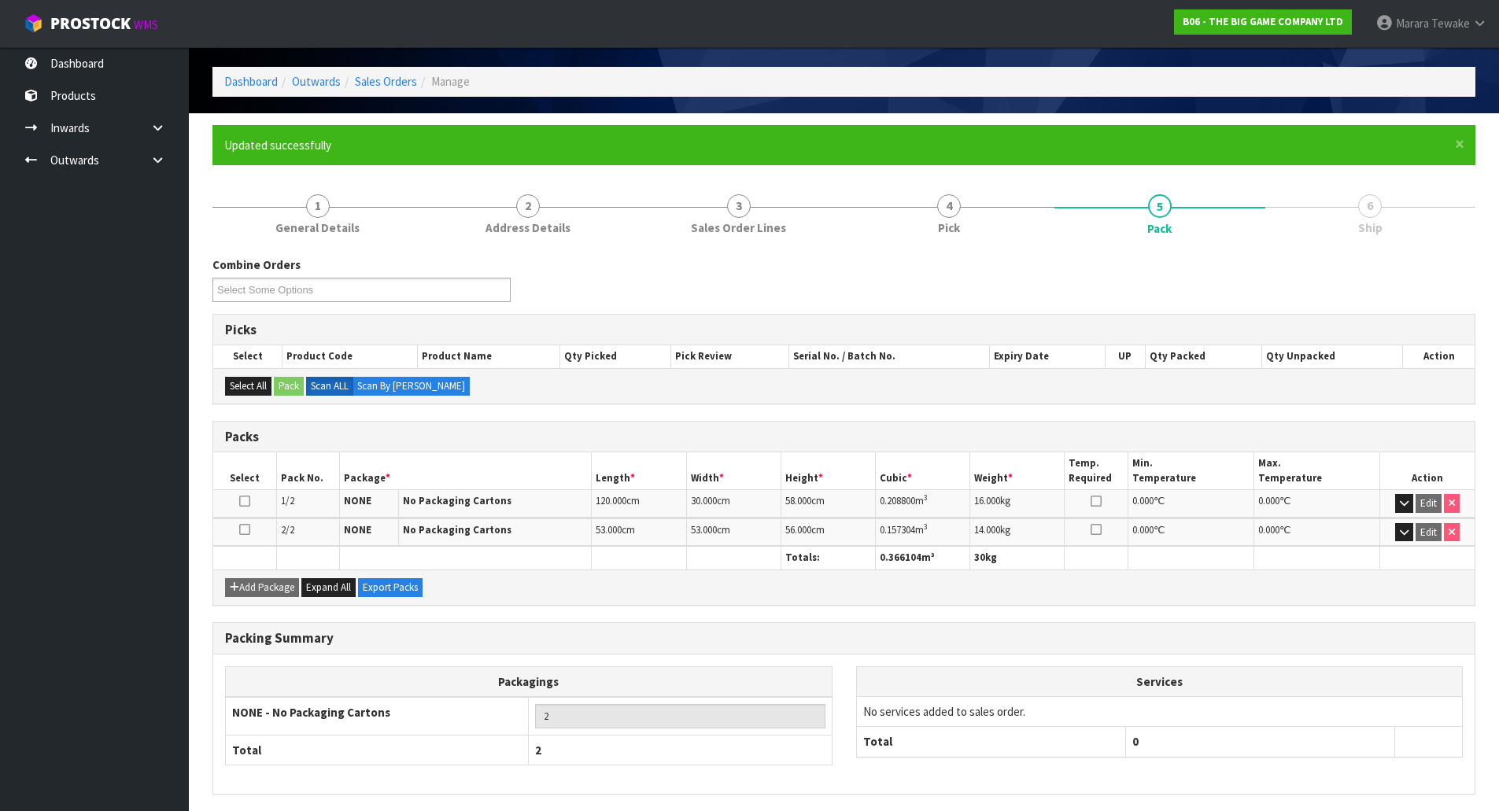
scroll to position [115, 0]
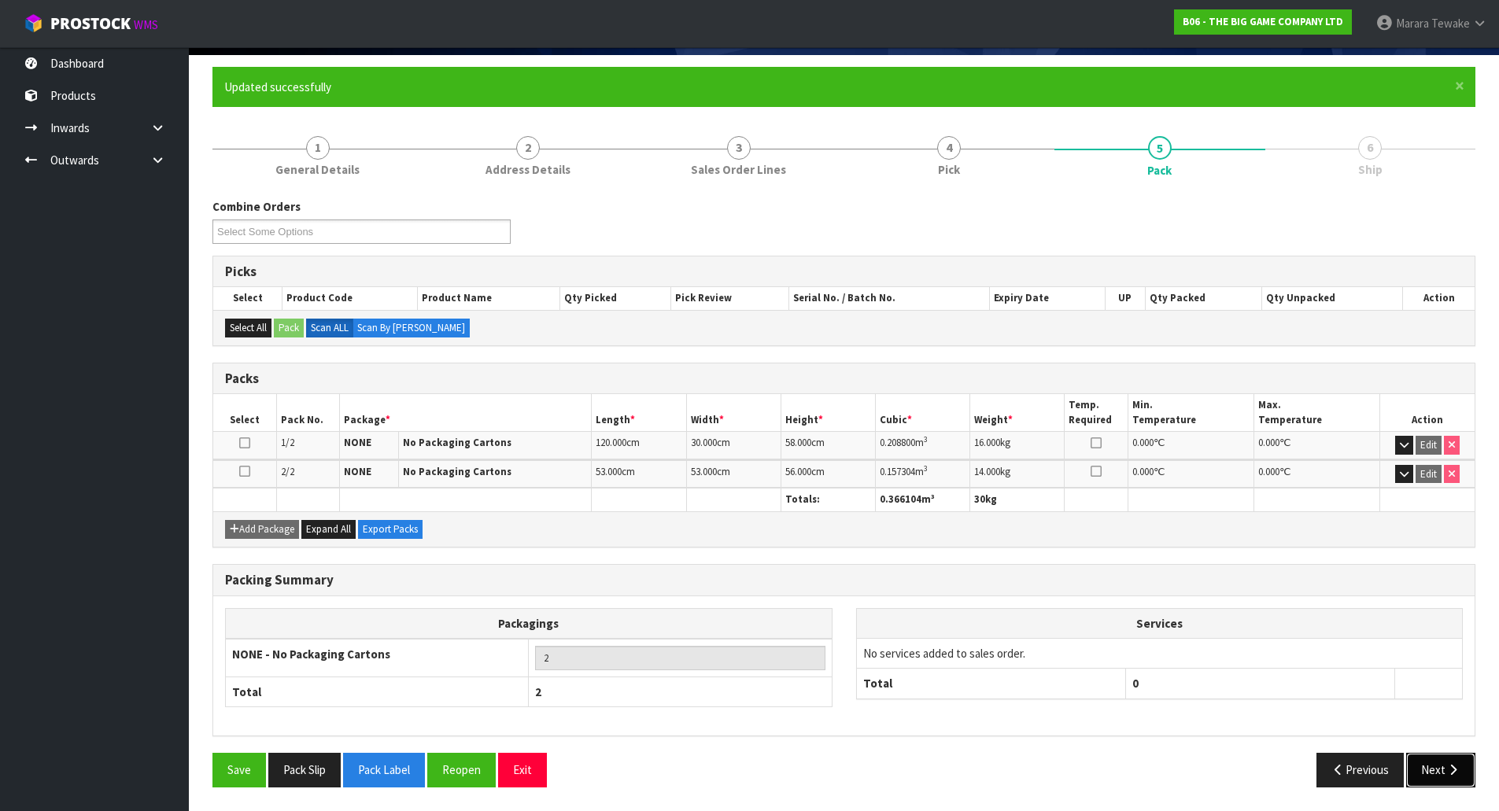
click at [1436, 773] on button "Next" at bounding box center [1440, 770] width 69 height 34
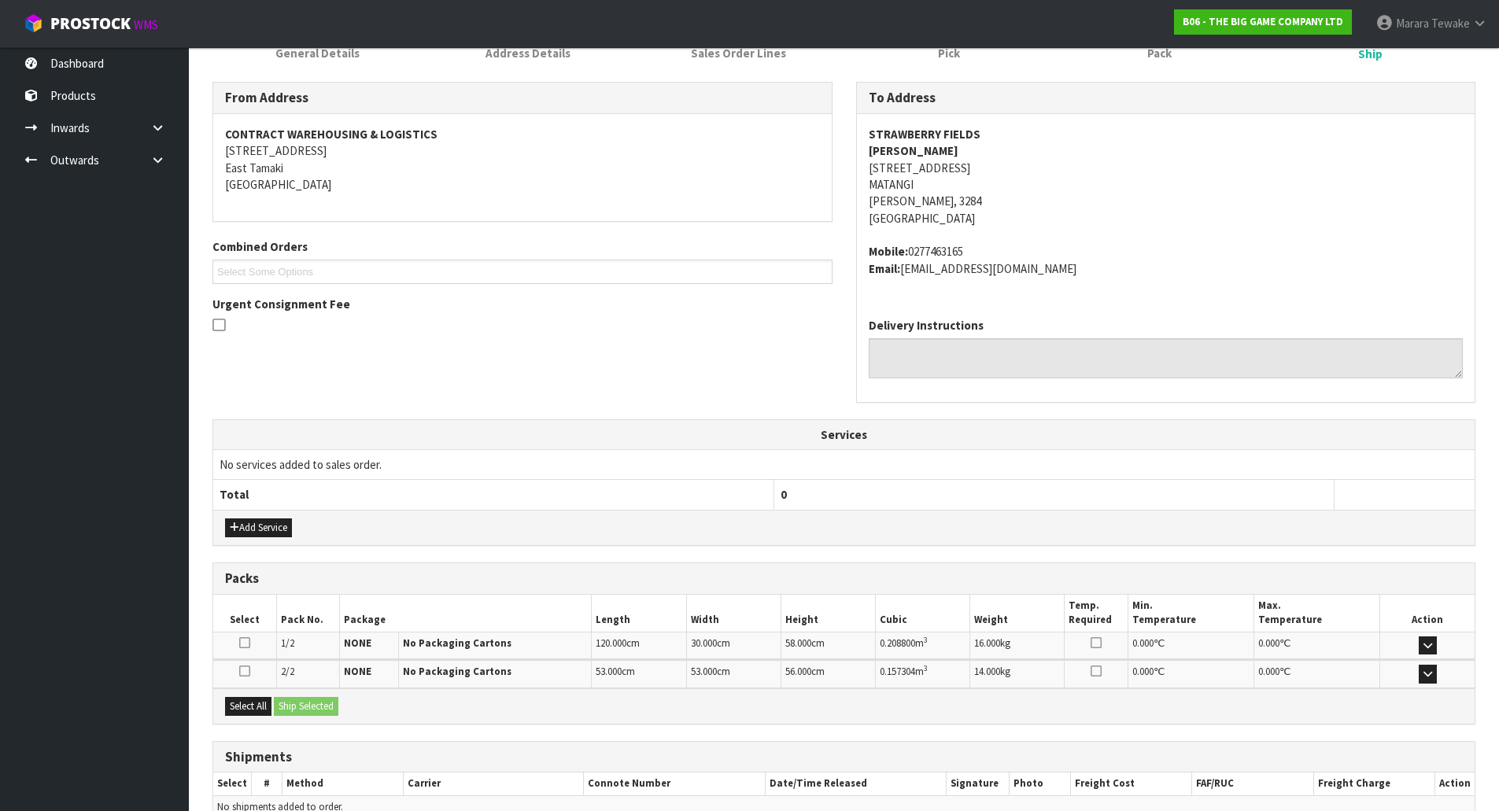
scroll to position [314, 0]
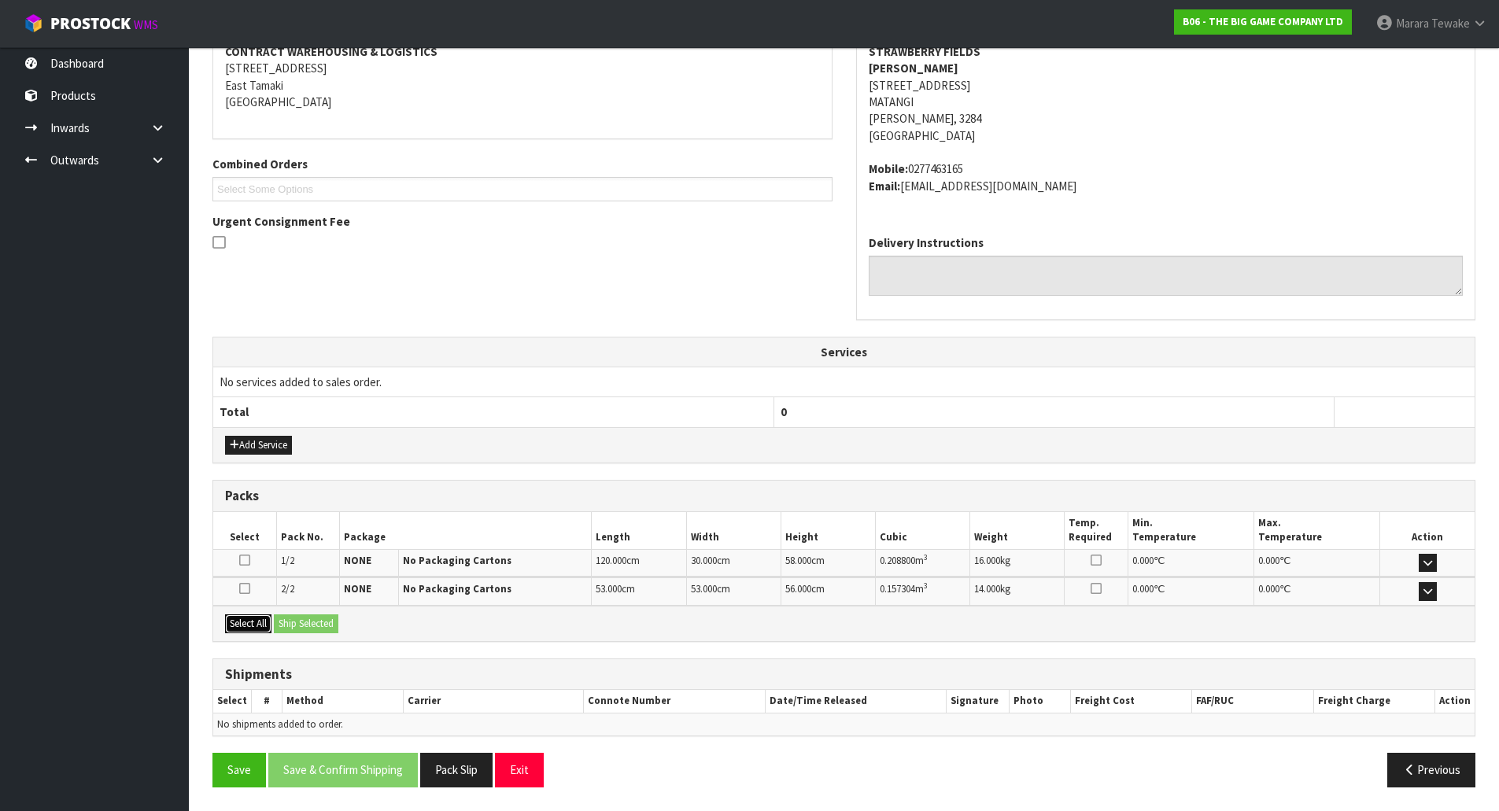
drag, startPoint x: 258, startPoint y: 620, endPoint x: 273, endPoint y: 619, distance: 15.0
click at [262, 620] on button "Select All" at bounding box center [248, 624] width 46 height 19
drag, startPoint x: 304, startPoint y: 619, endPoint x: 364, endPoint y: 622, distance: 59.9
click at [319, 619] on button "Ship Selected" at bounding box center [306, 624] width 65 height 19
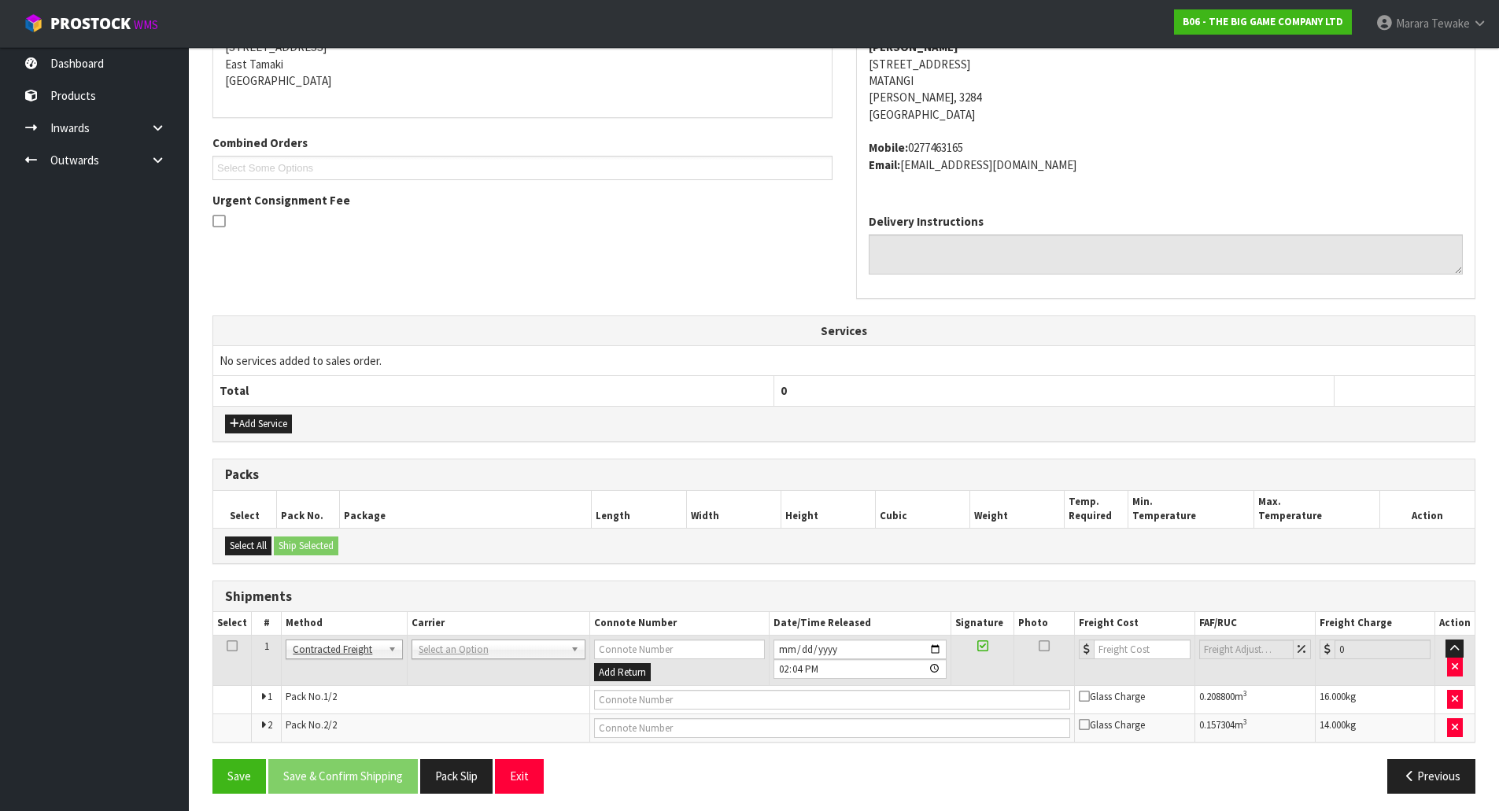
scroll to position [342, 0]
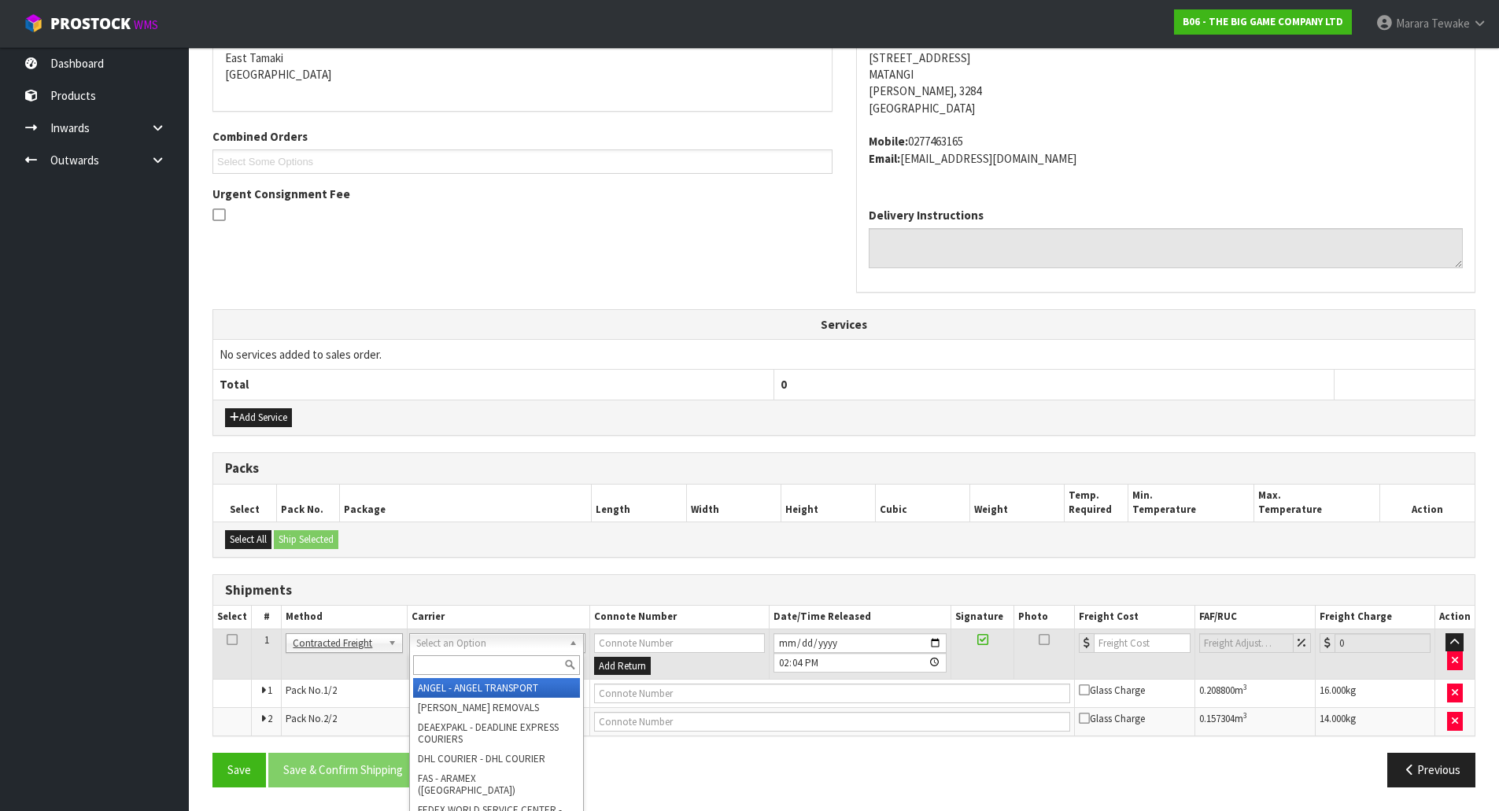
click at [473, 653] on div at bounding box center [496, 665] width 173 height 26
click at [469, 664] on input "text" at bounding box center [496, 665] width 167 height 20
type input "NZP"
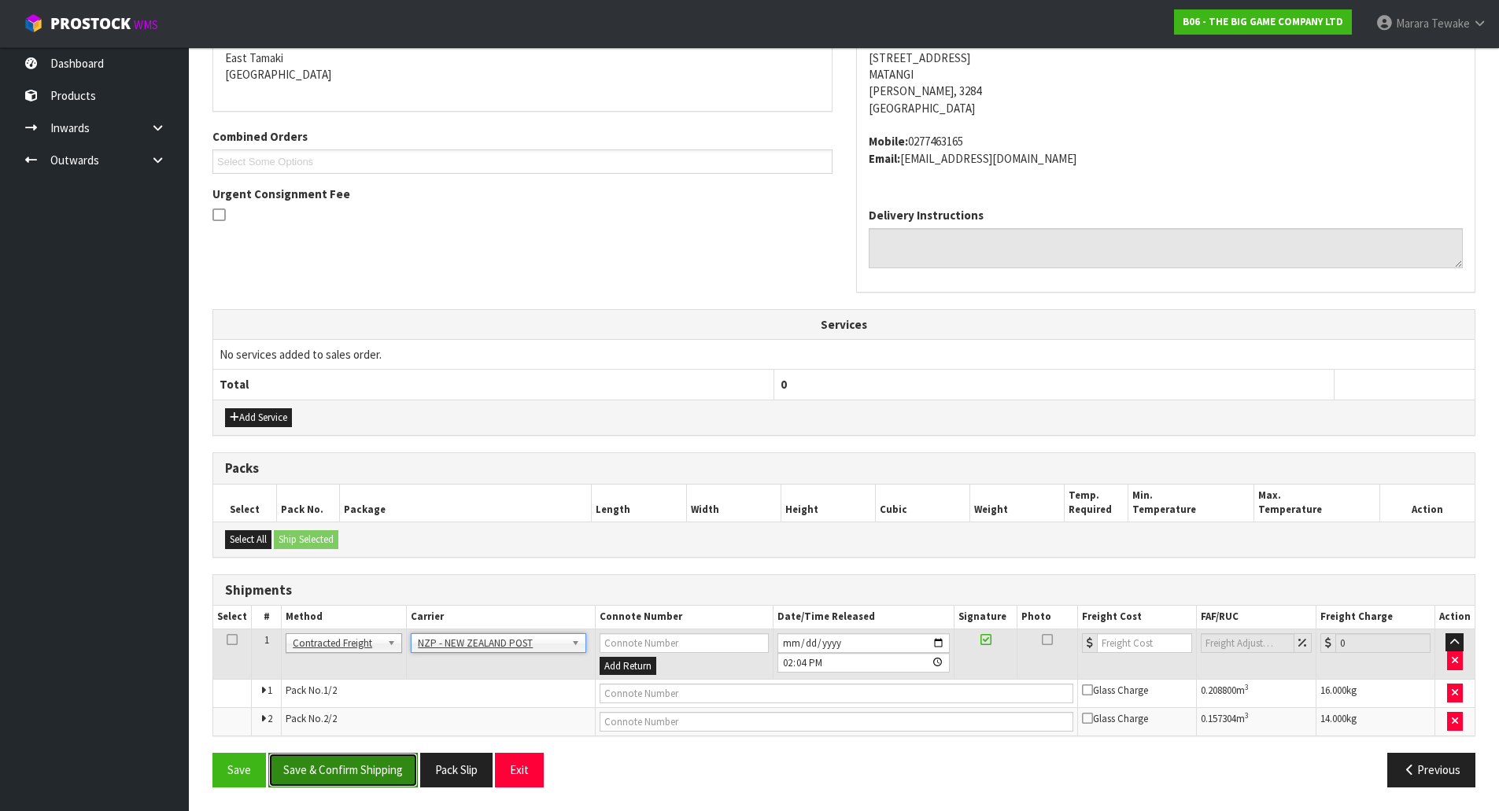
click at [346, 781] on button "Save & Confirm Shipping" at bounding box center [343, 770] width 150 height 34
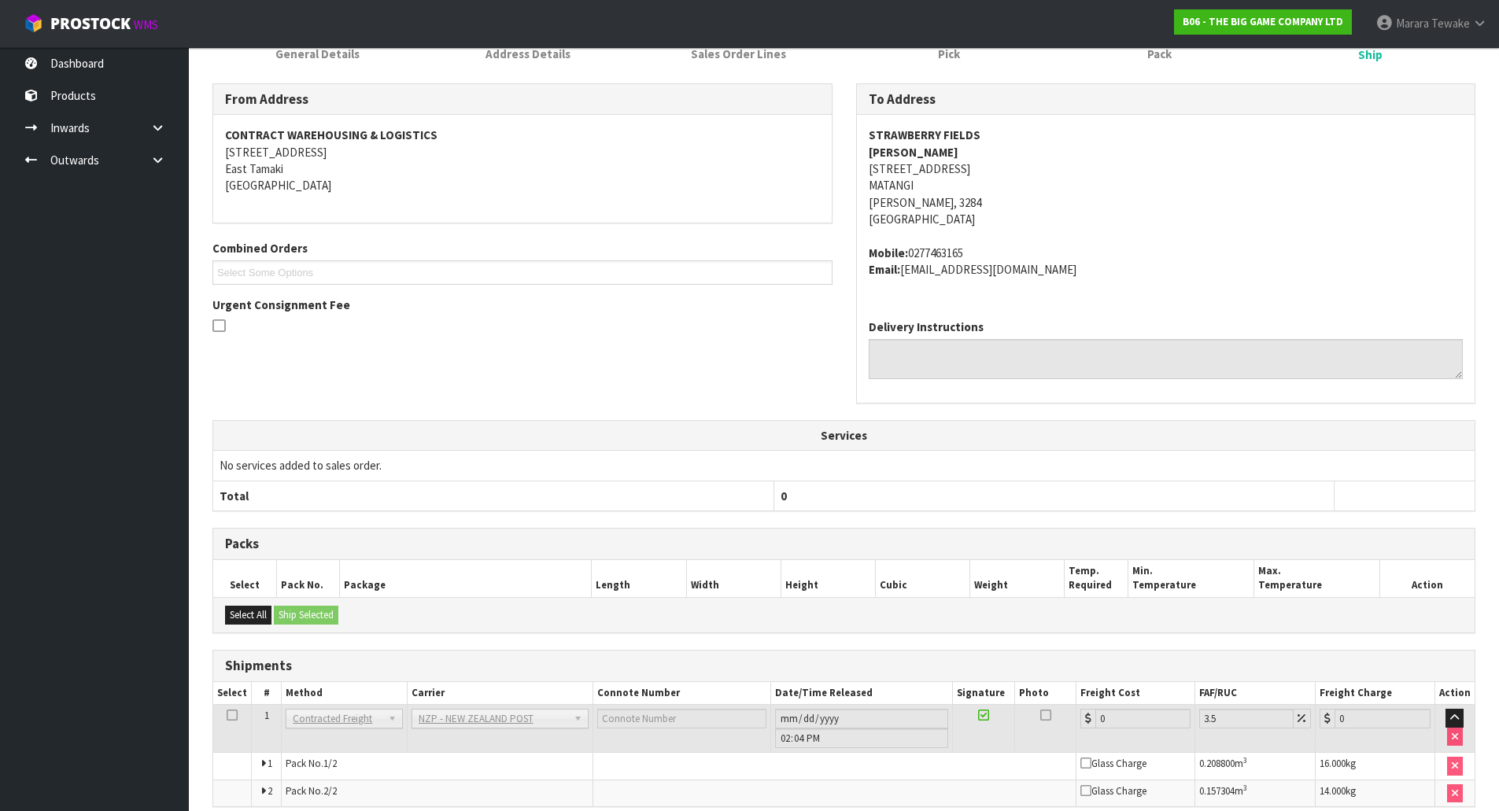
scroll to position [317, 0]
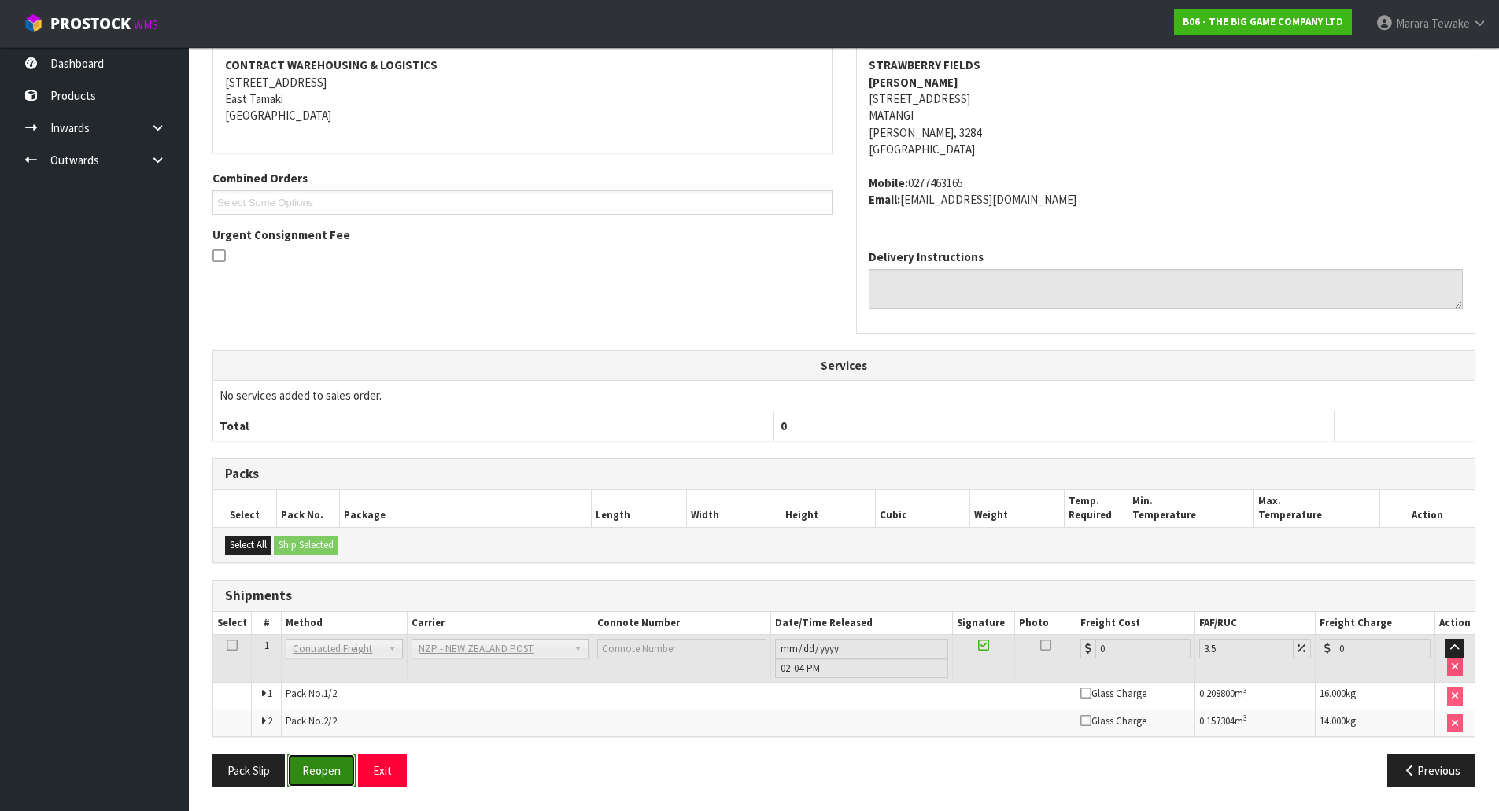
click at [311, 769] on button "Reopen" at bounding box center [321, 771] width 68 height 34
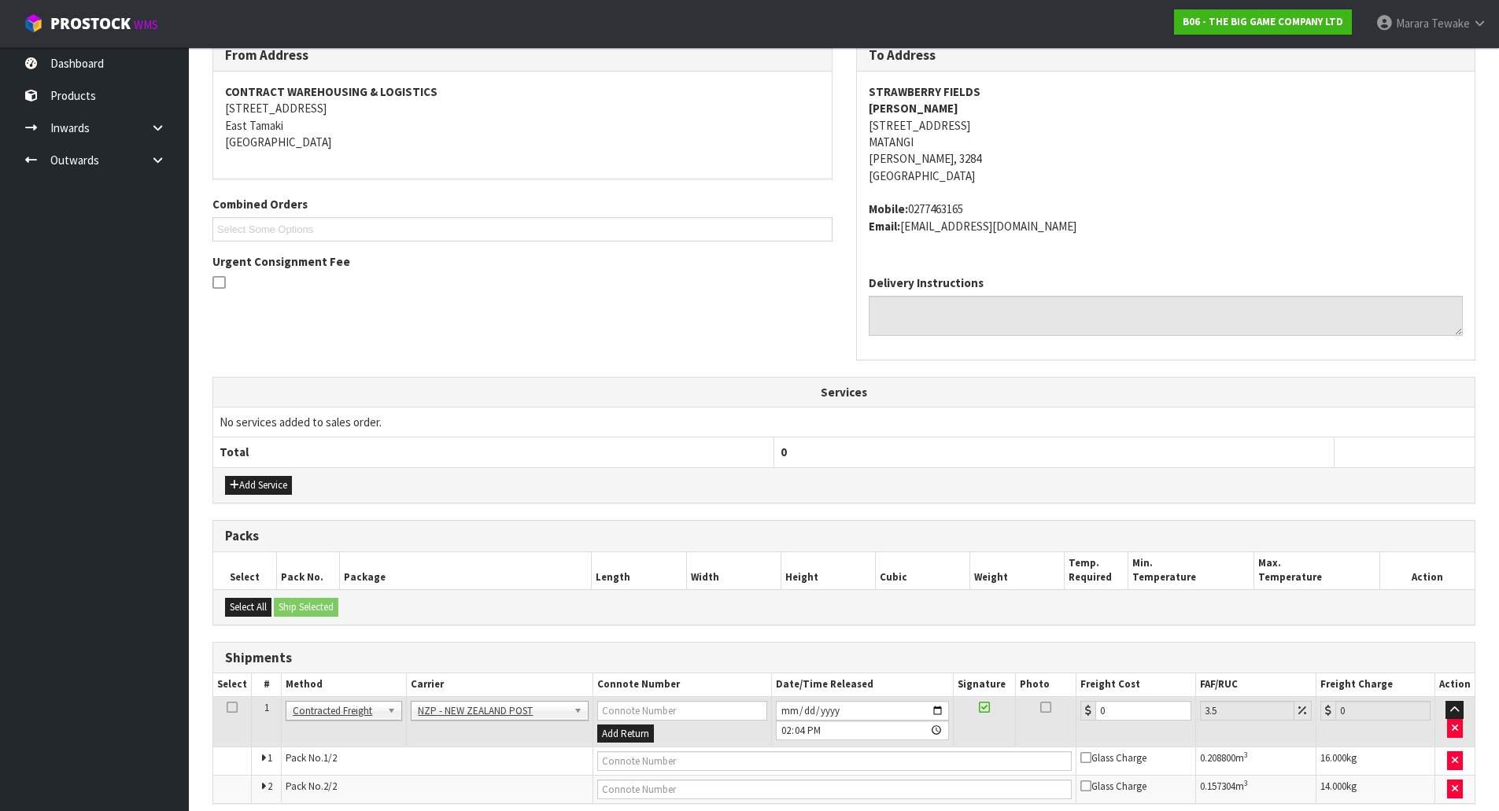
scroll to position [342, 0]
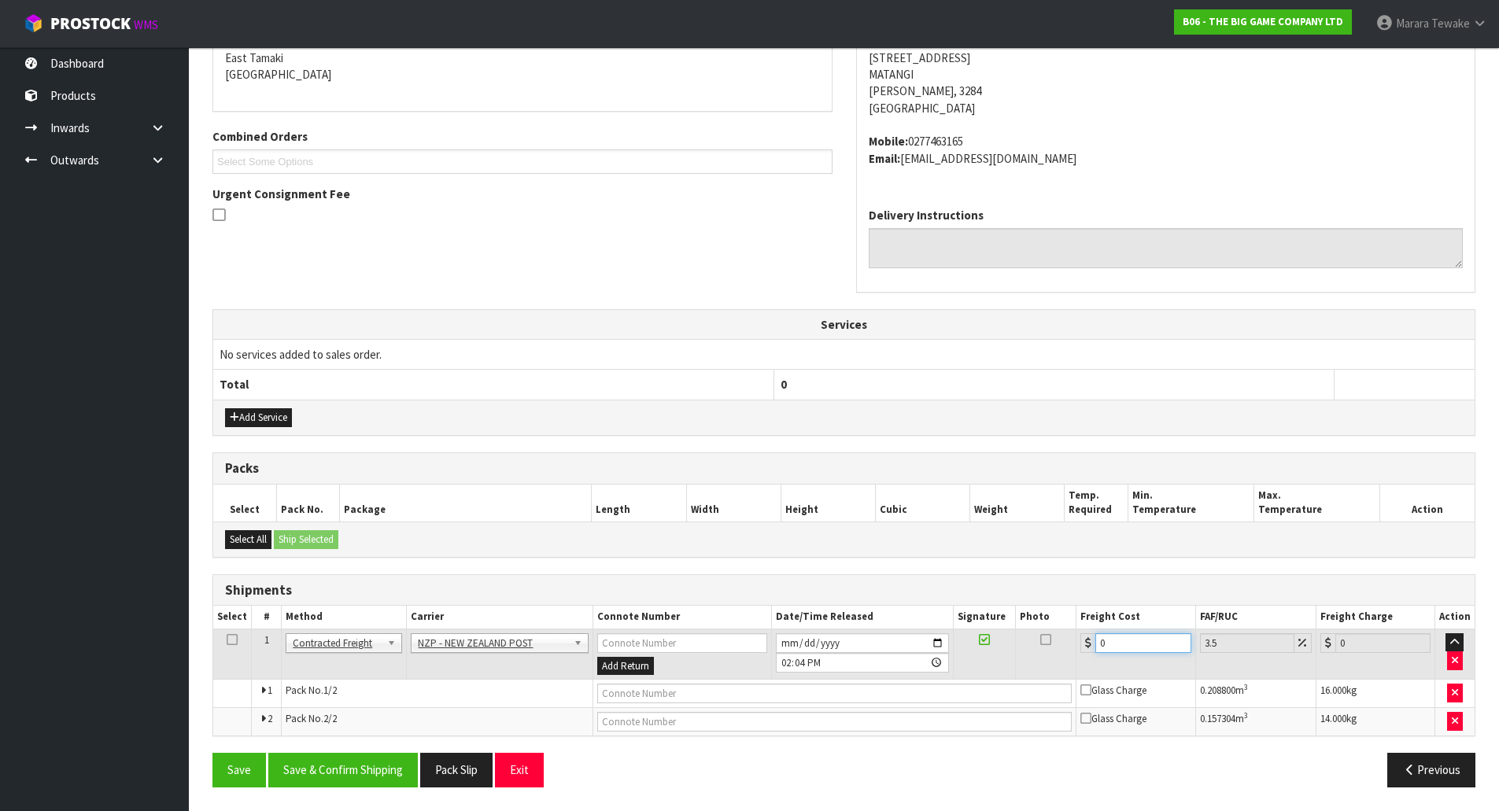
drag, startPoint x: 1121, startPoint y: 645, endPoint x: 1034, endPoint y: 634, distance: 88.0
click at [1047, 640] on tr "1 Client Local Pickup Customer Local Pickup Company Freight Contracted Freight …" at bounding box center [843, 654] width 1261 height 51
type input "4"
type input "4.14"
type input "41"
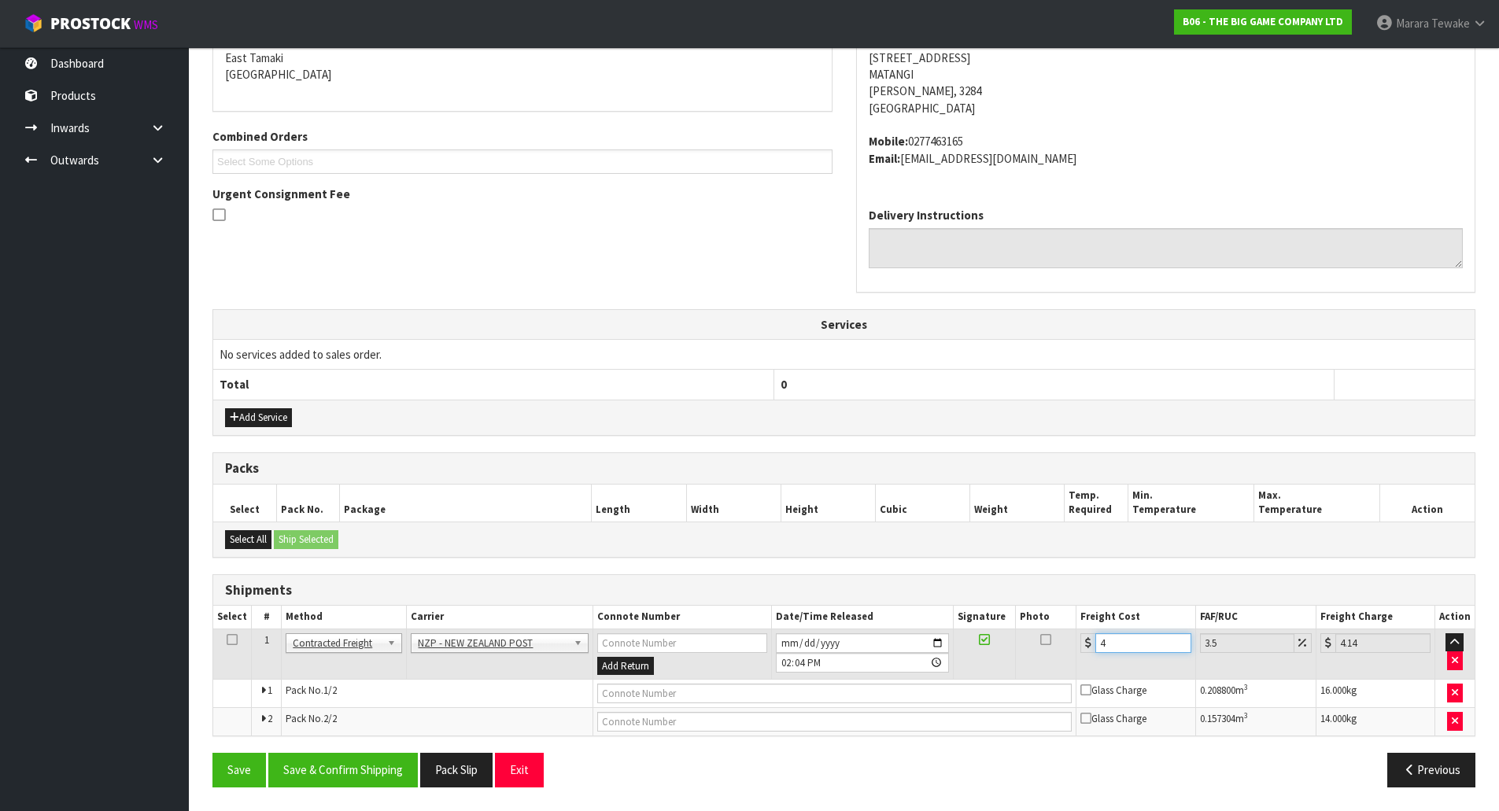
type input "42.43"
type input "41.6"
type input "43.06"
type input "41.63"
type input "43.09"
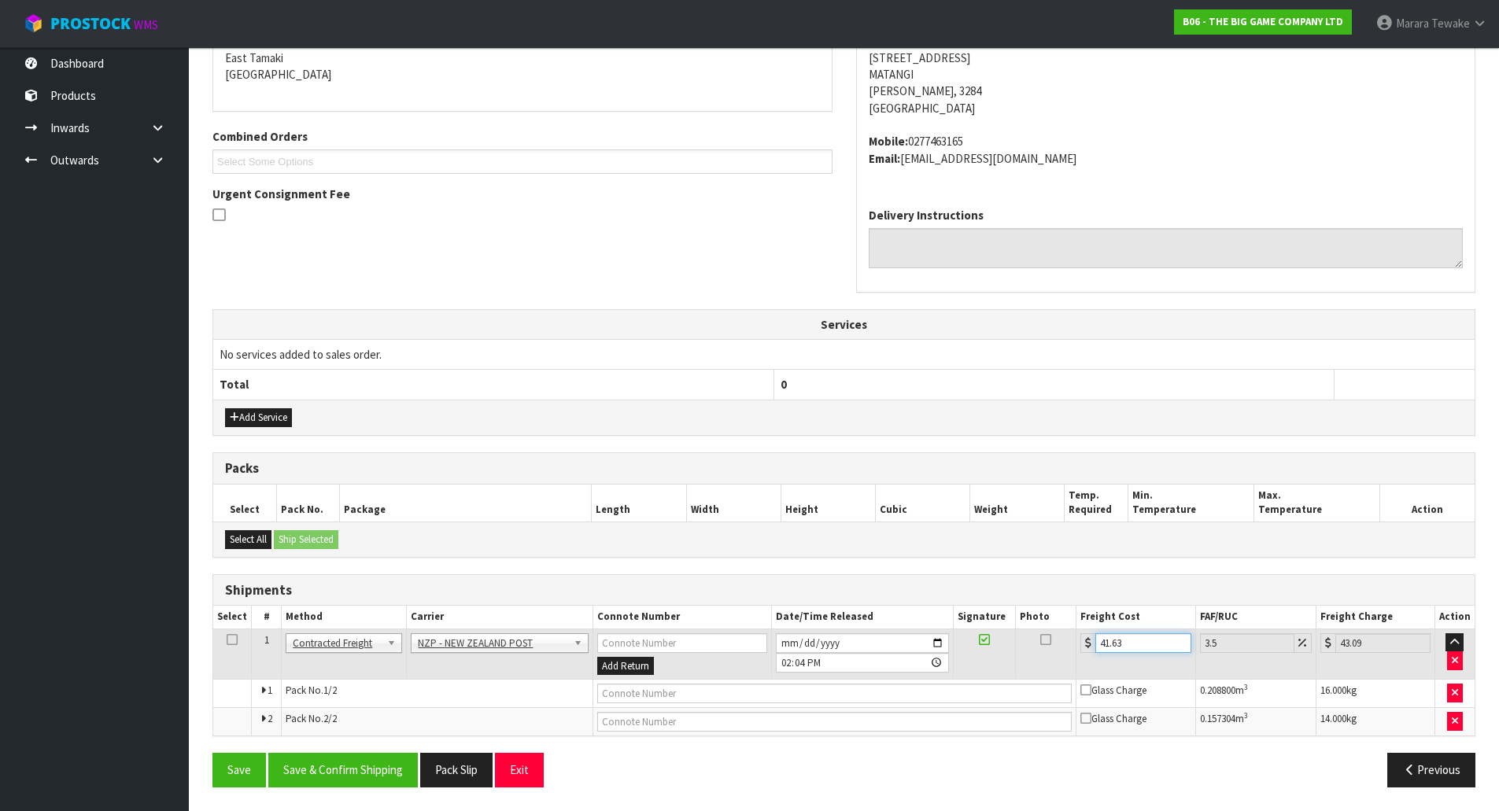
type input "41.63"
click at [1453, 660] on icon "button" at bounding box center [1455, 660] width 6 height 10
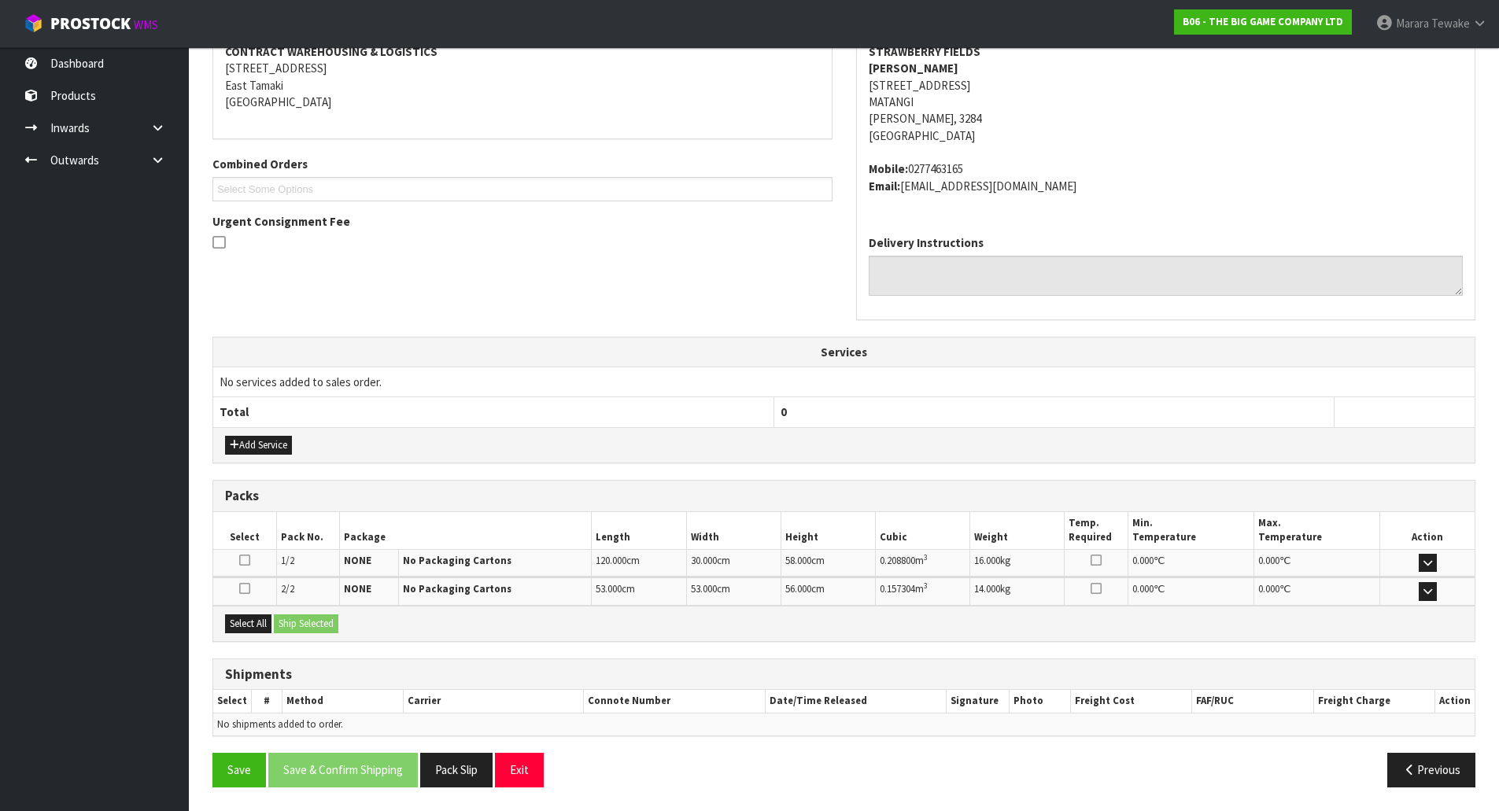
scroll to position [314, 0]
drag, startPoint x: 227, startPoint y: 770, endPoint x: 249, endPoint y: 768, distance: 22.9
click at [228, 770] on button "Save" at bounding box center [239, 770] width 54 height 34
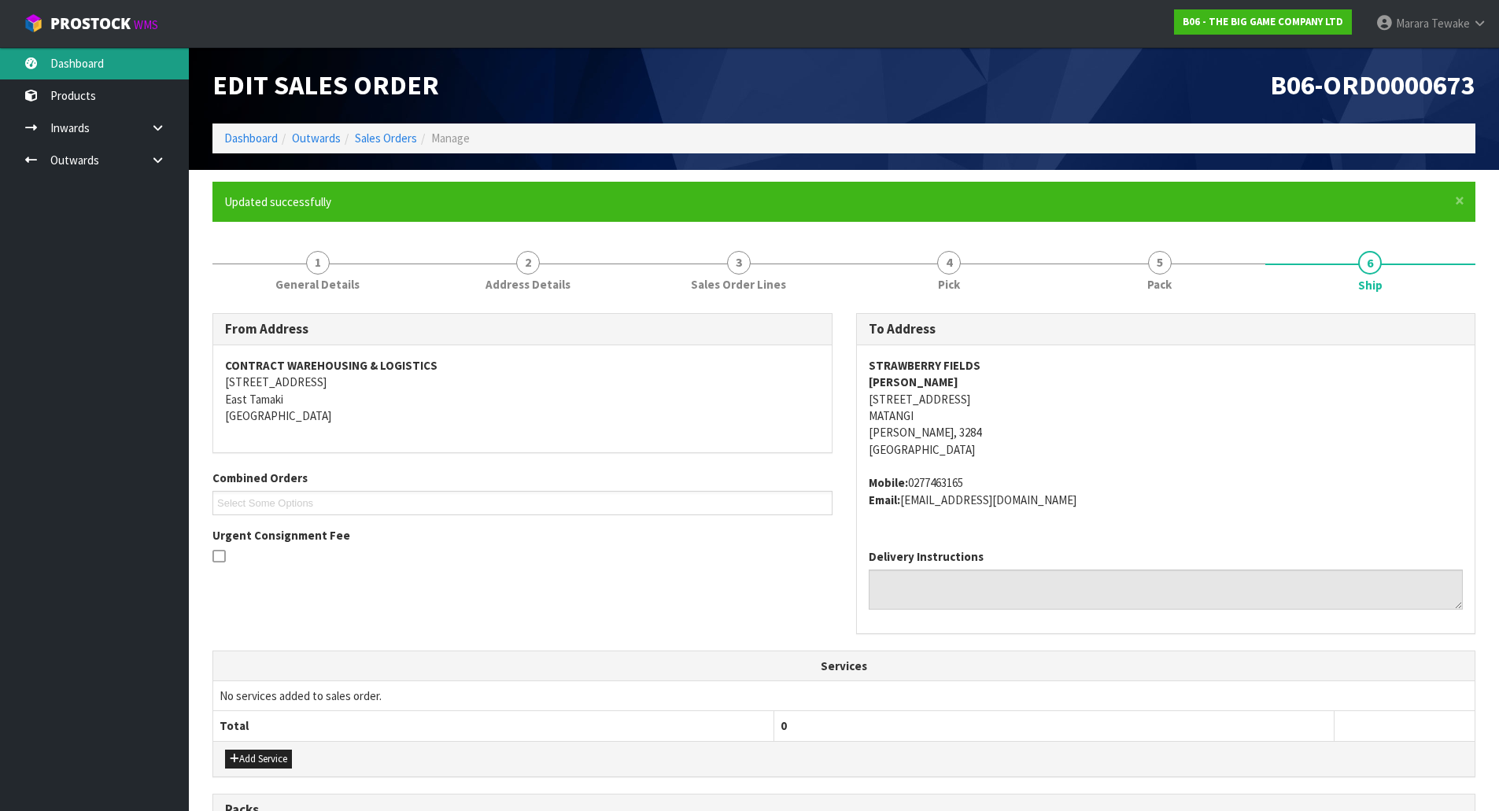
click at [129, 62] on link "Dashboard" at bounding box center [94, 63] width 189 height 32
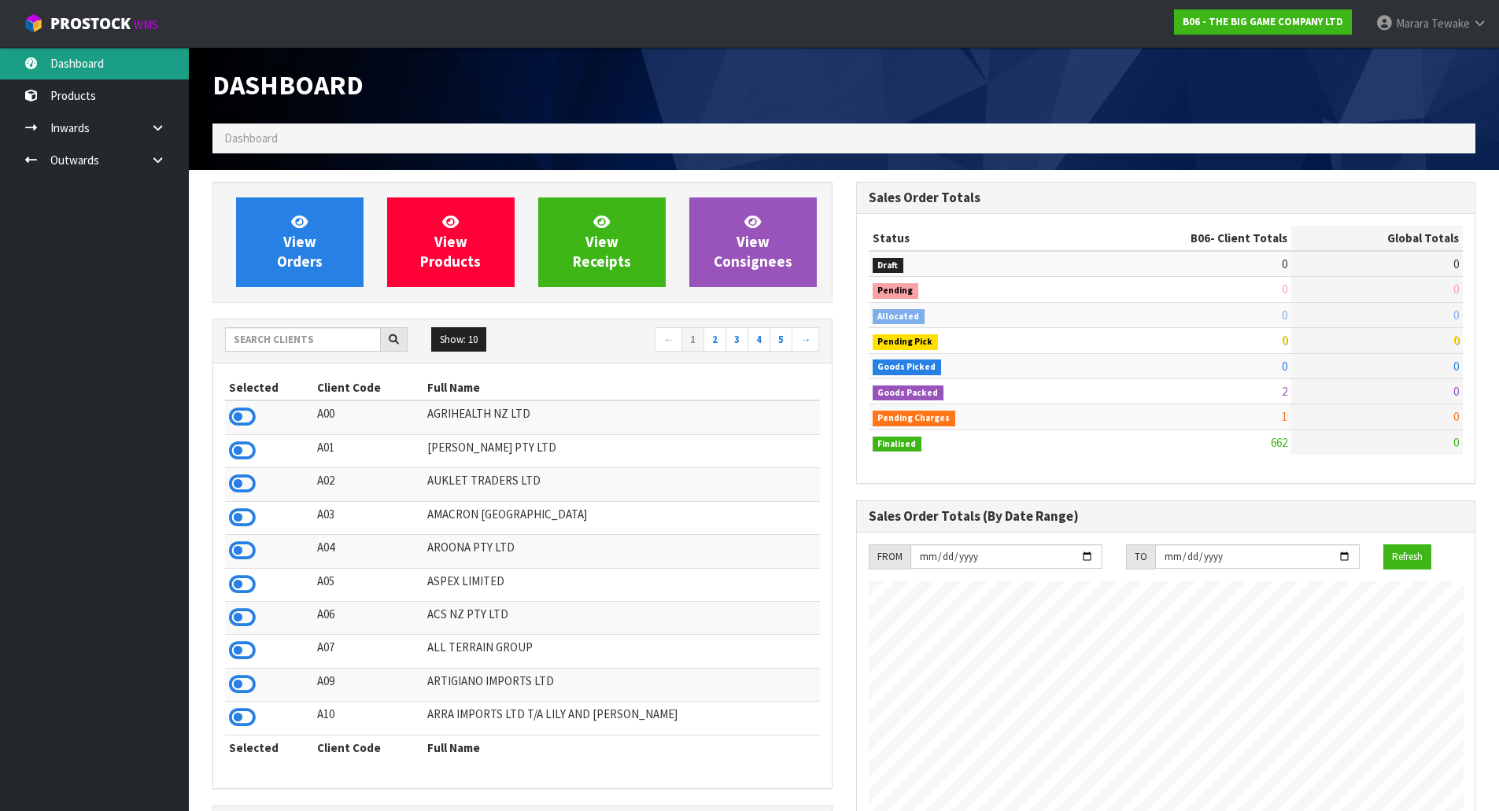
scroll to position [988, 643]
drag, startPoint x: 278, startPoint y: 344, endPoint x: 255, endPoint y: 329, distance: 27.3
click at [278, 343] on input "text" at bounding box center [303, 339] width 156 height 24
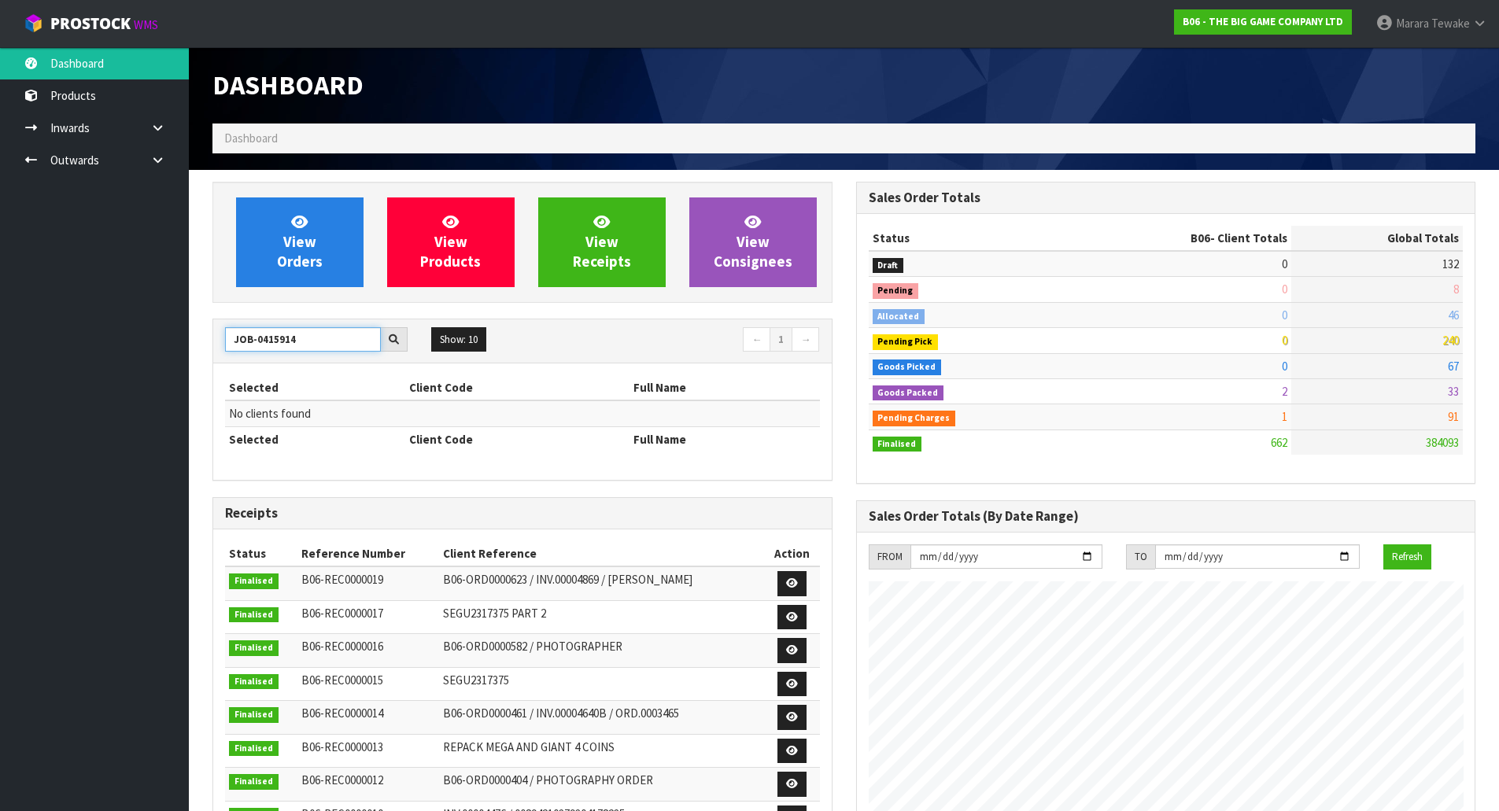
drag, startPoint x: 305, startPoint y: 342, endPoint x: 158, endPoint y: 342, distance: 146.4
click at [158, 342] on body "Toggle navigation ProStock WMS B06 - THE BIG GAME COMPANY LTD Marara Tewake Log…" at bounding box center [749, 405] width 1499 height 811
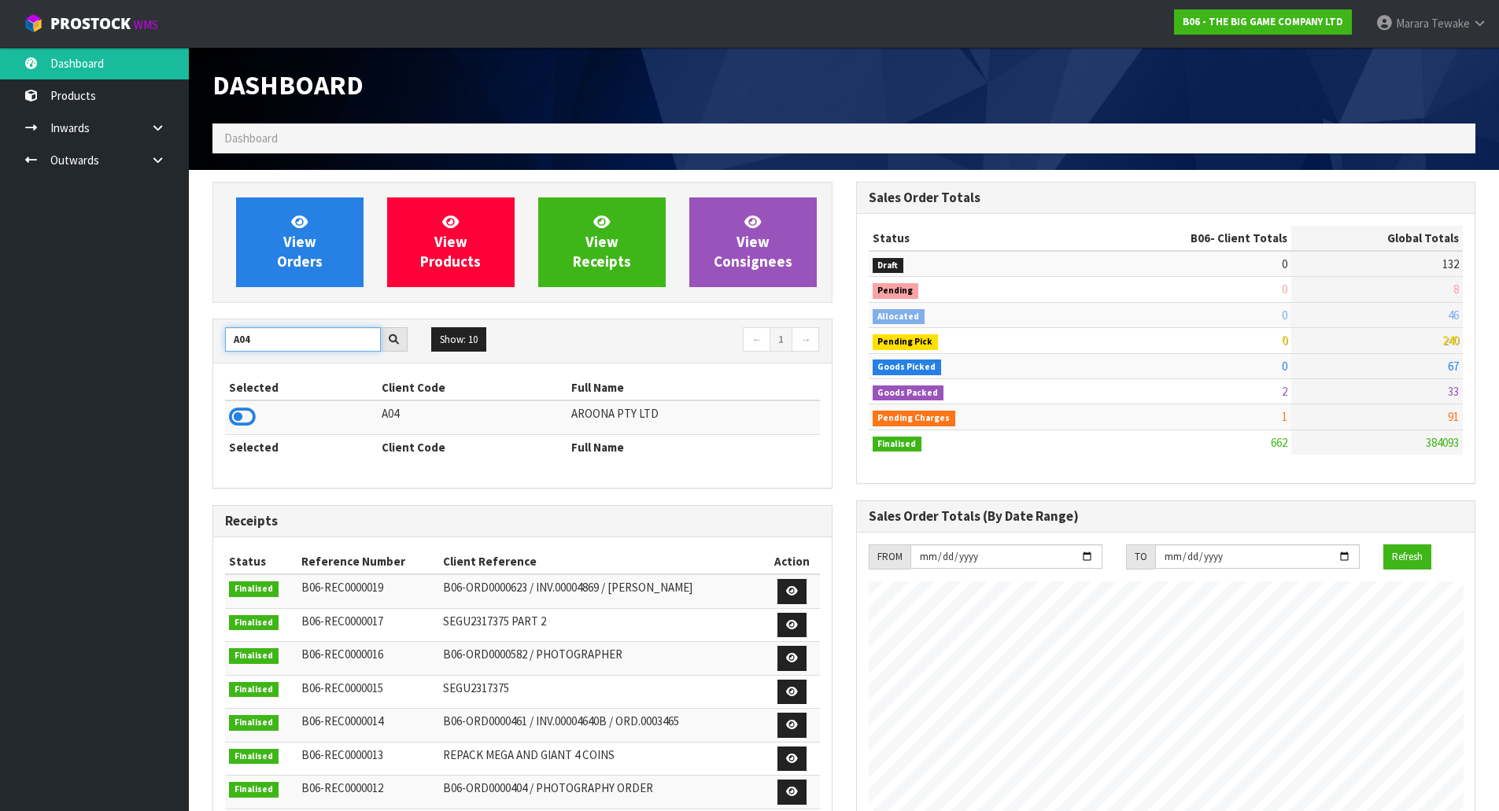
type input "A04"
click at [261, 412] on td at bounding box center [301, 418] width 153 height 34
click at [249, 409] on icon at bounding box center [242, 417] width 27 height 24
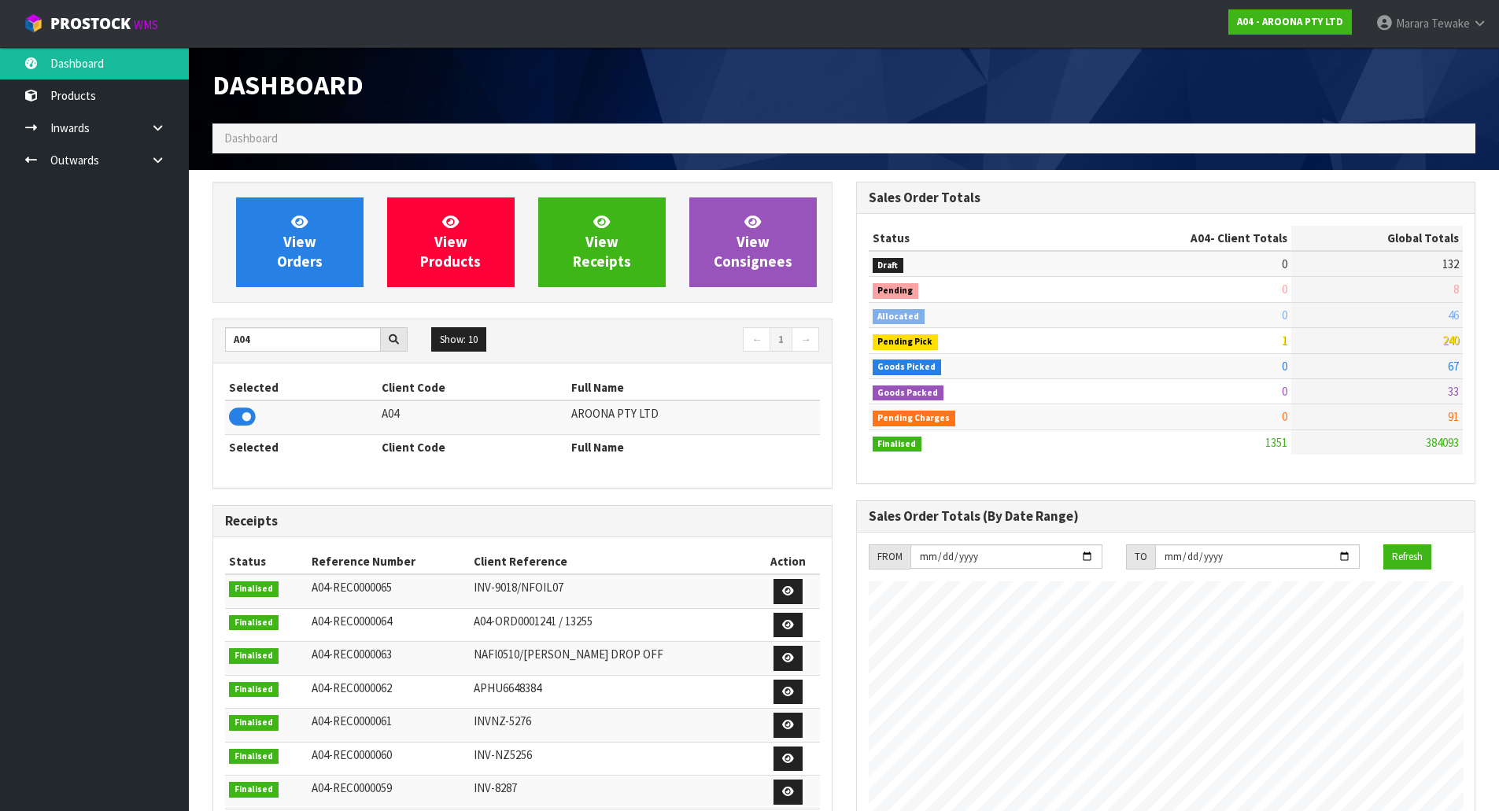
scroll to position [785942, 786260]
click at [297, 238] on span "View Orders" at bounding box center [300, 241] width 46 height 59
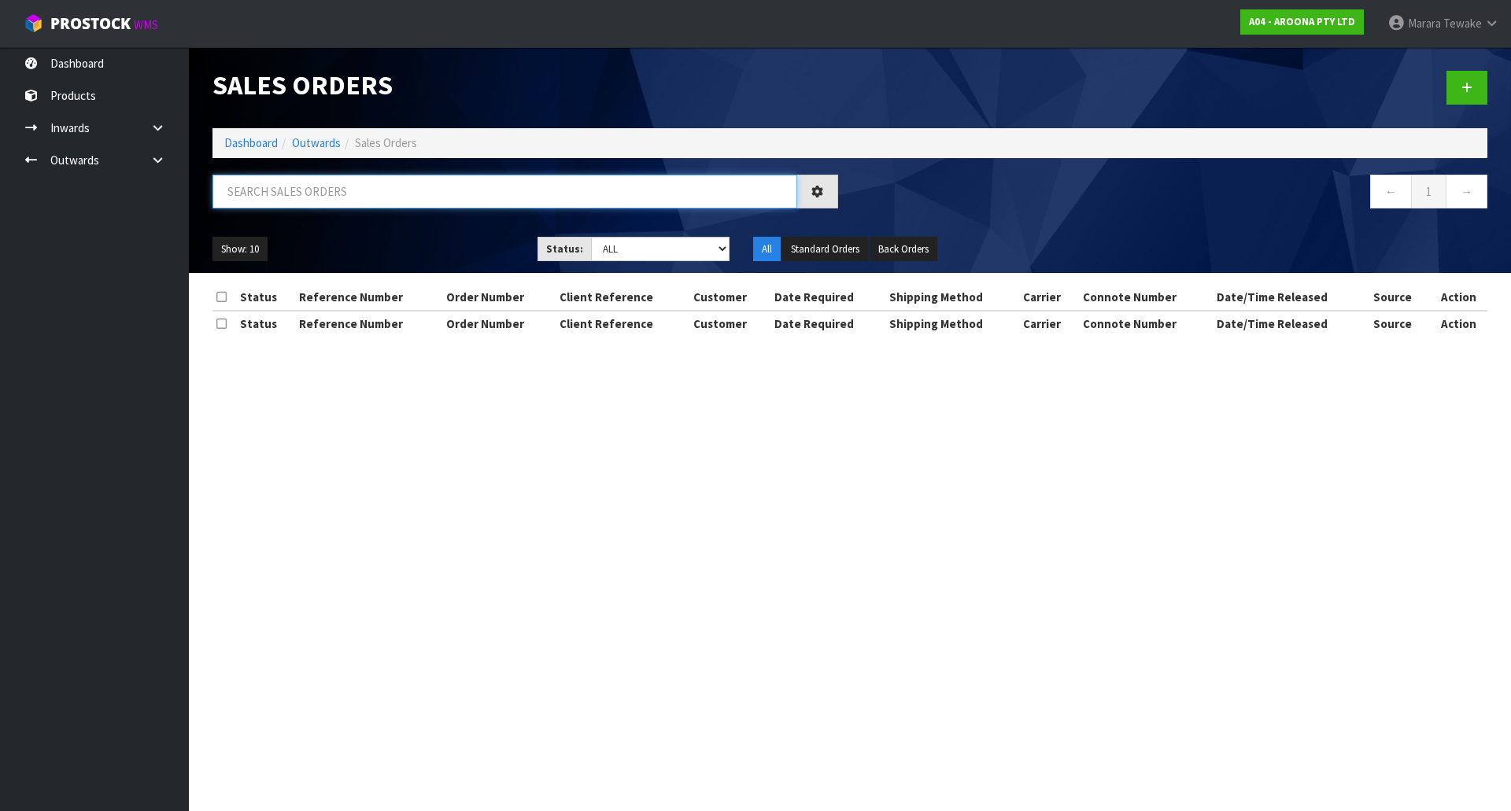
click at [319, 194] on input "text" at bounding box center [504, 192] width 585 height 34
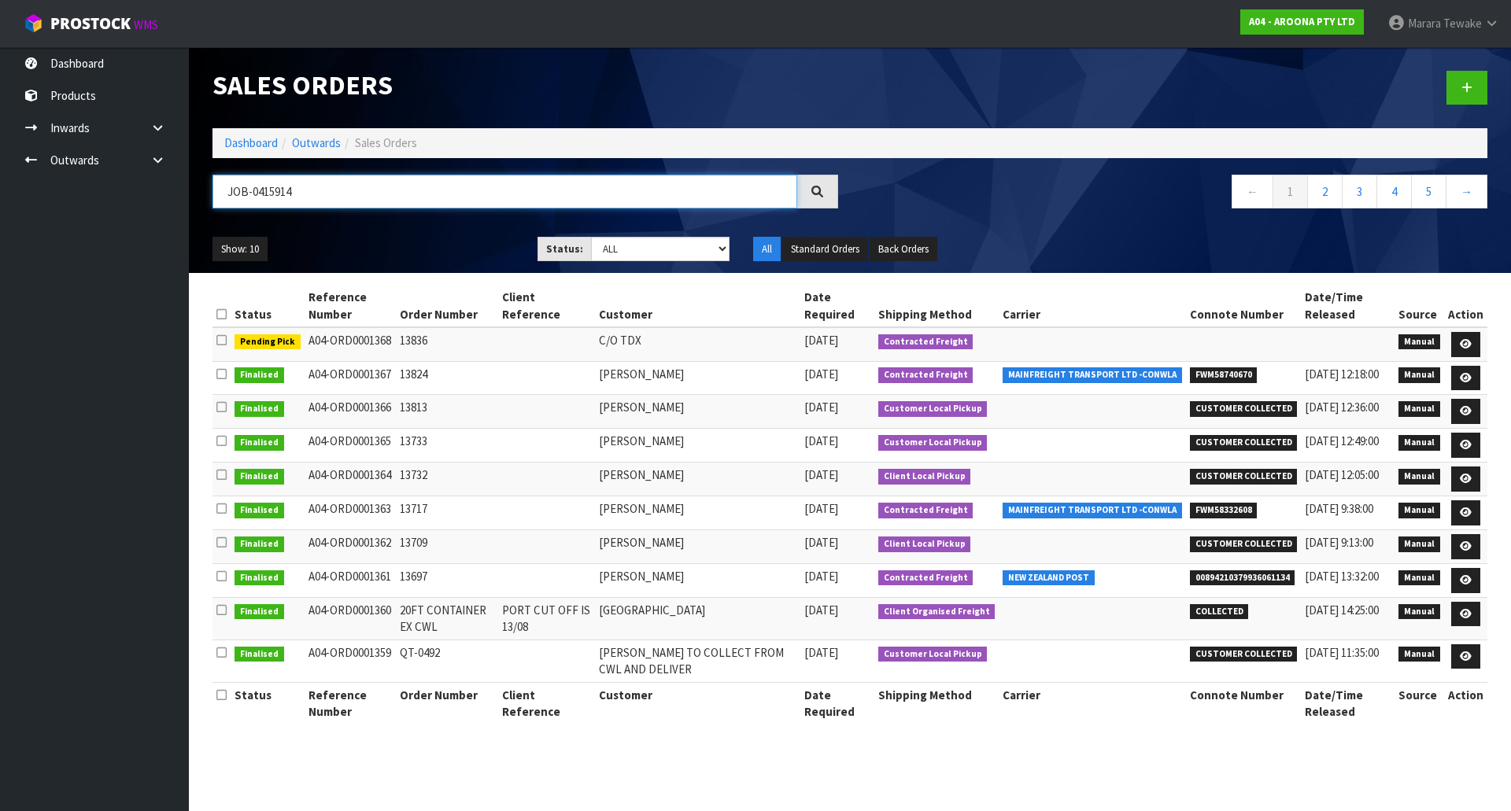
type input "JOB-0415914"
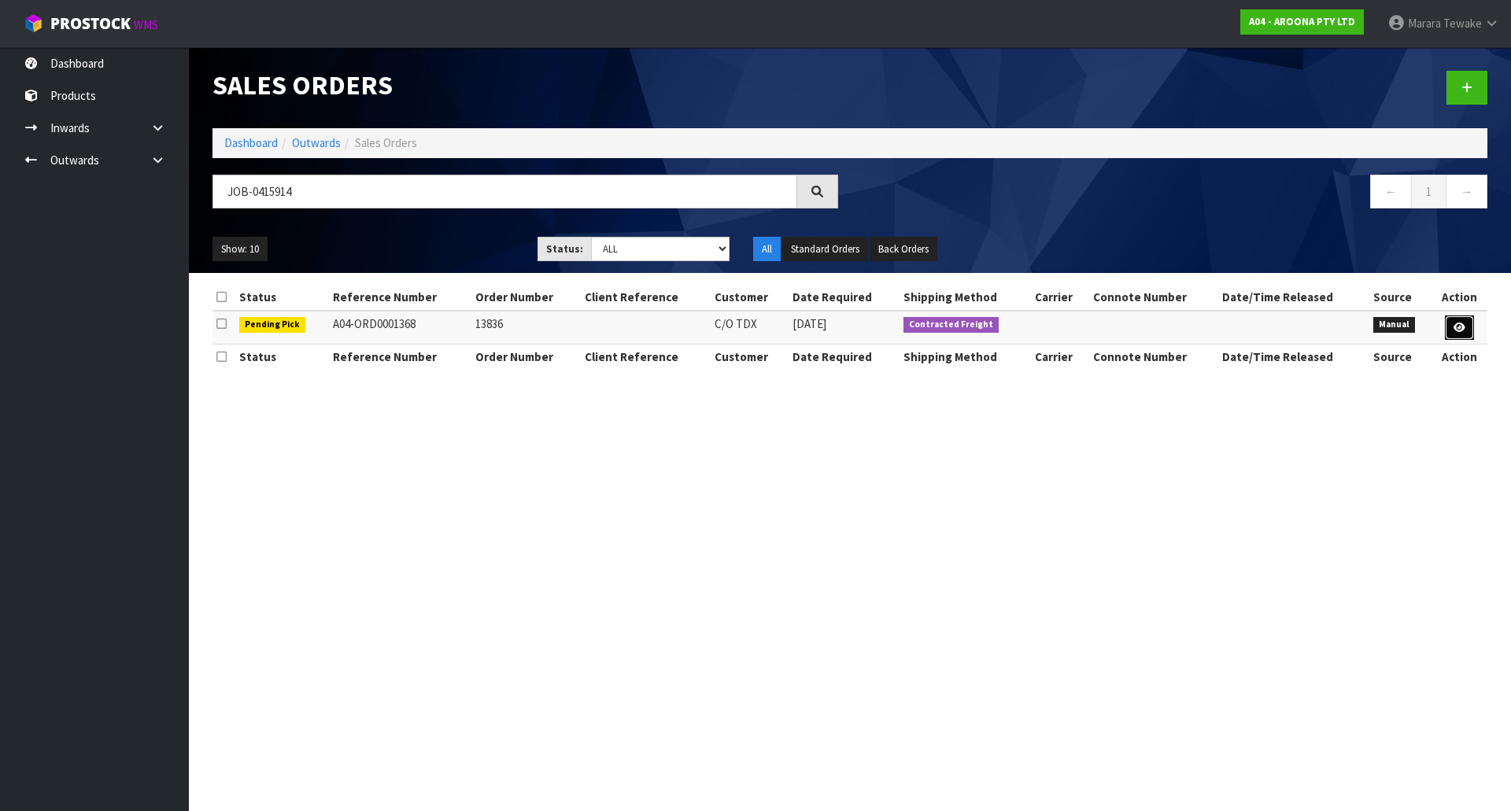
click at [1468, 331] on link at bounding box center [1459, 328] width 29 height 25
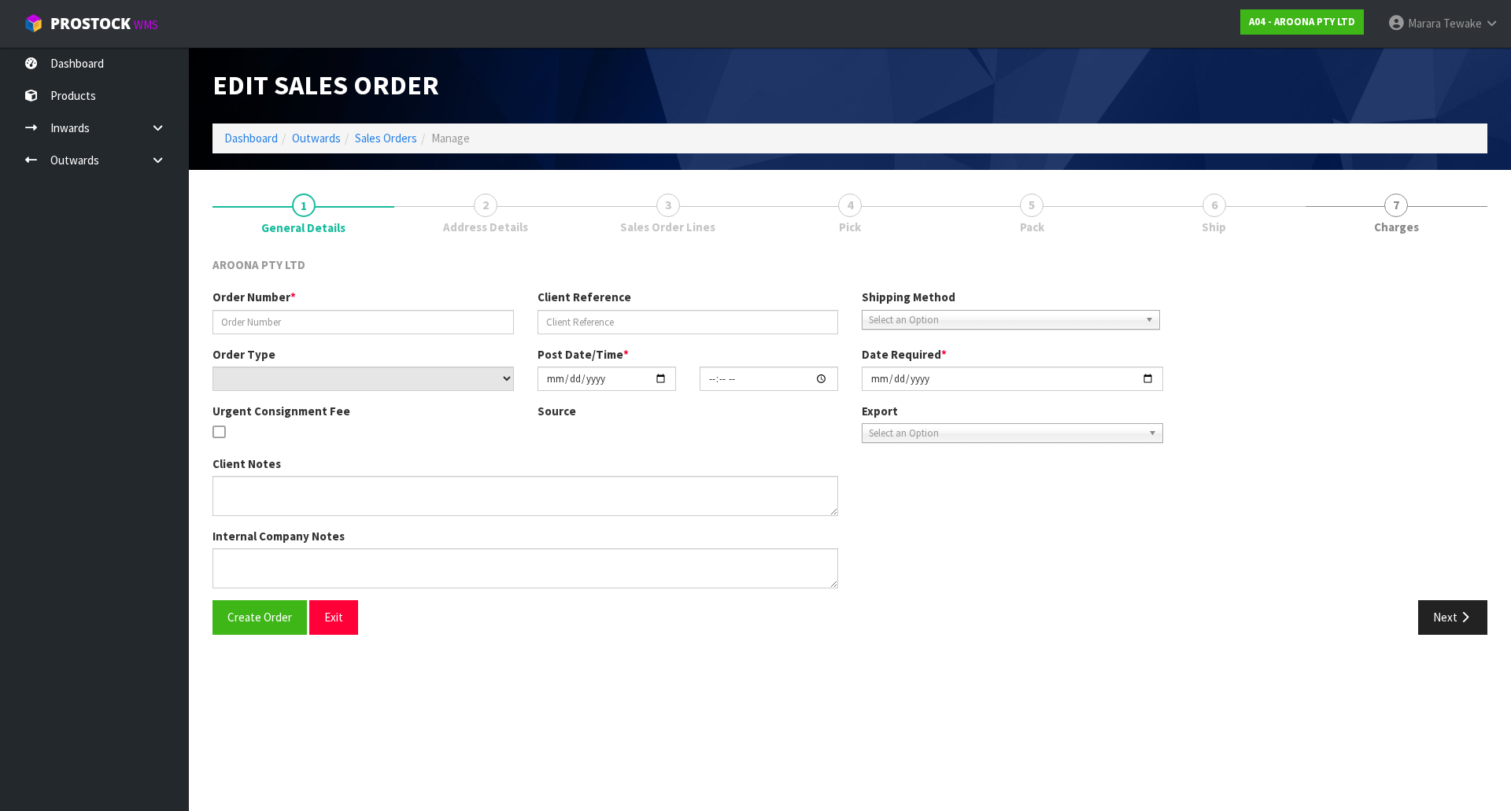
type input "13836"
select select "number:0"
type input "[DATE]"
type input "13:22:00.000"
type input "[DATE]"
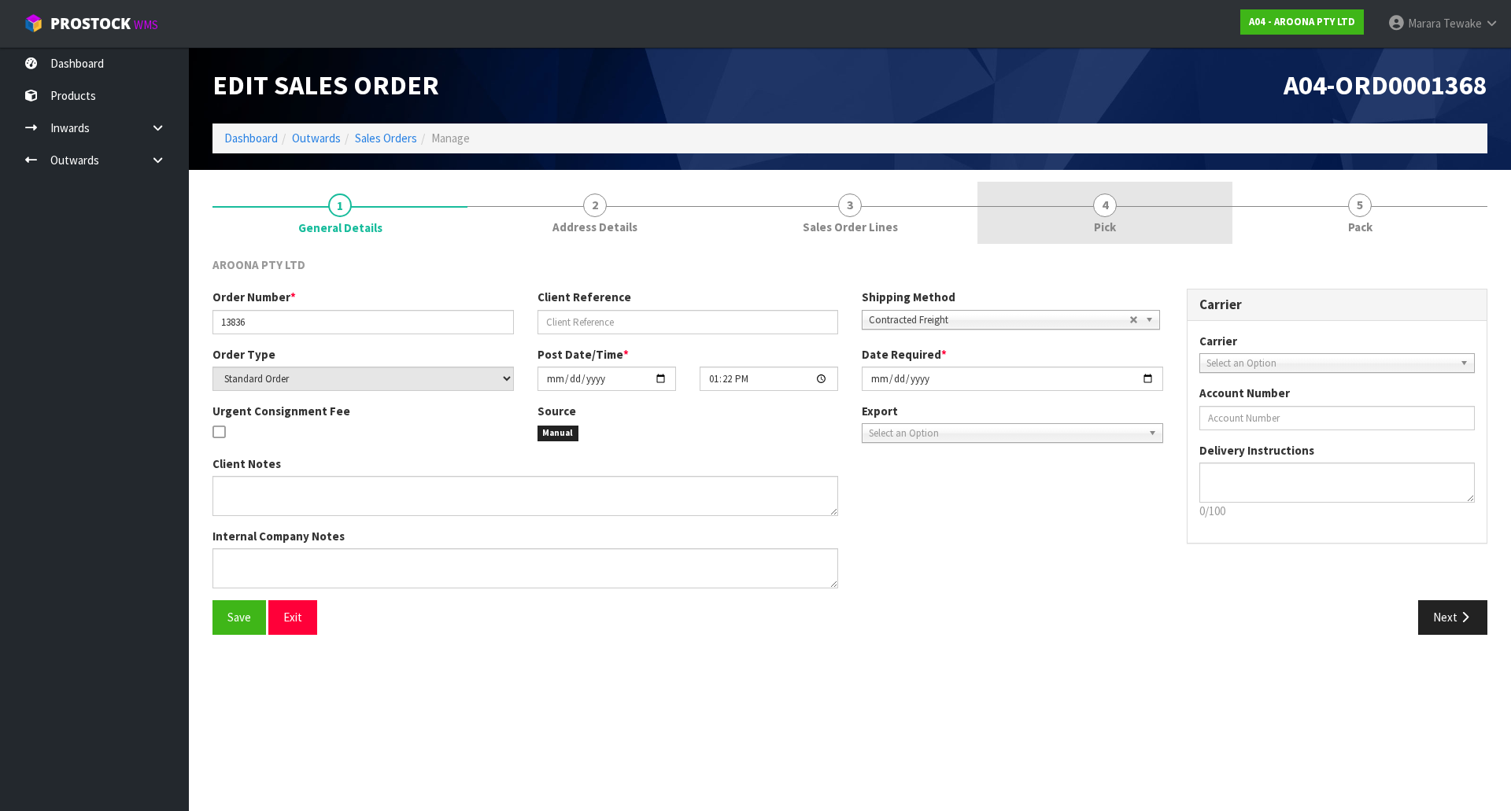
click at [1119, 206] on div at bounding box center [1104, 206] width 255 height 1
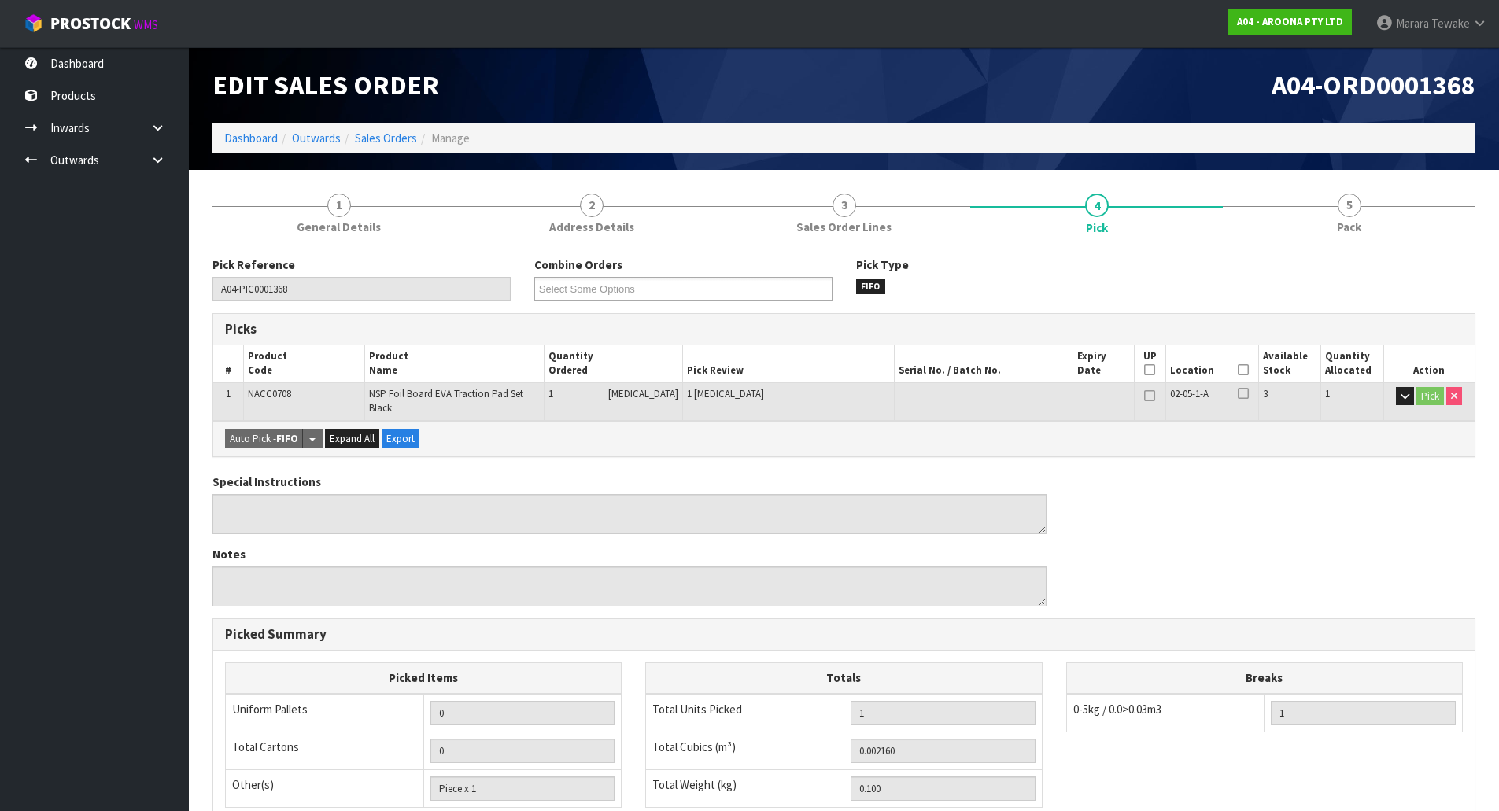
click at [1241, 371] on icon at bounding box center [1243, 370] width 11 height 1
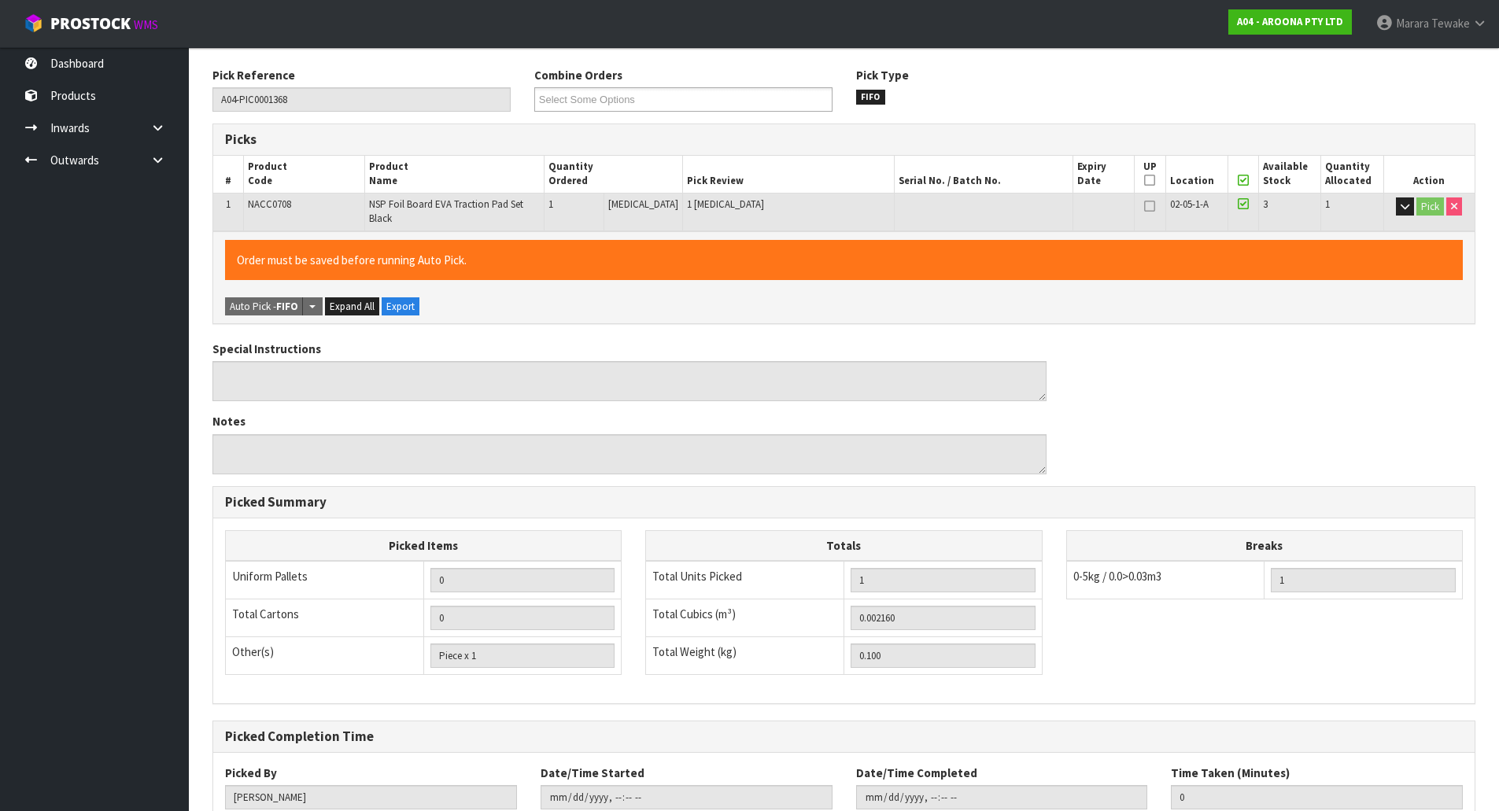
scroll to position [288, 0]
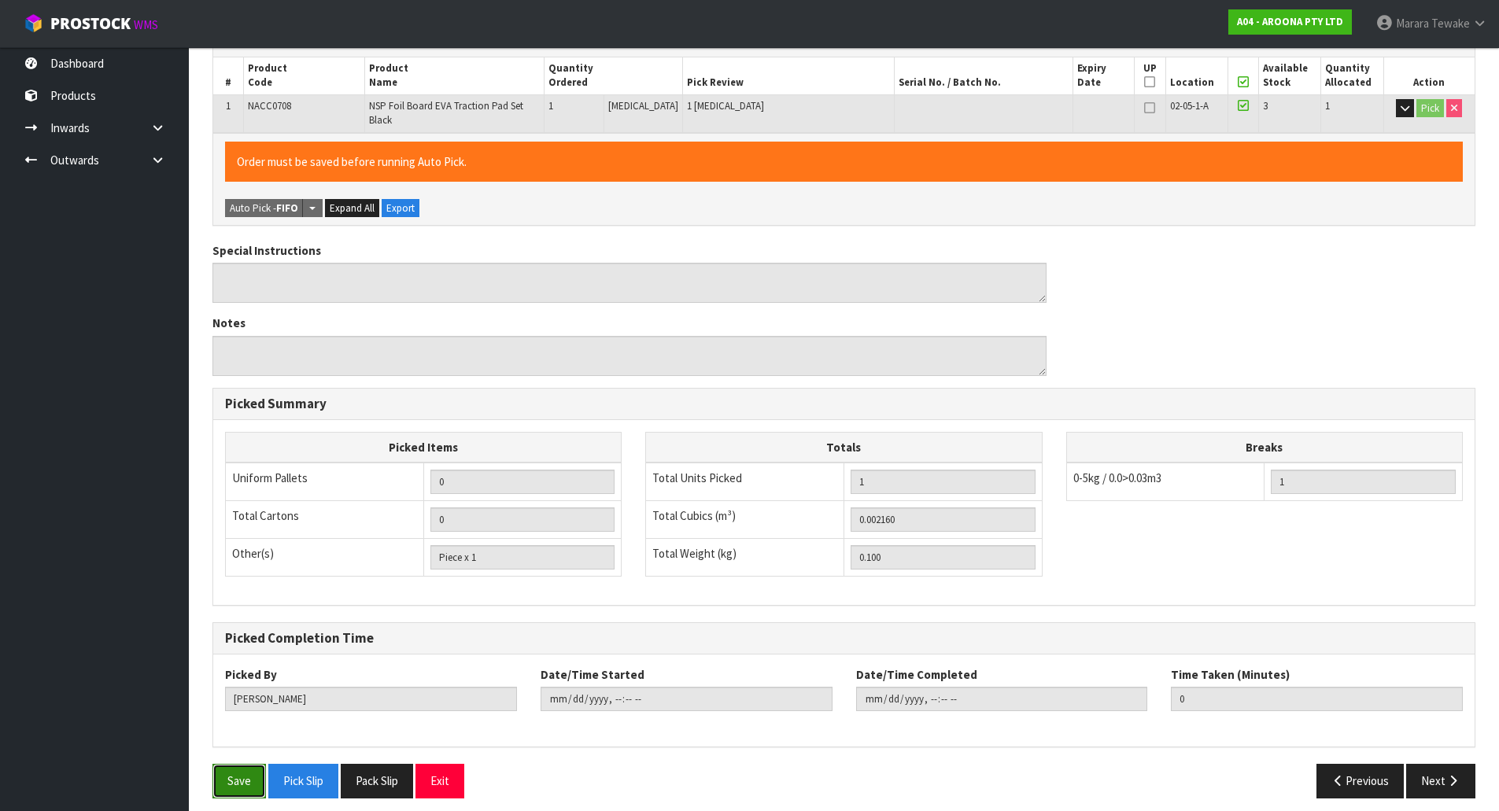
click at [241, 764] on button "Save" at bounding box center [239, 781] width 54 height 34
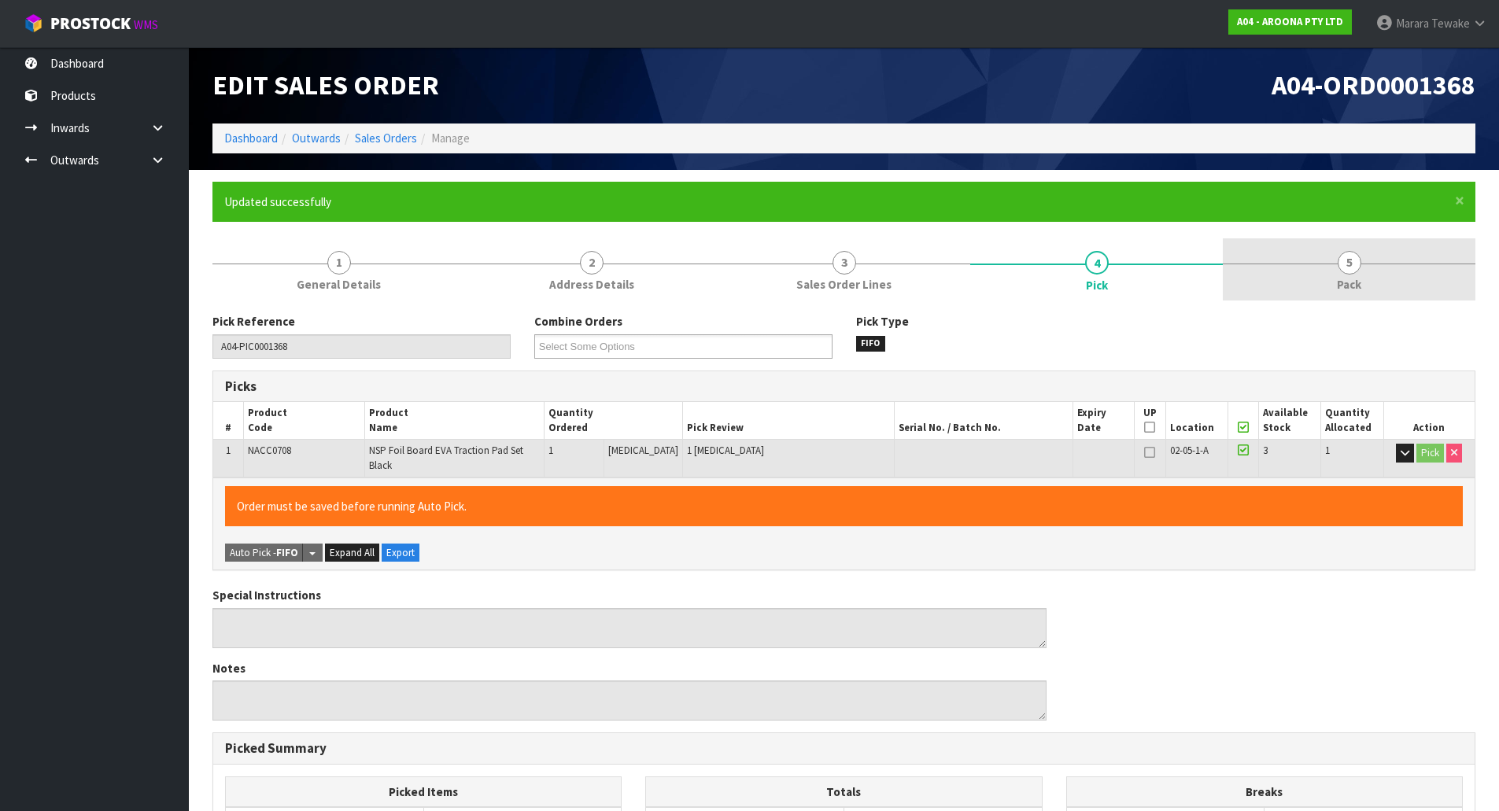
type input "[PERSON_NAME]"
type input "[DATE]T14:32:03"
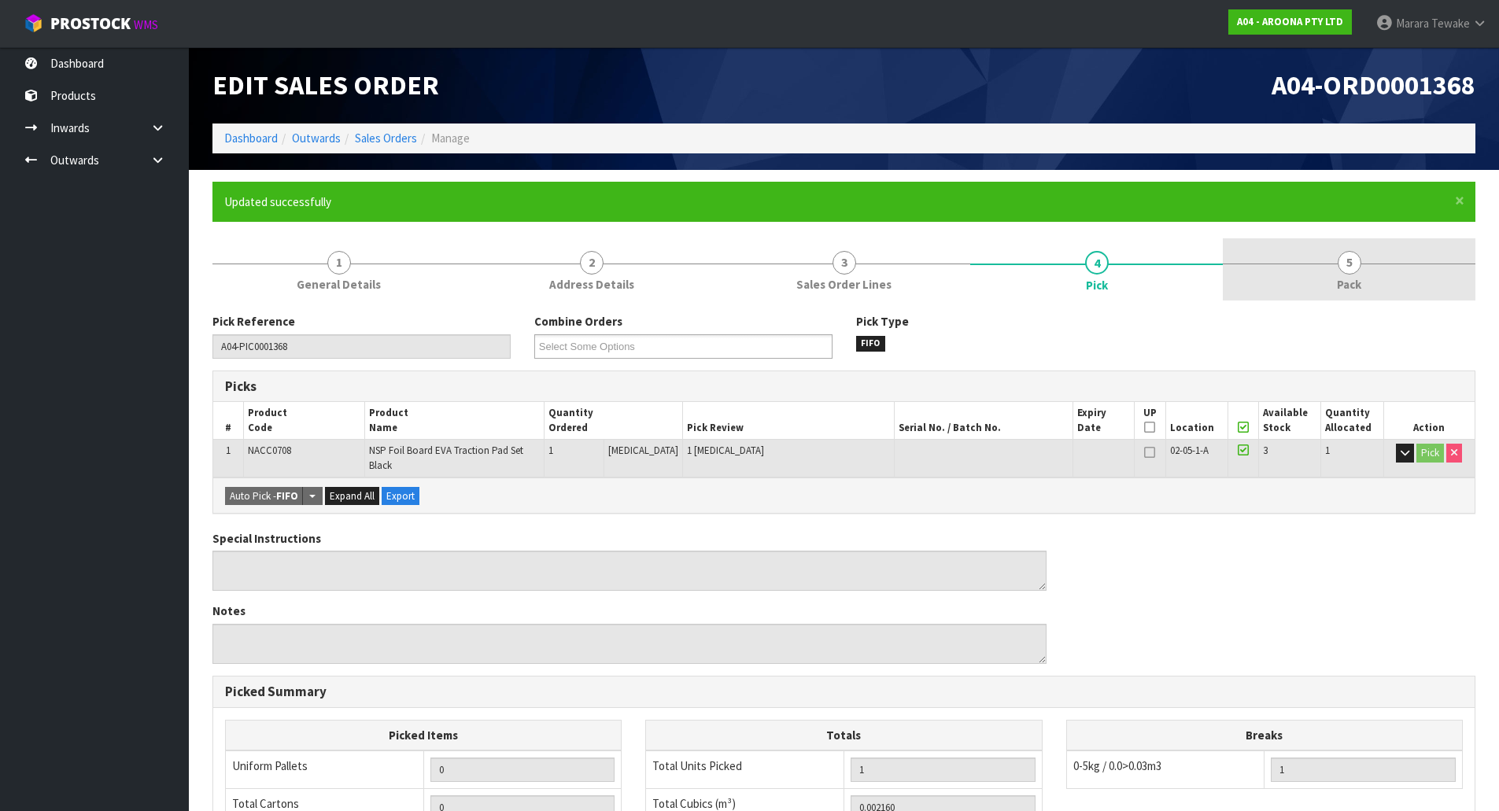
click at [1350, 289] on span "Pack" at bounding box center [1349, 284] width 24 height 17
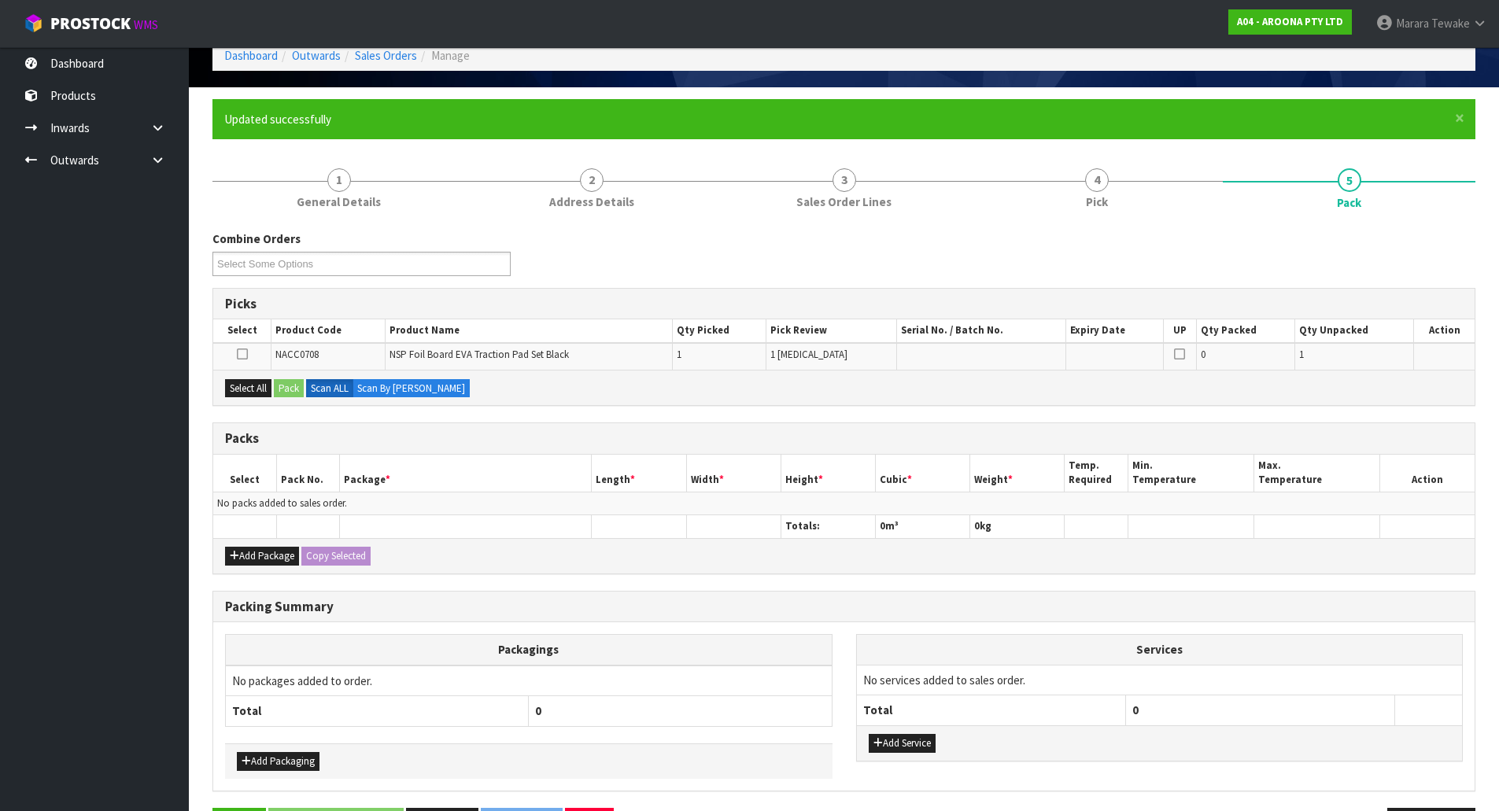
scroll to position [137, 0]
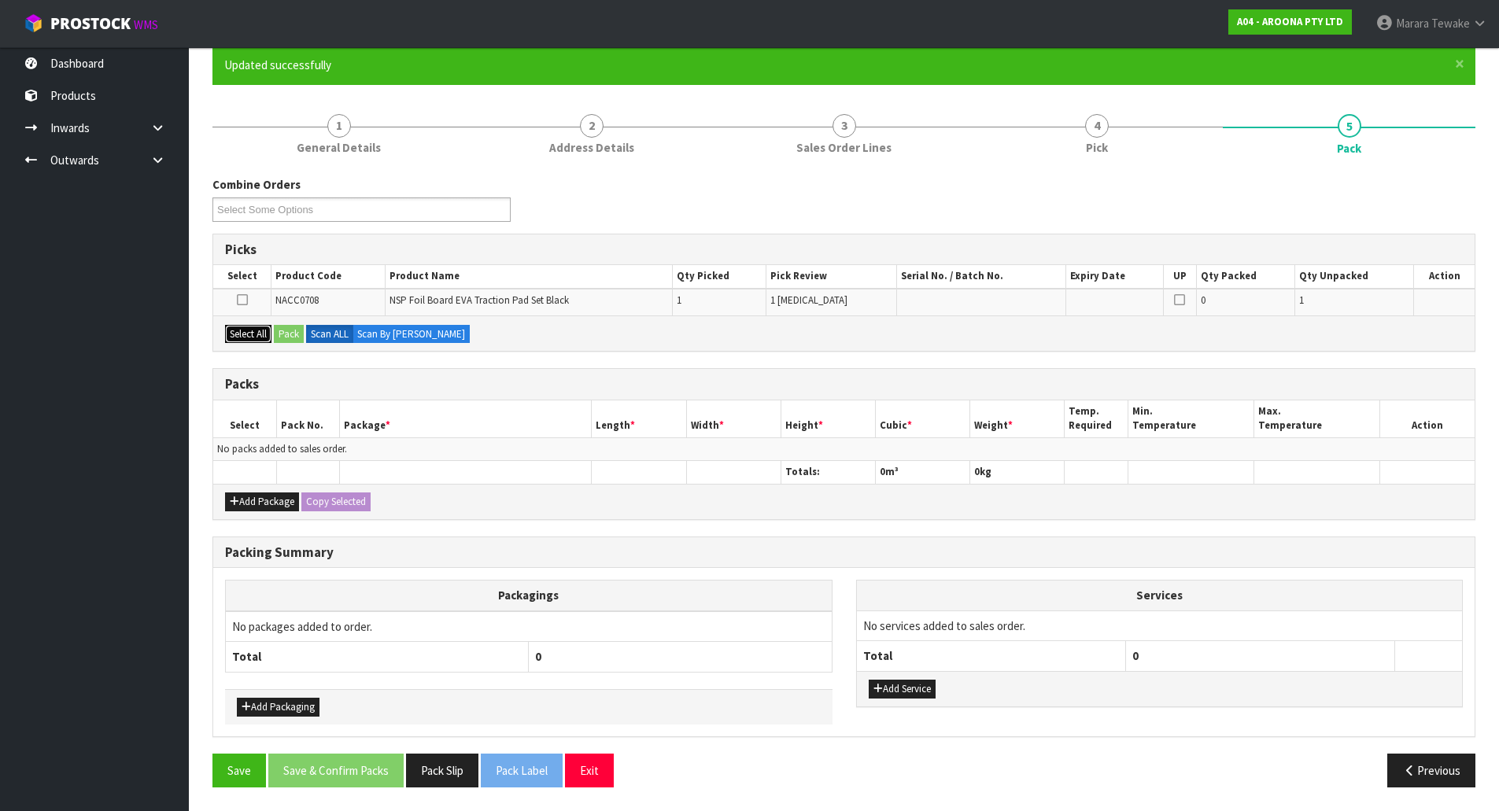
click at [249, 335] on button "Select All" at bounding box center [248, 334] width 46 height 19
click at [294, 331] on button "Pack" at bounding box center [289, 334] width 30 height 19
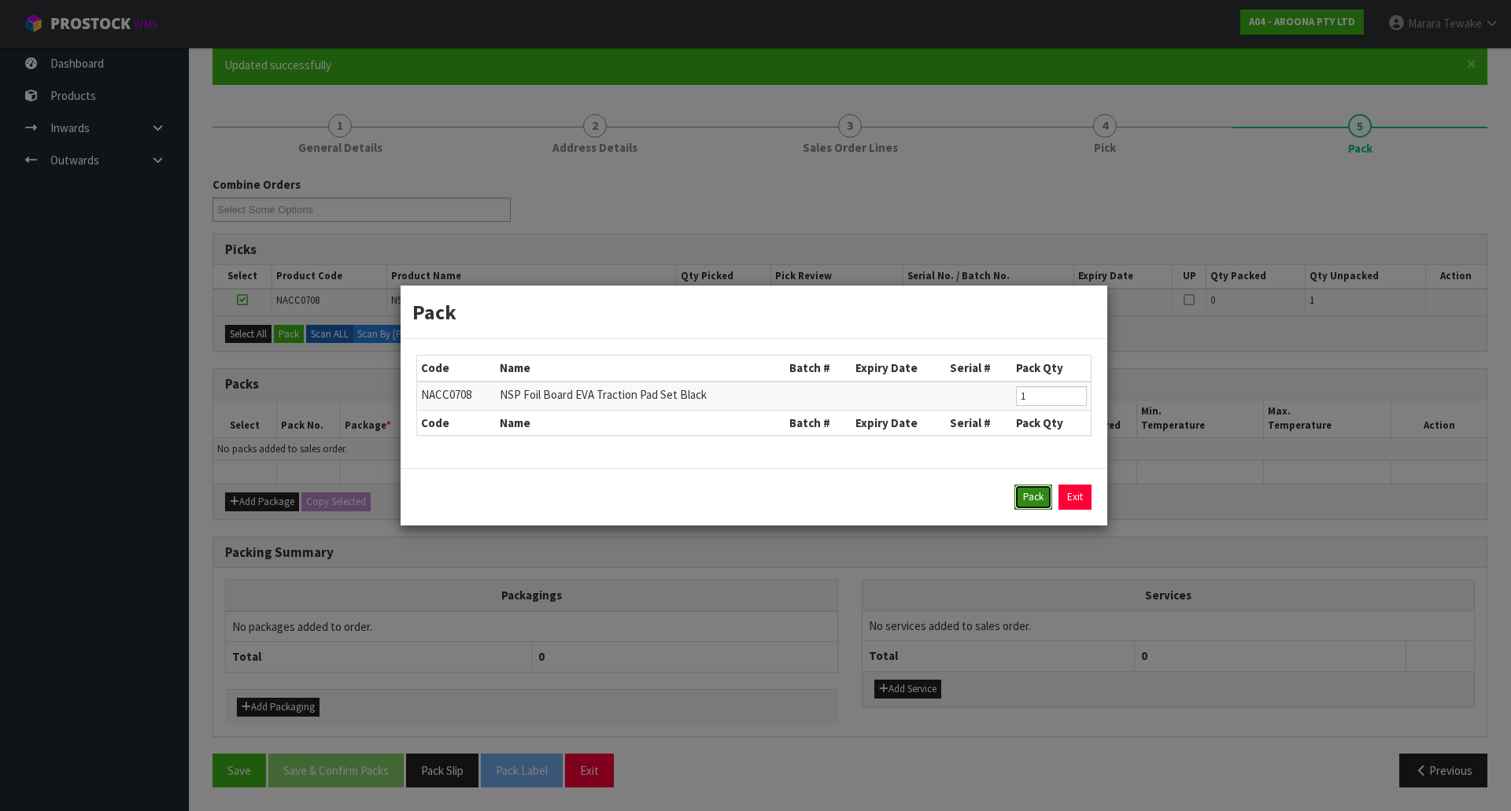
click at [1032, 493] on button "Pack" at bounding box center [1033, 497] width 38 height 25
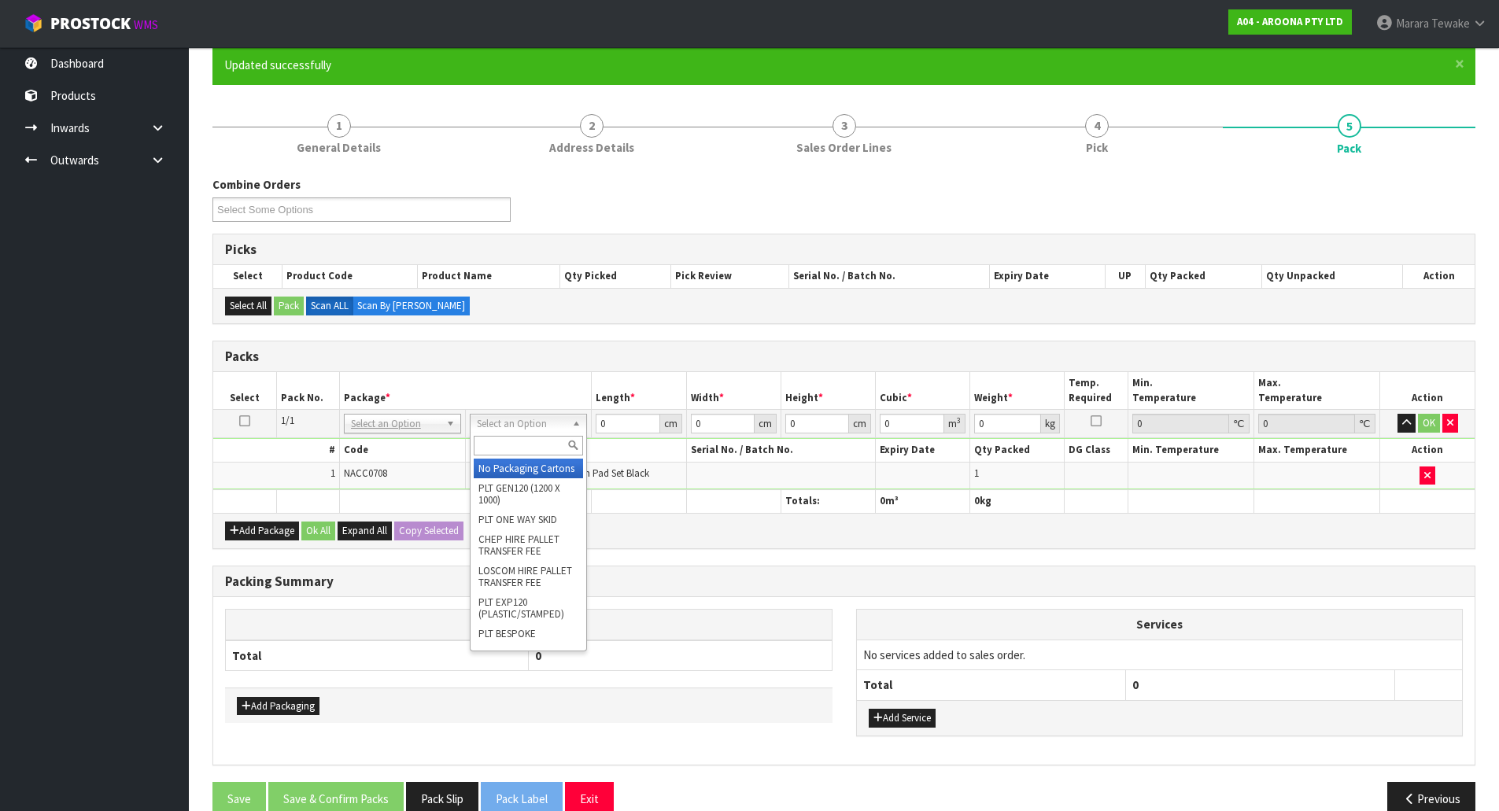
click at [546, 450] on input "text" at bounding box center [528, 446] width 109 height 20
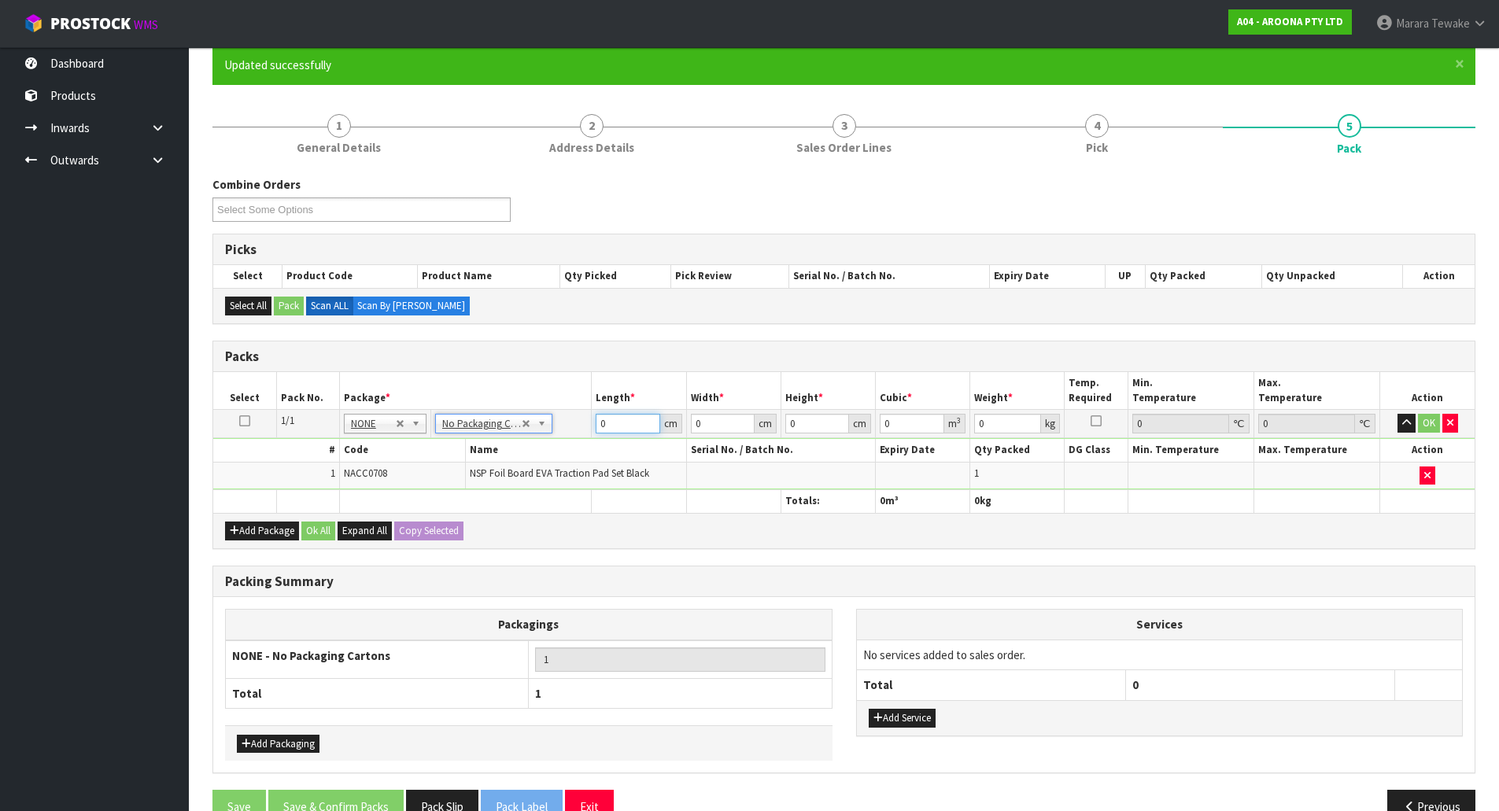
drag, startPoint x: 625, startPoint y: 425, endPoint x: 545, endPoint y: 371, distance: 96.5
click at [576, 402] on table "Select Pack No. Package * Length * Width * Height * Cubic * Weight * Temp. Requ…" at bounding box center [843, 442] width 1261 height 140
type input "61"
type input "41"
type input "2"
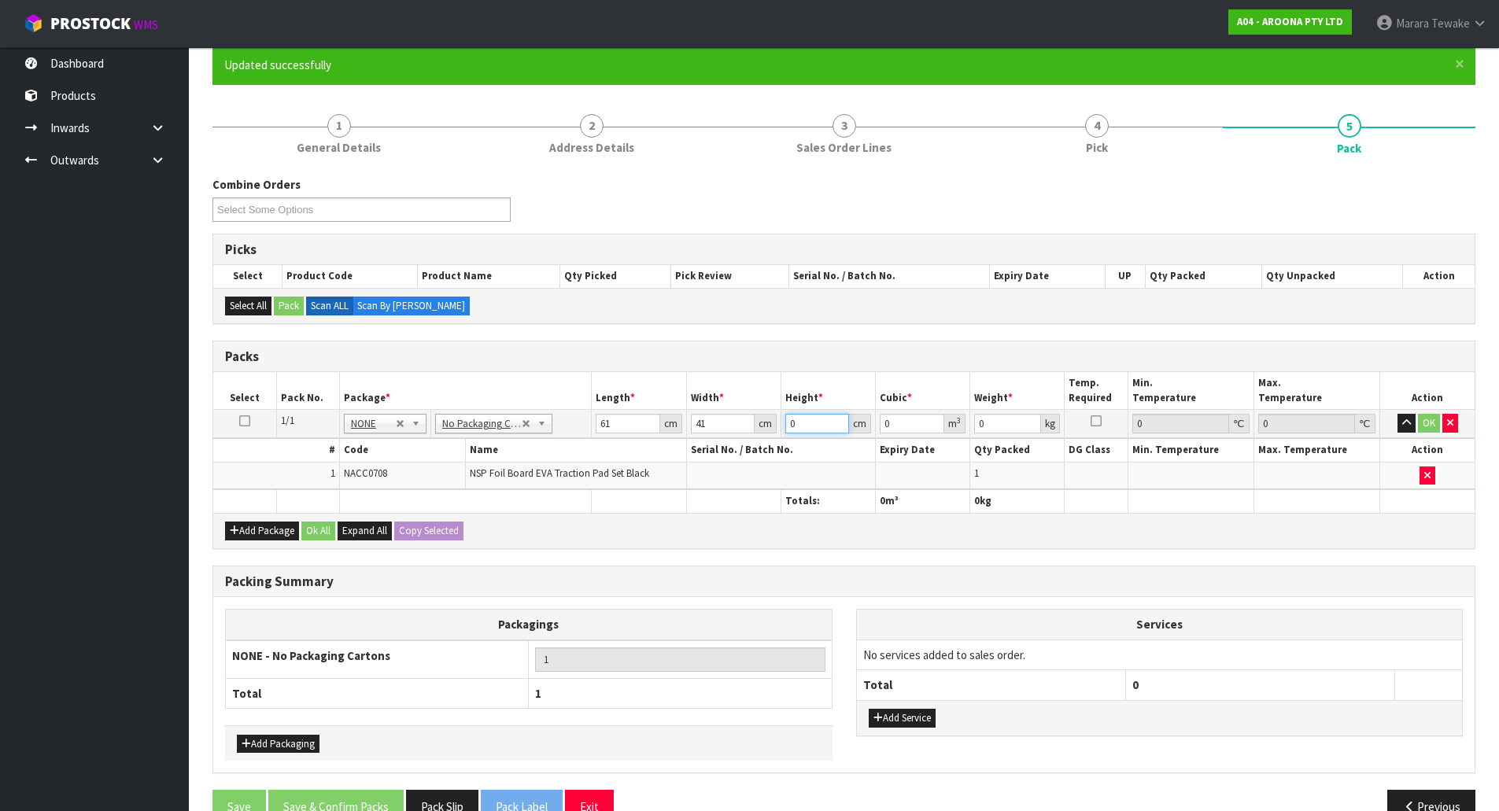
type input "0.005002"
type input "2"
type input "1"
click at [1398, 414] on button "button" at bounding box center [1407, 423] width 18 height 19
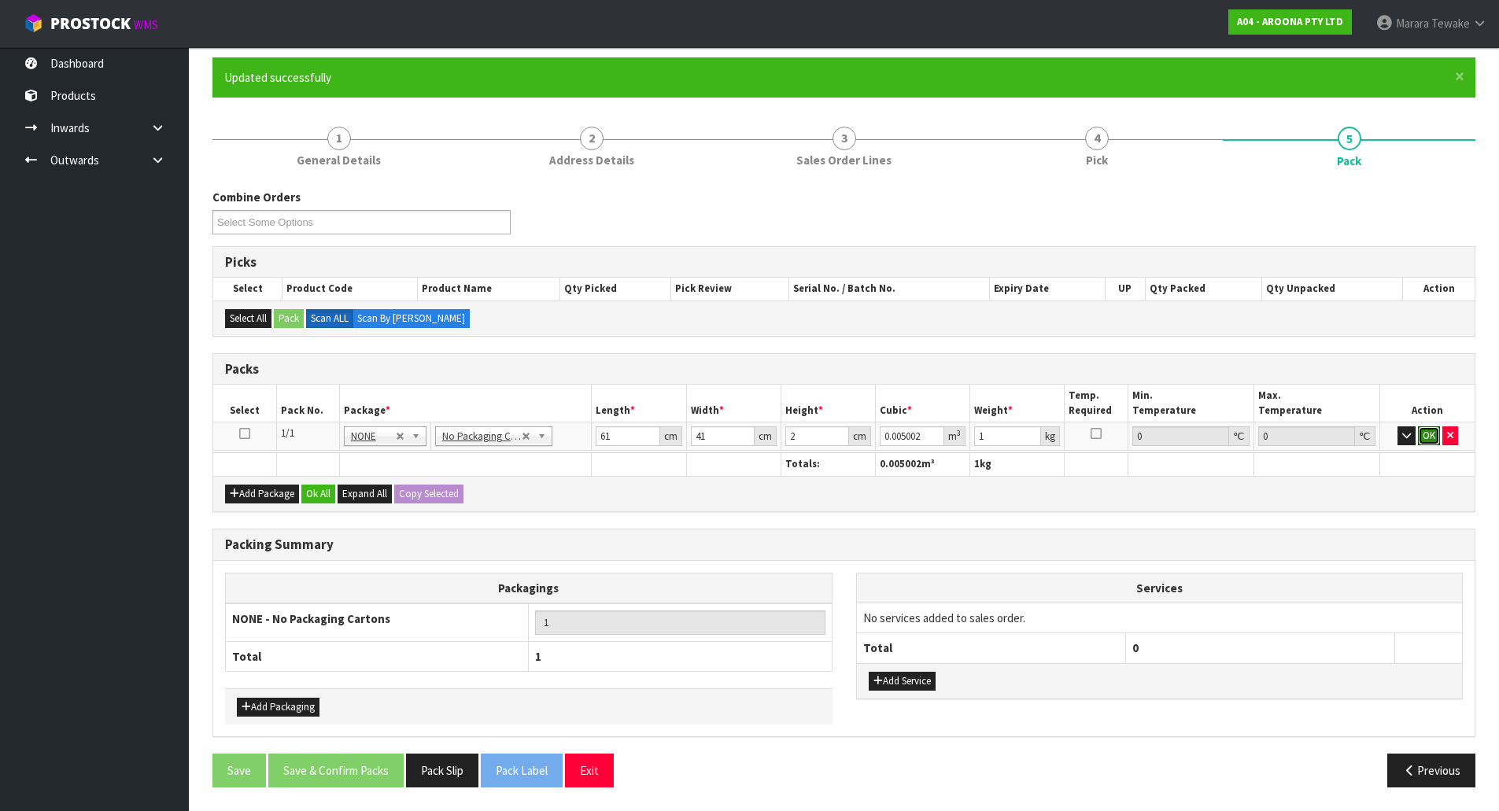
click button "OK" at bounding box center [1429, 436] width 22 height 19
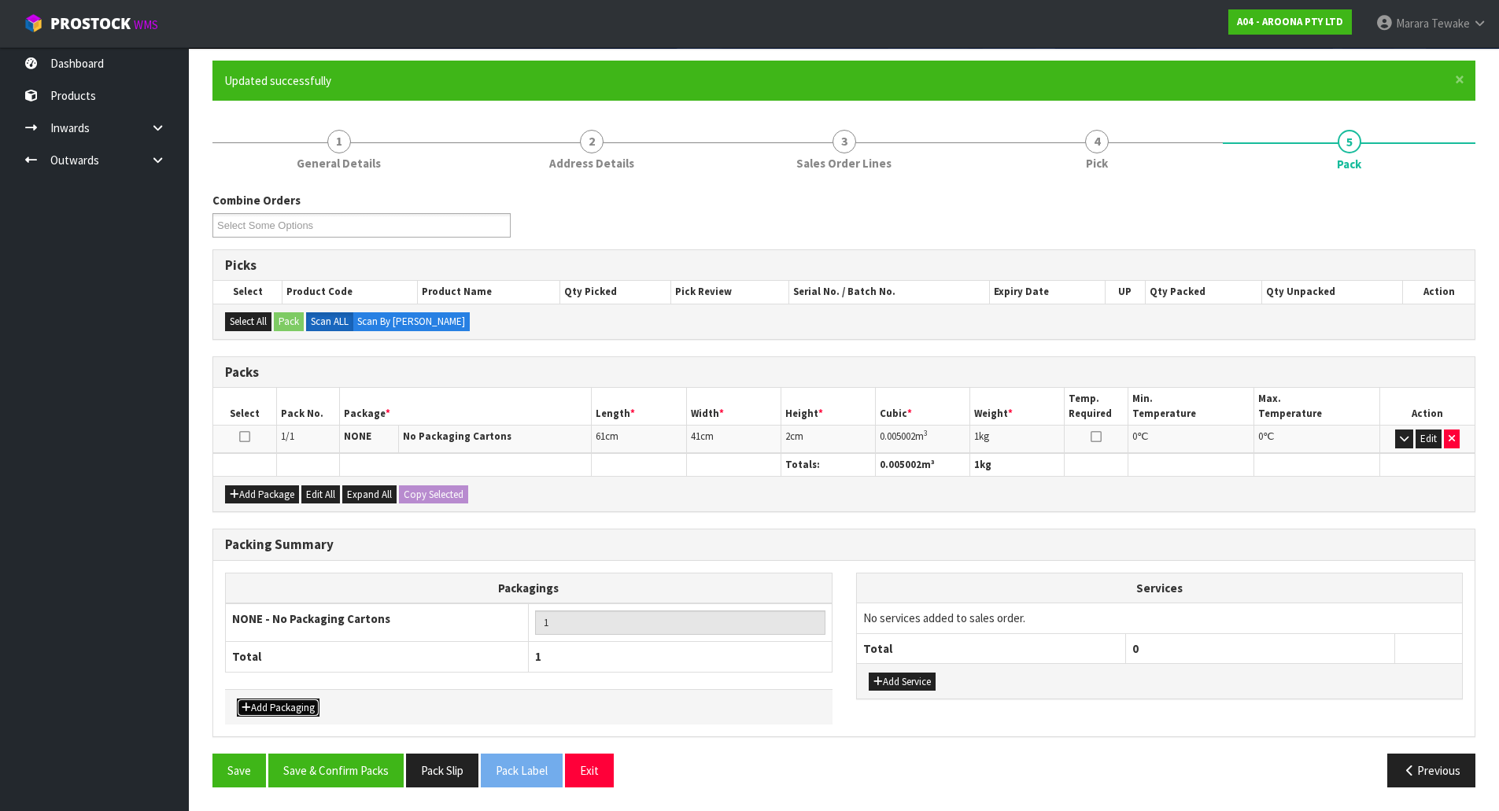
click at [297, 703] on button "Add Packaging" at bounding box center [278, 708] width 83 height 19
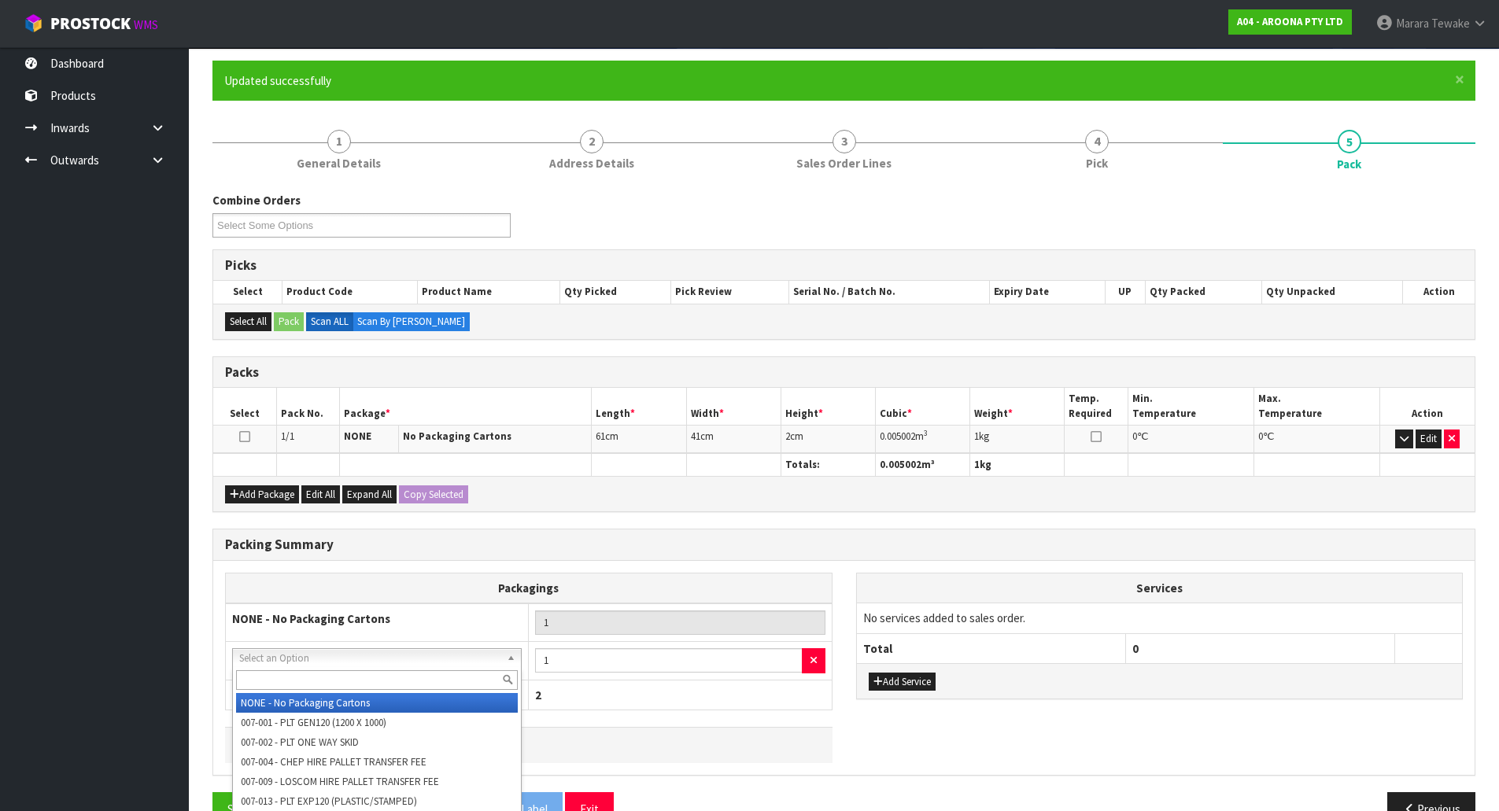
click at [307, 675] on input "text" at bounding box center [377, 680] width 282 height 20
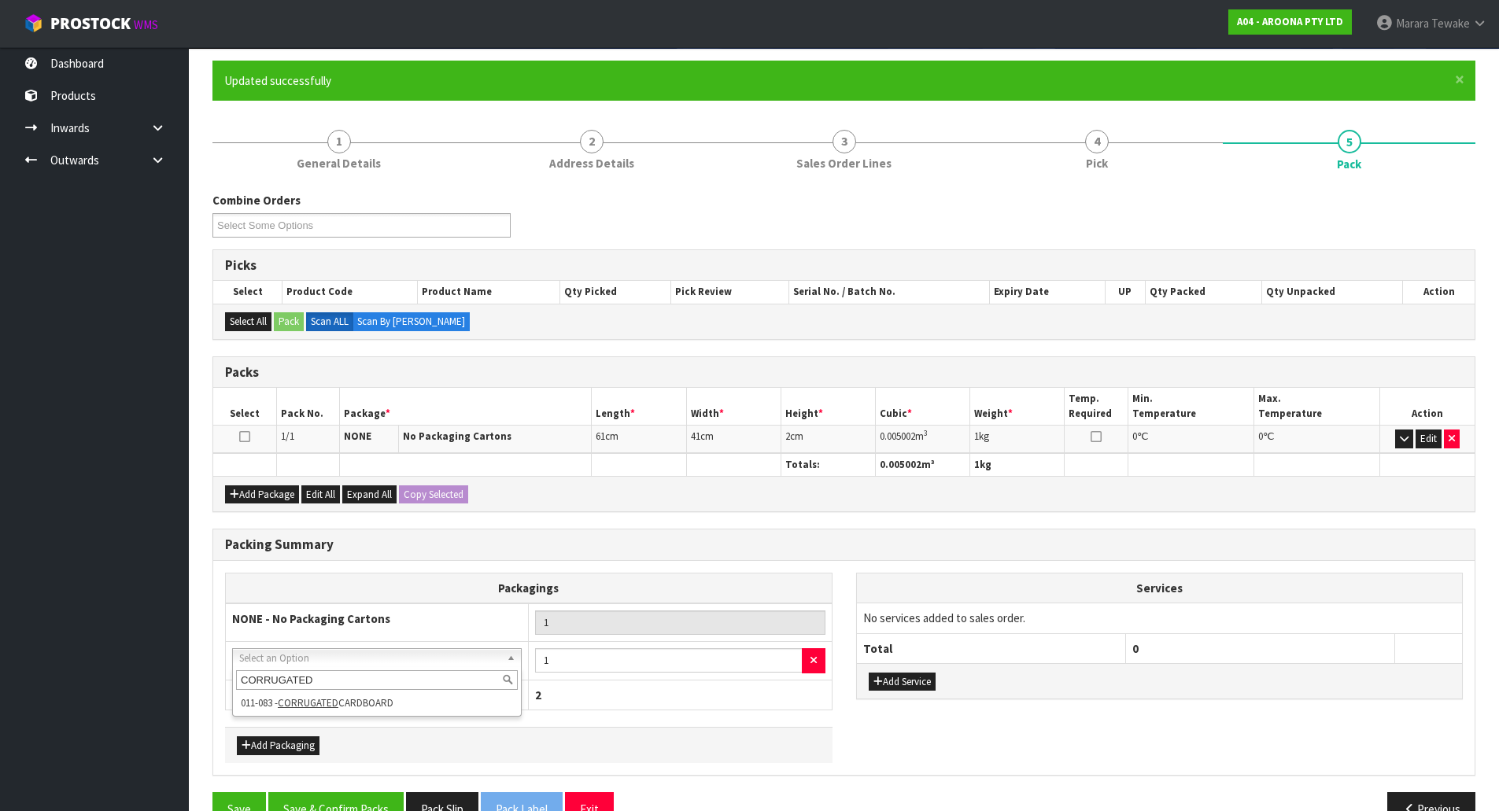
type input "CORRUGATED"
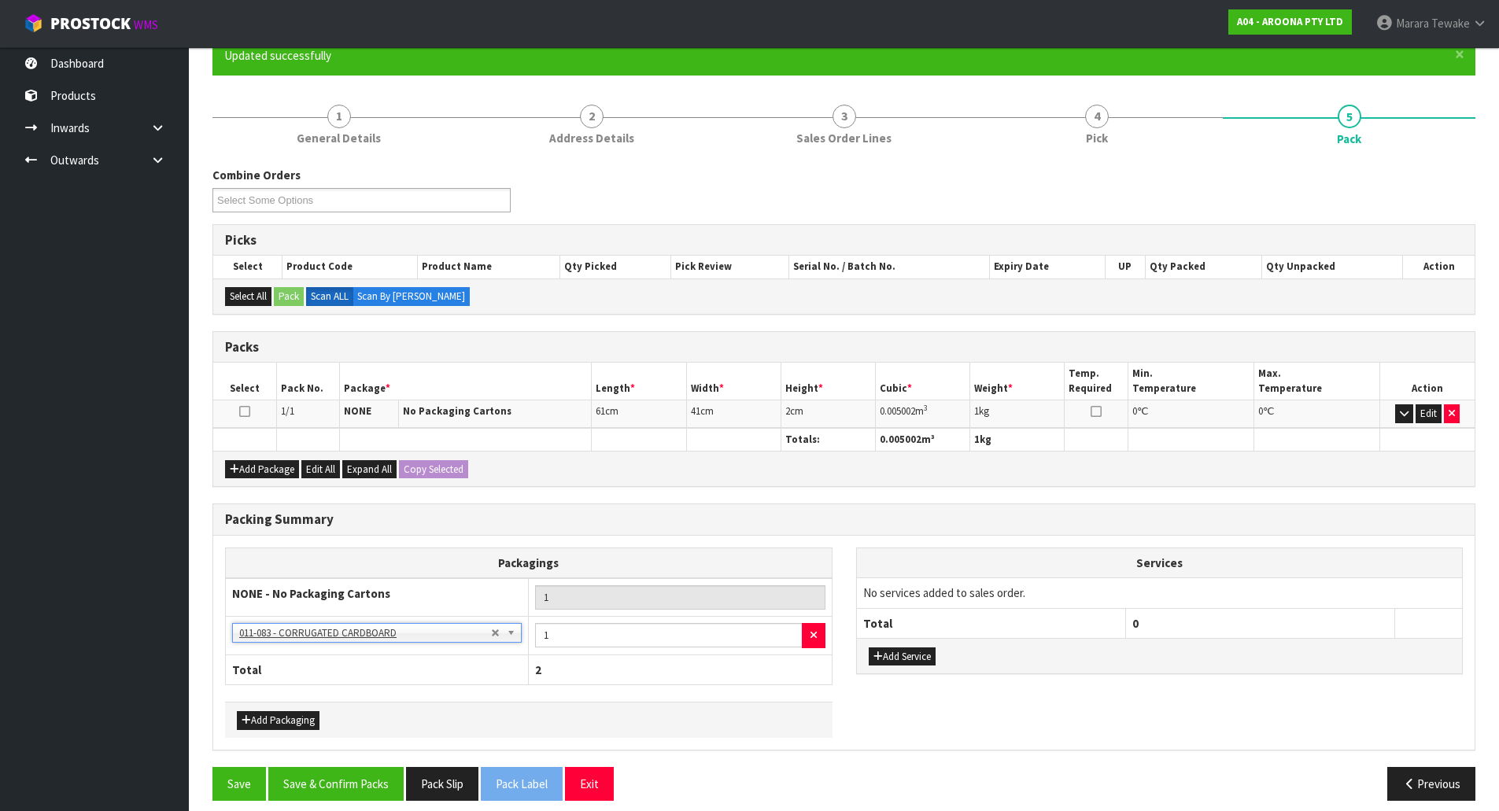
scroll to position [160, 0]
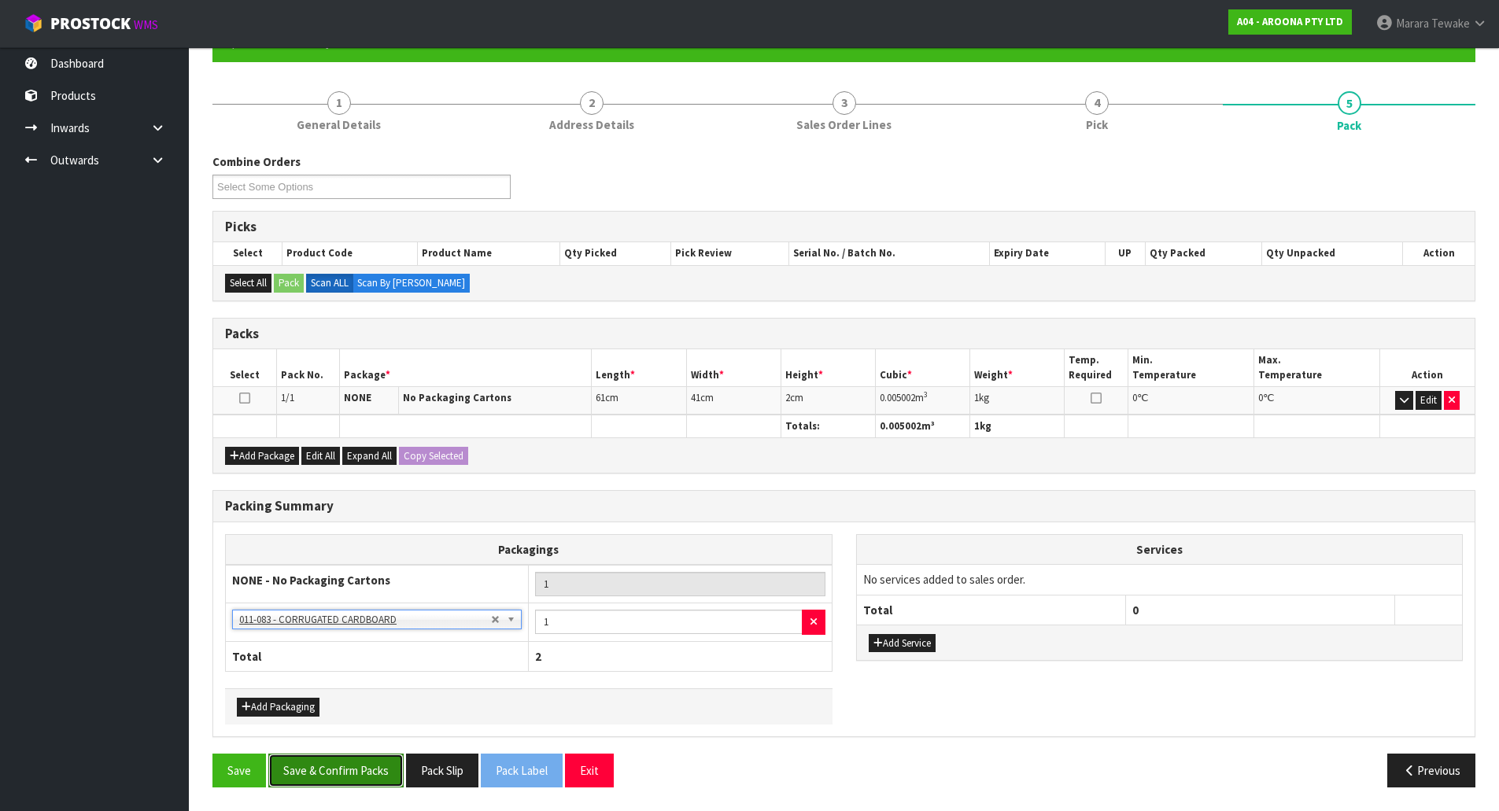
click at [348, 774] on button "Save & Confirm Packs" at bounding box center [335, 771] width 135 height 34
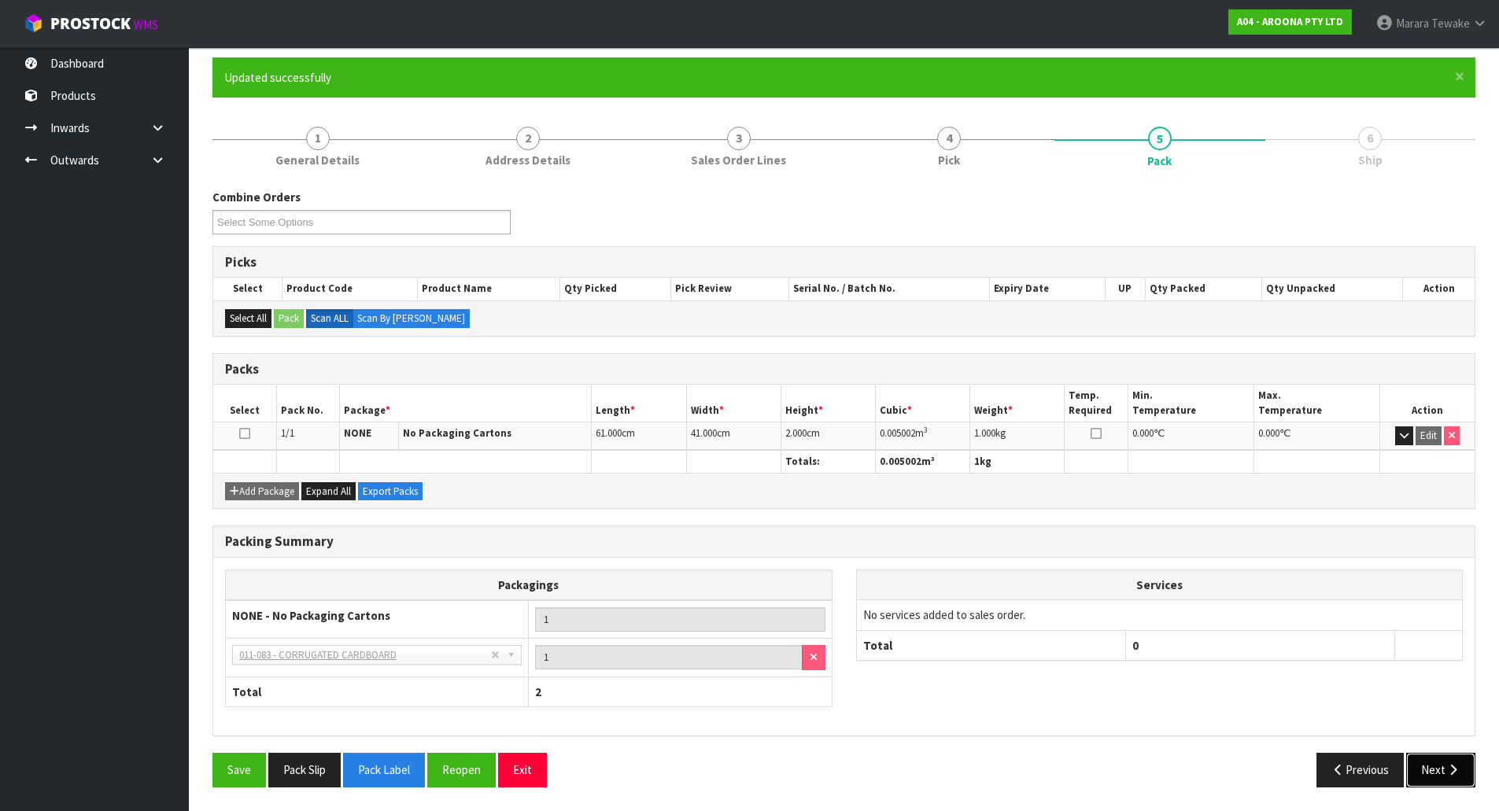
drag, startPoint x: 1437, startPoint y: 772, endPoint x: 1424, endPoint y: 770, distance: 13.6
click at [1438, 770] on button "Next" at bounding box center [1440, 770] width 69 height 34
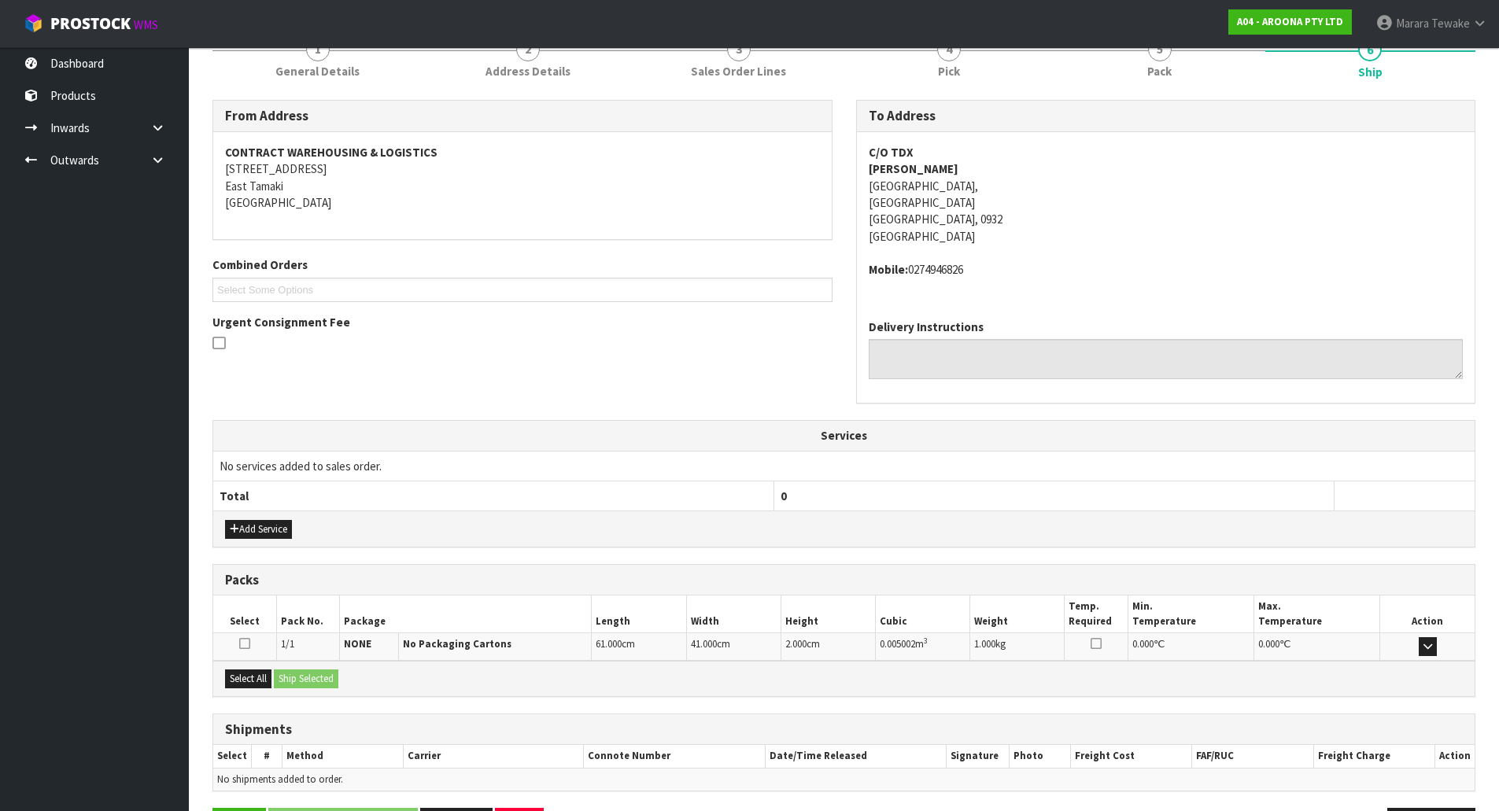
scroll to position [268, 0]
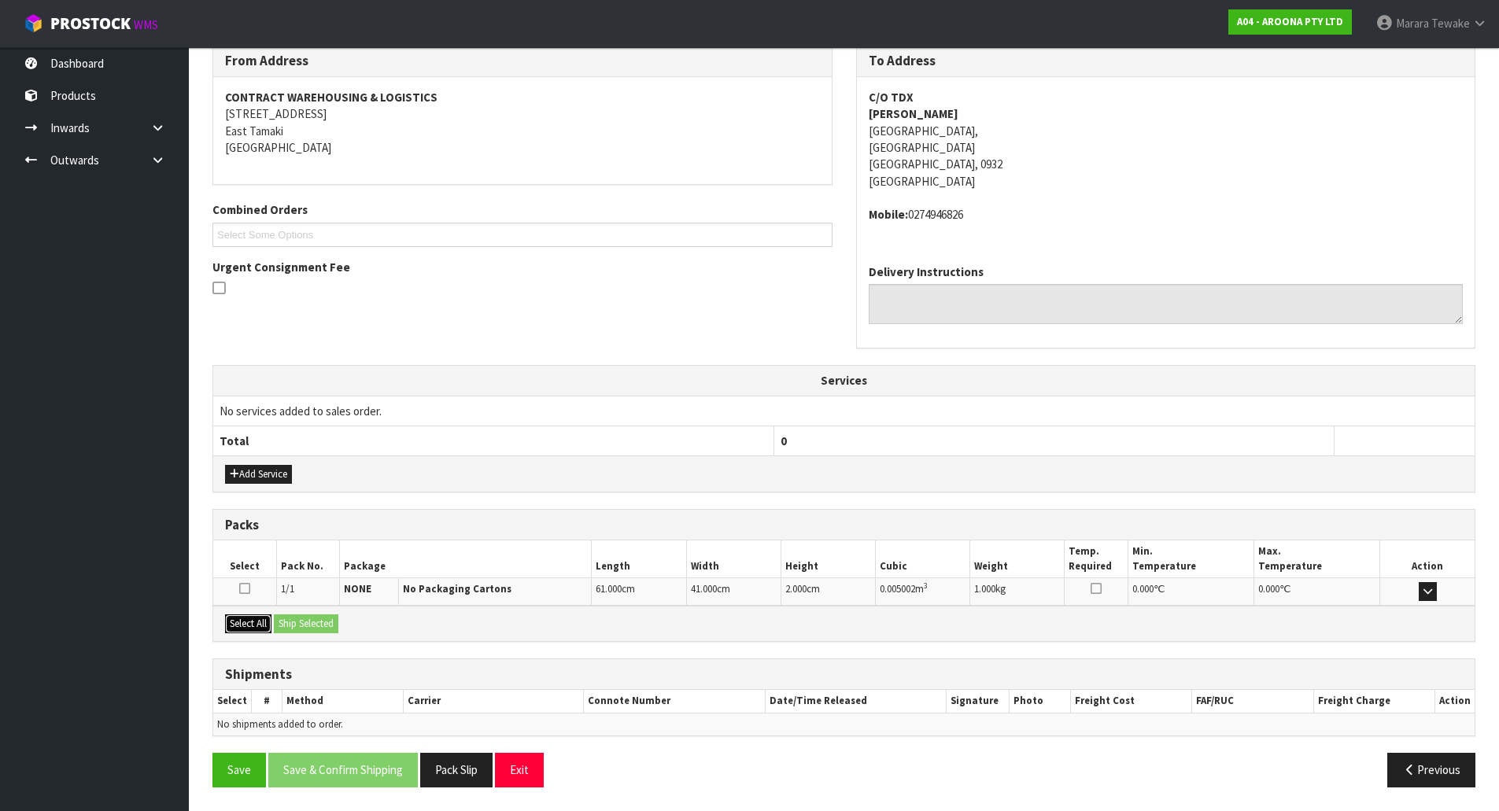
click at [260, 624] on button "Select All" at bounding box center [248, 624] width 46 height 19
click at [301, 626] on button "Ship Selected" at bounding box center [306, 624] width 65 height 19
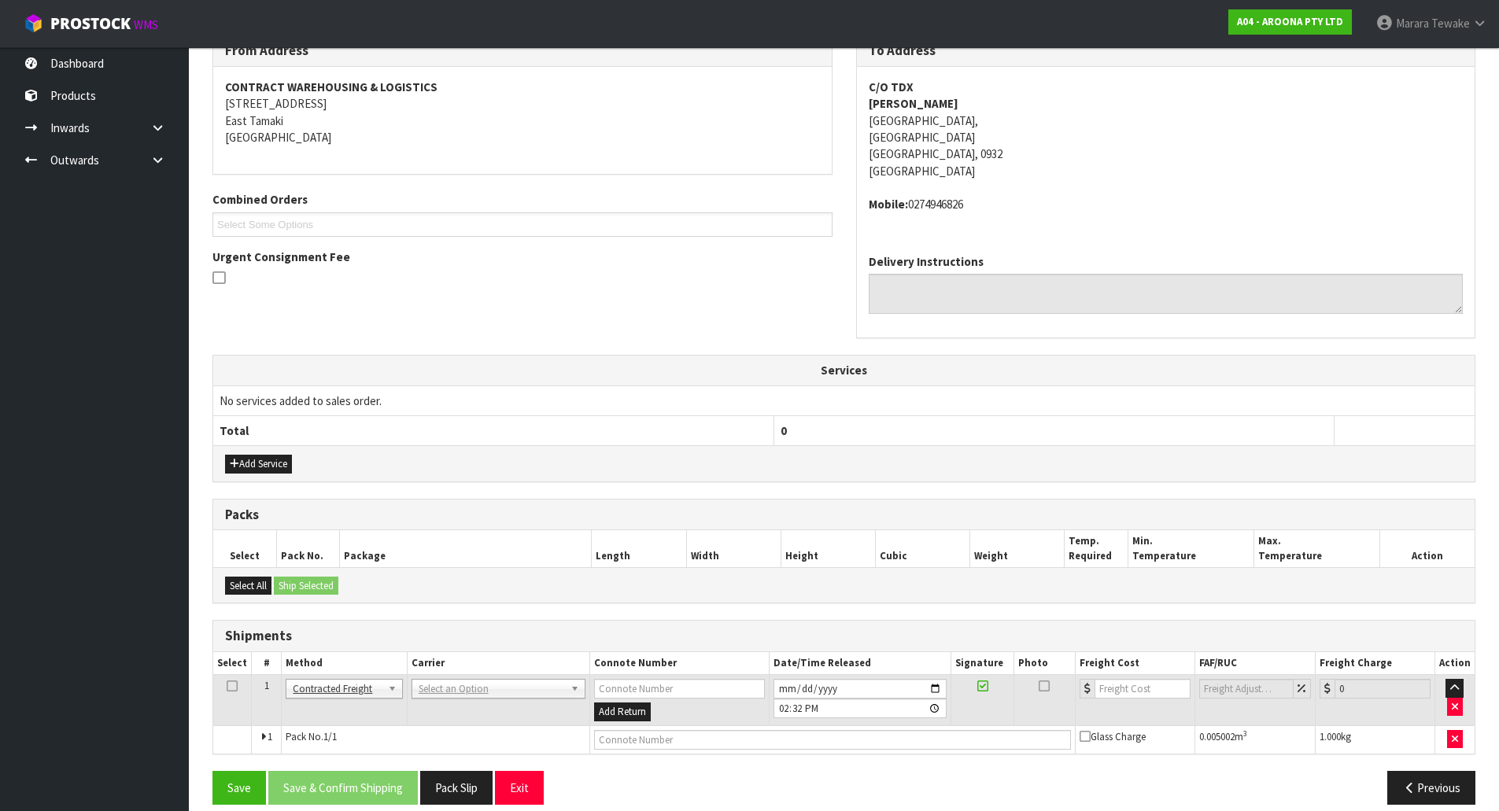
scroll to position [296, 0]
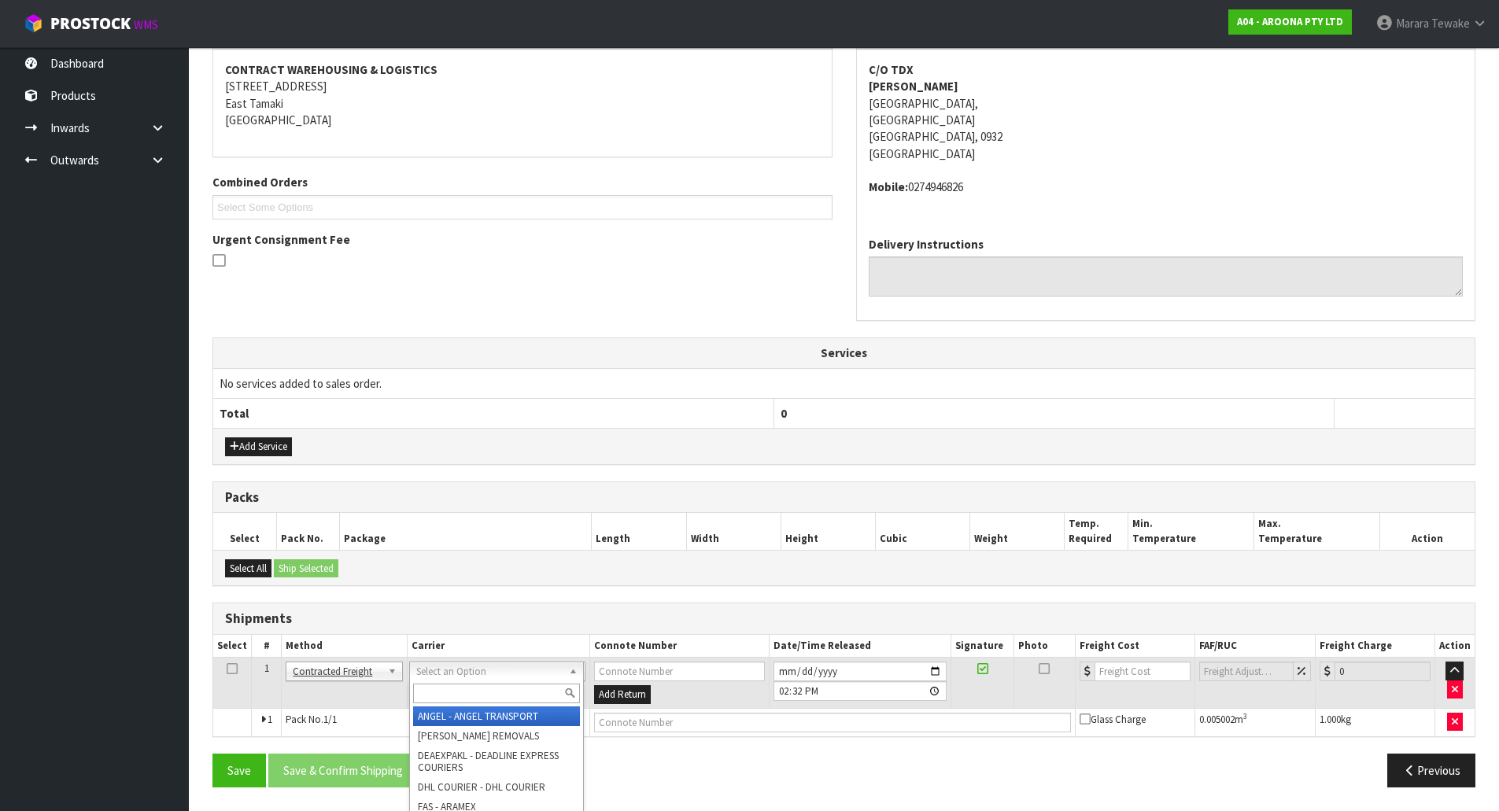
click at [470, 698] on input "text" at bounding box center [496, 694] width 167 height 20
type input "NZP"
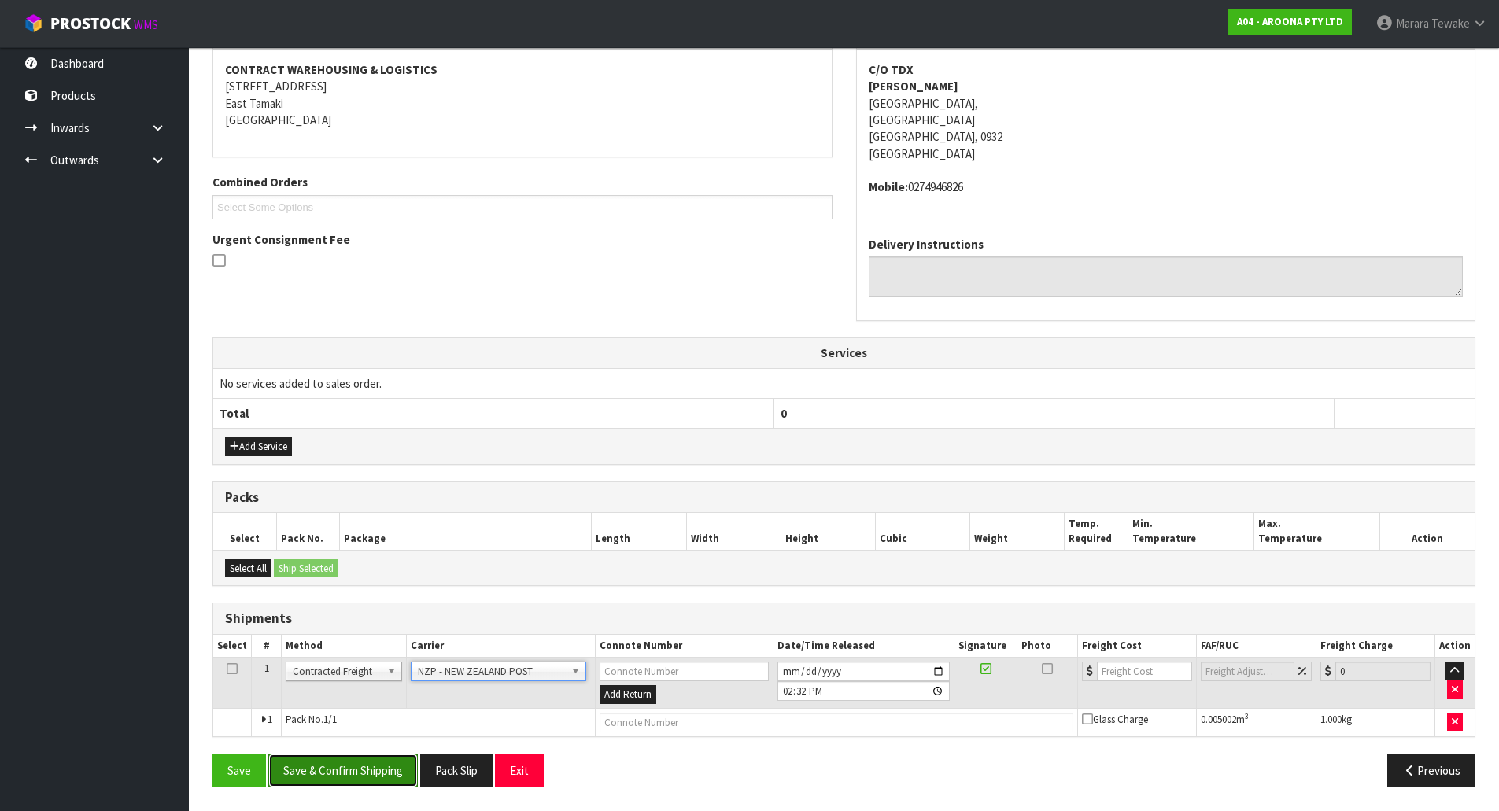
click at [352, 779] on button "Save & Confirm Shipping" at bounding box center [343, 771] width 150 height 34
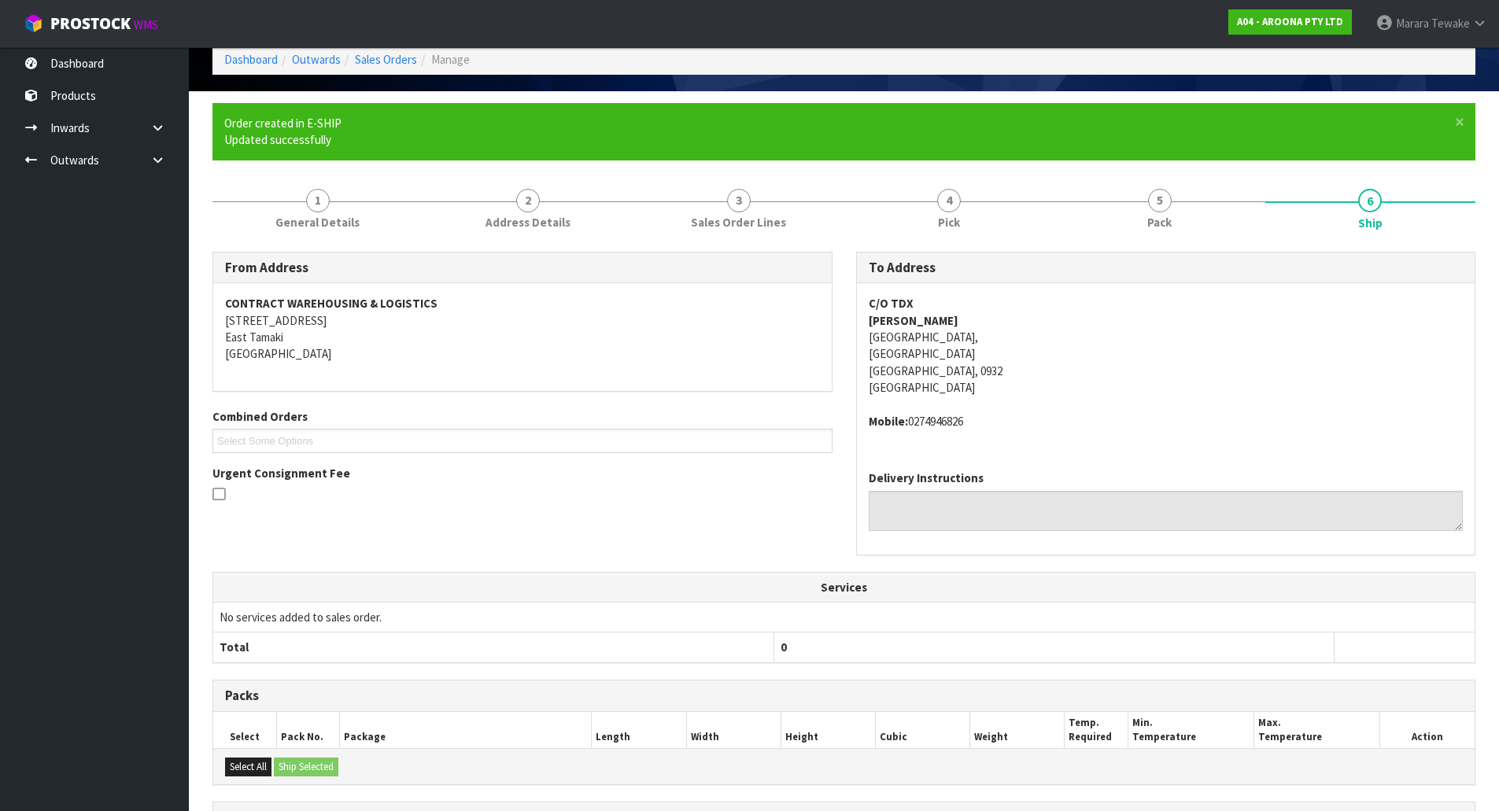
scroll to position [274, 0]
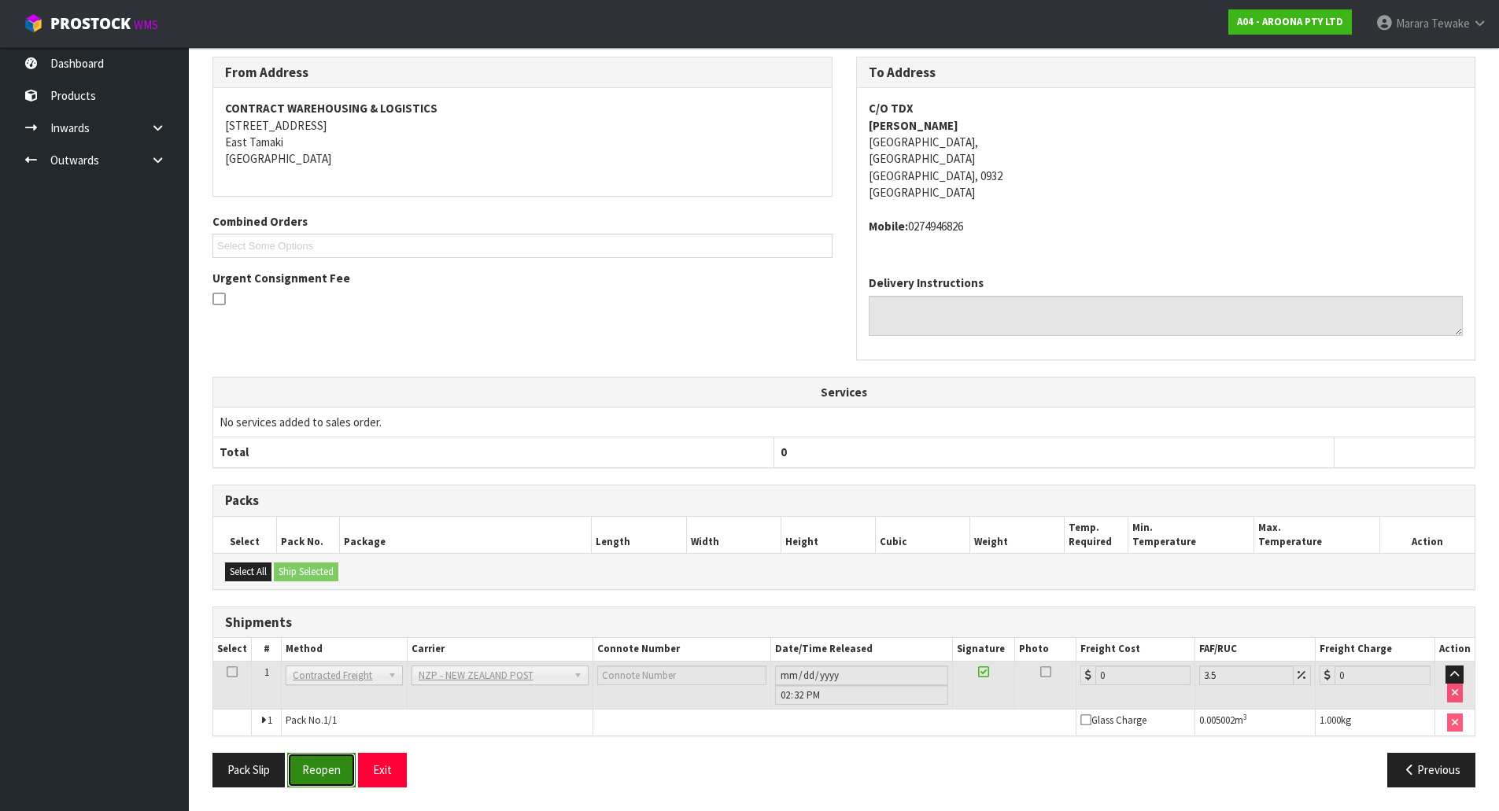
click at [328, 766] on button "Reopen" at bounding box center [321, 770] width 68 height 34
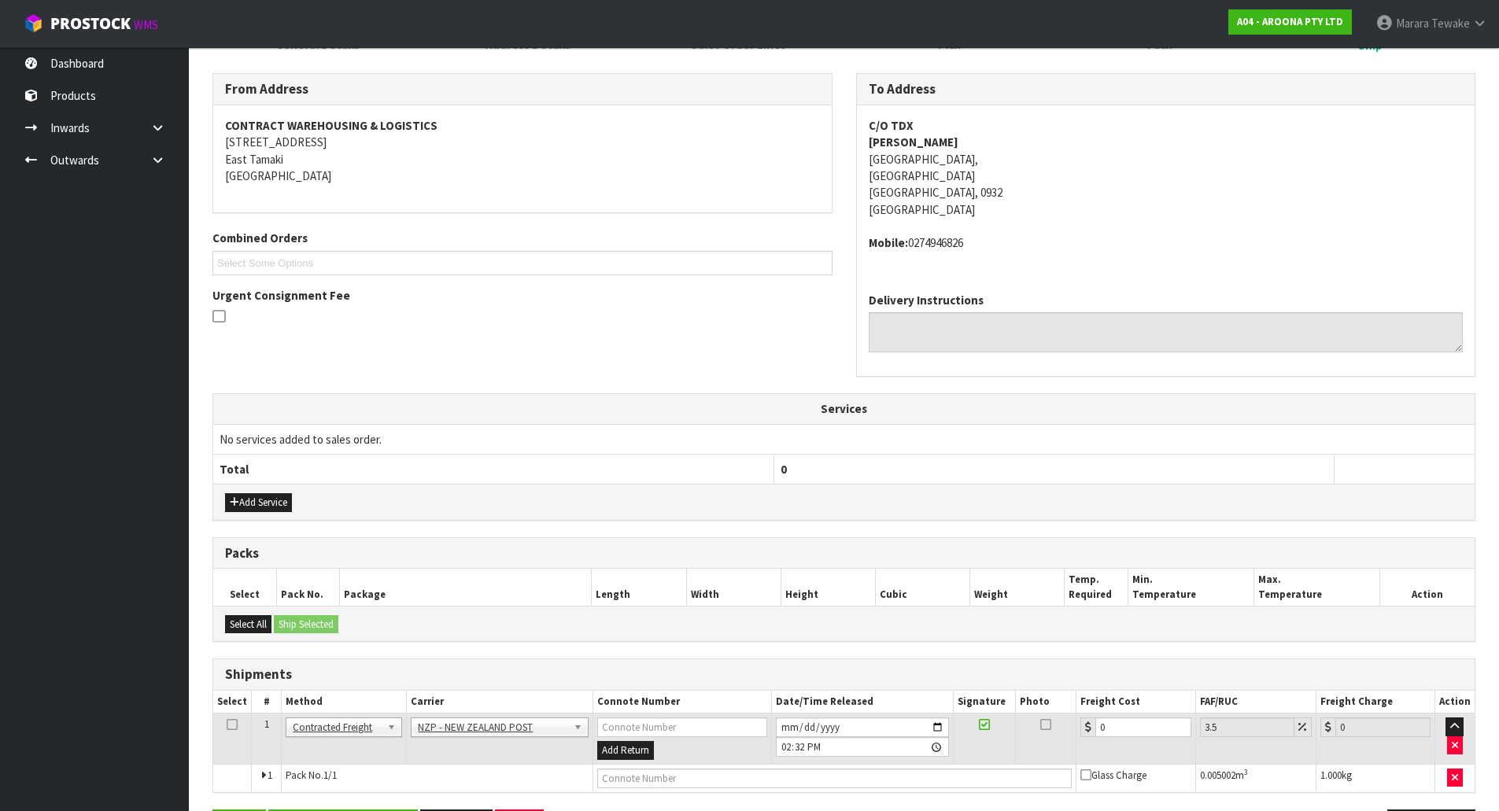
scroll to position [296, 0]
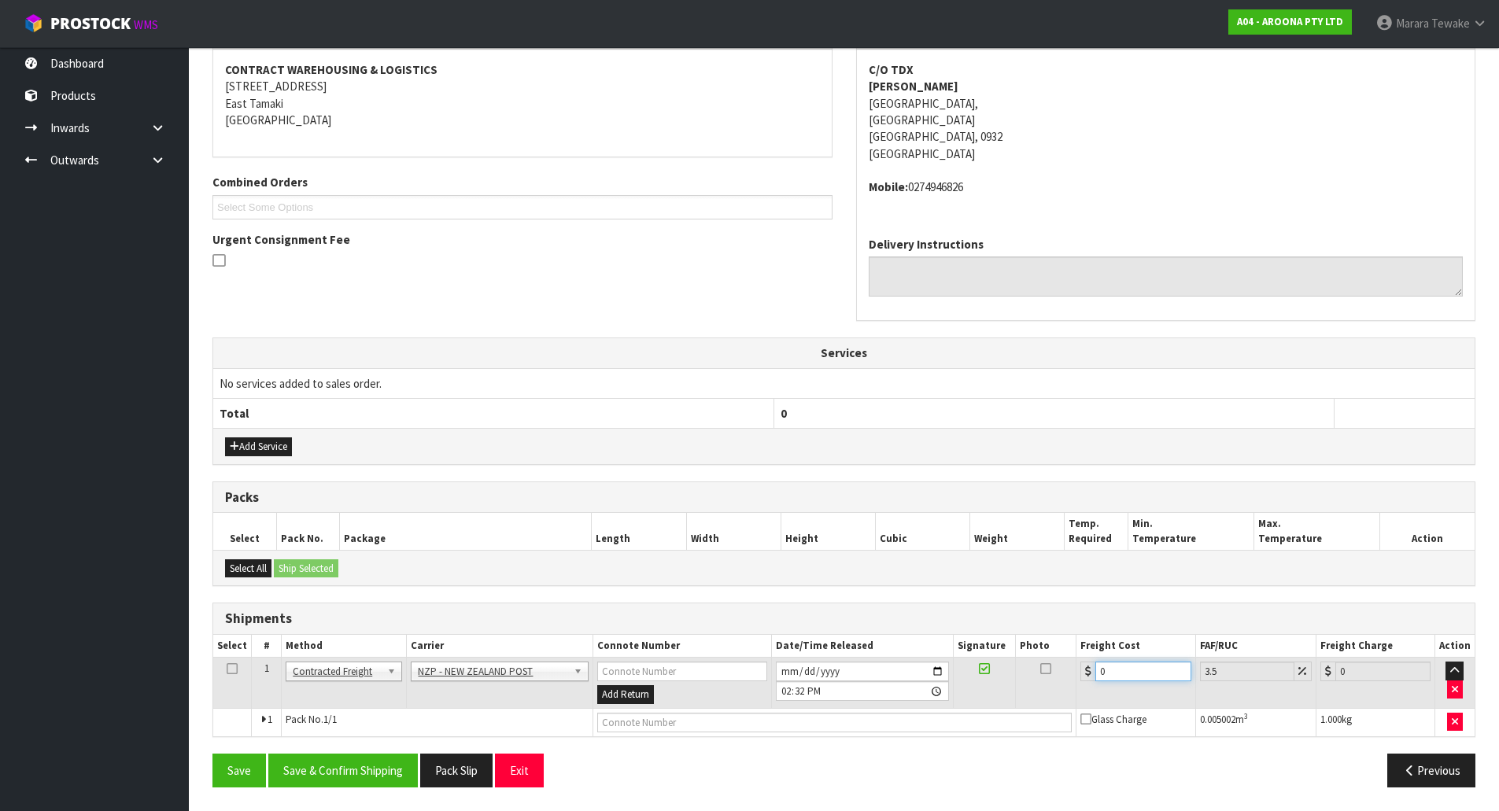
drag, startPoint x: 1120, startPoint y: 674, endPoint x: 1090, endPoint y: 663, distance: 32.1
click at [1099, 663] on input "0" at bounding box center [1142, 672] width 95 height 20
type input "4"
type input "4.14"
type input "4.3"
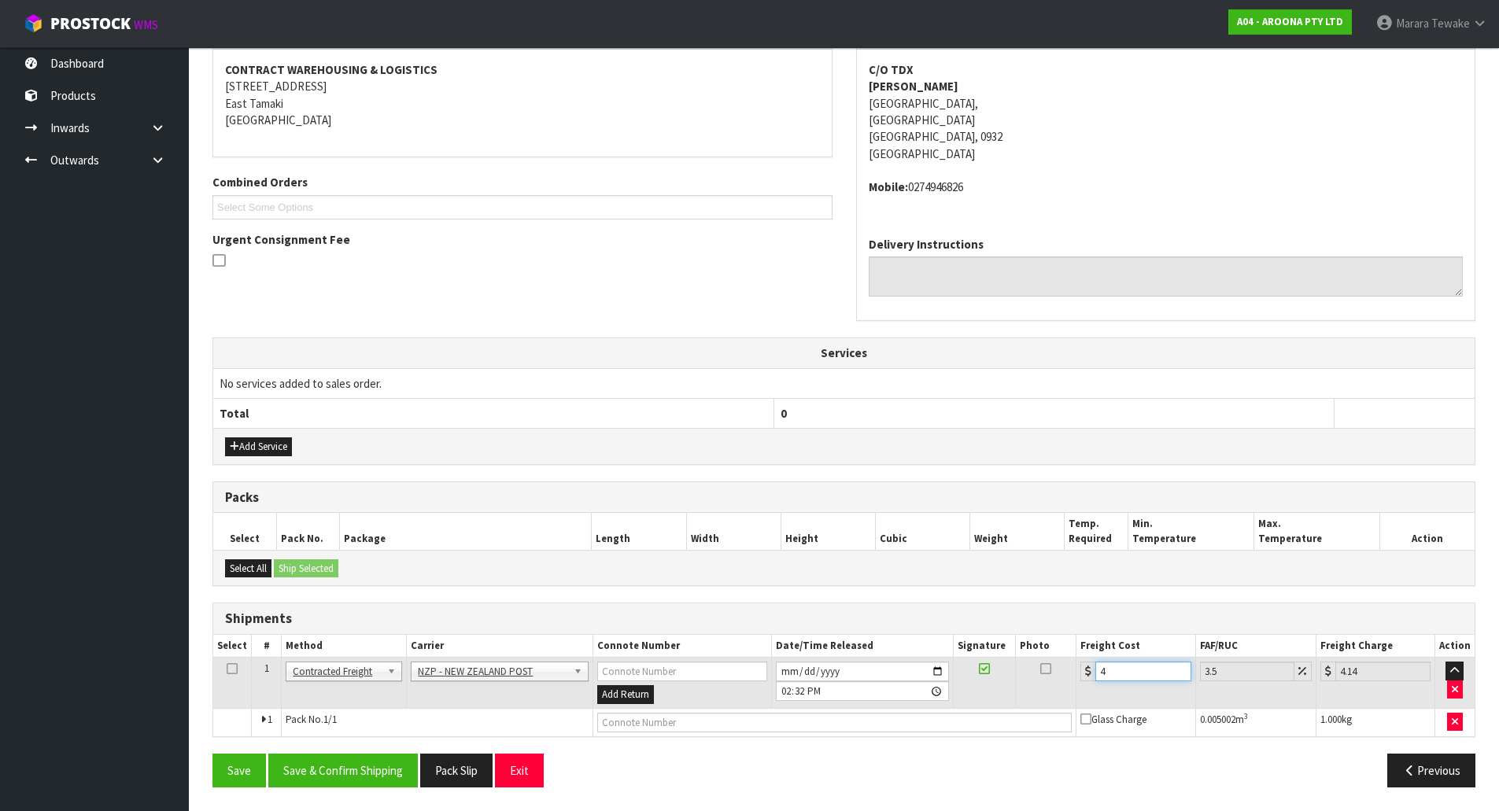
type input "4.45"
type input "4.33"
type input "4.48"
type input "4.33"
click at [346, 776] on button "Save & Confirm Shipping" at bounding box center [343, 771] width 150 height 34
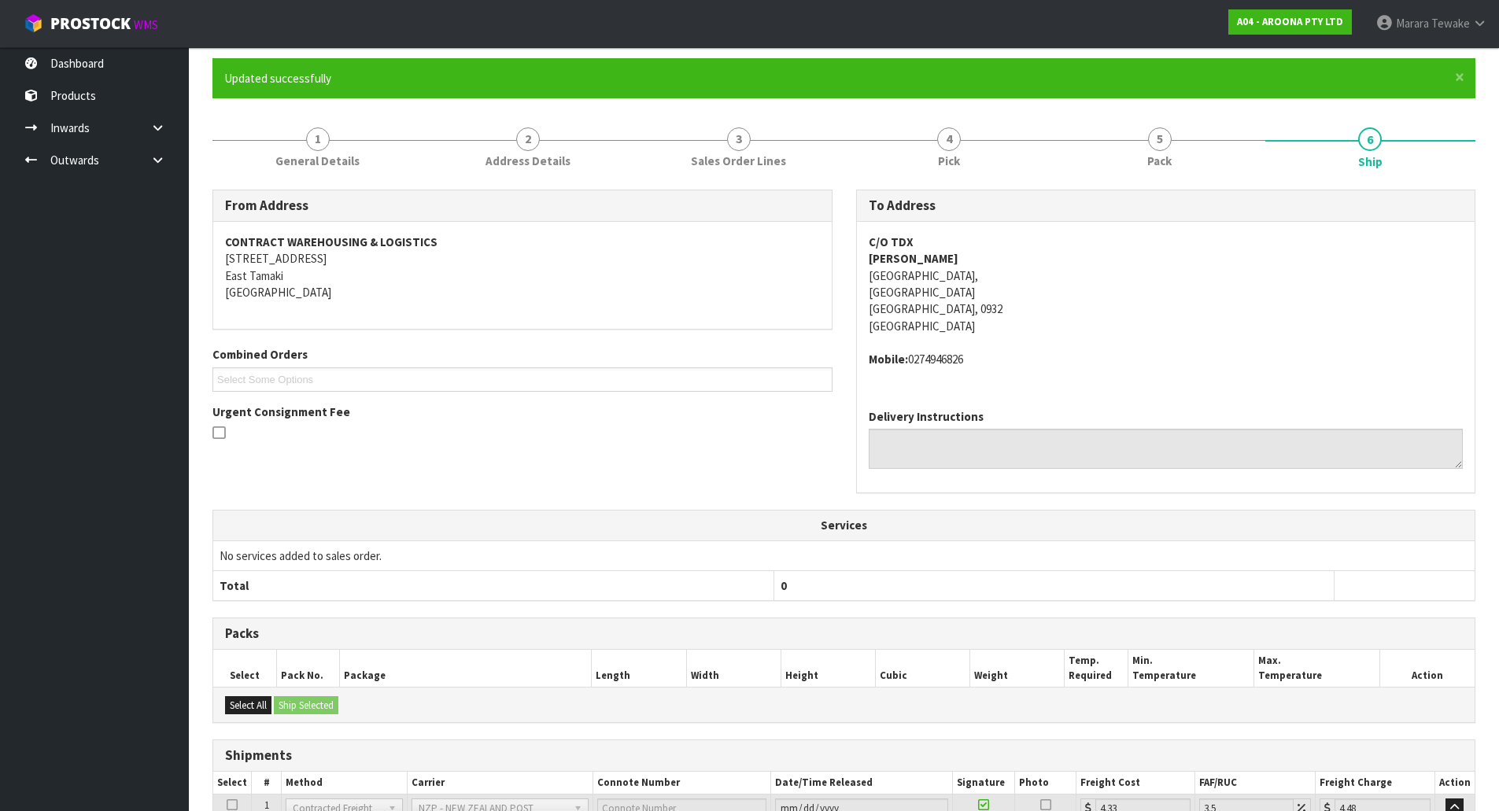
scroll to position [268, 0]
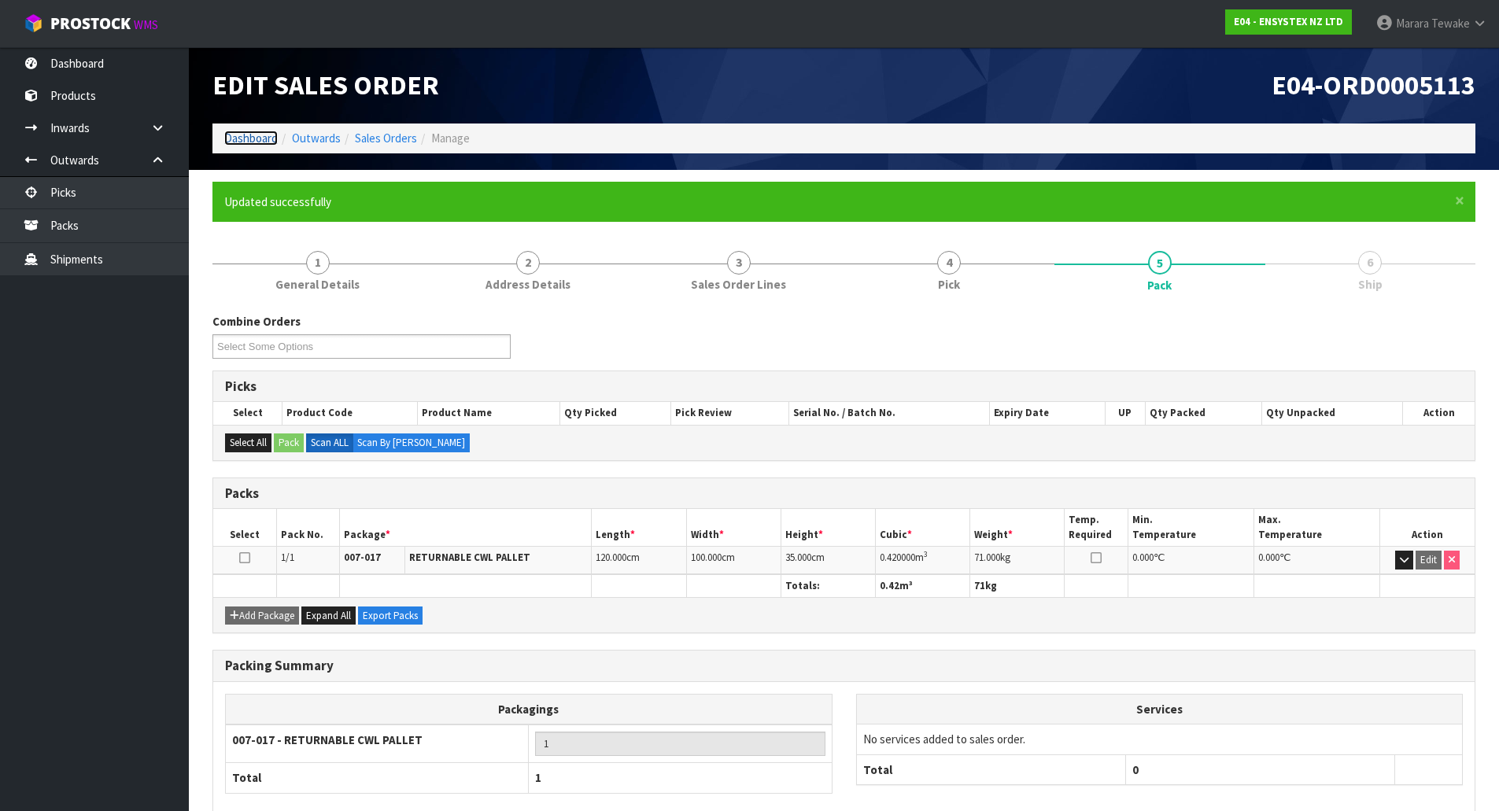
click at [258, 141] on link "Dashboard" at bounding box center [251, 138] width 54 height 15
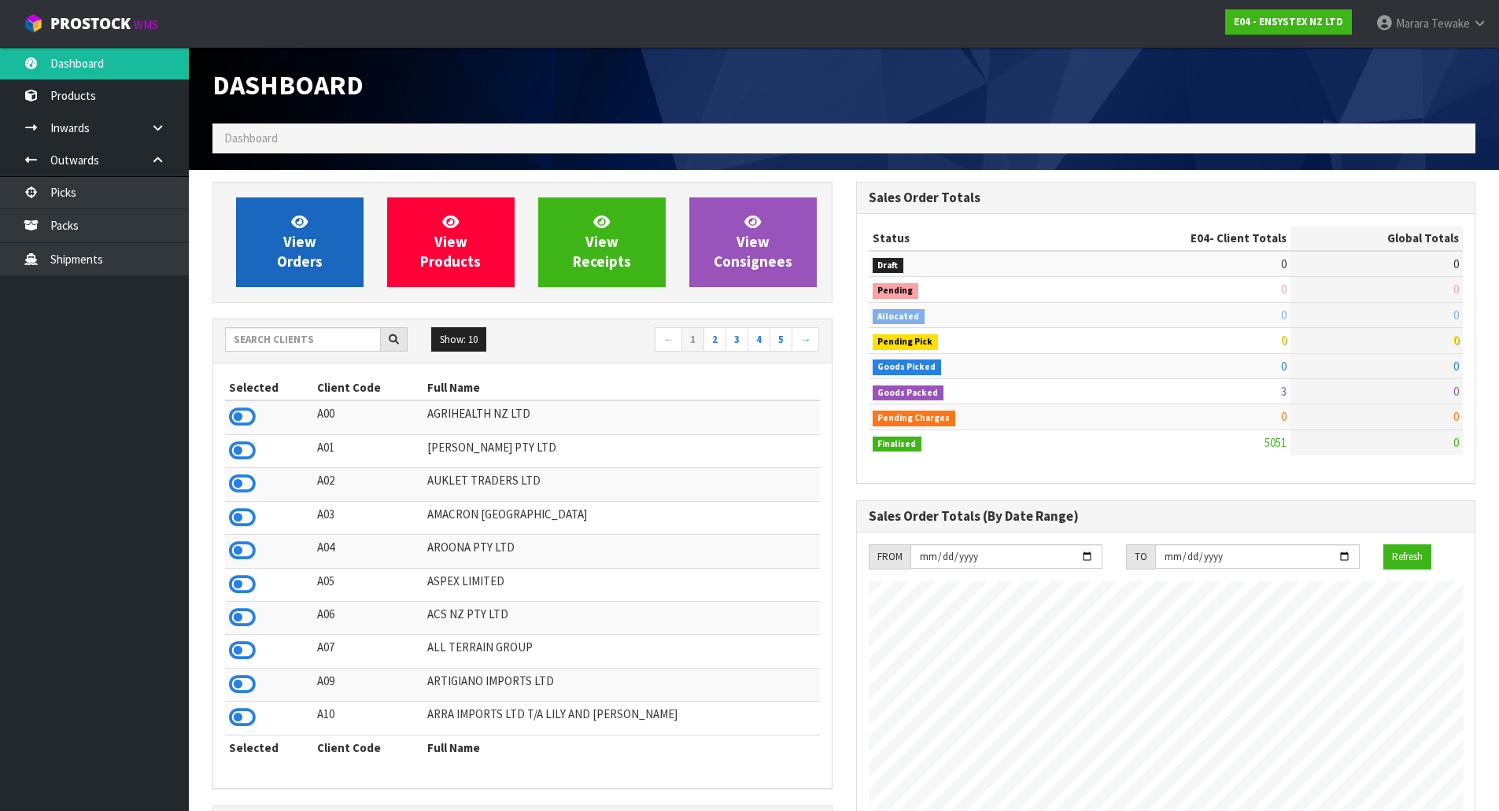
scroll to position [1192, 643]
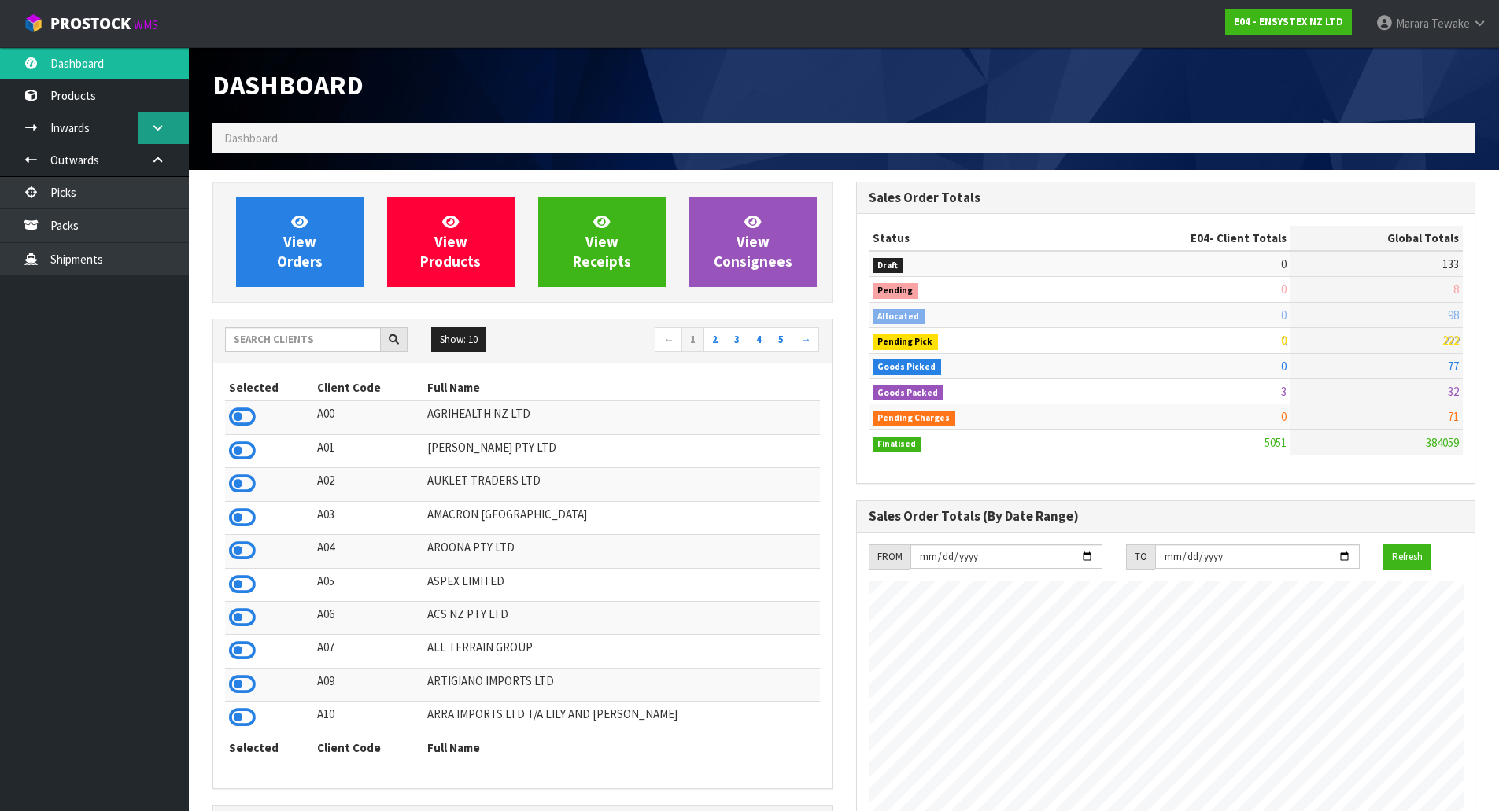
click at [147, 127] on link at bounding box center [163, 128] width 50 height 32
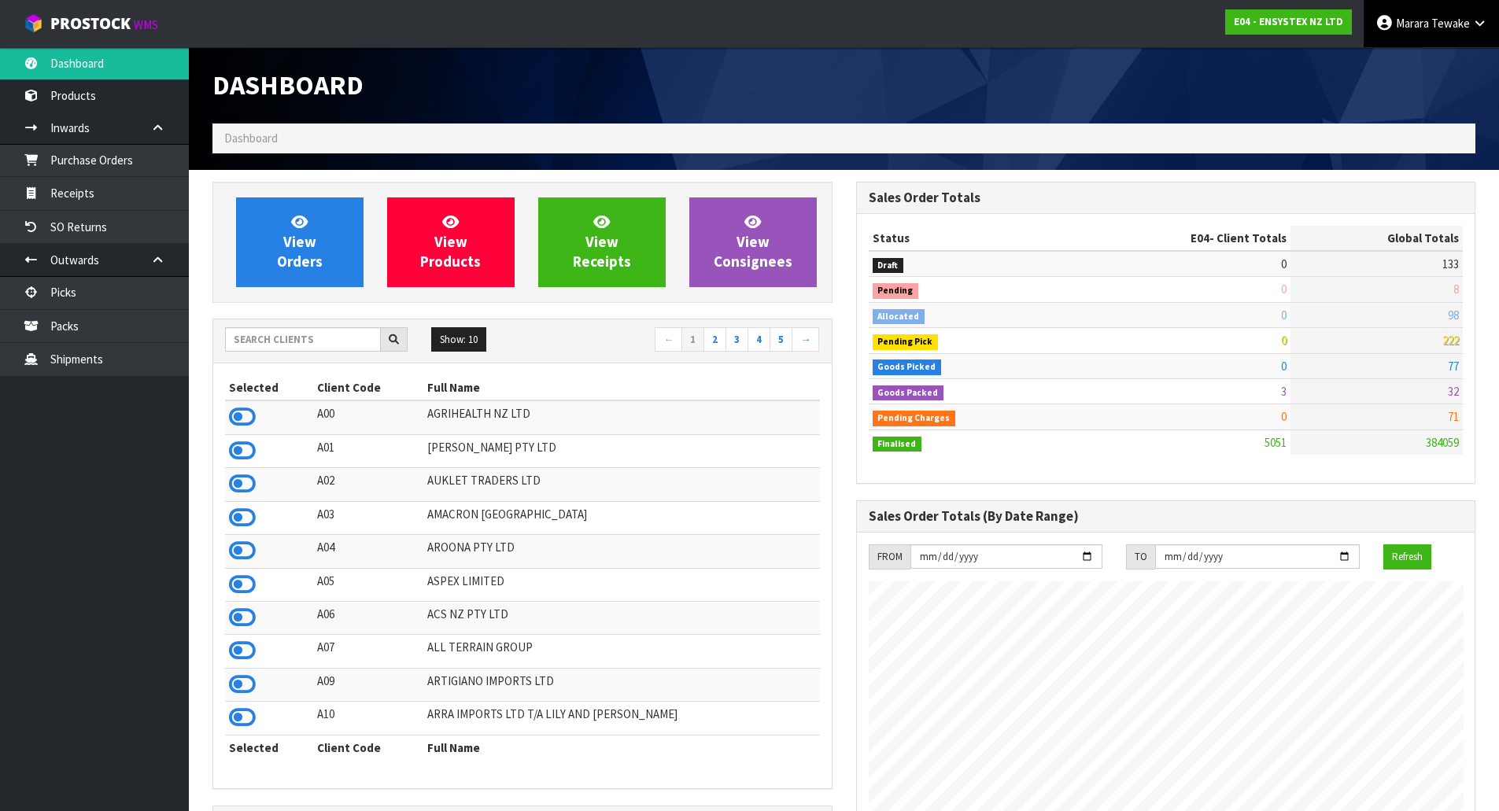
drag, startPoint x: 514, startPoint y: 25, endPoint x: 1476, endPoint y: 22, distance: 962.4
click at [1476, 22] on icon at bounding box center [1479, 23] width 15 height 12
click at [1456, 59] on link "Logout" at bounding box center [1436, 62] width 124 height 21
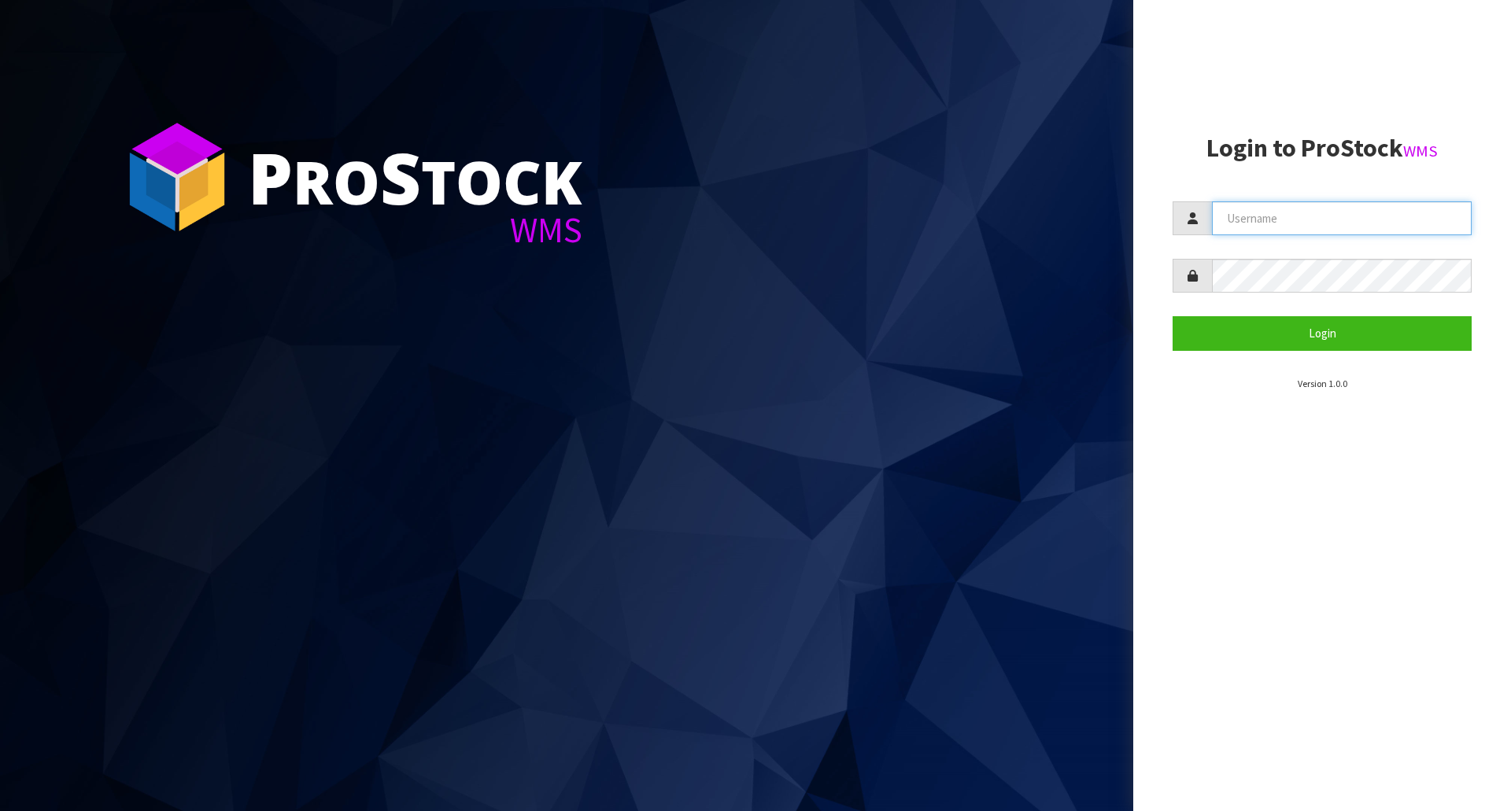
click at [1344, 210] on input "text" at bounding box center [1342, 218] width 260 height 34
type input "meena"
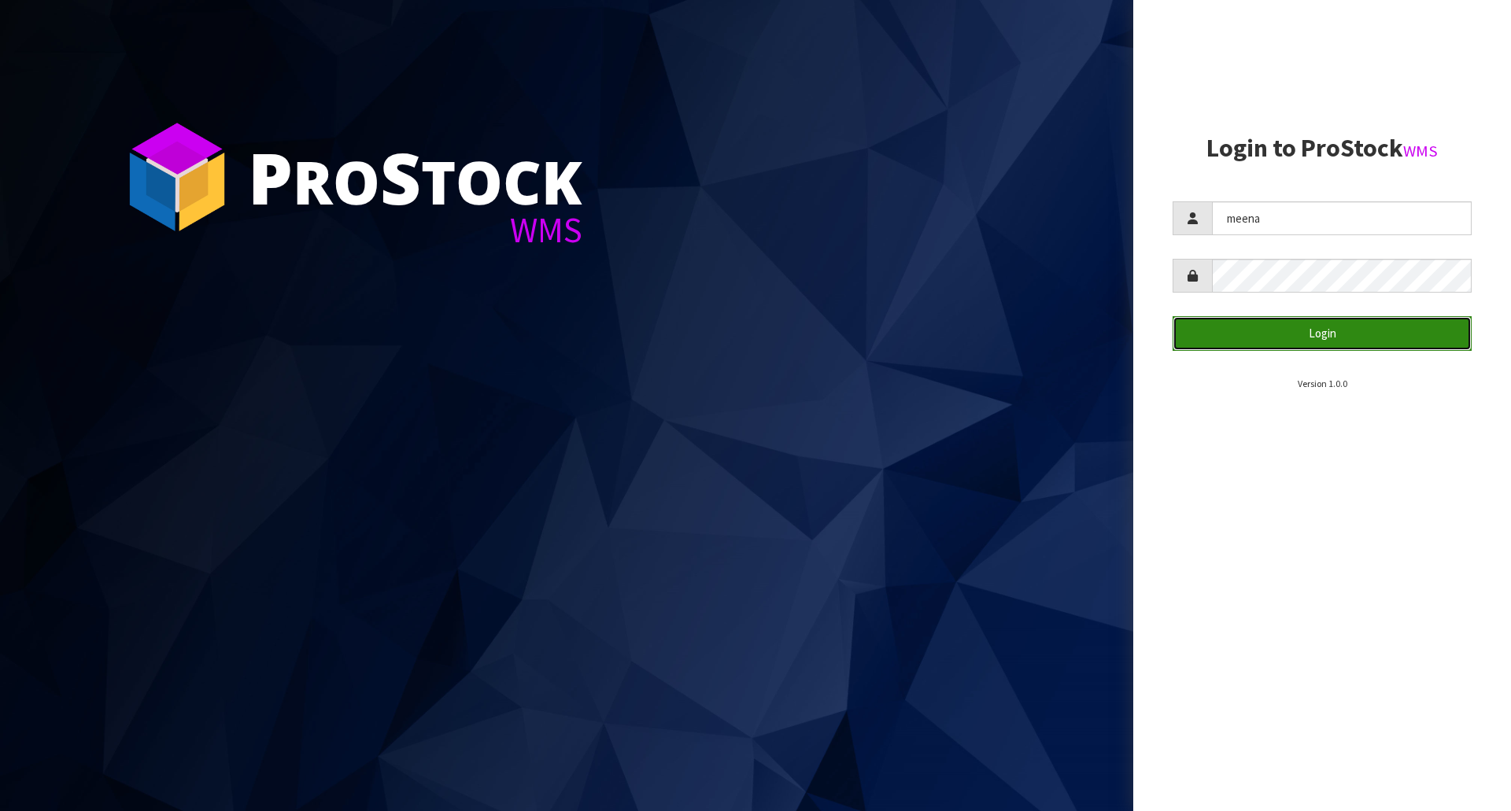
click at [1241, 333] on button "Login" at bounding box center [1321, 333] width 299 height 34
